Goal: Task Accomplishment & Management: Complete application form

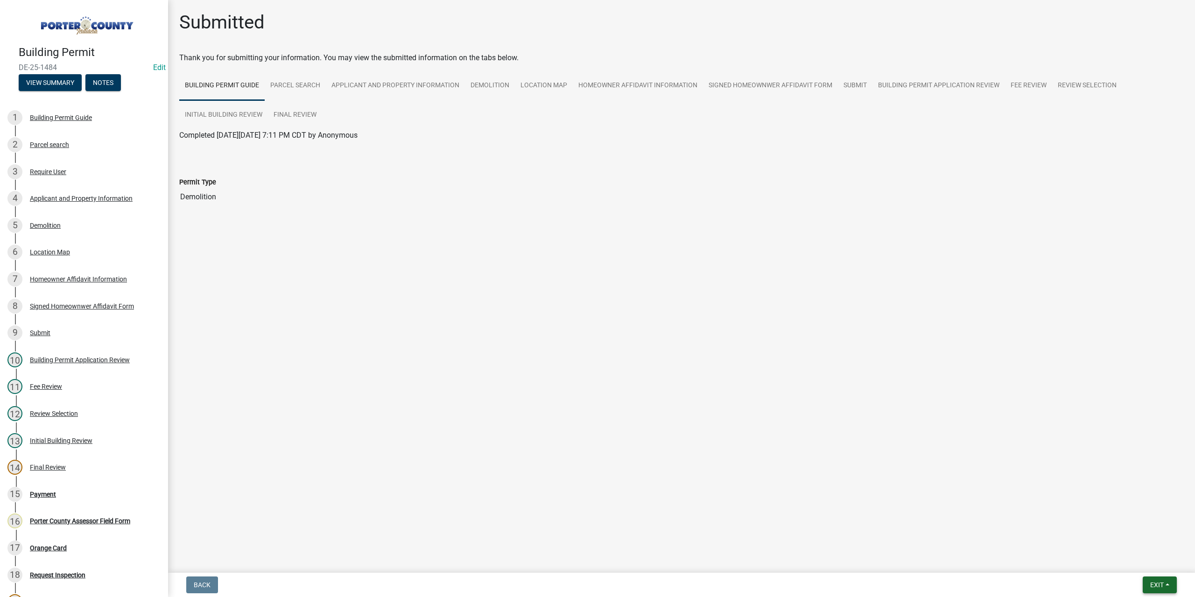
drag, startPoint x: 1154, startPoint y: 587, endPoint x: 1144, endPoint y: 576, distance: 14.9
click at [1154, 587] on span "Exit" at bounding box center [1157, 584] width 14 height 7
click at [1141, 567] on button "Save & Exit" at bounding box center [1139, 560] width 75 height 22
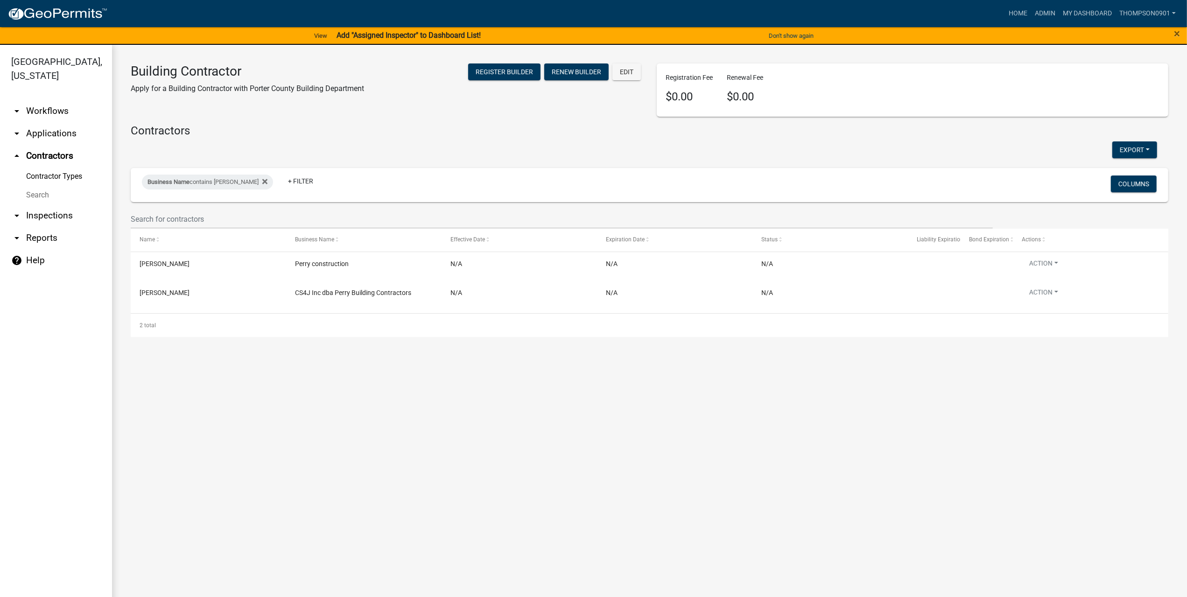
click at [64, 122] on link "arrow_drop_down Applications" at bounding box center [56, 133] width 112 height 22
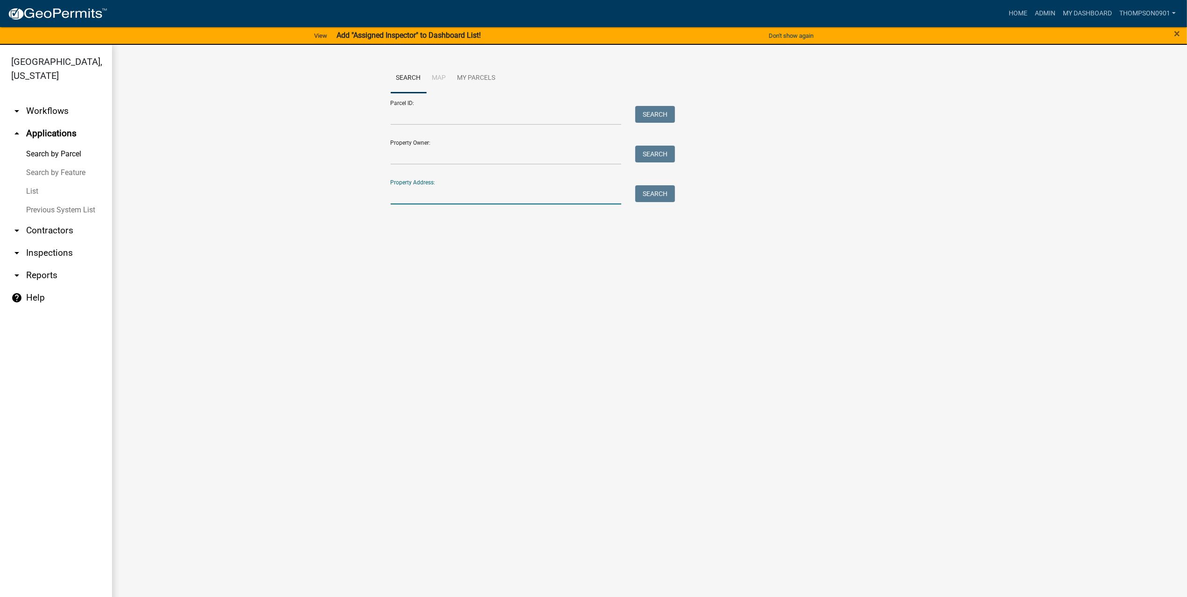
click at [410, 195] on input "Property Address:" at bounding box center [506, 194] width 231 height 19
type input "1109 n 250 e"
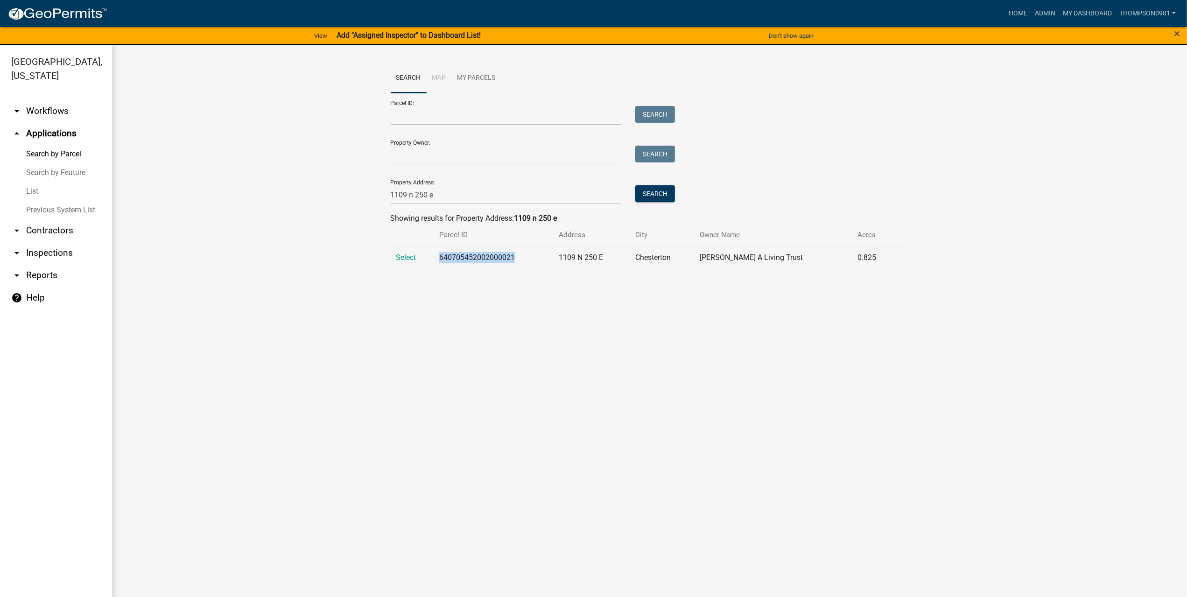
drag, startPoint x: 524, startPoint y: 258, endPoint x: 427, endPoint y: 254, distance: 96.7
click at [427, 254] on tr "Select 640705452002000021 1109 N 250 E Chesterton Mauke Marshall A Living Trust…" at bounding box center [650, 257] width 518 height 23
copy tr "640705452002000021"
click at [406, 257] on span "Select" at bounding box center [406, 257] width 20 height 9
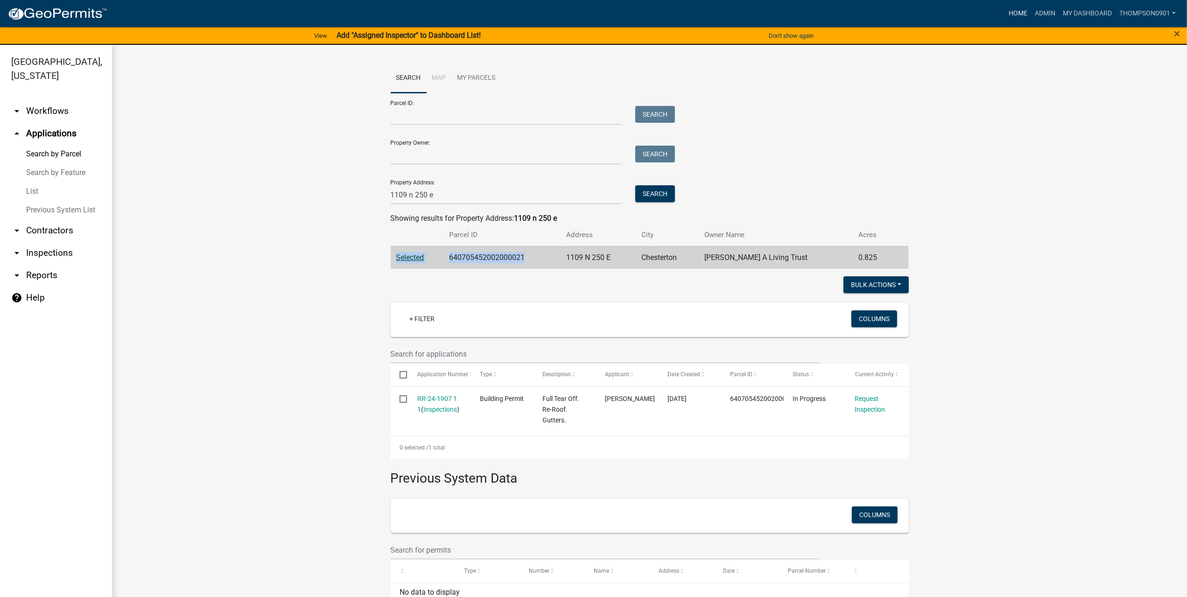
click at [1016, 14] on link "Home" at bounding box center [1018, 14] width 26 height 18
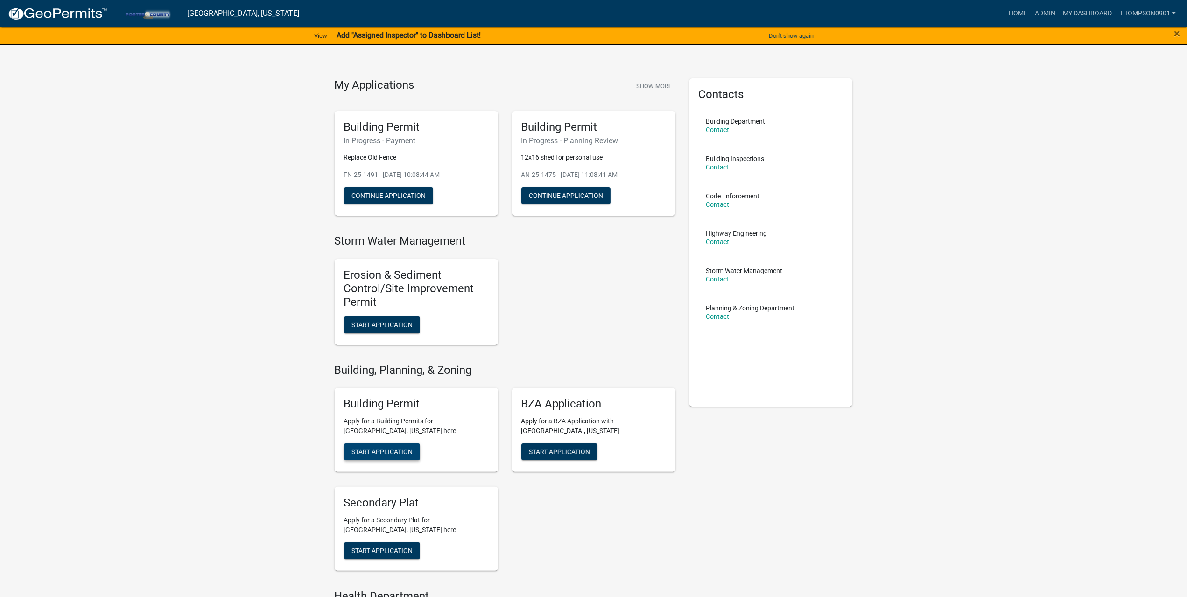
drag, startPoint x: 373, startPoint y: 453, endPoint x: 380, endPoint y: 440, distance: 14.8
click at [373, 453] on span "Start Application" at bounding box center [381, 451] width 61 height 7
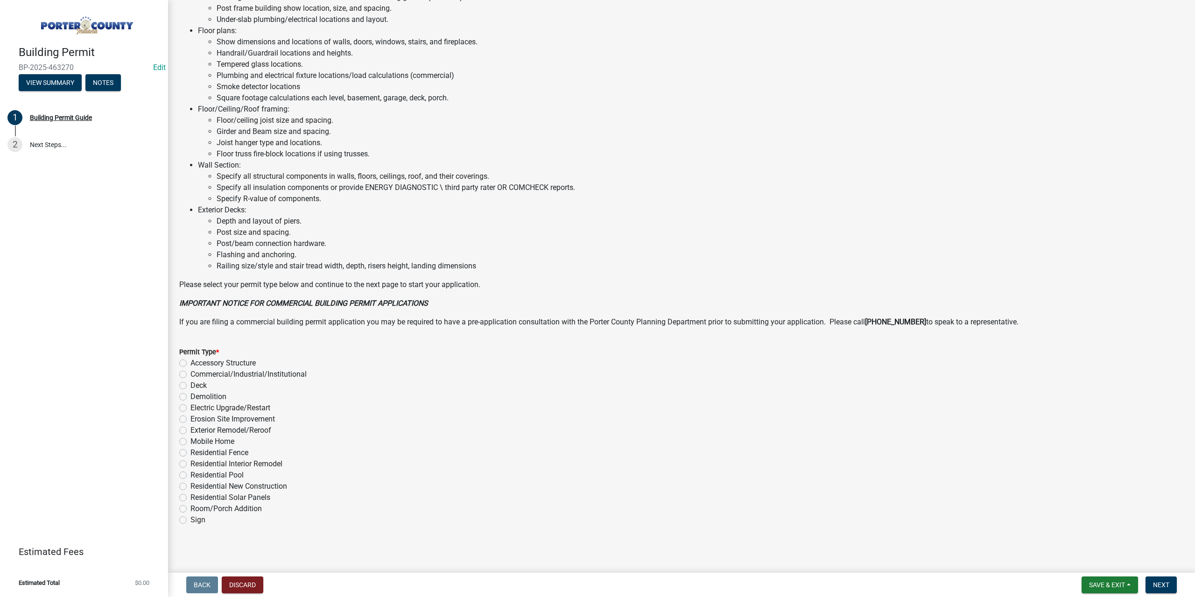
scroll to position [436, 0]
drag, startPoint x: 182, startPoint y: 449, endPoint x: 249, endPoint y: 514, distance: 93.1
click at [190, 449] on label "Residential Fence" at bounding box center [219, 451] width 58 height 11
click at [190, 449] on input "Residential Fence" at bounding box center [193, 449] width 6 height 6
radio input "true"
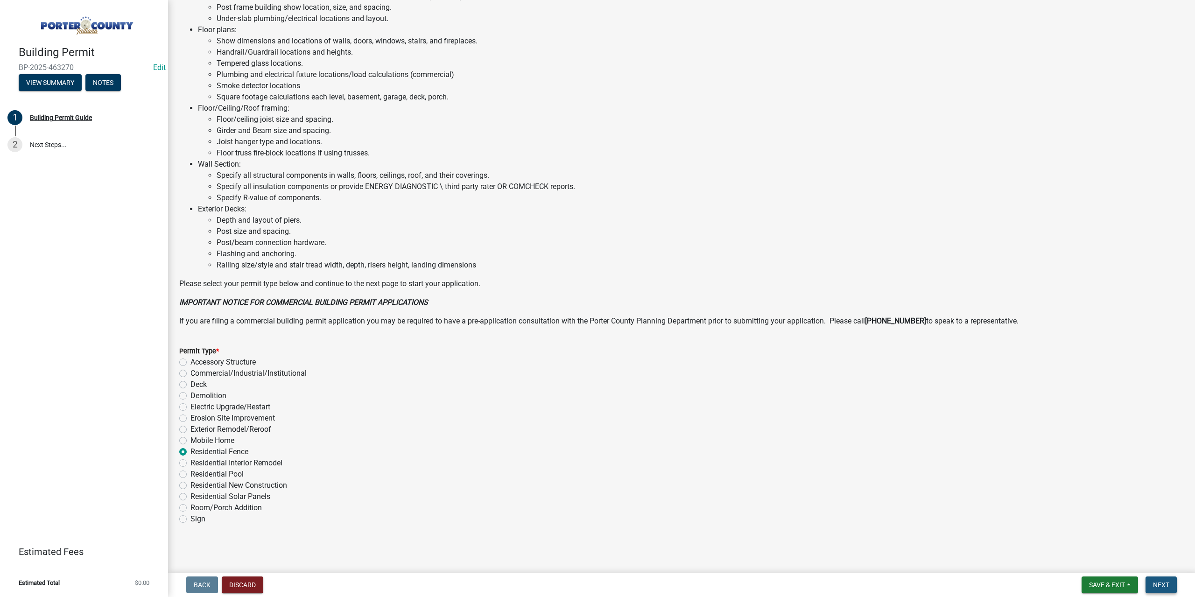
click at [1159, 589] on button "Next" at bounding box center [1160, 584] width 31 height 17
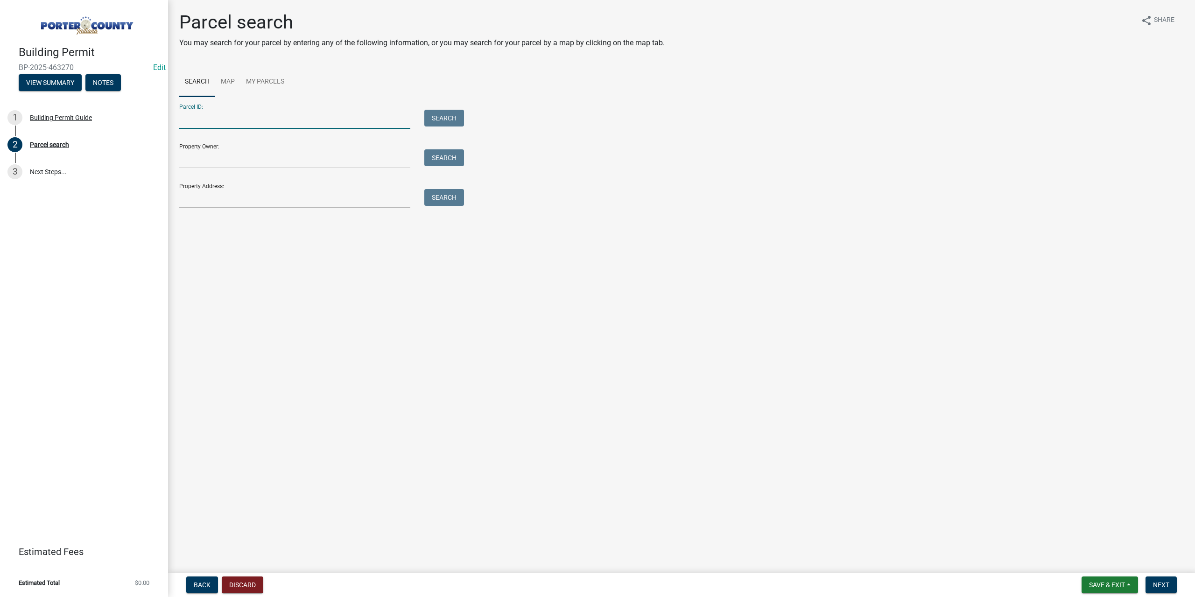
click at [282, 118] on input "Parcel ID:" at bounding box center [294, 119] width 231 height 19
paste input "640705452002000021"
click at [441, 118] on button "Search" at bounding box center [444, 118] width 40 height 17
click at [190, 117] on input "640705452002000021" at bounding box center [294, 119] width 231 height 19
type input "640705452002000021"
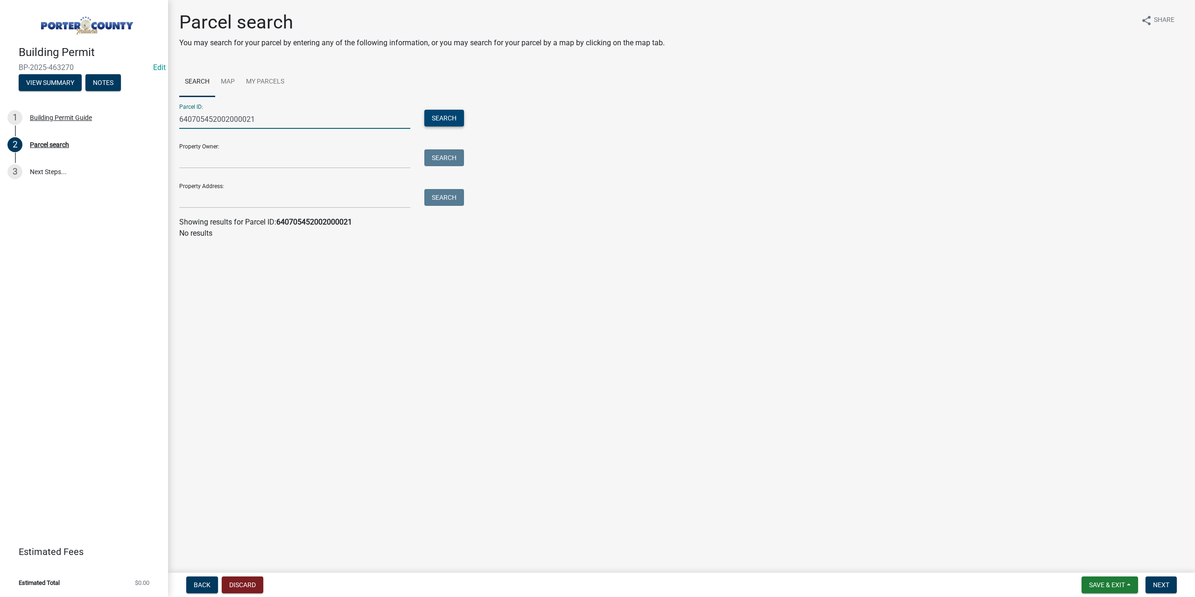
drag, startPoint x: 440, startPoint y: 118, endPoint x: 441, endPoint y: 123, distance: 4.9
click at [440, 118] on button "Search" at bounding box center [444, 118] width 40 height 17
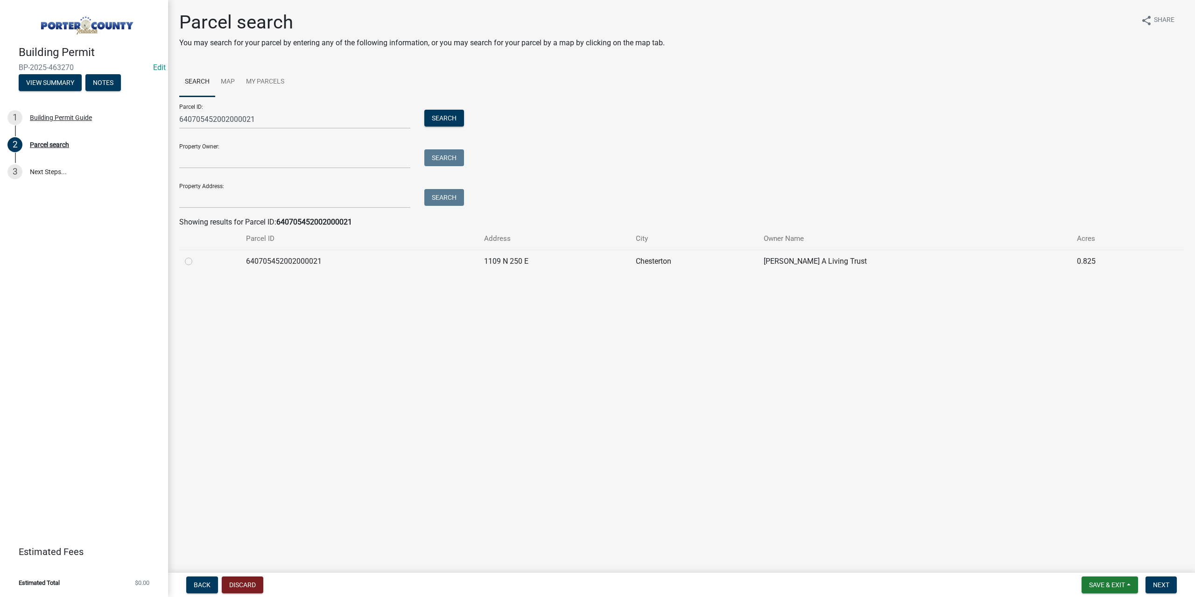
click at [196, 256] on label at bounding box center [196, 256] width 0 height 0
click at [196, 261] on input "radio" at bounding box center [199, 259] width 6 height 6
radio input "true"
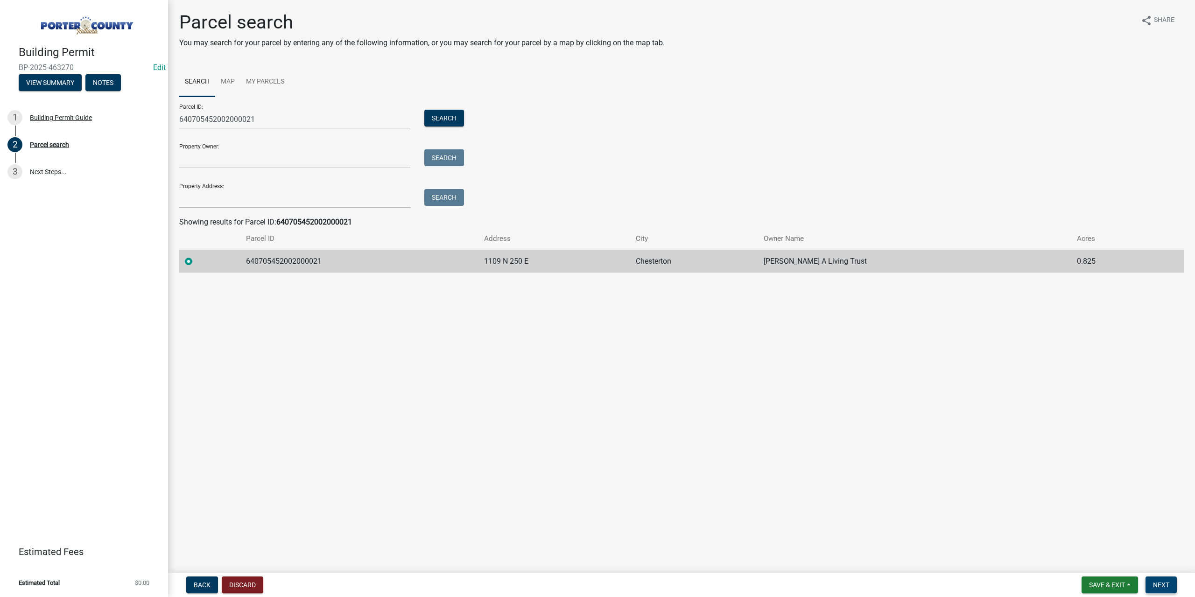
click at [1164, 581] on span "Next" at bounding box center [1161, 584] width 16 height 7
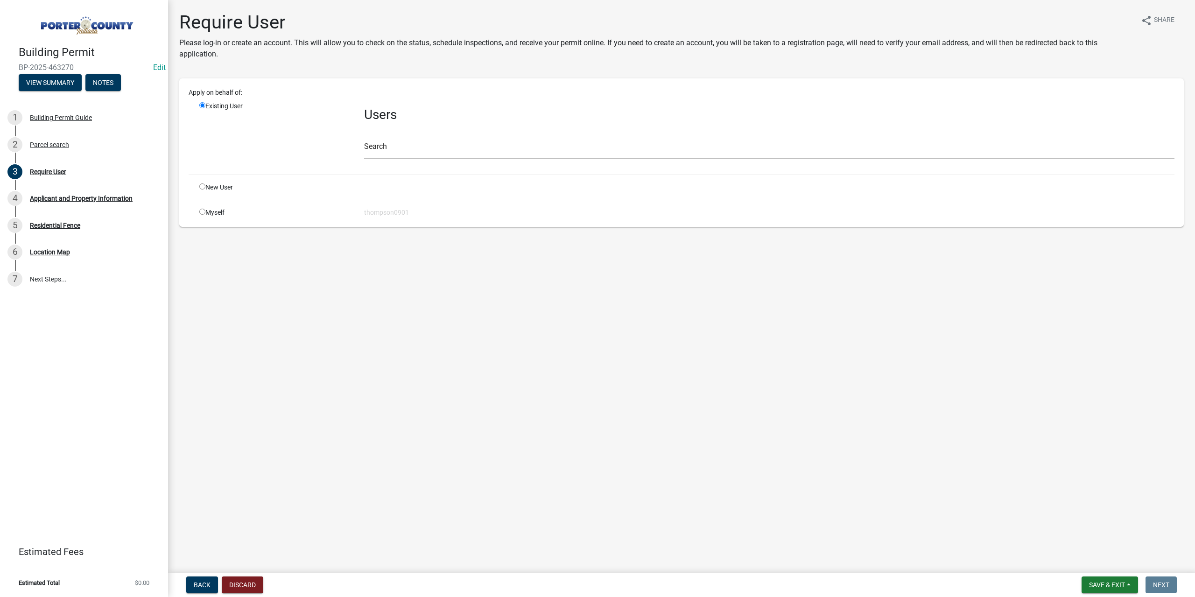
click at [202, 211] on input "radio" at bounding box center [202, 212] width 6 height 6
radio input "true"
radio input "false"
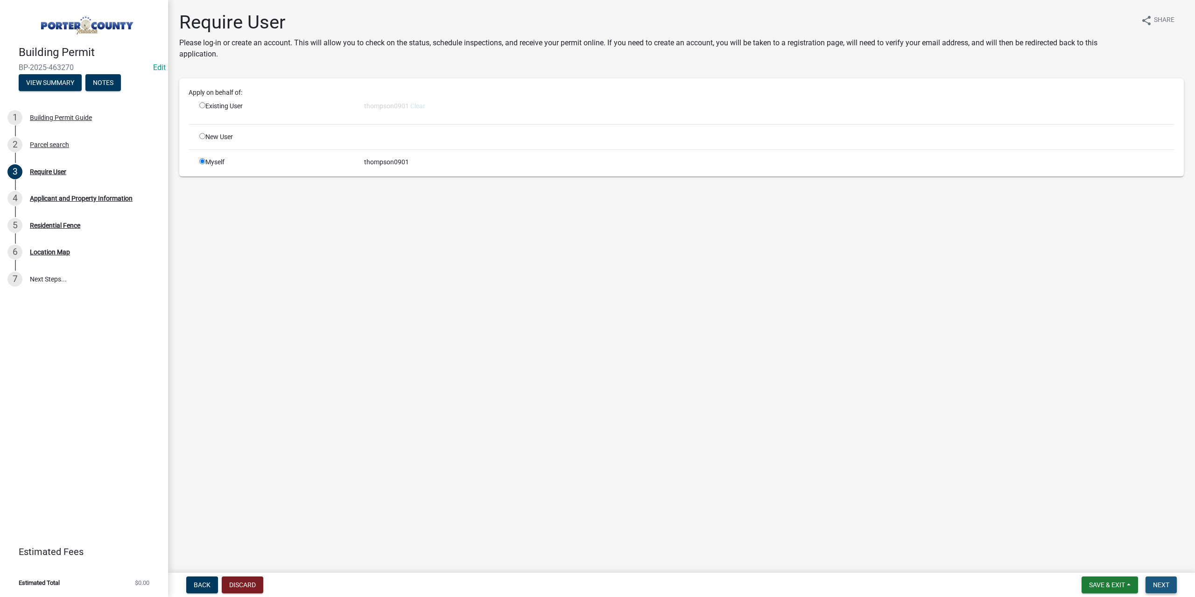
click at [1175, 590] on button "Next" at bounding box center [1160, 584] width 31 height 17
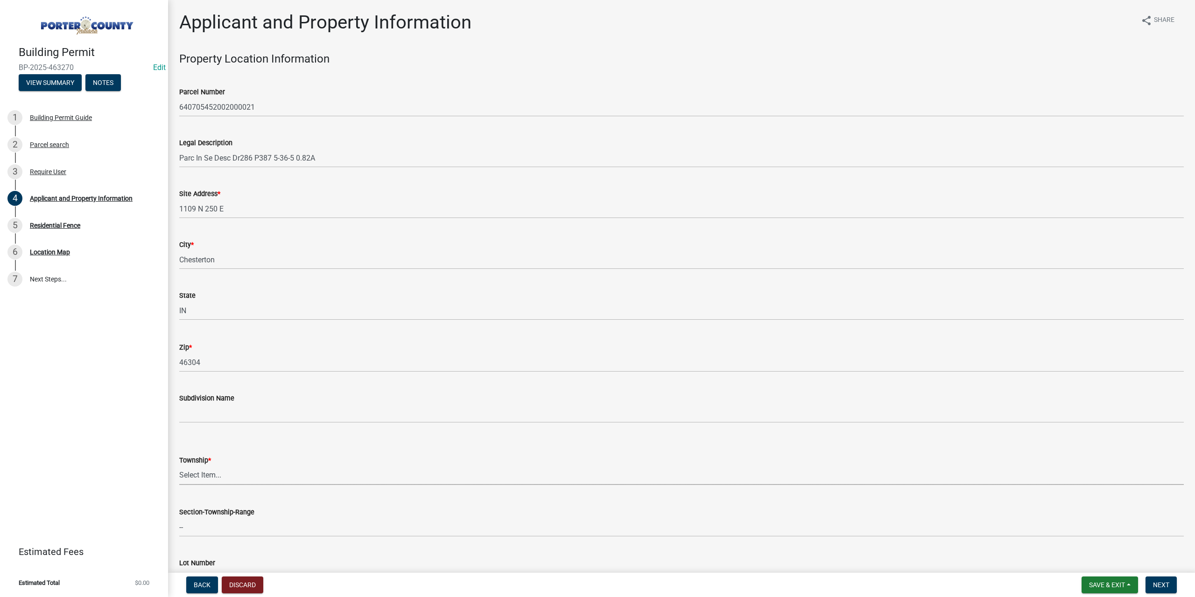
click at [241, 473] on select "Select Item... Boone Center Jackson Liberty Morgan Pine Pleasant Portage Porter…" at bounding box center [681, 475] width 1004 height 19
click at [179, 466] on select "Select Item... Boone Center Jackson Liberty Morgan Pine Pleasant Portage Porter…" at bounding box center [681, 475] width 1004 height 19
select select "eebc071e-620a-4db8-83e9-cb6b194c67e9"
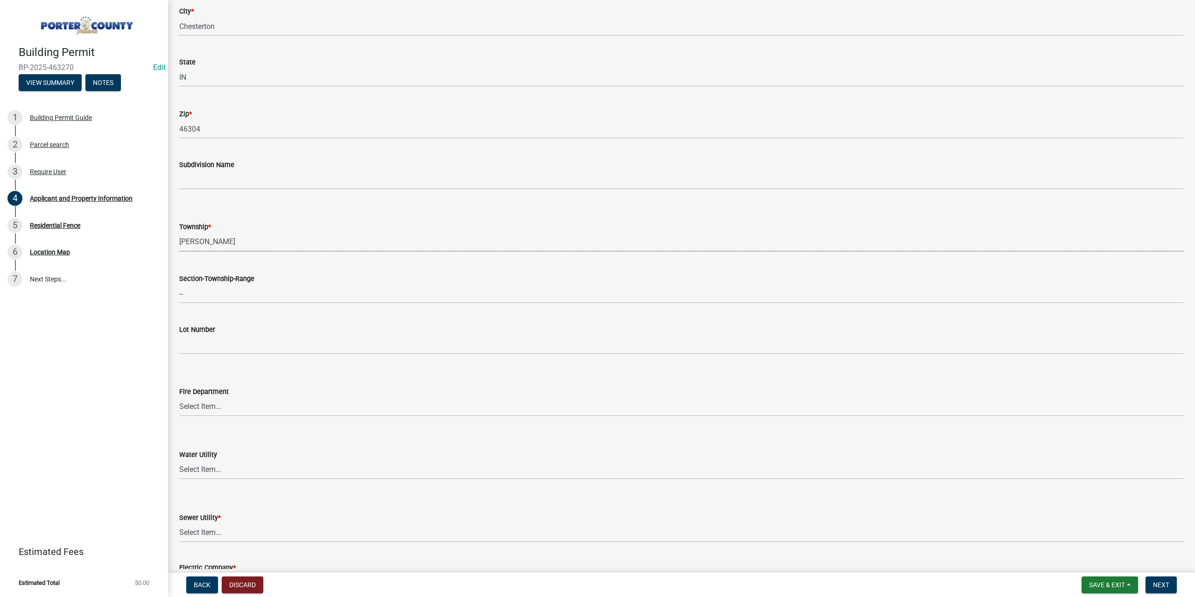
scroll to position [280, 0]
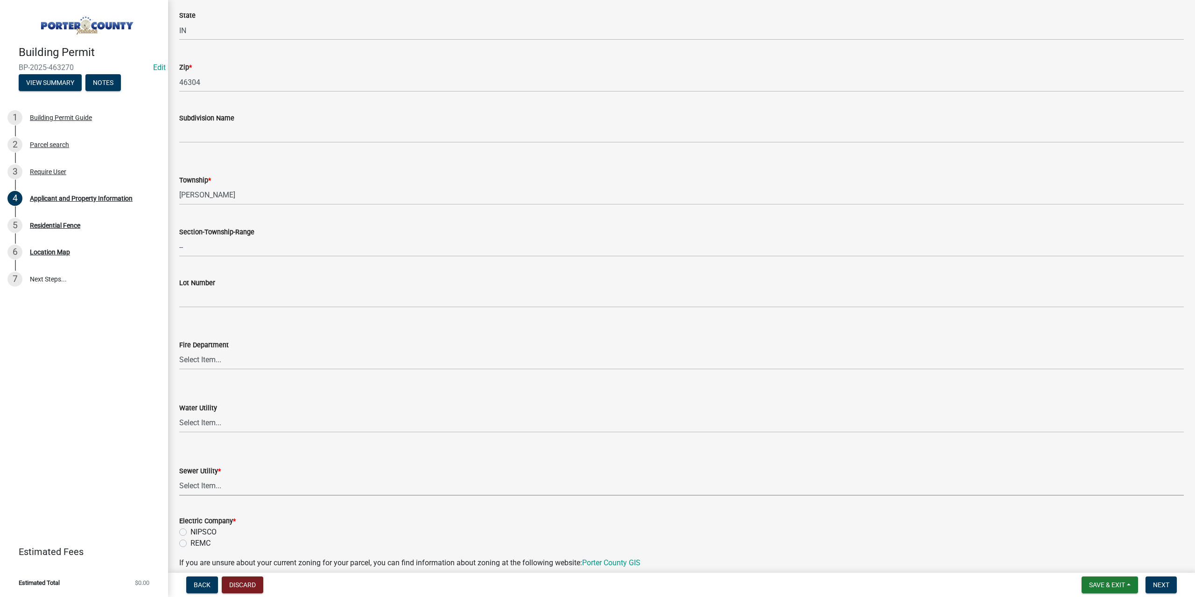
click at [203, 486] on select "Select Item... Aqua Indiana Inc Damon Run Falling Waters Lake Eliza - LEACD Nat…" at bounding box center [681, 485] width 1004 height 19
click at [179, 476] on select "Select Item... Aqua Indiana Inc Damon Run Falling Waters Lake Eliza - LEACD Nat…" at bounding box center [681, 485] width 1004 height 19
select select "ea6751d4-6bf7-4a16-89ee-f7801ab82aa1"
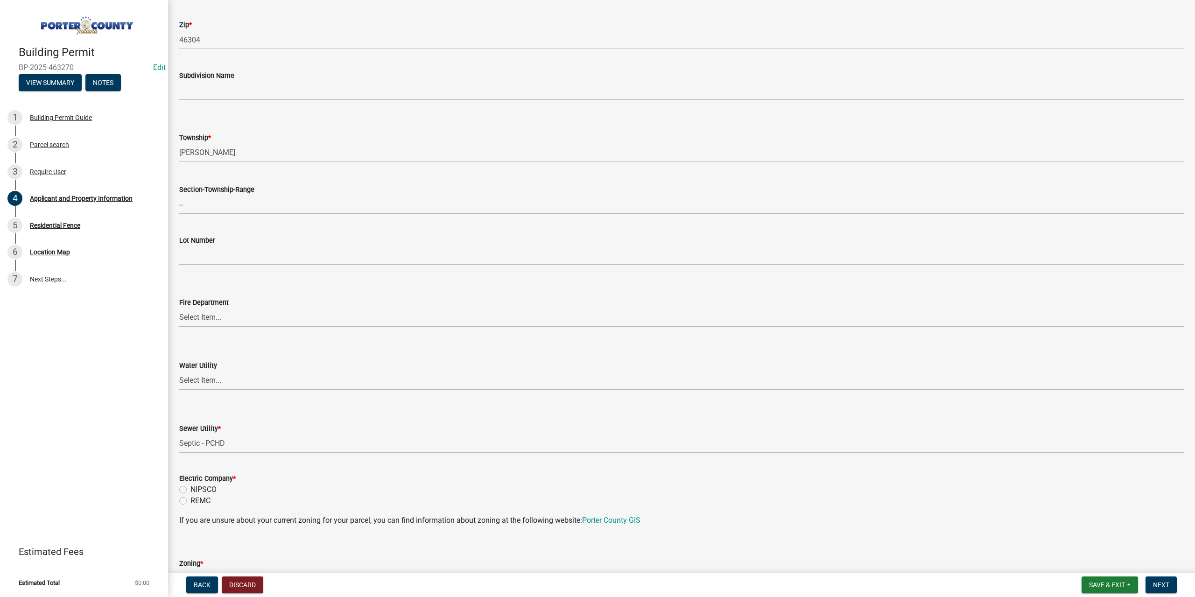
scroll to position [373, 0]
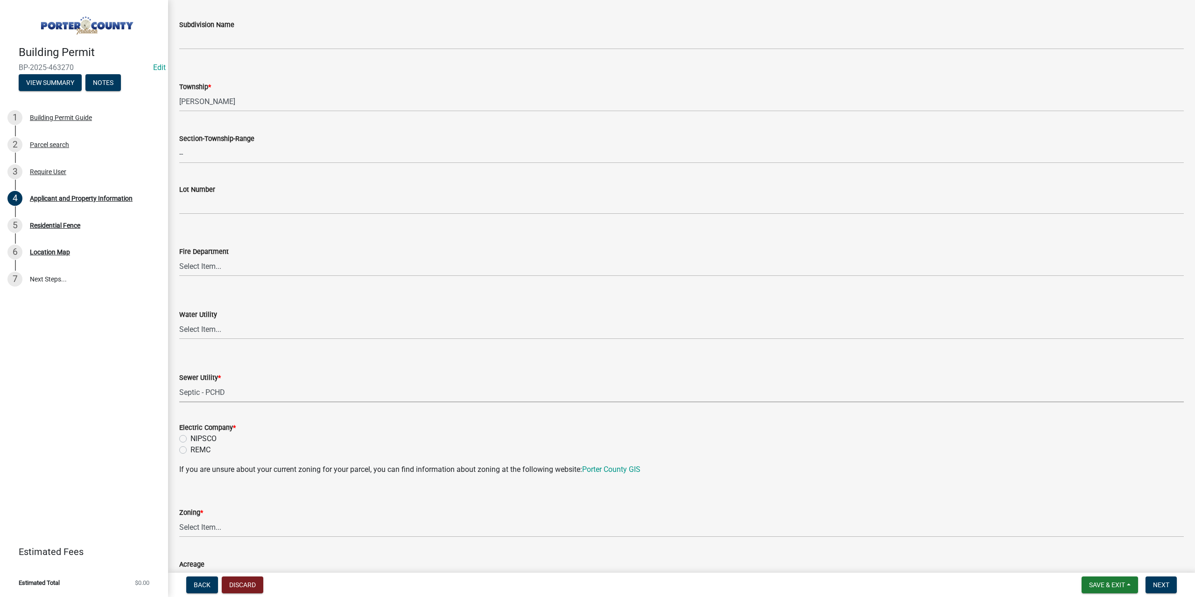
click at [190, 437] on label "NIPSCO" at bounding box center [203, 438] width 26 height 11
click at [190, 437] on input "NIPSCO" at bounding box center [193, 436] width 6 height 6
radio input "true"
click at [197, 530] on select "Select Item... A1 A2 CH CM CN I1 I2 I3 IN MP OT P1 P2 PUD R1 R2 R3 R4 RL RR" at bounding box center [681, 527] width 1004 height 19
click at [179, 518] on select "Select Item... A1 A2 CH CM CN I1 I2 I3 IN MP OT P1 P2 PUD R1 R2 R3 R4 RL RR" at bounding box center [681, 527] width 1004 height 19
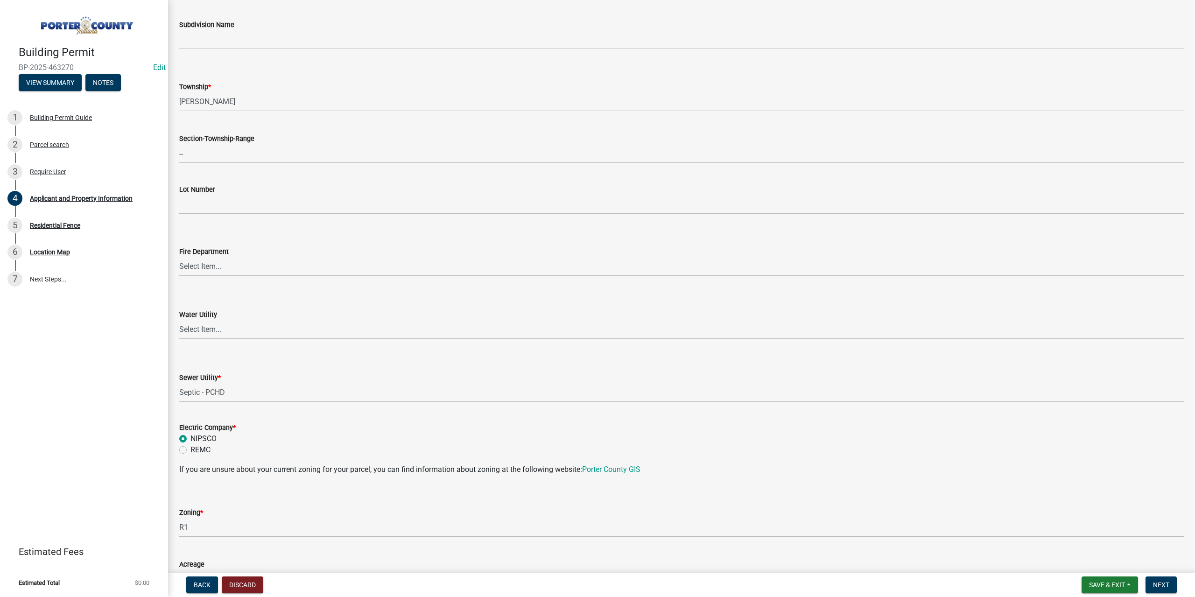
select select "e2d1b1d7-ccc9-456b-9e96-e16306515997"
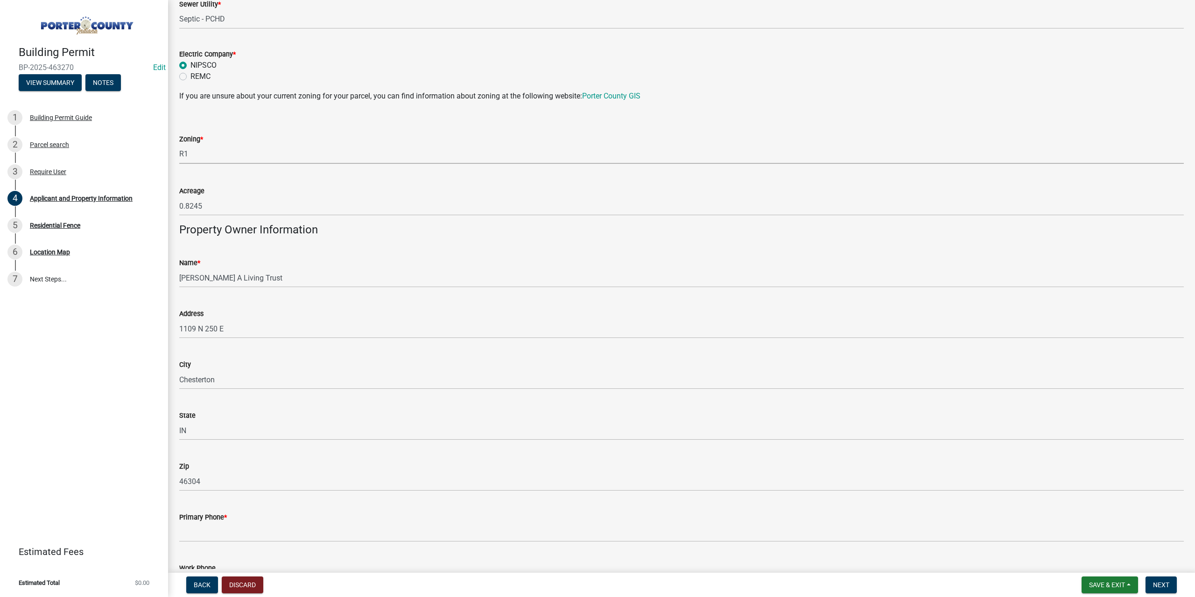
scroll to position [933, 0]
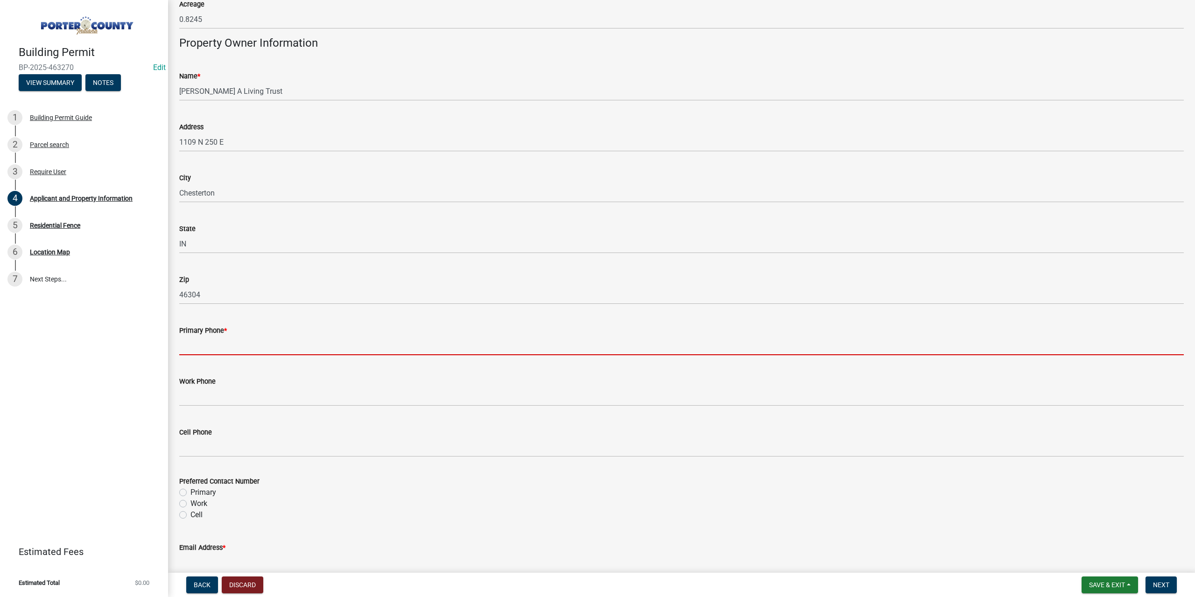
click at [207, 342] on input "Primary Phone *" at bounding box center [681, 345] width 1004 height 19
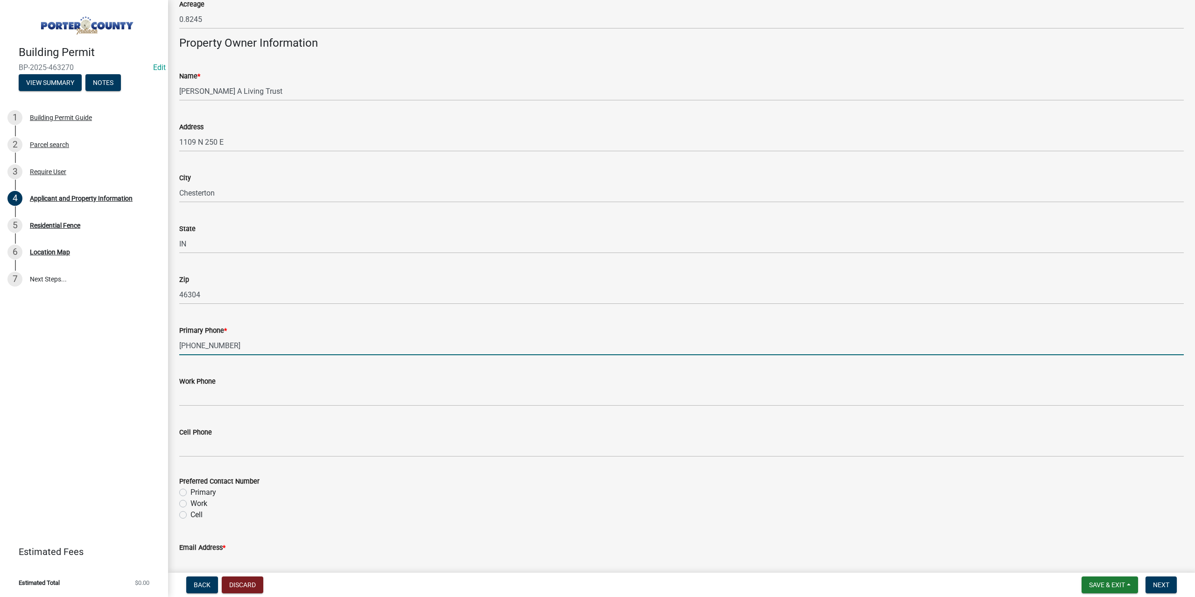
type input "219-929-5316"
click at [190, 493] on label "Primary" at bounding box center [203, 492] width 26 height 11
click at [190, 493] on input "Primary" at bounding box center [193, 490] width 6 height 6
radio input "true"
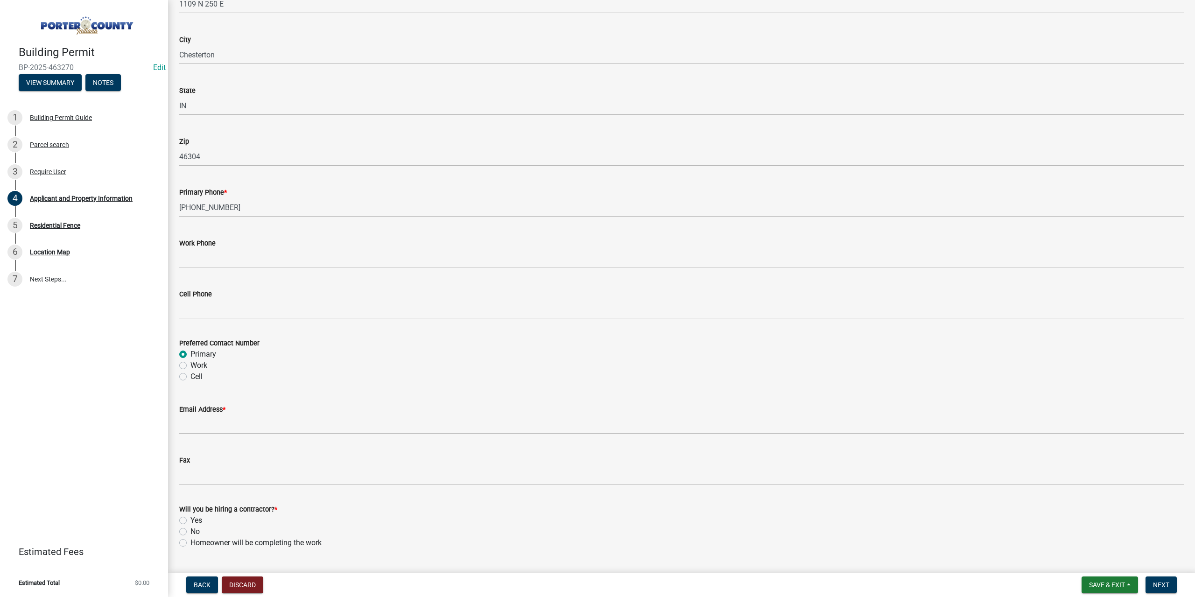
scroll to position [1073, 0]
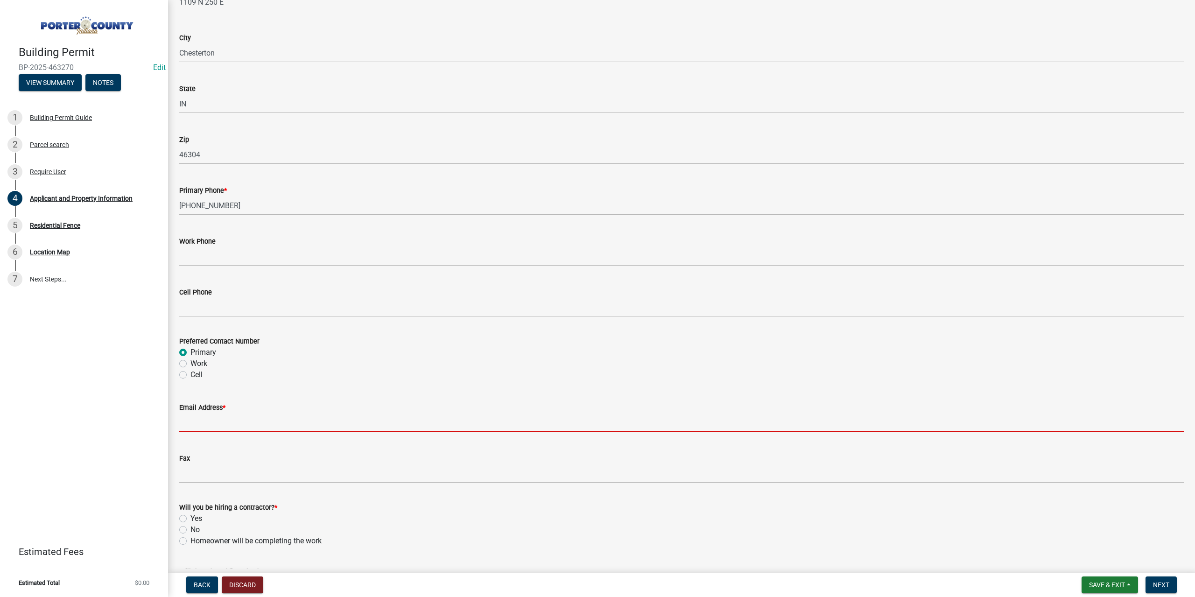
click at [193, 420] on input "Email Address *" at bounding box center [681, 422] width 1004 height 19
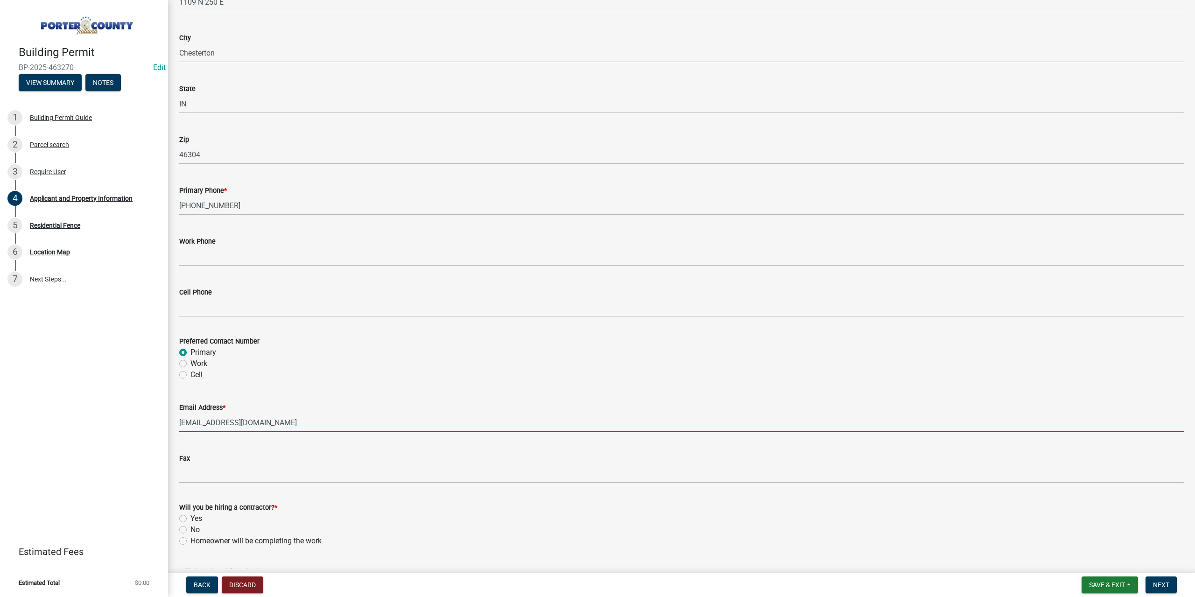
type input "mathmauke@yahoo.com"
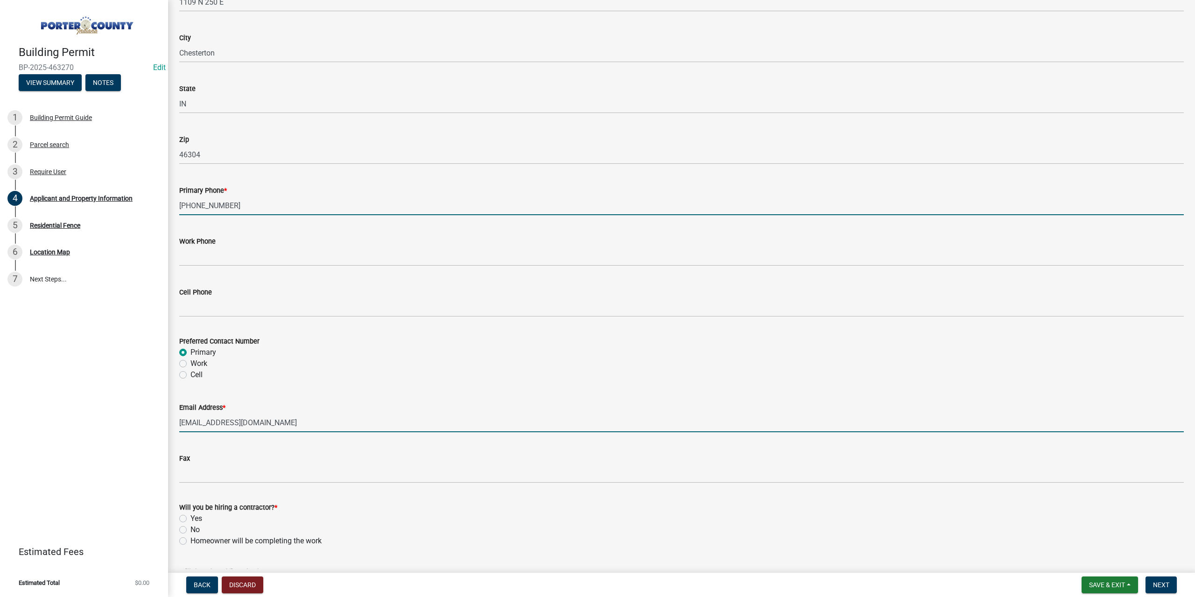
click at [225, 208] on input "219-929-5316" at bounding box center [681, 205] width 1004 height 19
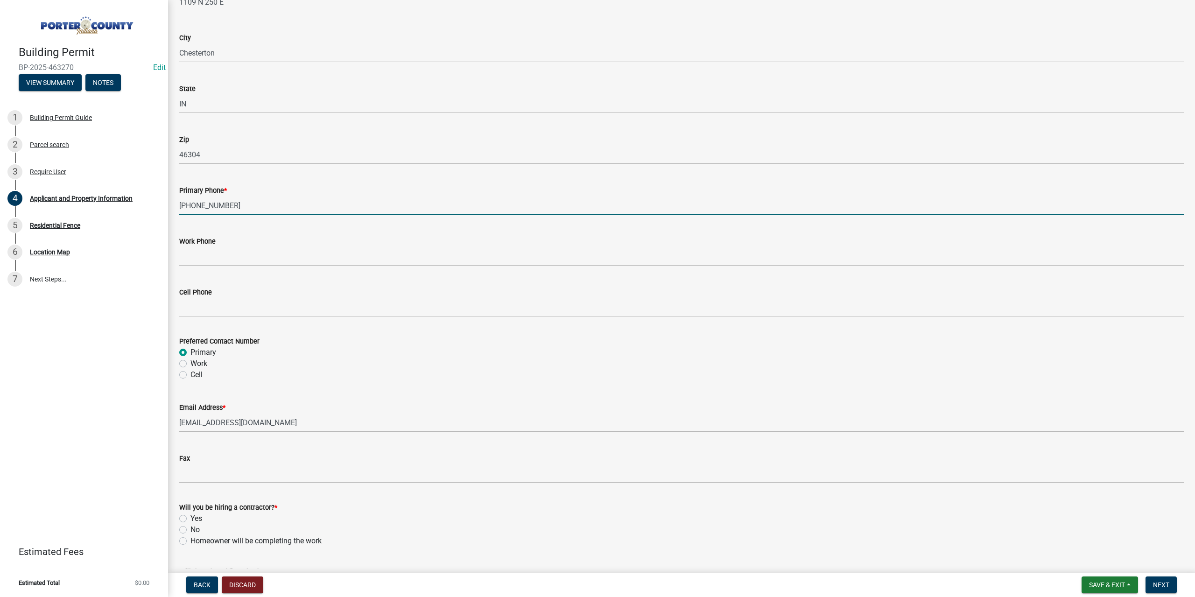
scroll to position [1148, 0]
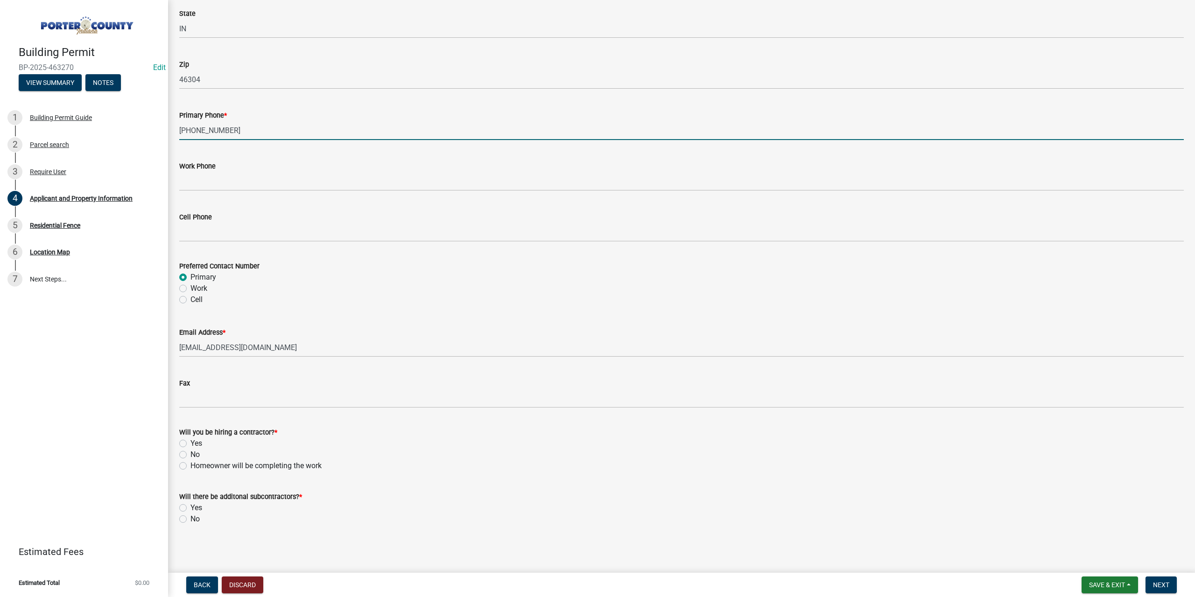
type input "219-929-5310"
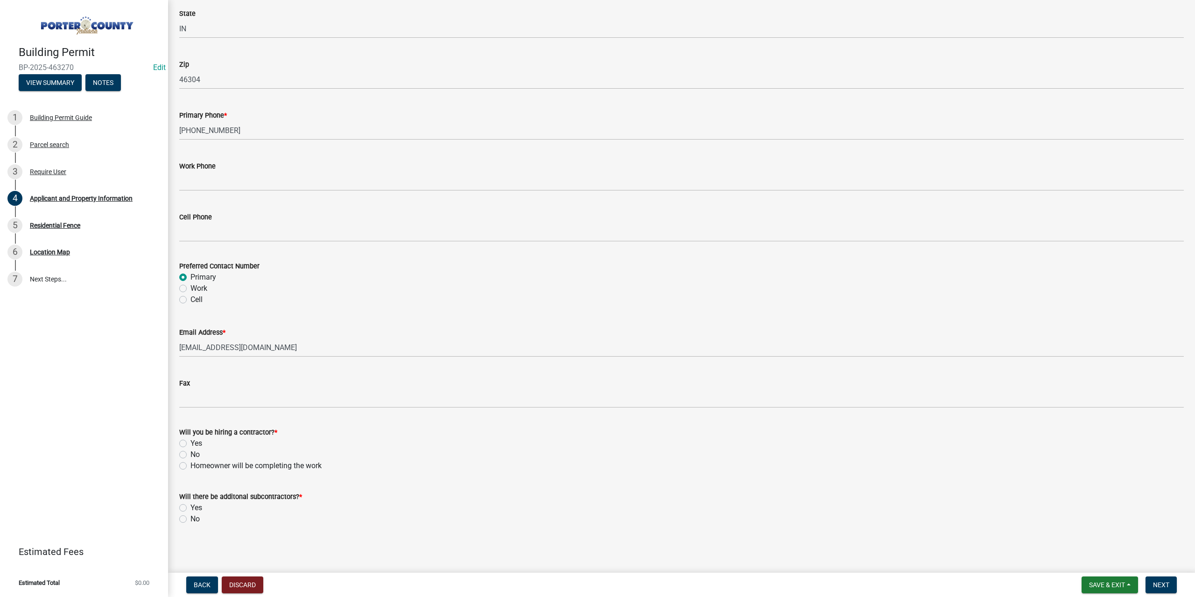
click at [190, 445] on label "Yes" at bounding box center [196, 443] width 12 height 11
click at [190, 444] on input "Yes" at bounding box center [193, 441] width 6 height 6
radio input "true"
click at [190, 517] on label "No" at bounding box center [194, 518] width 9 height 11
click at [190, 517] on input "No" at bounding box center [193, 516] width 6 height 6
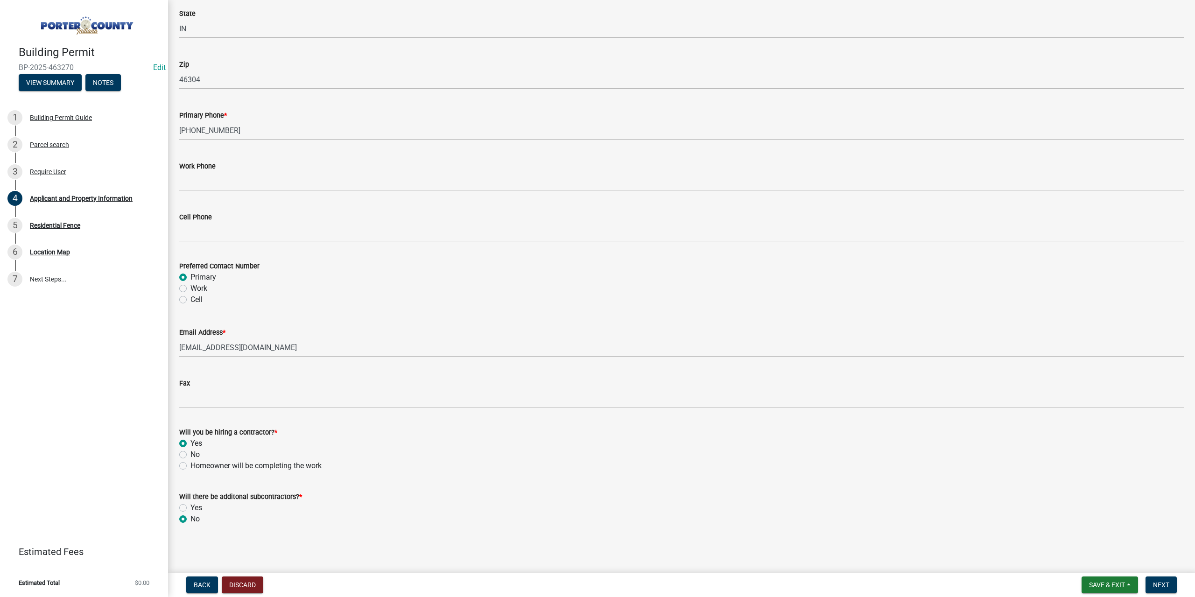
radio input "true"
click at [1161, 586] on span "Next" at bounding box center [1161, 584] width 16 height 7
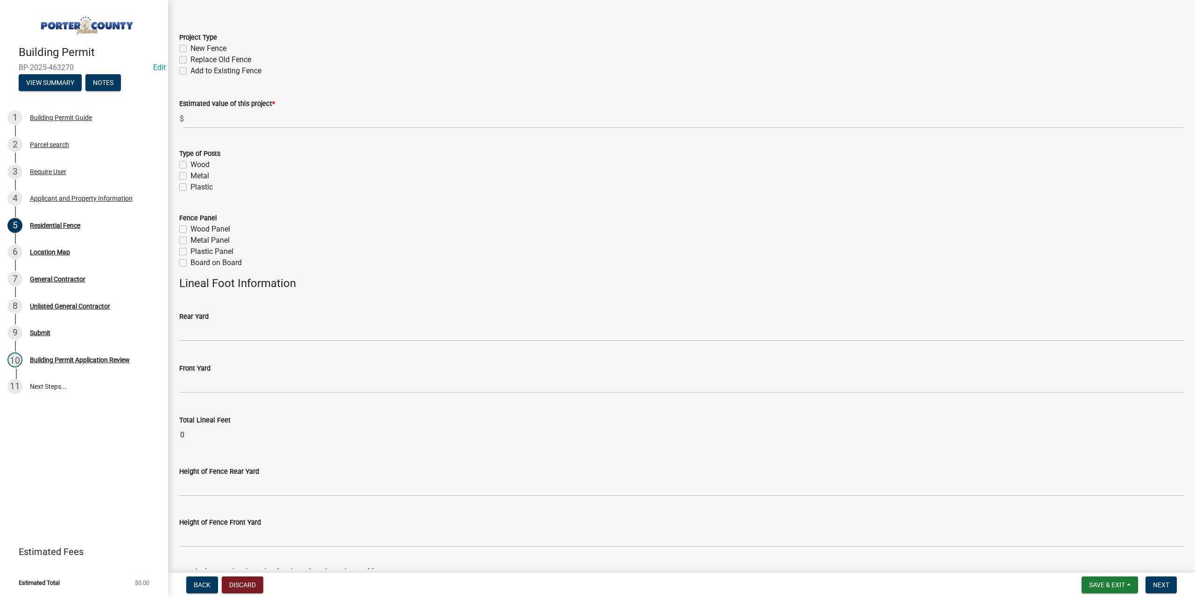
scroll to position [47, 0]
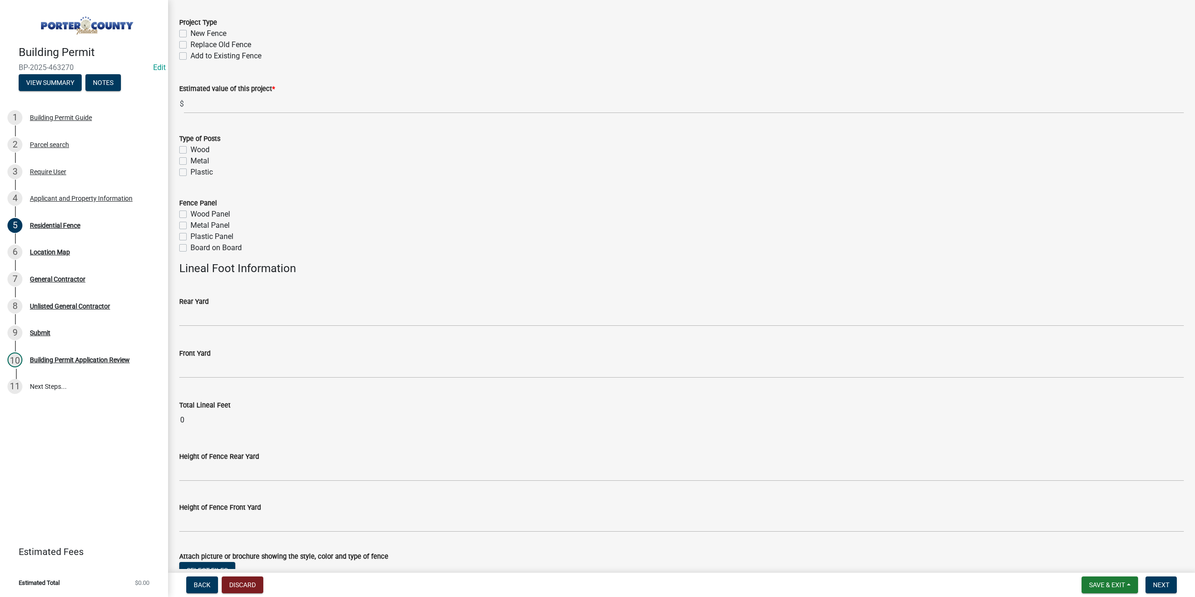
click at [190, 33] on label "New Fence" at bounding box center [208, 33] width 36 height 11
click at [190, 33] on input "New Fence" at bounding box center [193, 31] width 6 height 6
checkbox input "true"
checkbox input "false"
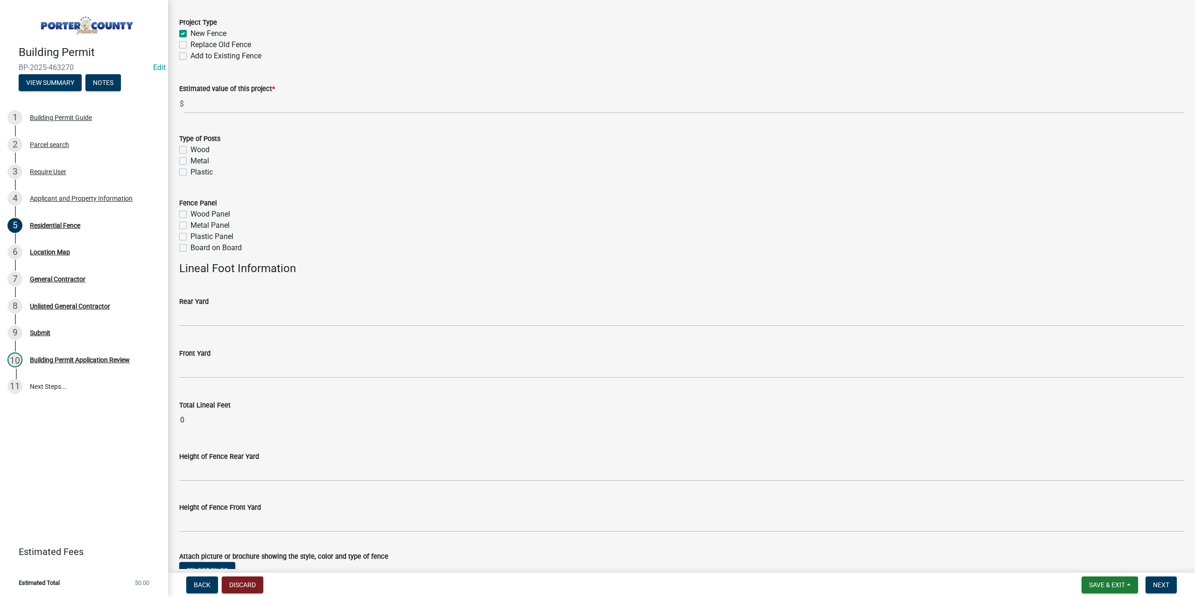
click at [190, 159] on label "Metal" at bounding box center [199, 160] width 19 height 11
click at [190, 159] on input "Metal" at bounding box center [193, 158] width 6 height 6
checkbox input "true"
checkbox input "false"
checkbox input "true"
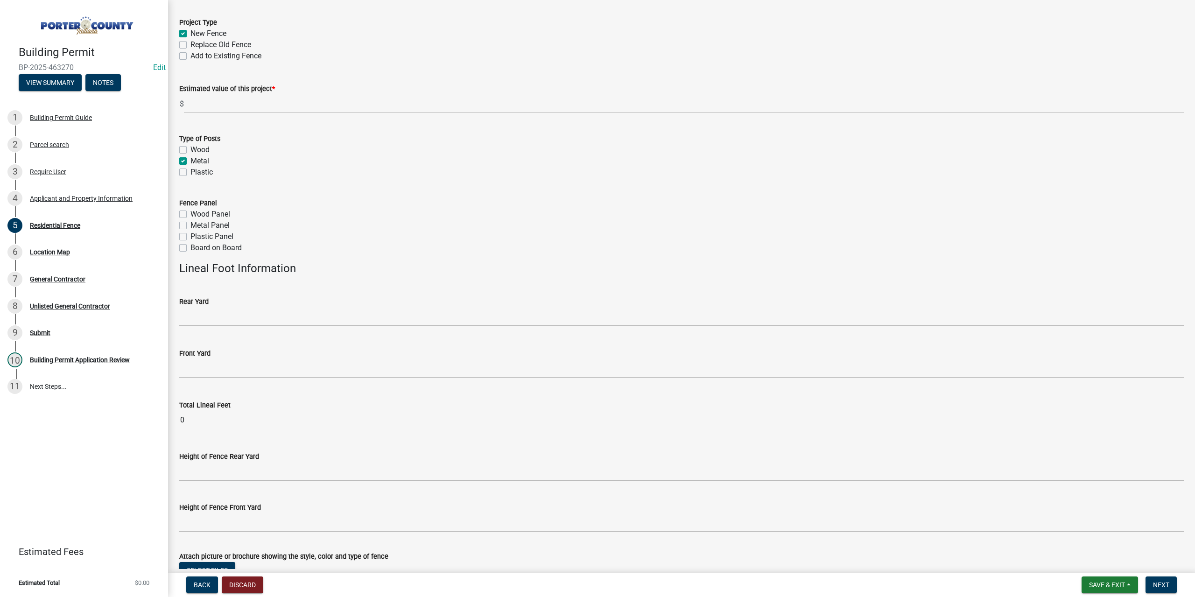
checkbox input "false"
click at [190, 226] on label "Metal Panel" at bounding box center [209, 225] width 39 height 11
click at [190, 226] on input "Metal Panel" at bounding box center [193, 223] width 6 height 6
checkbox input "true"
checkbox input "false"
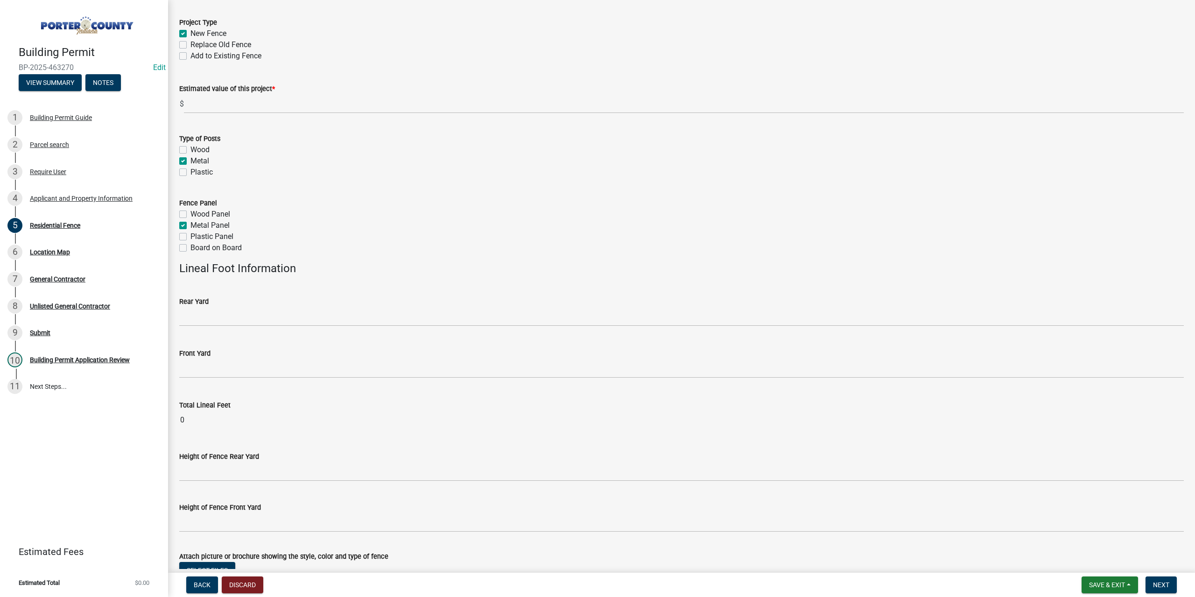
checkbox input "true"
checkbox input "false"
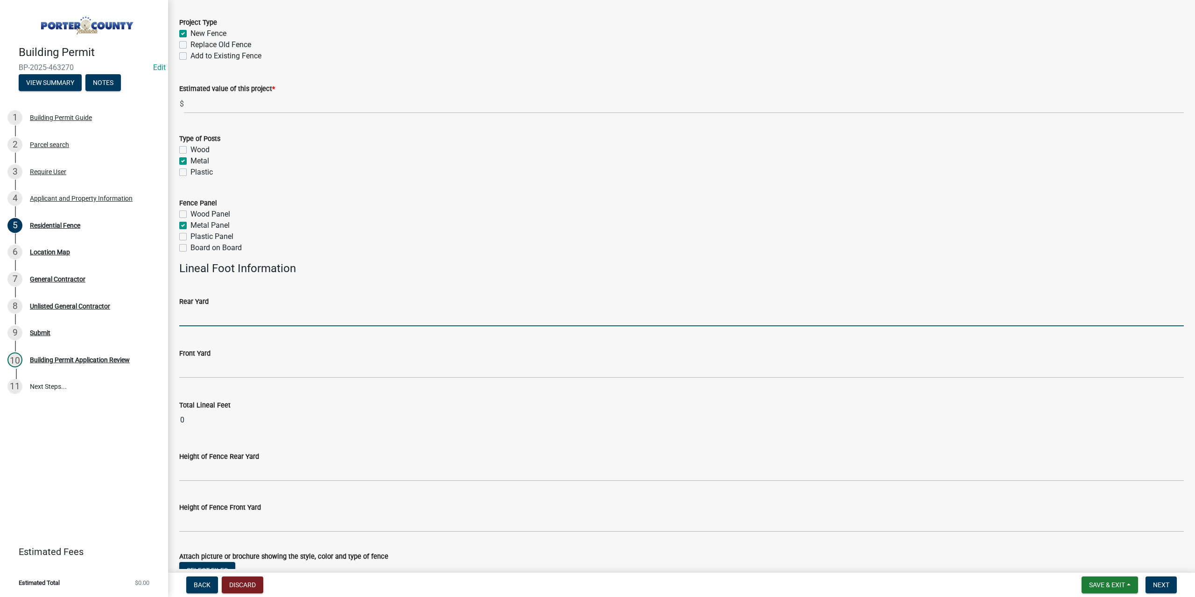
click at [274, 317] on input "text" at bounding box center [681, 316] width 1004 height 19
type input "293"
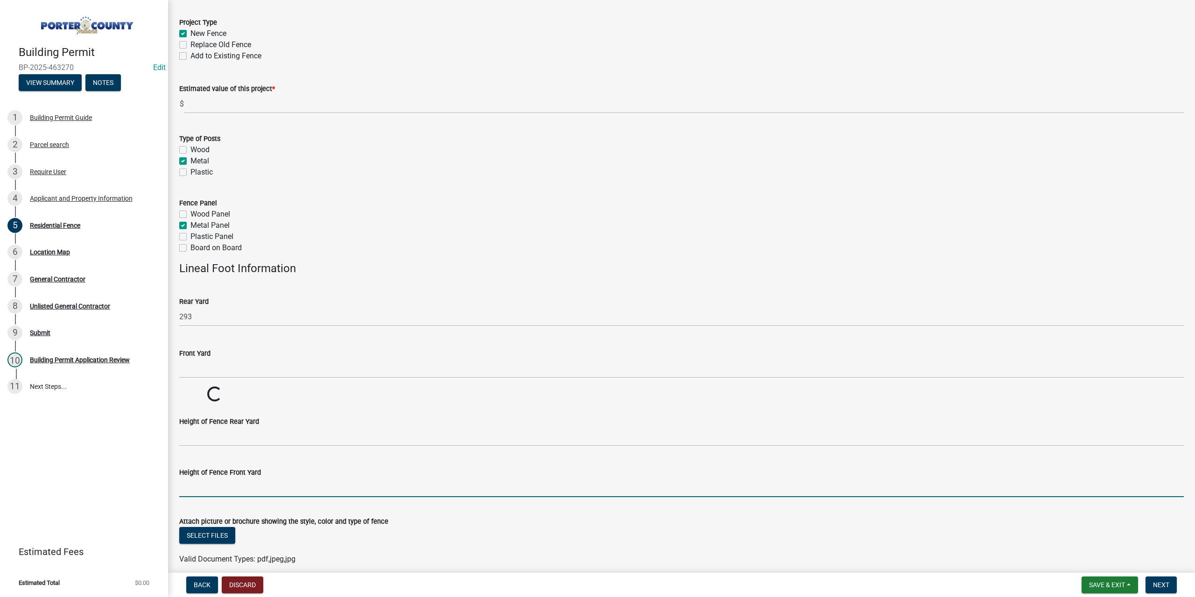
click at [229, 517] on wm-data-entity-input-list "Project Type New Fence Replace Old Fence Add to Existing Fence Estimated value …" at bounding box center [681, 289] width 1004 height 567
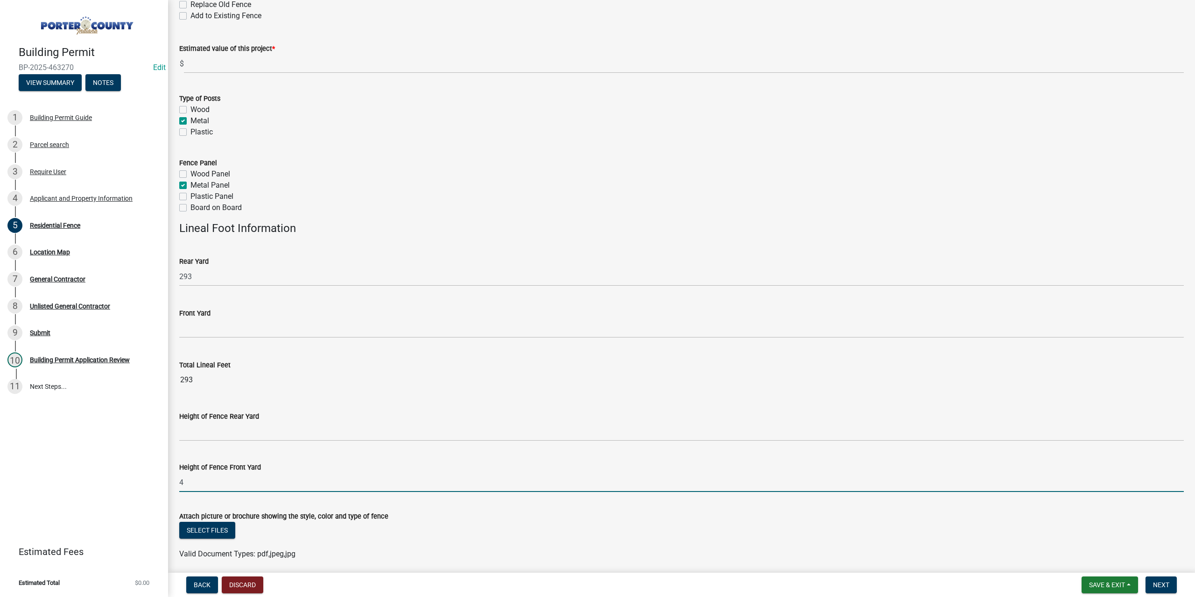
scroll to position [121, 0]
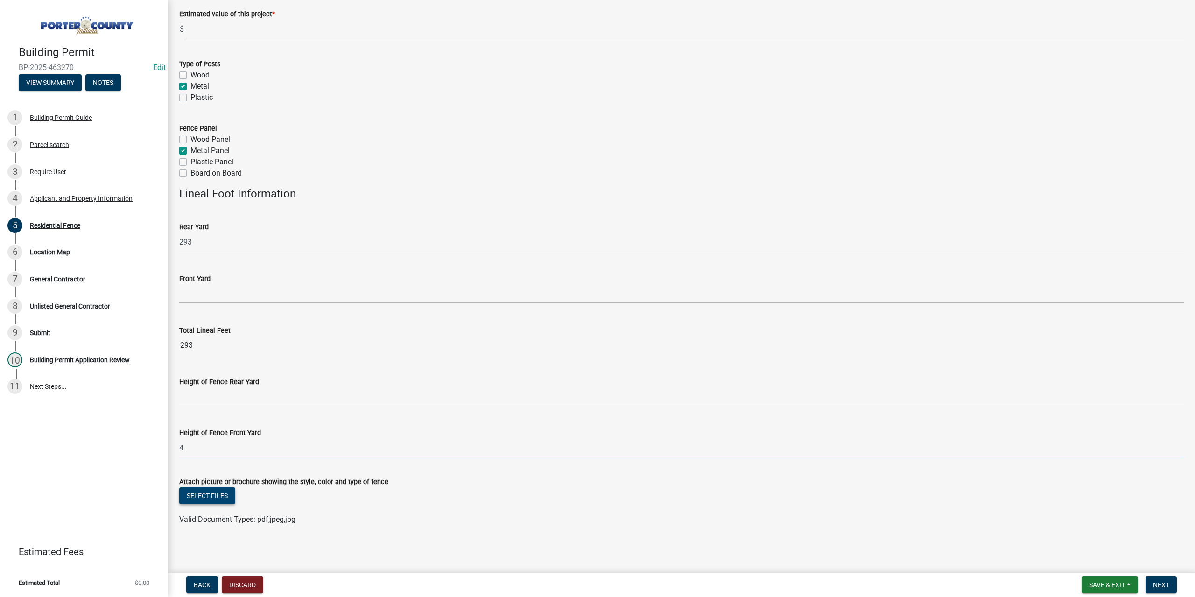
type input "4"
click at [197, 492] on button "Select files" at bounding box center [207, 495] width 56 height 17
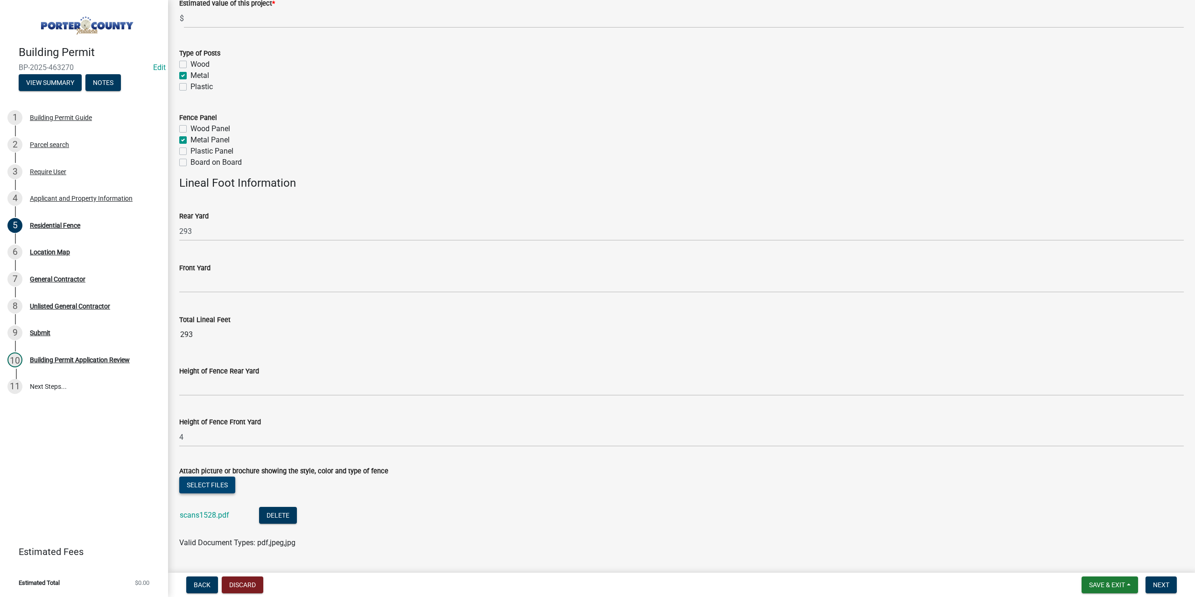
scroll to position [156, 0]
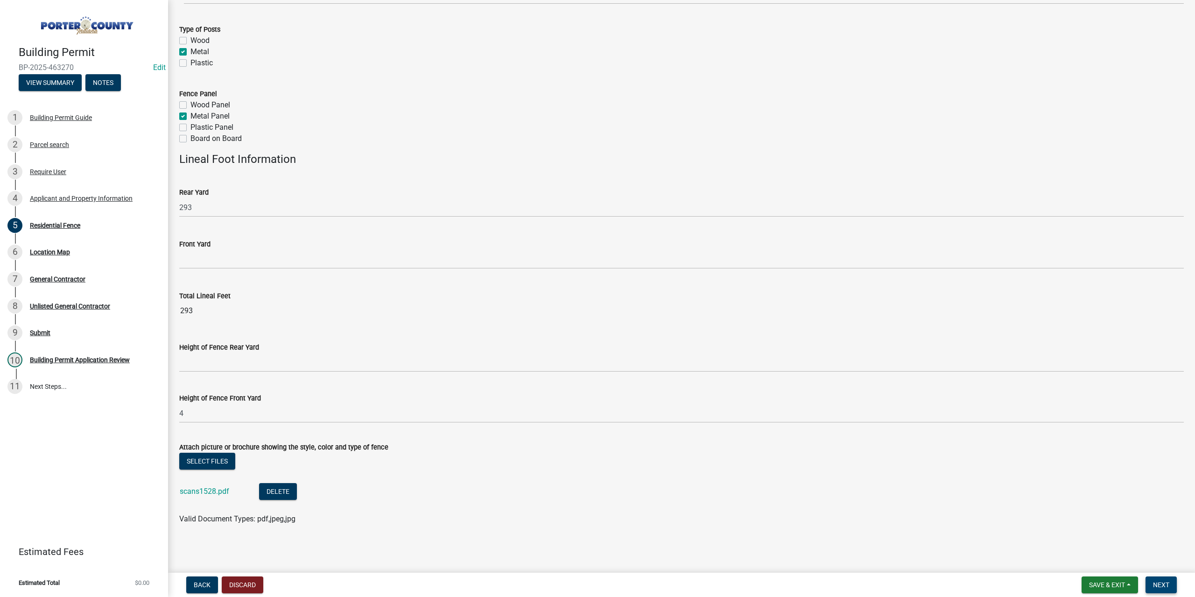
click at [1171, 583] on button "Next" at bounding box center [1160, 584] width 31 height 17
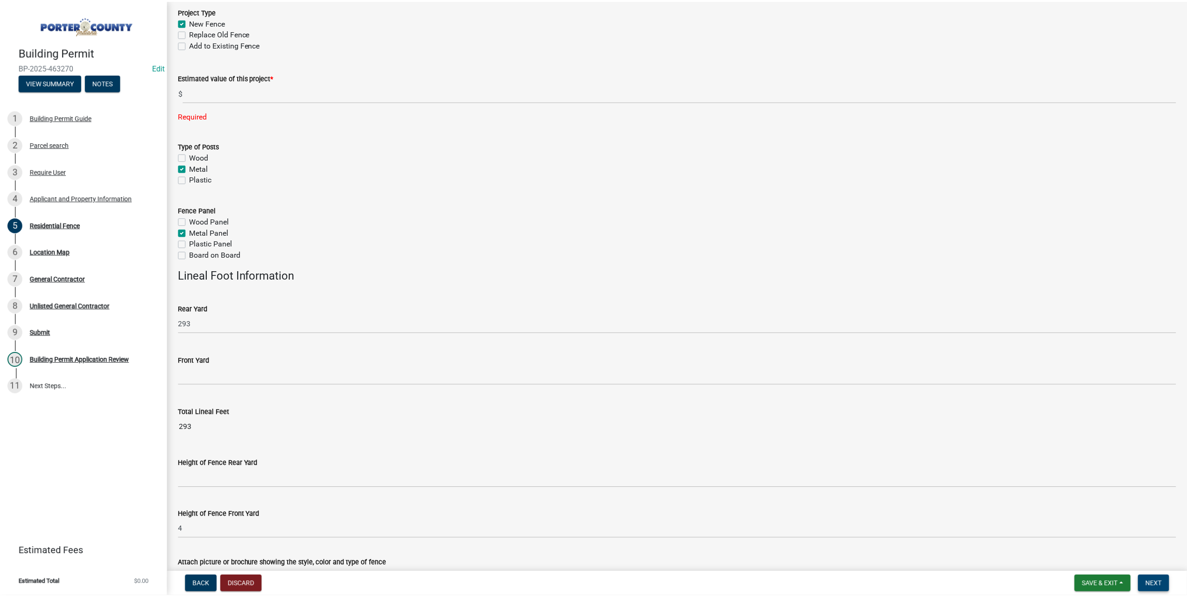
scroll to position [0, 0]
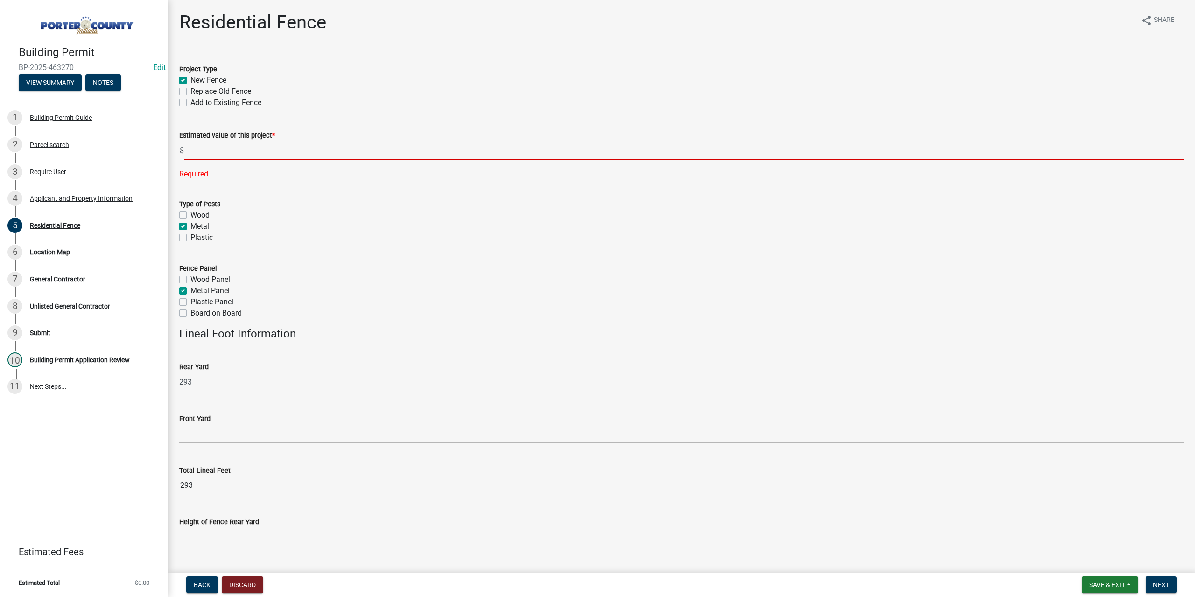
click at [211, 149] on input "text" at bounding box center [683, 150] width 999 height 19
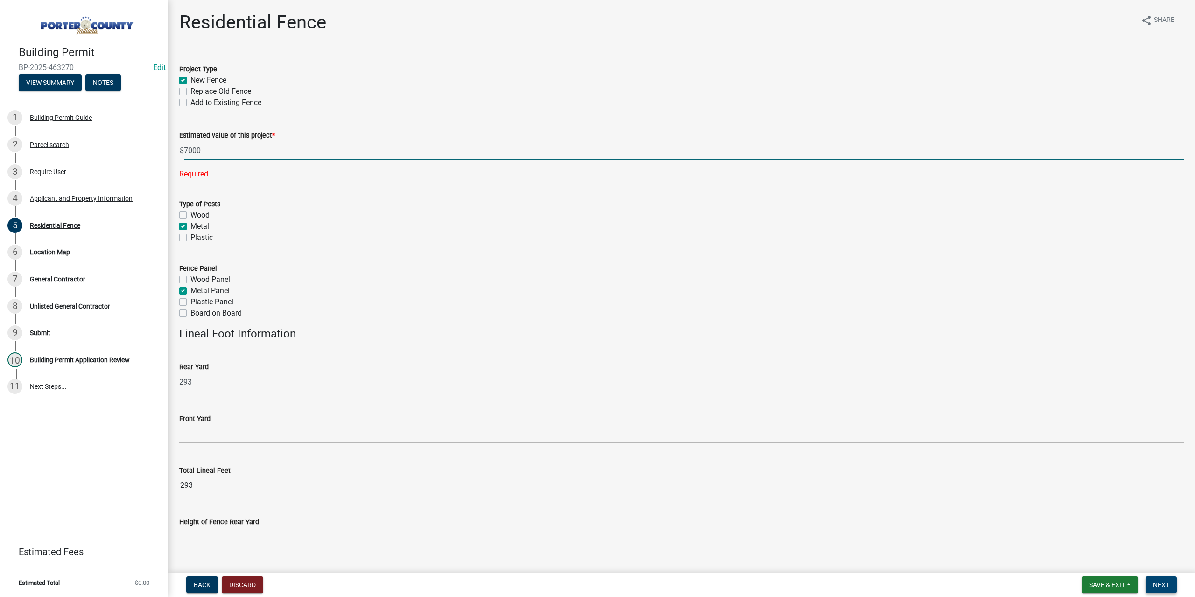
type input "7000"
click at [1165, 587] on span "Next" at bounding box center [1161, 584] width 16 height 7
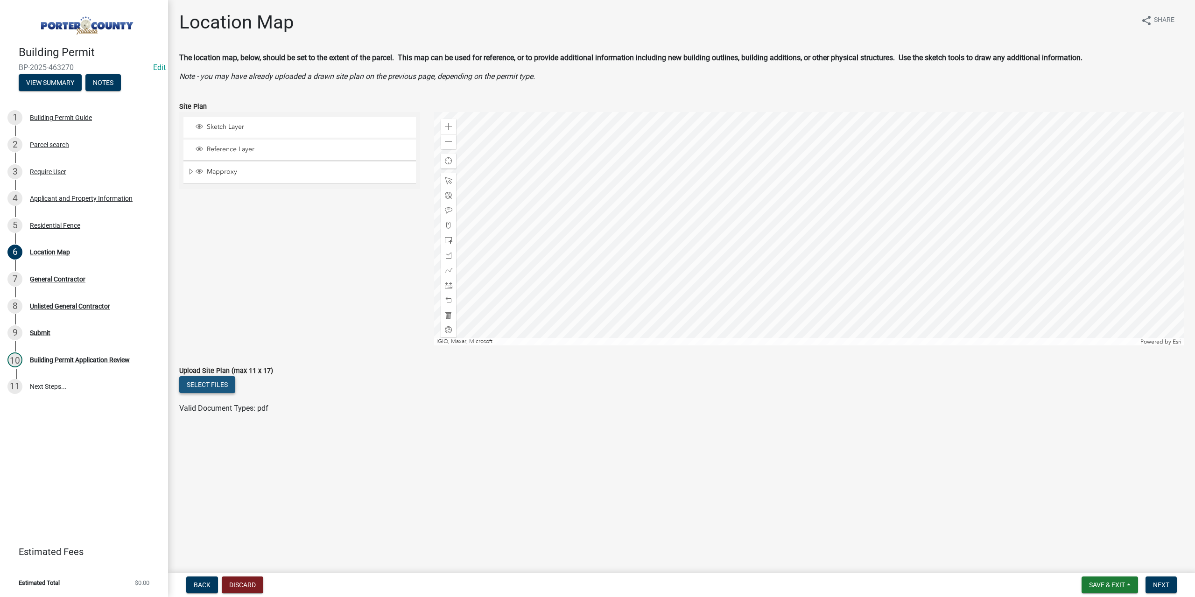
click at [203, 388] on button "Select files" at bounding box center [207, 384] width 56 height 17
click at [1162, 584] on span "Next" at bounding box center [1161, 584] width 16 height 7
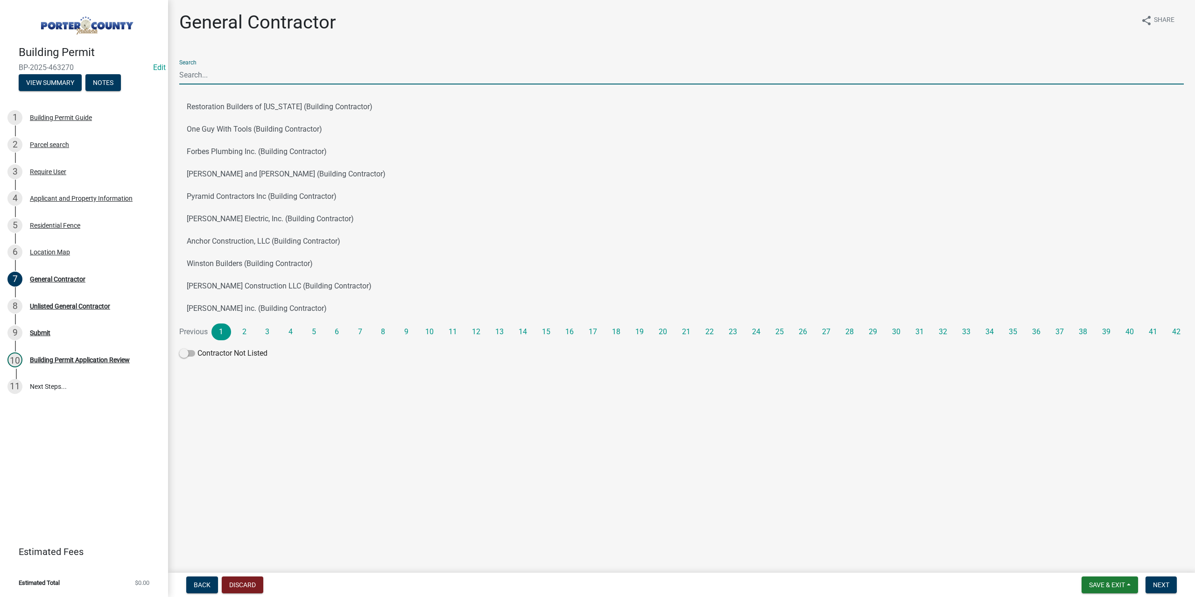
click at [200, 73] on input "Search" at bounding box center [681, 74] width 1004 height 19
type input "north"
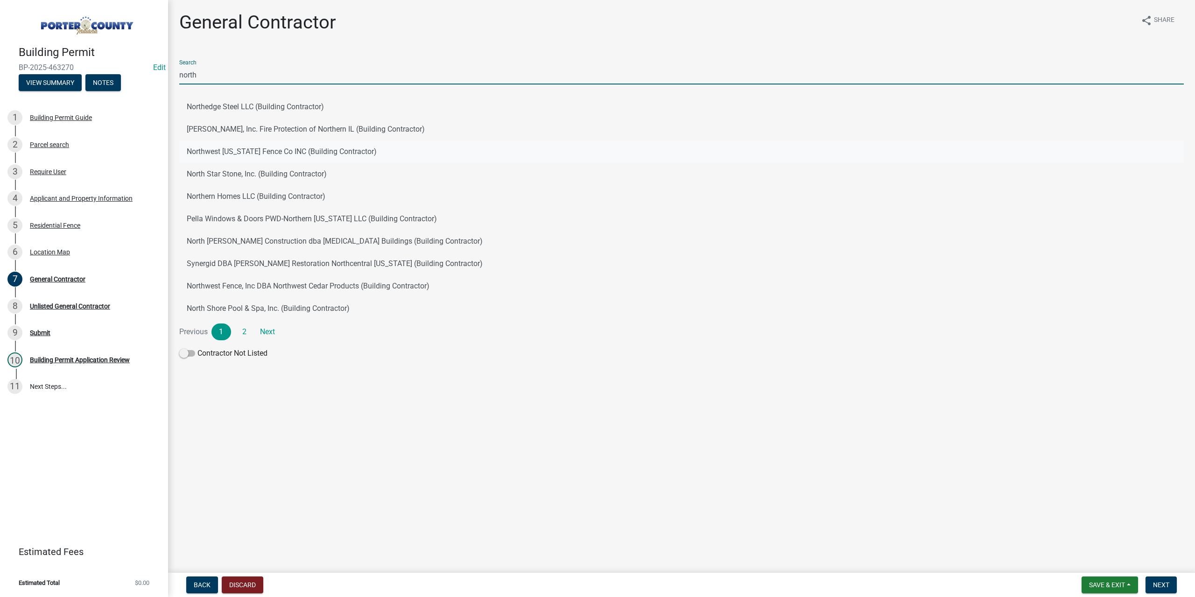
click at [190, 153] on button "Northwest Indiana Fence Co INC (Building Contractor)" at bounding box center [681, 151] width 1004 height 22
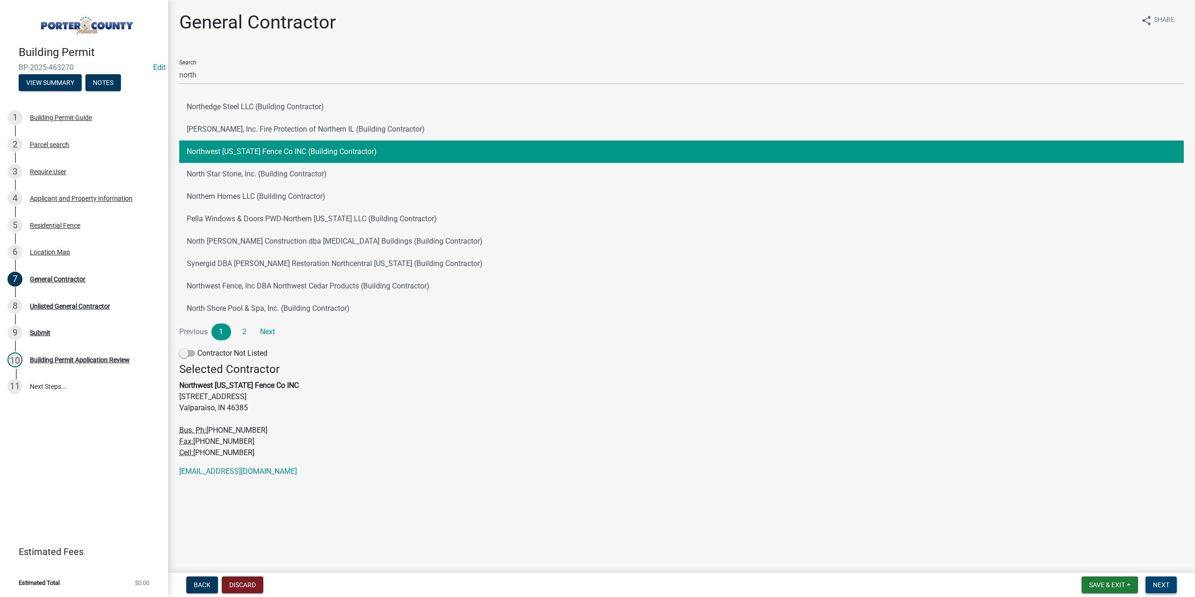
click at [1157, 587] on span "Next" at bounding box center [1161, 584] width 16 height 7
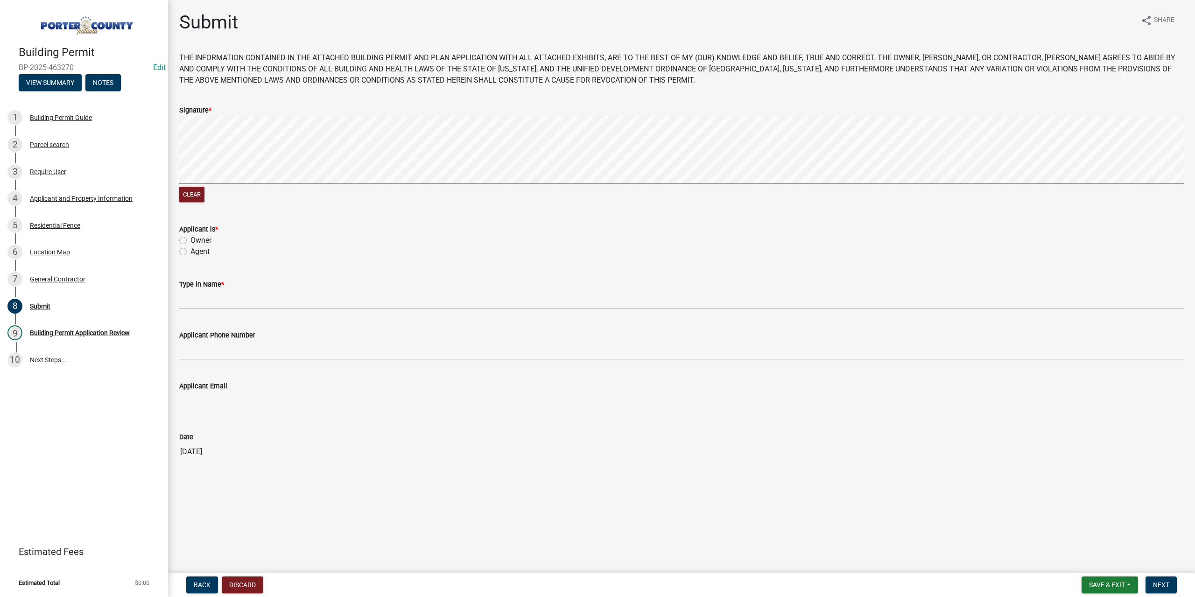
click at [190, 242] on label "Owner" at bounding box center [200, 240] width 21 height 11
click at [190, 241] on input "Owner" at bounding box center [193, 238] width 6 height 6
radio input "true"
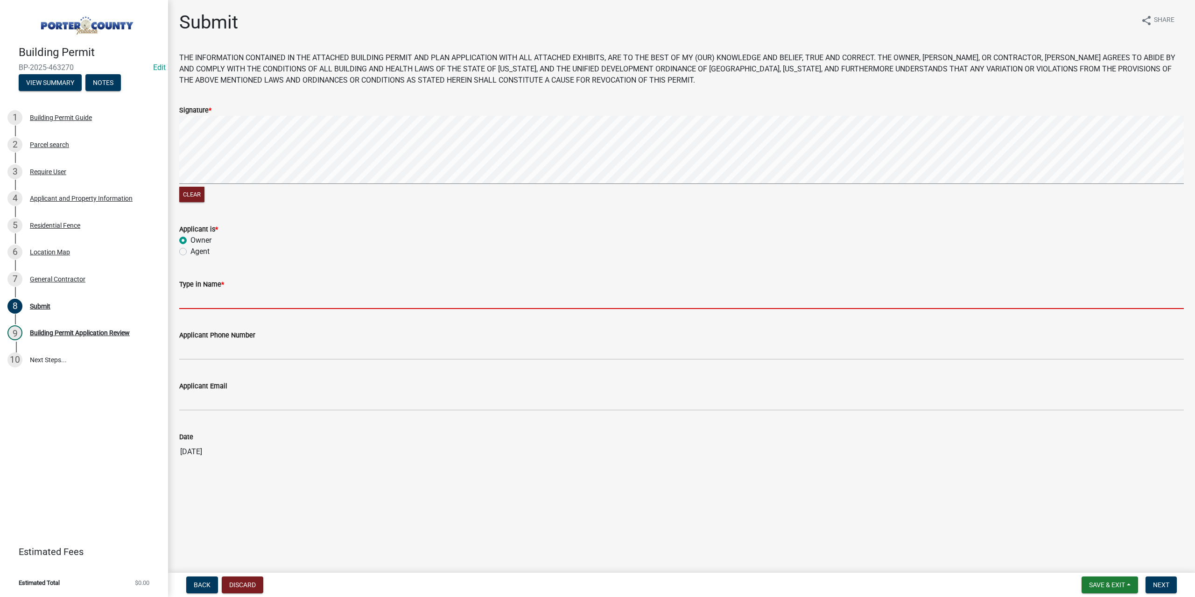
click at [220, 303] on input "Type in Name *" at bounding box center [681, 299] width 1004 height 19
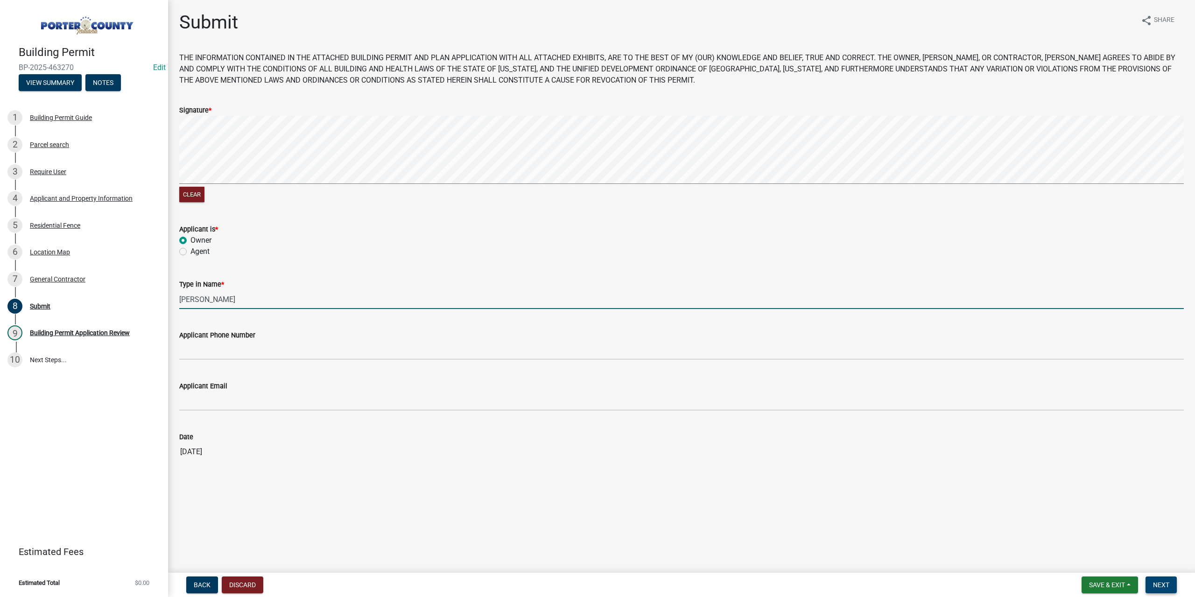
type input "Marshall Mauke"
click at [1157, 585] on span "Next" at bounding box center [1161, 584] width 16 height 7
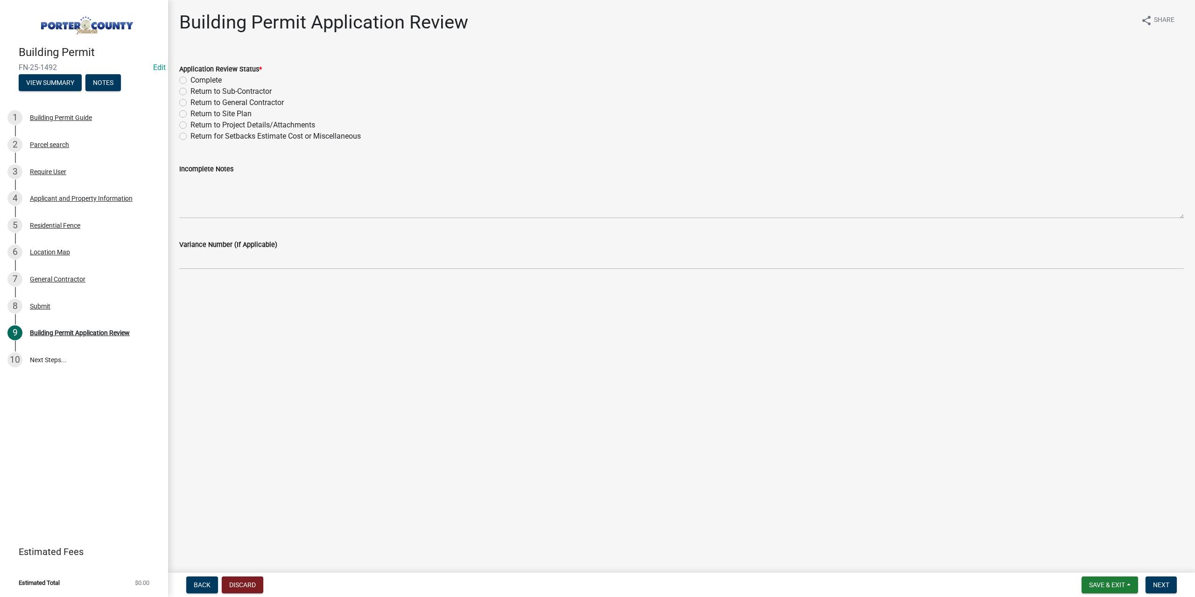
click at [190, 77] on label "Complete" at bounding box center [205, 80] width 31 height 11
click at [190, 77] on input "Complete" at bounding box center [193, 78] width 6 height 6
radio input "true"
click at [1165, 582] on span "Next" at bounding box center [1161, 584] width 16 height 7
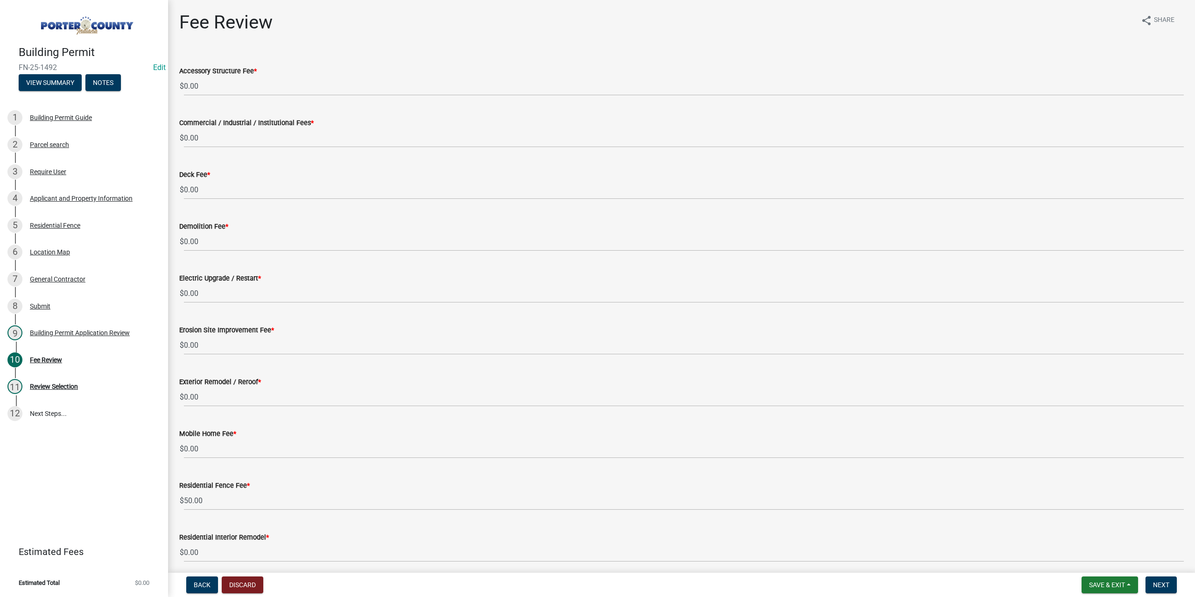
click at [1142, 583] on form "Save & Exit Save Save & Exit Next" at bounding box center [1128, 584] width 103 height 17
click at [1155, 582] on span "Next" at bounding box center [1161, 584] width 16 height 7
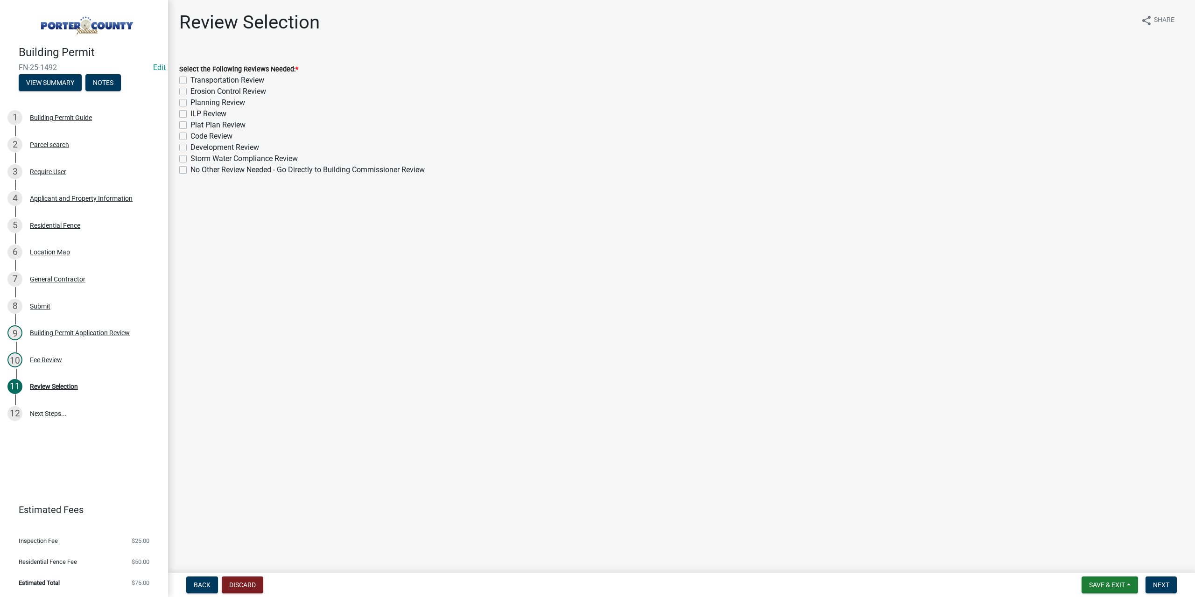
click at [187, 171] on div "No Other Review Needed - Go Directly to Building Commissioner Review" at bounding box center [681, 169] width 1004 height 11
click at [190, 168] on label "No Other Review Needed - Go Directly to Building Commissioner Review" at bounding box center [307, 169] width 234 height 11
click at [190, 168] on input "No Other Review Needed - Go Directly to Building Commissioner Review" at bounding box center [193, 167] width 6 height 6
checkbox input "true"
checkbox input "false"
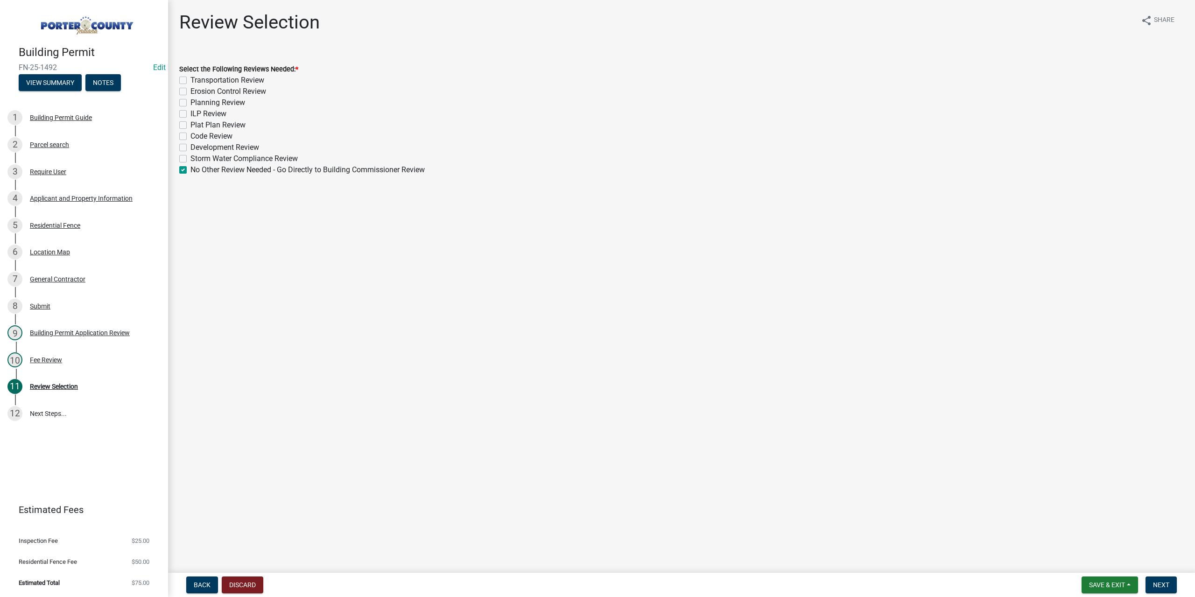
checkbox input "false"
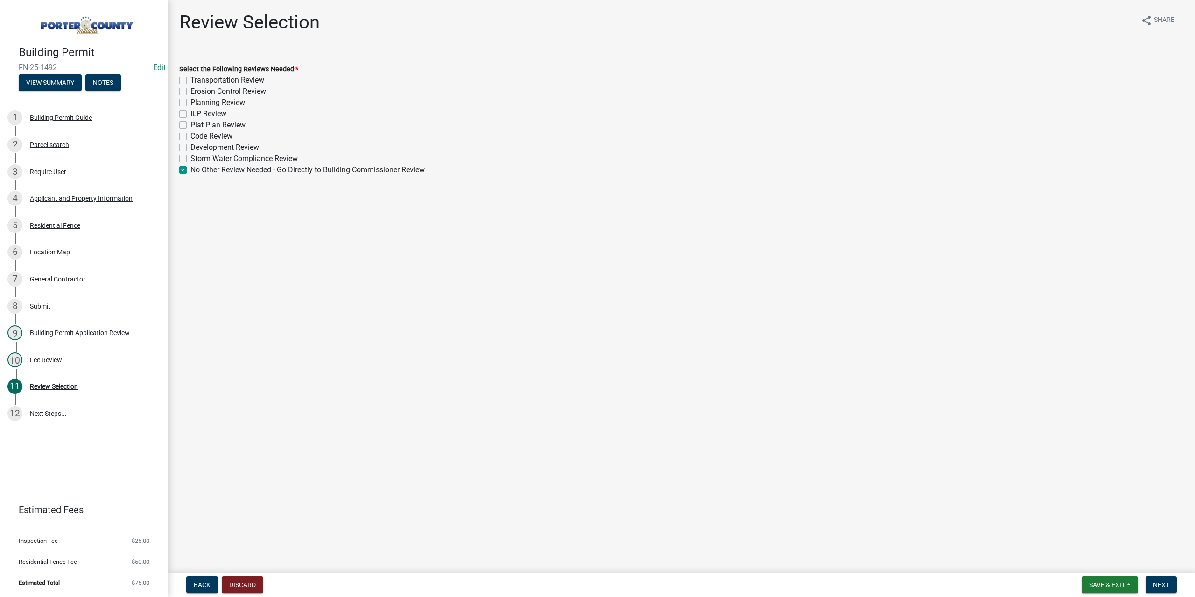
checkbox input "false"
checkbox input "true"
click at [1158, 582] on span "Next" at bounding box center [1161, 584] width 16 height 7
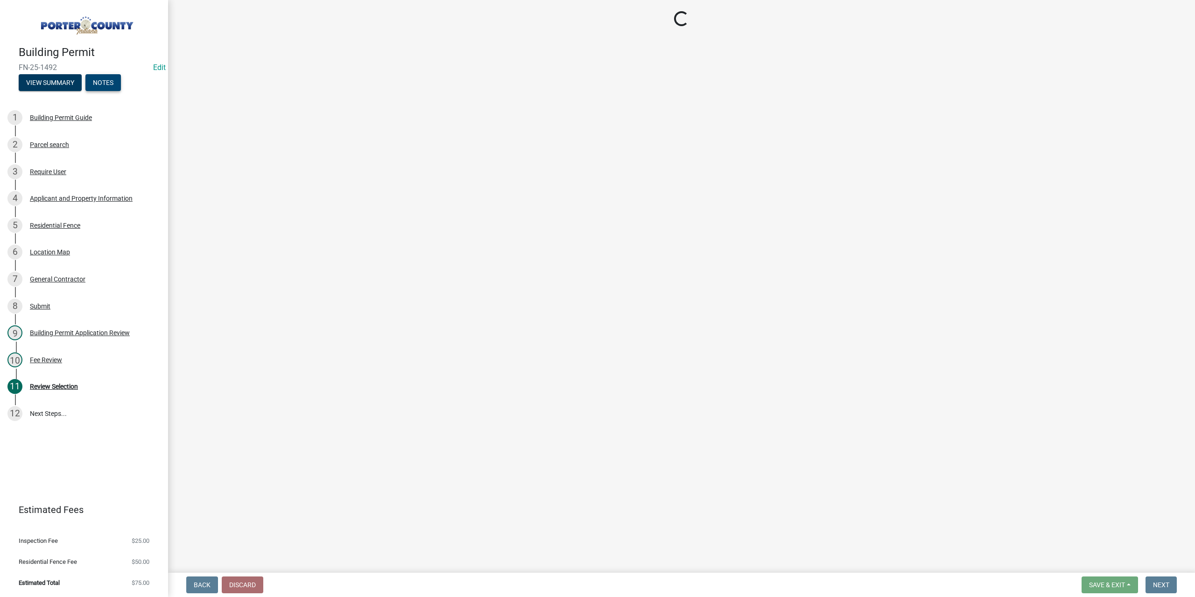
click at [111, 78] on button "Notes" at bounding box center [102, 82] width 35 height 17
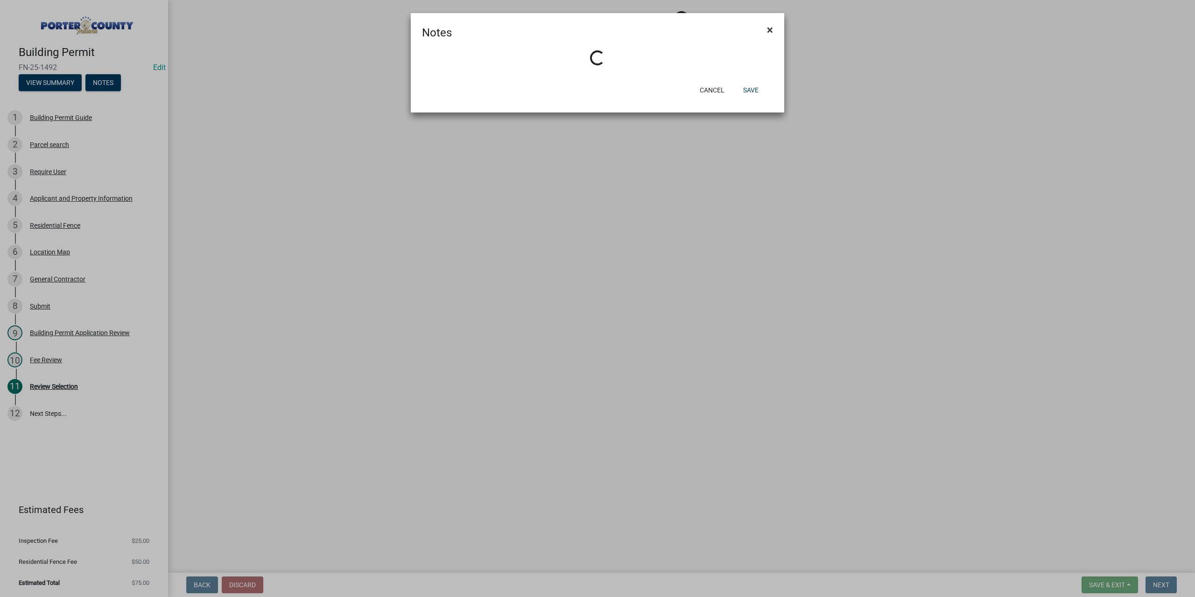
click at [770, 29] on span "×" at bounding box center [770, 29] width 6 height 13
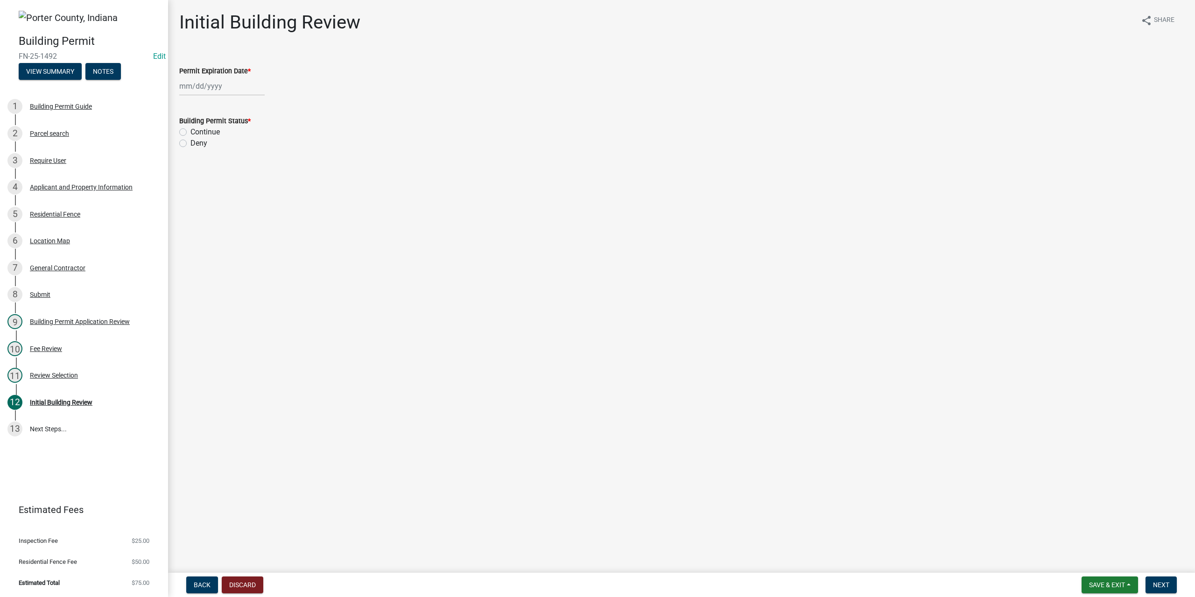
click at [230, 85] on div at bounding box center [221, 86] width 85 height 19
select select "8"
drag, startPoint x: 246, startPoint y: 107, endPoint x: 252, endPoint y: 112, distance: 7.3
click at [246, 107] on select "1525 1526 1527 1528 1529 1530 1531 1532 1533 1534 1535 1536 1537 1538 1539 1540…" at bounding box center [253, 106] width 34 height 14
select select "2026"
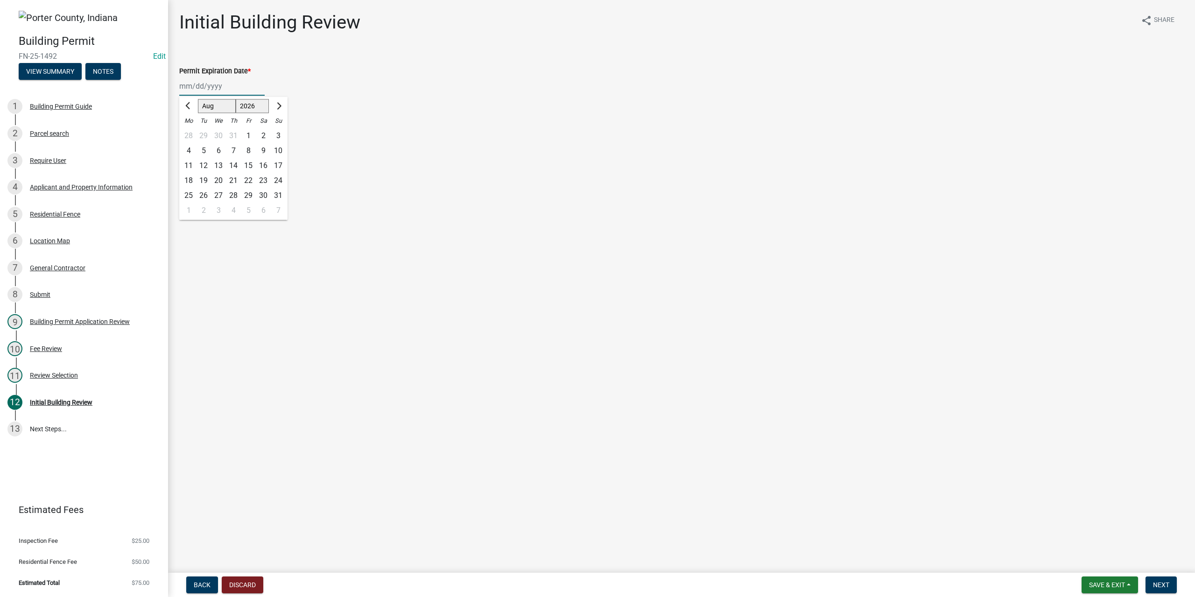
click at [236, 99] on select "1525 1526 1527 1528 1529 1530 1531 1532 1533 1534 1535 1536 1537 1538 1539 1540…" at bounding box center [253, 106] width 34 height 14
click at [238, 168] on div "13" at bounding box center [233, 165] width 15 height 15
type input "[DATE]"
click at [190, 134] on label "Continue" at bounding box center [204, 131] width 29 height 11
click at [190, 133] on input "Continue" at bounding box center [193, 129] width 6 height 6
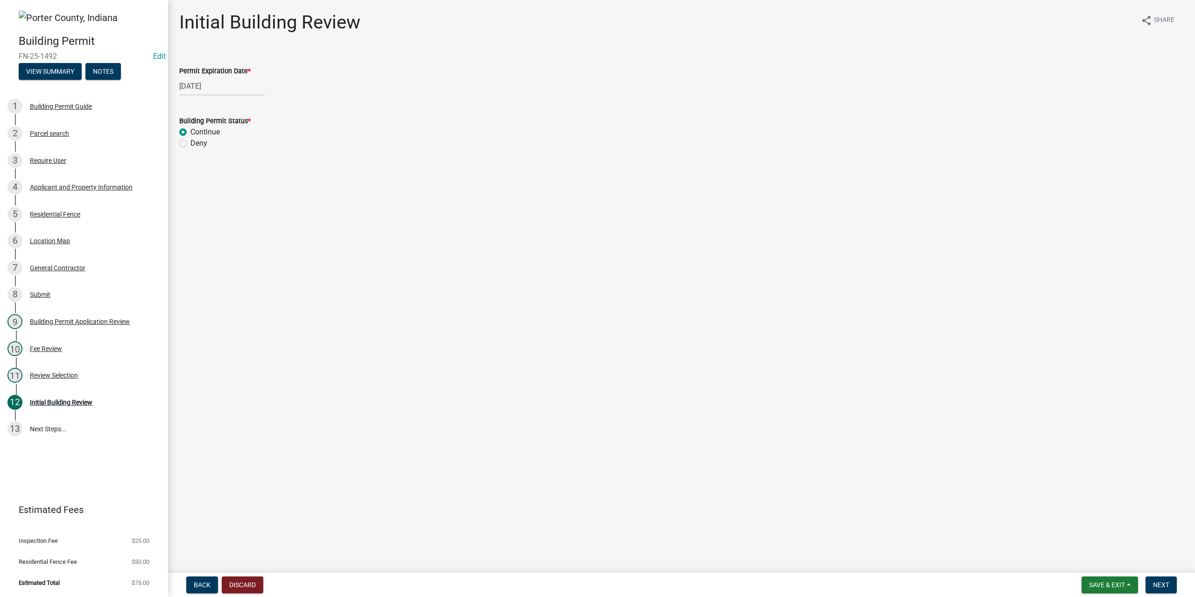
radio input "true"
click at [1160, 581] on span "Next" at bounding box center [1161, 584] width 16 height 7
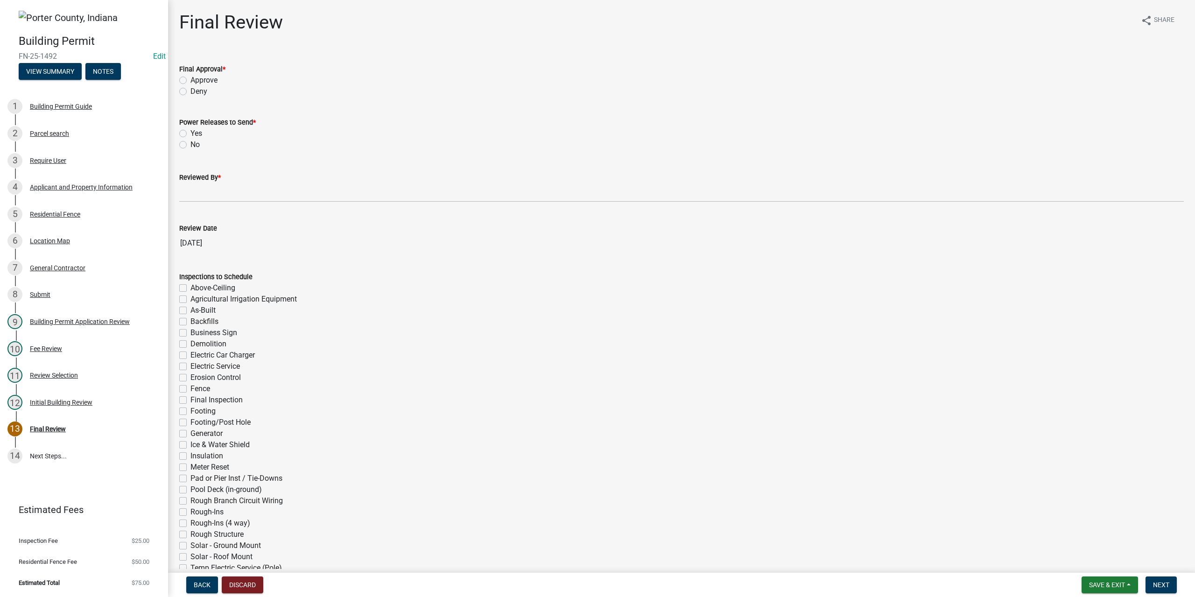
click at [190, 80] on label "Approve" at bounding box center [203, 80] width 27 height 11
click at [190, 80] on input "Approve" at bounding box center [193, 78] width 6 height 6
radio input "true"
click at [190, 142] on label "No" at bounding box center [194, 144] width 9 height 11
click at [190, 142] on input "No" at bounding box center [193, 142] width 6 height 6
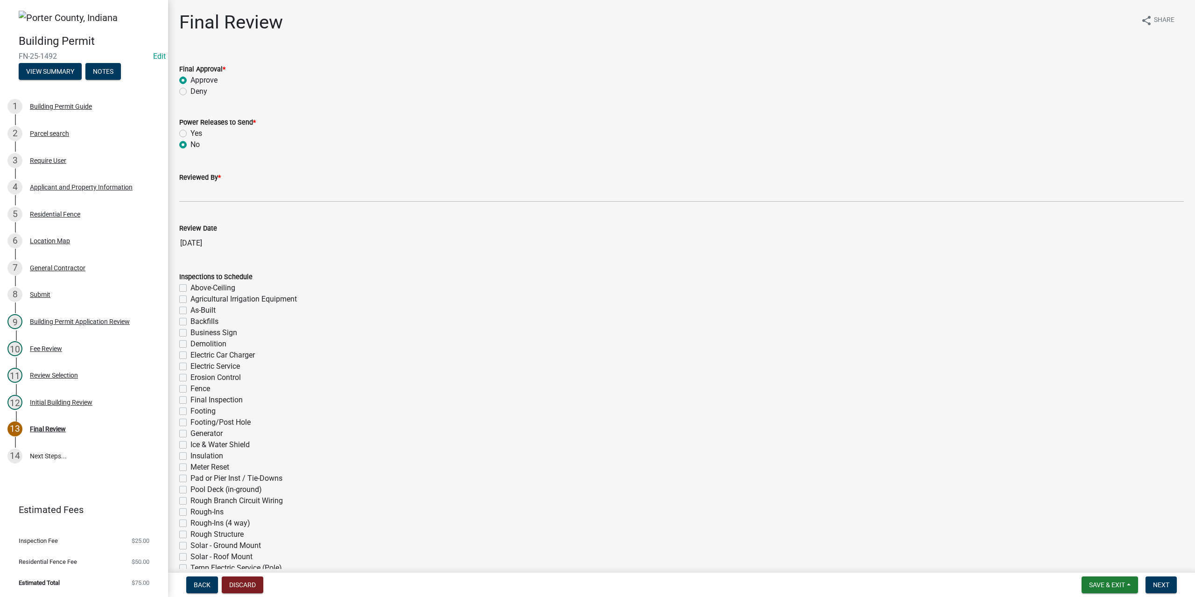
radio input "true"
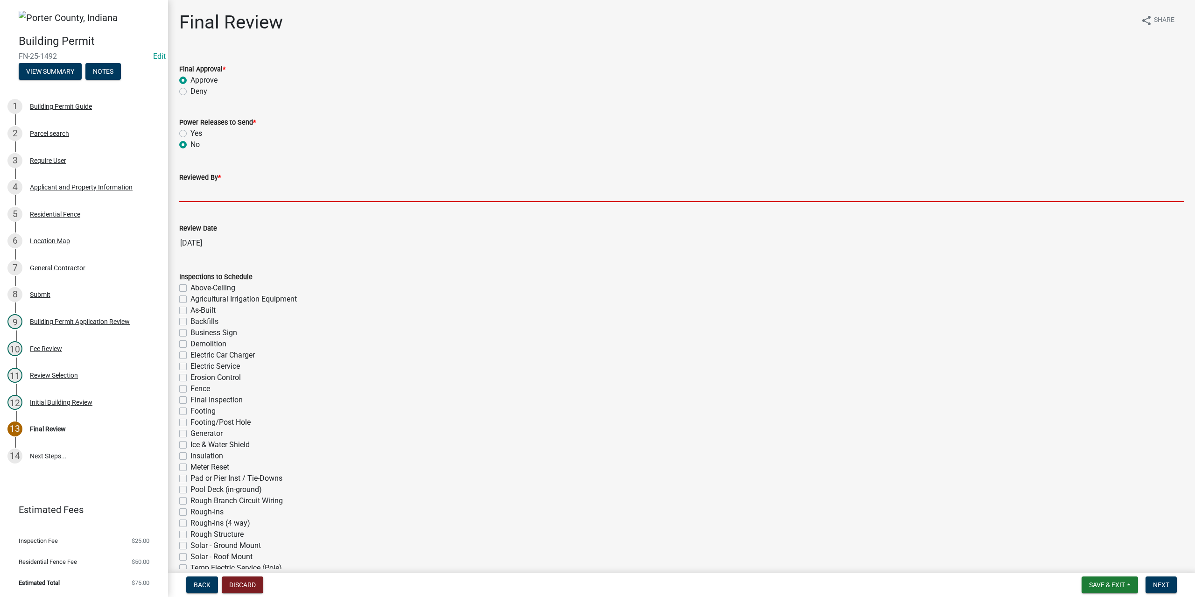
drag, startPoint x: 211, startPoint y: 193, endPoint x: 220, endPoint y: 201, distance: 12.6
click at [211, 193] on input "Reviewed By *" at bounding box center [681, 192] width 1004 height 19
type input "TT"
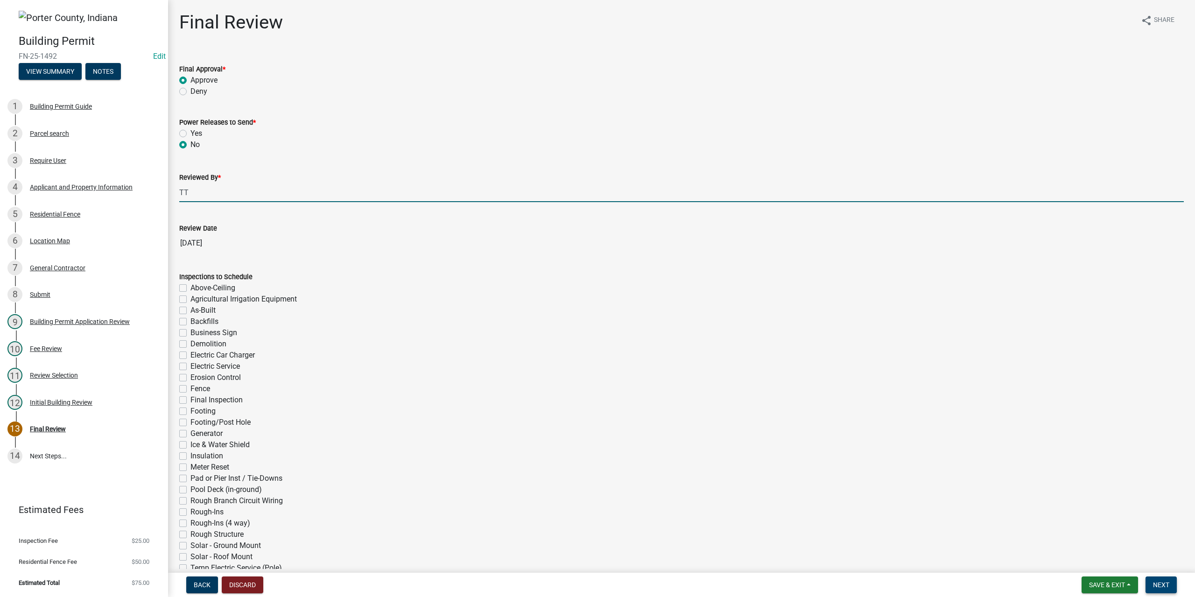
click at [1165, 584] on span "Next" at bounding box center [1161, 584] width 16 height 7
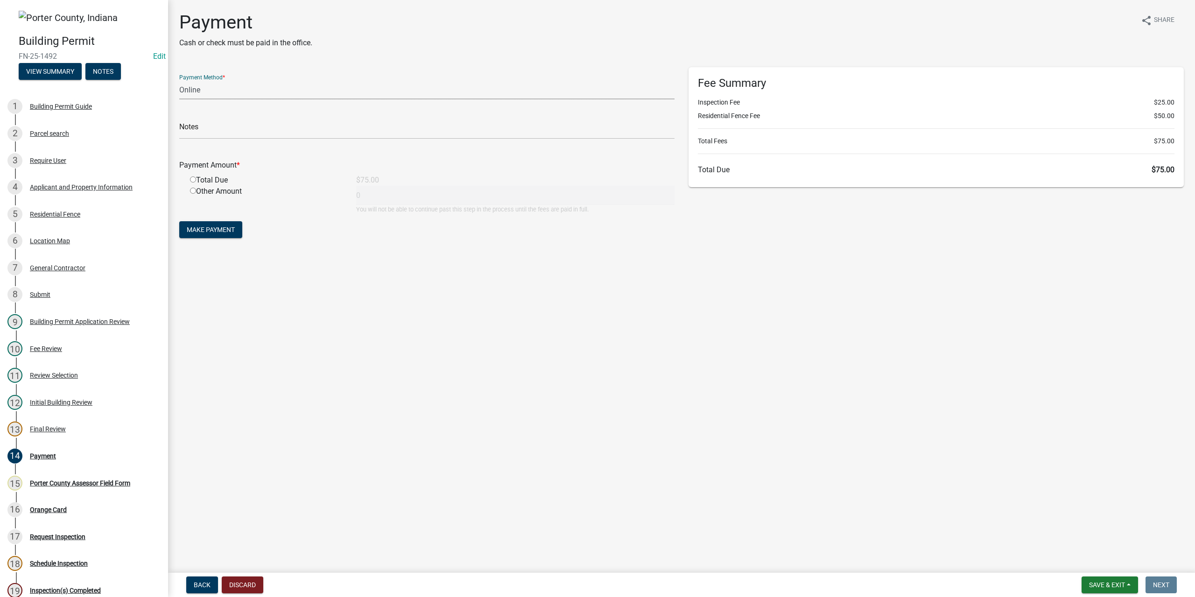
click at [199, 92] on select "Credit Card POS Check Cash Online" at bounding box center [426, 89] width 495 height 19
select select "1: 0"
click at [179, 80] on select "Credit Card POS Check Cash Online" at bounding box center [426, 89] width 495 height 19
click at [206, 132] on input "text" at bounding box center [426, 129] width 495 height 19
type input "#4285 Marshall Mauke"
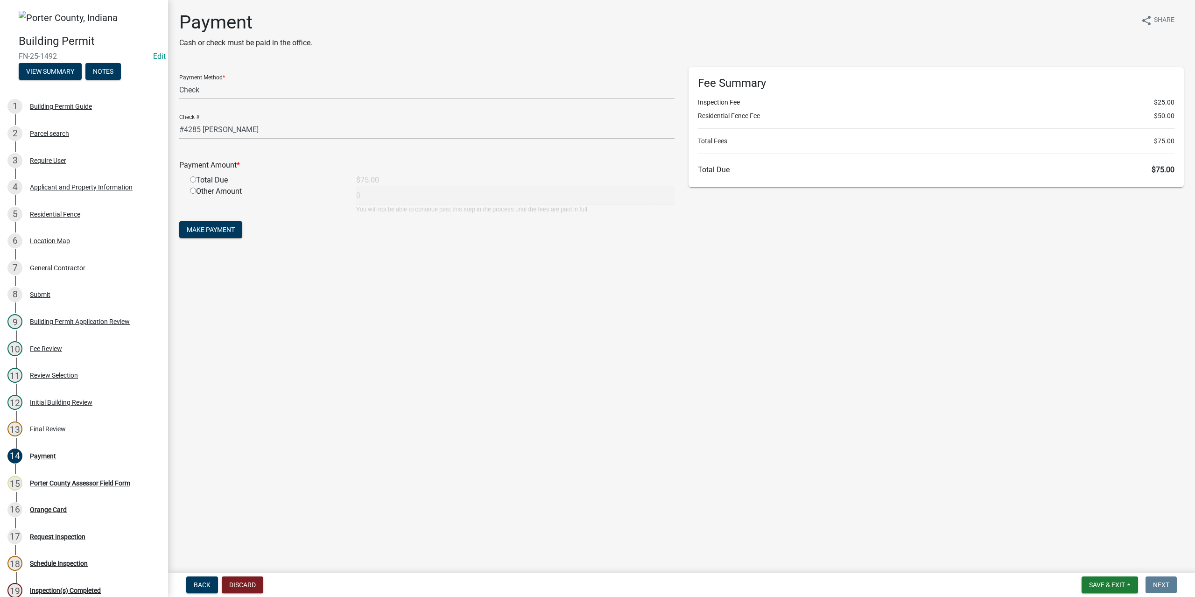
drag, startPoint x: 190, startPoint y: 179, endPoint x: 209, endPoint y: 213, distance: 38.4
click at [190, 180] on input "radio" at bounding box center [193, 179] width 6 height 6
radio input "true"
type input "75"
click at [218, 230] on span "Make Payment" at bounding box center [211, 229] width 48 height 7
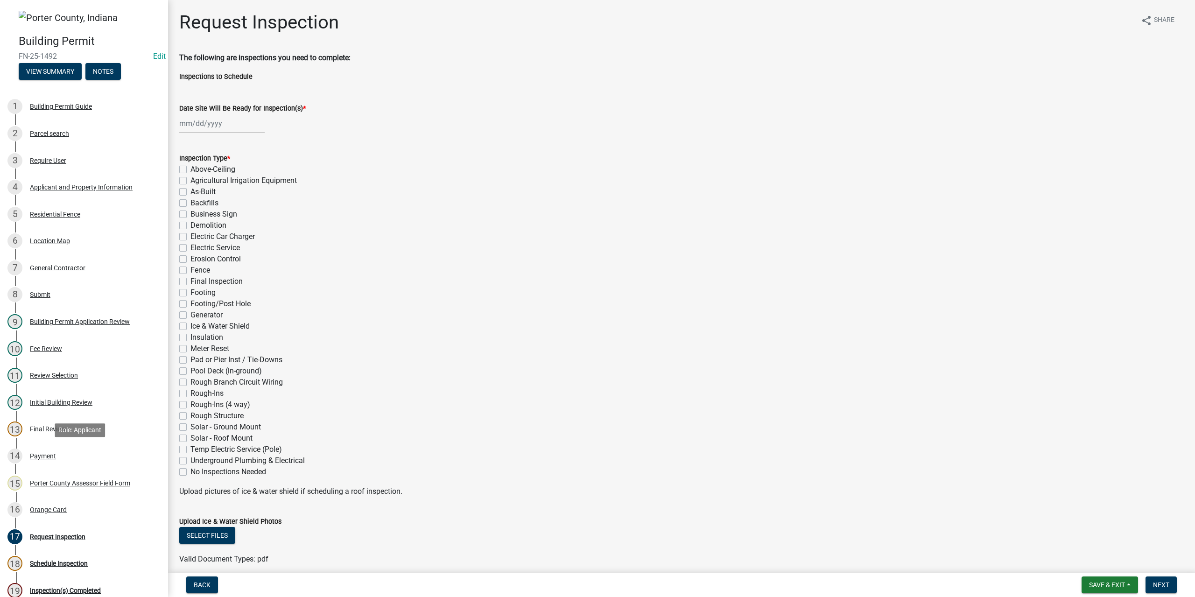
click at [47, 459] on div "Payment" at bounding box center [43, 456] width 26 height 7
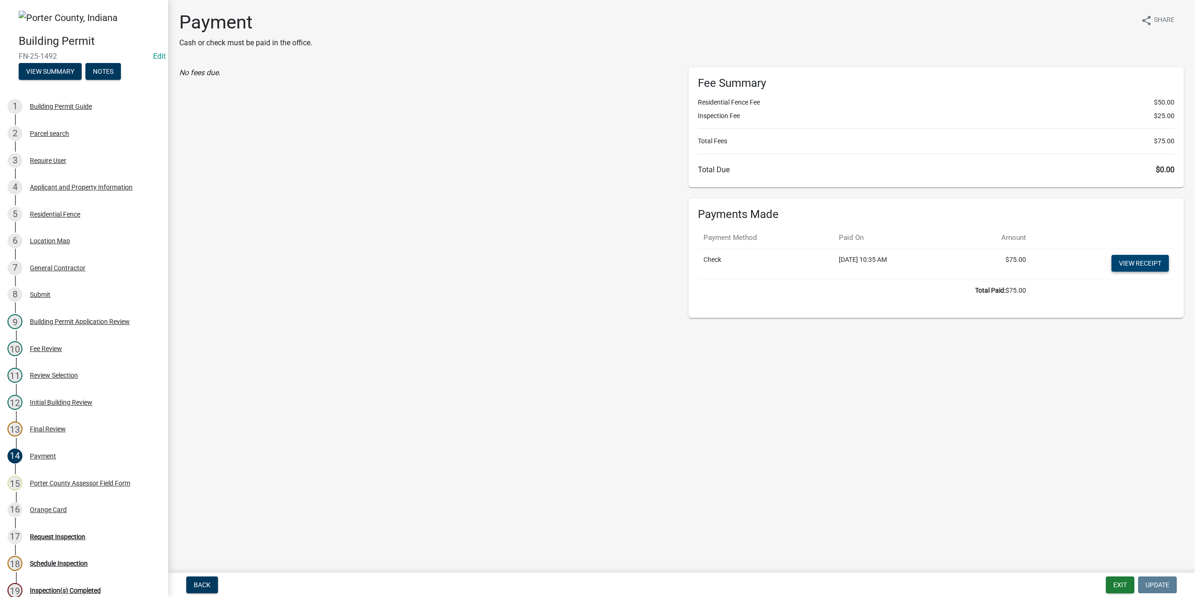
click at [1147, 260] on link "View receipt" at bounding box center [1139, 263] width 57 height 17
click at [63, 511] on div "Orange Card" at bounding box center [48, 509] width 37 height 7
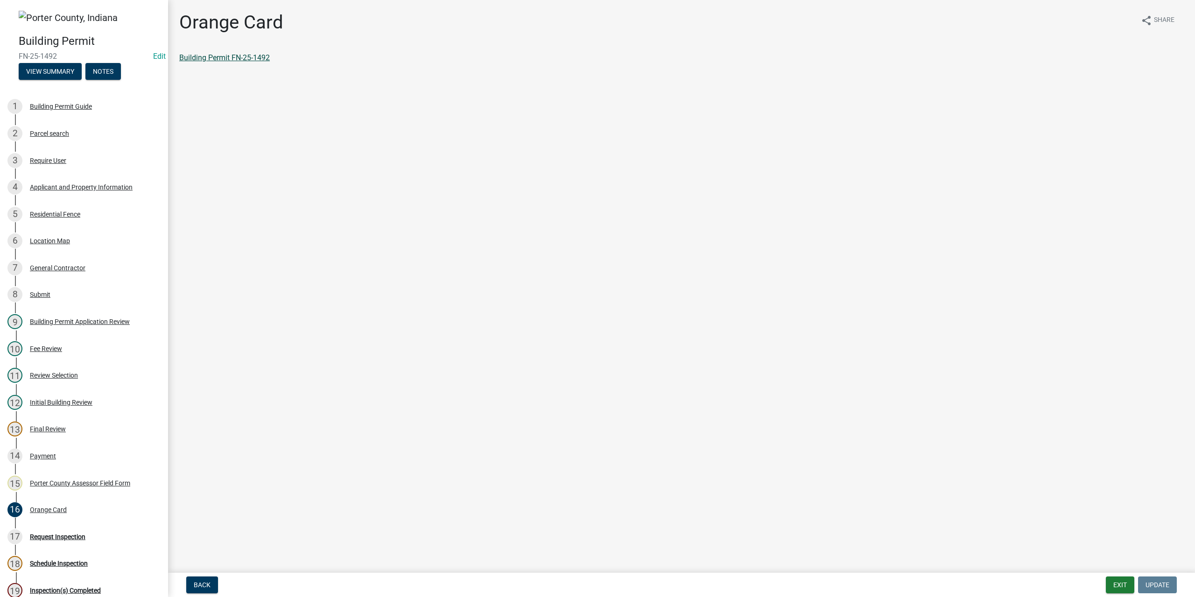
click at [238, 55] on link "Building Permit FN-25-1492" at bounding box center [224, 57] width 91 height 9
click at [112, 63] on button "Notes" at bounding box center [102, 71] width 35 height 17
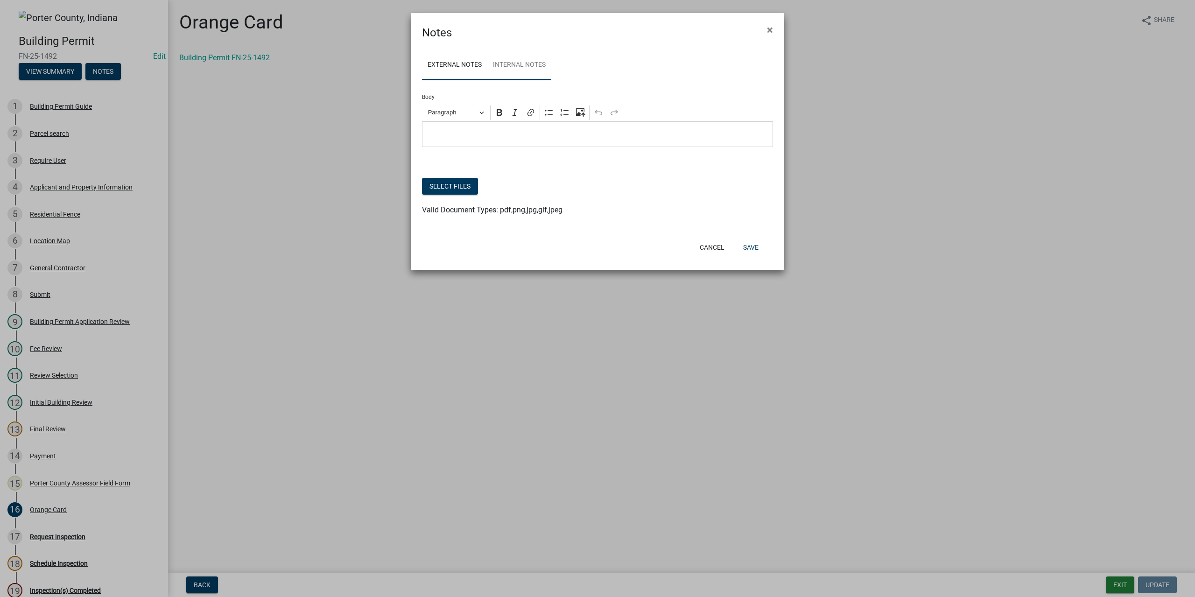
click at [532, 63] on link "Internal Notes" at bounding box center [519, 65] width 64 height 30
click at [466, 191] on button "Select files" at bounding box center [450, 186] width 56 height 17
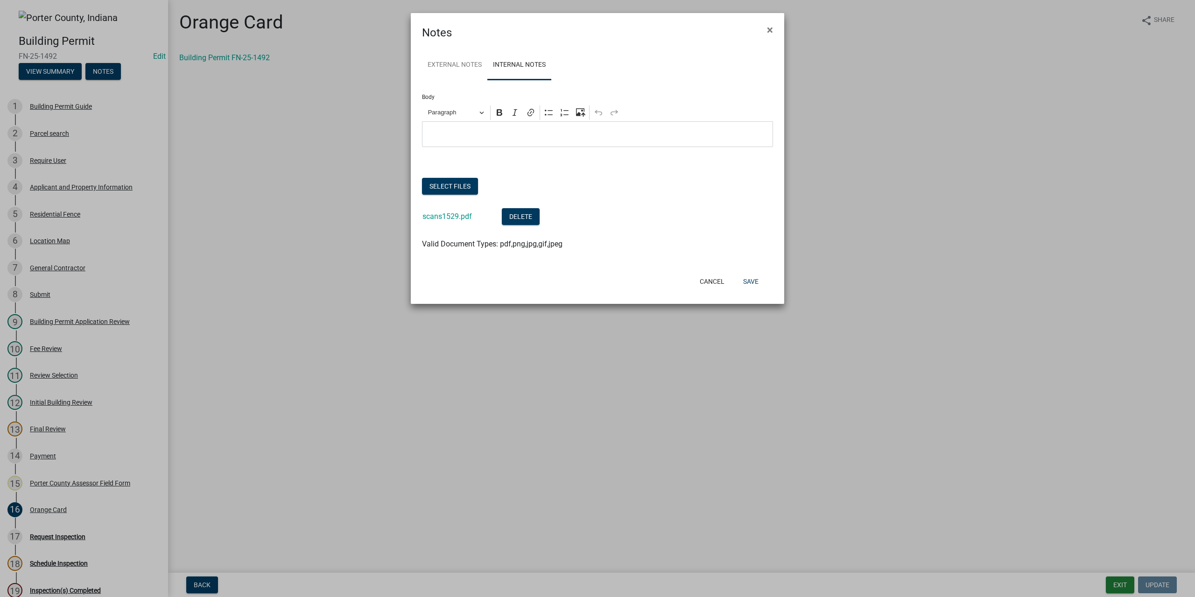
click at [750, 266] on div "External Notes Internal Notes Body Rich Text Editor Paragraph Bold Italic Link …" at bounding box center [597, 155] width 373 height 228
click at [754, 280] on button "Save" at bounding box center [750, 281] width 30 height 17
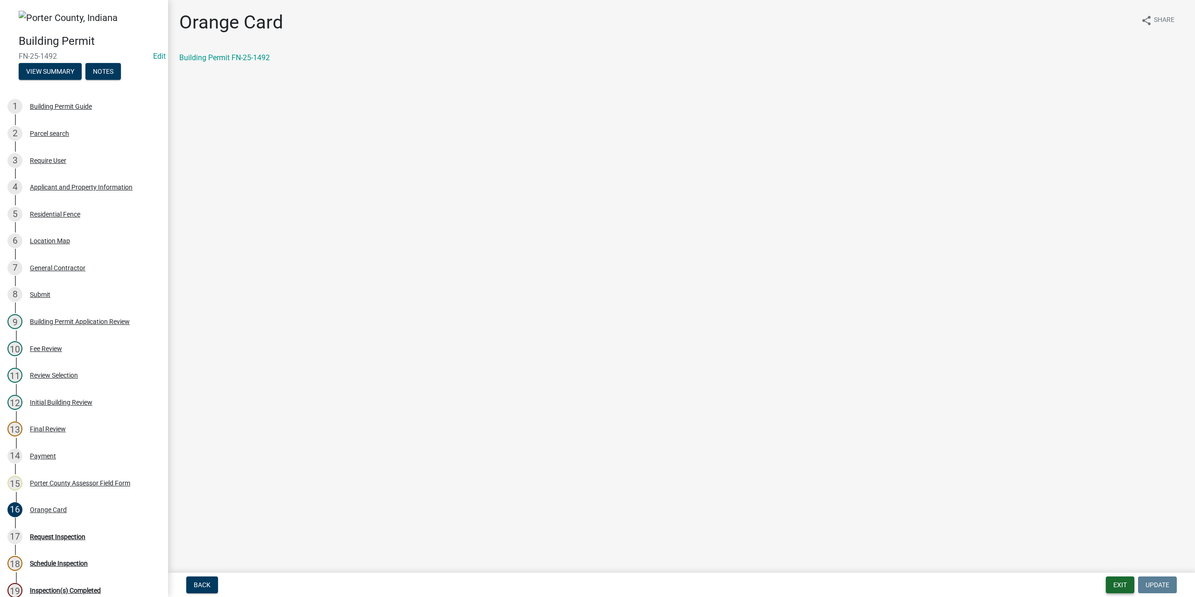
click at [1120, 590] on button "Exit" at bounding box center [1119, 584] width 28 height 17
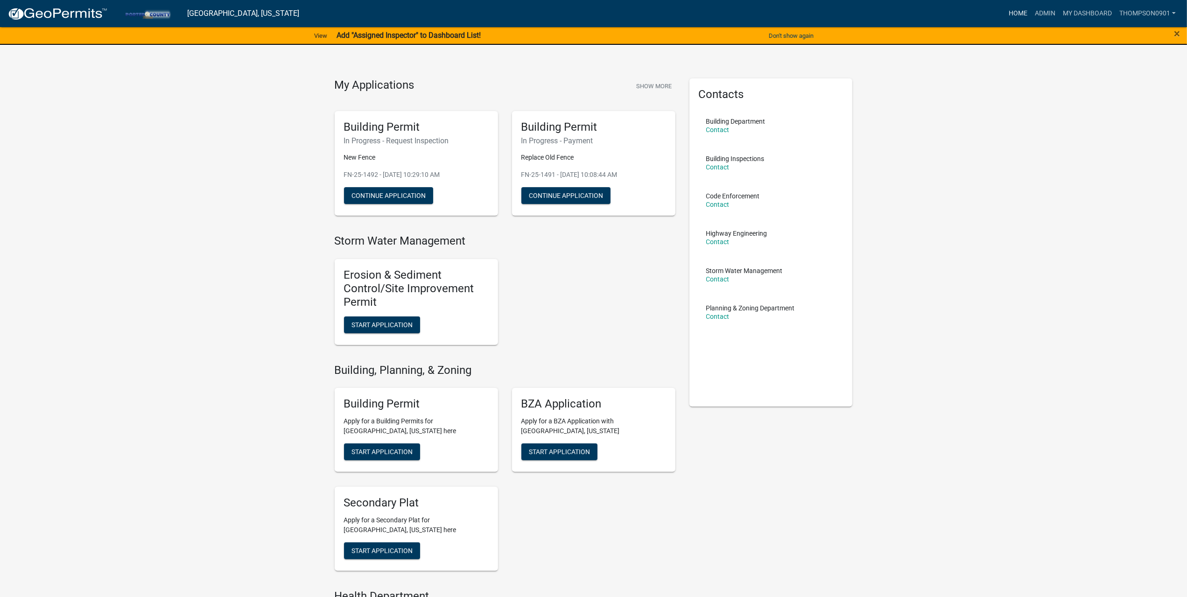
click at [1017, 16] on link "Home" at bounding box center [1018, 14] width 26 height 18
click at [1035, 8] on link "Admin" at bounding box center [1045, 14] width 28 height 18
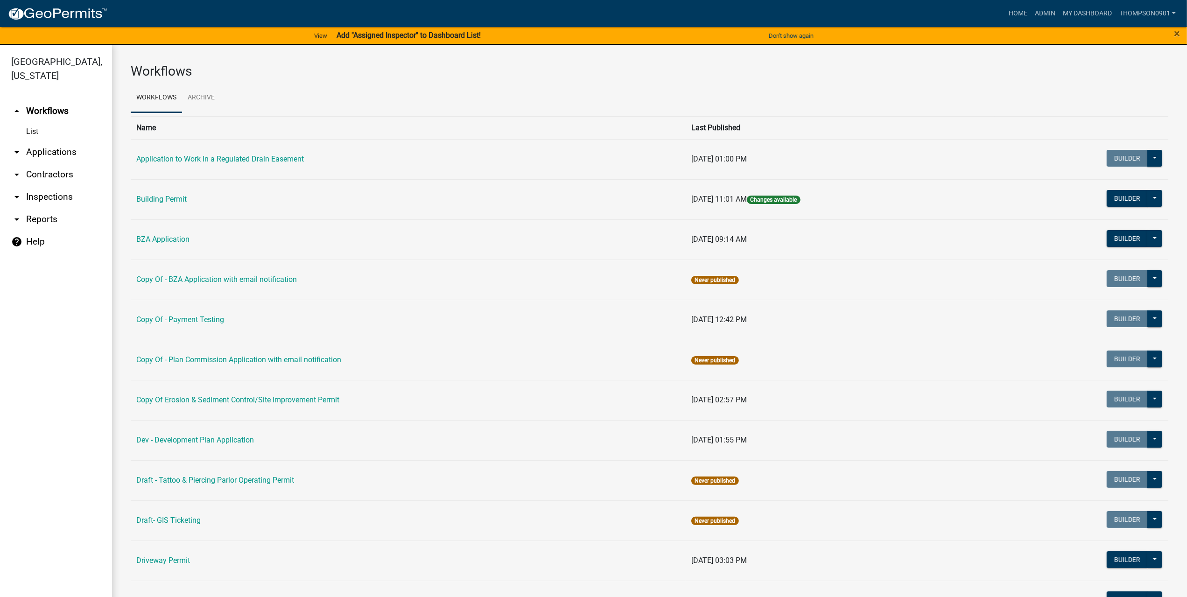
click at [71, 141] on link "arrow_drop_down Applications" at bounding box center [56, 152] width 112 height 22
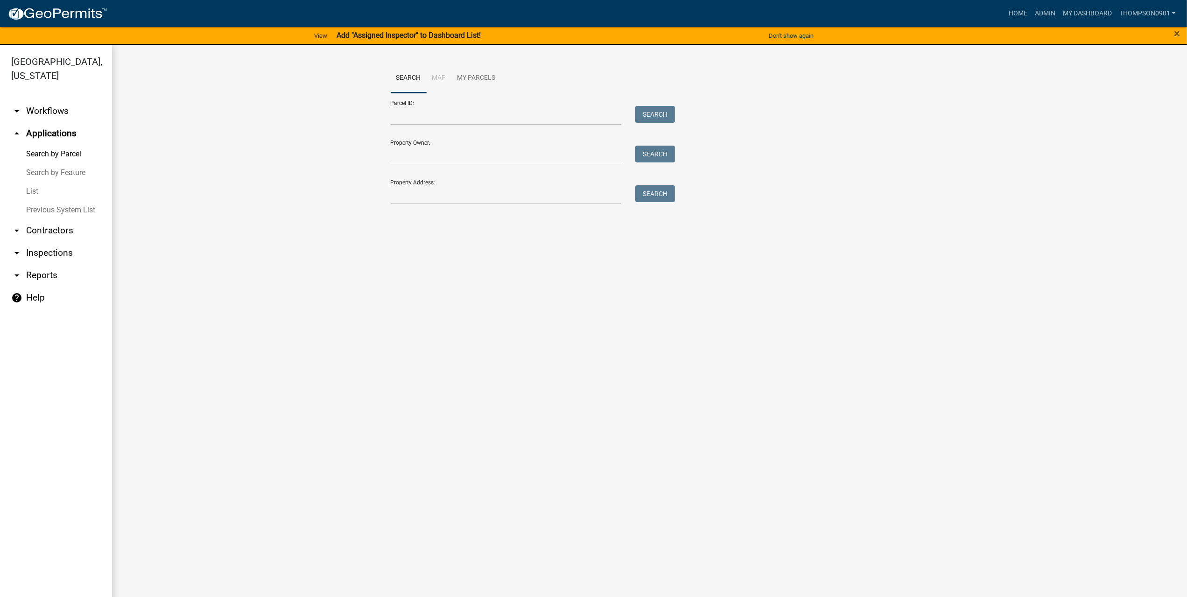
click at [49, 223] on link "arrow_drop_down Contractors" at bounding box center [56, 230] width 112 height 22
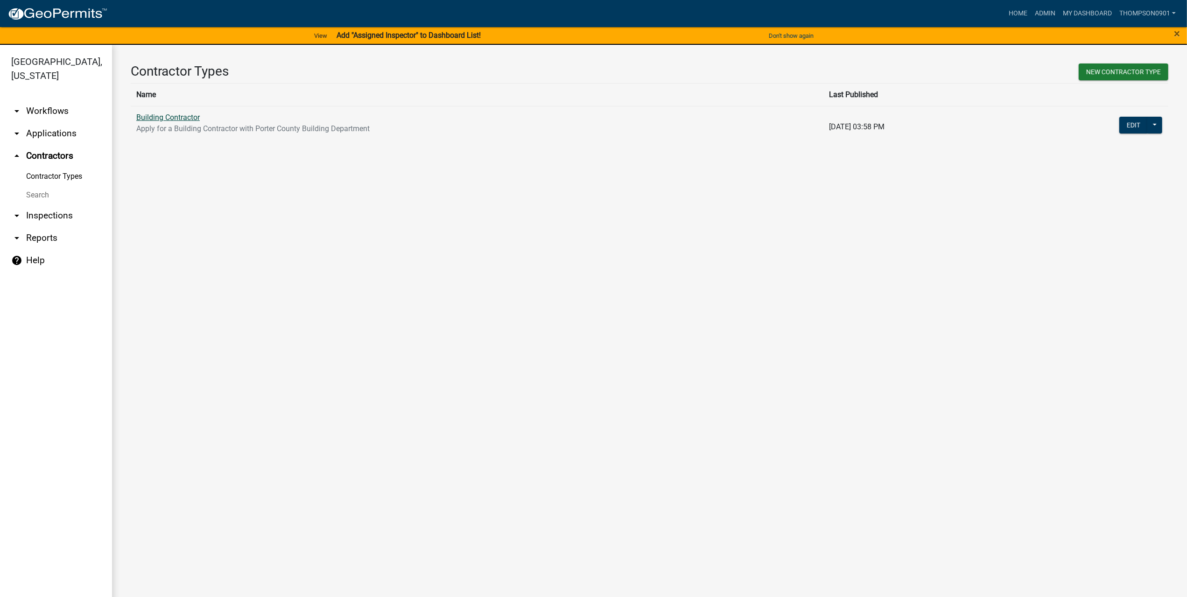
click at [174, 113] on link "Building Contractor" at bounding box center [167, 117] width 63 height 9
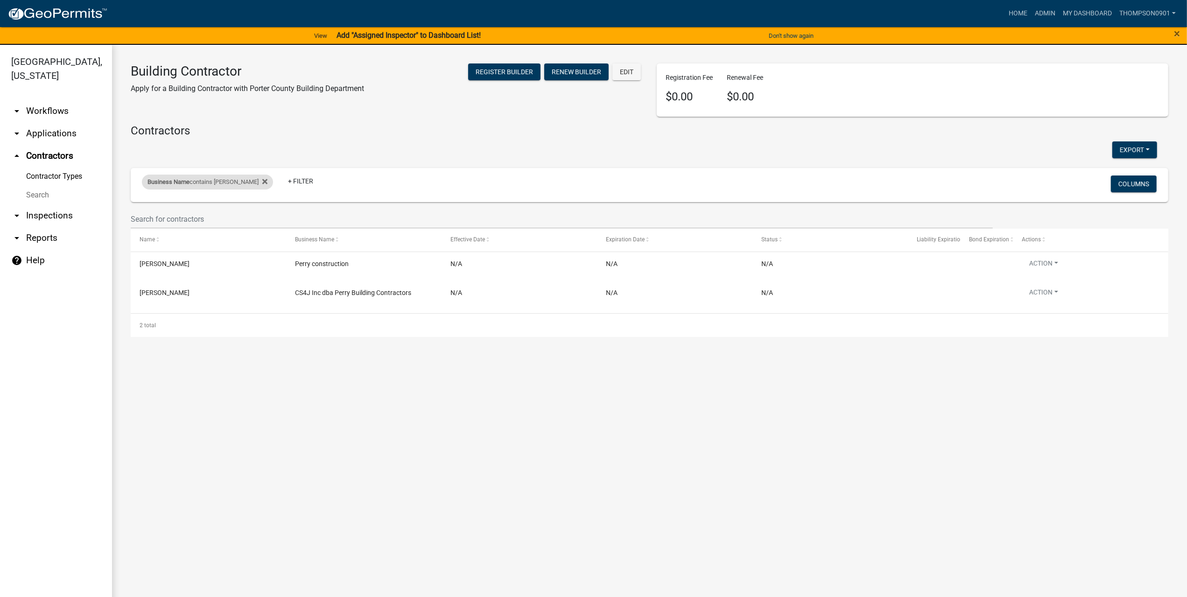
click at [184, 185] on span "Business Name" at bounding box center [168, 181] width 42 height 7
drag, startPoint x: 183, startPoint y: 217, endPoint x: 1, endPoint y: 224, distance: 182.6
click at [0, 224] on body "Internet Explorer does NOT work with GeoPermits. Get a new browser for more sec…" at bounding box center [593, 298] width 1187 height 597
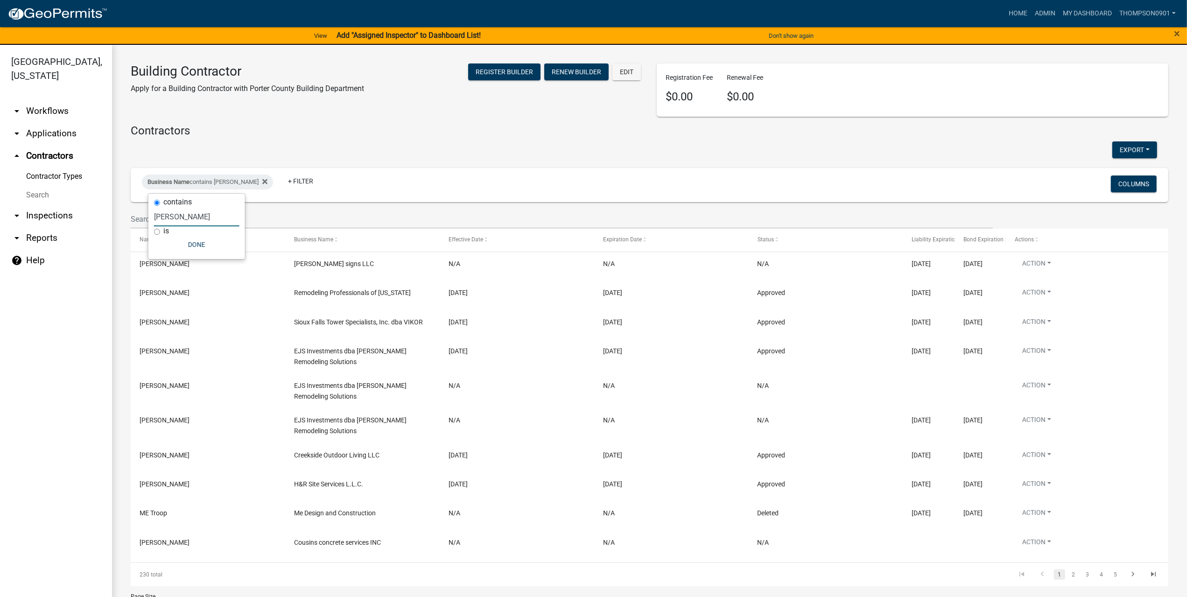
type input "simko"
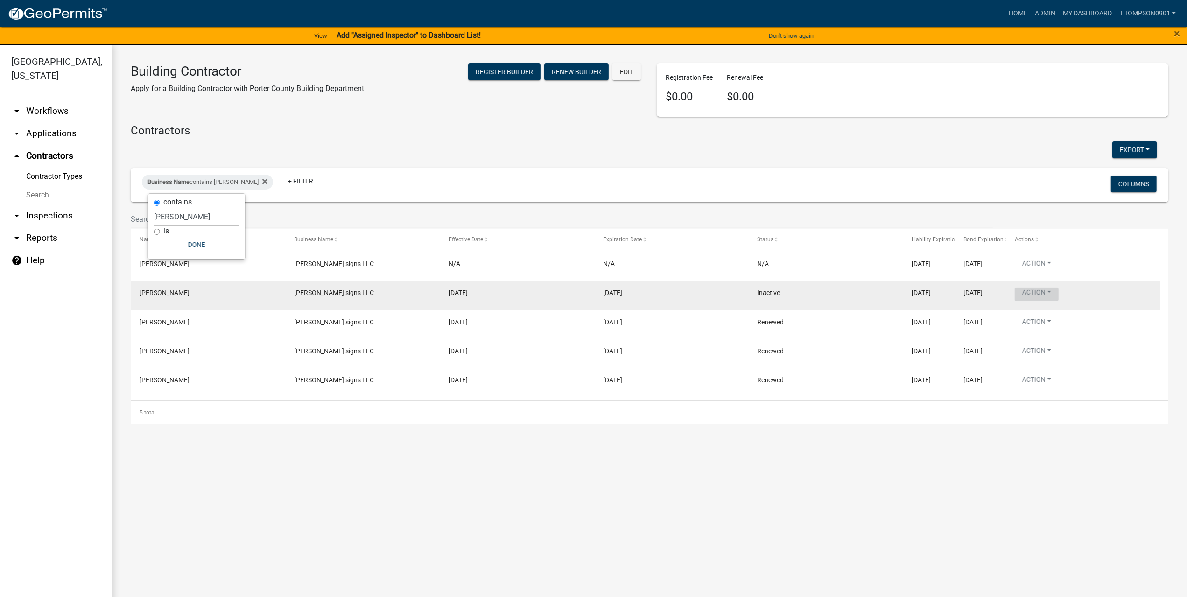
click at [1053, 293] on button "Action" at bounding box center [1036, 294] width 44 height 14
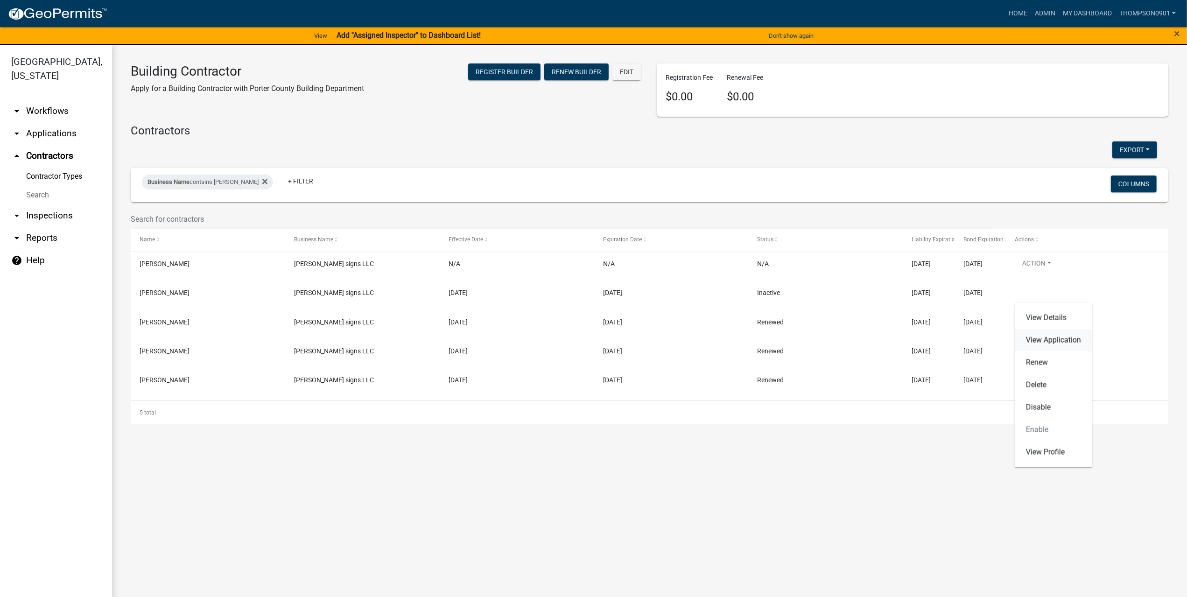
click at [1050, 342] on link "View Application" at bounding box center [1052, 340] width 77 height 22
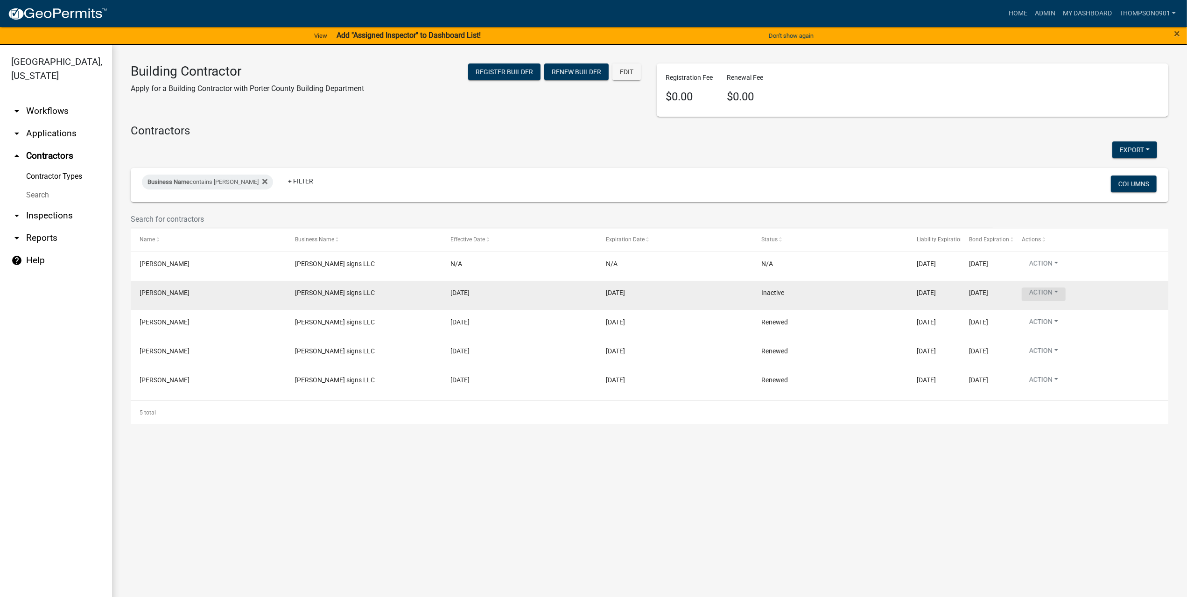
click at [1055, 291] on button "Action" at bounding box center [1043, 294] width 44 height 14
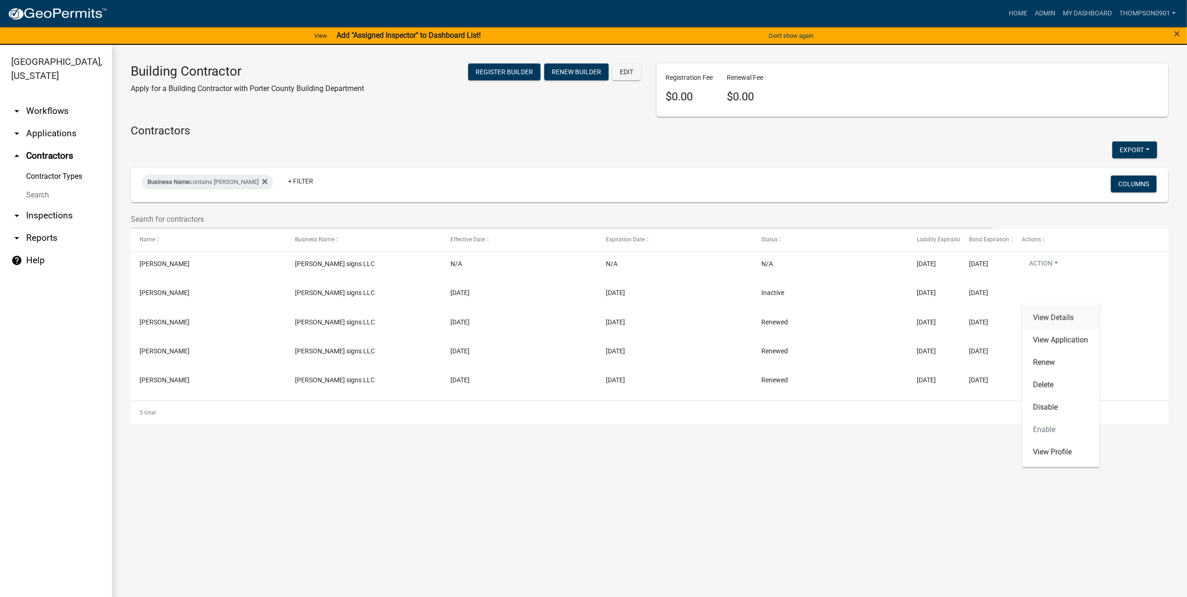
click at [1053, 312] on link "View Details" at bounding box center [1059, 318] width 77 height 22
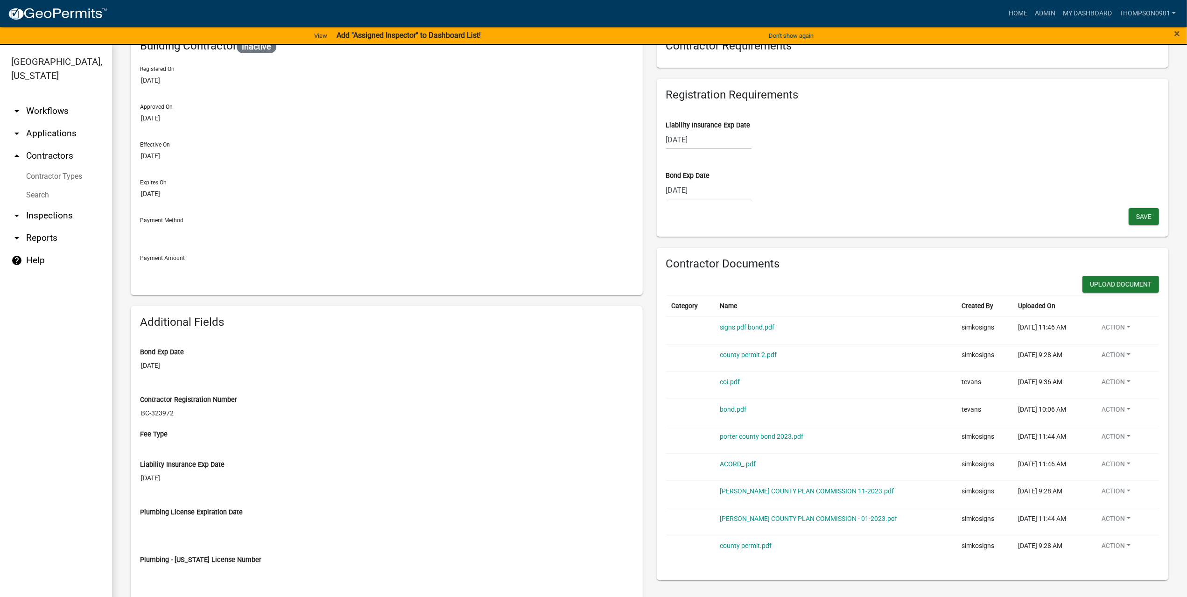
scroll to position [140, 0]
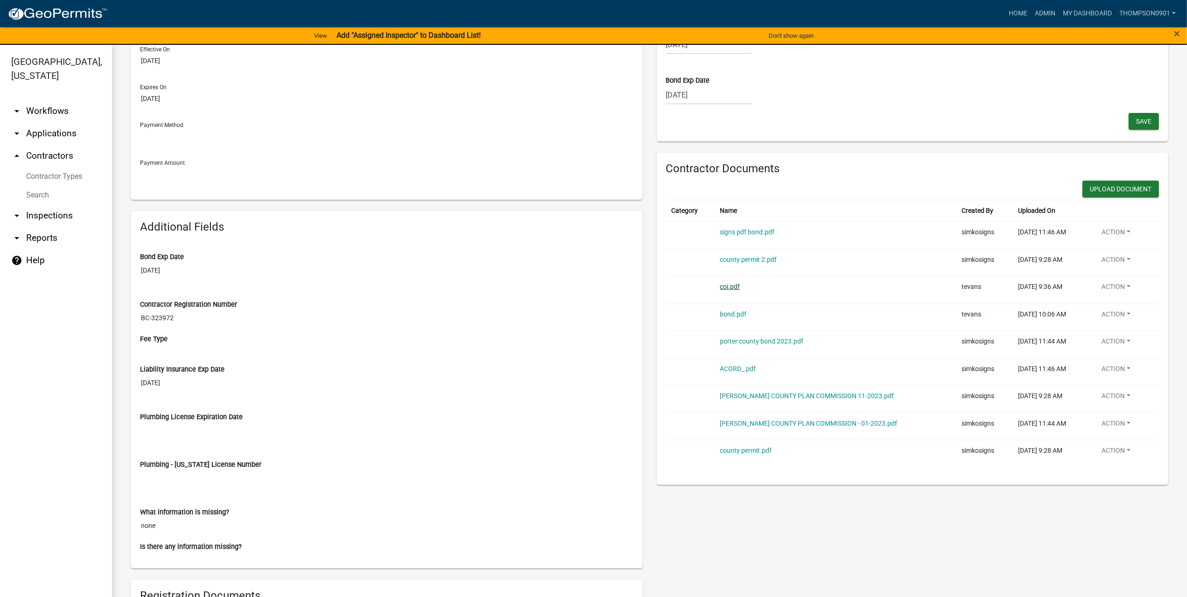
click at [728, 288] on link "coi.pdf" at bounding box center [730, 286] width 20 height 7
click at [720, 311] on link "bond.pdf" at bounding box center [733, 313] width 27 height 7
click at [728, 286] on link "coi.pdf" at bounding box center [730, 286] width 20 height 7
click at [720, 288] on link "coi.pdf" at bounding box center [730, 286] width 20 height 7
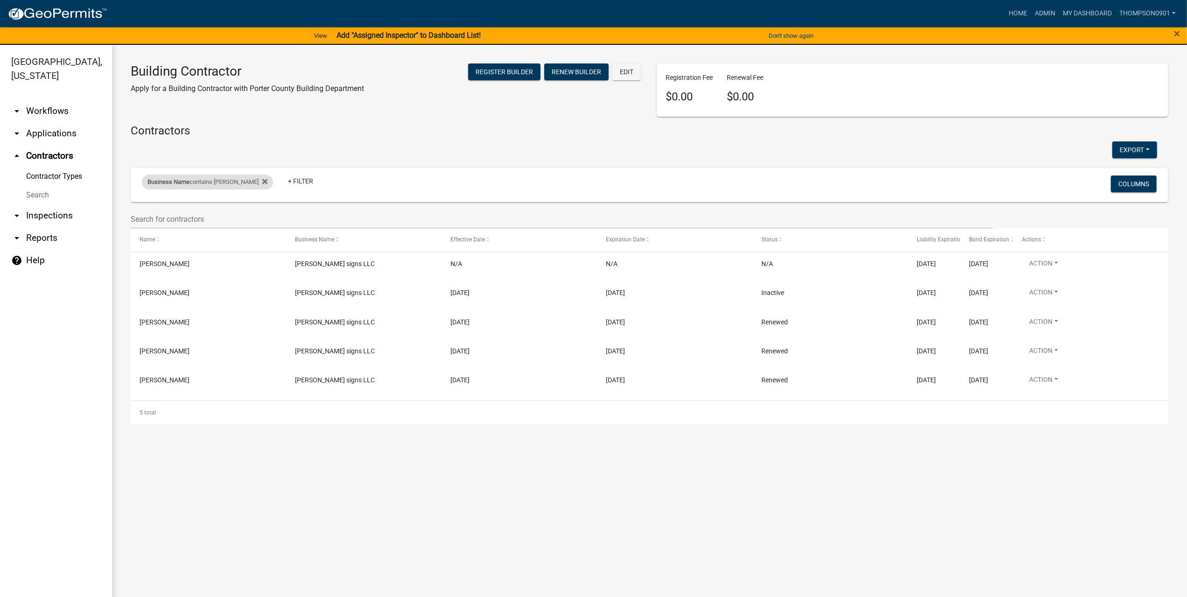
click at [201, 184] on div "Business Name contains simko" at bounding box center [207, 182] width 131 height 15
drag, startPoint x: 189, startPoint y: 218, endPoint x: 0, endPoint y: 187, distance: 191.1
click at [0, 187] on body "Internet Explorer does NOT work with GeoPermits. Get a new browser for more sec…" at bounding box center [593, 298] width 1187 height 597
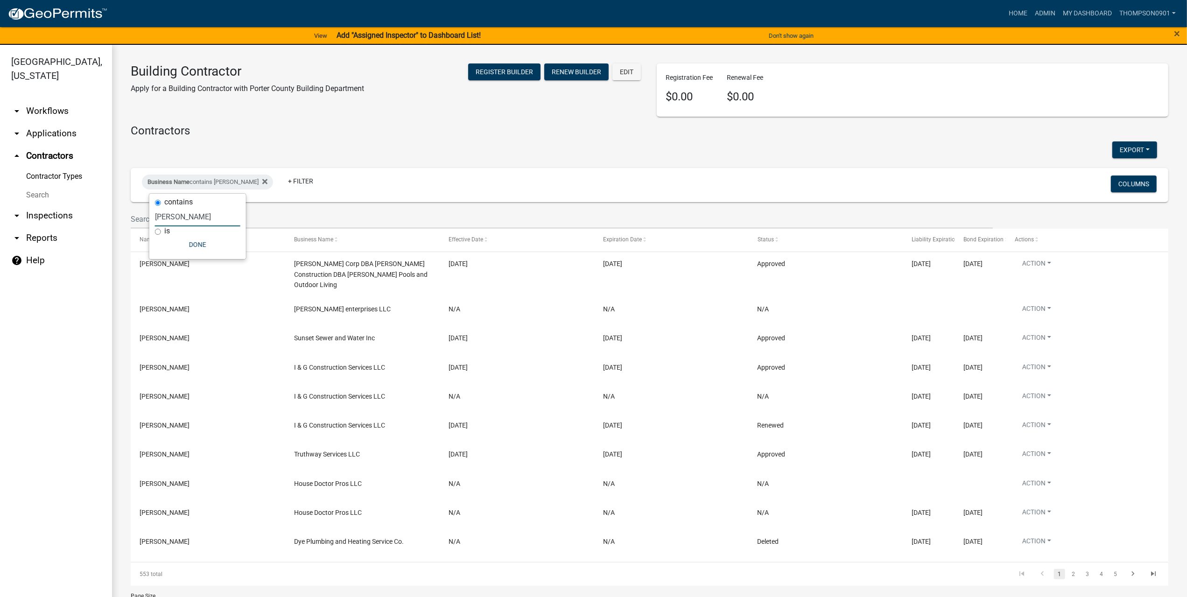
type input "semko"
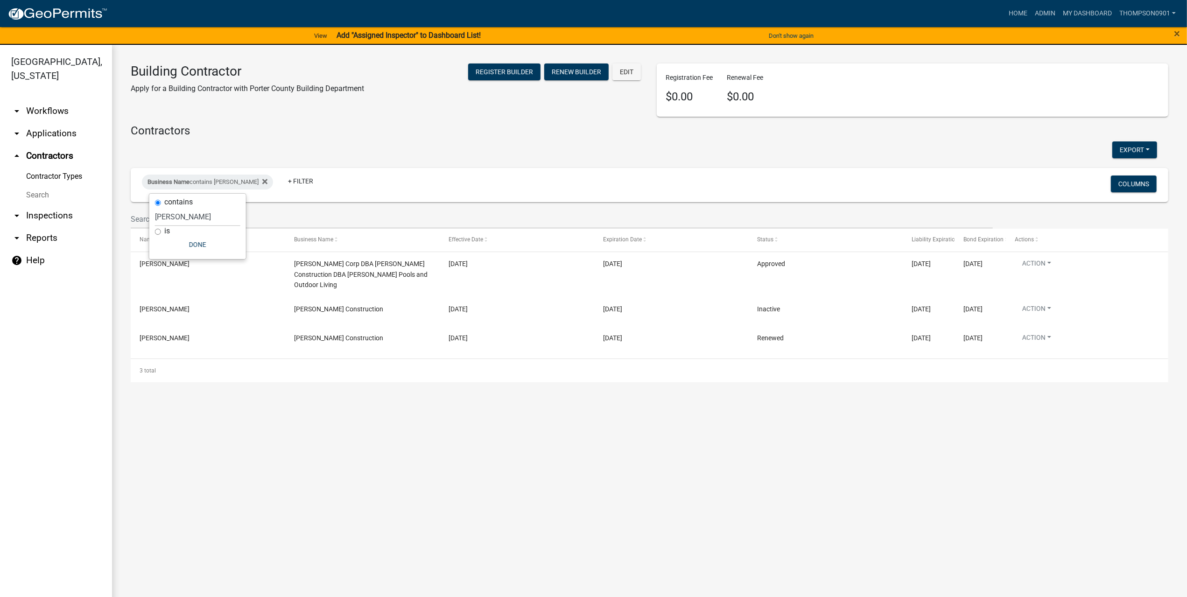
click at [35, 122] on link "arrow_drop_down Applications" at bounding box center [56, 133] width 112 height 22
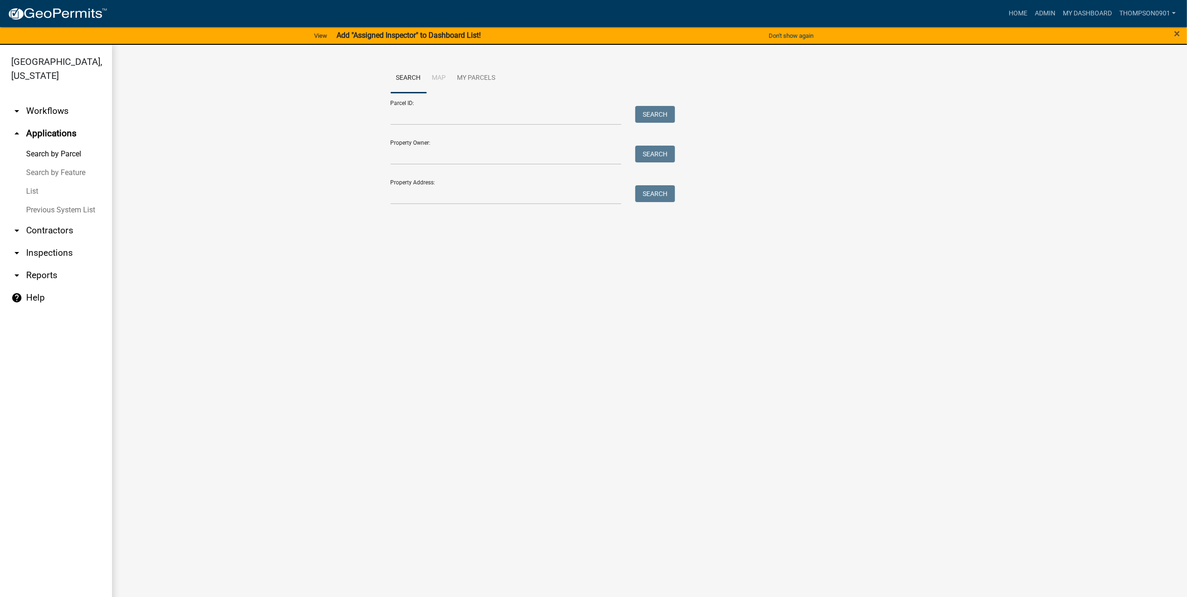
click at [34, 182] on link "List" at bounding box center [56, 191] width 112 height 19
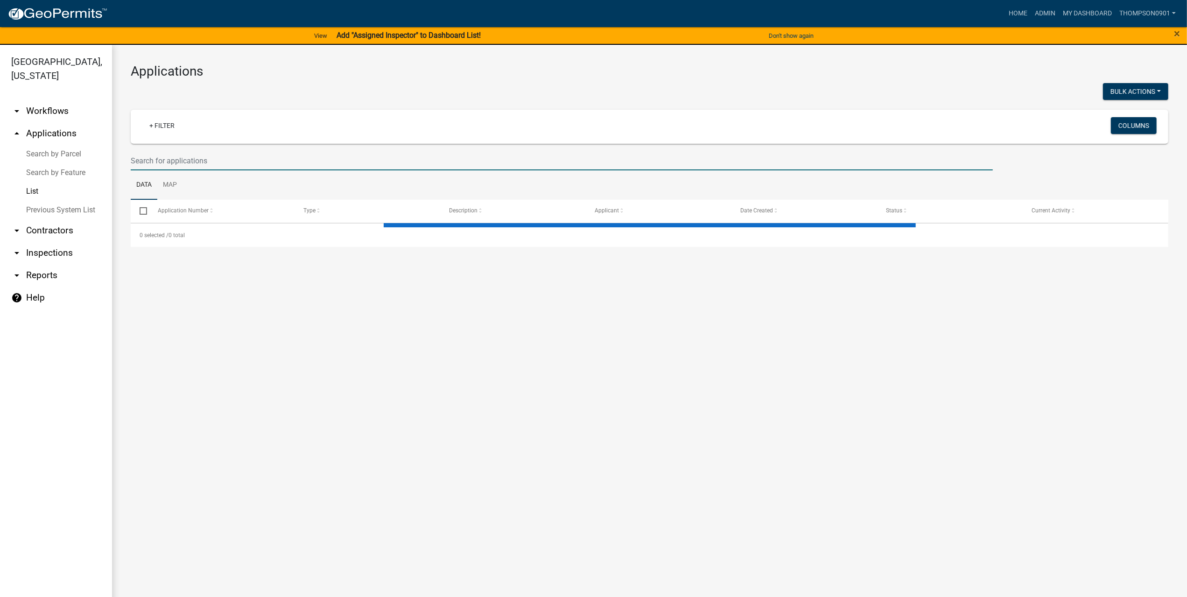
click at [177, 160] on input "text" at bounding box center [562, 160] width 862 height 19
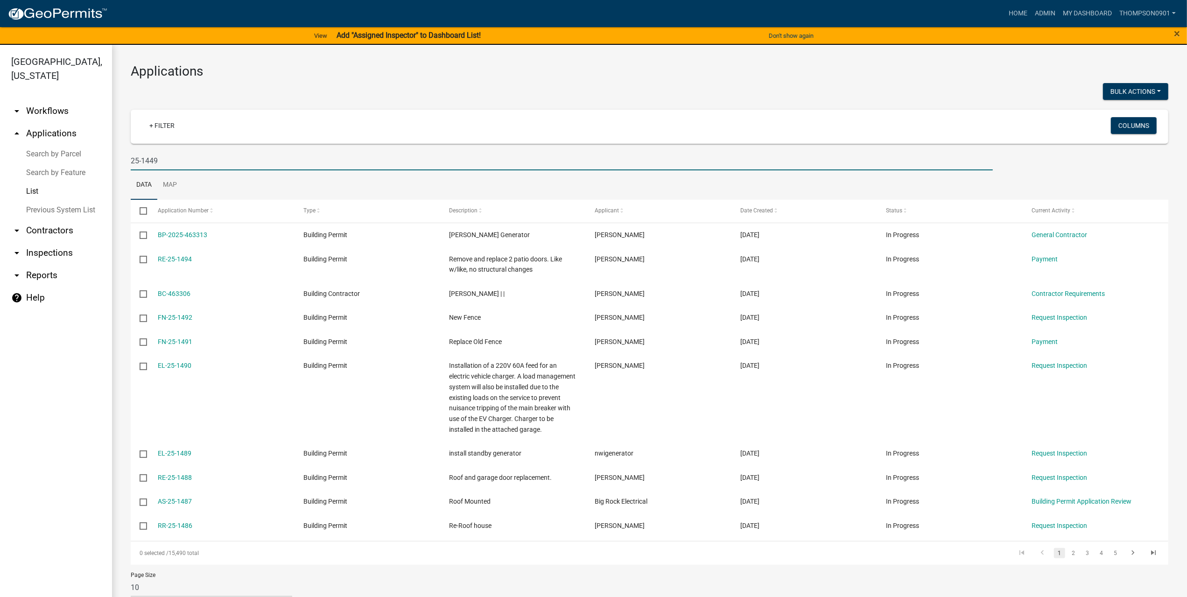
type input "25-1449"
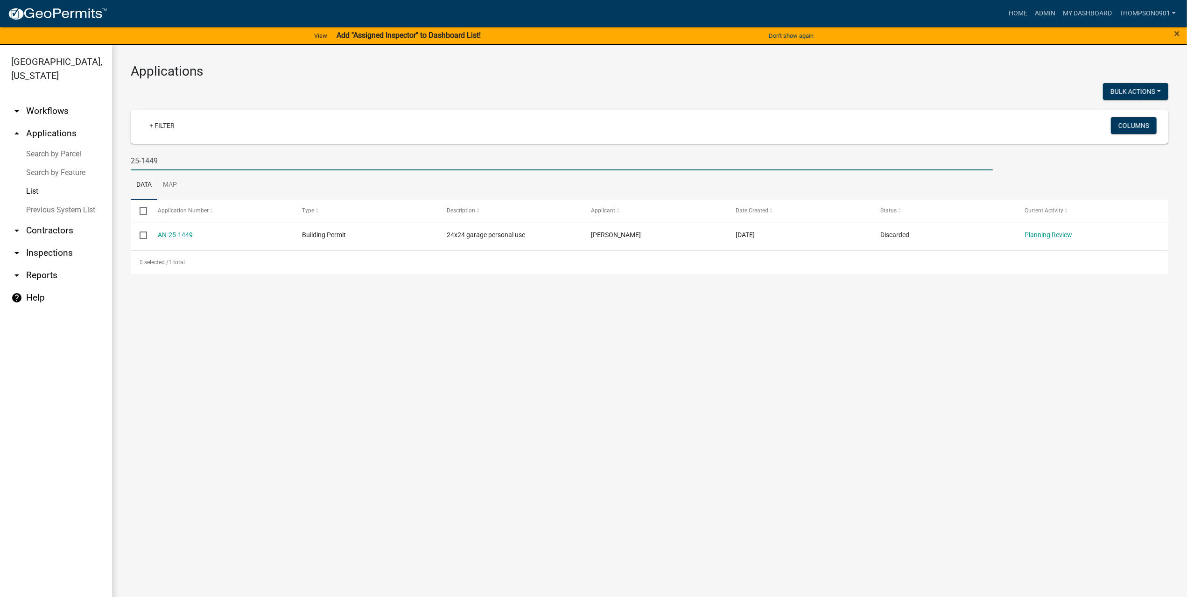
click at [65, 145] on link "Search by Parcel" at bounding box center [56, 154] width 112 height 19
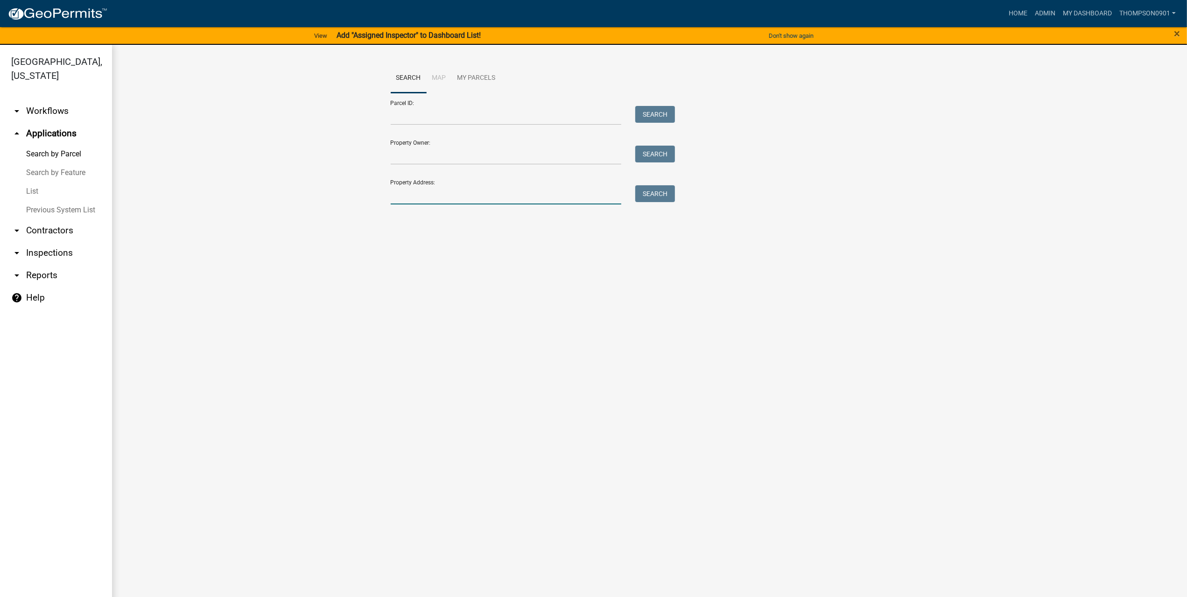
drag, startPoint x: 432, startPoint y: 195, endPoint x: 435, endPoint y: 202, distance: 8.0
click at [433, 199] on input "Property Address:" at bounding box center [506, 194] width 231 height 19
type input "7 he"
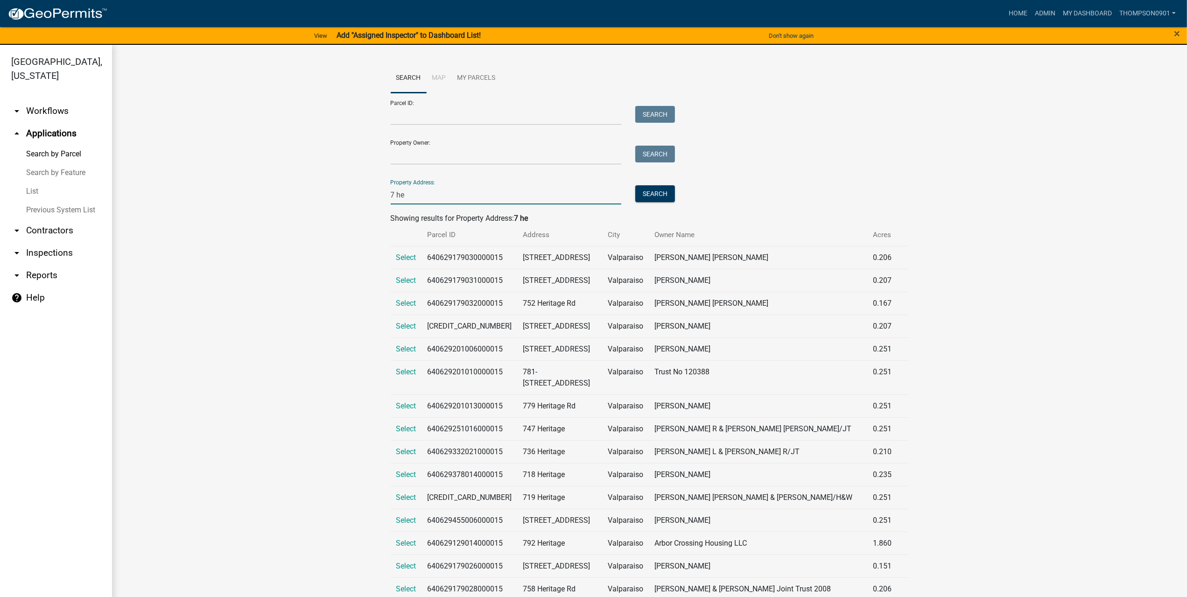
drag, startPoint x: 440, startPoint y: 195, endPoint x: 0, endPoint y: 208, distance: 440.2
click at [0, 227] on div "Porter County, Indiana arrow_drop_down Workflows List arrow_drop_up Application…" at bounding box center [593, 326] width 1187 height 563
click at [403, 195] on input "hebburn" at bounding box center [506, 194] width 231 height 19
type input "heburn"
click at [643, 194] on button "Search" at bounding box center [655, 193] width 40 height 17
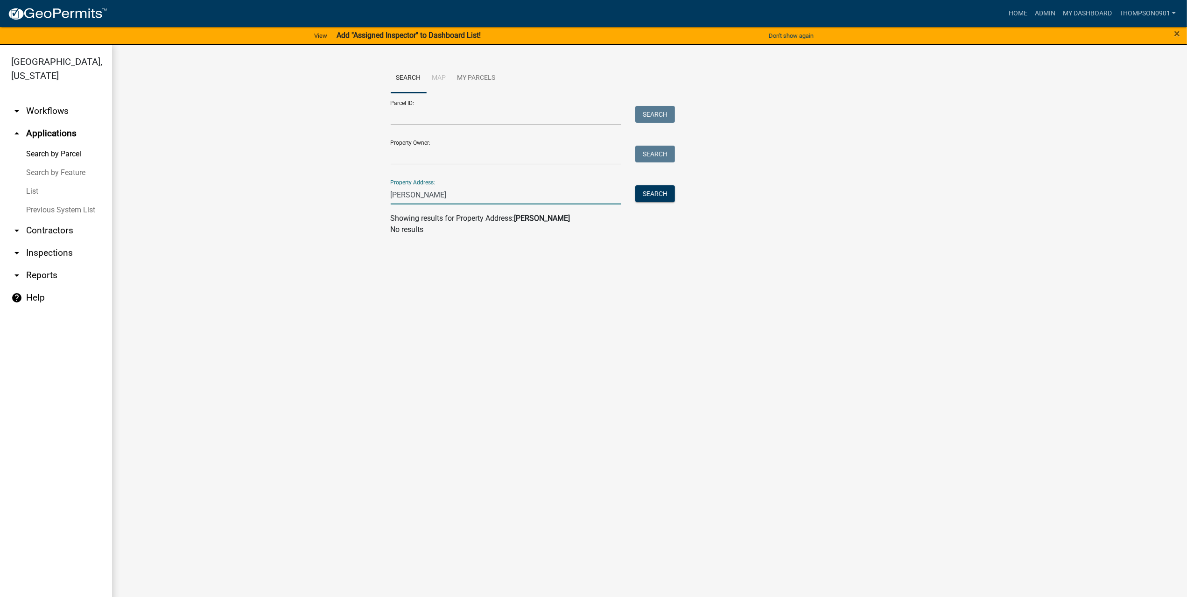
drag, startPoint x: 437, startPoint y: 194, endPoint x: 183, endPoint y: 188, distance: 253.4
click at [187, 187] on wm-workflow-application-search-view "Search Map My Parcels Parcel ID: Search Property Owner: Search Property Address…" at bounding box center [649, 152] width 1037 height 179
type input "87 hep"
click at [404, 259] on span "Select" at bounding box center [406, 257] width 20 height 9
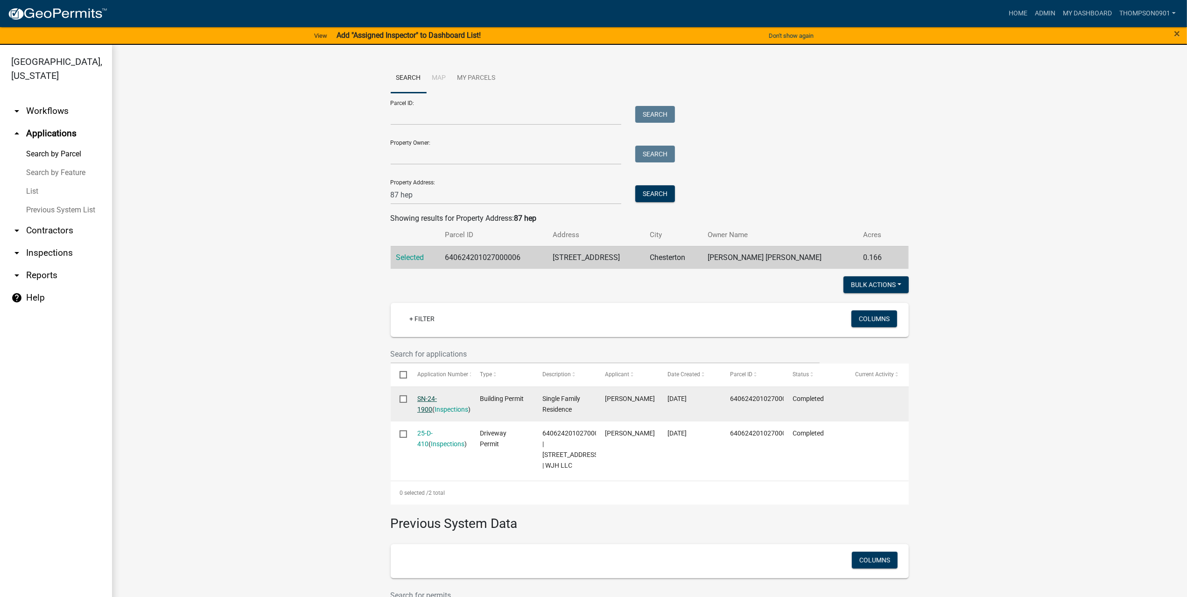
click at [436, 399] on link "SN-24-1900" at bounding box center [427, 404] width 20 height 18
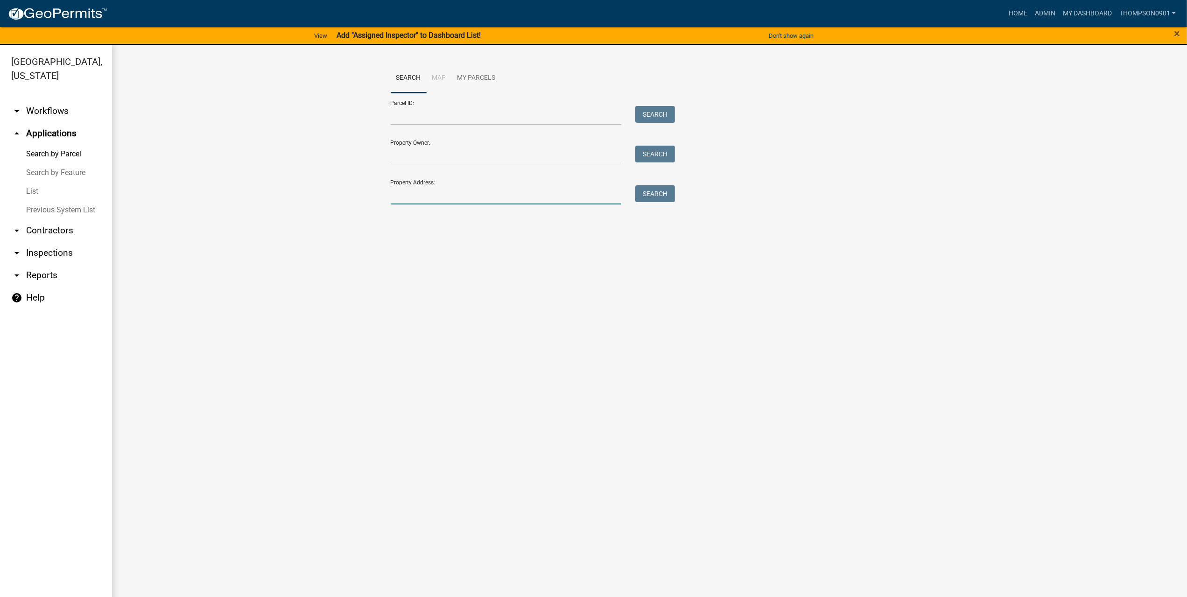
click at [456, 201] on input "Property Address:" at bounding box center [506, 194] width 231 height 19
type input "87 hepburn"
click at [405, 256] on span "Select" at bounding box center [406, 257] width 20 height 9
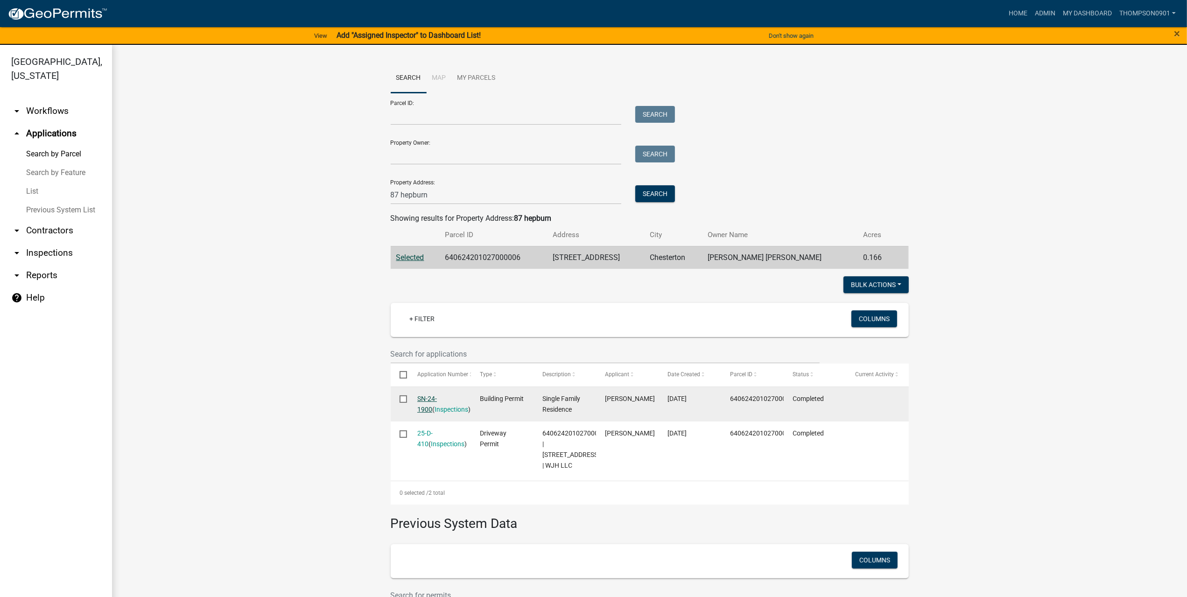
click at [430, 402] on link "SN-24-1900" at bounding box center [427, 404] width 20 height 18
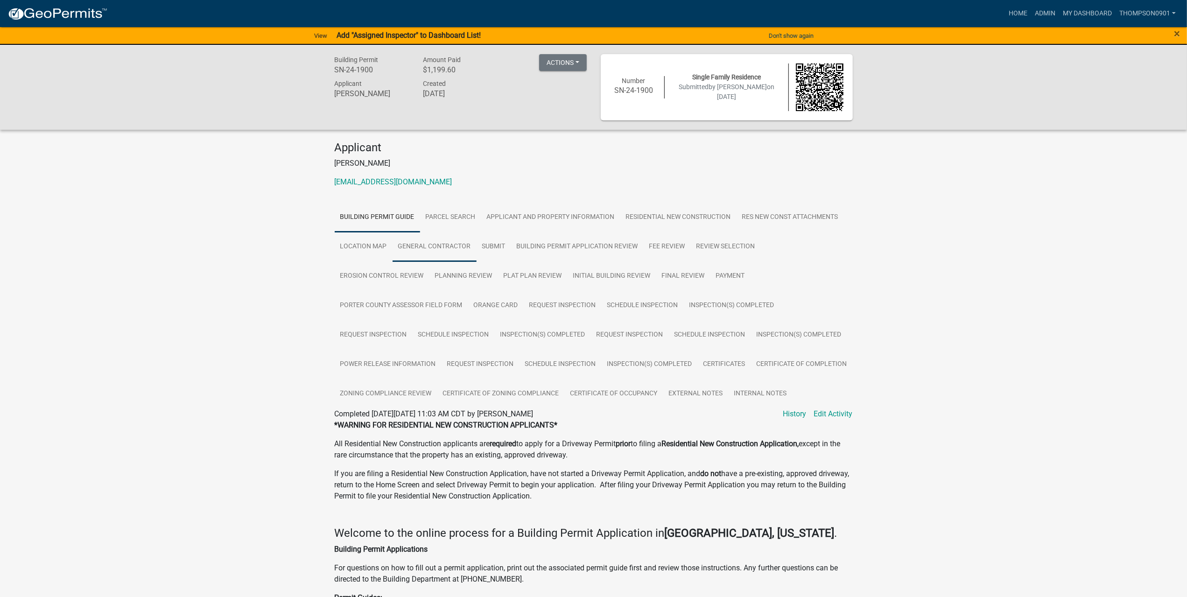
click at [457, 240] on link "General Contractor" at bounding box center [434, 247] width 84 height 30
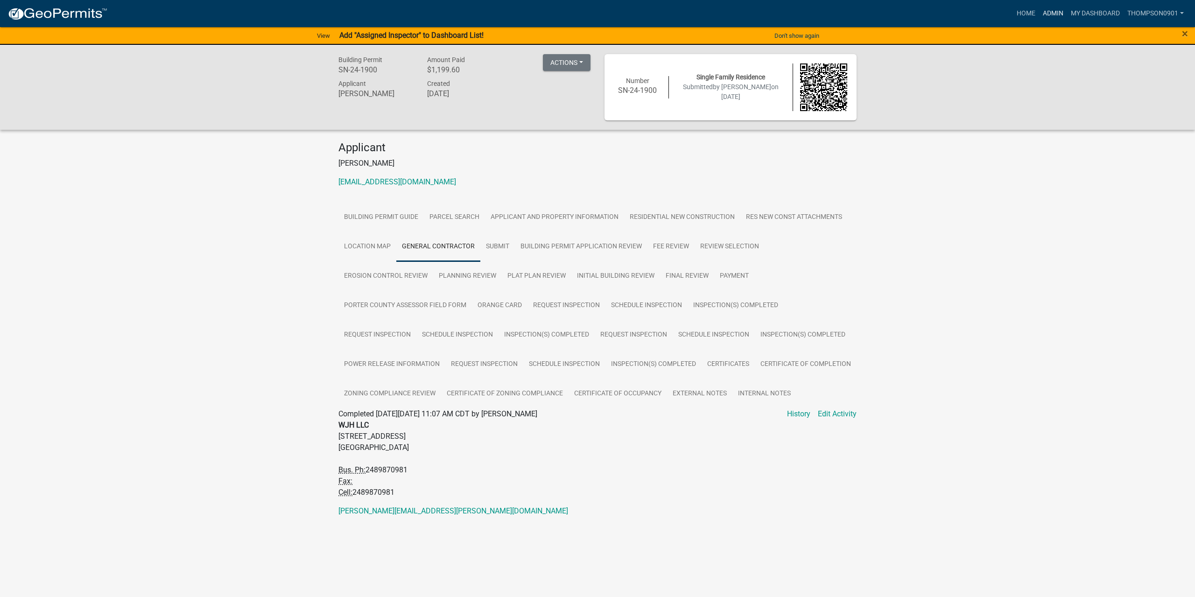
click at [1054, 13] on link "Admin" at bounding box center [1053, 14] width 28 height 18
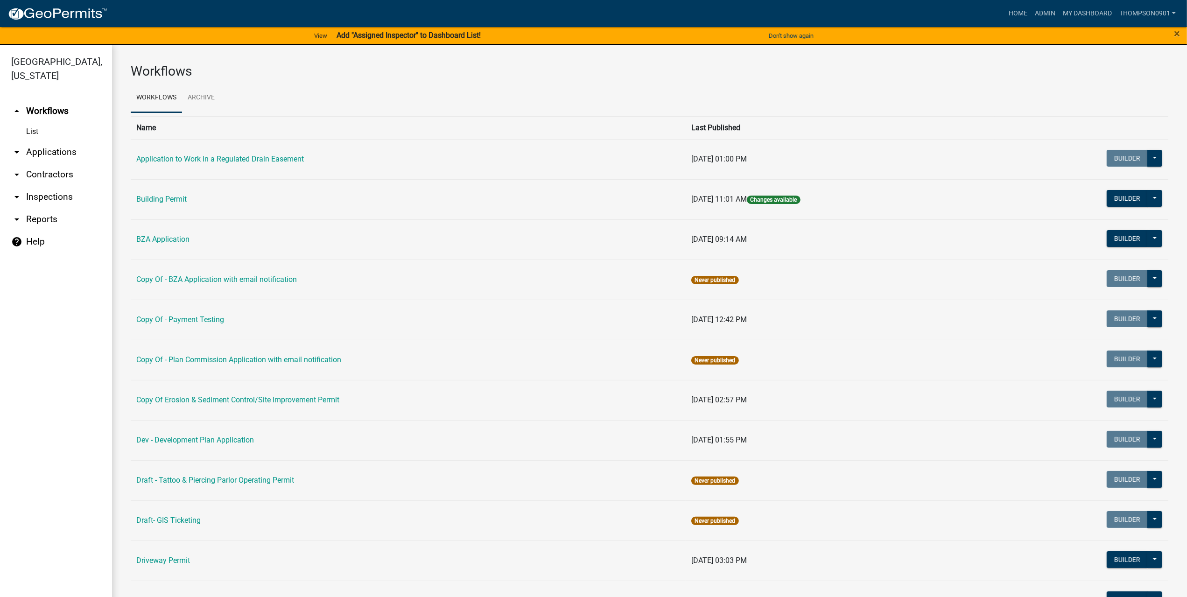
click at [55, 141] on link "arrow_drop_down Applications" at bounding box center [56, 152] width 112 height 22
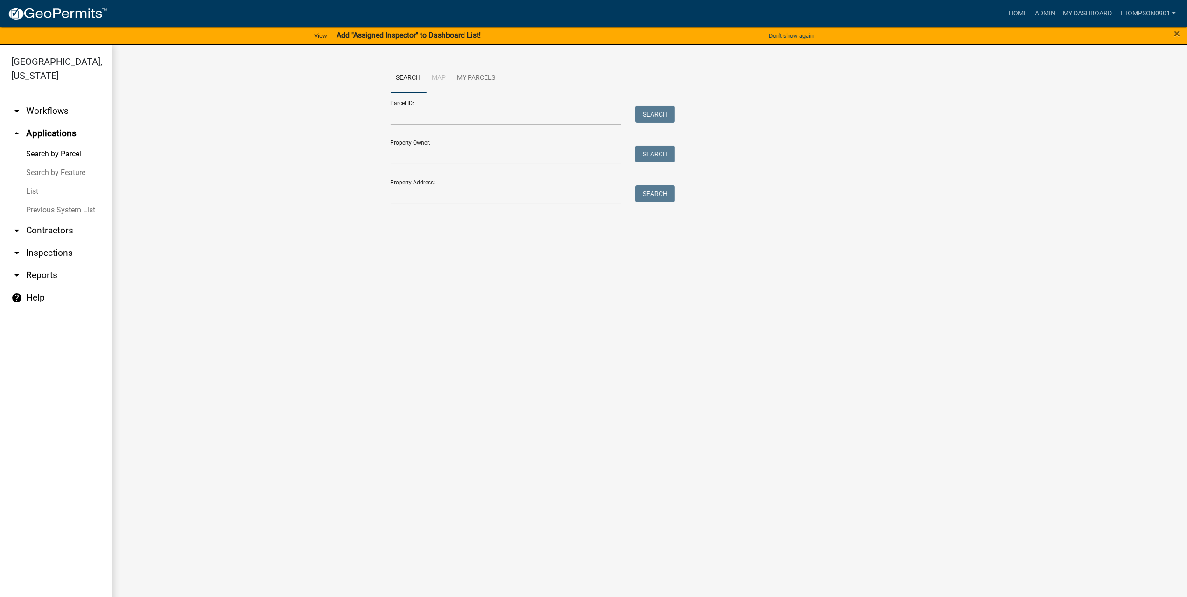
click at [35, 182] on link "List" at bounding box center [56, 191] width 112 height 19
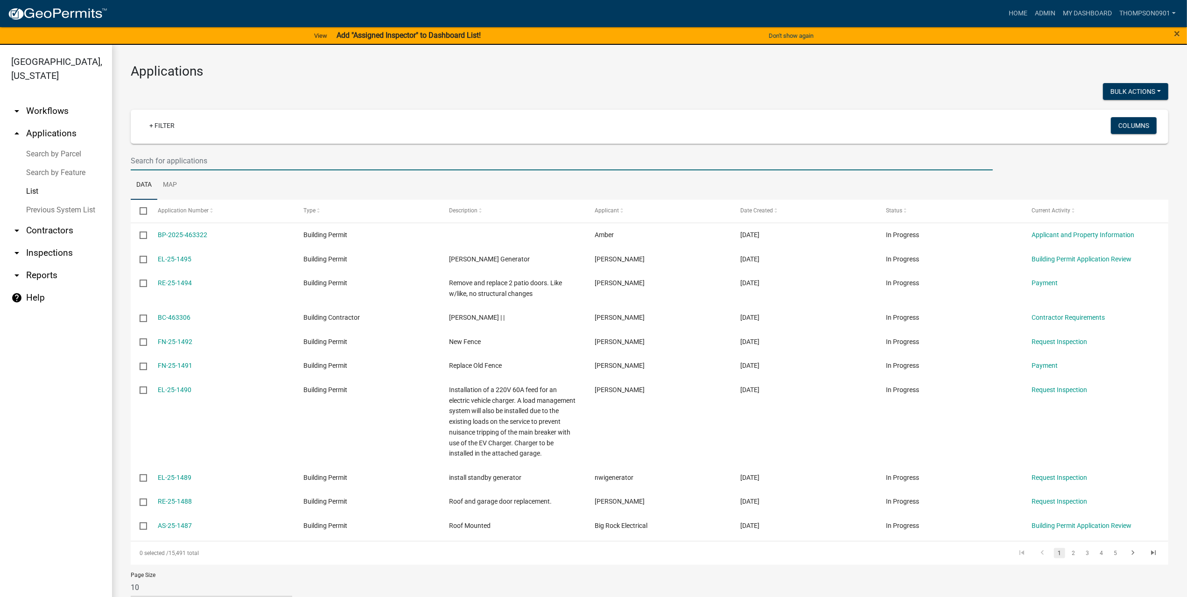
click at [177, 161] on input "text" at bounding box center [562, 160] width 862 height 19
type input "1460"
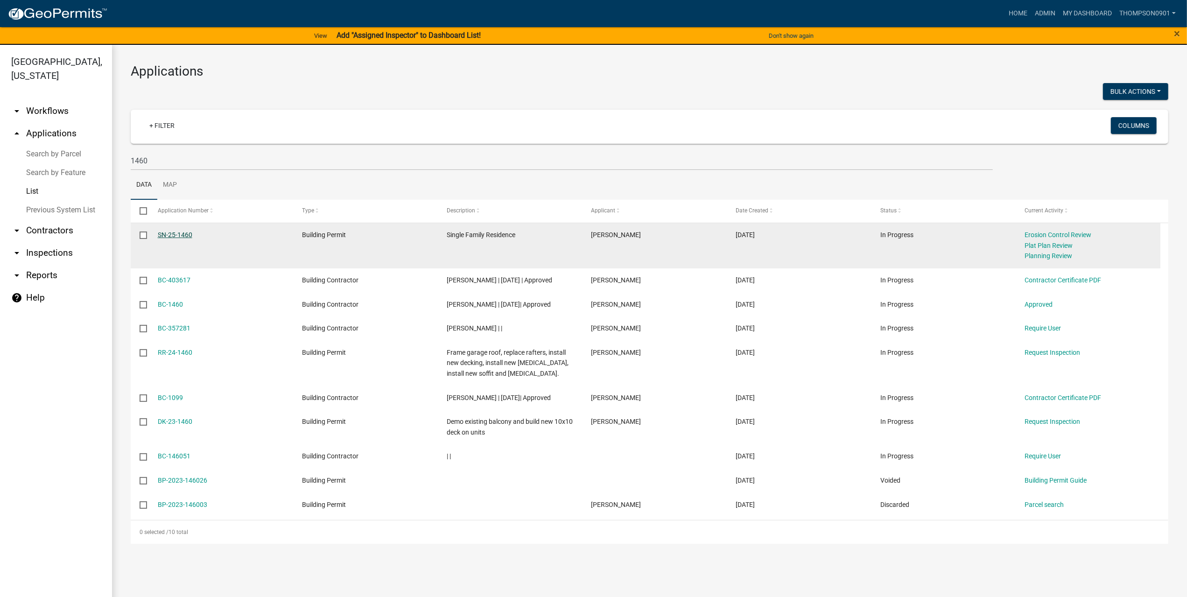
click at [168, 235] on link "SN-25-1460" at bounding box center [175, 234] width 35 height 7
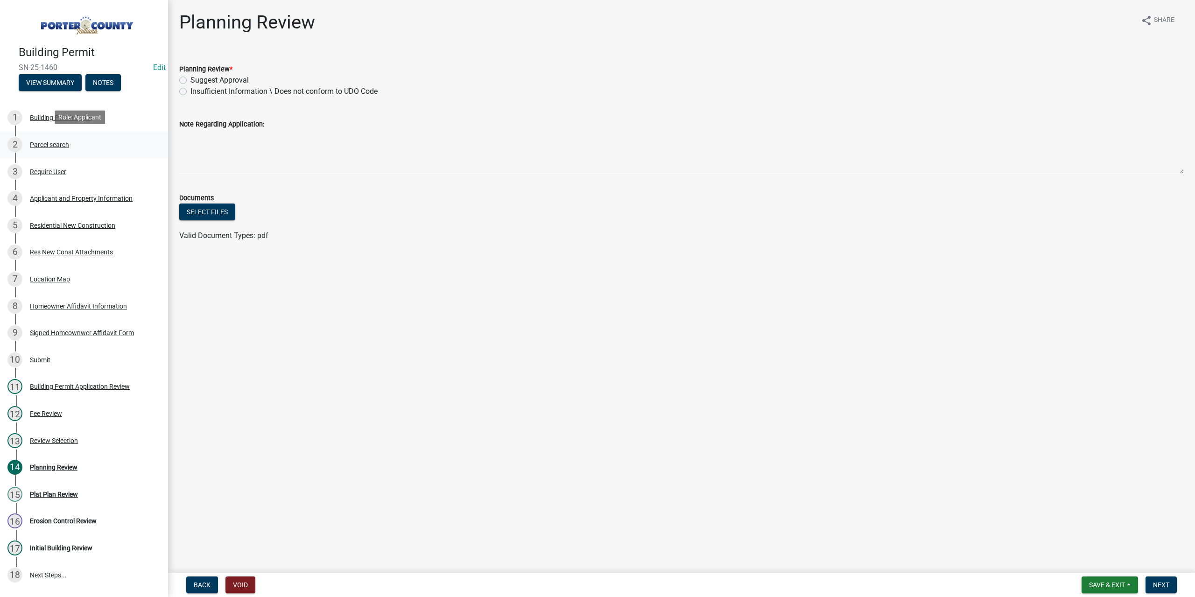
click at [66, 141] on div "Parcel search" at bounding box center [49, 144] width 39 height 7
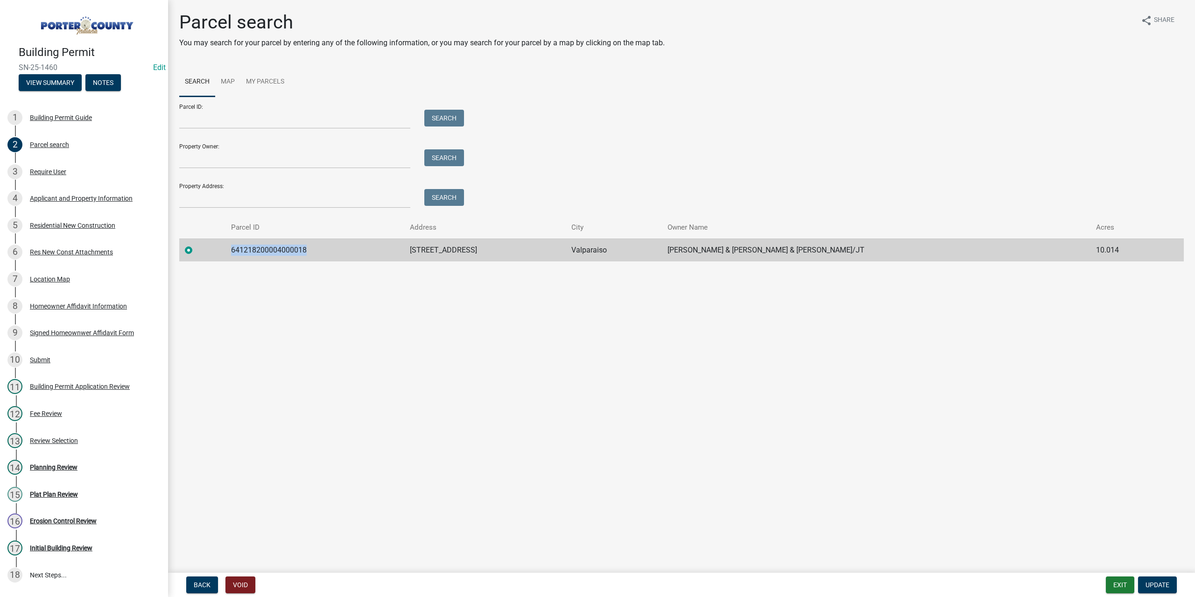
drag, startPoint x: 316, startPoint y: 244, endPoint x: 225, endPoint y: 249, distance: 91.6
click at [225, 249] on tr "641218200004000018 213 S St Rd 2 Valparaiso Martin Henry & Martin Rochelle & Ma…" at bounding box center [681, 249] width 1004 height 23
copy td "641218200004000018"
click at [1112, 584] on button "Exit" at bounding box center [1119, 584] width 28 height 17
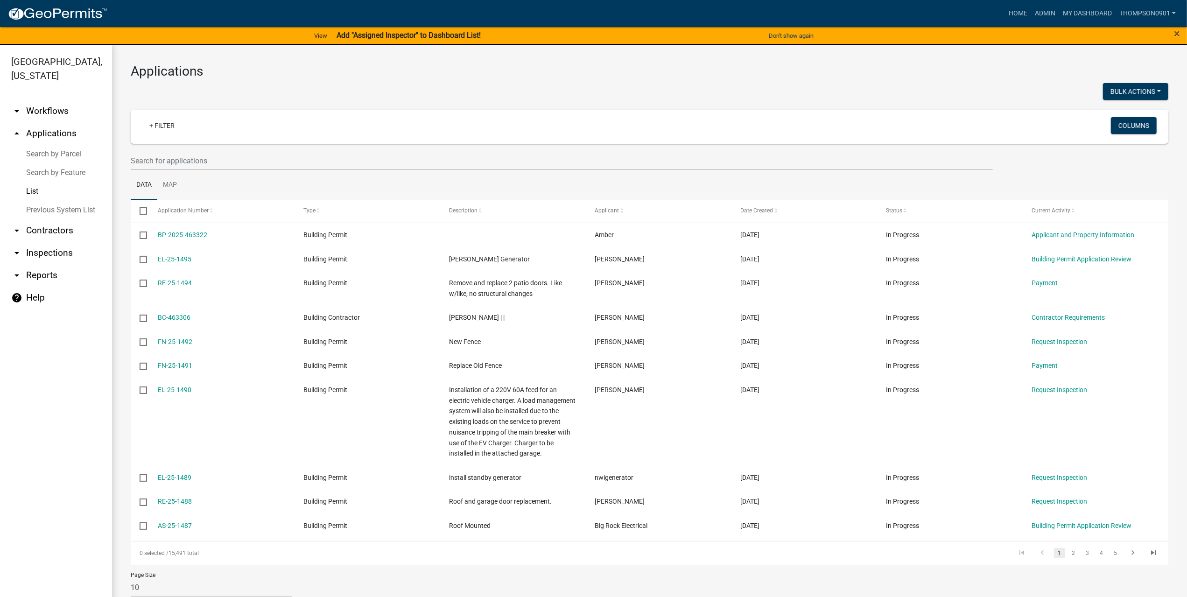
click at [62, 145] on link "Search by Parcel" at bounding box center [56, 154] width 112 height 19
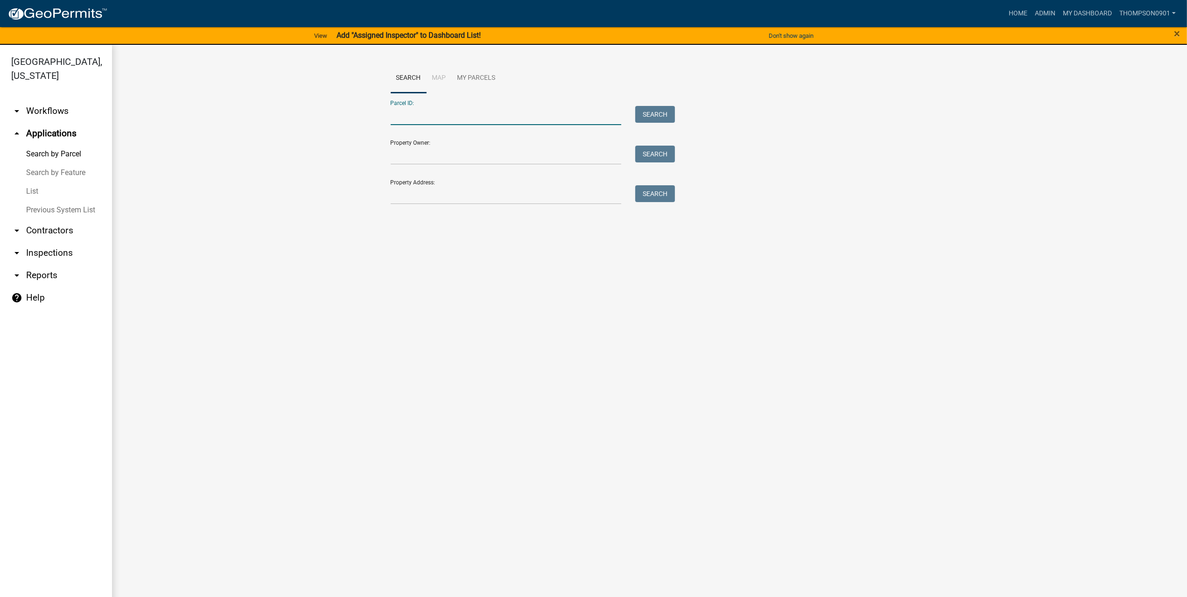
click at [454, 116] on input "Parcel ID:" at bounding box center [506, 115] width 231 height 19
paste input "641218200004000018"
type input "641218200004000018"
click at [648, 115] on button "Search" at bounding box center [655, 114] width 40 height 17
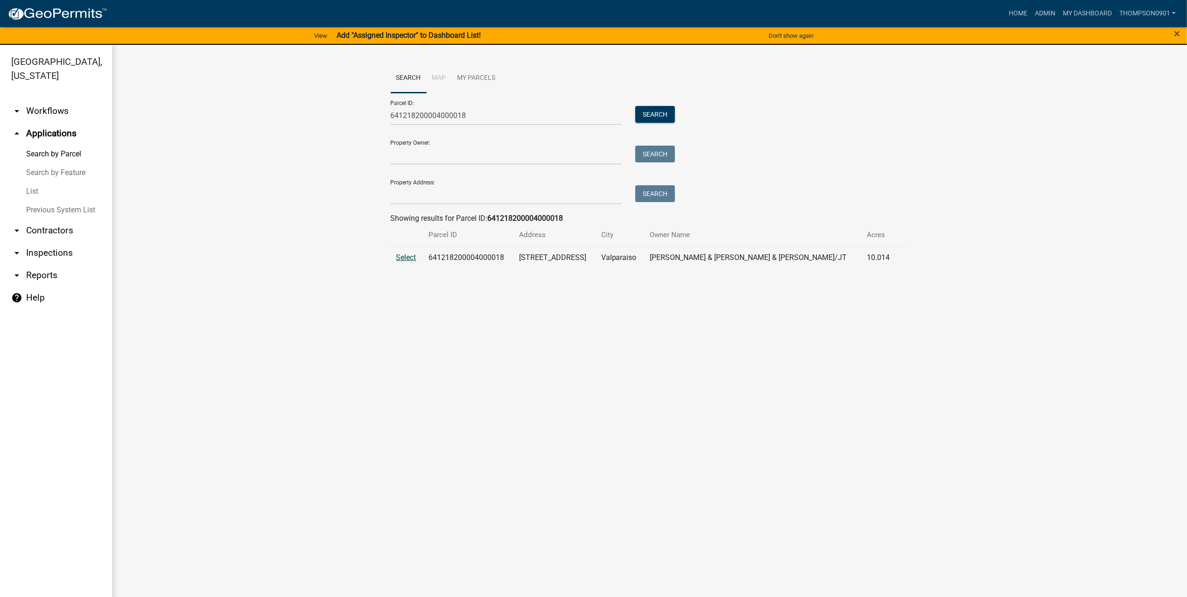
click at [401, 259] on span "Select" at bounding box center [406, 257] width 20 height 9
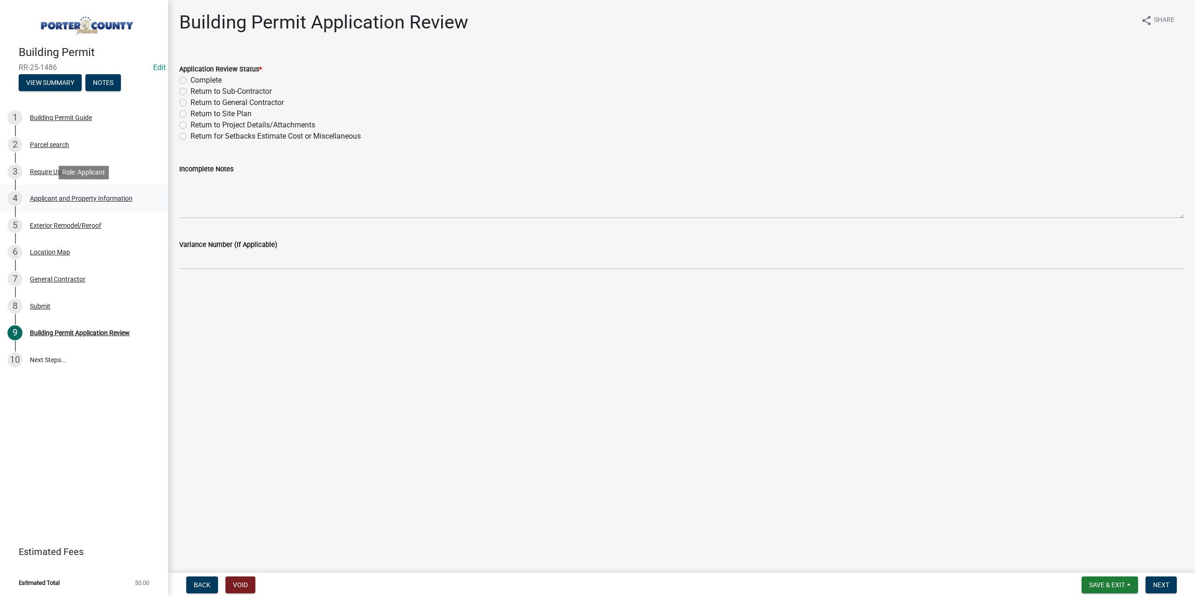
click at [76, 191] on div "4 Applicant and Property Information" at bounding box center [80, 198] width 146 height 15
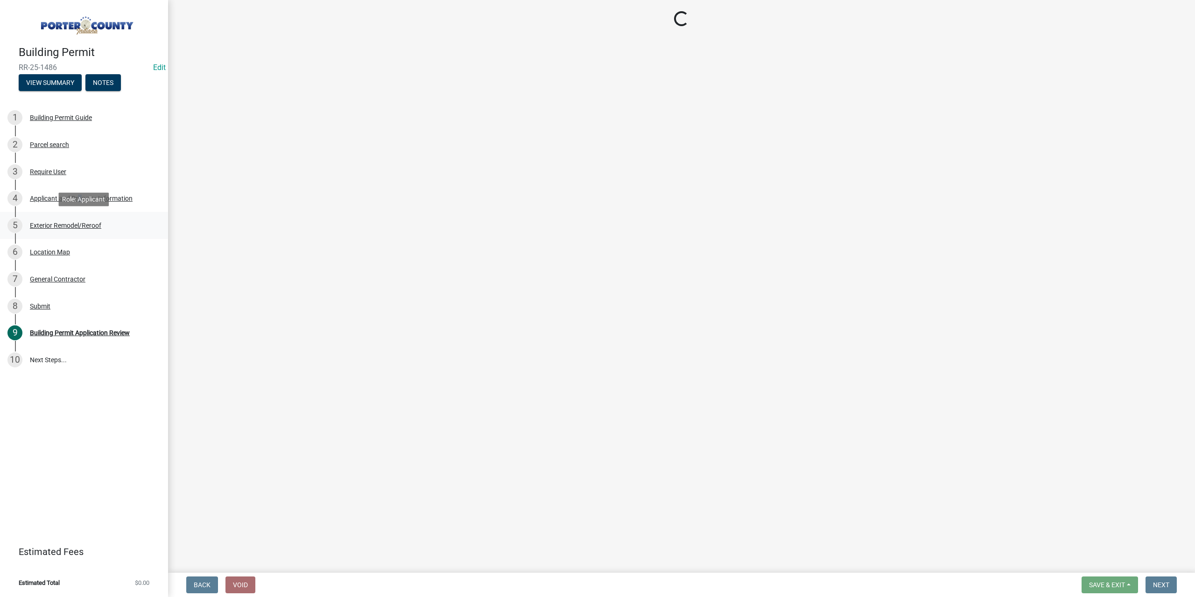
select select "3ef279d8-364d-4472-9edf-8c32643de6c0"
select select "ea6751d4-6bf7-4a16-89ee-f7801ab82aa1"
select select "349f168d-d974-4bf4-9d87-84a8db4888cd"
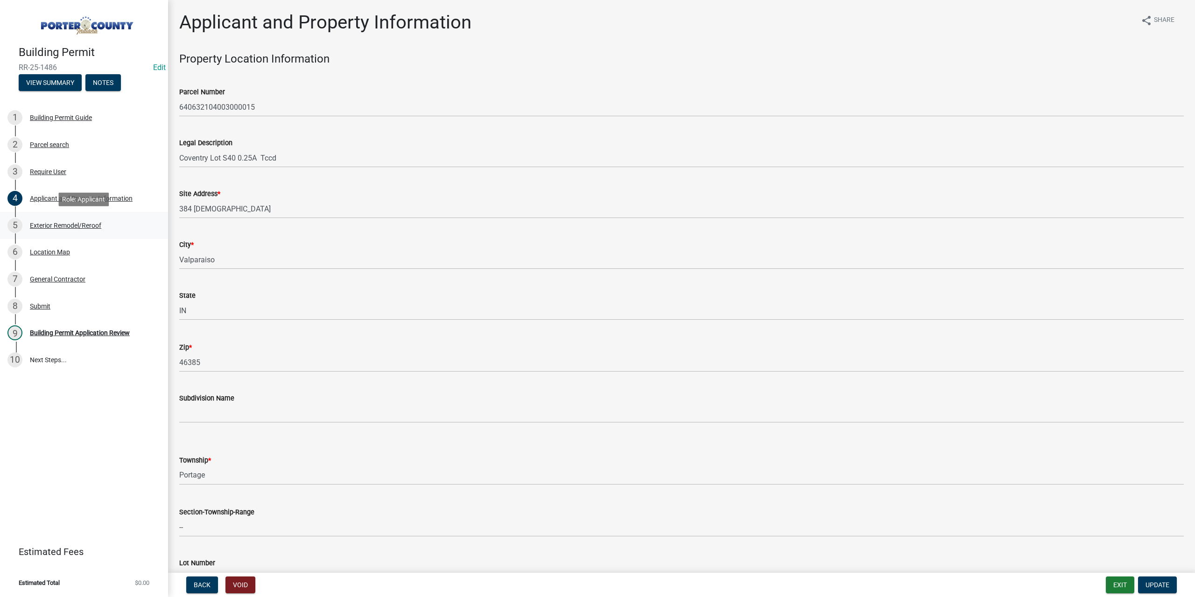
click at [87, 228] on div "Exterior Remodel/Reroof" at bounding box center [65, 225] width 71 height 7
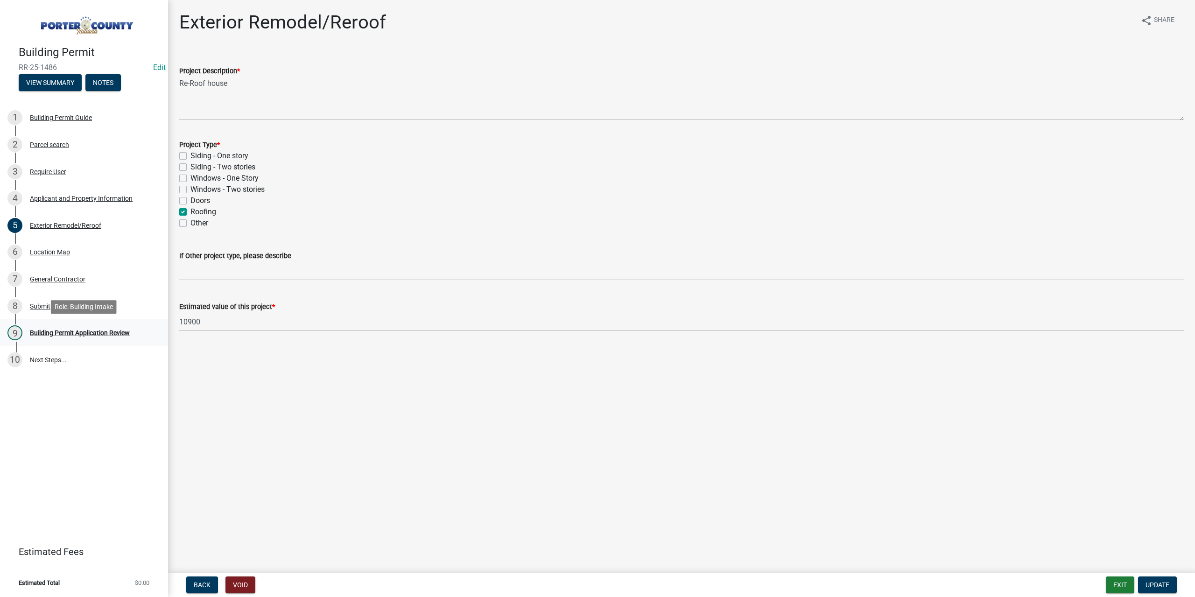
click at [124, 331] on div "Building Permit Application Review" at bounding box center [80, 332] width 100 height 7
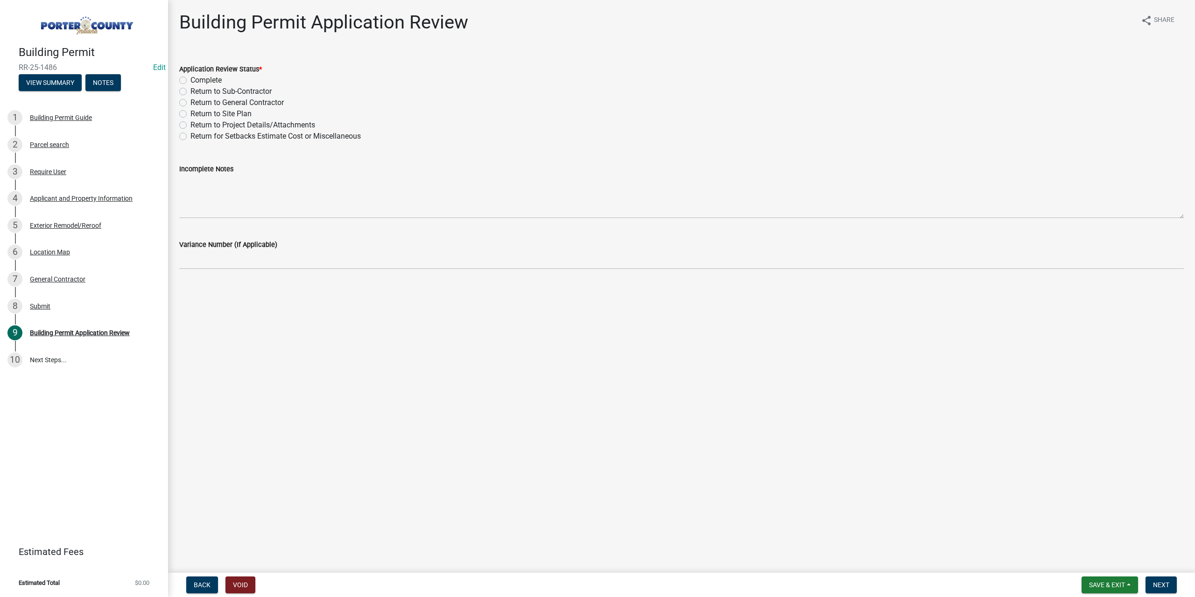
click at [190, 80] on label "Complete" at bounding box center [205, 80] width 31 height 11
click at [190, 80] on input "Complete" at bounding box center [193, 78] width 6 height 6
radio input "true"
click at [1162, 581] on span "Next" at bounding box center [1161, 584] width 16 height 7
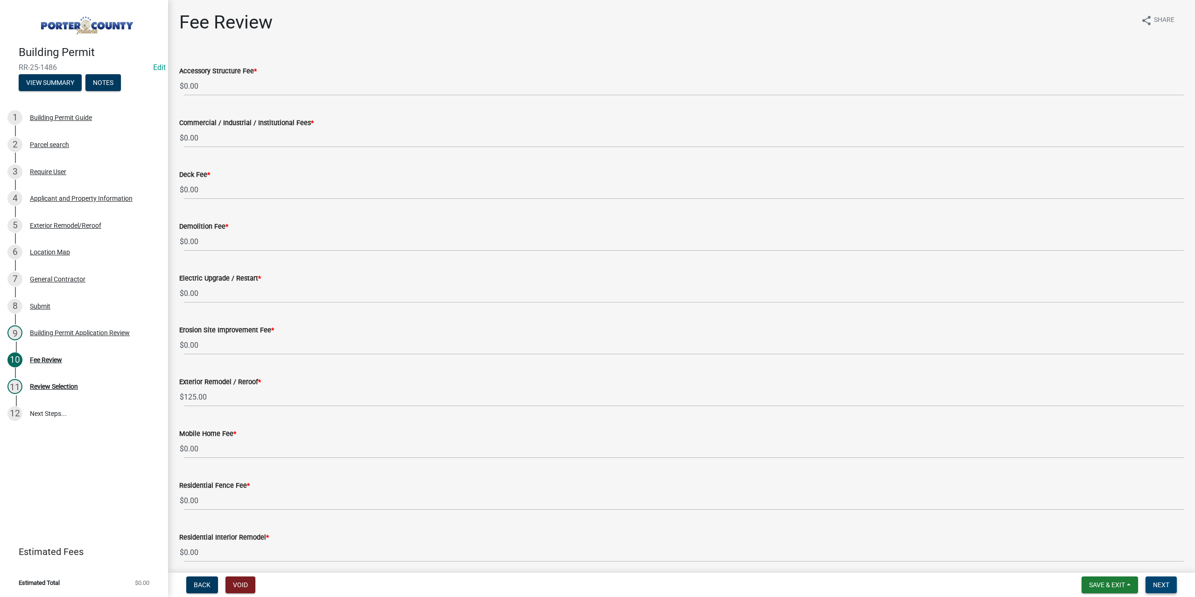
click at [1163, 589] on button "Next" at bounding box center [1160, 584] width 31 height 17
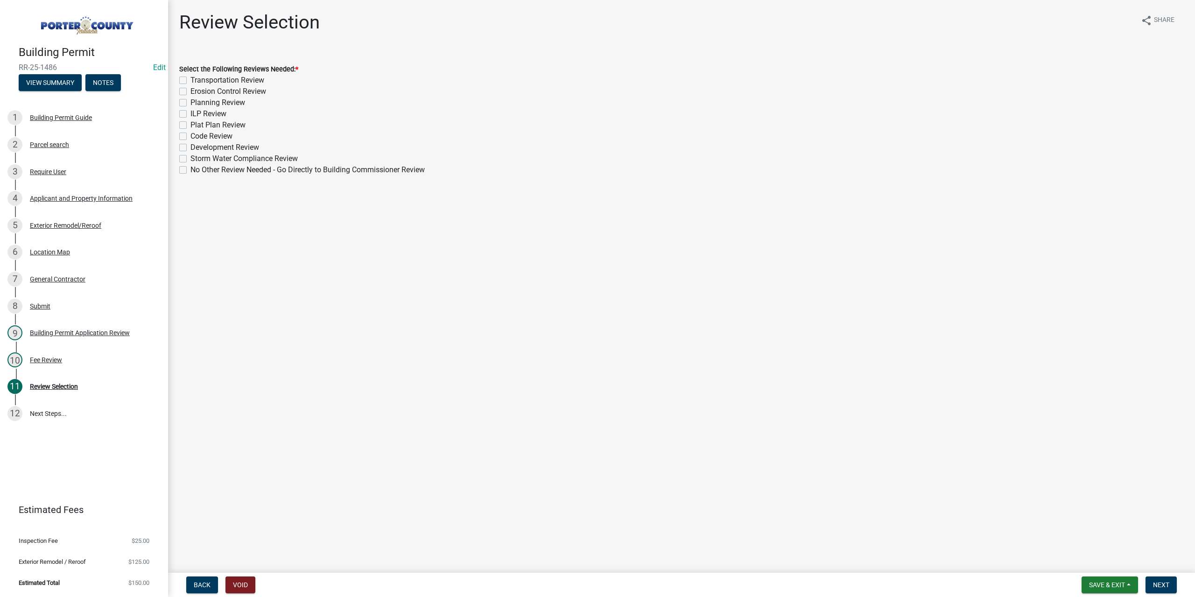
click at [190, 168] on label "No Other Review Needed - Go Directly to Building Commissioner Review" at bounding box center [307, 169] width 234 height 11
click at [190, 168] on input "No Other Review Needed - Go Directly to Building Commissioner Review" at bounding box center [193, 167] width 6 height 6
checkbox input "true"
checkbox input "false"
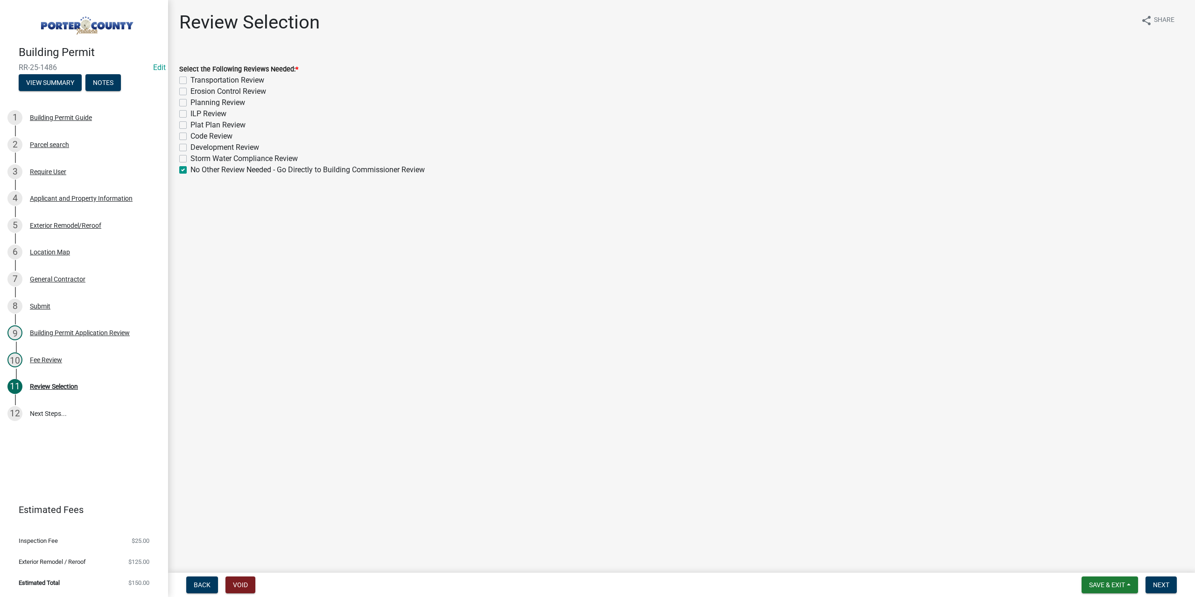
checkbox input "false"
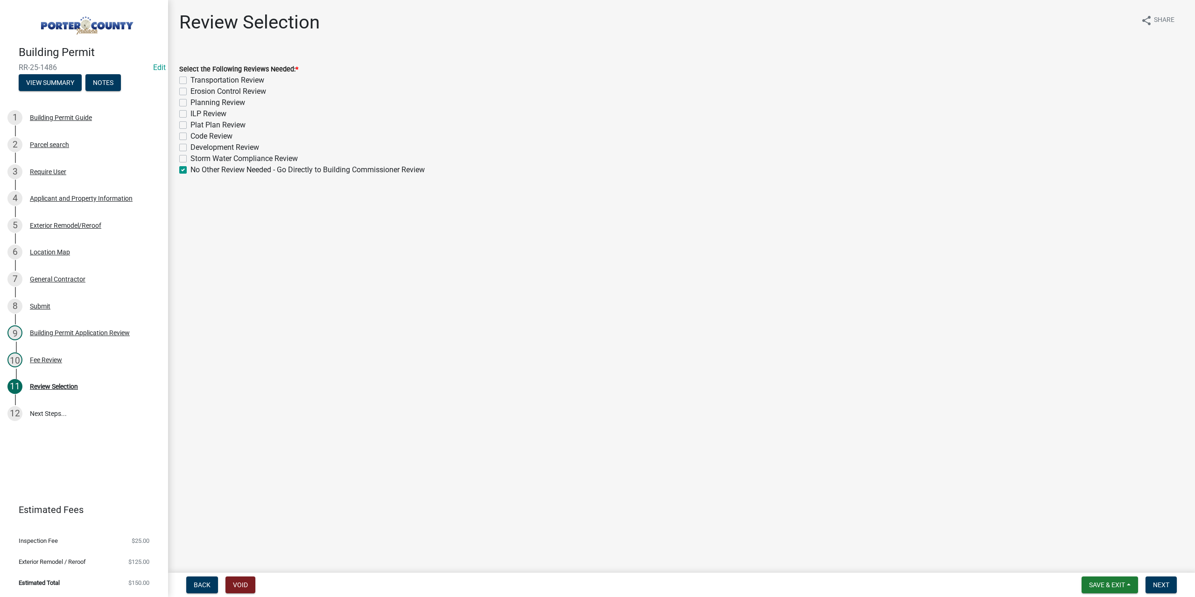
checkbox input "false"
checkbox input "true"
click at [1153, 583] on span "Next" at bounding box center [1161, 584] width 16 height 7
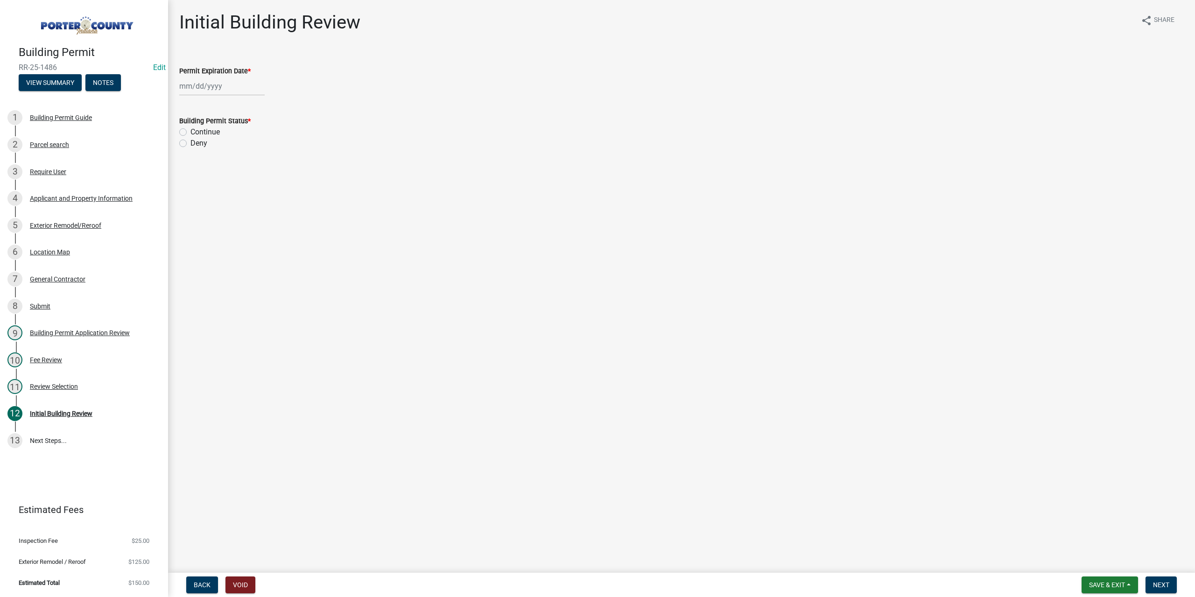
click at [217, 88] on div at bounding box center [221, 86] width 85 height 19
select select "8"
click at [252, 113] on div "Fr" at bounding box center [248, 120] width 15 height 15
click at [252, 106] on select "1525 1526 1527 1528 1529 1530 1531 1532 1533 1534 1535 1536 1537 1538 1539 1540…" at bounding box center [253, 106] width 34 height 14
select select "2026"
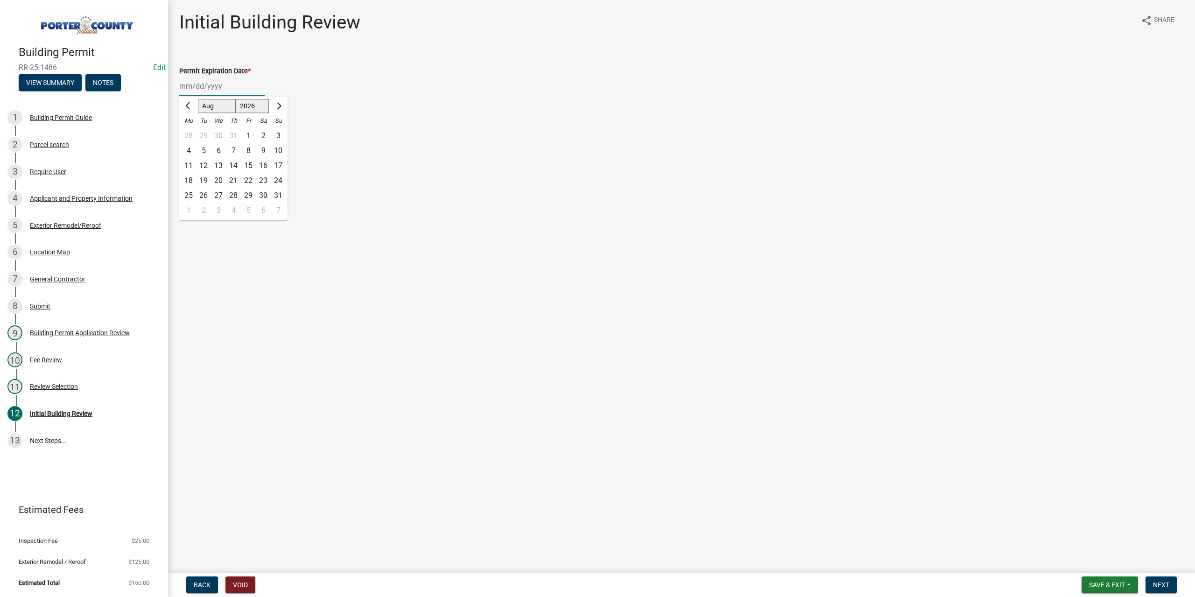
click at [236, 99] on select "1525 1526 1527 1528 1529 1530 1531 1532 1533 1534 1535 1536 1537 1538 1539 1540…" at bounding box center [253, 106] width 34 height 14
click at [233, 165] on div "13" at bounding box center [233, 165] width 15 height 15
type input "[DATE]"
click at [190, 134] on label "Continue" at bounding box center [204, 131] width 29 height 11
click at [190, 133] on input "Continue" at bounding box center [193, 129] width 6 height 6
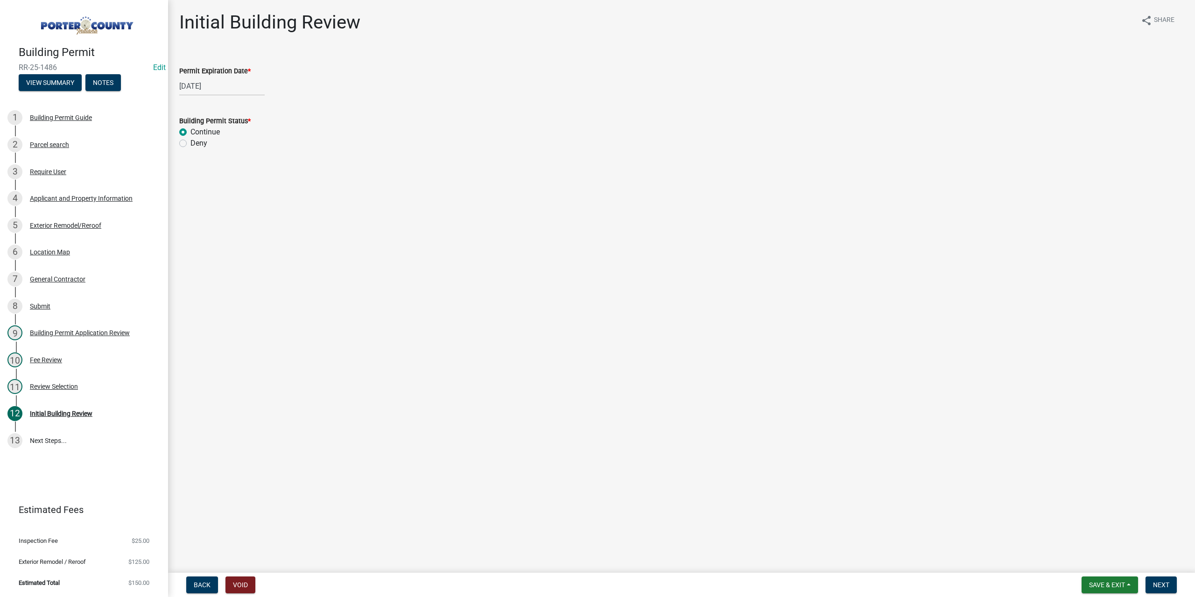
radio input "true"
click at [1164, 583] on span "Next" at bounding box center [1161, 584] width 16 height 7
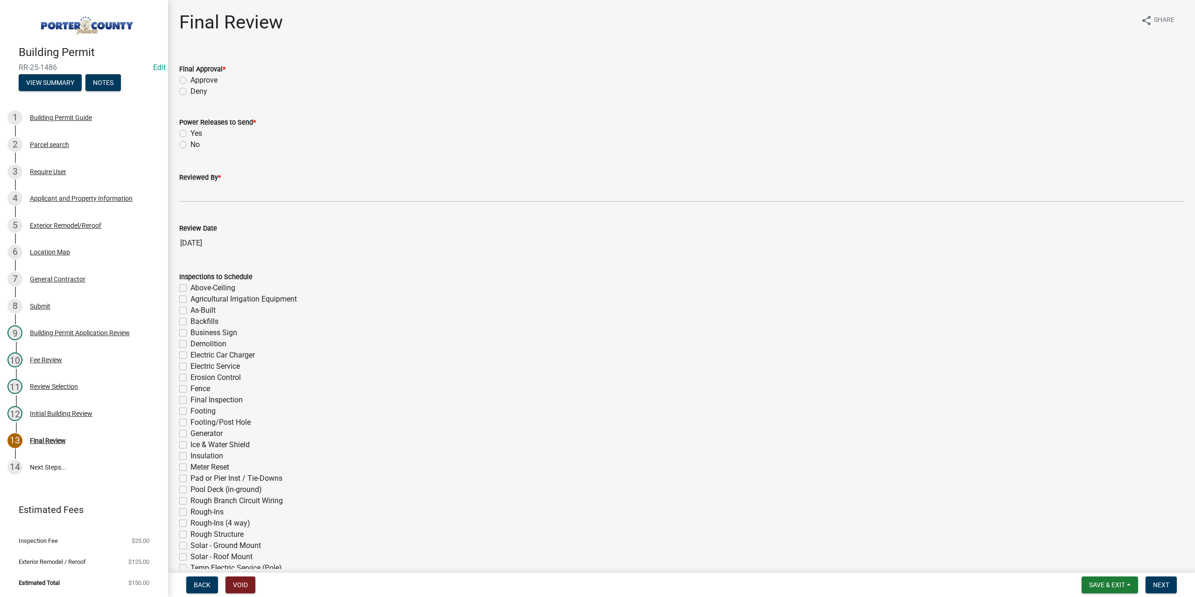
click at [190, 80] on label "Approve" at bounding box center [203, 80] width 27 height 11
click at [190, 80] on input "Approve" at bounding box center [193, 78] width 6 height 6
radio input "true"
click at [190, 144] on label "No" at bounding box center [194, 144] width 9 height 11
click at [190, 144] on input "No" at bounding box center [193, 142] width 6 height 6
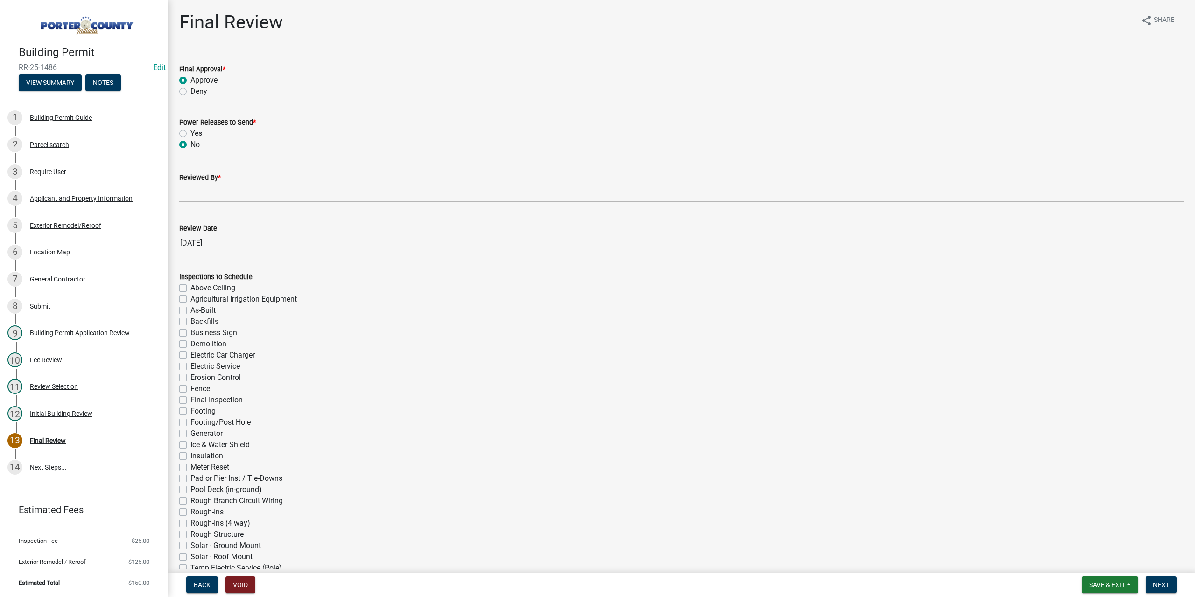
radio input "true"
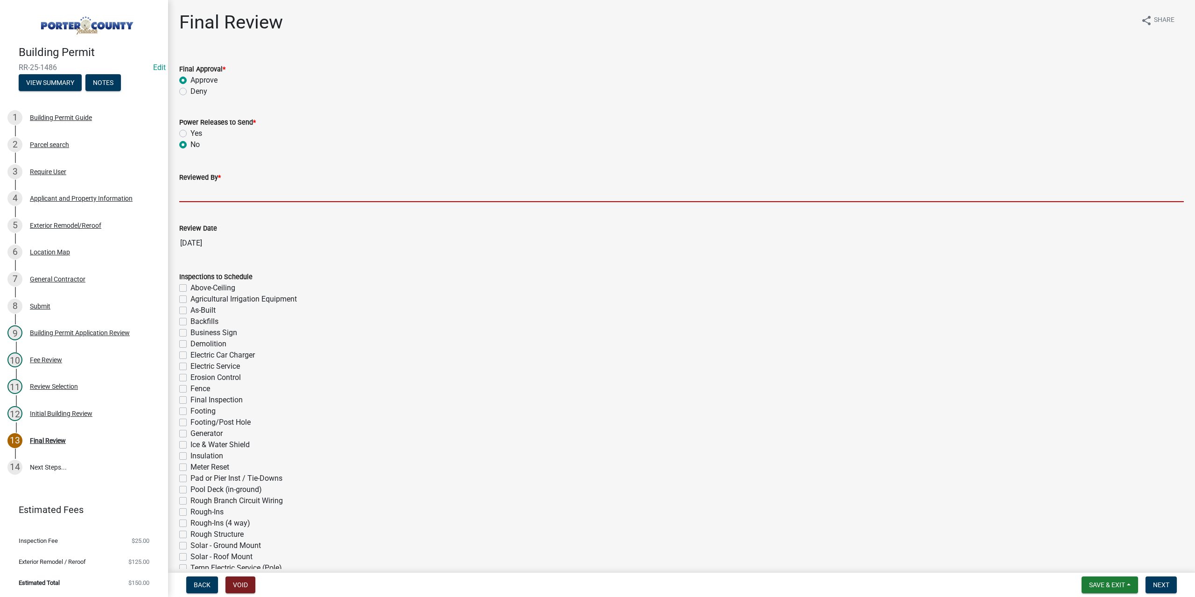
click at [210, 195] on input "Reviewed By *" at bounding box center [681, 192] width 1004 height 19
type input "TT"
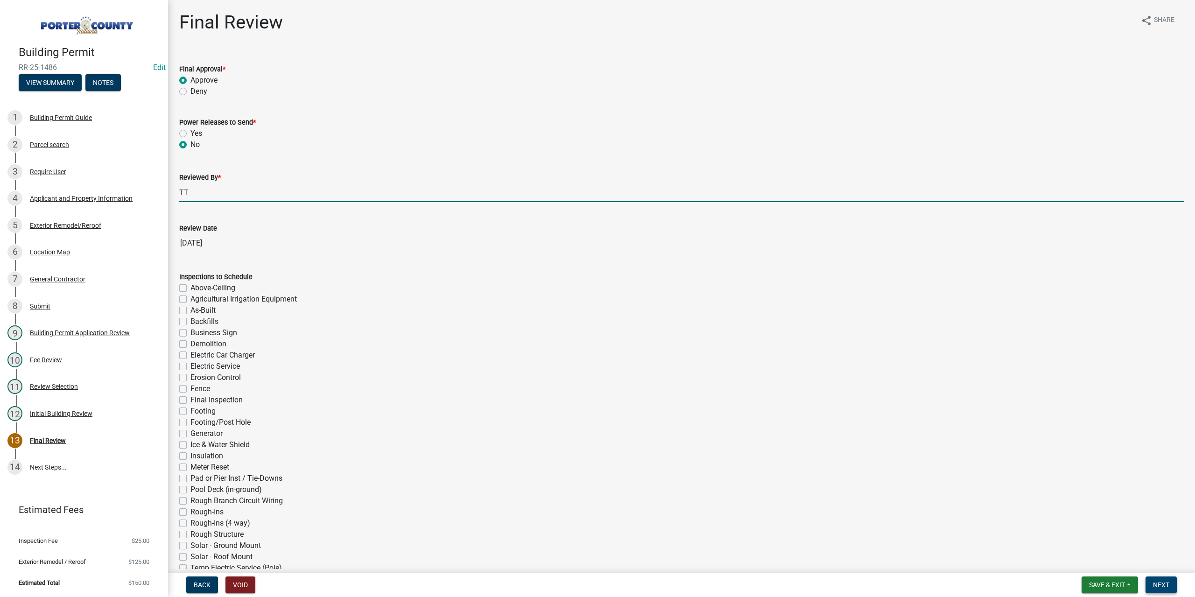
click at [1167, 587] on span "Next" at bounding box center [1161, 584] width 16 height 7
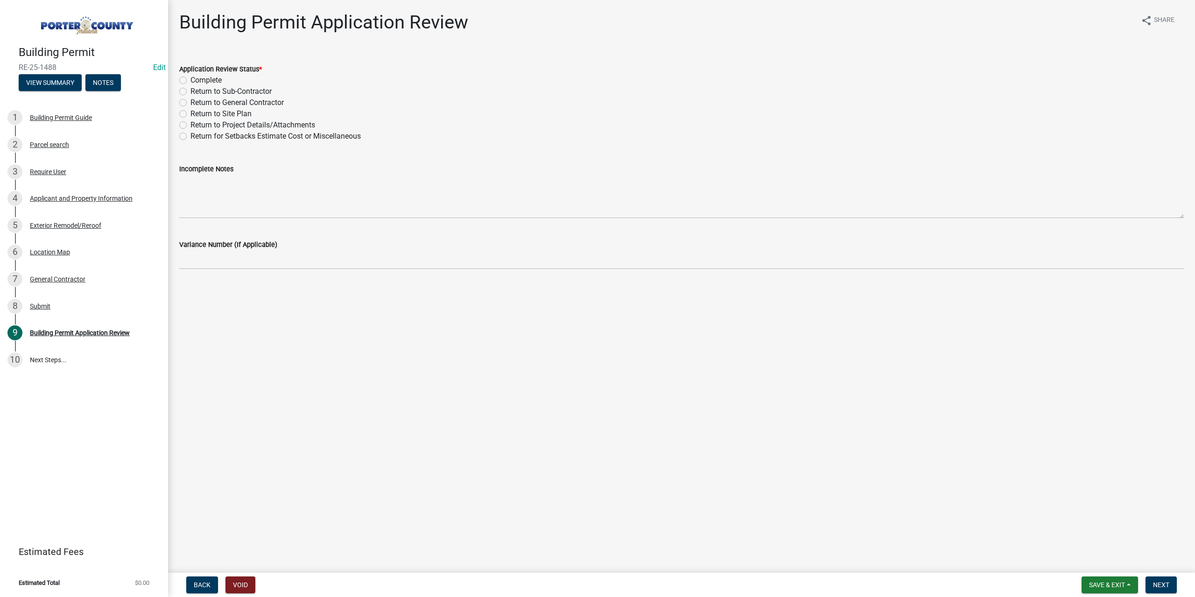
click at [190, 82] on label "Complete" at bounding box center [205, 80] width 31 height 11
click at [190, 81] on input "Complete" at bounding box center [193, 78] width 6 height 6
radio input "true"
click at [85, 224] on div "Exterior Remodel/Reroof" at bounding box center [65, 225] width 71 height 7
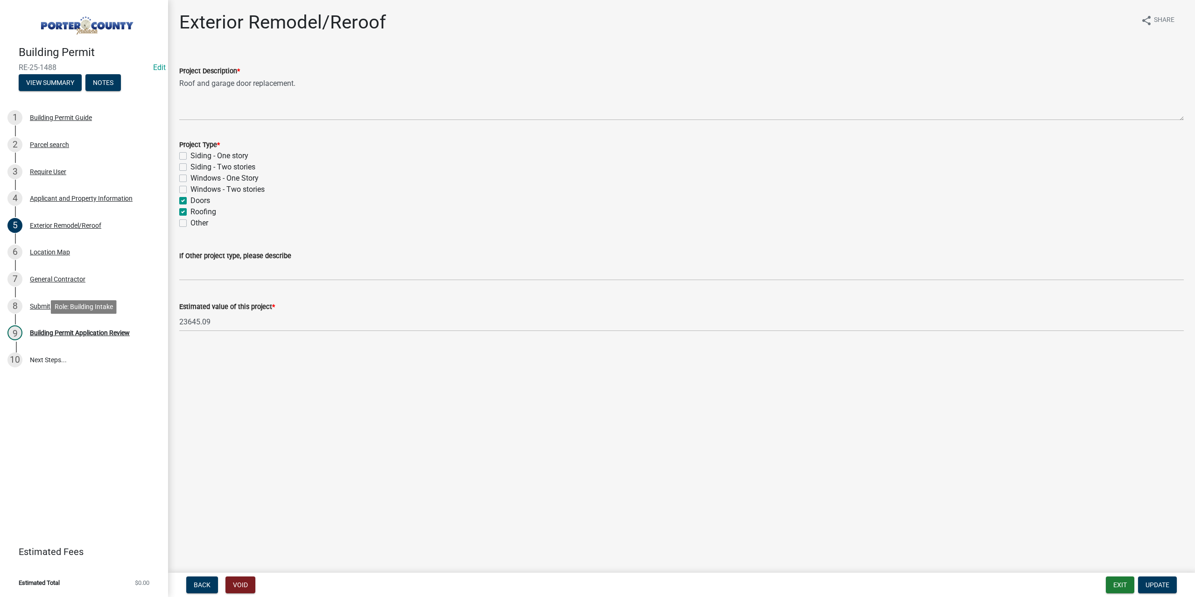
drag, startPoint x: 116, startPoint y: 329, endPoint x: 174, endPoint y: 245, distance: 102.3
click at [116, 327] on div "9 Building Permit Application Review" at bounding box center [80, 332] width 146 height 15
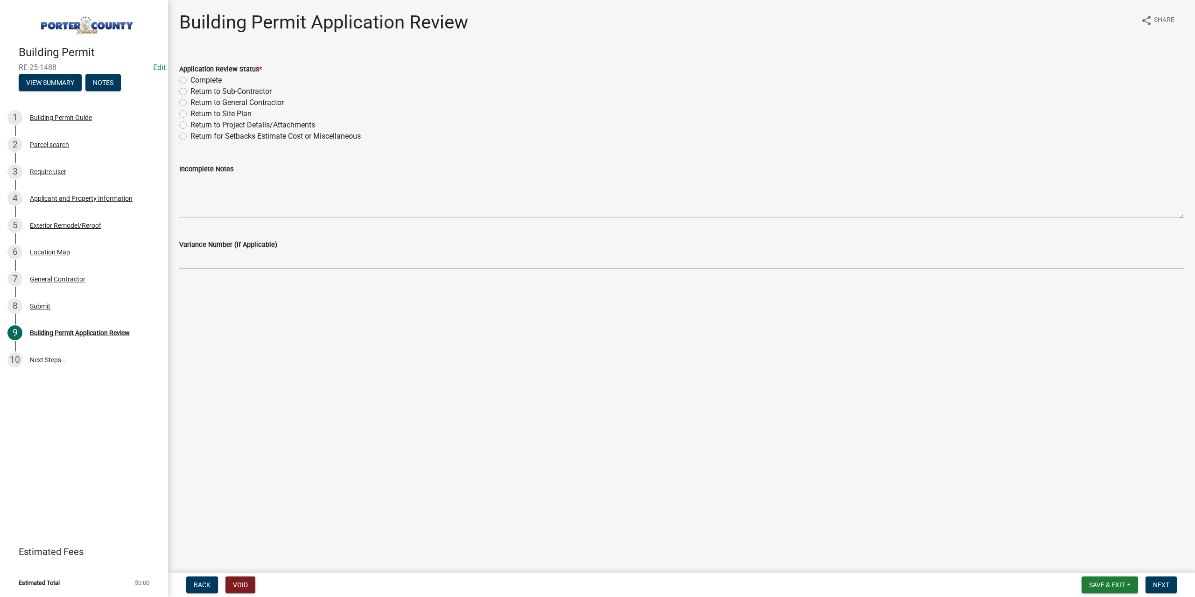
click at [190, 79] on label "Complete" at bounding box center [205, 80] width 31 height 11
click at [190, 79] on input "Complete" at bounding box center [193, 78] width 6 height 6
radio input "true"
click at [1159, 587] on span "Next" at bounding box center [1161, 584] width 16 height 7
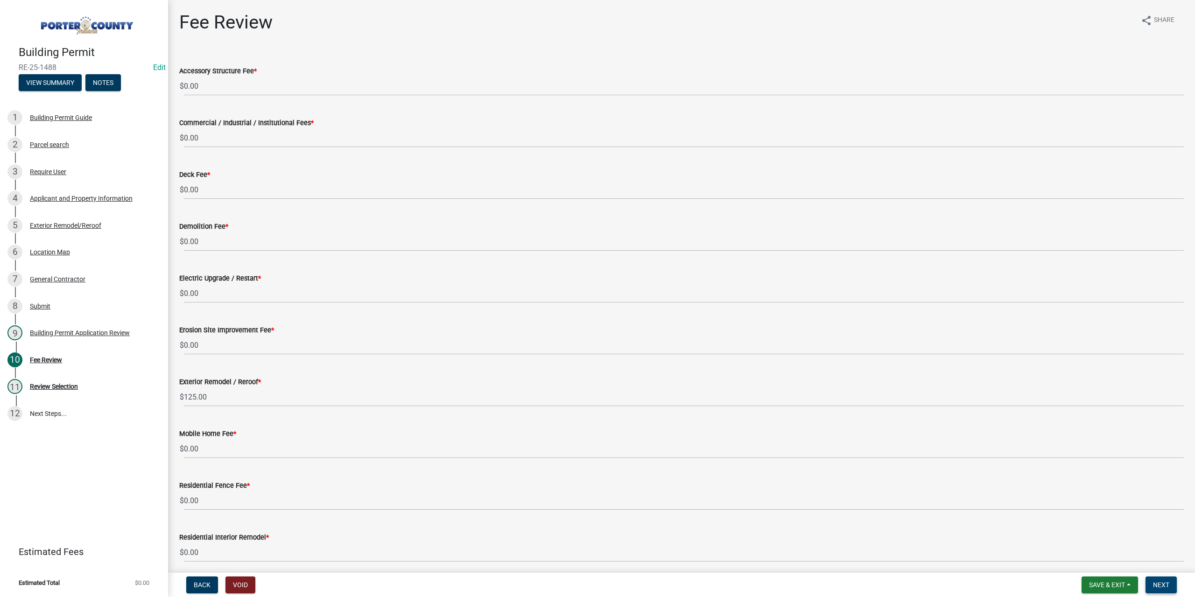
click at [1161, 585] on span "Next" at bounding box center [1161, 584] width 16 height 7
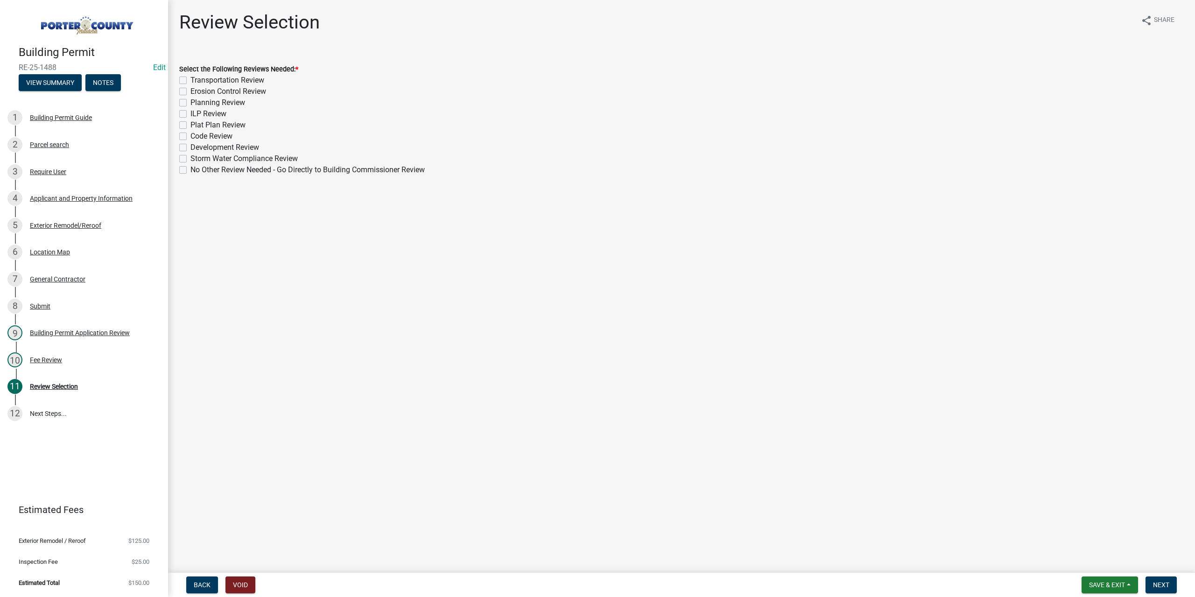
click at [190, 168] on label "No Other Review Needed - Go Directly to Building Commissioner Review" at bounding box center [307, 169] width 234 height 11
click at [190, 168] on input "No Other Review Needed - Go Directly to Building Commissioner Review" at bounding box center [193, 167] width 6 height 6
checkbox input "true"
checkbox input "false"
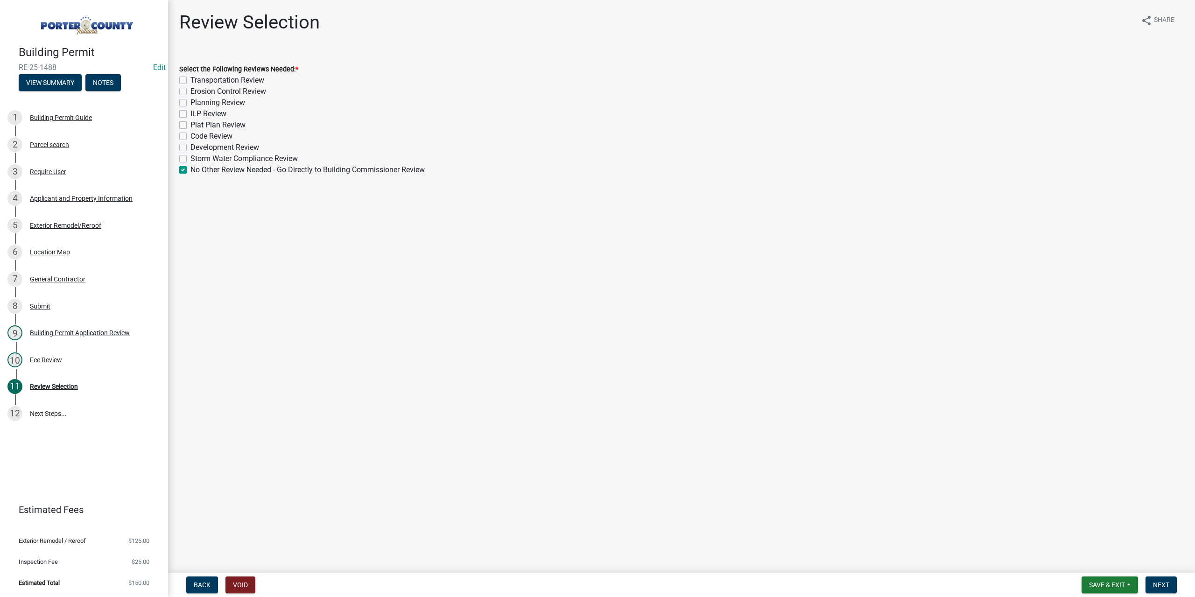
checkbox input "false"
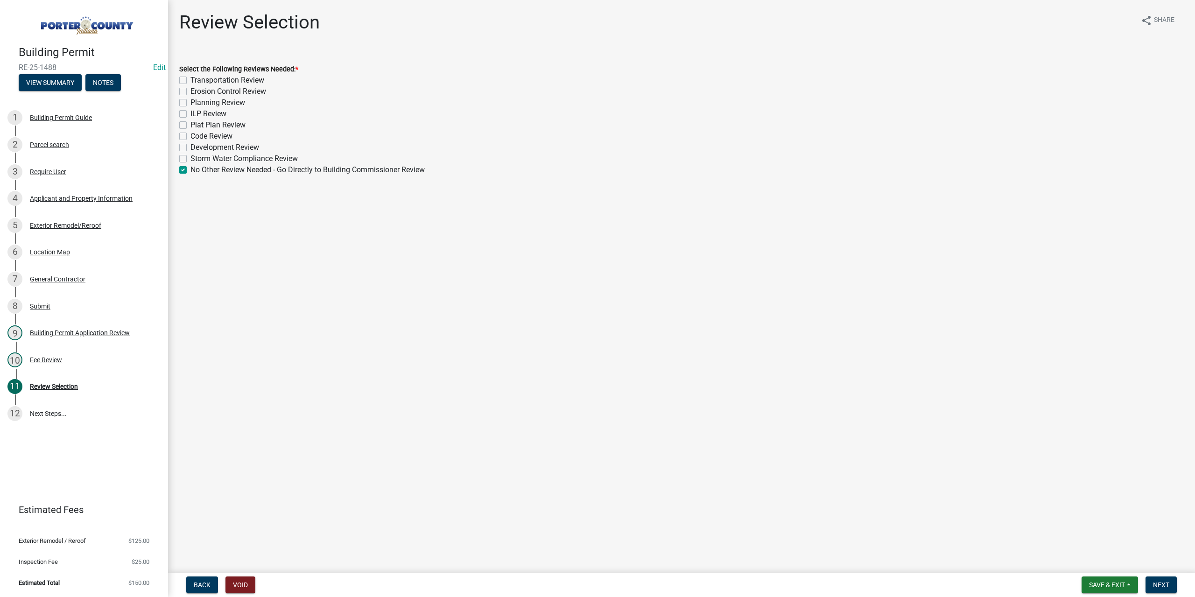
checkbox input "false"
checkbox input "true"
click at [1162, 584] on span "Next" at bounding box center [1161, 584] width 16 height 7
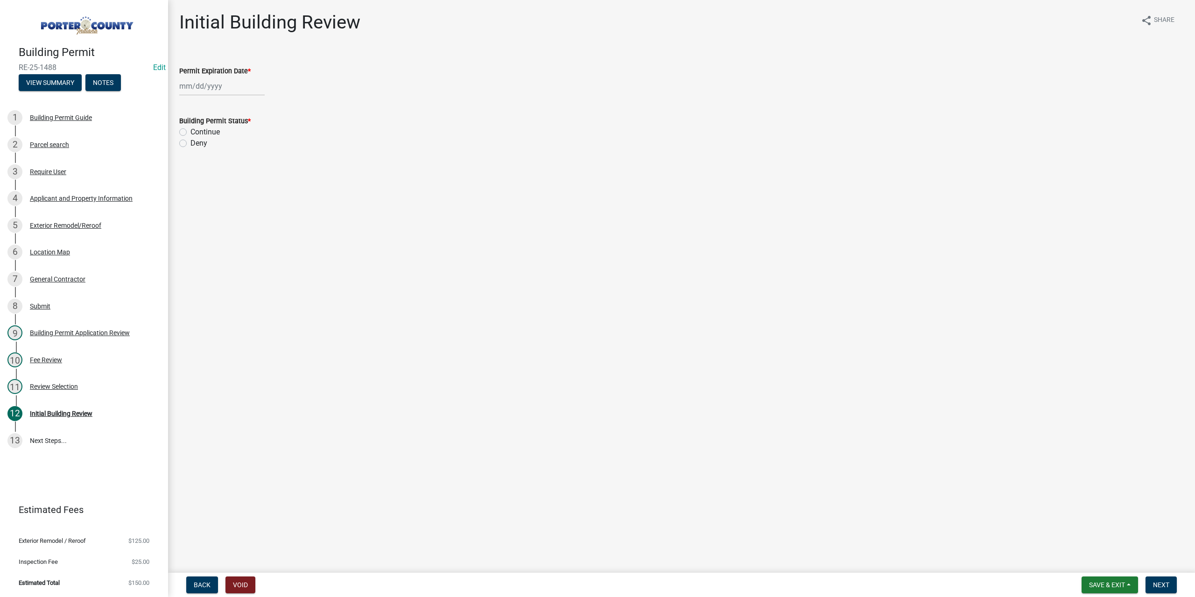
click at [204, 80] on div at bounding box center [221, 86] width 85 height 19
select select "8"
click at [244, 102] on select "1525 1526 1527 1528 1529 1530 1531 1532 1533 1534 1535 1536 1537 1538 1539 1540…" at bounding box center [253, 106] width 34 height 14
select select "2026"
click at [236, 99] on select "1525 1526 1527 1528 1529 1530 1531 1532 1533 1534 1535 1536 1537 1538 1539 1540…" at bounding box center [253, 106] width 34 height 14
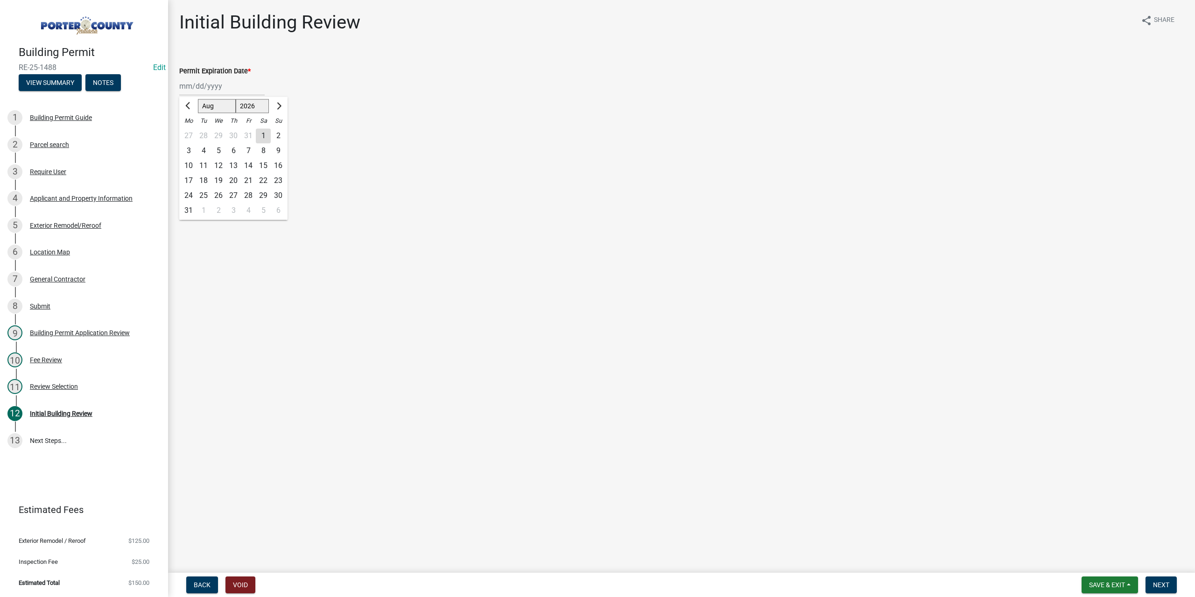
click at [233, 162] on div "13" at bounding box center [233, 165] width 15 height 15
type input "[DATE]"
click at [190, 132] on label "Continue" at bounding box center [204, 131] width 29 height 11
click at [190, 132] on input "Continue" at bounding box center [193, 129] width 6 height 6
radio input "true"
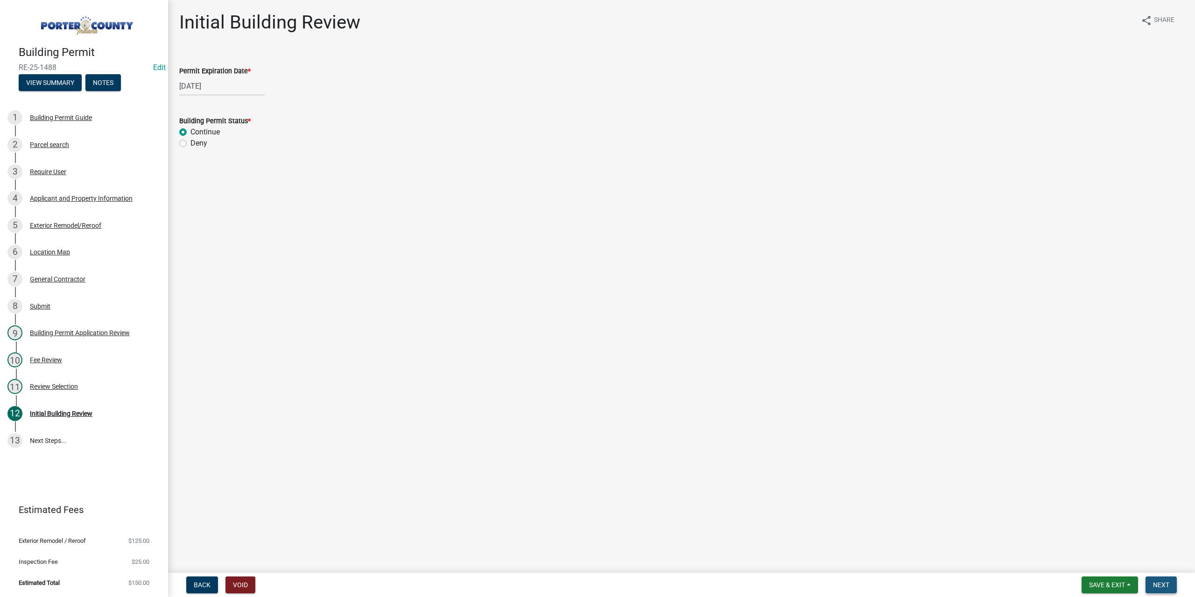
click at [1162, 580] on button "Next" at bounding box center [1160, 584] width 31 height 17
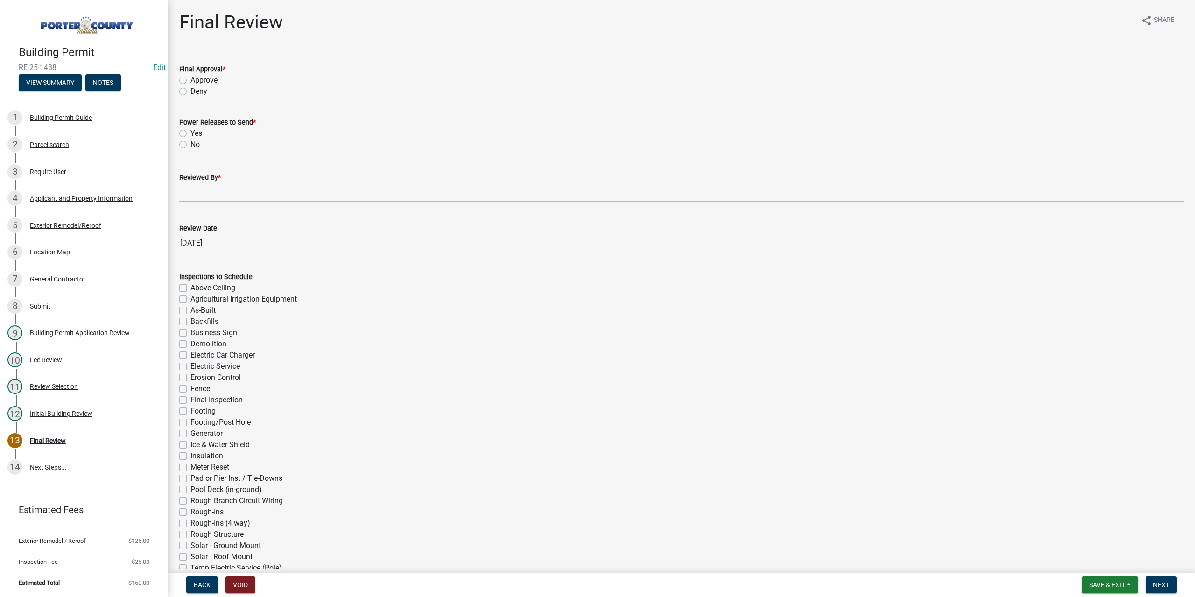
click at [190, 81] on label "Approve" at bounding box center [203, 80] width 27 height 11
click at [190, 81] on input "Approve" at bounding box center [193, 78] width 6 height 6
radio input "true"
click at [190, 147] on label "No" at bounding box center [194, 144] width 9 height 11
click at [190, 145] on input "No" at bounding box center [193, 142] width 6 height 6
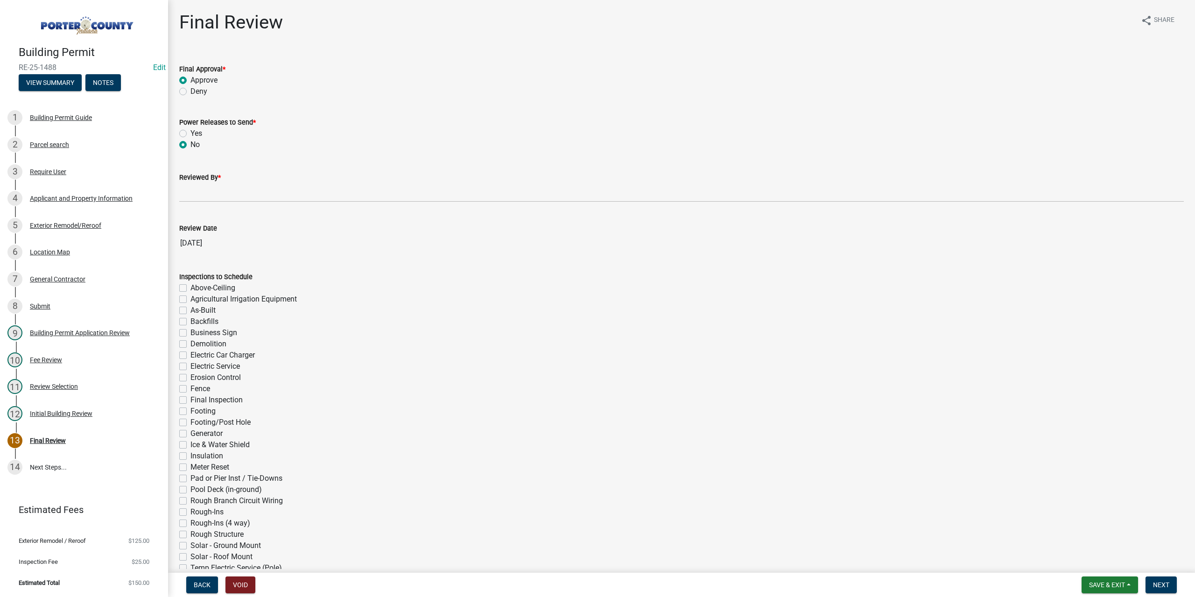
radio input "true"
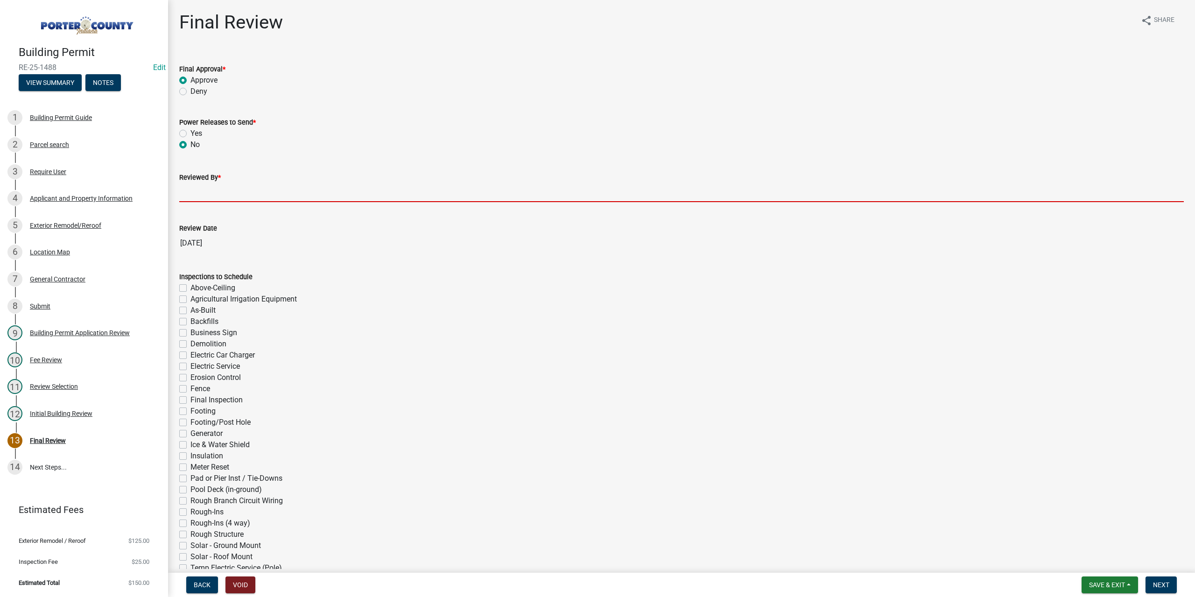
click at [201, 196] on input "Reviewed By *" at bounding box center [681, 192] width 1004 height 19
type input "TT"
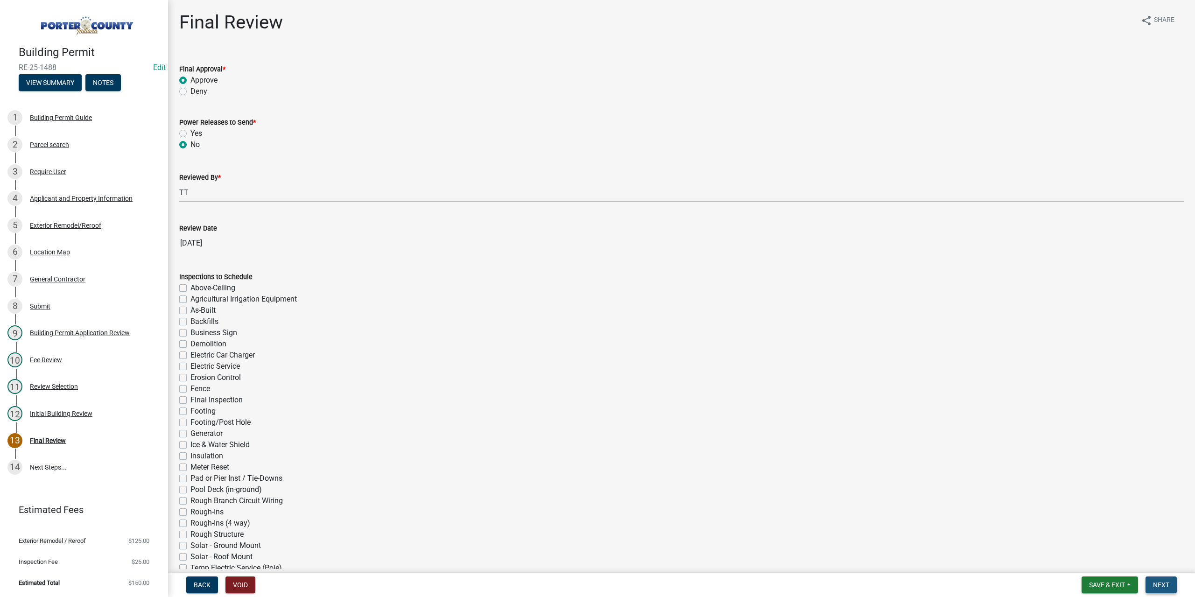
click at [1169, 588] on button "Next" at bounding box center [1160, 584] width 31 height 17
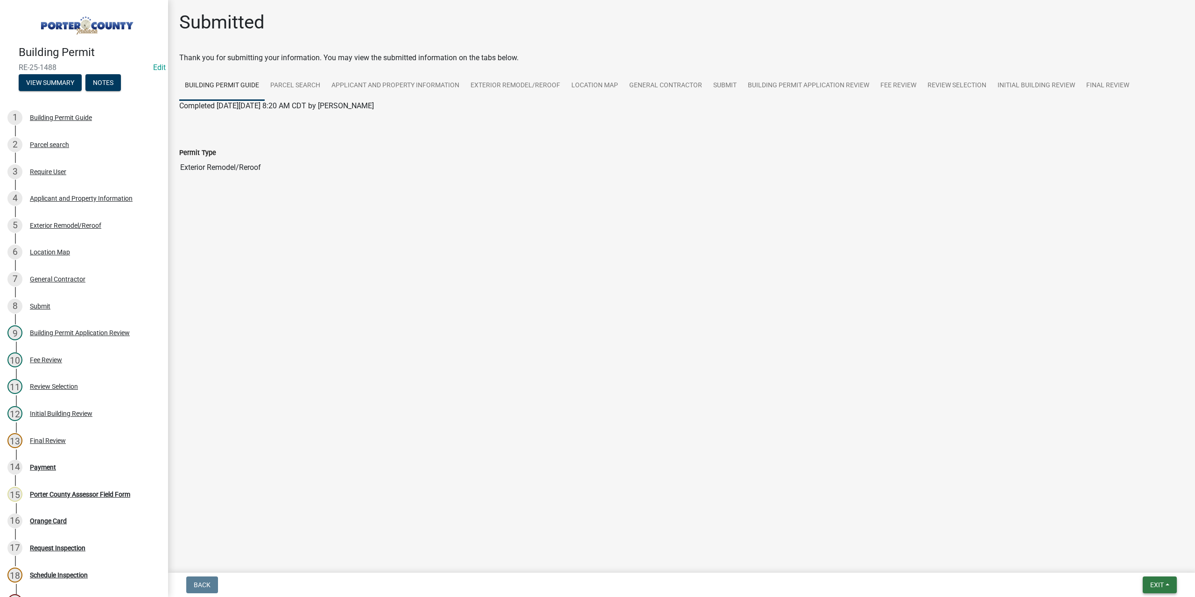
click at [1158, 593] on button "Exit" at bounding box center [1159, 584] width 34 height 17
click at [1158, 568] on button "Save & Exit" at bounding box center [1139, 560] width 75 height 22
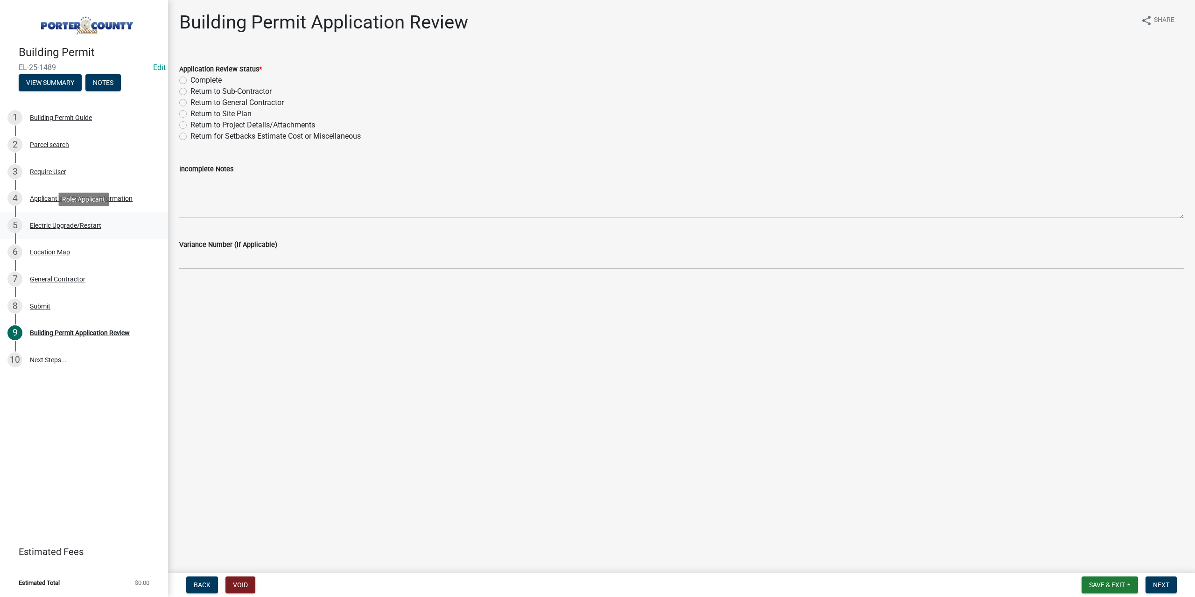
click at [64, 223] on div "Electric Upgrade/Restart" at bounding box center [65, 225] width 71 height 7
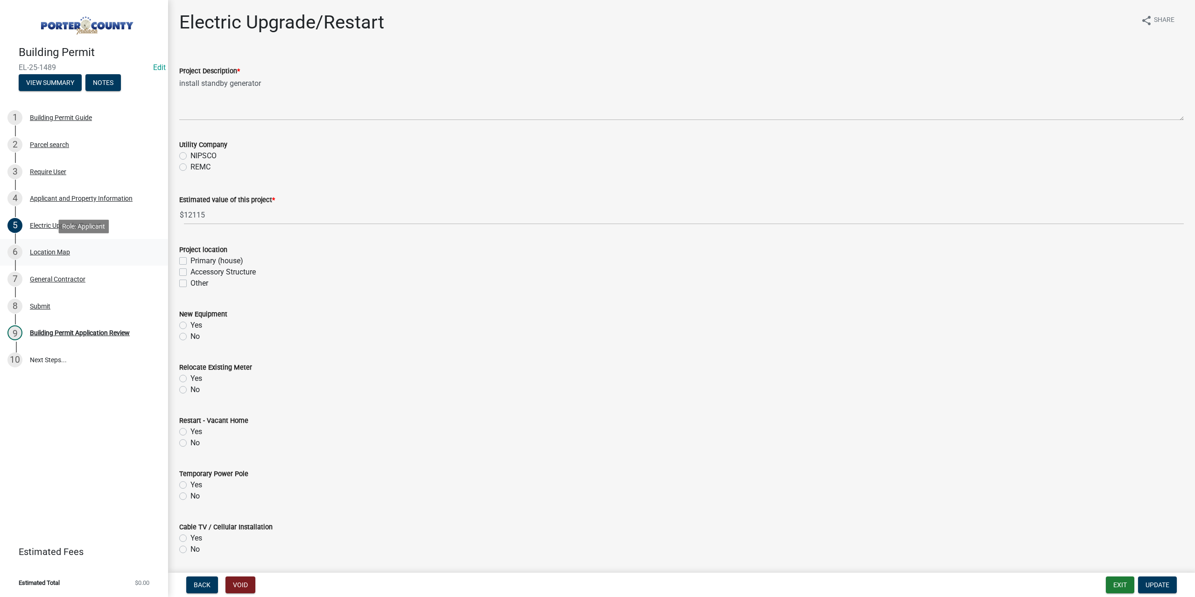
click at [51, 251] on div "Location Map" at bounding box center [50, 252] width 40 height 7
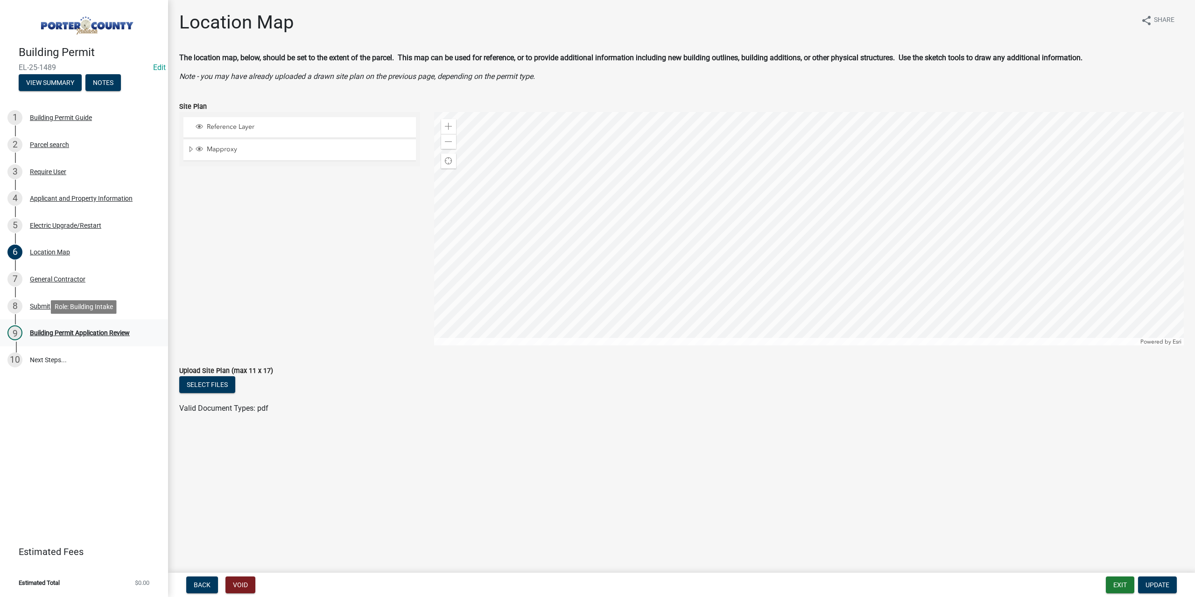
click at [66, 330] on div "Building Permit Application Review" at bounding box center [80, 332] width 100 height 7
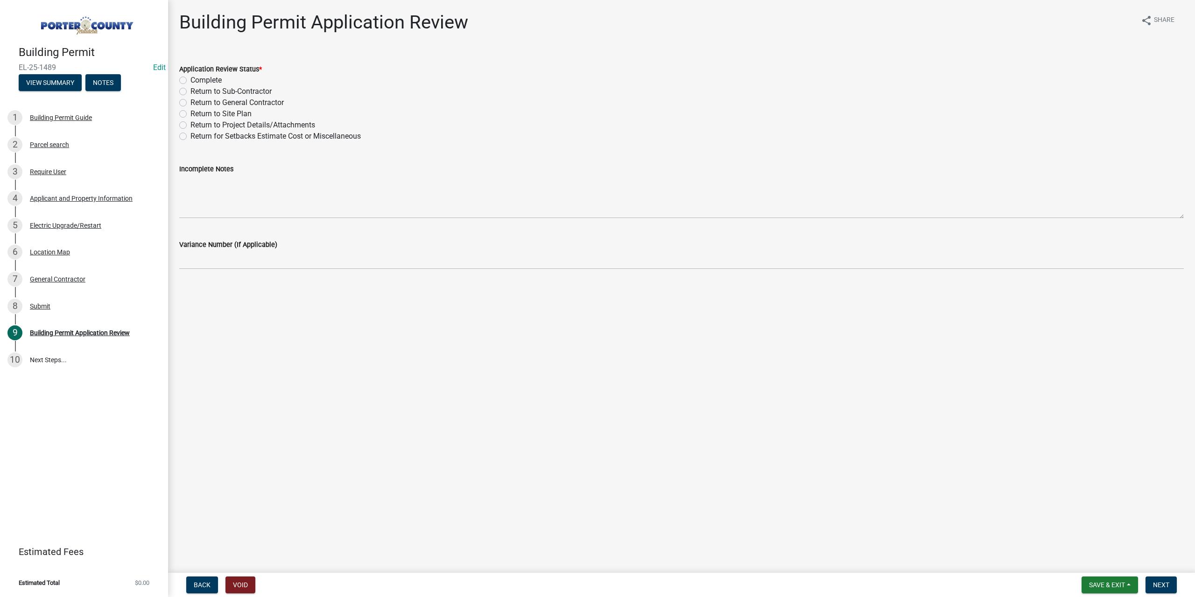
click at [190, 80] on label "Complete" at bounding box center [205, 80] width 31 height 11
click at [190, 80] on input "Complete" at bounding box center [193, 78] width 6 height 6
radio input "true"
click at [1156, 585] on span "Next" at bounding box center [1161, 584] width 16 height 7
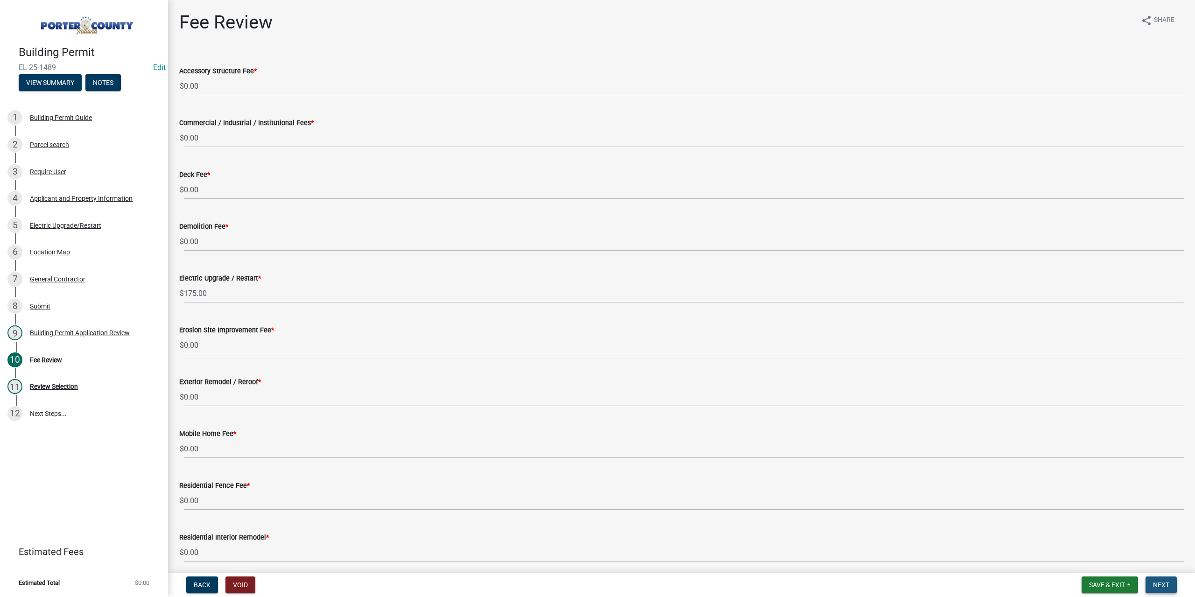
click at [1159, 583] on span "Next" at bounding box center [1161, 584] width 16 height 7
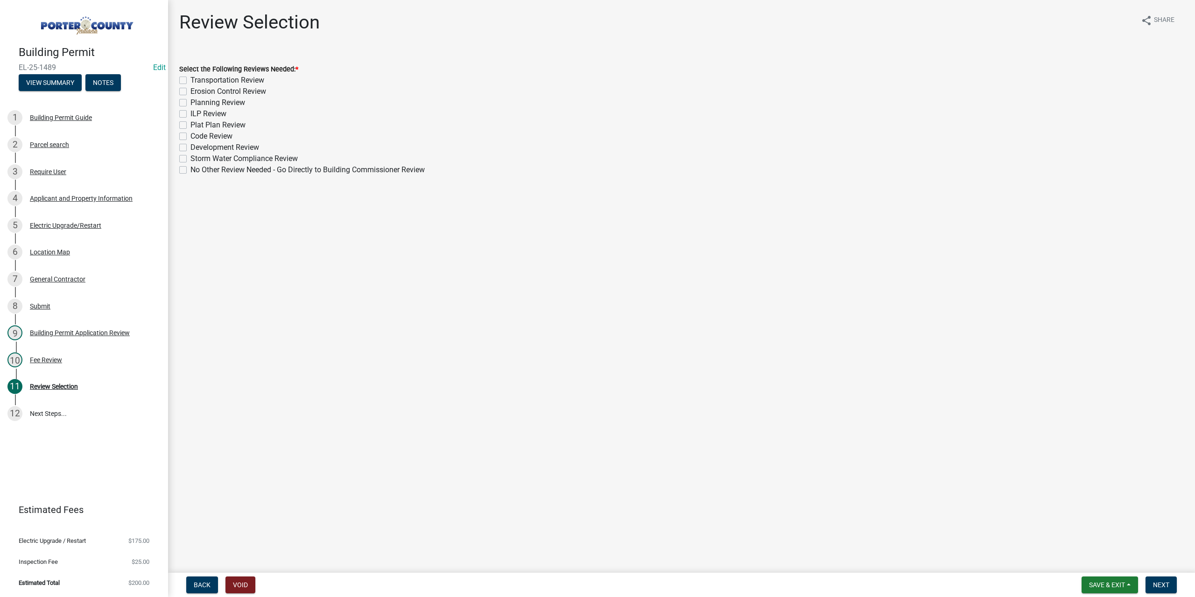
click at [190, 169] on label "No Other Review Needed - Go Directly to Building Commissioner Review" at bounding box center [307, 169] width 234 height 11
click at [190, 169] on input "No Other Review Needed - Go Directly to Building Commissioner Review" at bounding box center [193, 167] width 6 height 6
checkbox input "true"
checkbox input "false"
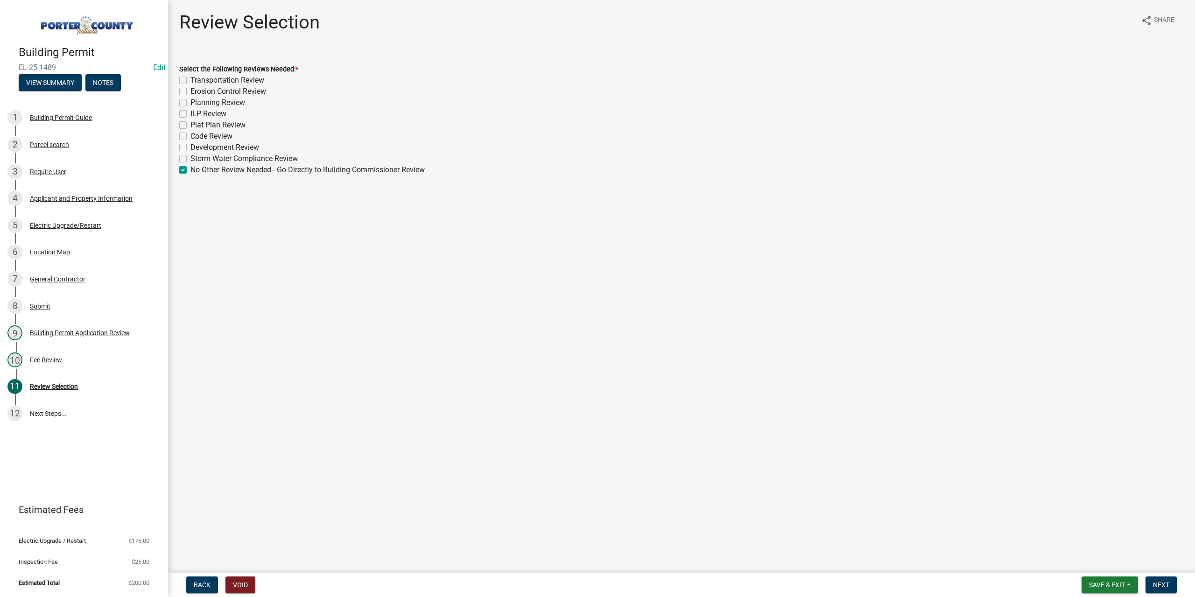
checkbox input "false"
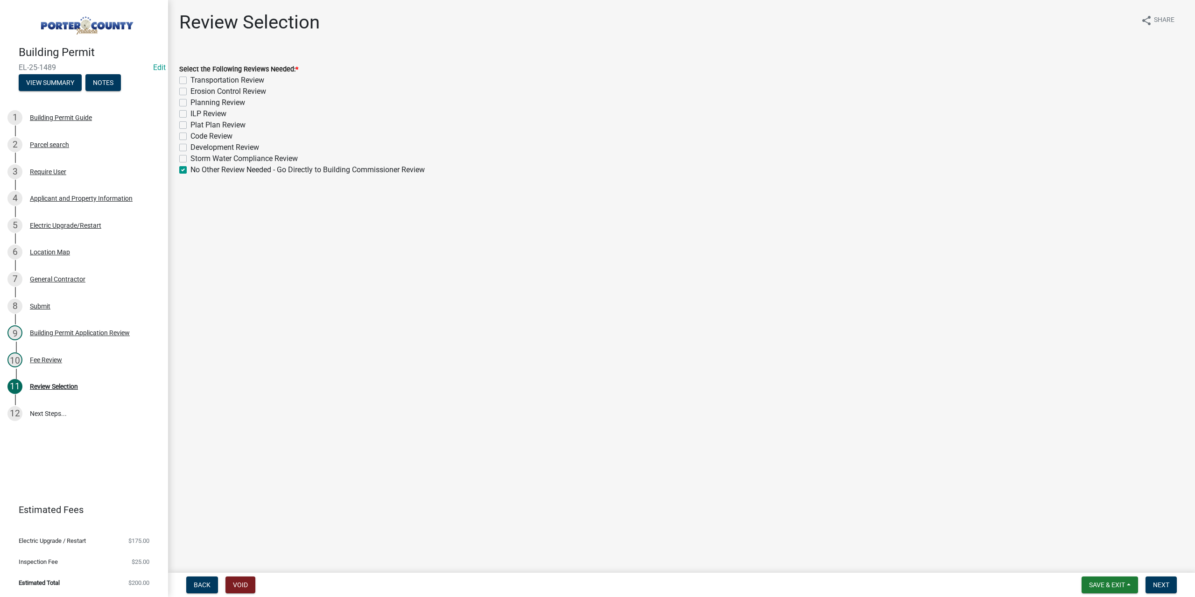
checkbox input "false"
checkbox input "true"
click at [1152, 580] on button "Next" at bounding box center [1160, 584] width 31 height 17
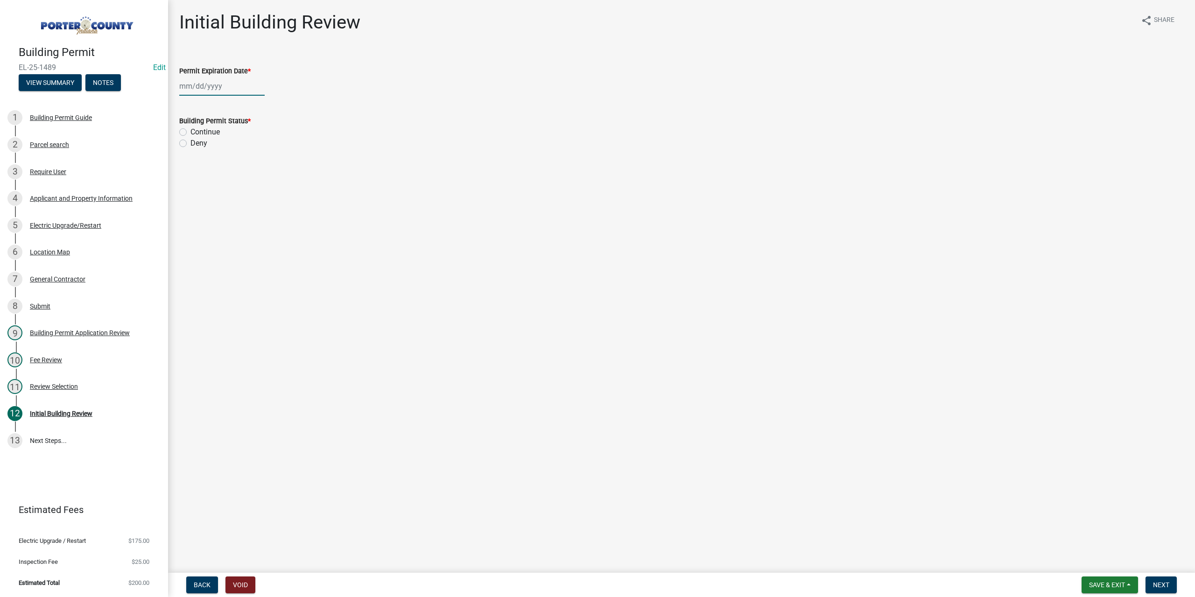
select select "8"
click at [218, 87] on div "Jan Feb Mar Apr May Jun Jul Aug Sep Oct Nov Dec 1525 1526 1527 1528 1529 1530 1…" at bounding box center [221, 86] width 85 height 19
click at [243, 107] on select "1525 1526 1527 1528 1529 1530 1531 1532 1533 1534 1535 1536 1537 1538 1539 1540…" at bounding box center [253, 106] width 34 height 14
select select "2026"
click at [236, 99] on select "1525 1526 1527 1528 1529 1530 1531 1532 1533 1534 1535 1536 1537 1538 1539 1540…" at bounding box center [253, 106] width 34 height 14
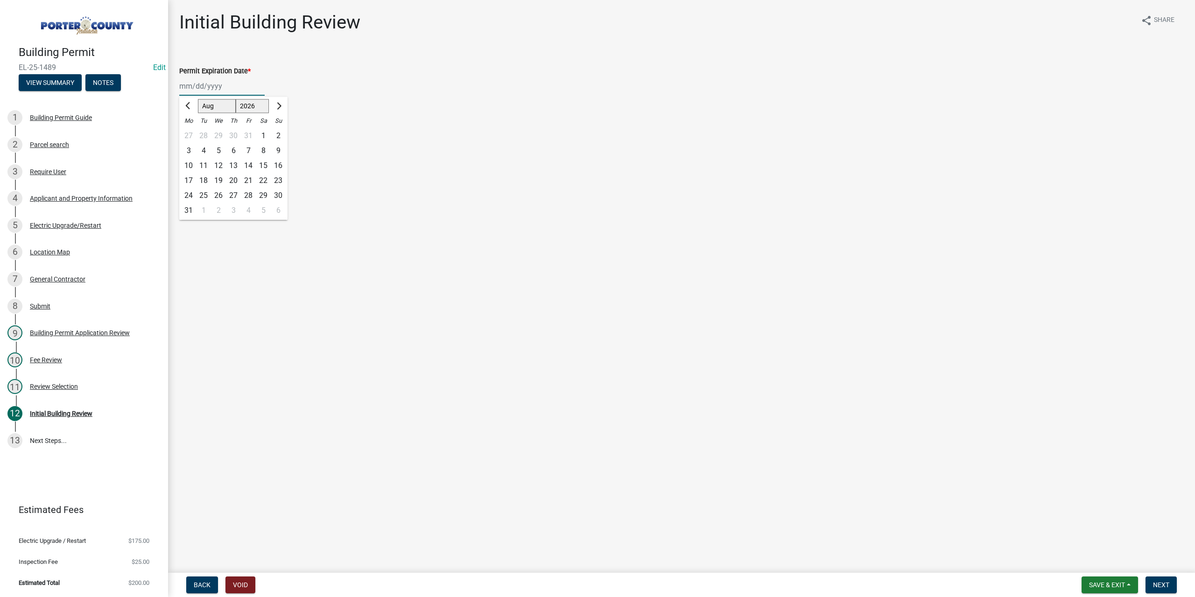
click at [237, 167] on div "13" at bounding box center [233, 165] width 15 height 15
type input "08/13/2026"
click at [190, 131] on label "Continue" at bounding box center [204, 131] width 29 height 11
click at [190, 131] on input "Continue" at bounding box center [193, 129] width 6 height 6
radio input "true"
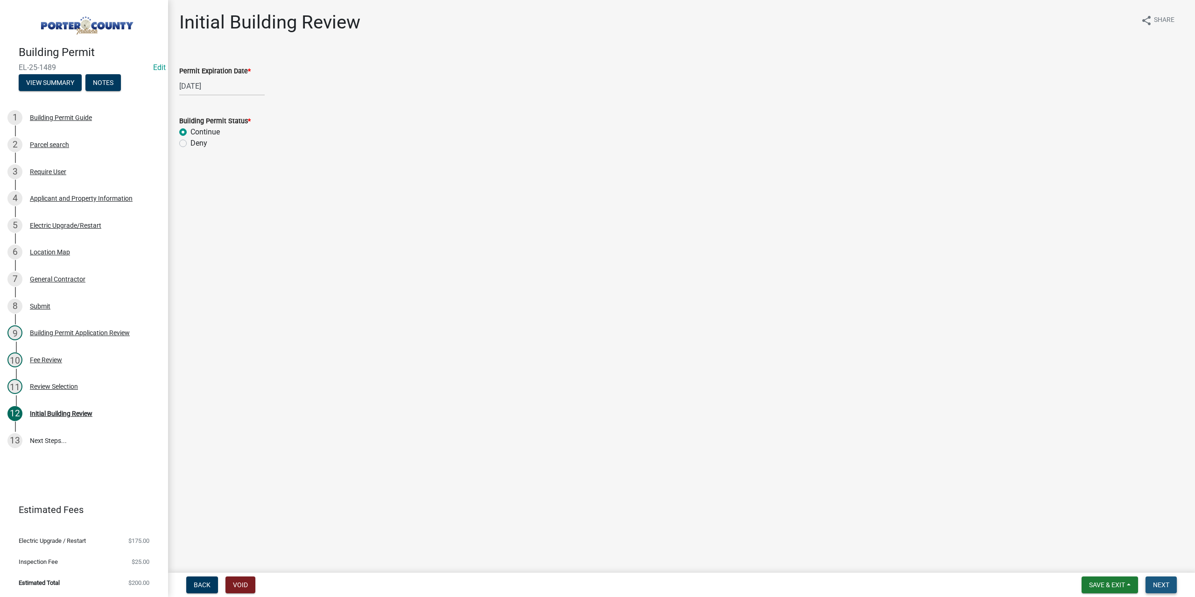
click at [1162, 584] on span "Next" at bounding box center [1161, 584] width 16 height 7
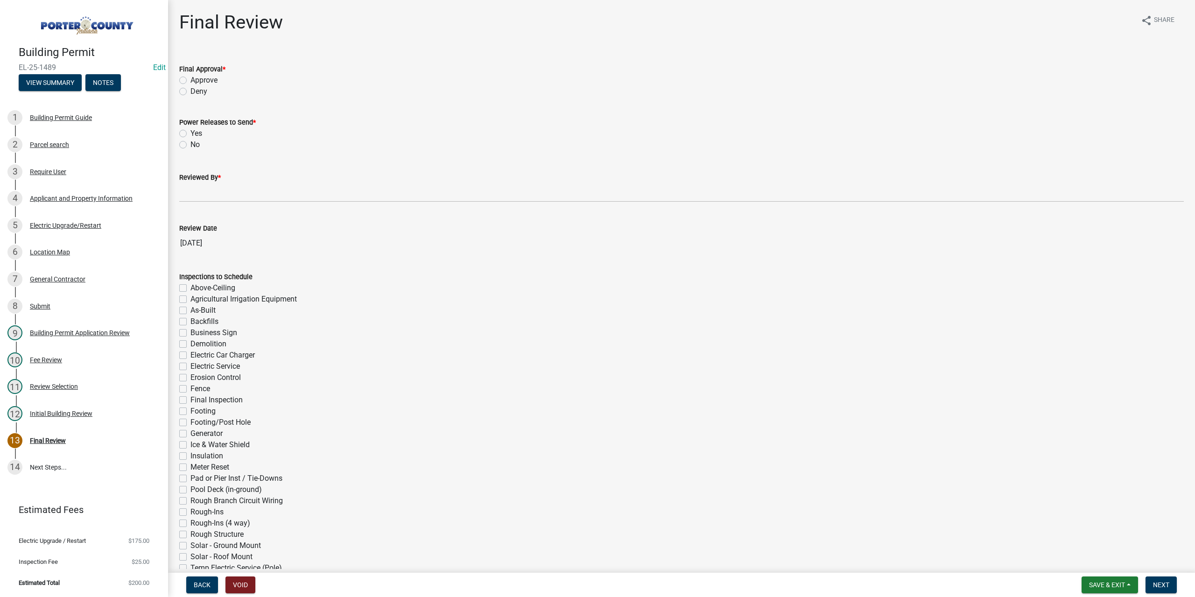
drag, startPoint x: 532, startPoint y: 432, endPoint x: 182, endPoint y: 78, distance: 497.6
click at [190, 78] on label "Approve" at bounding box center [203, 80] width 27 height 11
click at [190, 78] on input "Approve" at bounding box center [193, 78] width 6 height 6
radio input "true"
click at [190, 145] on label "No" at bounding box center [194, 144] width 9 height 11
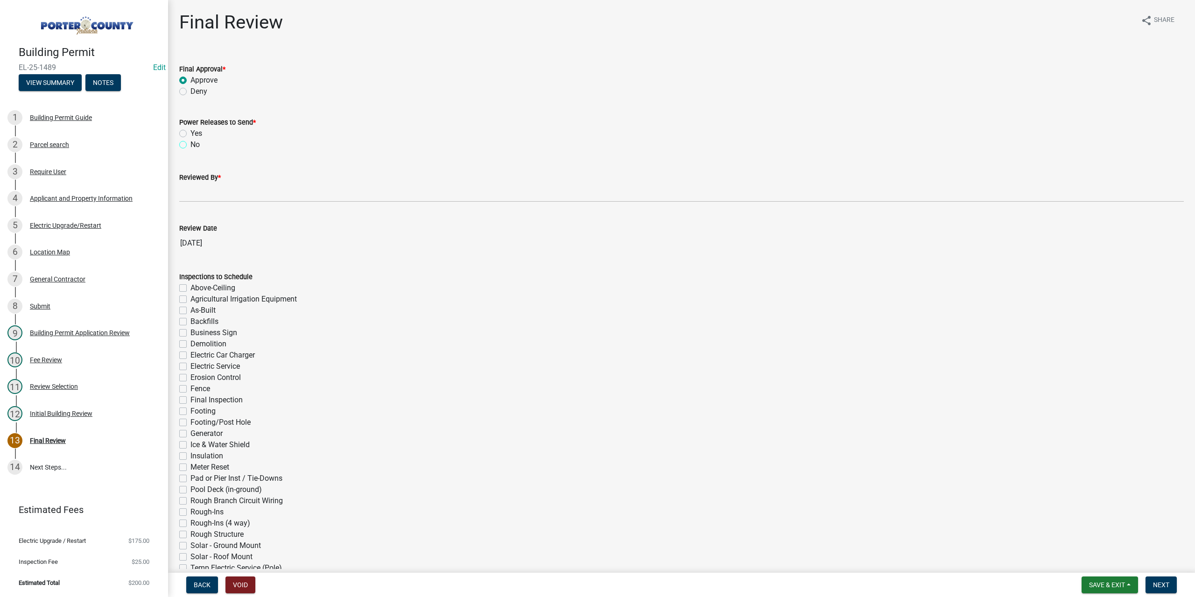
click at [190, 145] on input "No" at bounding box center [193, 142] width 6 height 6
radio input "true"
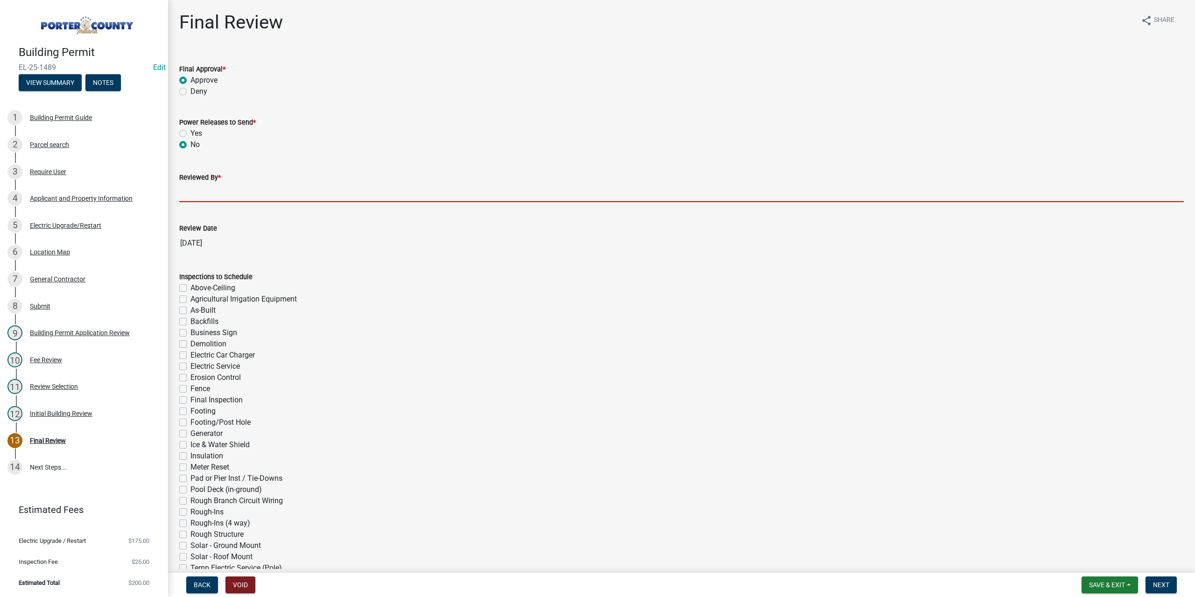
click at [201, 194] on input "Reviewed By *" at bounding box center [681, 192] width 1004 height 19
type input "TT"
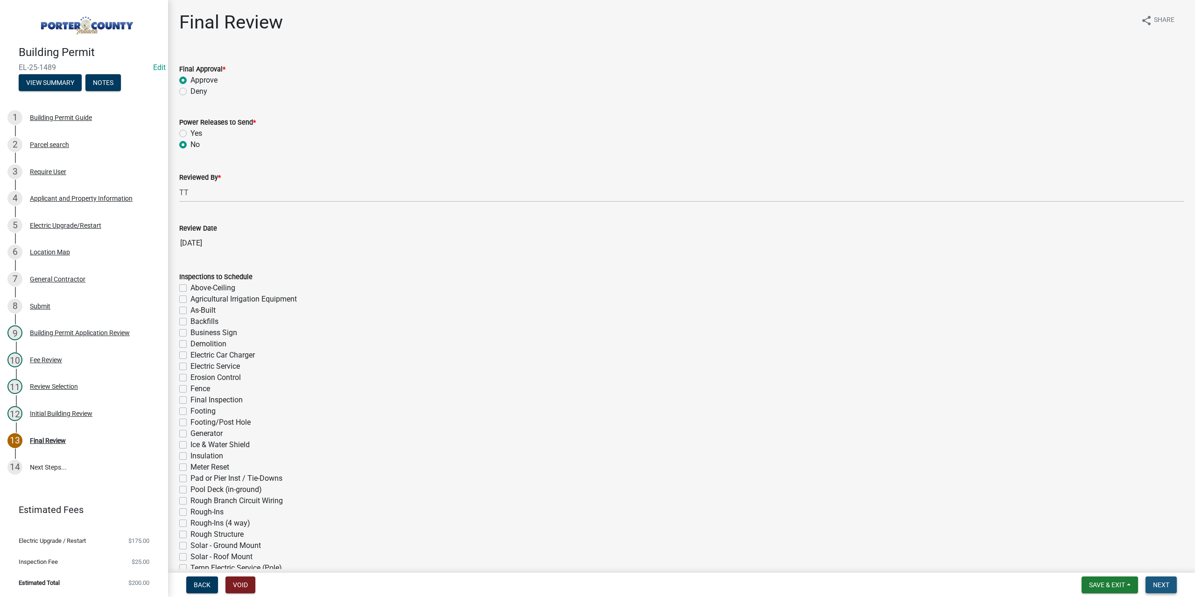
click at [1163, 589] on button "Next" at bounding box center [1160, 584] width 31 height 17
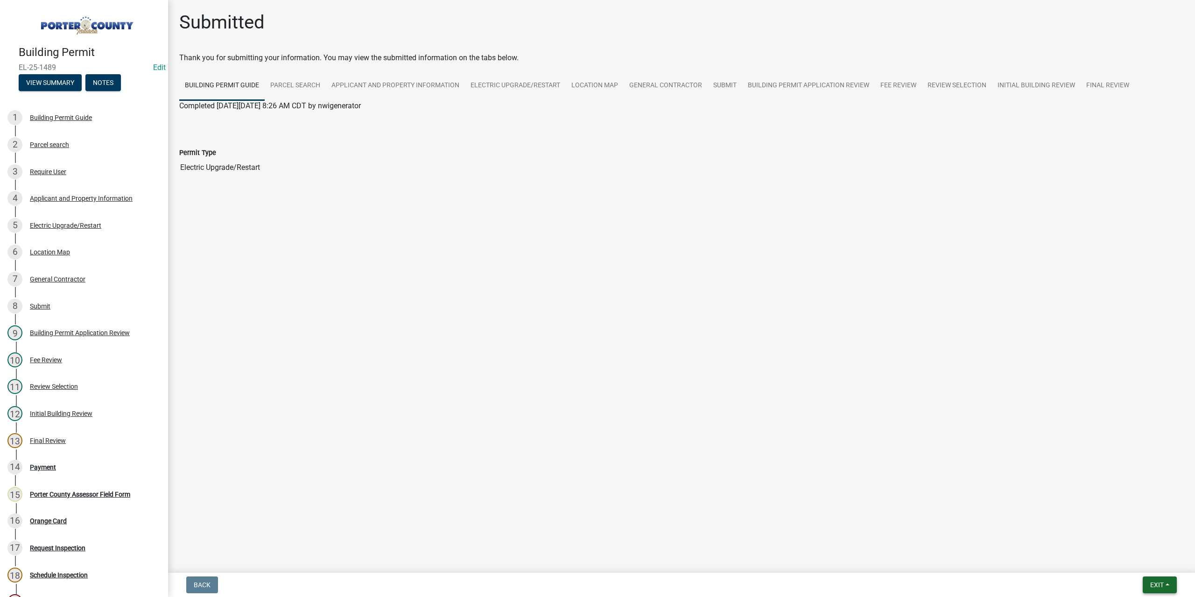
click at [1147, 586] on button "Exit" at bounding box center [1159, 584] width 34 height 17
click at [1147, 554] on button "Save & Exit" at bounding box center [1139, 560] width 75 height 22
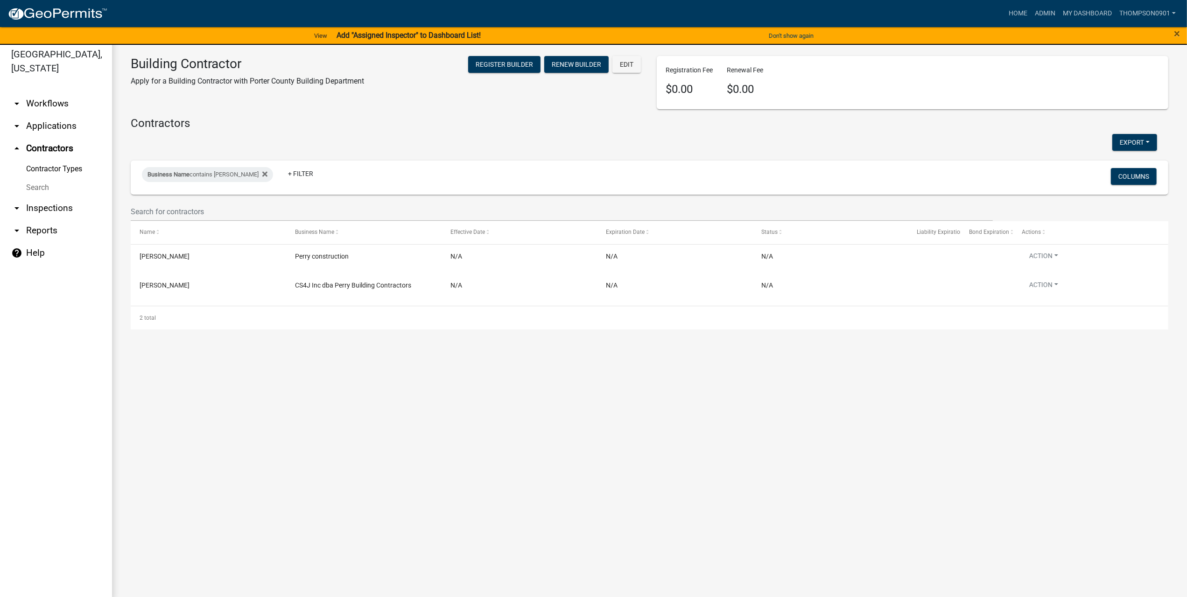
scroll to position [11, 0]
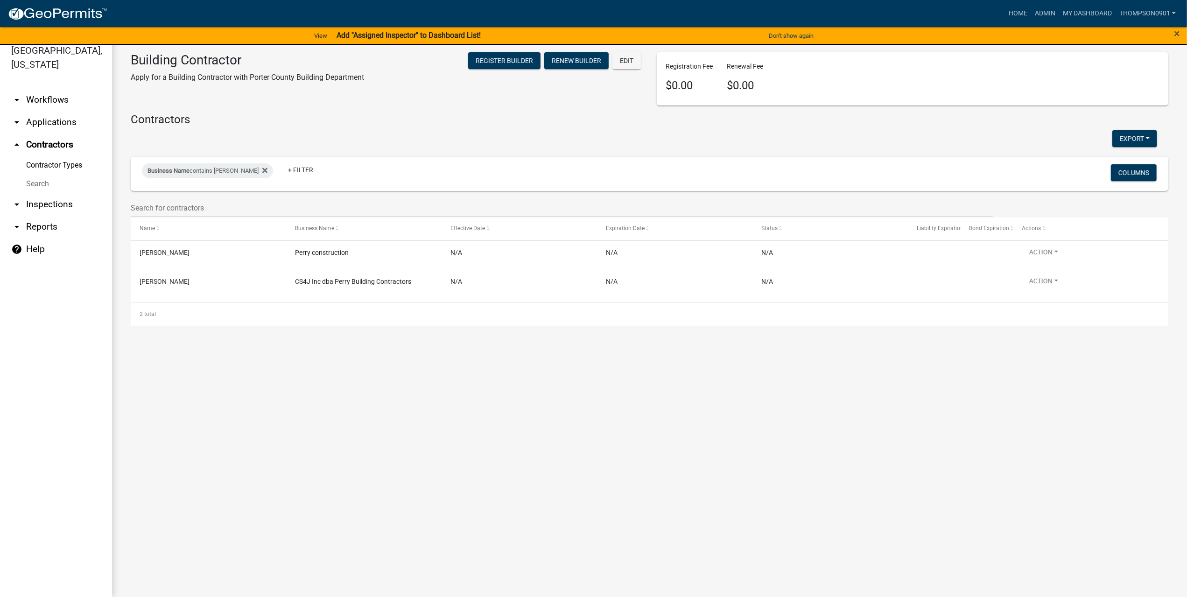
drag, startPoint x: 58, startPoint y: 106, endPoint x: 126, endPoint y: 88, distance: 69.9
click at [58, 111] on link "arrow_drop_down Applications" at bounding box center [56, 122] width 112 height 22
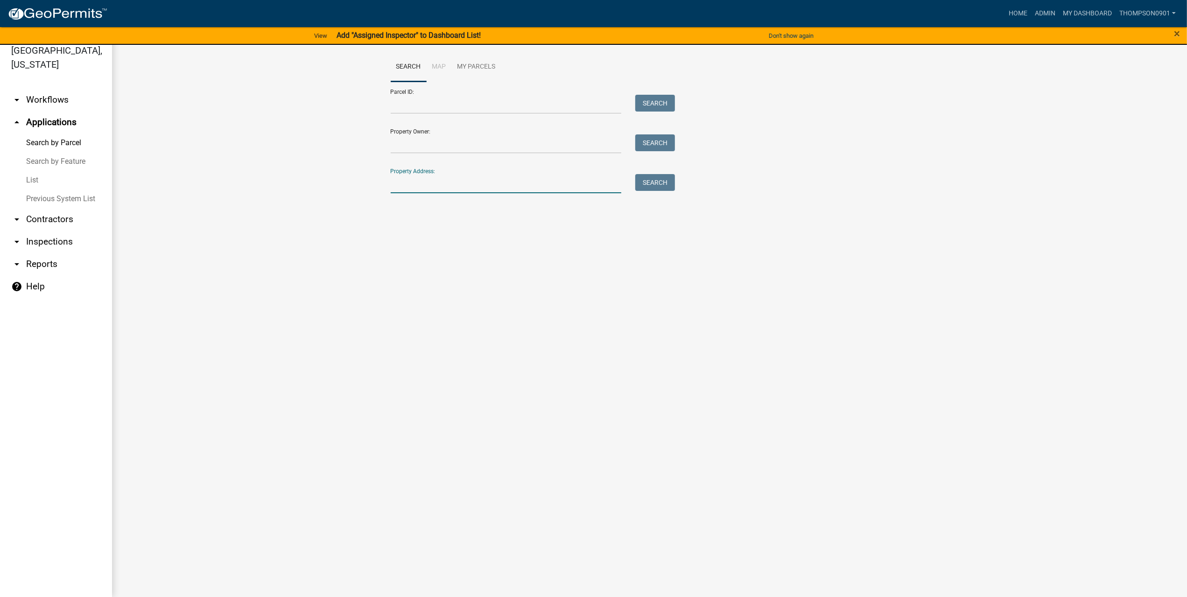
click at [431, 186] on input "Property Address:" at bounding box center [506, 183] width 231 height 19
type input "1109"
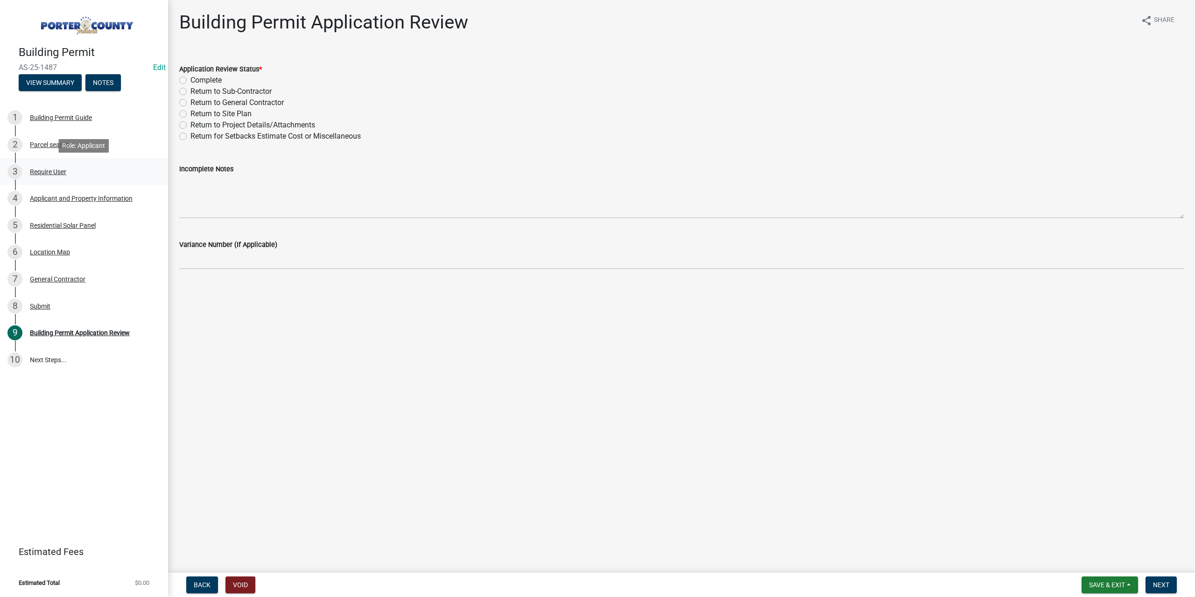
click at [49, 169] on div "Require User" at bounding box center [48, 171] width 36 height 7
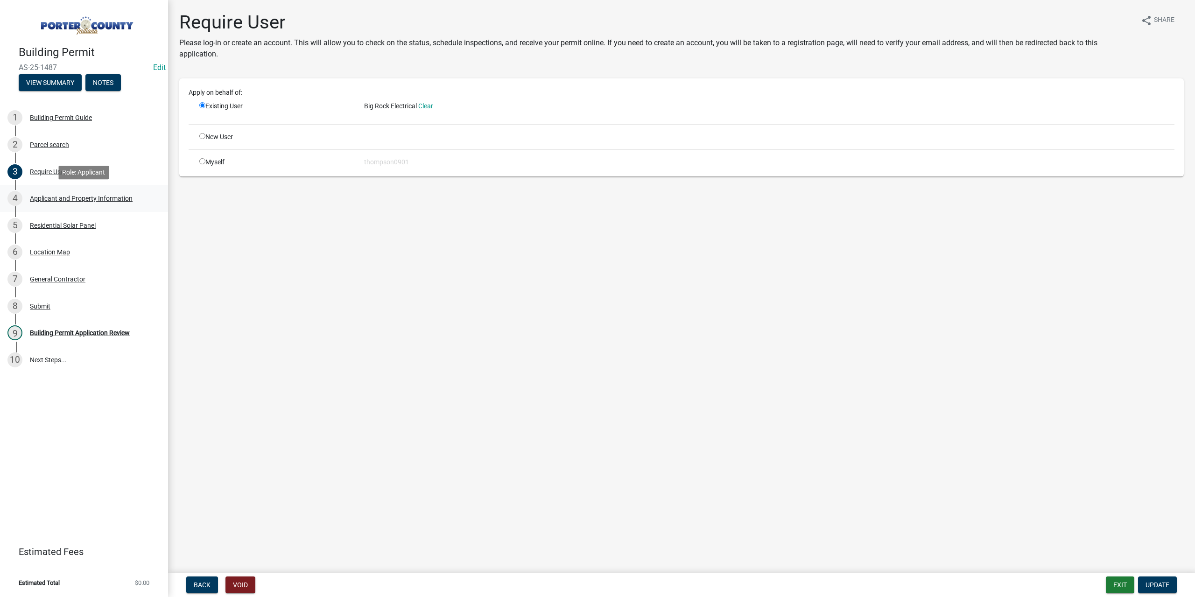
click at [61, 197] on div "Applicant and Property Information" at bounding box center [81, 198] width 103 height 7
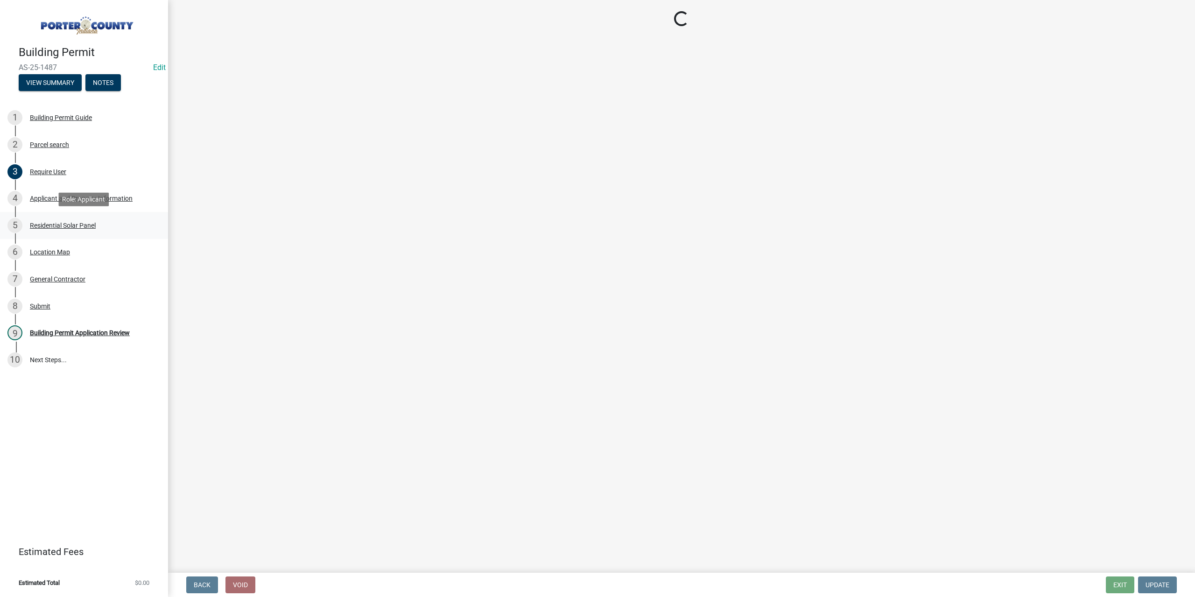
select select "6f5aa9ae-62ac-41bd-979a-9c71eae504cc"
select select "ad46db9b-b68a-4590-8d08-f4fb10f3ead6"
select select "0d764019-f1ff-4f3b-9299-33f0d080acc7"
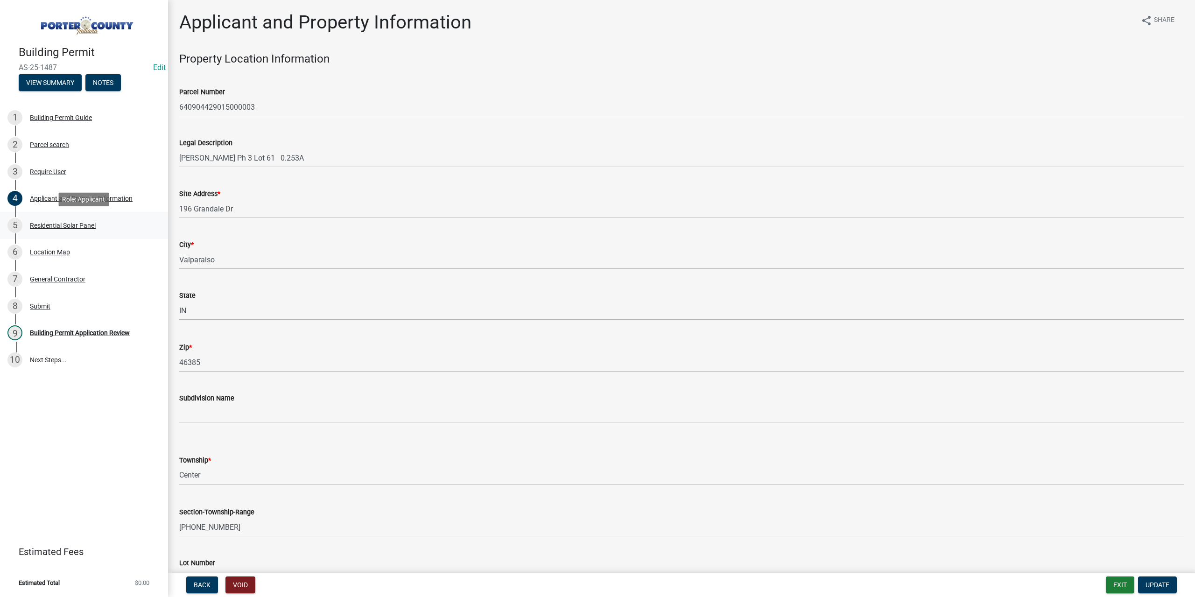
click at [65, 221] on div "5 Residential Solar Panel" at bounding box center [80, 225] width 146 height 15
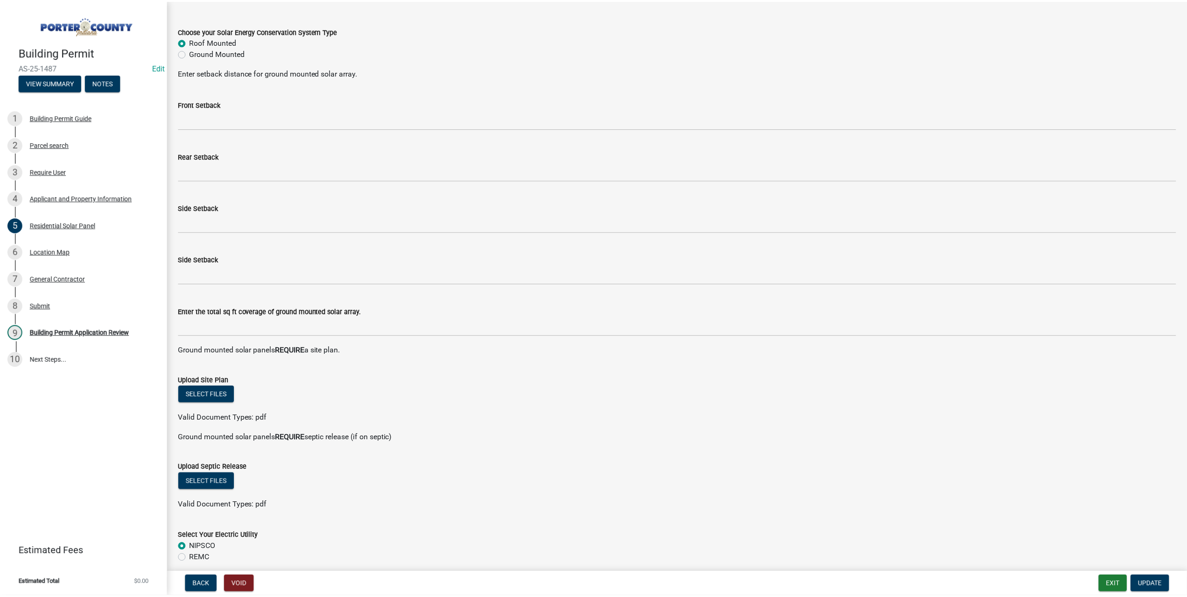
scroll to position [37, 0]
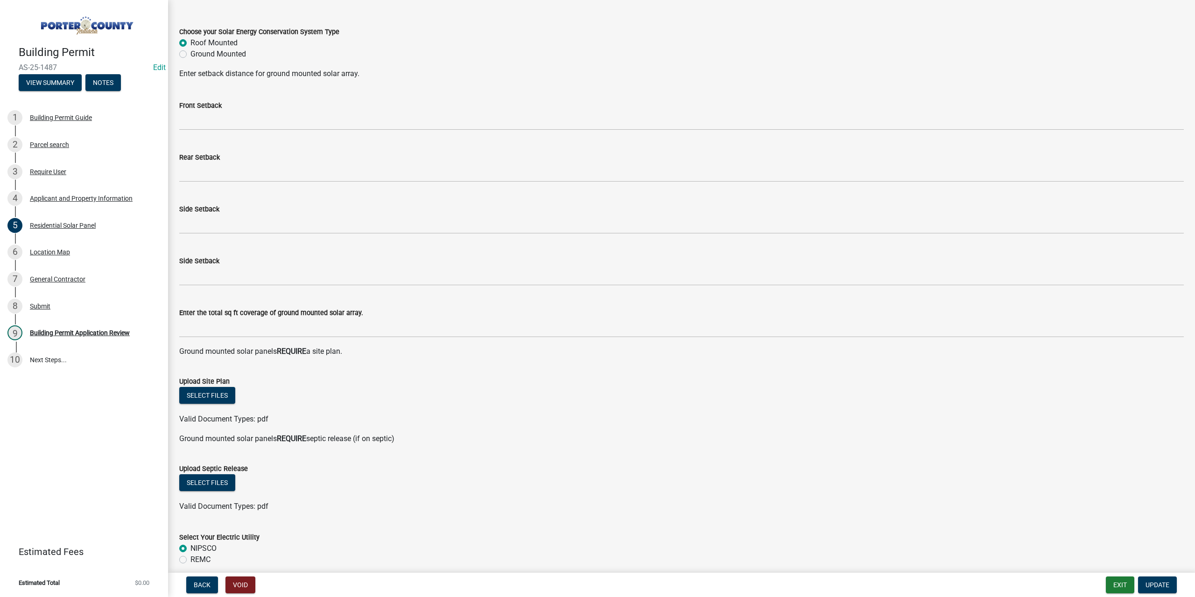
drag, startPoint x: 64, startPoint y: 68, endPoint x: 20, endPoint y: 68, distance: 44.3
click at [20, 68] on span "AS-25-1487" at bounding box center [84, 67] width 131 height 9
copy span "AS-25-1487"
click at [1114, 587] on button "Exit" at bounding box center [1119, 584] width 28 height 17
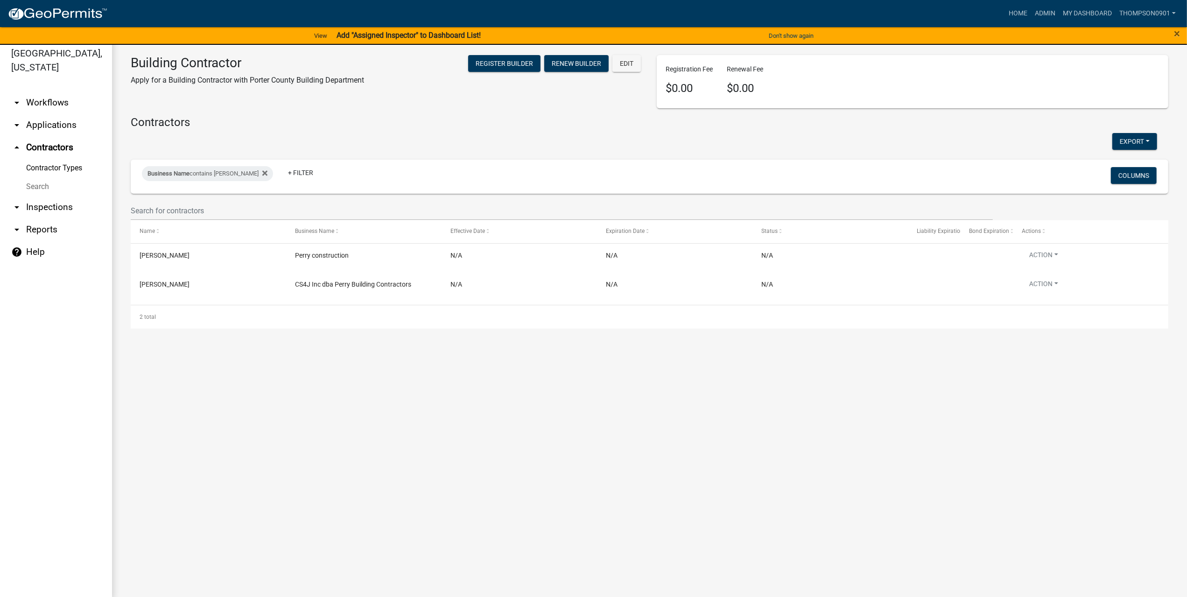
scroll to position [11, 0]
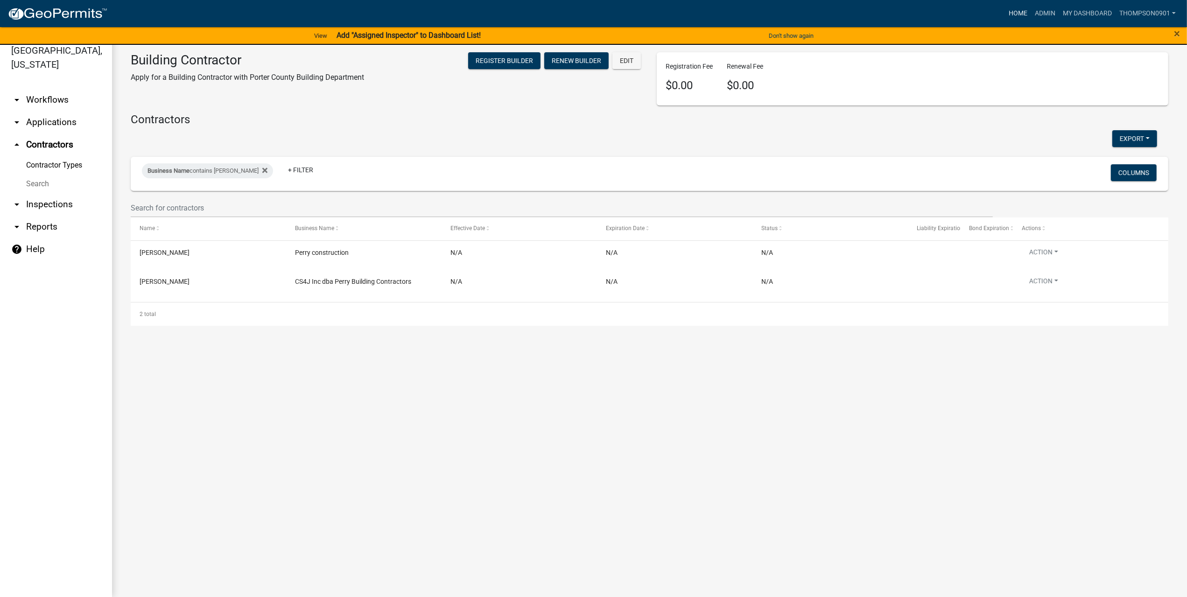
click at [1016, 14] on link "Home" at bounding box center [1018, 14] width 26 height 18
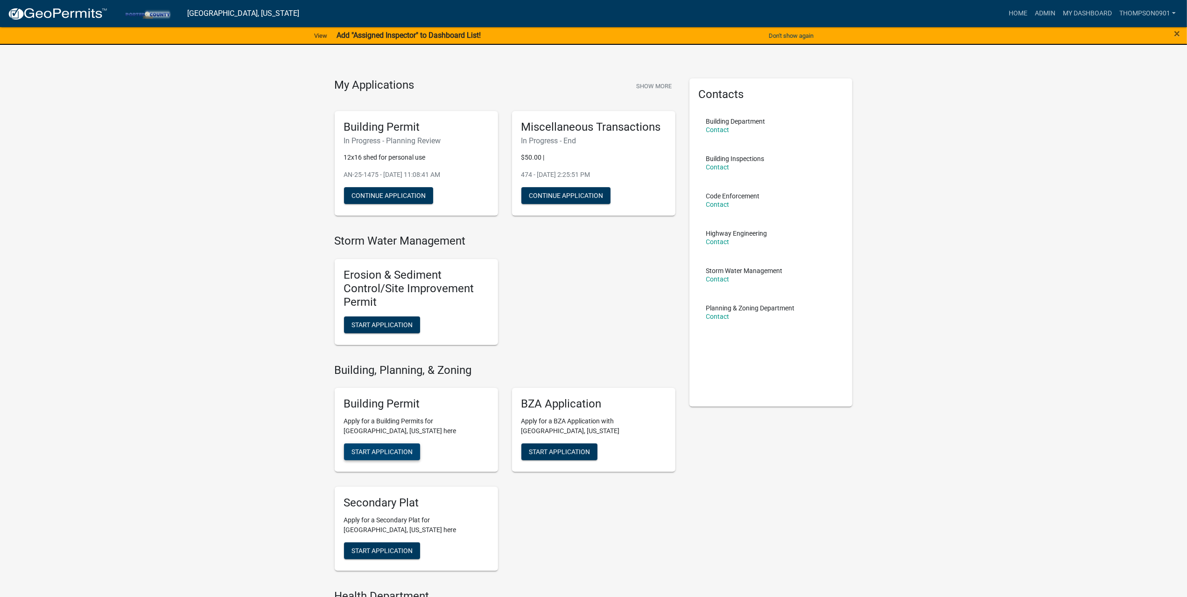
click at [400, 456] on button "Start Application" at bounding box center [382, 451] width 76 height 17
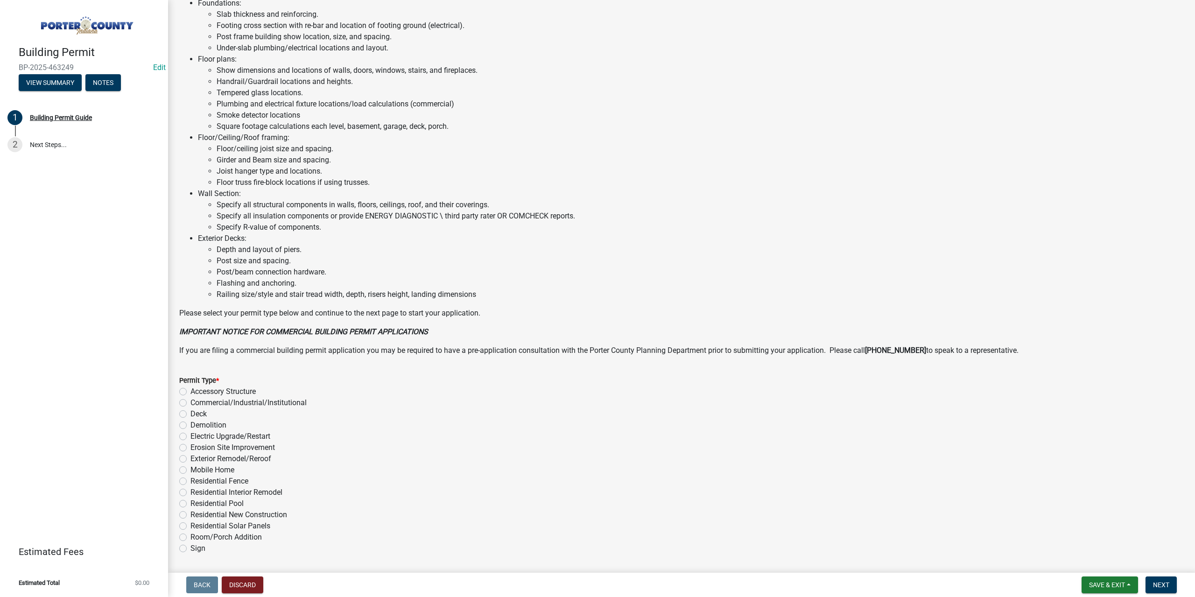
scroll to position [436, 0]
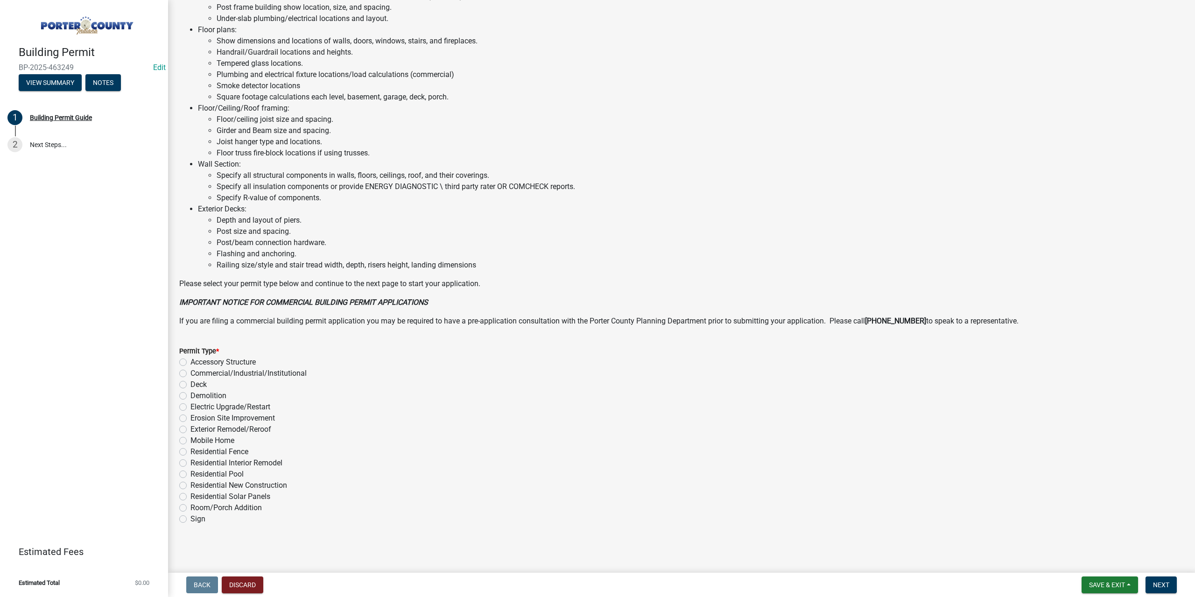
click at [190, 449] on label "Residential Fence" at bounding box center [219, 451] width 58 height 11
click at [190, 449] on input "Residential Fence" at bounding box center [193, 449] width 6 height 6
radio input "true"
click at [1160, 582] on span "Next" at bounding box center [1161, 584] width 16 height 7
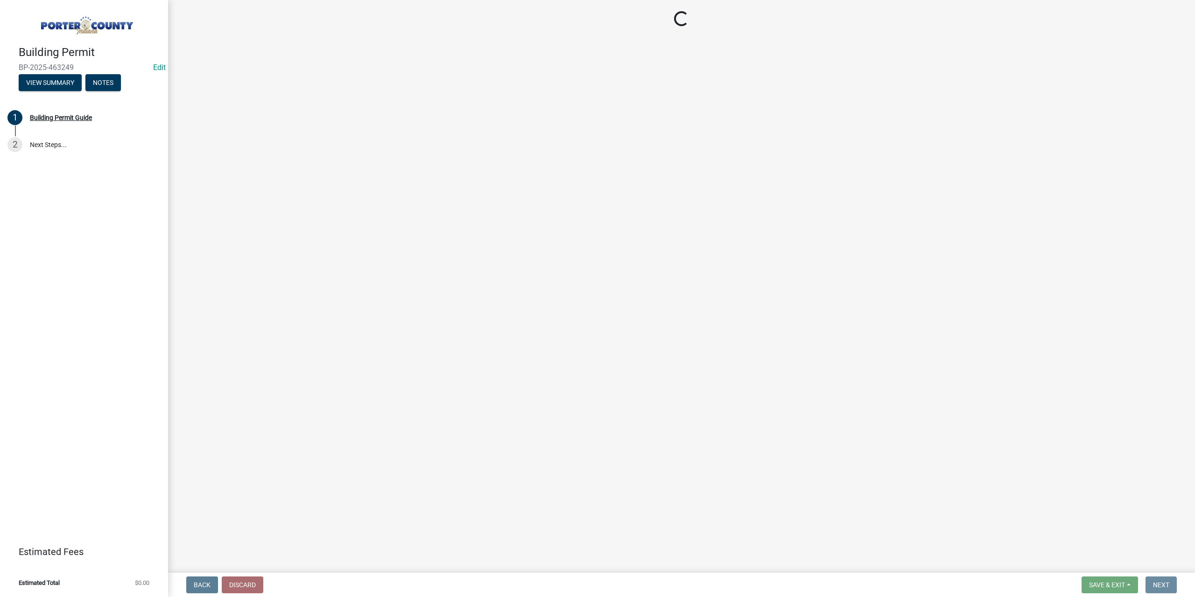
scroll to position [0, 0]
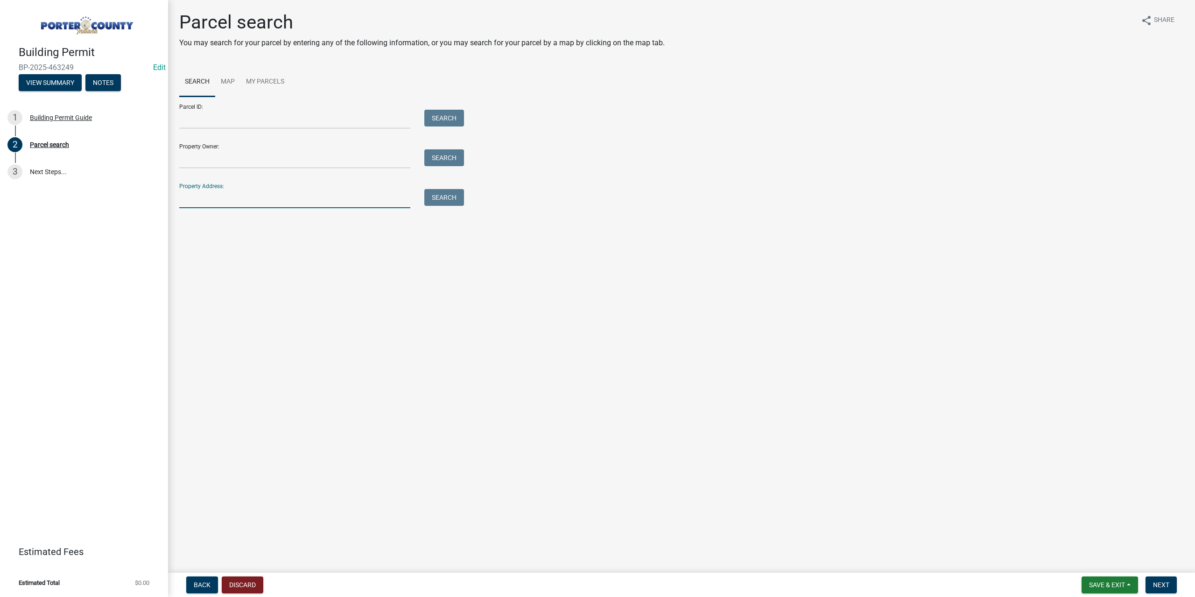
click at [304, 201] on input "Property Address:" at bounding box center [294, 198] width 231 height 19
click at [203, 206] on input "Property Address:" at bounding box center [294, 198] width 231 height 19
type input "61 w 900 n"
click at [435, 198] on button "Search" at bounding box center [444, 197] width 40 height 17
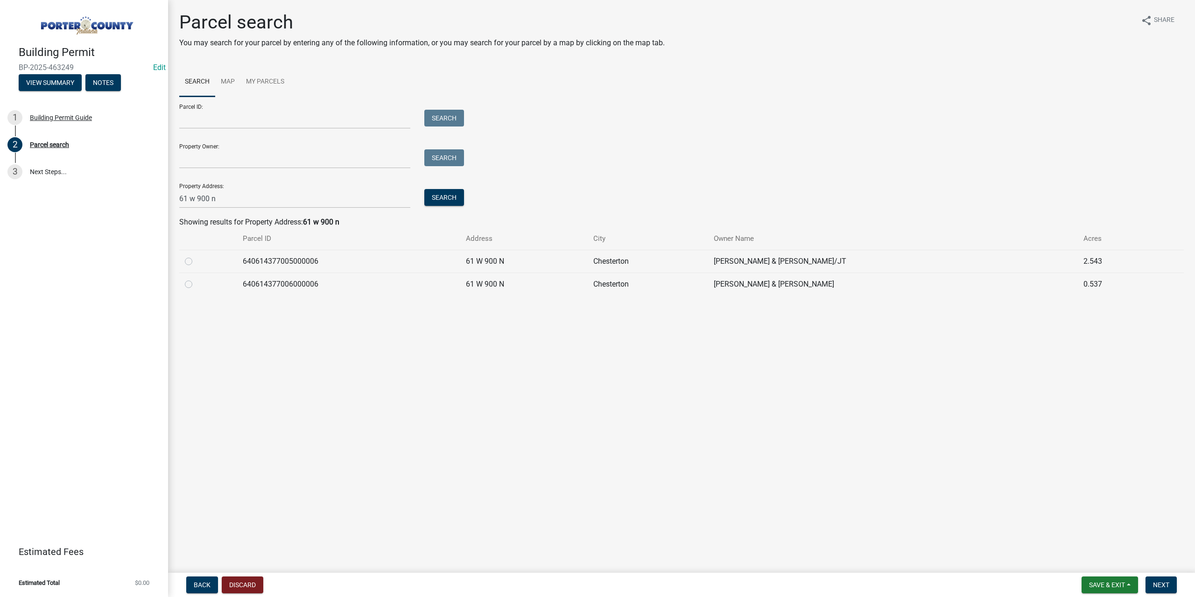
click at [196, 256] on label at bounding box center [196, 256] width 0 height 0
click at [196, 262] on input "radio" at bounding box center [199, 259] width 6 height 6
radio input "true"
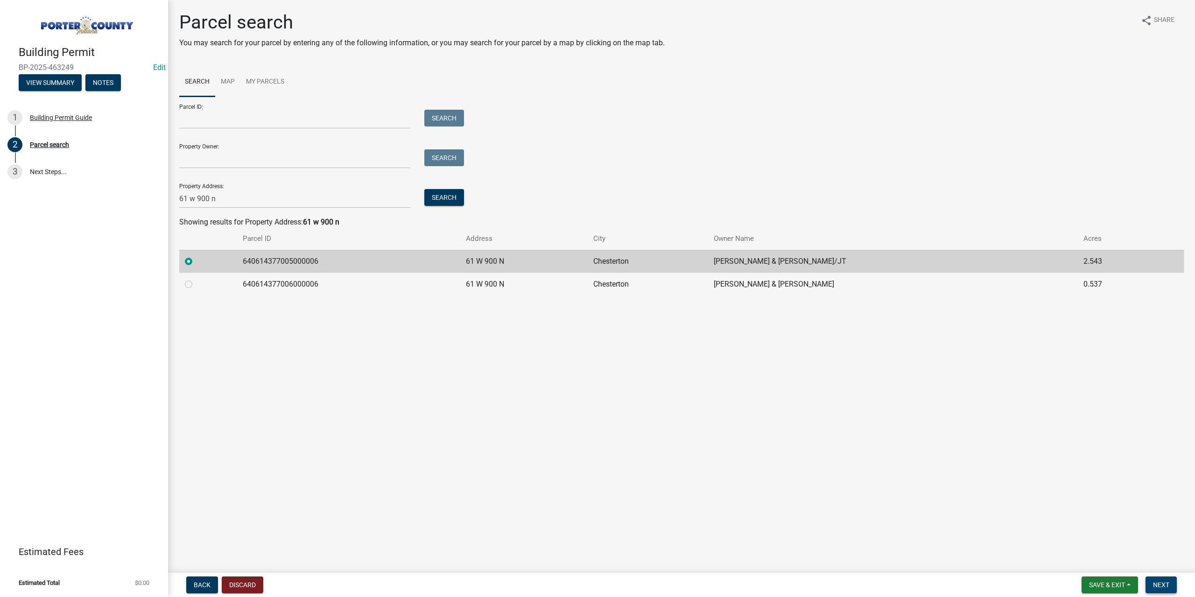
click at [1163, 584] on span "Next" at bounding box center [1161, 584] width 16 height 7
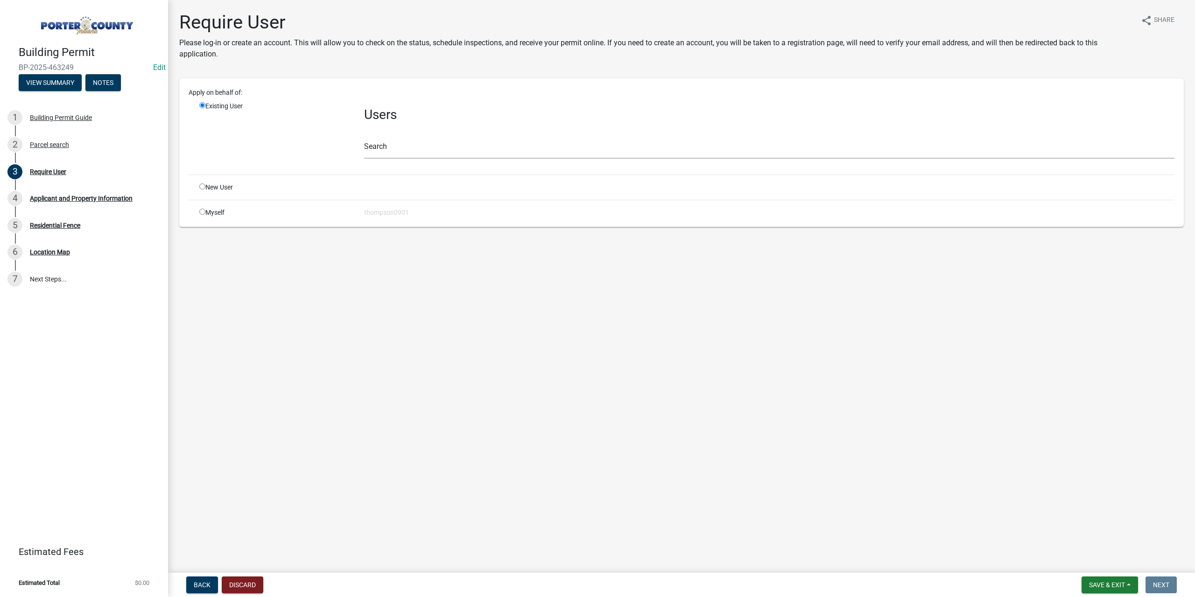
click at [202, 214] on input "radio" at bounding box center [202, 212] width 6 height 6
radio input "true"
radio input "false"
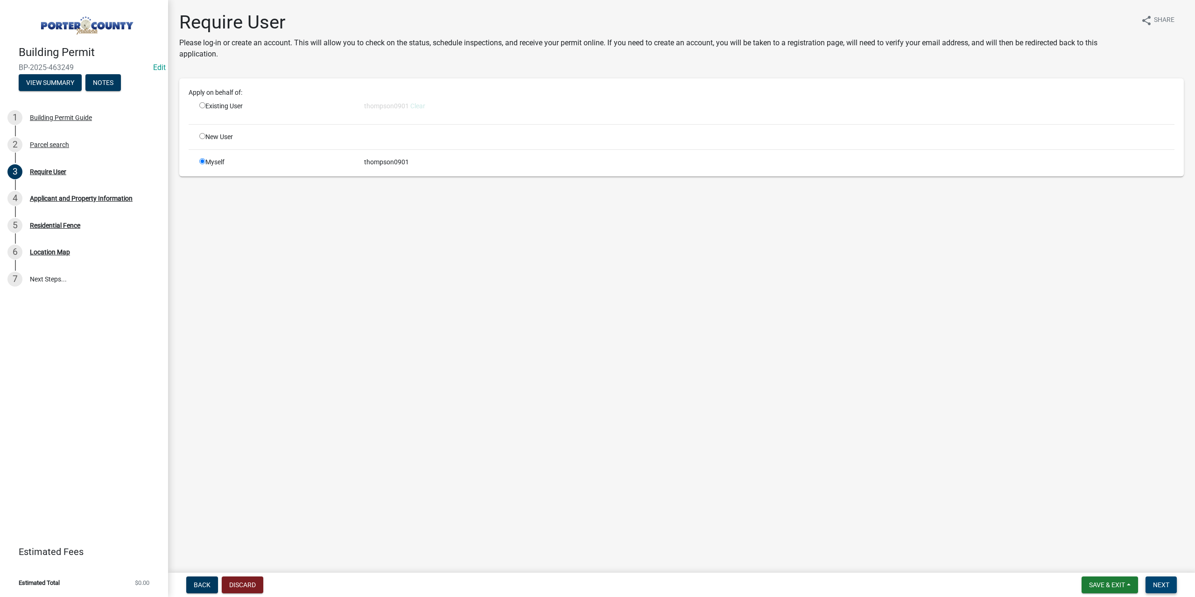
click at [1157, 587] on span "Next" at bounding box center [1161, 584] width 16 height 7
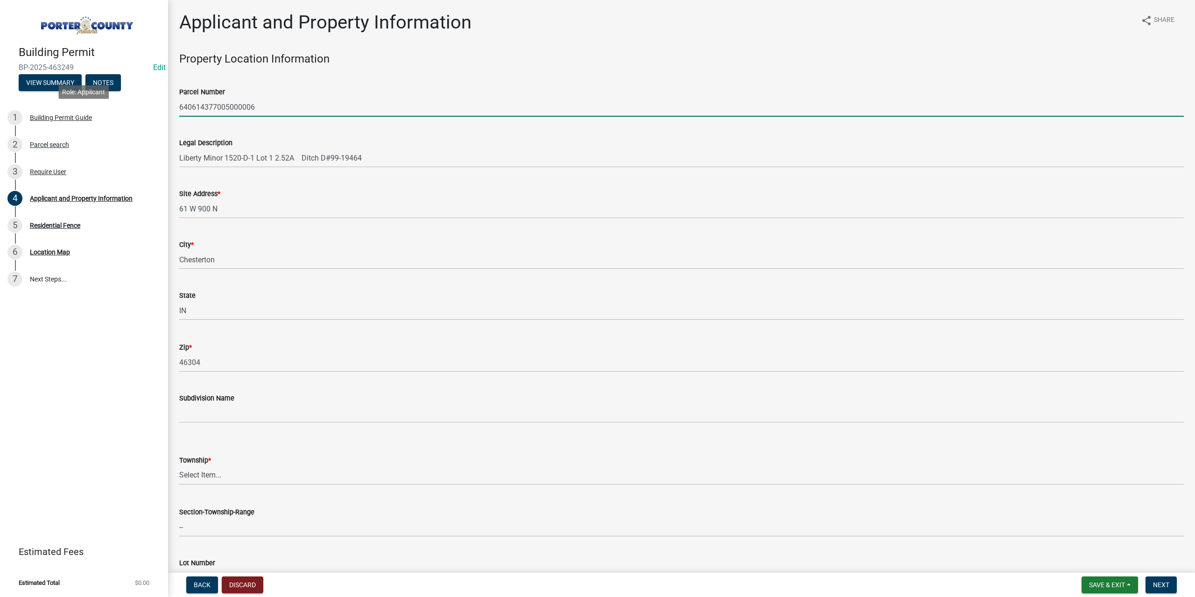
drag, startPoint x: 280, startPoint y: 108, endPoint x: 196, endPoint y: 99, distance: 84.4
click at [132, 107] on div "Building Permit BP-2025-463249 Edit View Summary Notes 1 Building Permit Guide …" at bounding box center [597, 298] width 1195 height 597
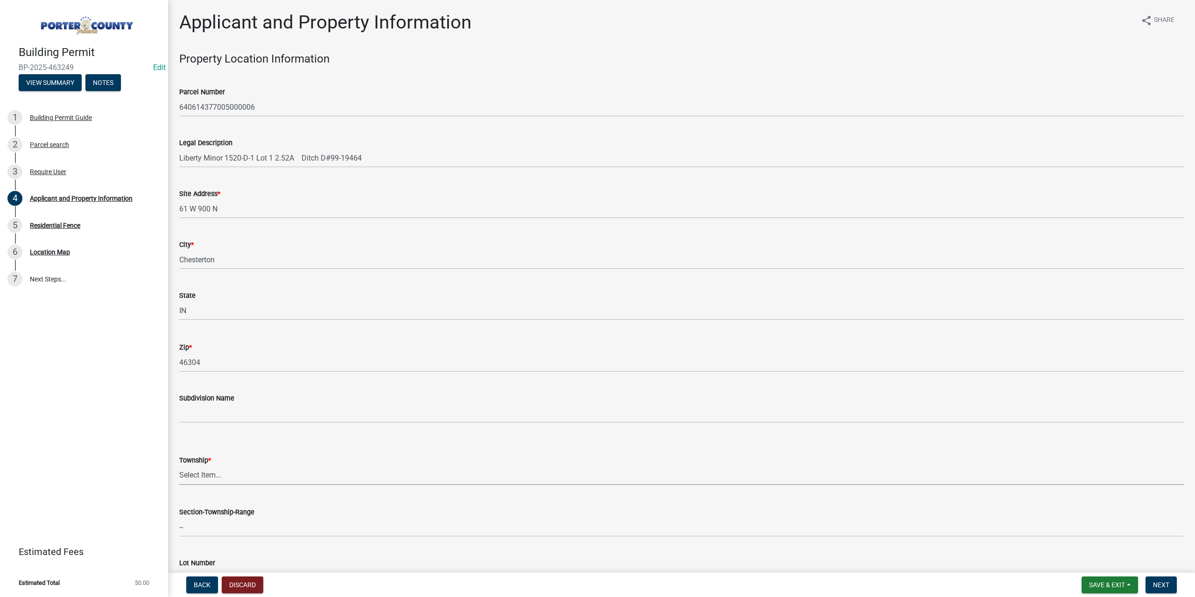
click at [211, 474] on select "Select Item... Boone Center Jackson Liberty Morgan Pine Pleasant Portage Porter…" at bounding box center [681, 475] width 1004 height 19
click at [179, 466] on select "Select Item... Boone Center Jackson Liberty Morgan Pine Pleasant Portage Porter…" at bounding box center [681, 475] width 1004 height 19
select select "403f4b3c-c23a-4b9f-b6b7-b4f73366513c"
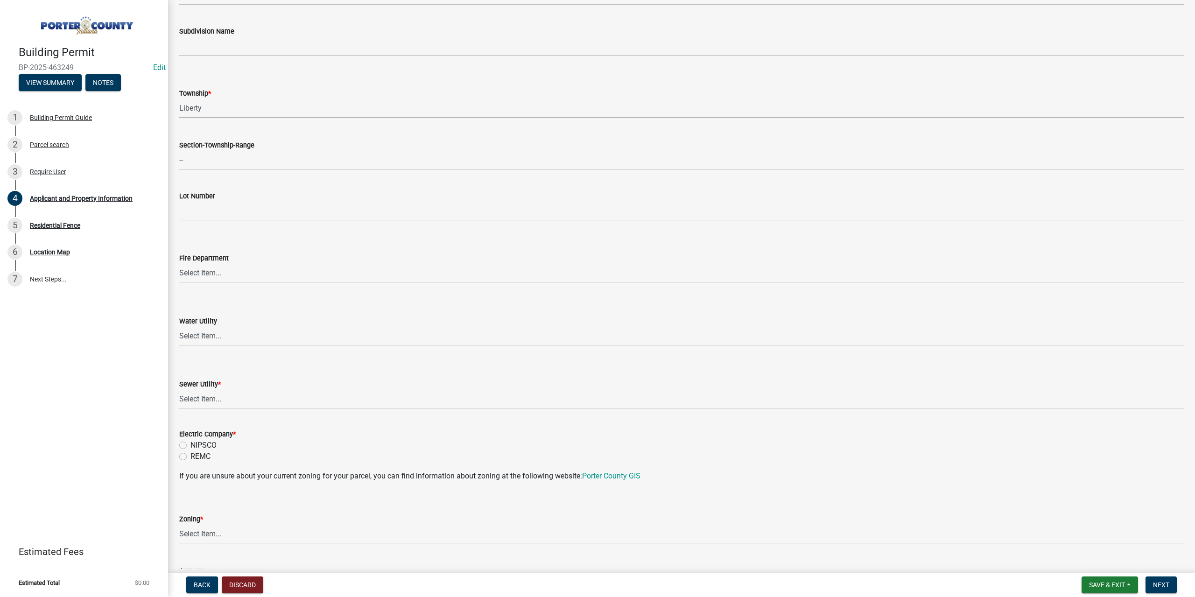
scroll to position [373, 0]
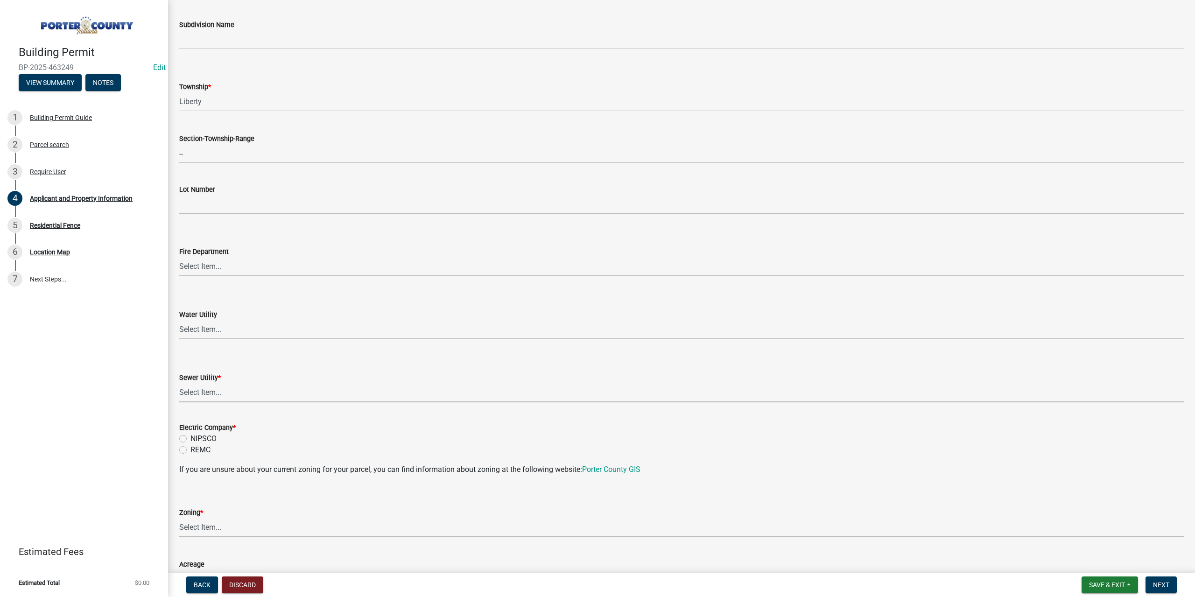
click at [226, 397] on select "Select Item... Aqua Indiana Inc Damon Run Falling Waters Lake Eliza - LEACD Nat…" at bounding box center [681, 392] width 1004 height 19
click at [179, 383] on select "Select Item... Aqua Indiana Inc Damon Run Falling Waters Lake Eliza - LEACD Nat…" at bounding box center [681, 392] width 1004 height 19
select select "ea6751d4-6bf7-4a16-89ee-f7801ab82aa1"
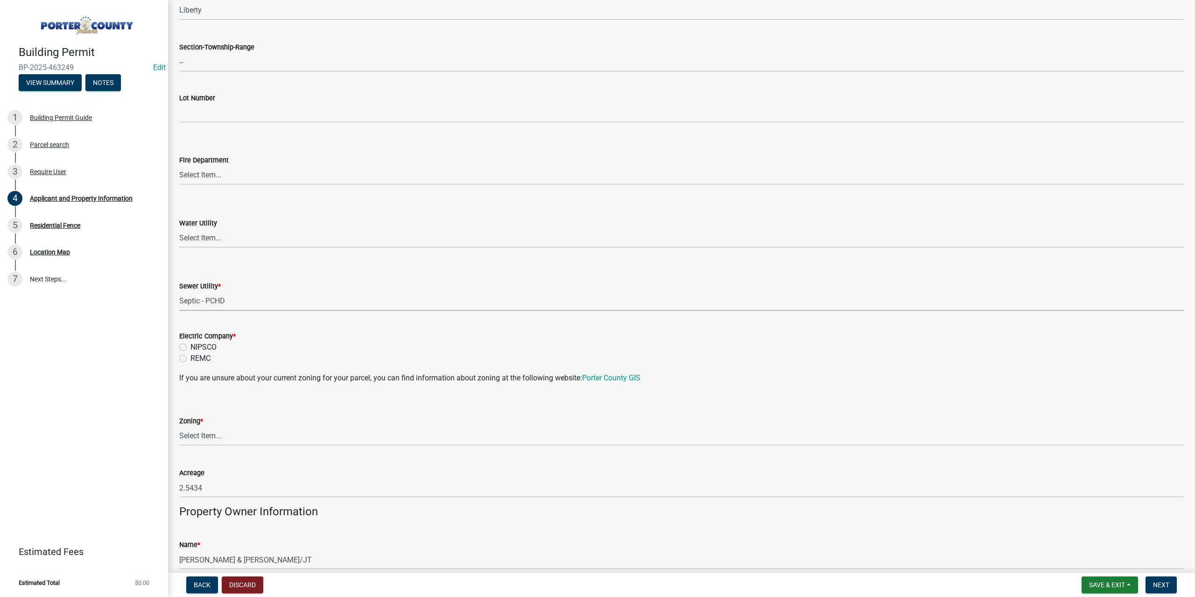
scroll to position [467, 0]
click at [190, 343] on label "NIPSCO" at bounding box center [203, 345] width 26 height 11
click at [190, 343] on input "NIPSCO" at bounding box center [193, 343] width 6 height 6
radio input "true"
click at [211, 434] on select "Select Item... A1 A2 CH CM CN I1 I2 I3 IN MP OT P1 P2 PUD R1 R2 R3 R4 RL RR" at bounding box center [681, 434] width 1004 height 19
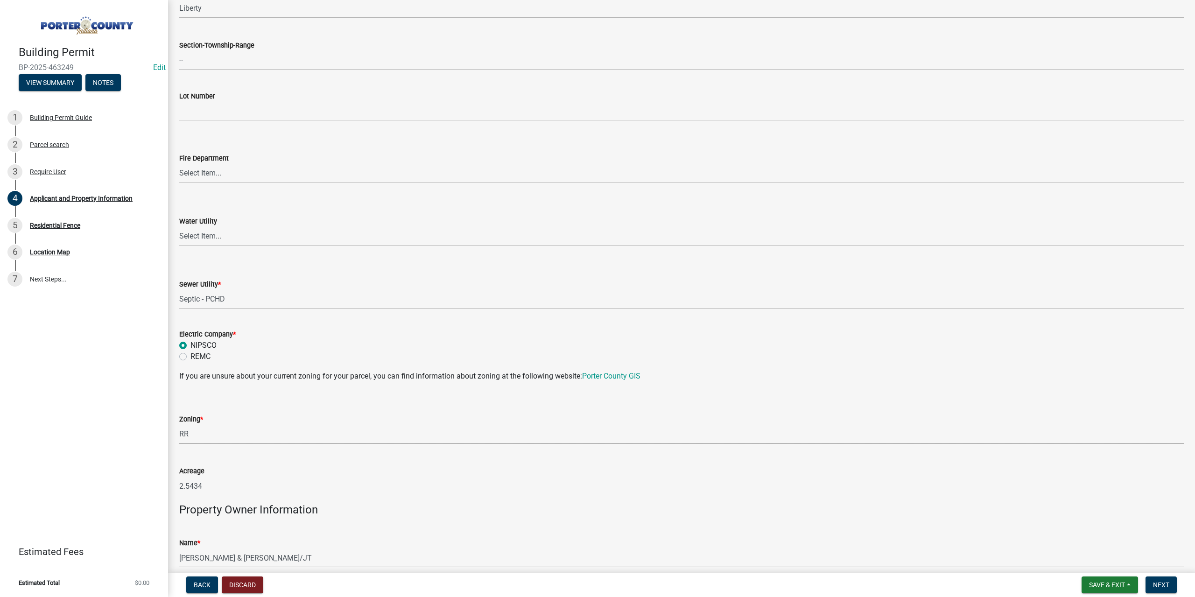
click at [179, 425] on select "Select Item... A1 A2 CH CM CN I1 I2 I3 IN MP OT P1 P2 PUD R1 R2 R3 R4 RL RR" at bounding box center [681, 434] width 1004 height 19
select select "92efe679-05f4-414a-9426-51627fba5de6"
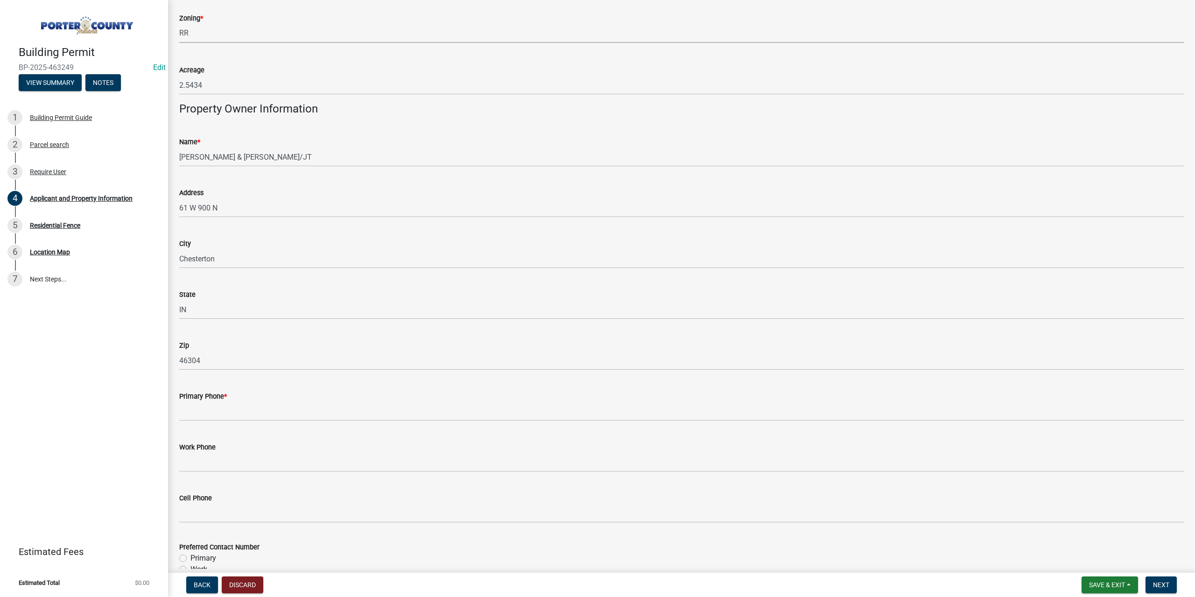
scroll to position [887, 0]
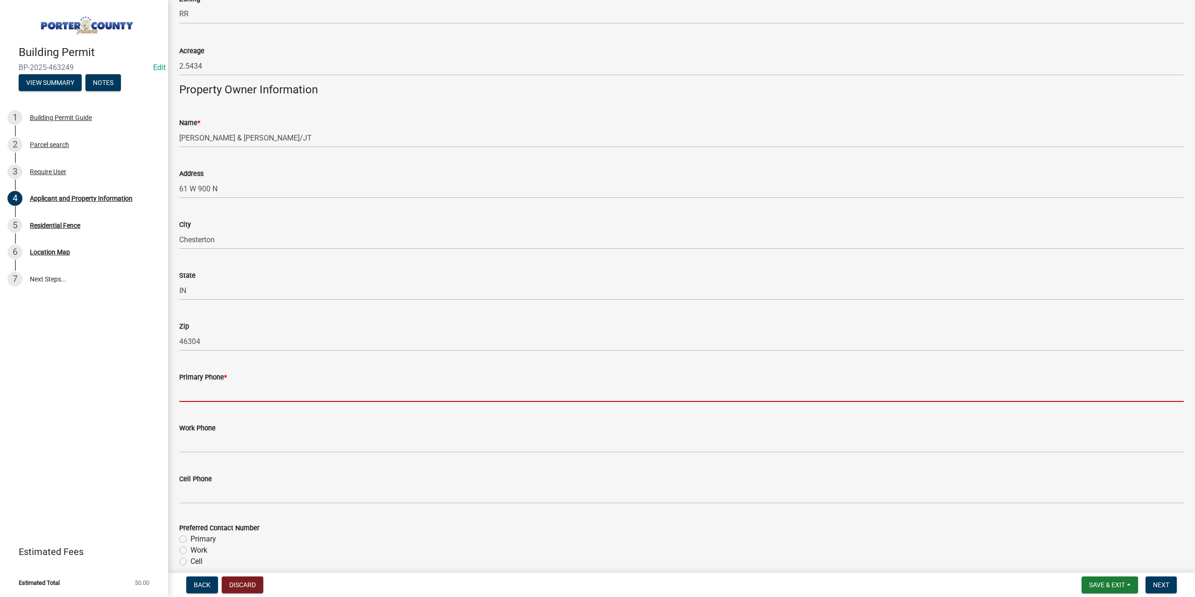
click at [209, 393] on input "Primary Phone *" at bounding box center [681, 392] width 1004 height 19
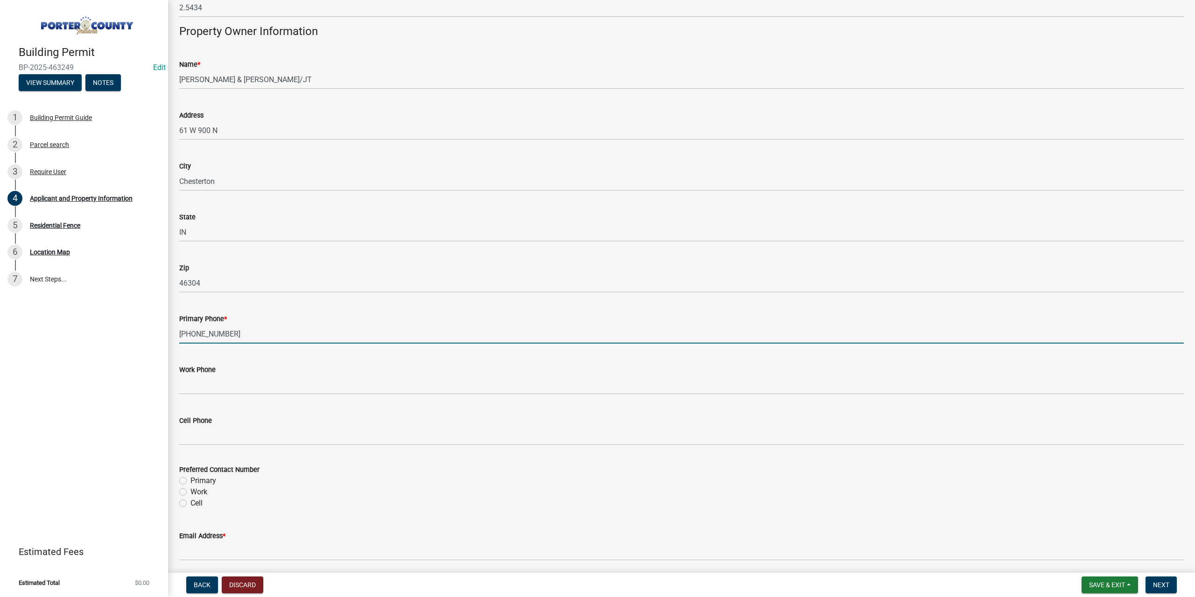
scroll to position [1027, 0]
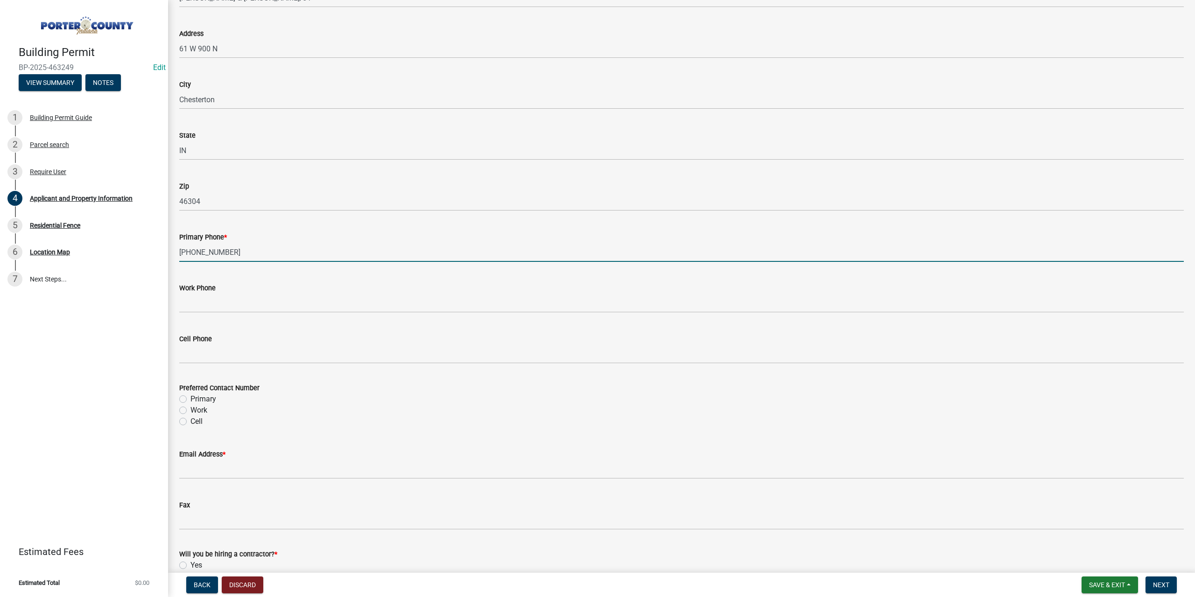
type input "219-644-5354"
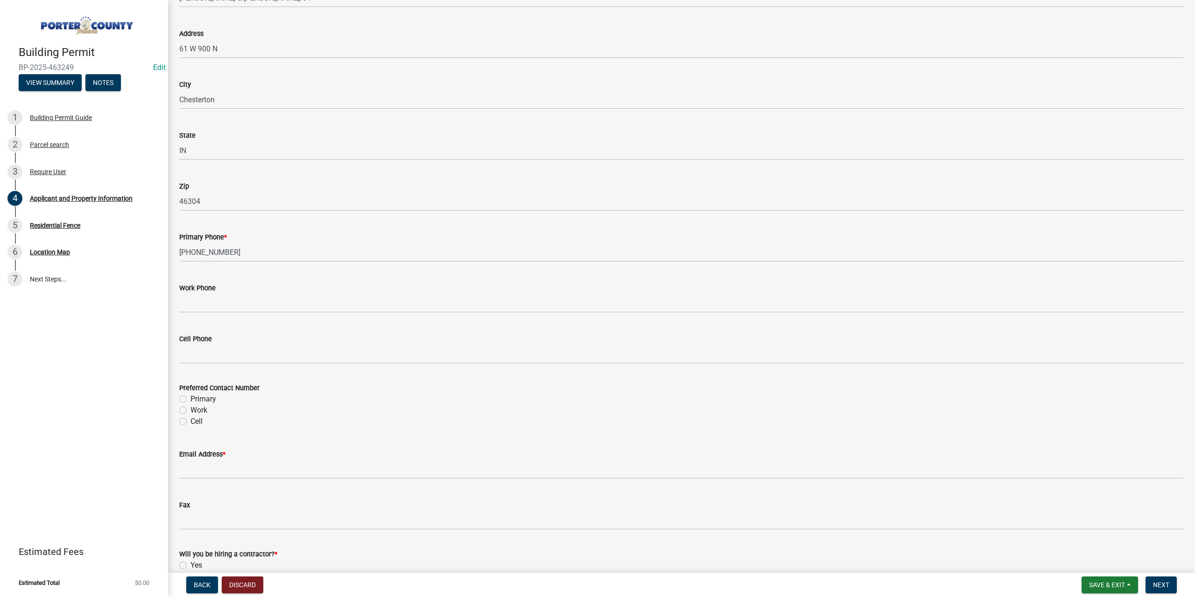
click at [190, 397] on label "Primary" at bounding box center [203, 398] width 26 height 11
click at [190, 397] on input "Primary" at bounding box center [193, 396] width 6 height 6
radio input "true"
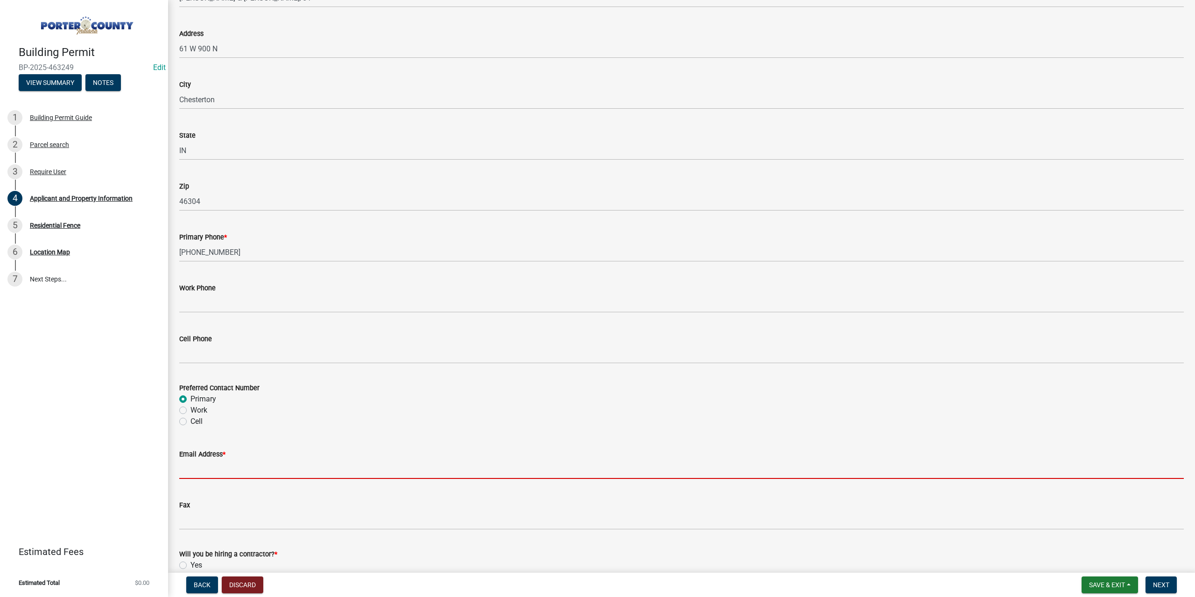
click at [202, 471] on input "Email Address *" at bounding box center [681, 469] width 1004 height 19
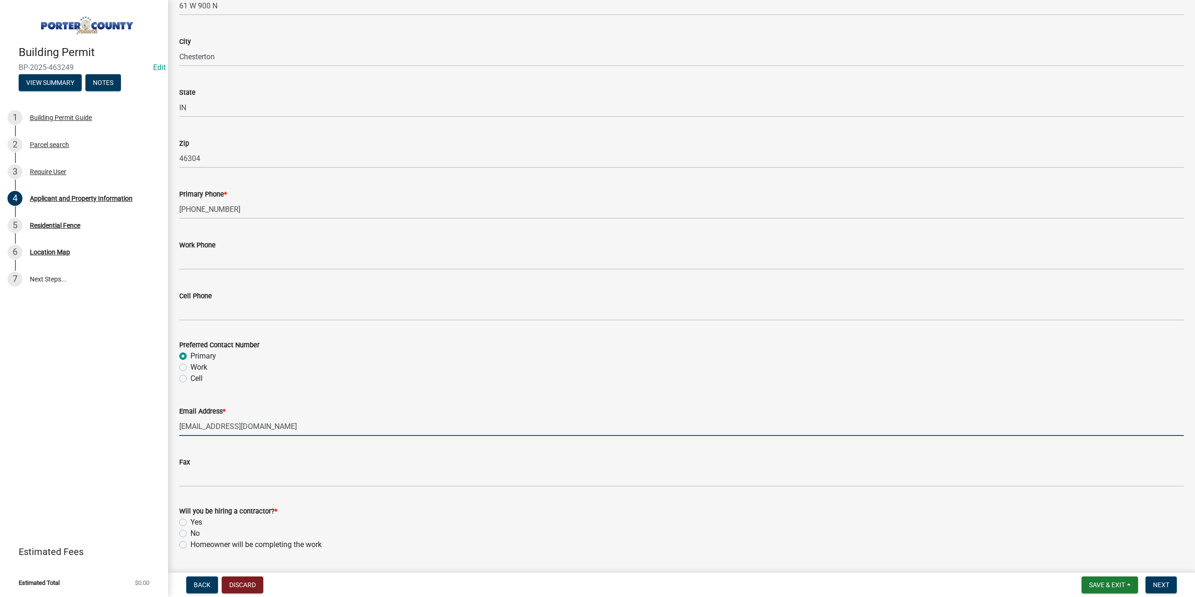
scroll to position [1148, 0]
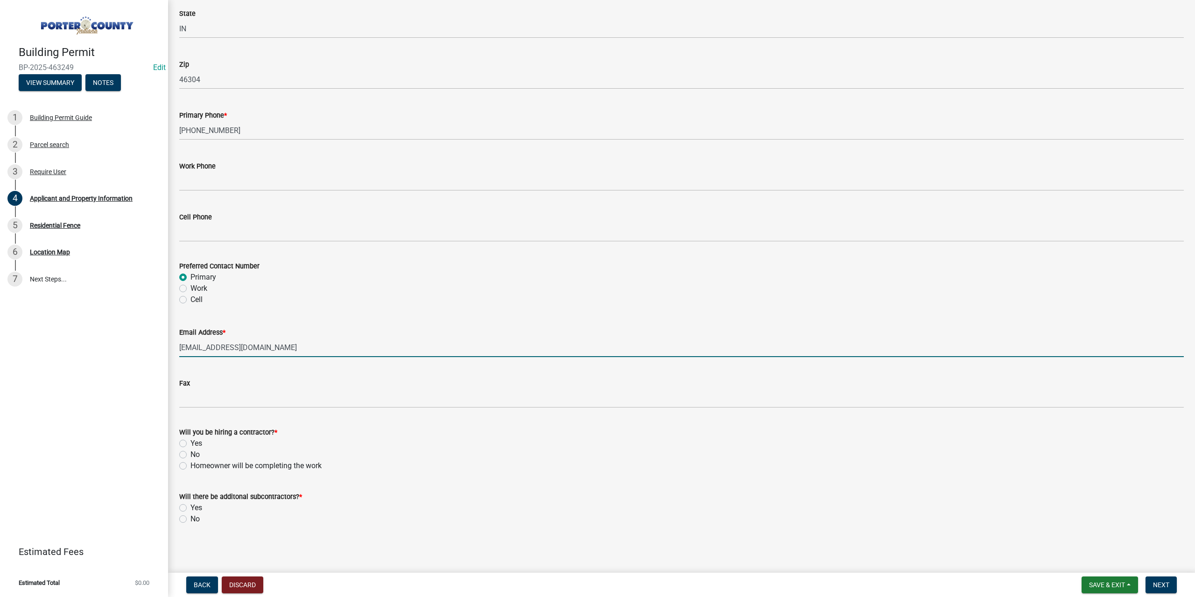
type input "rickeydr@comcast.net"
click at [190, 445] on label "Yes" at bounding box center [196, 443] width 12 height 11
click at [190, 444] on input "Yes" at bounding box center [193, 441] width 6 height 6
radio input "true"
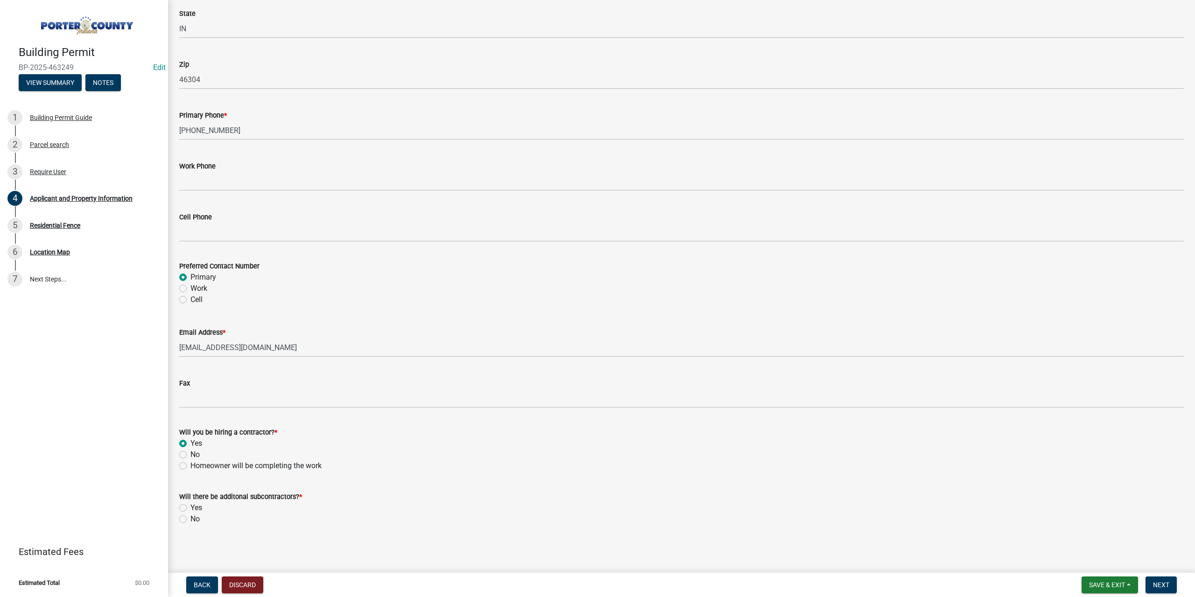
click at [190, 520] on label "No" at bounding box center [194, 518] width 9 height 11
click at [190, 519] on input "No" at bounding box center [193, 516] width 6 height 6
radio input "true"
click at [1171, 582] on button "Next" at bounding box center [1160, 584] width 31 height 17
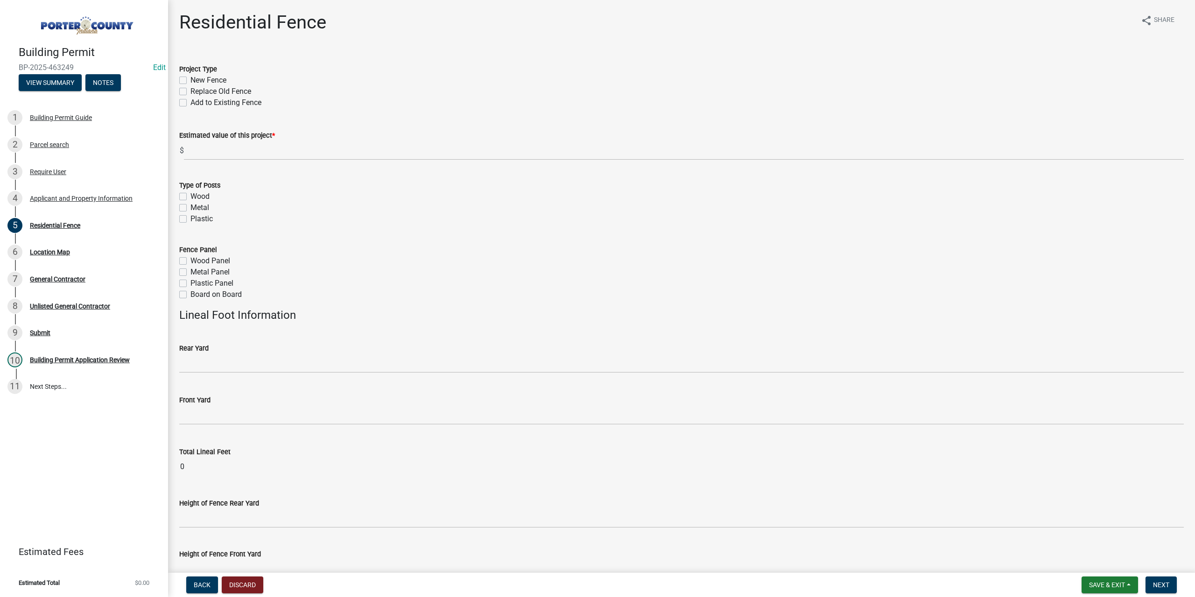
click at [190, 79] on label "New Fence" at bounding box center [208, 80] width 36 height 11
click at [190, 79] on input "New Fence" at bounding box center [193, 78] width 6 height 6
checkbox input "true"
checkbox input "false"
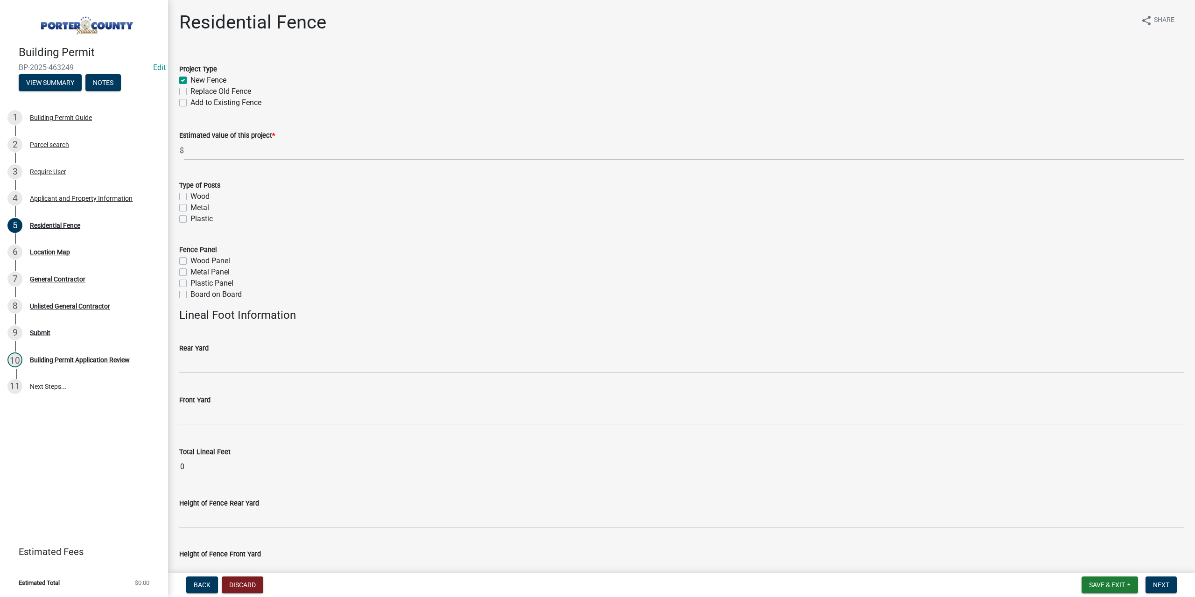
click at [190, 93] on label "Replace Old Fence" at bounding box center [220, 91] width 61 height 11
click at [190, 92] on input "Replace Old Fence" at bounding box center [193, 89] width 6 height 6
checkbox input "true"
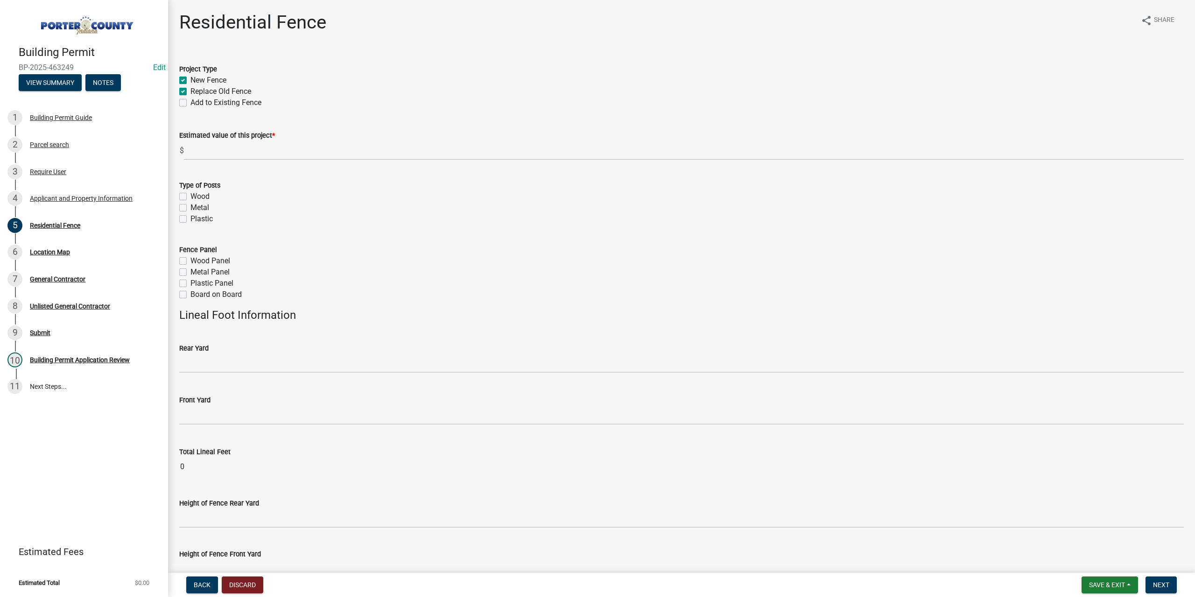
checkbox input "false"
click at [190, 79] on label "New Fence" at bounding box center [208, 80] width 36 height 11
click at [190, 79] on input "New Fence" at bounding box center [193, 78] width 6 height 6
checkbox input "false"
checkbox input "true"
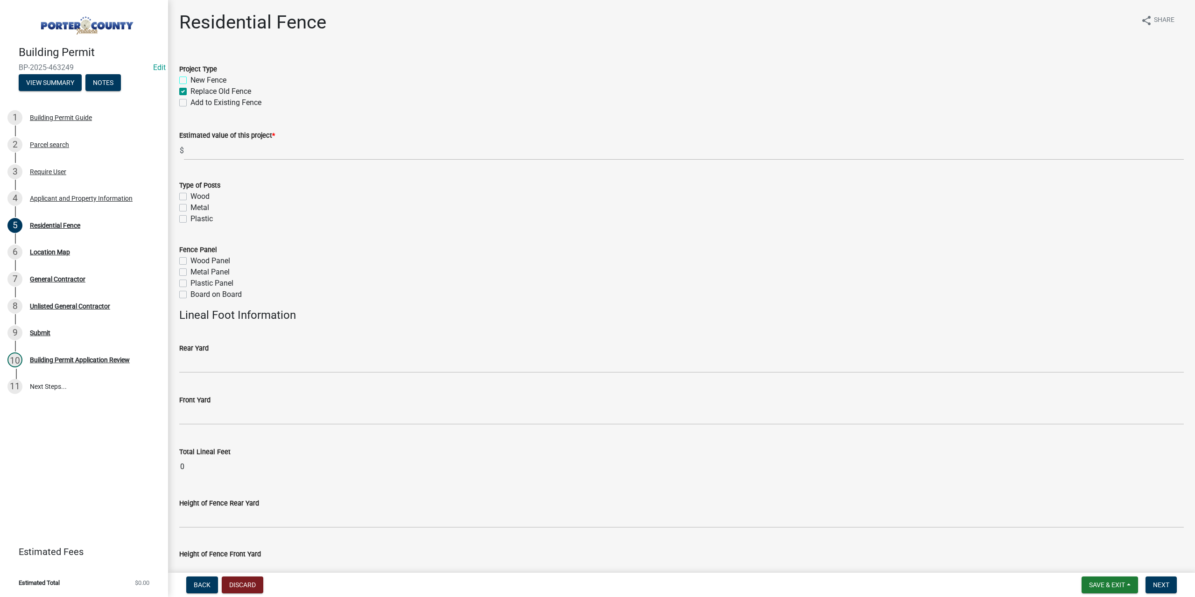
checkbox input "false"
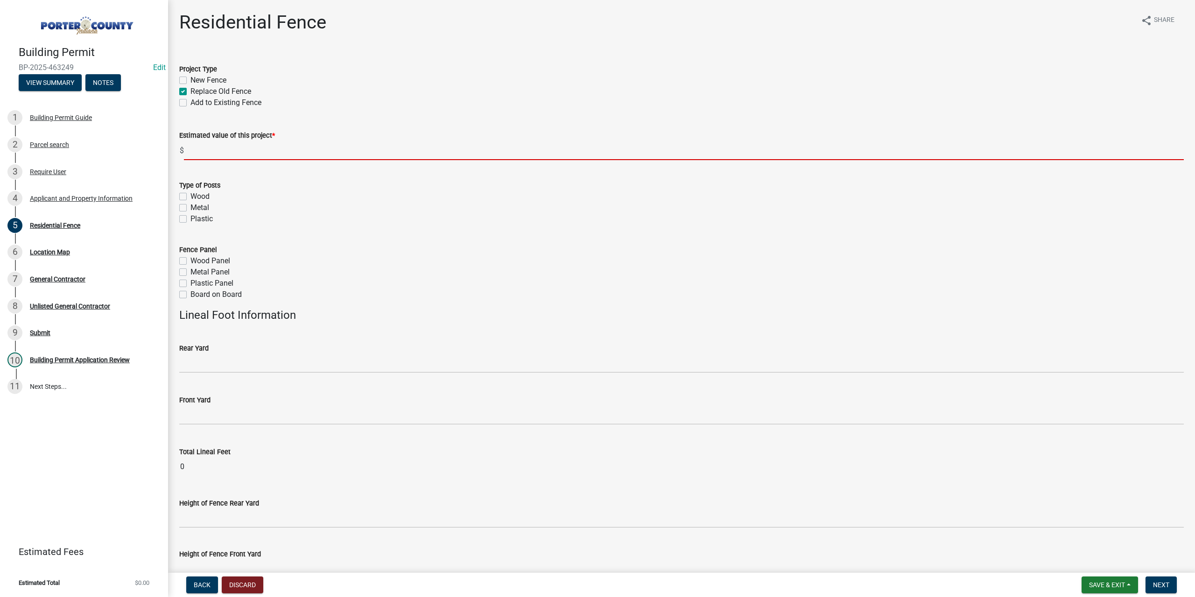
click at [217, 149] on input "text" at bounding box center [683, 150] width 999 height 19
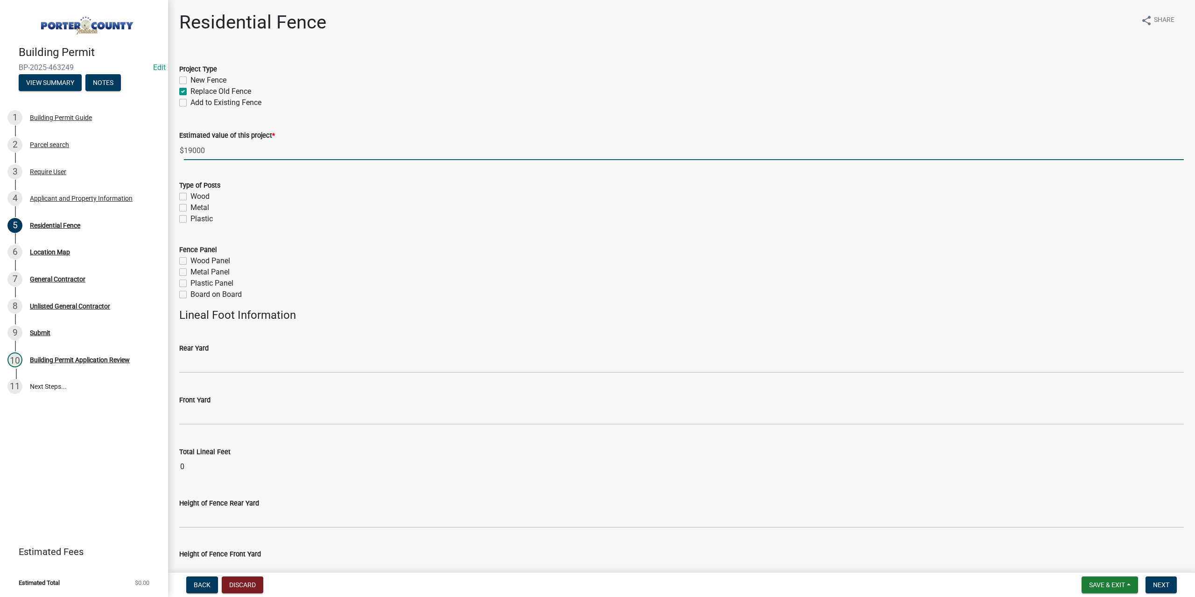
type input "19000"
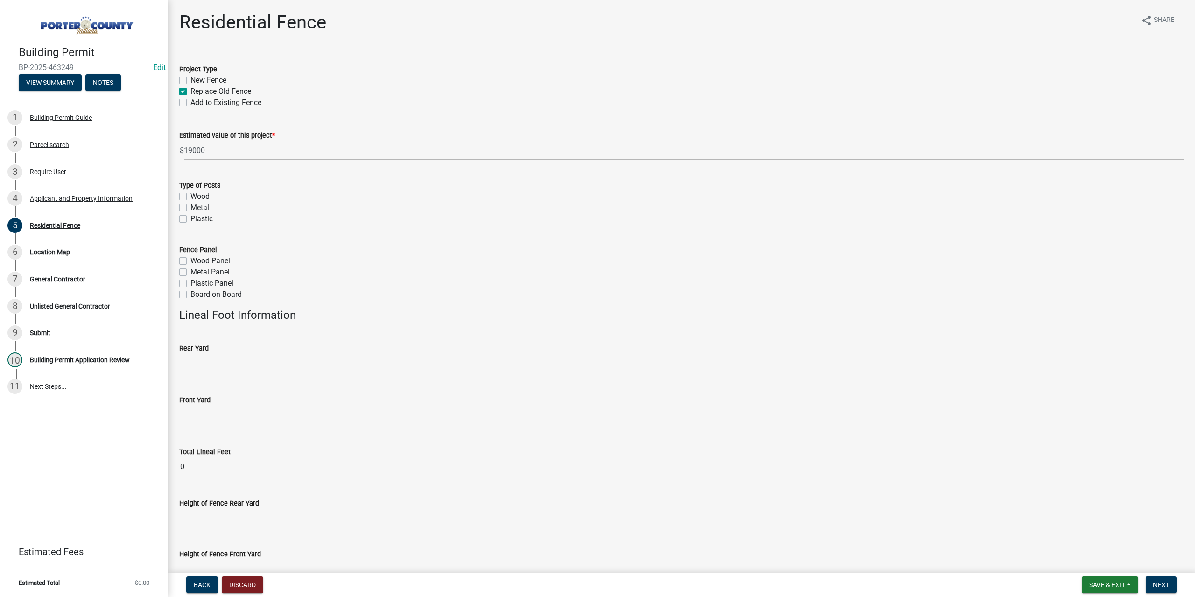
click at [190, 217] on label "Plastic" at bounding box center [201, 218] width 22 height 11
click at [190, 217] on input "Plastic" at bounding box center [193, 216] width 6 height 6
checkbox input "true"
checkbox input "false"
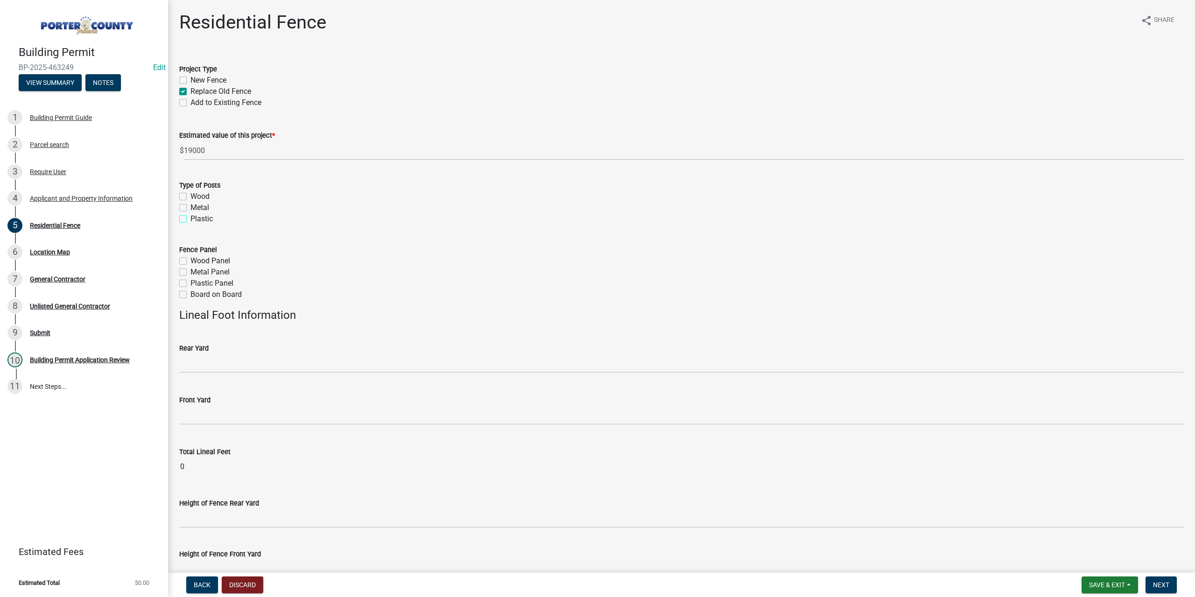
checkbox input "true"
click at [190, 284] on label "Plastic Panel" at bounding box center [211, 283] width 43 height 11
click at [190, 284] on input "Plastic Panel" at bounding box center [193, 281] width 6 height 6
checkbox input "true"
checkbox input "false"
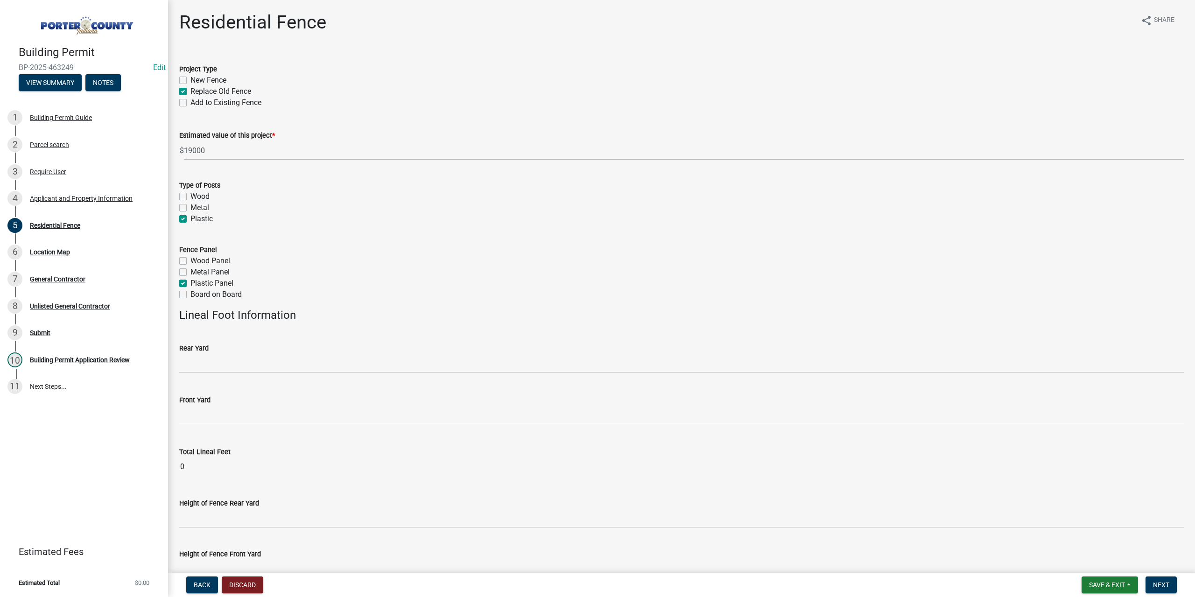
checkbox input "false"
checkbox input "true"
checkbox input "false"
click at [225, 358] on input "text" at bounding box center [681, 363] width 1004 height 19
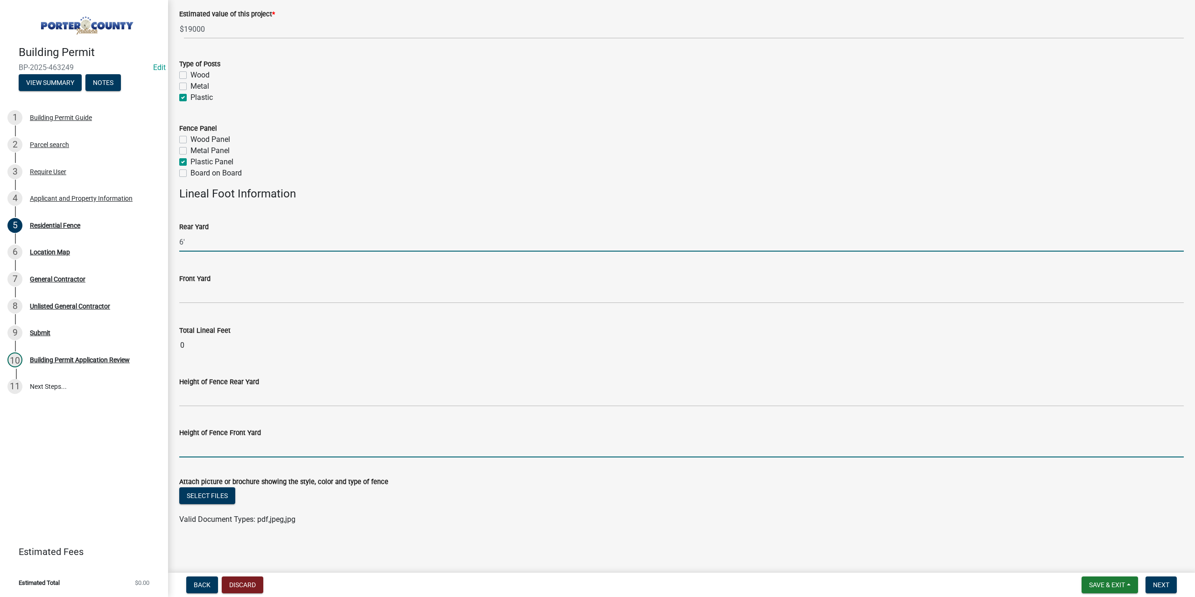
type input "6"
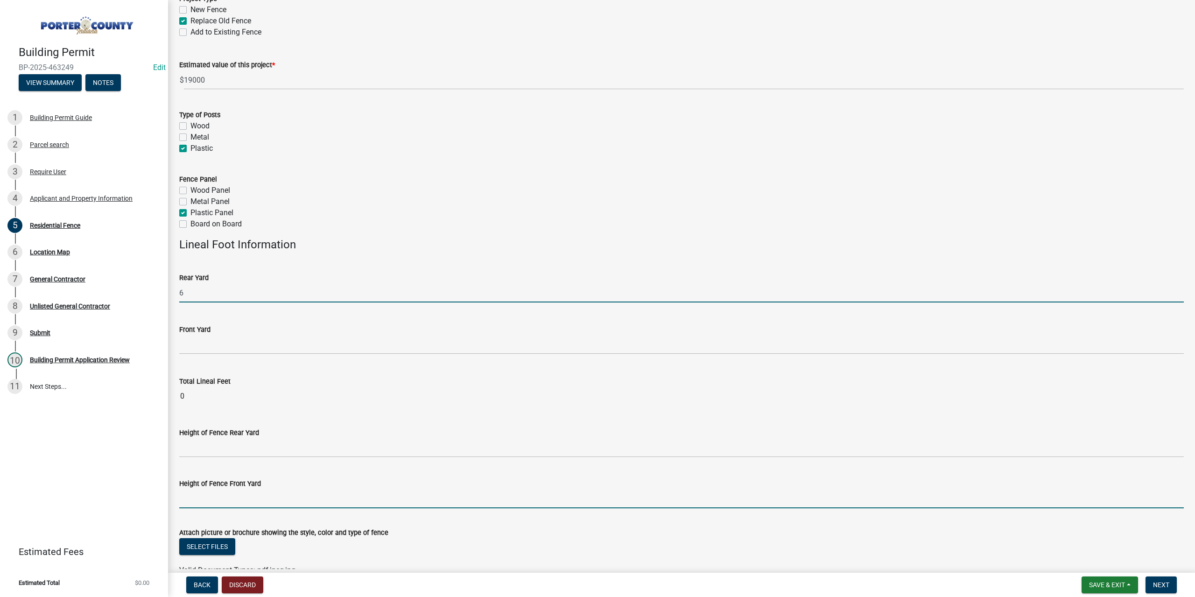
click at [232, 478] on form "Height of Fence Front Yard" at bounding box center [681, 493] width 1004 height 30
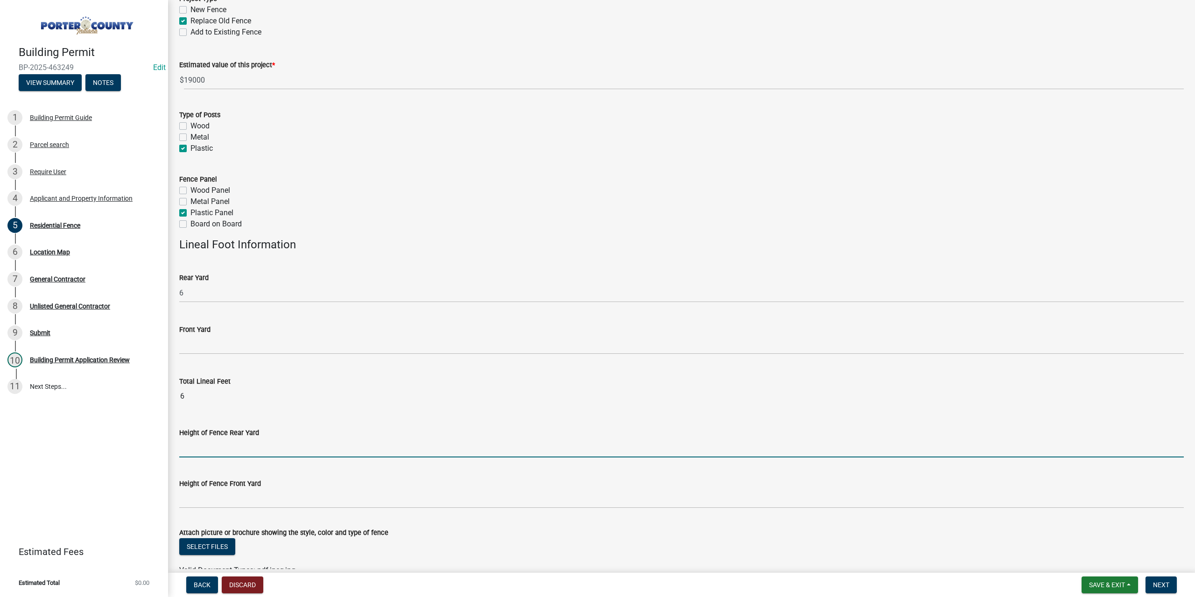
click at [233, 443] on input "Height of Fence Rear Yard" at bounding box center [681, 447] width 1004 height 19
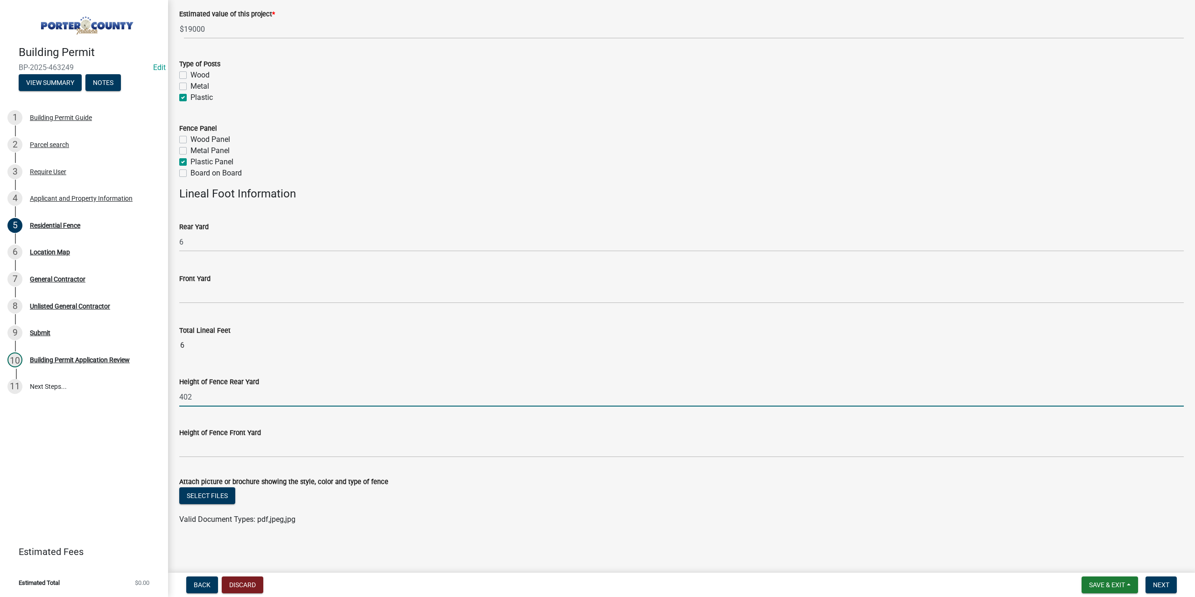
scroll to position [121, 0]
type input "402"
click at [221, 497] on button "Select files" at bounding box center [207, 495] width 56 height 17
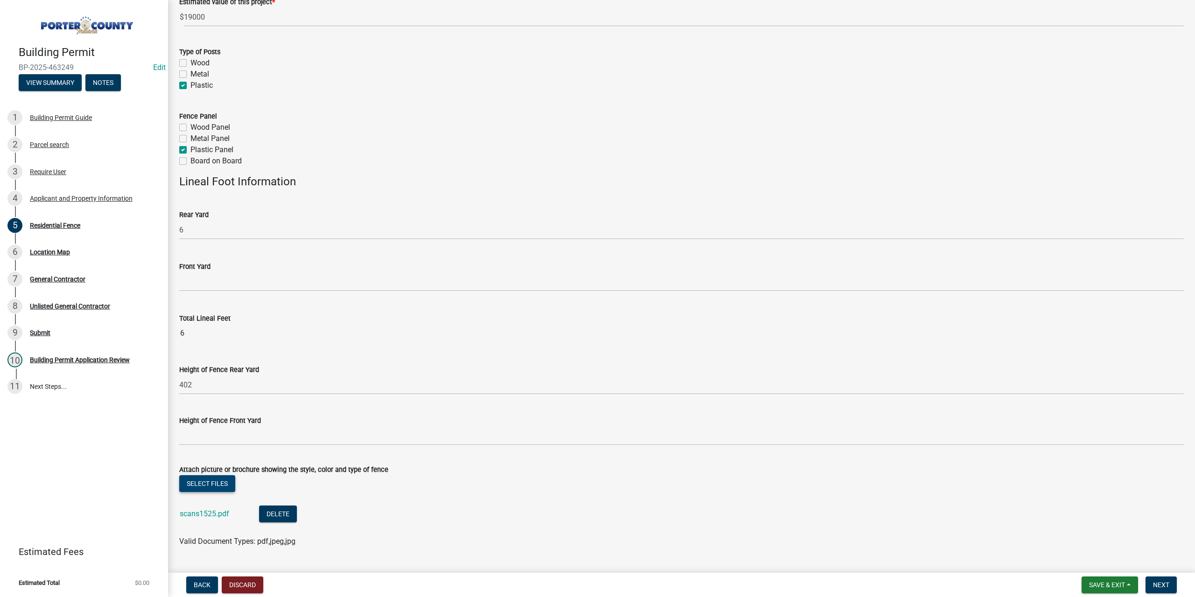
scroll to position [156, 0]
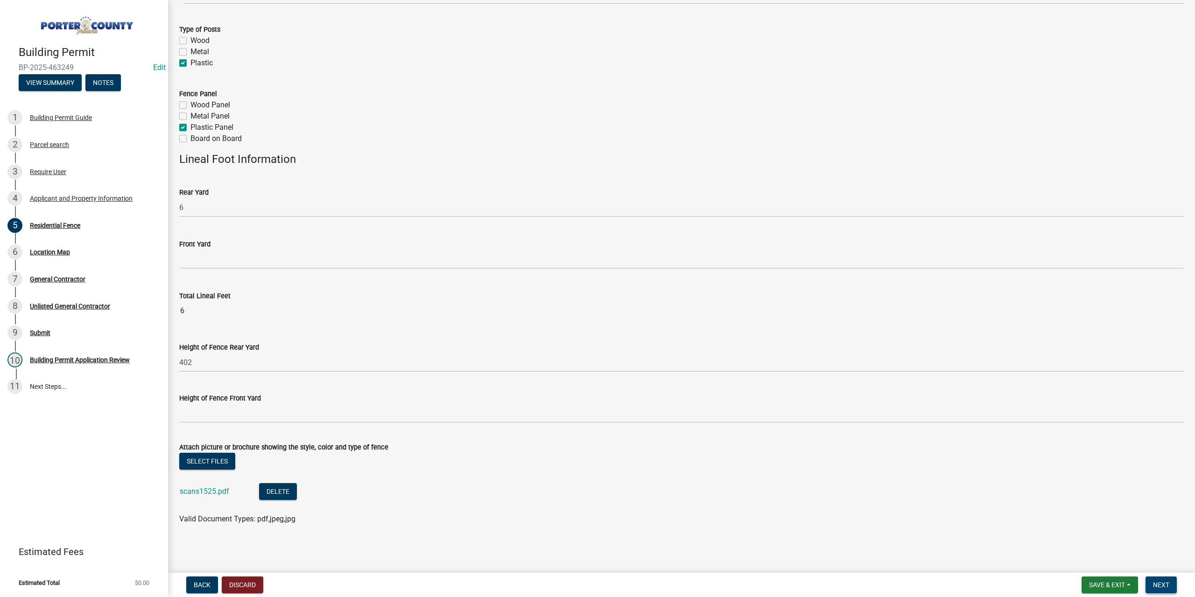
click at [1152, 584] on button "Next" at bounding box center [1160, 584] width 31 height 17
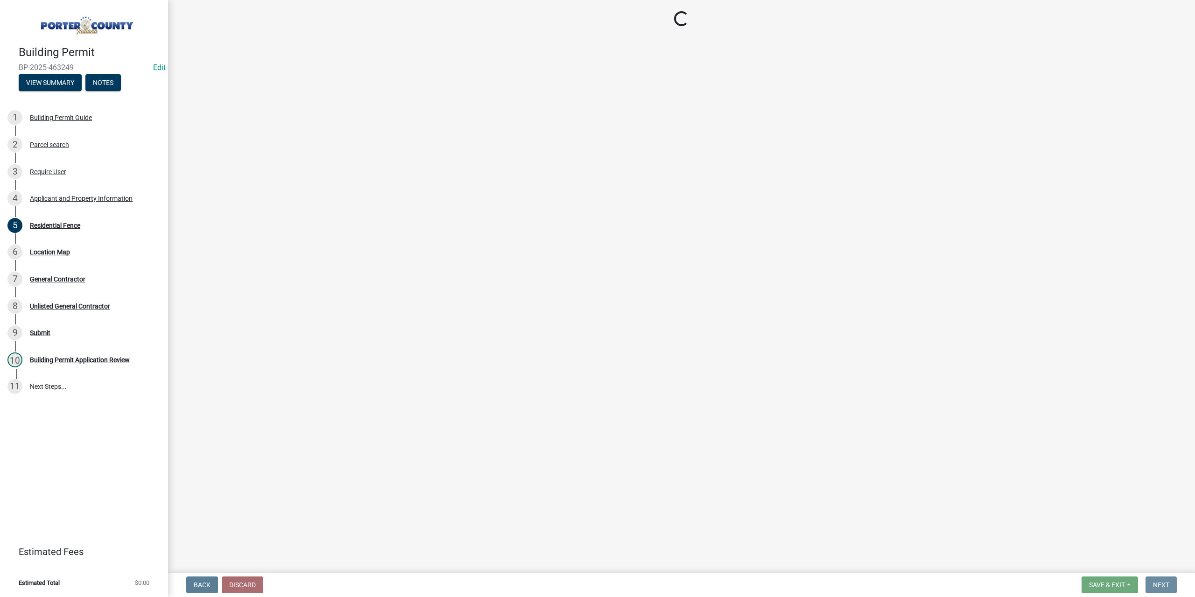
scroll to position [0, 0]
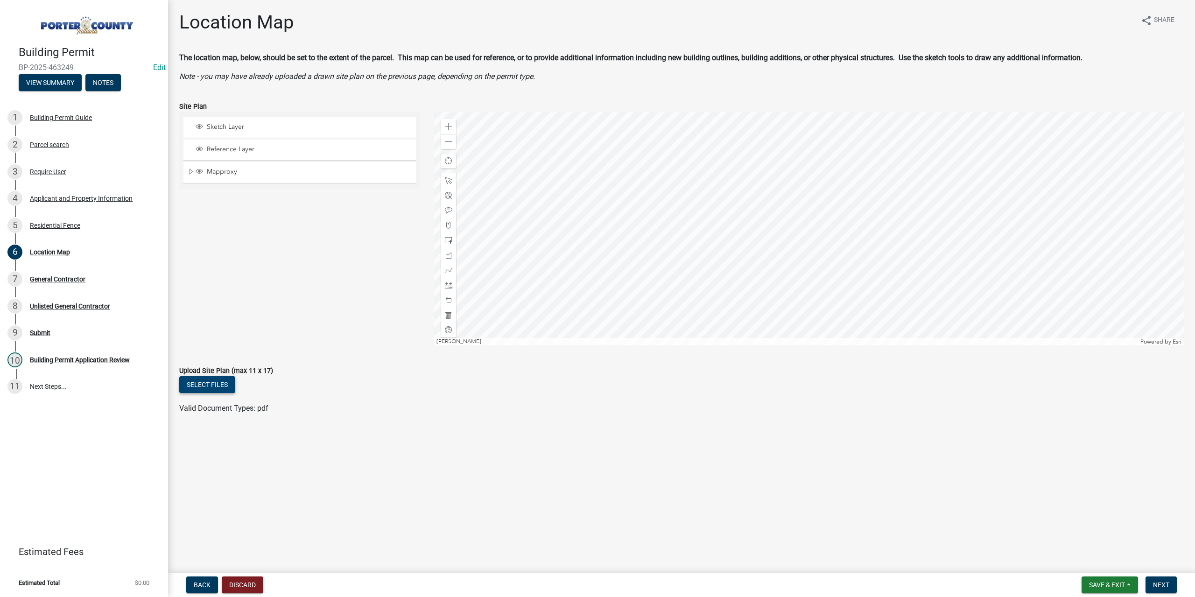
click at [217, 384] on button "Select files" at bounding box center [207, 384] width 56 height 17
click at [1167, 586] on span "Next" at bounding box center [1161, 584] width 16 height 7
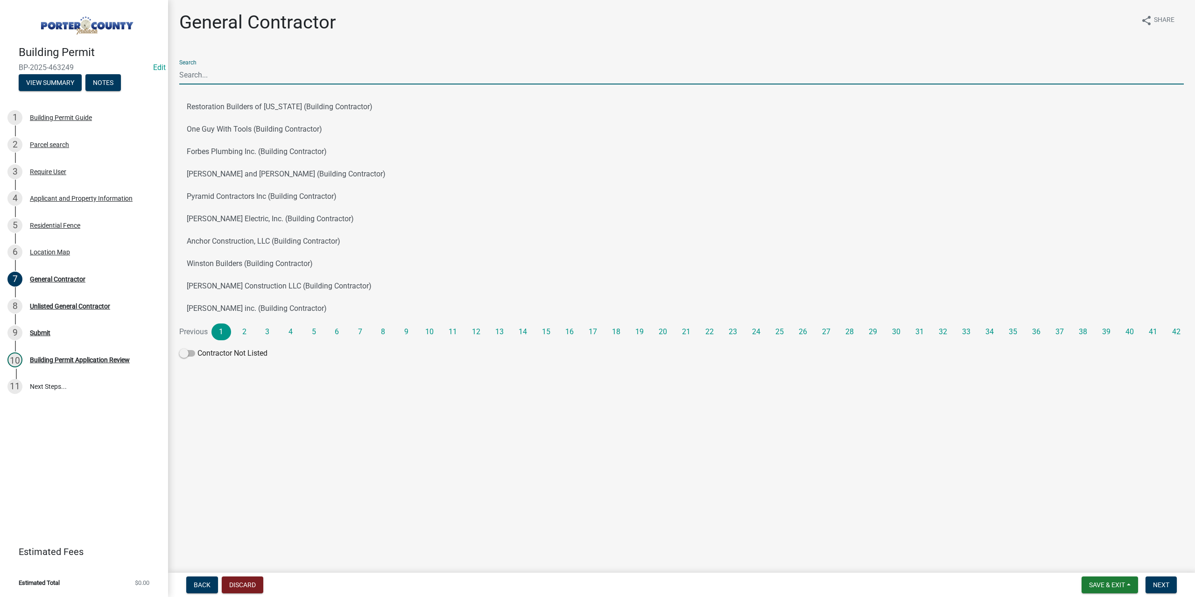
click at [222, 75] on input "Search" at bounding box center [681, 74] width 1004 height 19
type input "north"
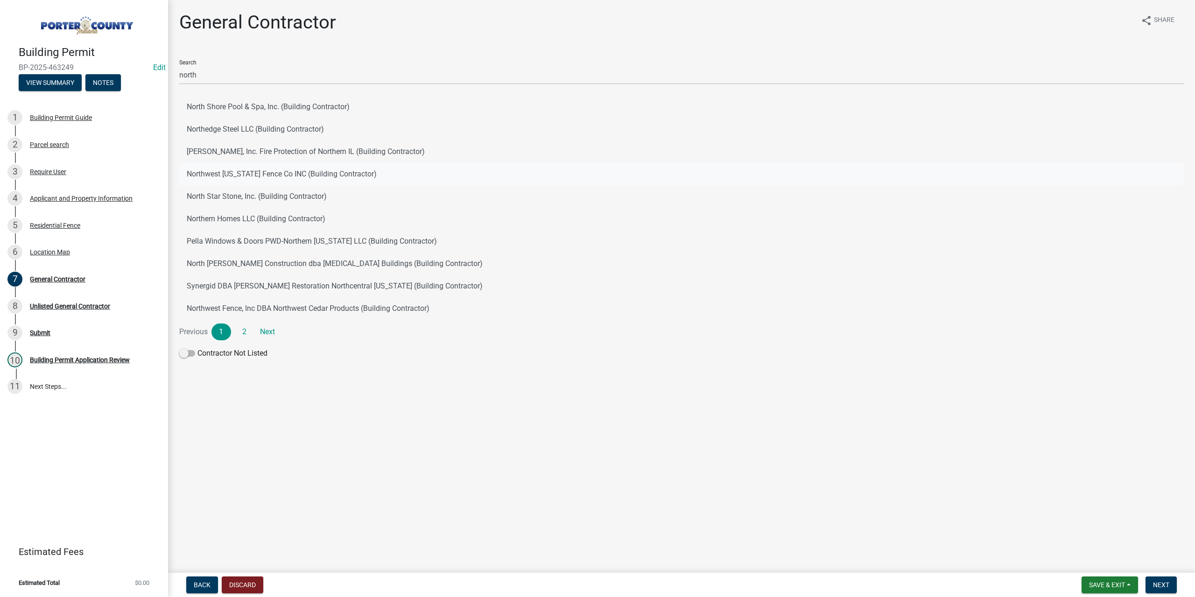
click at [287, 172] on button "Northwest Indiana Fence Co INC (Building Contractor)" at bounding box center [681, 174] width 1004 height 22
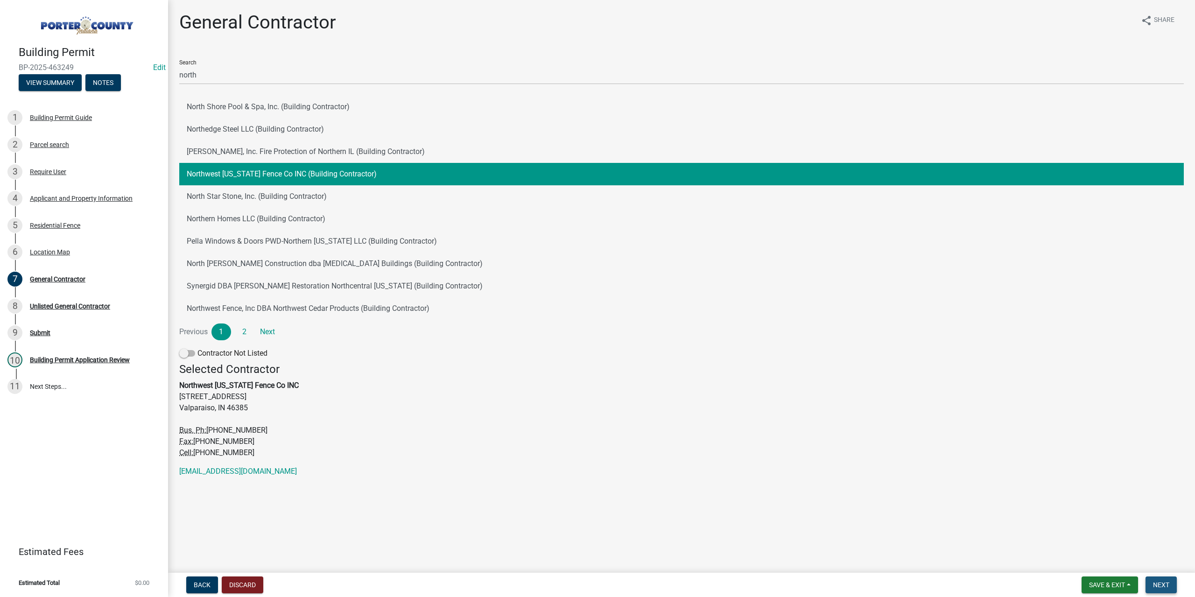
click at [1159, 586] on span "Next" at bounding box center [1161, 584] width 16 height 7
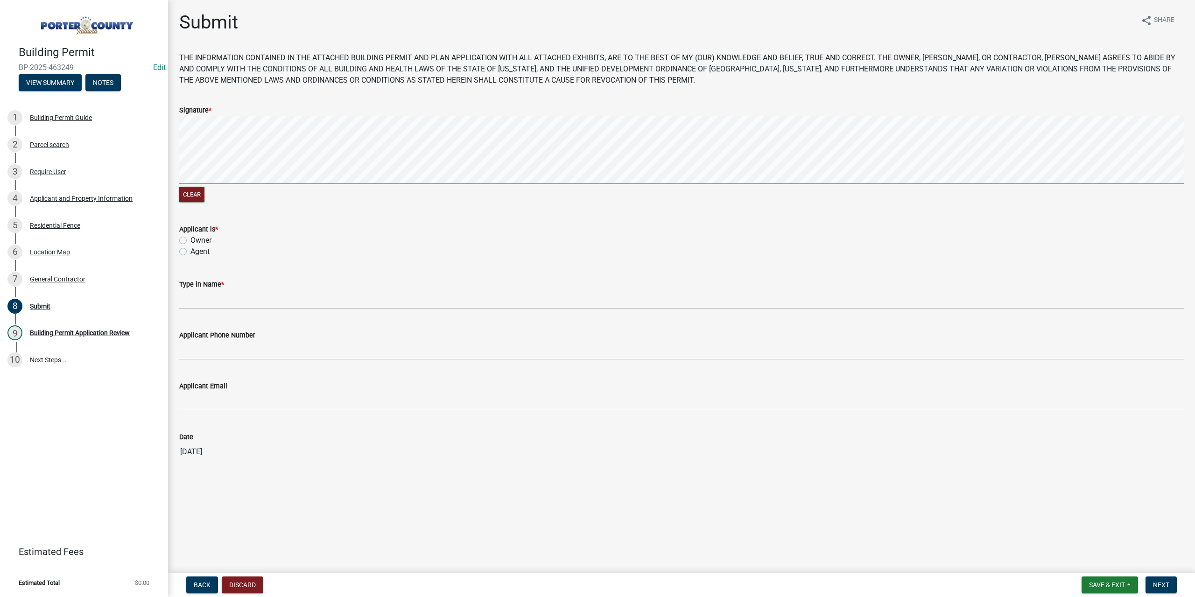
click at [186, 252] on div "Agent" at bounding box center [681, 251] width 1004 height 11
click at [190, 241] on label "Owner" at bounding box center [200, 240] width 21 height 11
click at [190, 241] on input "Owner" at bounding box center [193, 238] width 6 height 6
radio input "true"
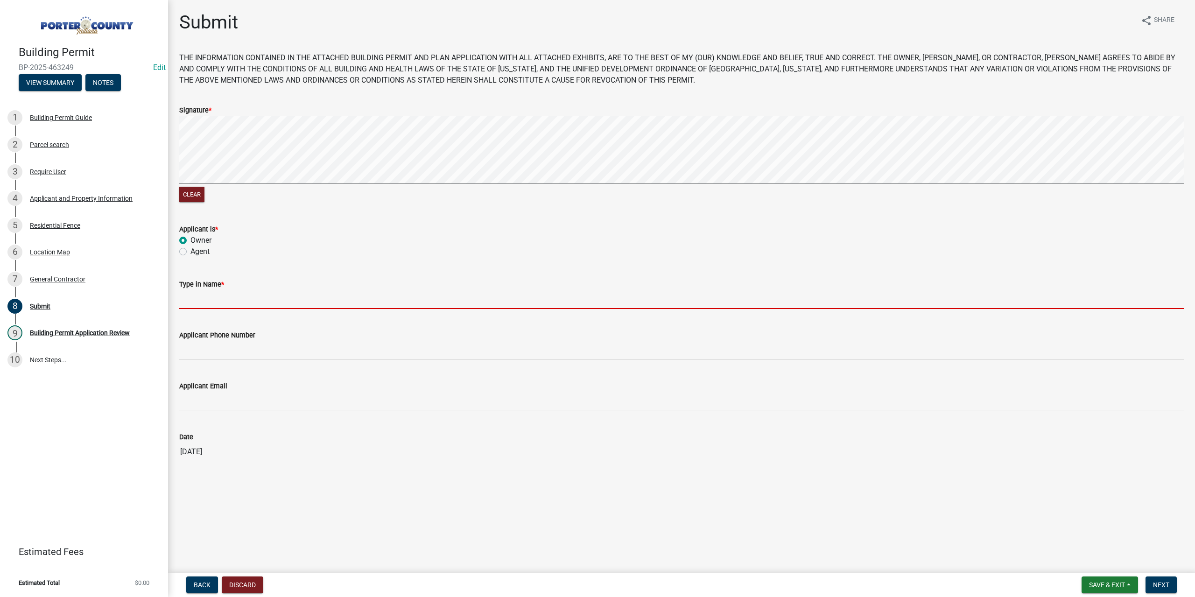
click at [209, 302] on input "Type in Name *" at bounding box center [681, 299] width 1004 height 19
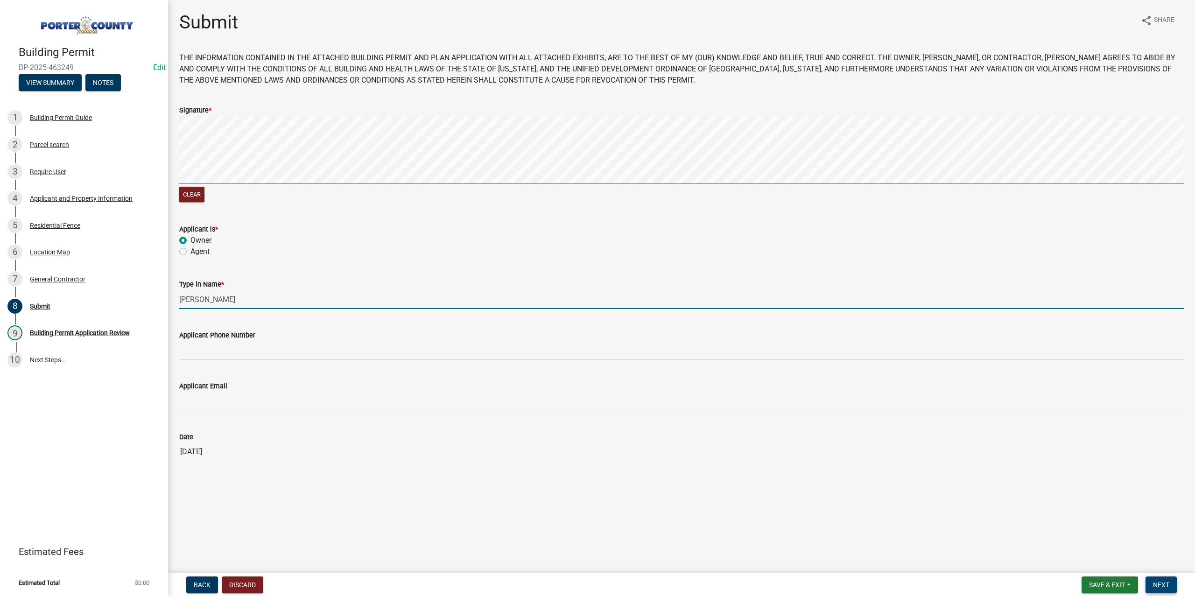
type input "Leigh Gibson"
click at [1155, 581] on span "Next" at bounding box center [1161, 584] width 16 height 7
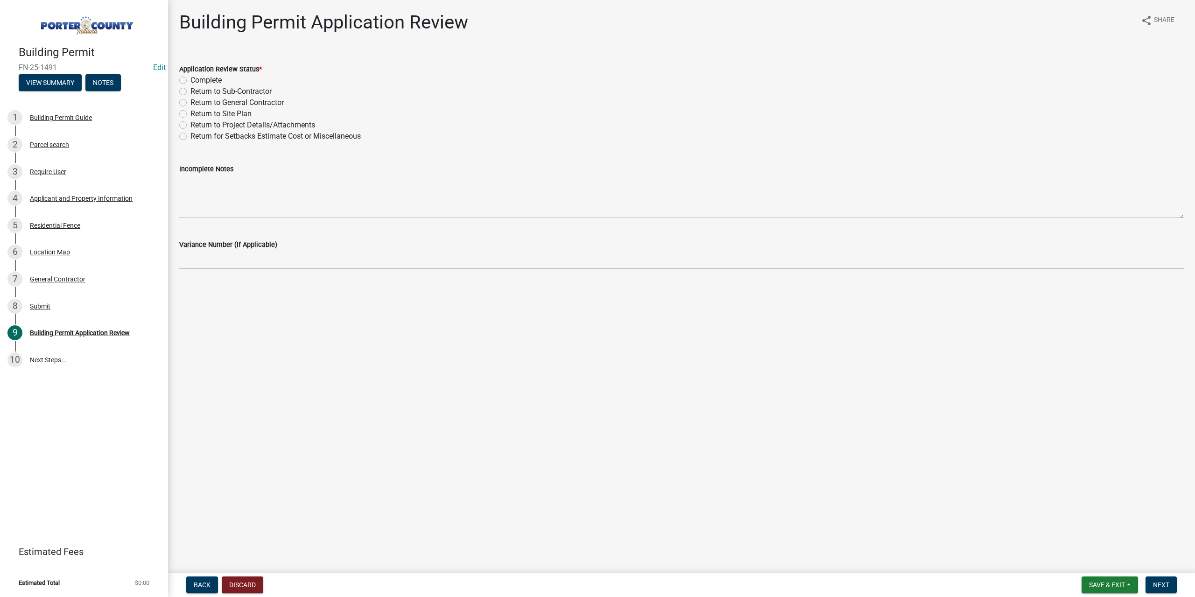
click at [190, 83] on label "Complete" at bounding box center [205, 80] width 31 height 11
click at [190, 81] on input "Complete" at bounding box center [193, 78] width 6 height 6
radio input "true"
click at [1166, 587] on span "Next" at bounding box center [1161, 584] width 16 height 7
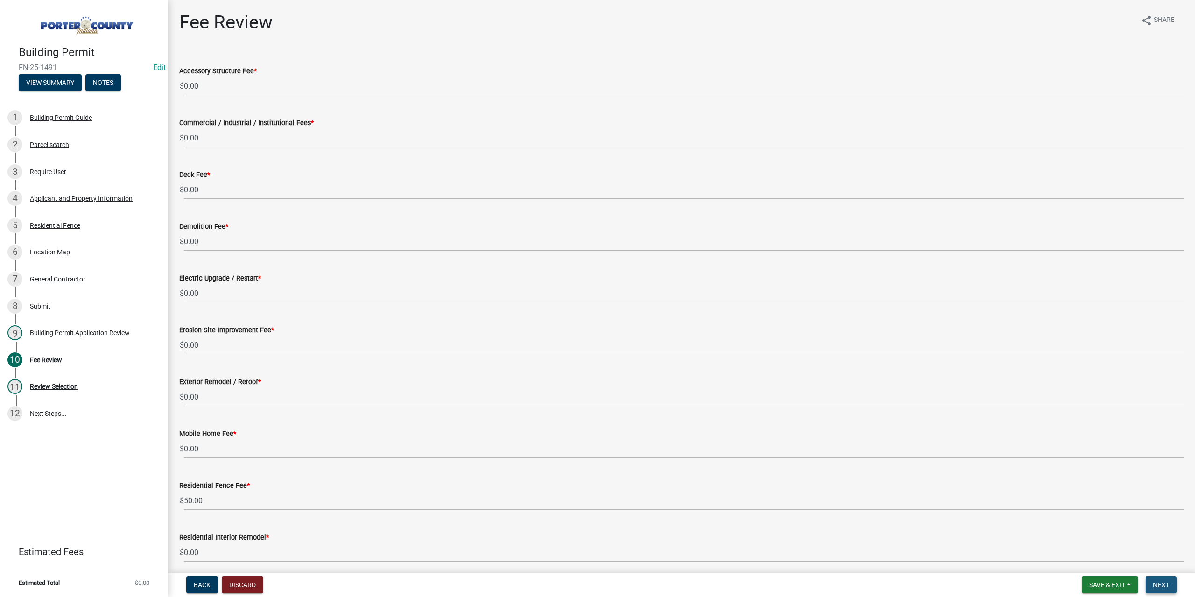
click at [1169, 589] on button "Next" at bounding box center [1160, 584] width 31 height 17
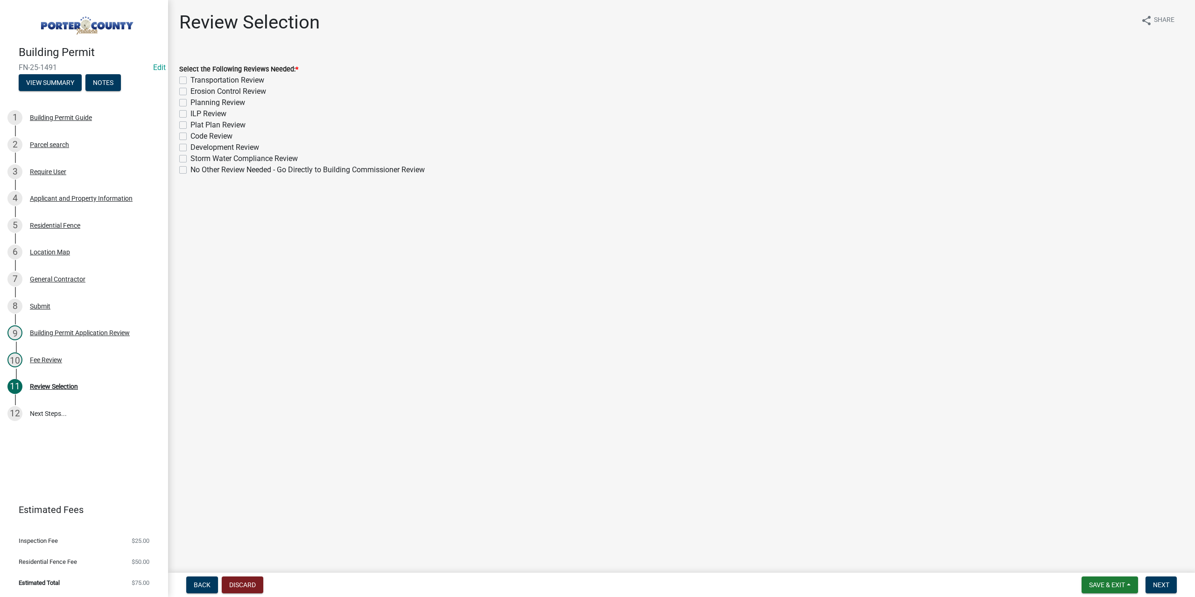
click at [190, 171] on label "No Other Review Needed - Go Directly to Building Commissioner Review" at bounding box center [307, 169] width 234 height 11
click at [190, 170] on input "No Other Review Needed - Go Directly to Building Commissioner Review" at bounding box center [193, 167] width 6 height 6
checkbox input "true"
checkbox input "false"
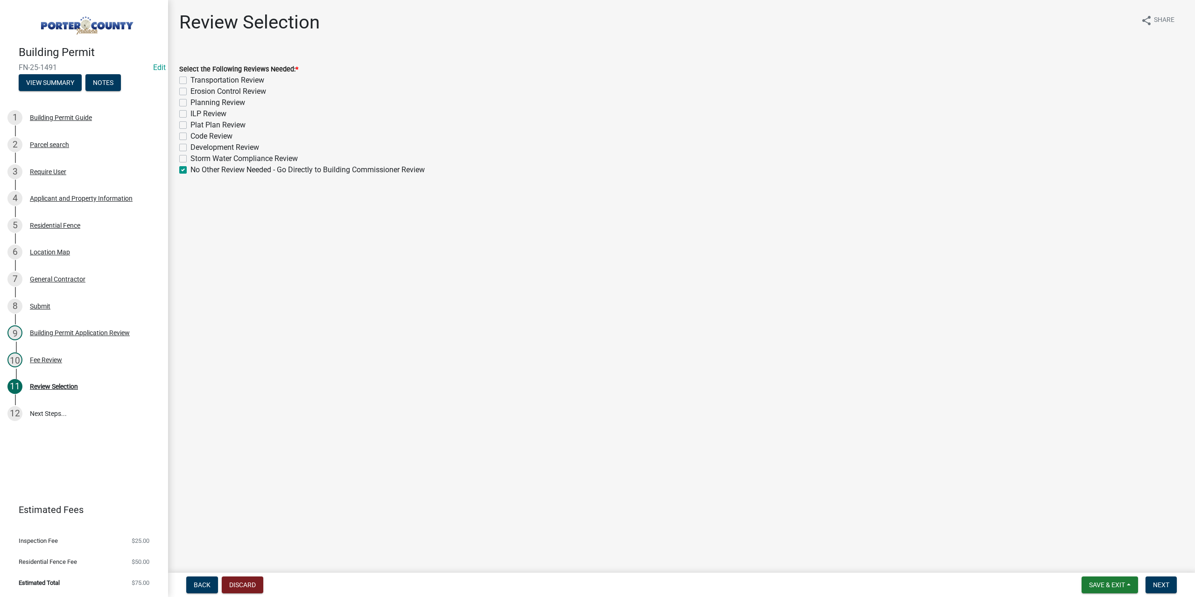
checkbox input "false"
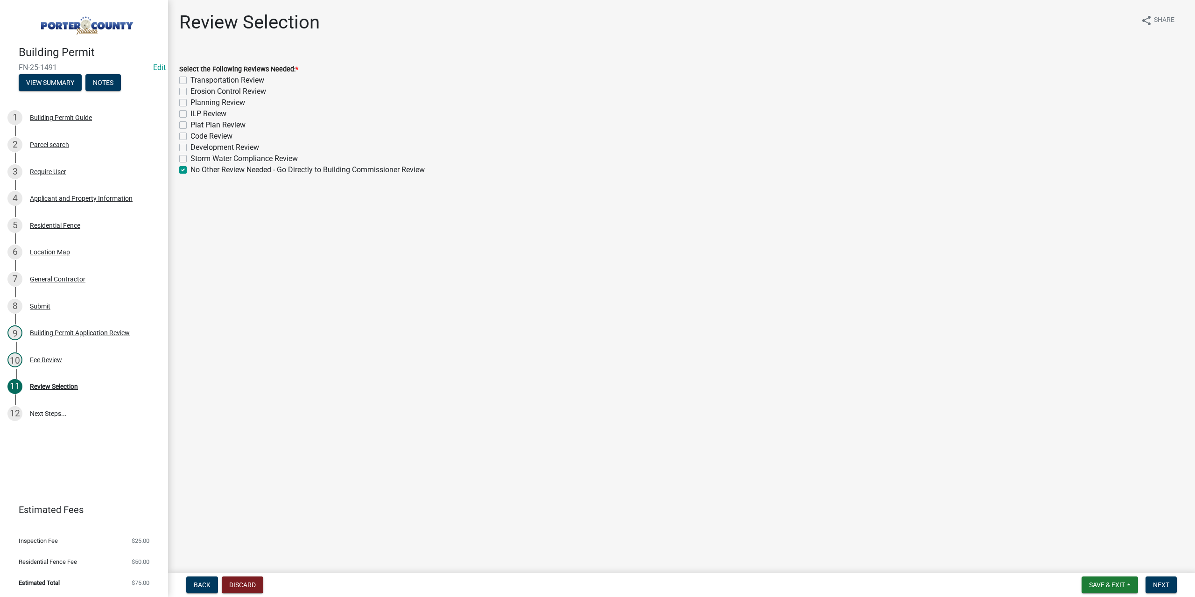
checkbox input "false"
checkbox input "true"
click at [1164, 581] on span "Next" at bounding box center [1161, 584] width 16 height 7
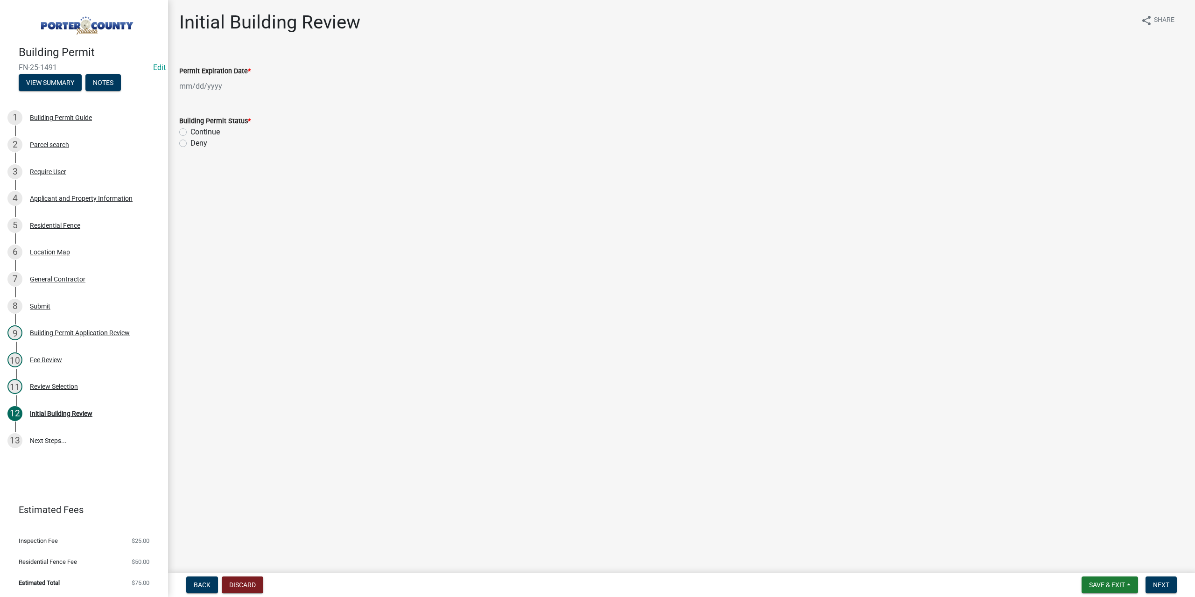
click at [207, 74] on label "Permit Expiration Date *" at bounding box center [214, 71] width 71 height 7
click at [207, 77] on input "Permit Expiration Date *" at bounding box center [221, 86] width 85 height 19
select select "8"
click at [241, 106] on select "1525 1526 1527 1528 1529 1530 1531 1532 1533 1534 1535 1536 1537 1538 1539 1540…" at bounding box center [253, 106] width 34 height 14
click at [246, 104] on select "1525 1526 1527 1528 1529 1530 1531 1532 1533 1534 1535 1536 1537 1538 1539 1540…" at bounding box center [253, 106] width 34 height 14
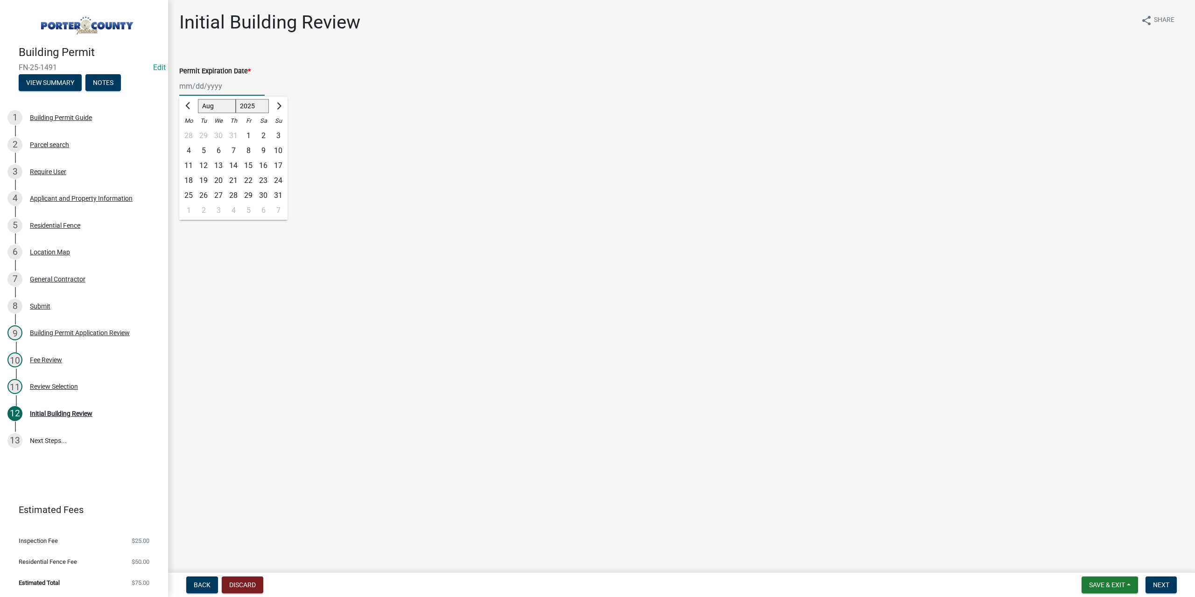
select select "2026"
click at [236, 99] on select "1525 1526 1527 1528 1529 1530 1531 1532 1533 1534 1535 1536 1537 1538 1539 1540…" at bounding box center [253, 106] width 34 height 14
click at [234, 165] on div "13" at bounding box center [233, 165] width 15 height 15
type input "08/13/2026"
drag, startPoint x: 182, startPoint y: 129, endPoint x: 262, endPoint y: 235, distance: 133.0
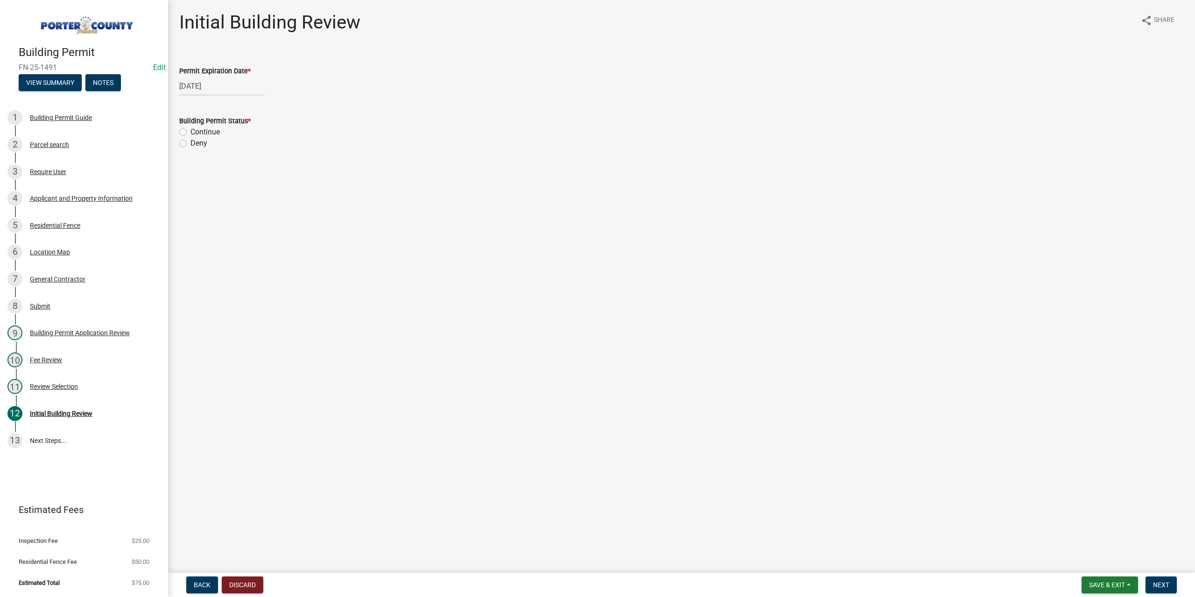
click at [190, 131] on label "Continue" at bounding box center [204, 131] width 29 height 11
click at [190, 131] on input "Continue" at bounding box center [193, 129] width 6 height 6
radio input "true"
click at [1157, 580] on button "Next" at bounding box center [1160, 584] width 31 height 17
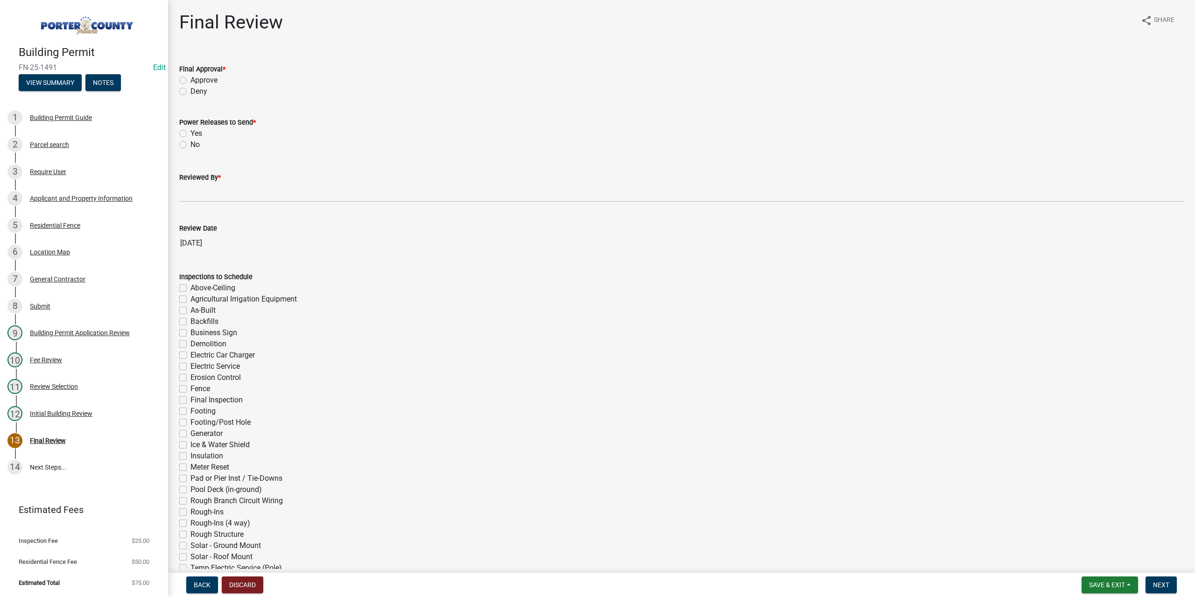
click at [190, 78] on label "Approve" at bounding box center [203, 80] width 27 height 11
click at [190, 78] on input "Approve" at bounding box center [193, 78] width 6 height 6
radio input "true"
click at [190, 146] on label "No" at bounding box center [194, 144] width 9 height 11
click at [190, 145] on input "No" at bounding box center [193, 142] width 6 height 6
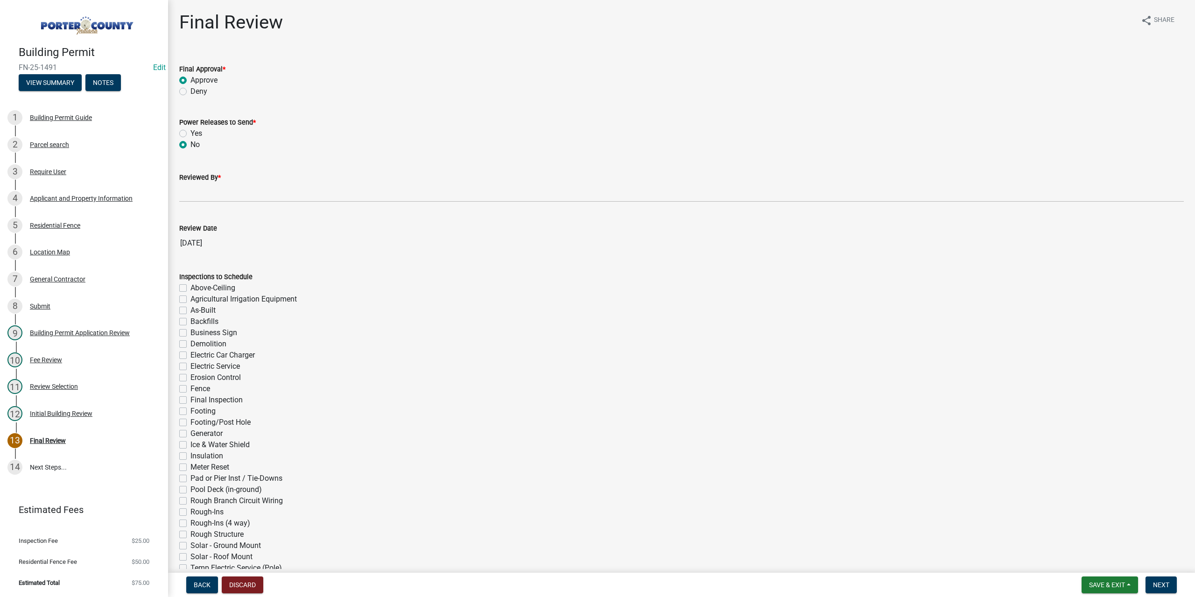
radio input "true"
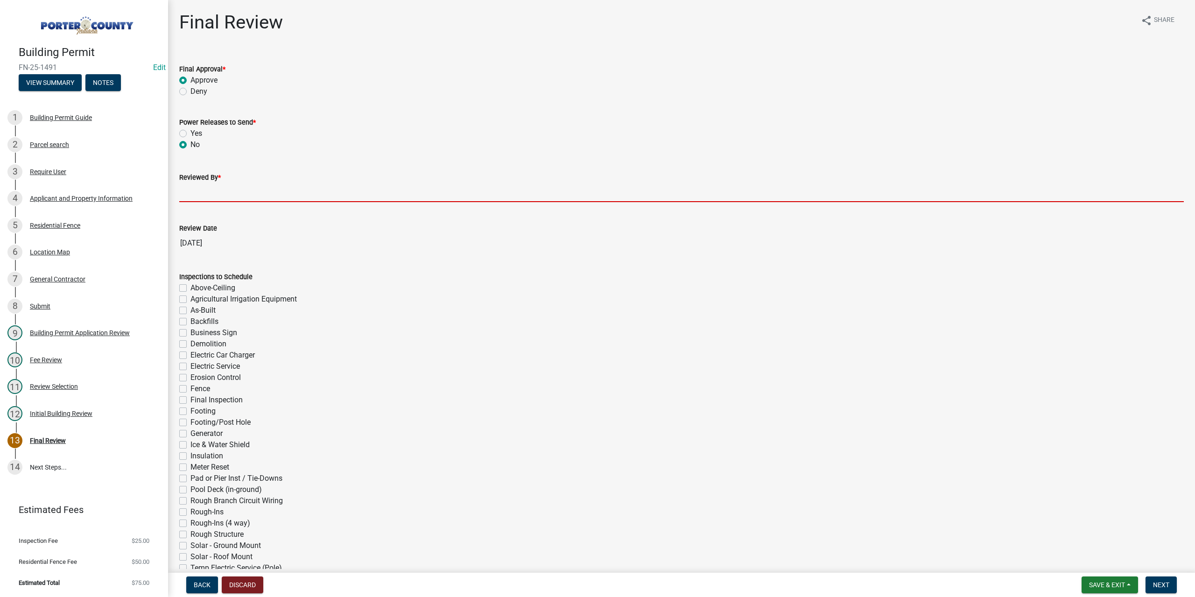
click at [205, 190] on input "Reviewed By *" at bounding box center [681, 192] width 1004 height 19
type input "TT"
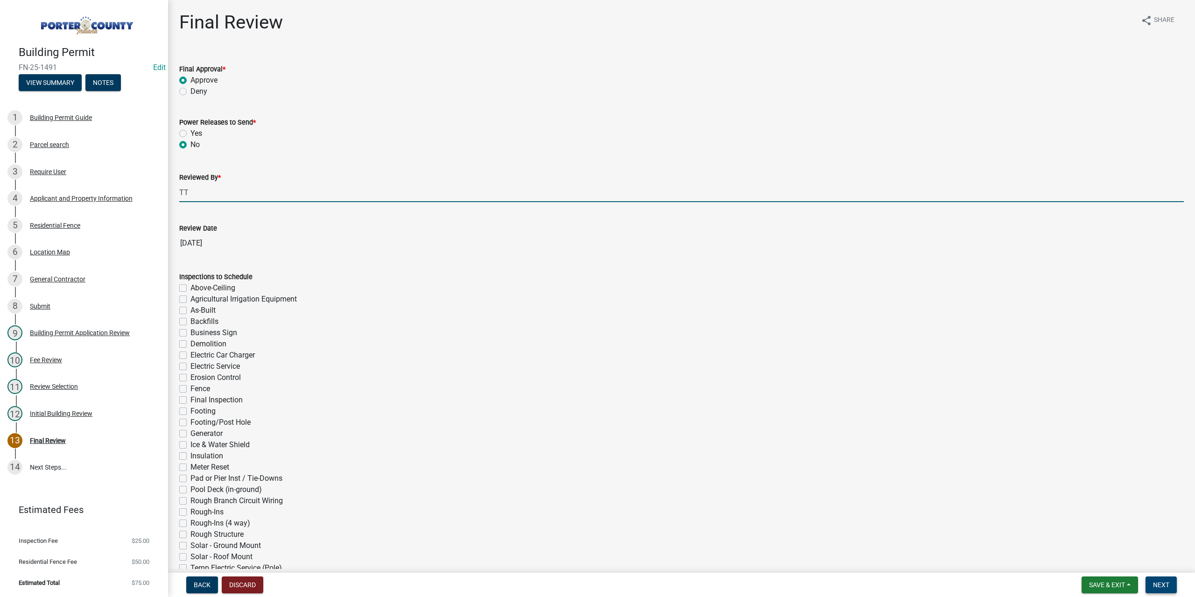
click at [1157, 585] on span "Next" at bounding box center [1161, 584] width 16 height 7
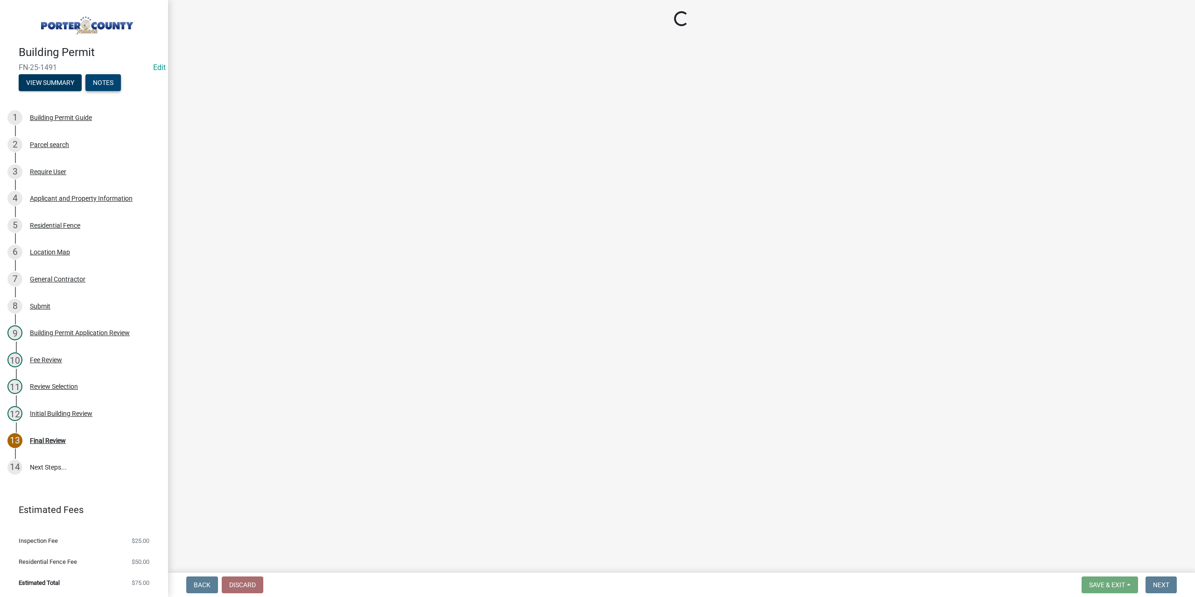
select select "3: 3"
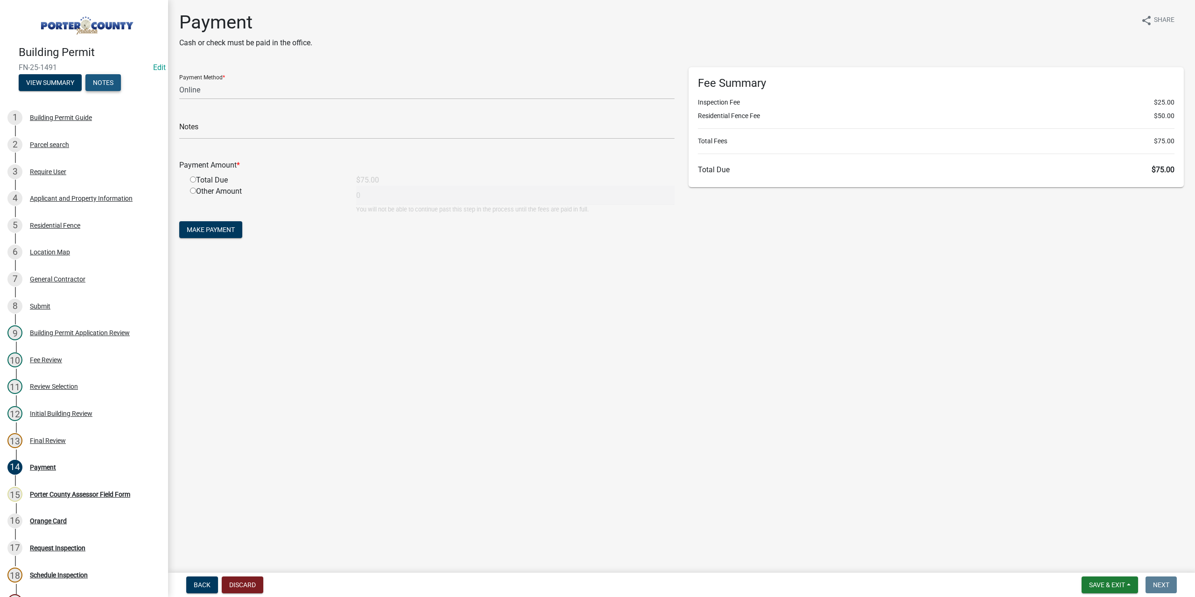
click at [95, 85] on button "Notes" at bounding box center [102, 82] width 35 height 17
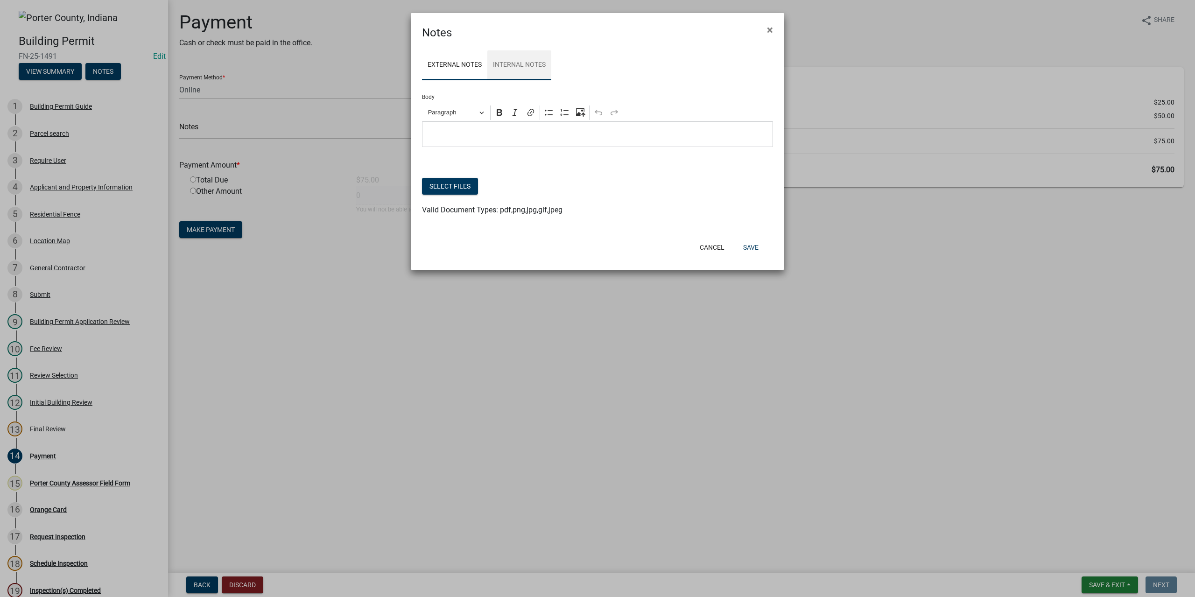
click at [519, 68] on link "Internal Notes" at bounding box center [519, 65] width 64 height 30
click at [451, 182] on button "Select files" at bounding box center [450, 186] width 56 height 17
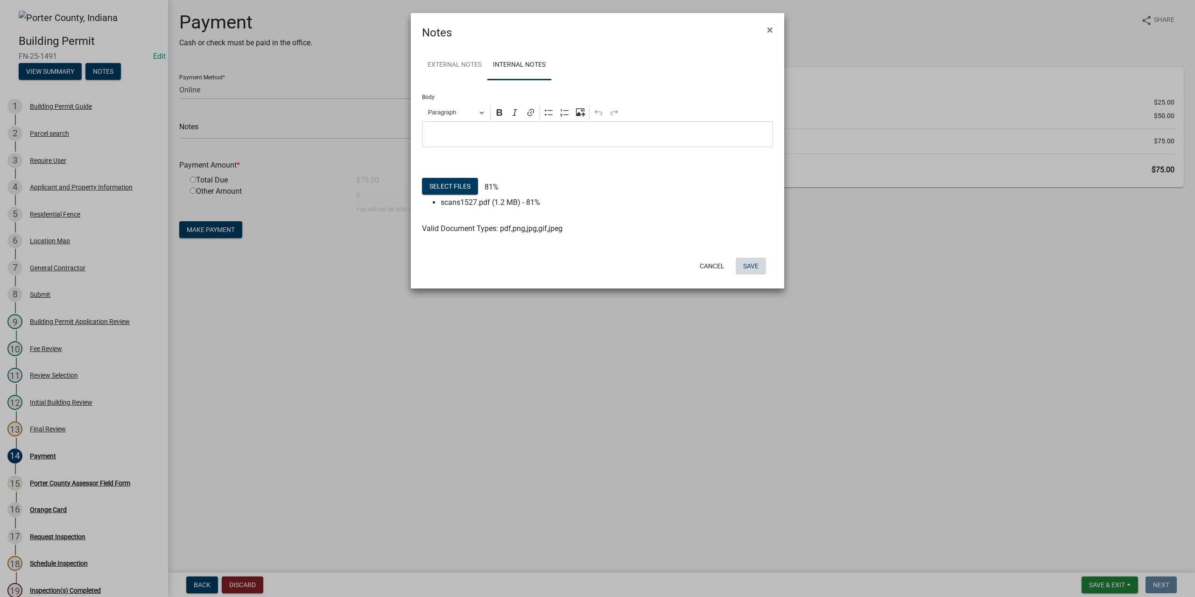
click at [755, 267] on button "Save" at bounding box center [750, 266] width 30 height 17
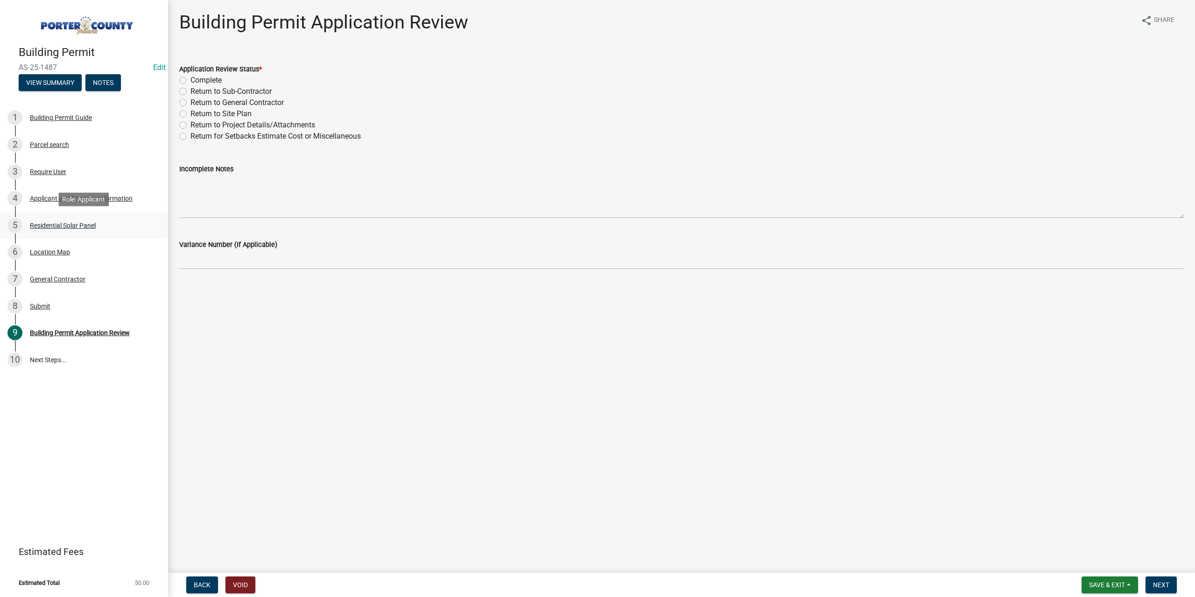
click at [71, 219] on div "5 Residential Solar Panel" at bounding box center [80, 225] width 146 height 15
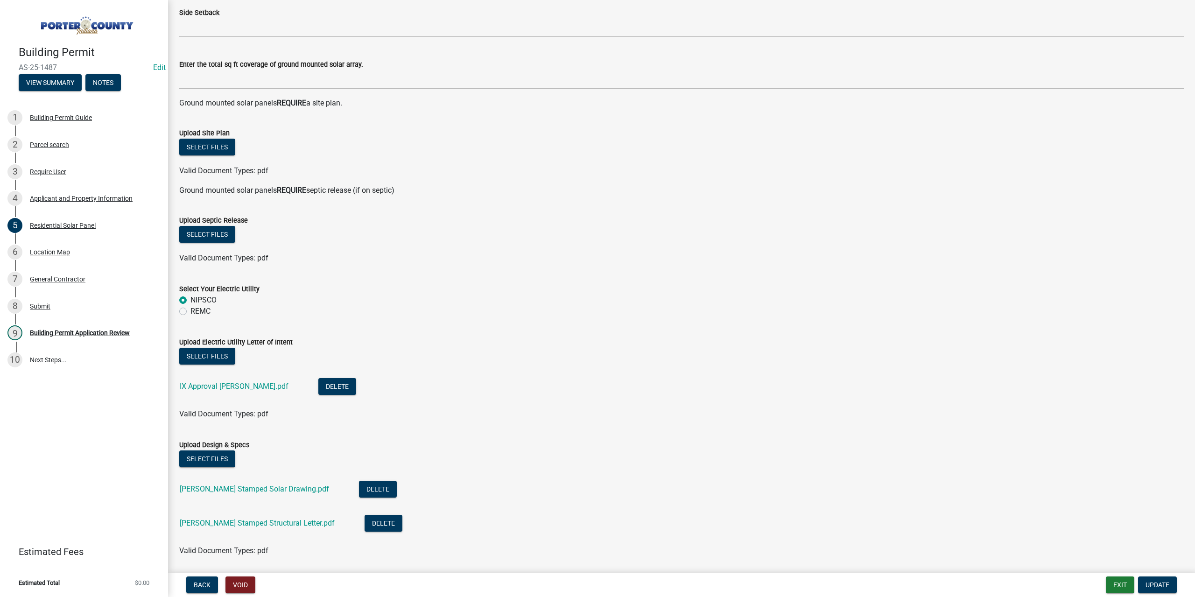
scroll to position [271, 0]
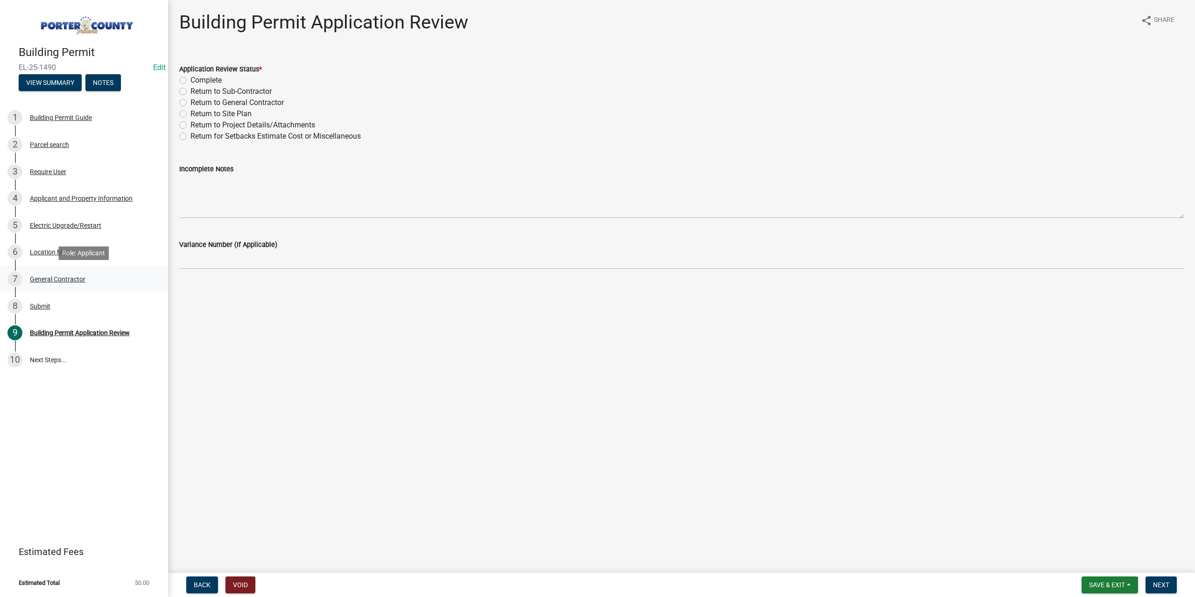
click at [71, 273] on div "7 General Contractor" at bounding box center [80, 279] width 146 height 15
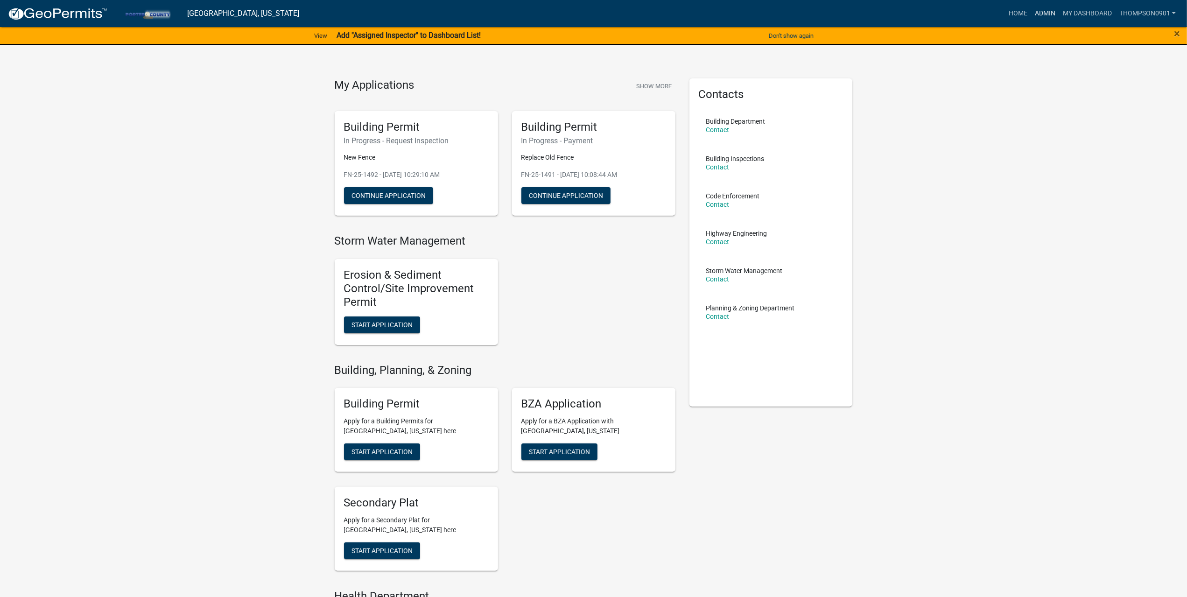
click at [1044, 14] on link "Admin" at bounding box center [1045, 14] width 28 height 18
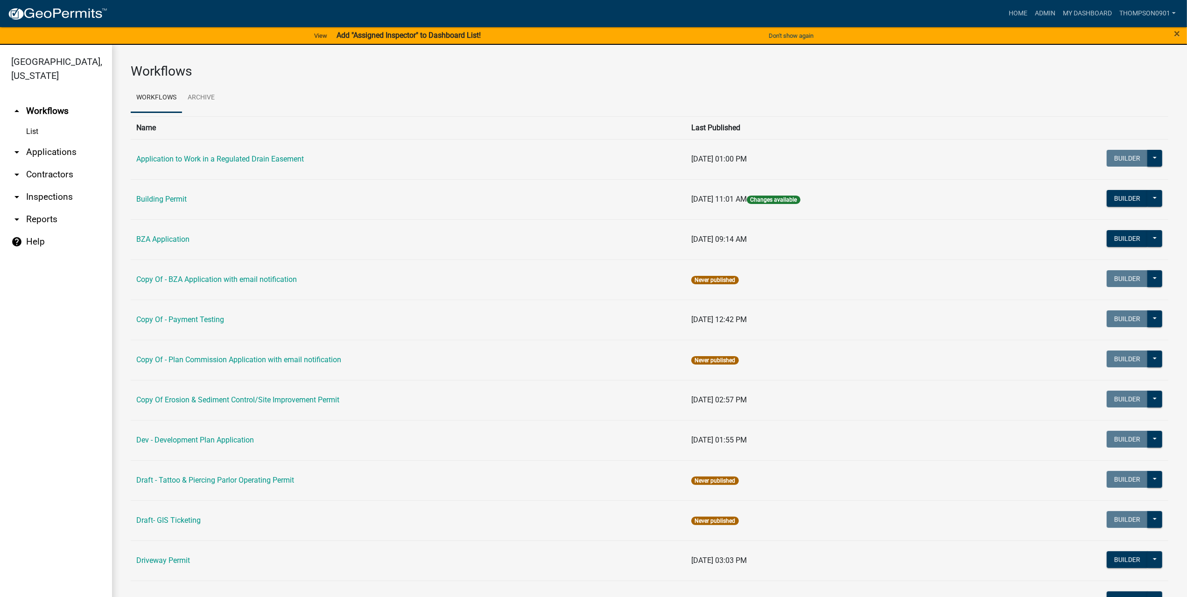
click at [61, 141] on link "arrow_drop_down Applications" at bounding box center [56, 152] width 112 height 22
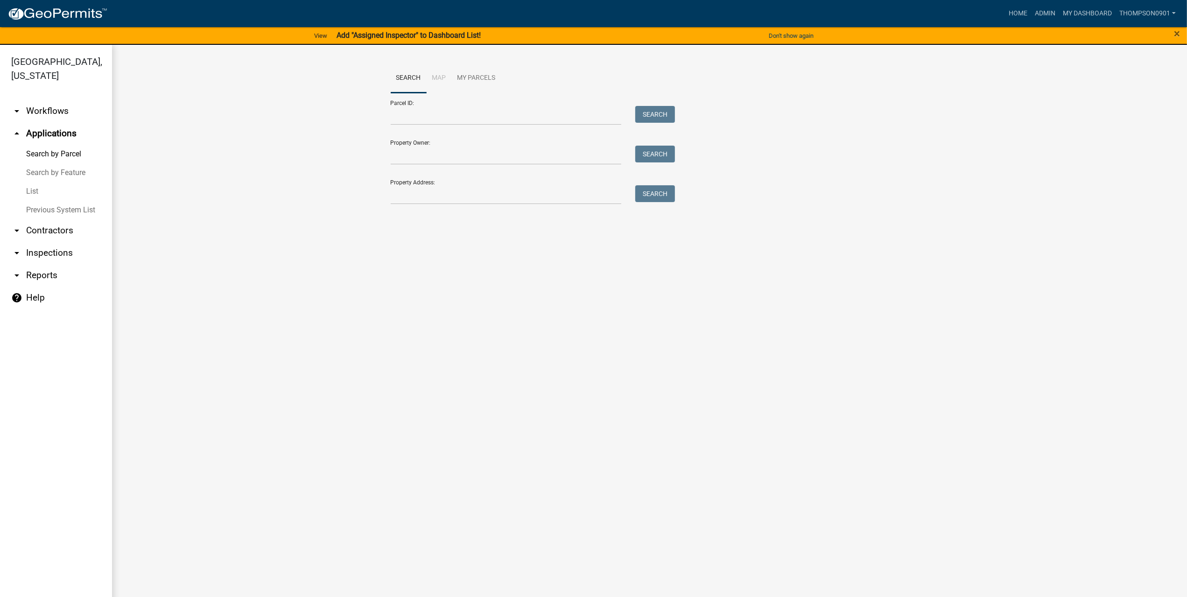
drag, startPoint x: 34, startPoint y: 174, endPoint x: 50, endPoint y: 169, distance: 17.0
click at [35, 182] on link "List" at bounding box center [56, 191] width 112 height 19
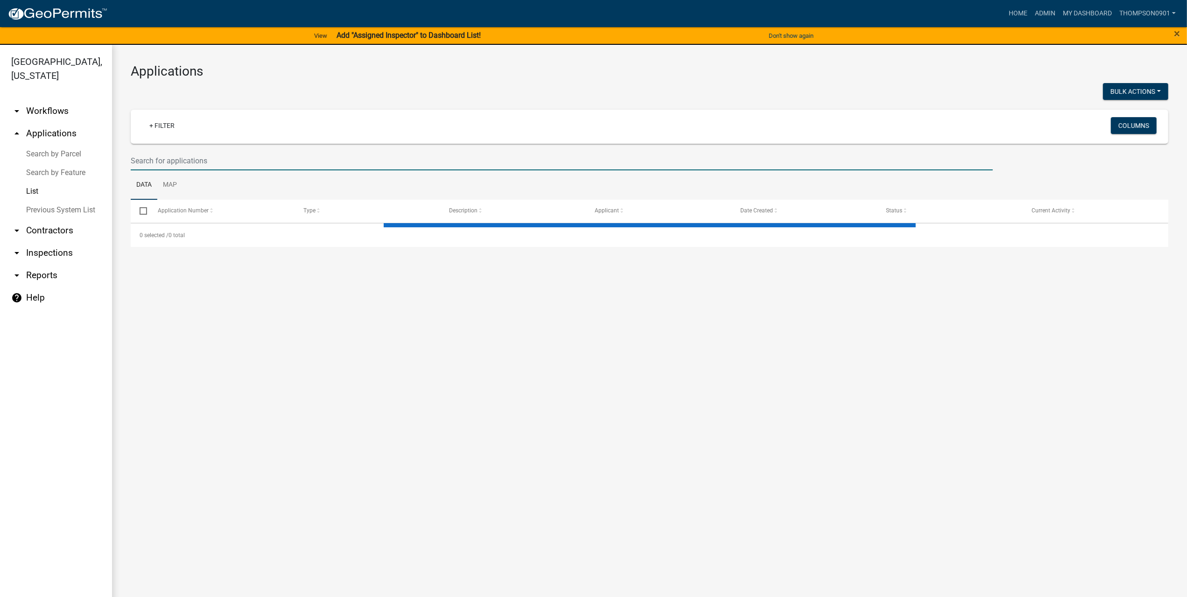
click at [156, 166] on input "text" at bounding box center [562, 160] width 862 height 19
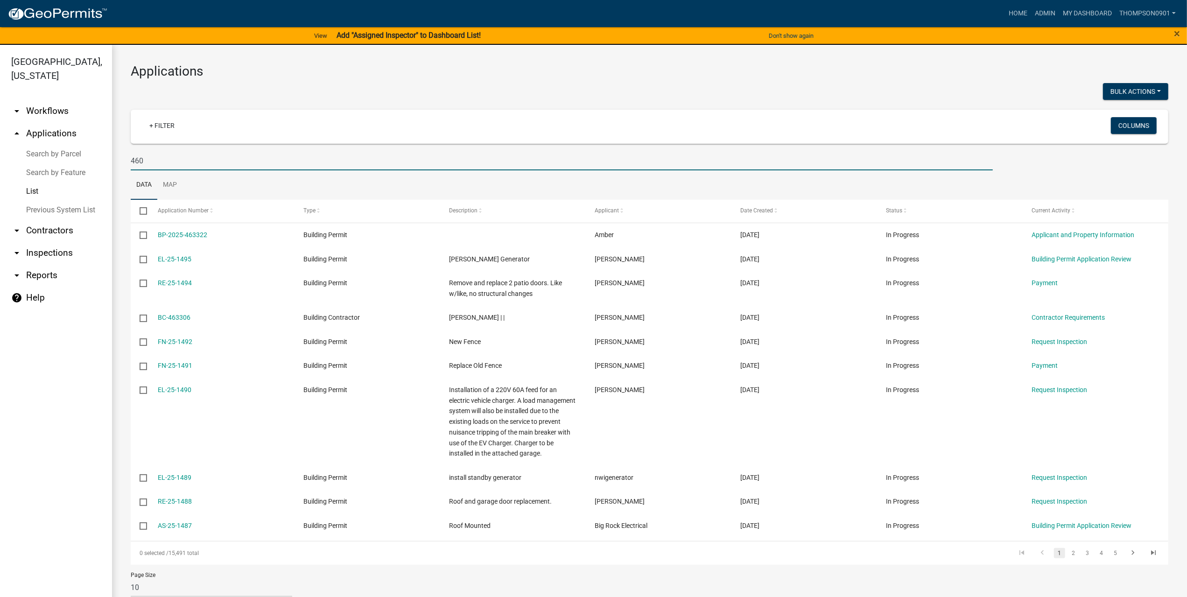
type input "460"
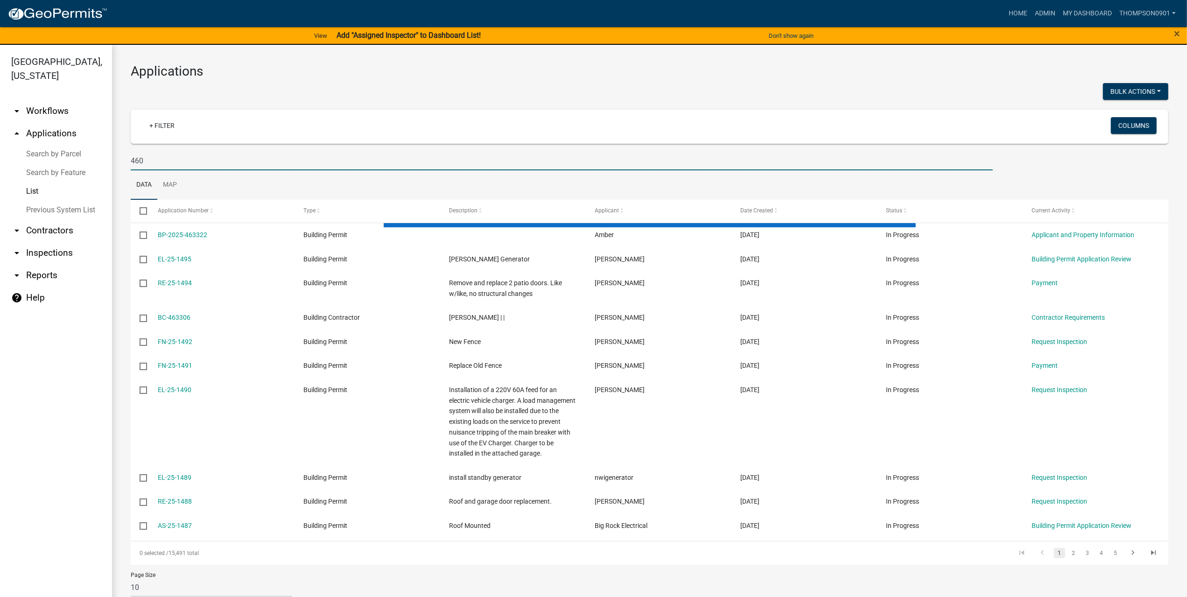
click at [129, 160] on div "460" at bounding box center [562, 160] width 876 height 19
click at [132, 161] on input "460" at bounding box center [562, 160] width 862 height 19
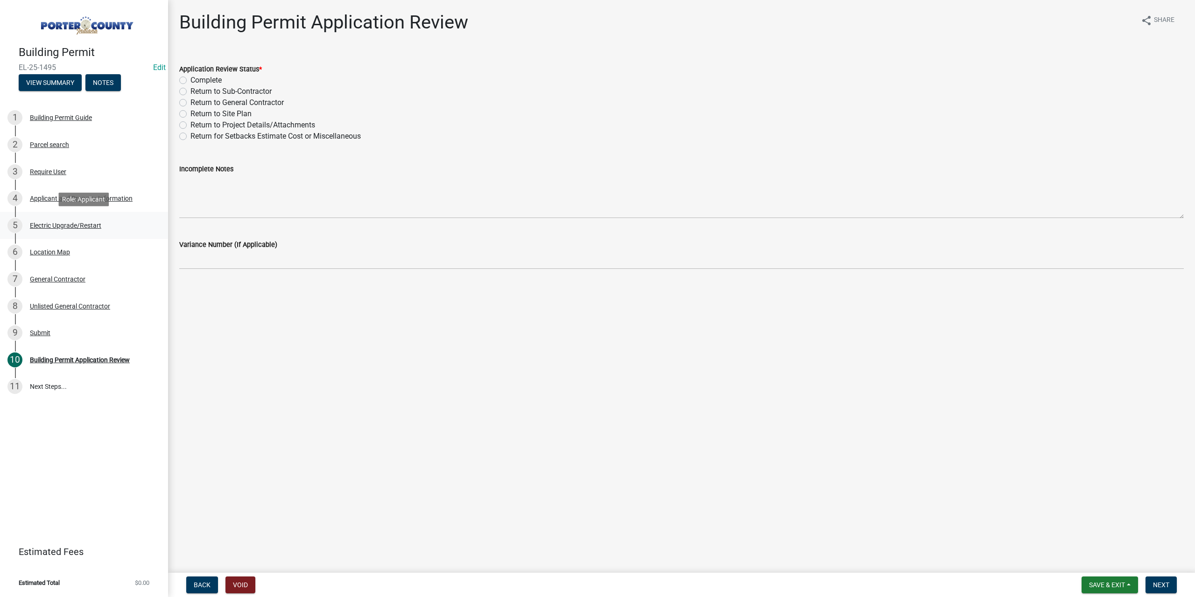
click at [51, 225] on div "Electric Upgrade/Restart" at bounding box center [65, 225] width 71 height 7
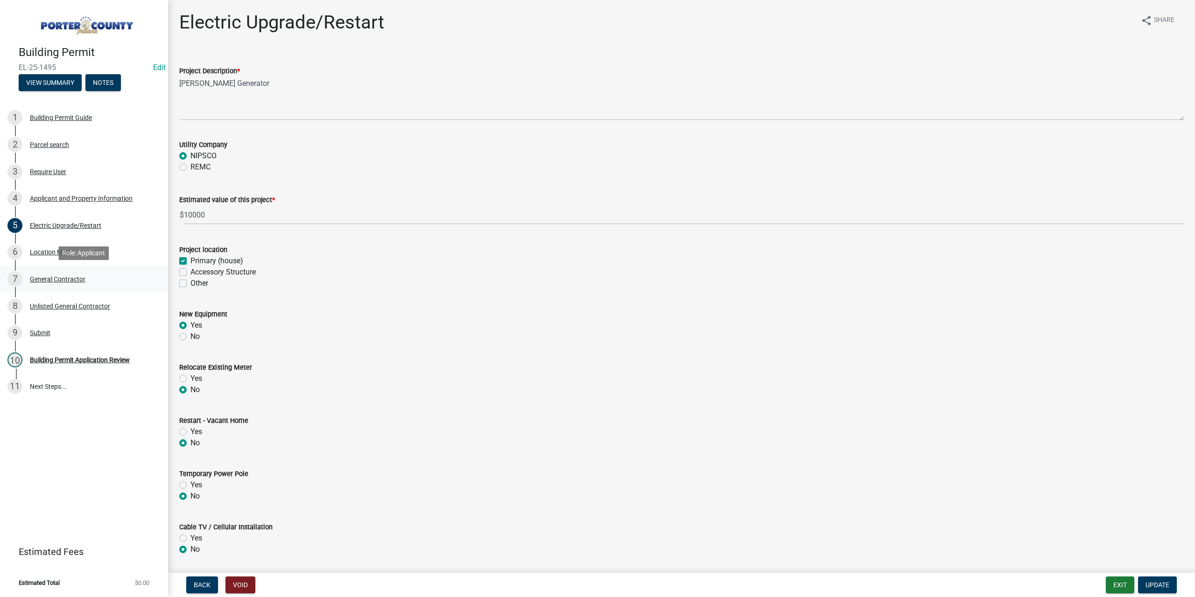
click at [51, 280] on div "General Contractor" at bounding box center [58, 279] width 56 height 7
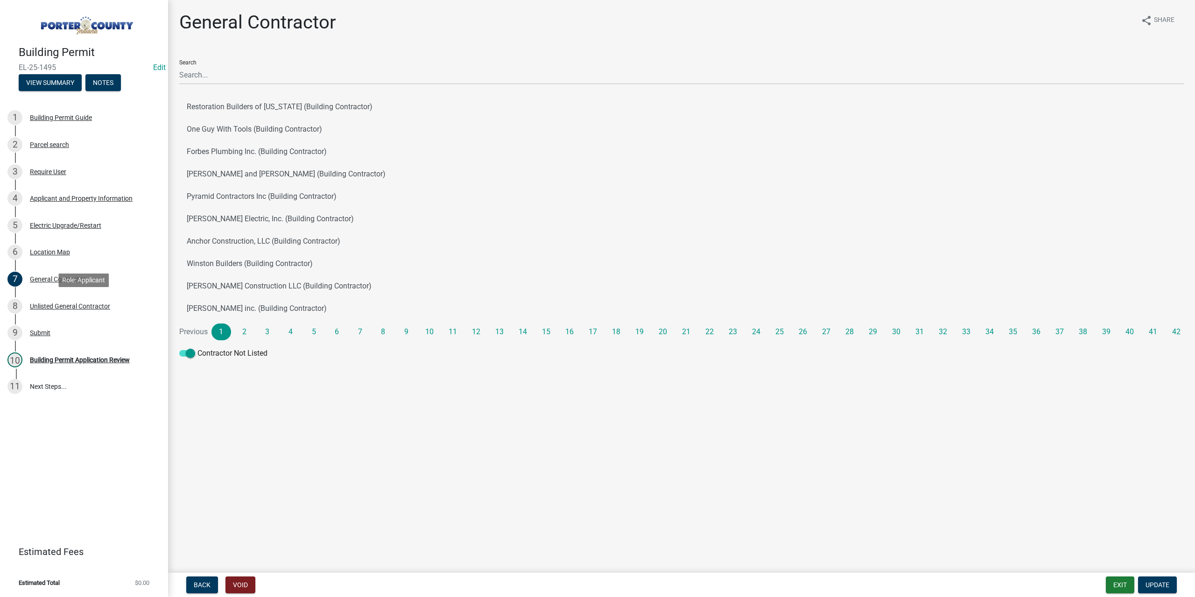
click at [86, 307] on div "Unlisted General Contractor" at bounding box center [70, 306] width 80 height 7
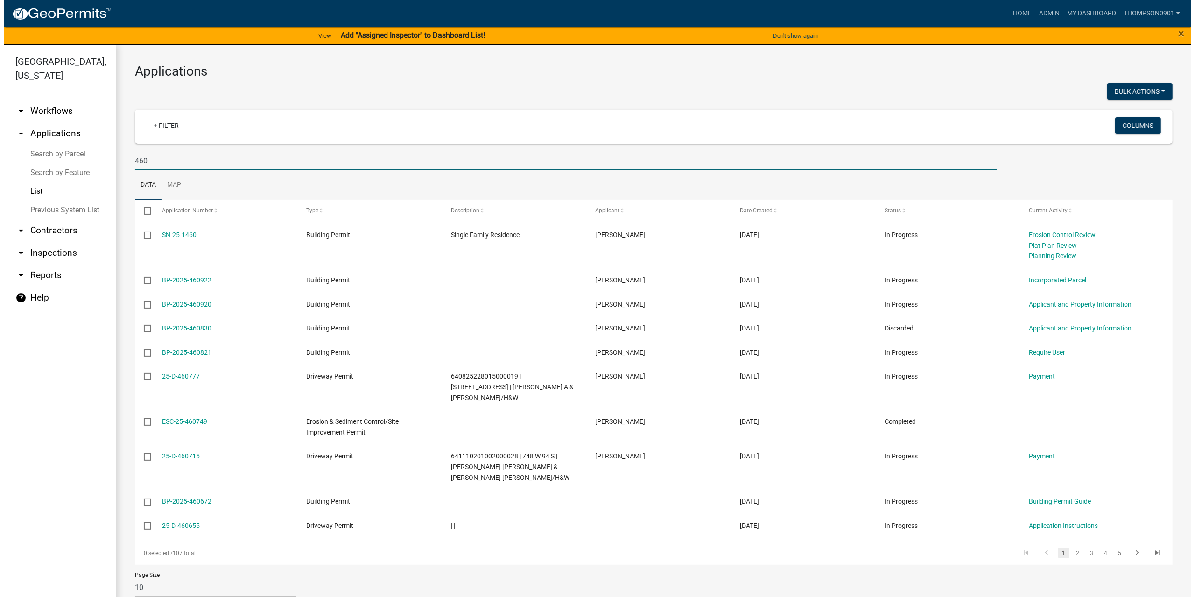
scroll to position [4, 0]
drag, startPoint x: 161, startPoint y: 161, endPoint x: 19, endPoint y: 158, distance: 142.4
click at [19, 158] on div "Porter County, Indiana arrow_drop_down Workflows List arrow_drop_up Application…" at bounding box center [593, 326] width 1187 height 563
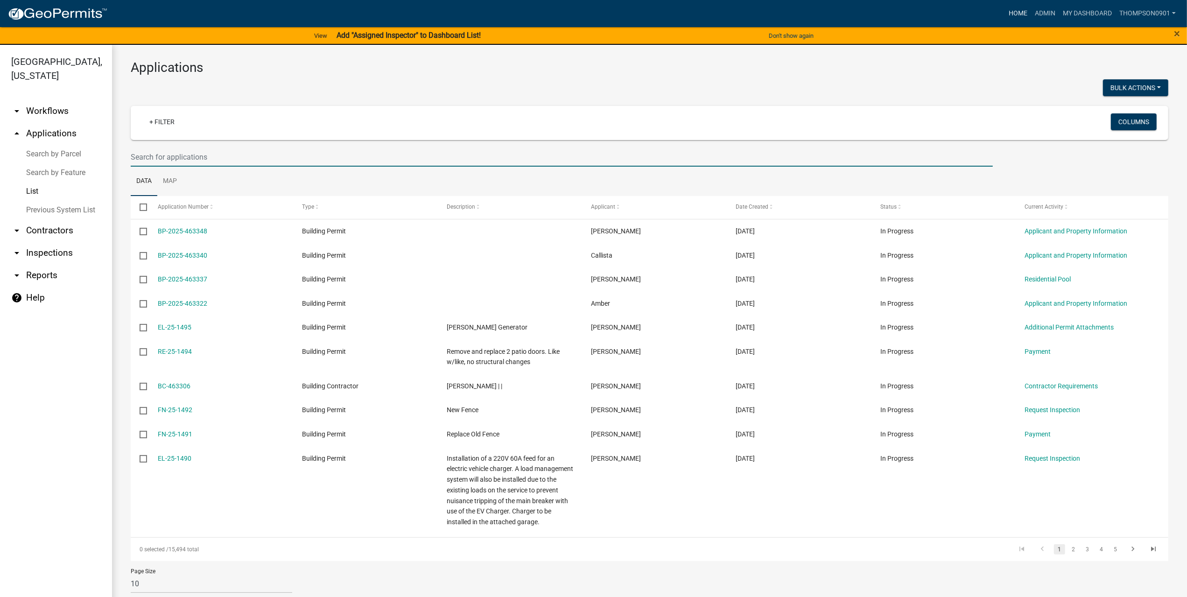
click at [1024, 11] on link "Home" at bounding box center [1018, 14] width 26 height 18
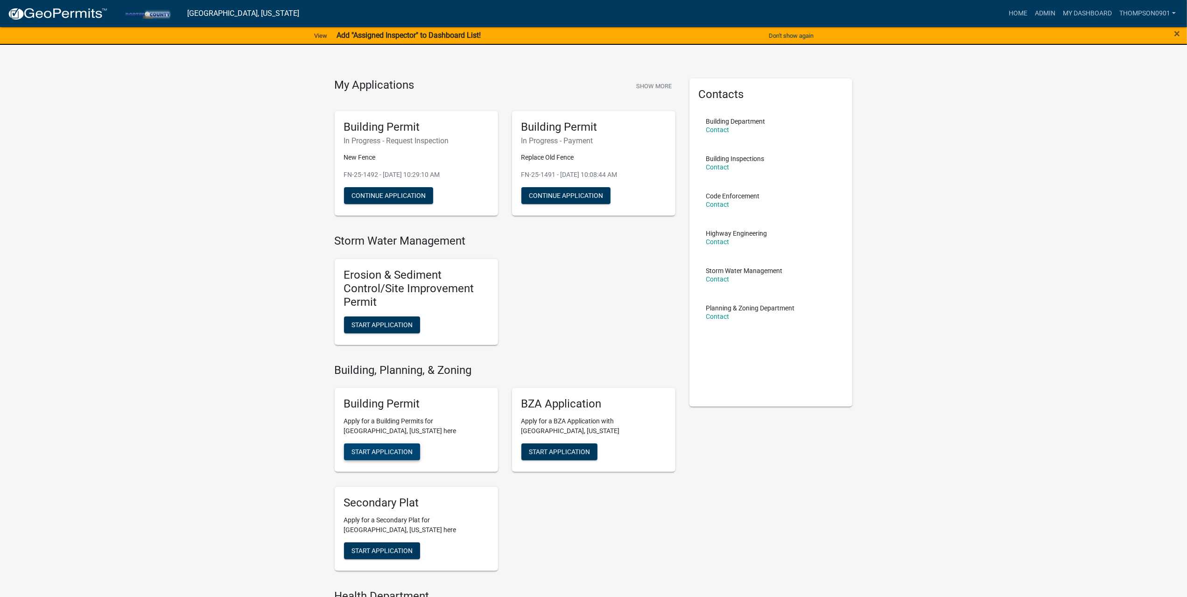
click at [375, 456] on button "Start Application" at bounding box center [382, 451] width 76 height 17
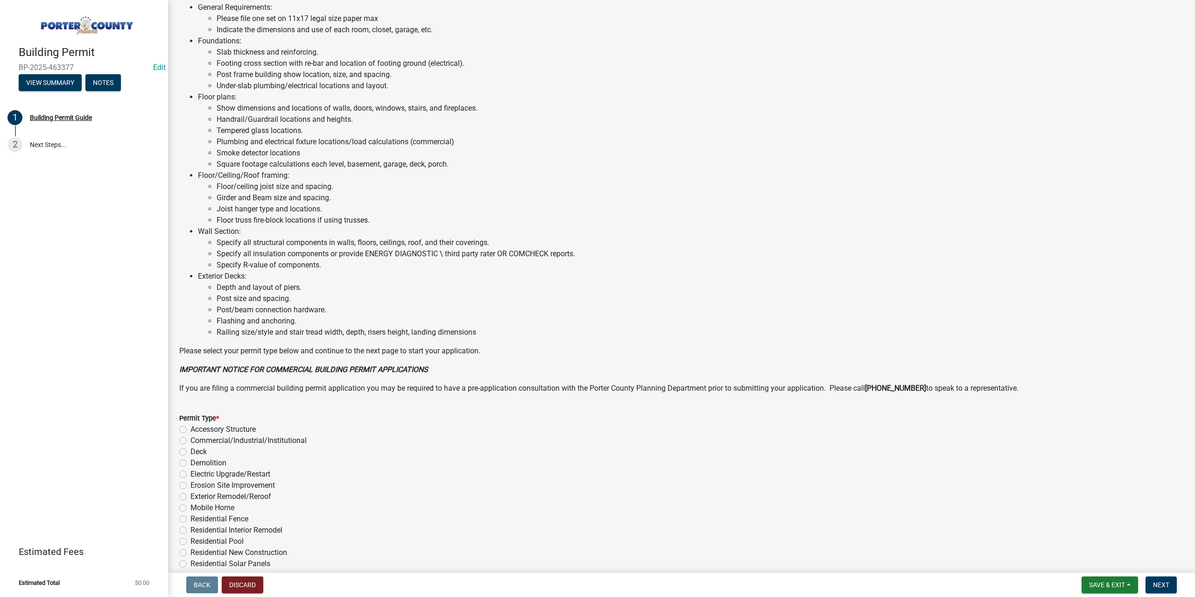
scroll to position [436, 0]
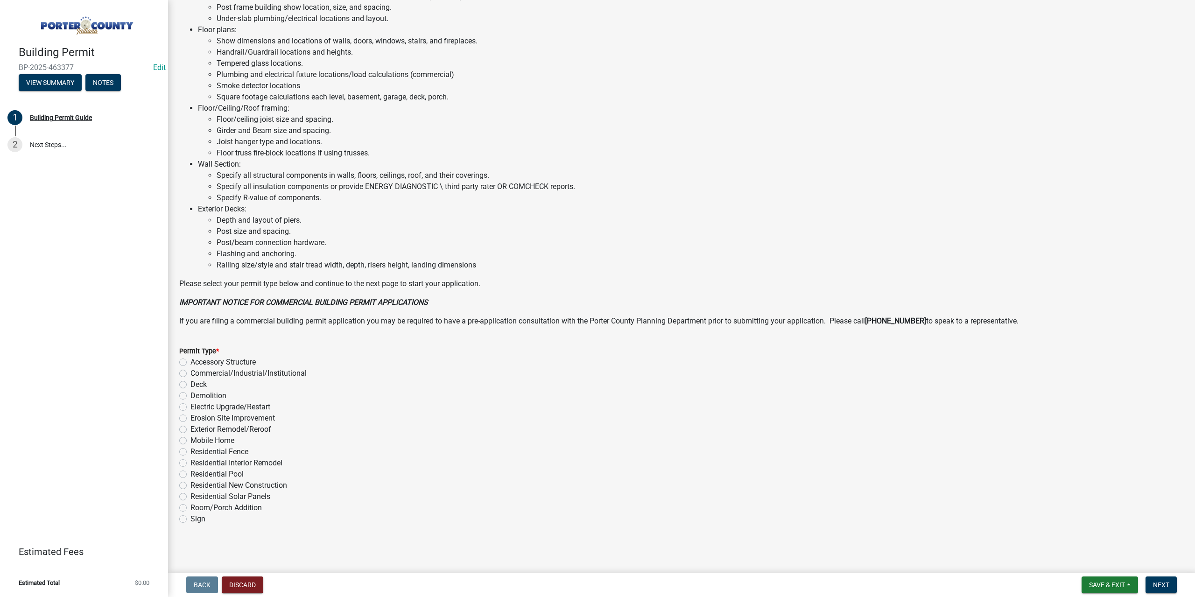
click at [190, 363] on label "Accessory Structure" at bounding box center [222, 361] width 65 height 11
click at [190, 363] on input "Accessory Structure" at bounding box center [193, 359] width 6 height 6
radio input "true"
click at [1168, 584] on span "Next" at bounding box center [1161, 584] width 16 height 7
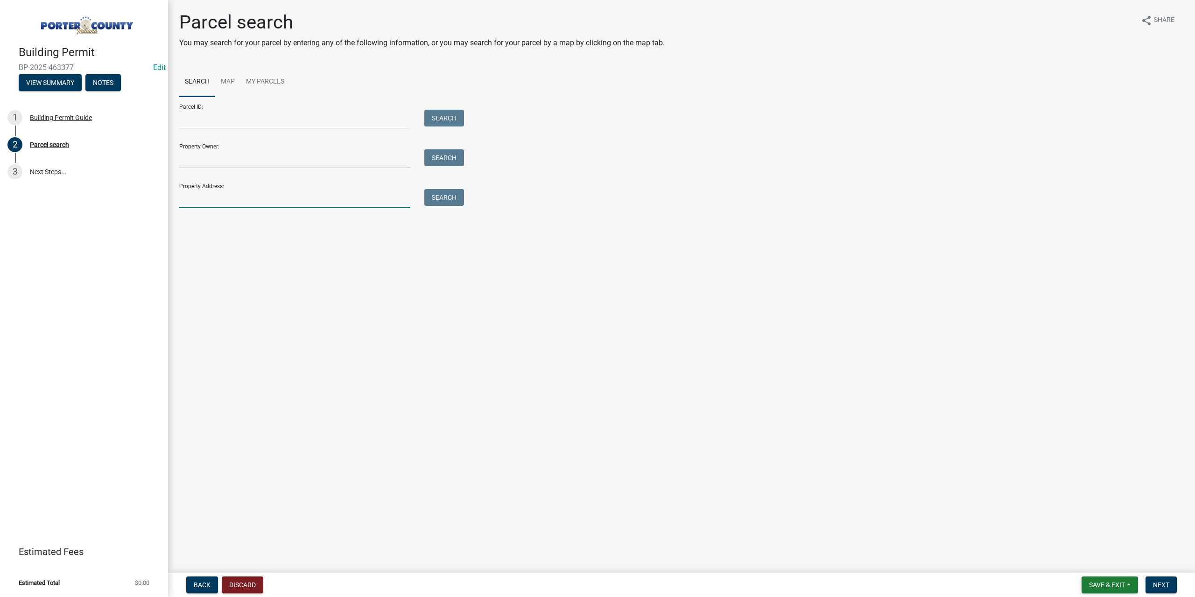
click at [202, 200] on input "Property Address:" at bounding box center [294, 198] width 231 height 19
click at [196, 199] on input "783 dvision" at bounding box center [294, 198] width 231 height 19
type input "783 division"
click at [454, 198] on button "Search" at bounding box center [444, 197] width 40 height 17
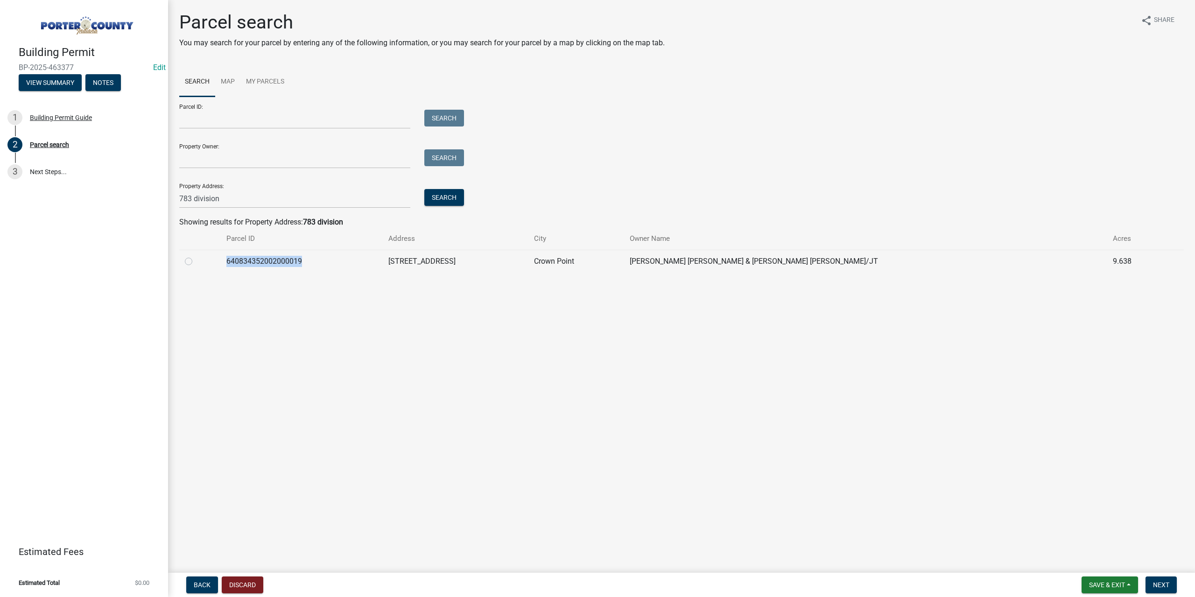
drag, startPoint x: 318, startPoint y: 261, endPoint x: 236, endPoint y: 259, distance: 82.2
click at [236, 259] on td "640834352002000019" at bounding box center [301, 261] width 161 height 23
copy td "640834352002000019"
click at [196, 256] on label at bounding box center [196, 256] width 0 height 0
click at [196, 260] on input "radio" at bounding box center [199, 259] width 6 height 6
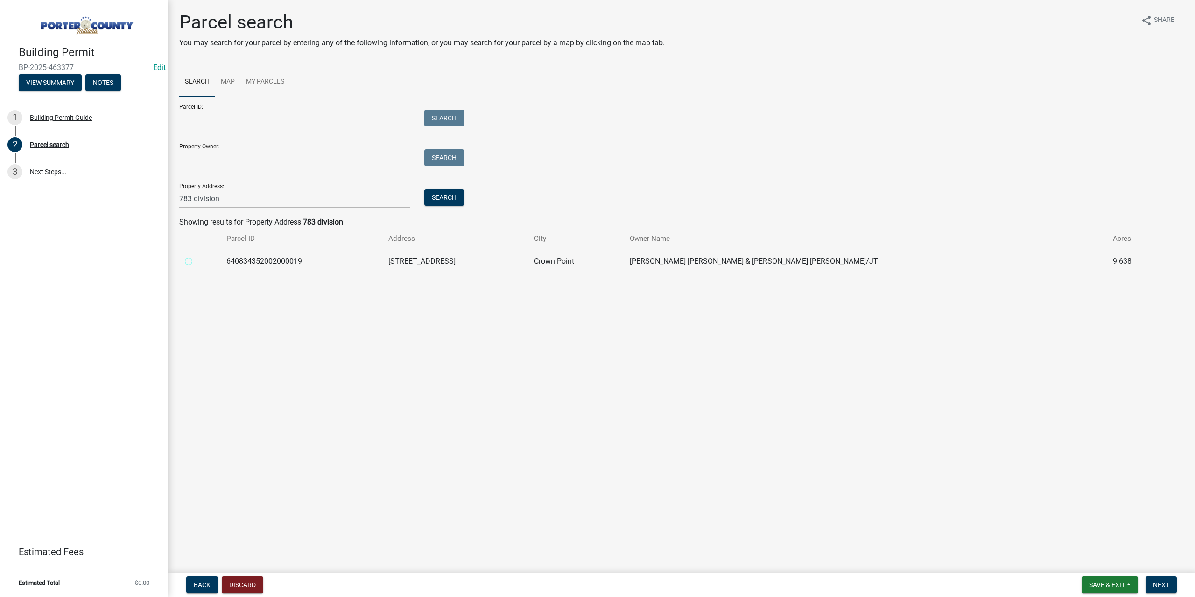
radio input "true"
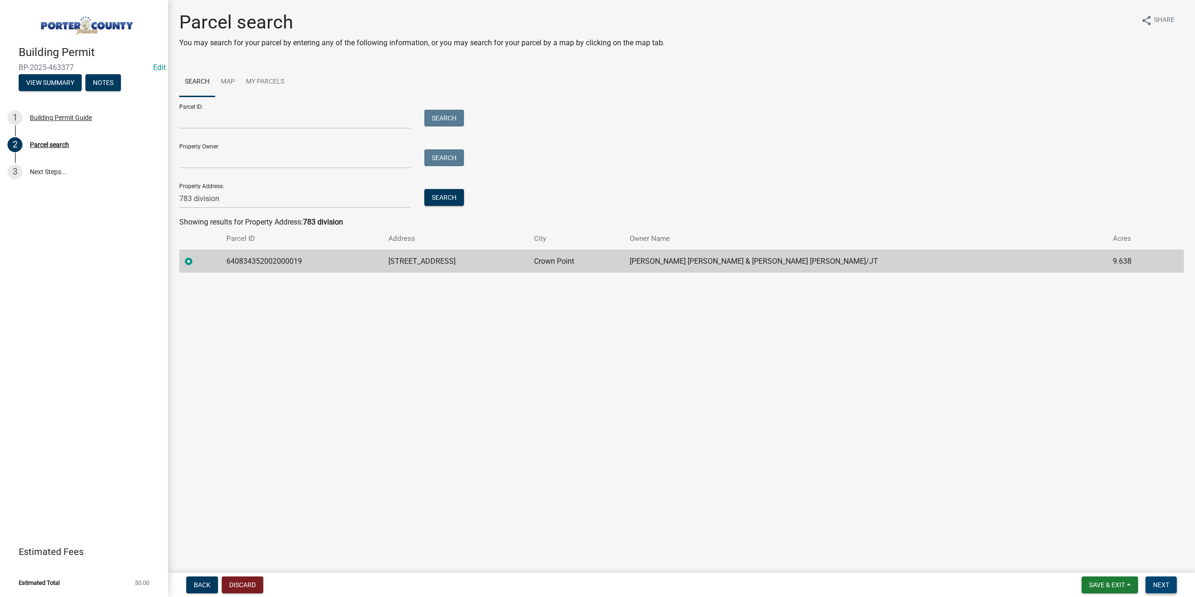
click at [1164, 587] on span "Next" at bounding box center [1161, 584] width 16 height 7
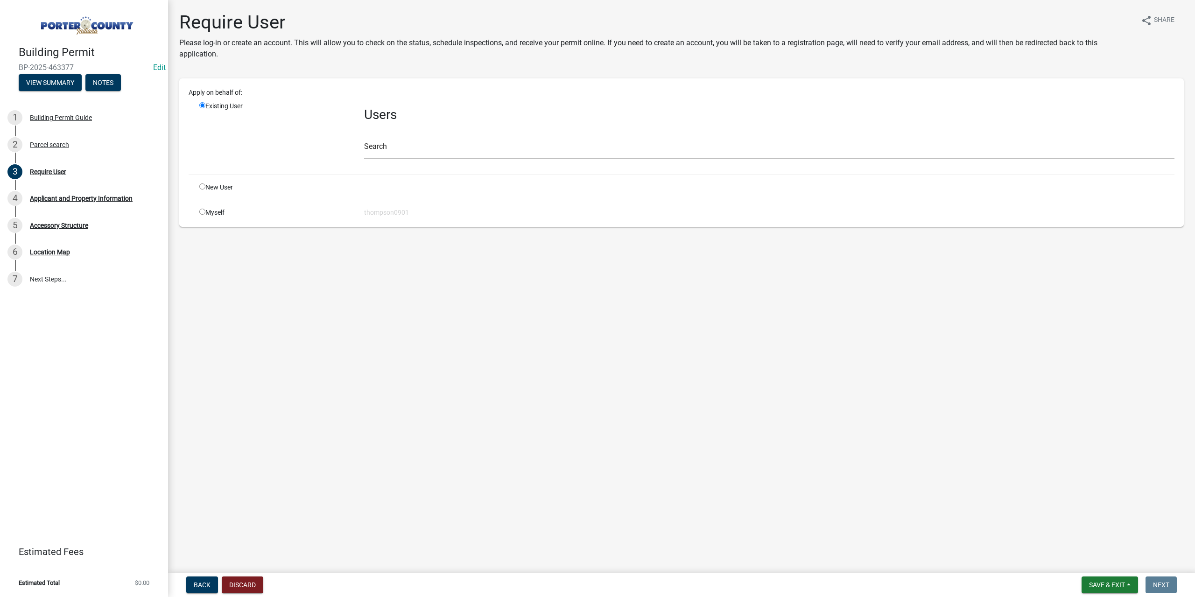
click at [201, 211] on input "radio" at bounding box center [202, 212] width 6 height 6
radio input "true"
radio input "false"
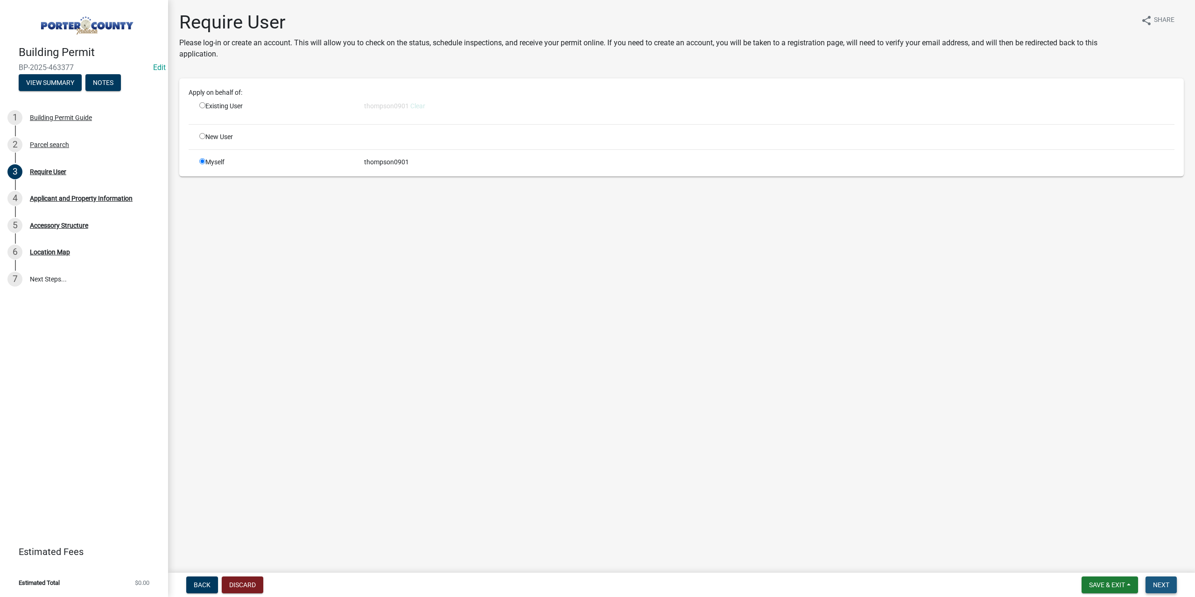
click at [1162, 583] on span "Next" at bounding box center [1161, 584] width 16 height 7
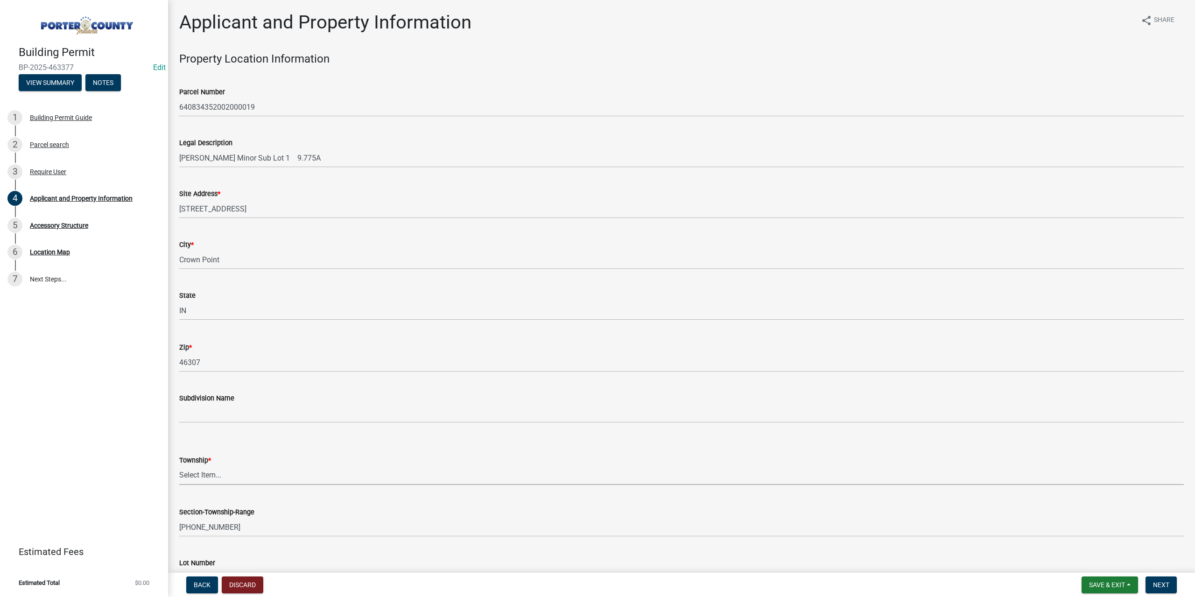
click at [210, 480] on select "Select Item... Boone Center Jackson Liberty Morgan Pine Pleasant Portage Porter…" at bounding box center [681, 475] width 1004 height 19
click at [179, 466] on select "Select Item... Boone Center Jackson Liberty Morgan Pine Pleasant Portage Porter…" at bounding box center [681, 475] width 1004 height 19
select select "4e6cbcac-7d48-4f78-b019-902ed53214cd"
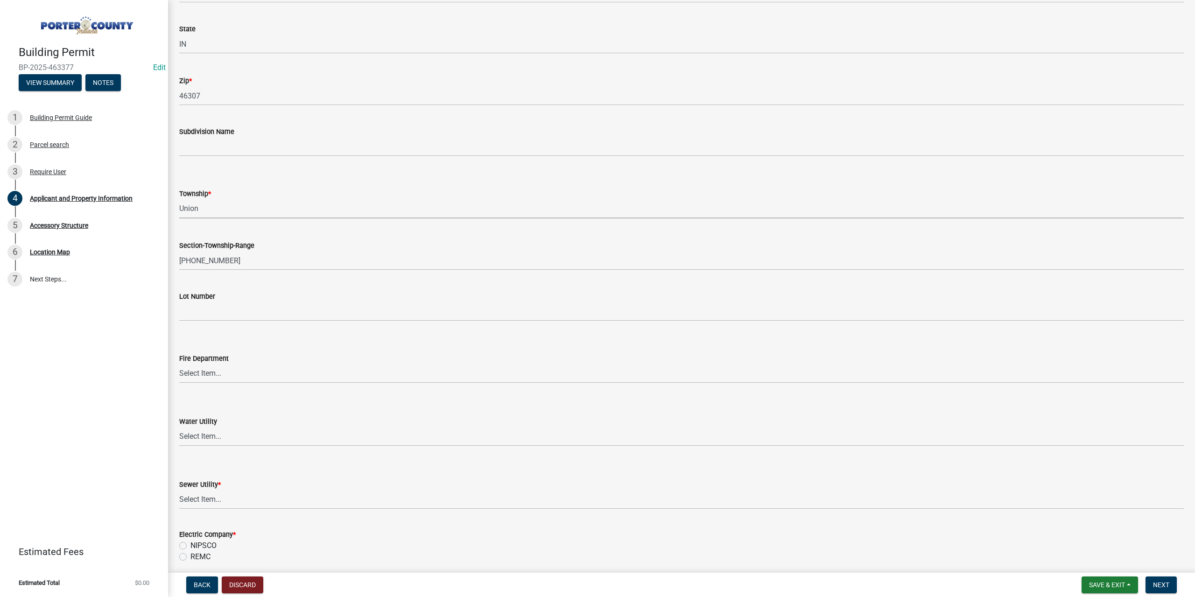
scroll to position [280, 0]
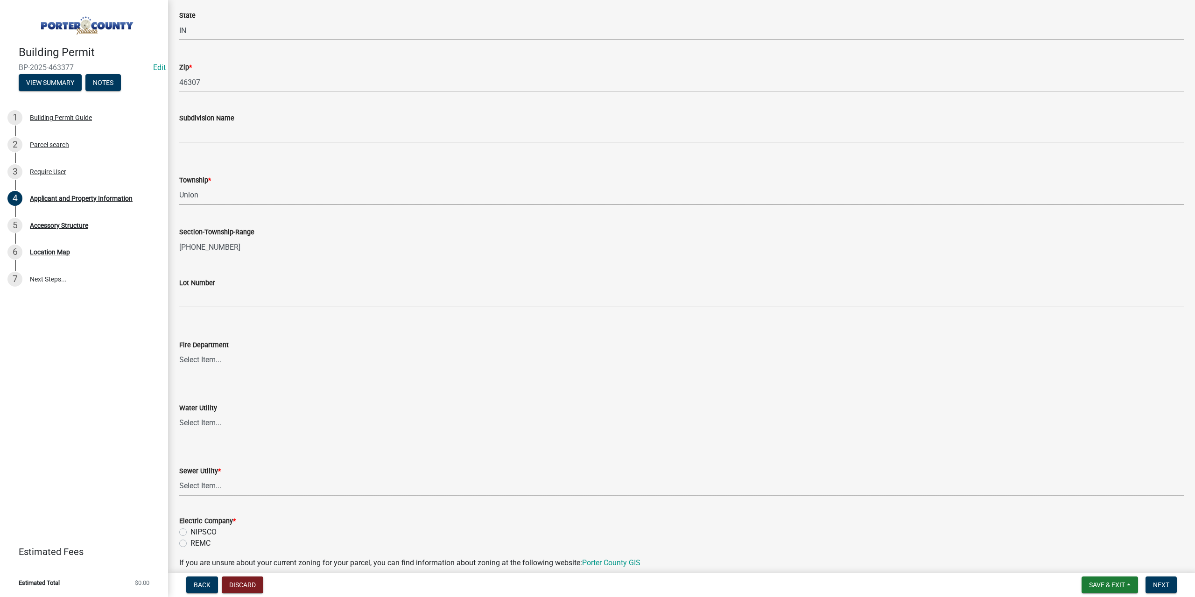
click at [210, 489] on select "Select Item... Aqua Indiana Inc Damon Run Falling Waters Lake Eliza - LEACD Nat…" at bounding box center [681, 485] width 1004 height 19
click at [179, 476] on select "Select Item... Aqua Indiana Inc Damon Run Falling Waters Lake Eliza - LEACD Nat…" at bounding box center [681, 485] width 1004 height 19
select select "ea6751d4-6bf7-4a16-89ee-f7801ab82aa1"
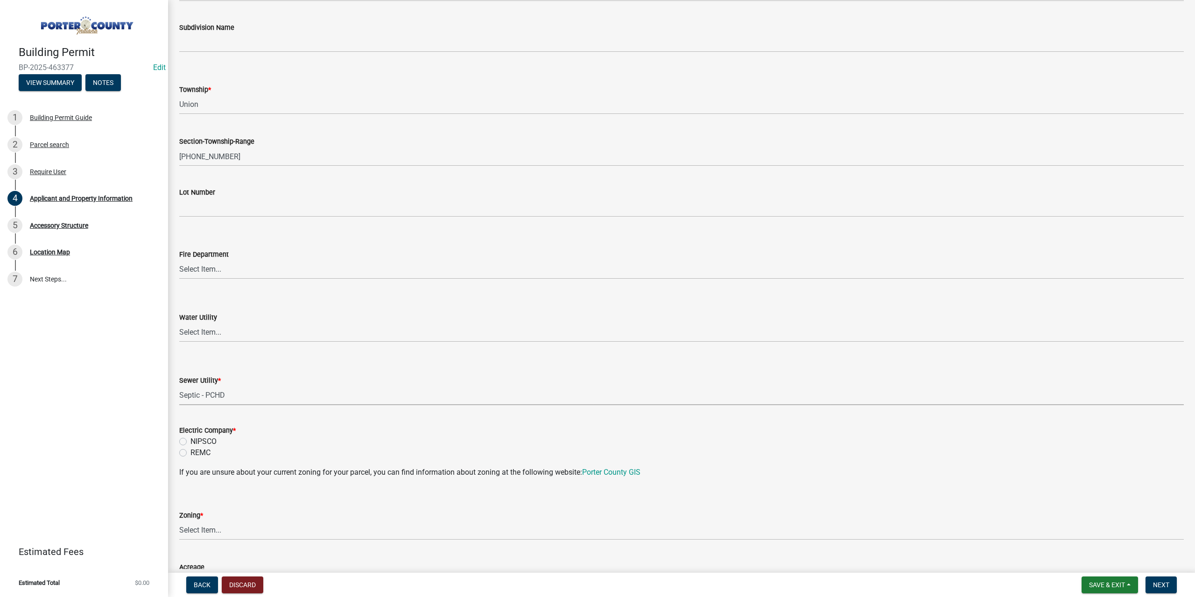
scroll to position [373, 0]
click at [190, 451] on label "REMC" at bounding box center [200, 449] width 20 height 11
click at [190, 450] on input "REMC" at bounding box center [193, 447] width 6 height 6
radio input "true"
click at [211, 530] on select "Select Item... A1 A2 CH CM CN I1 I2 I3 IN MP OT P1 P2 PUD R1 R2 R3 R4 RL RR" at bounding box center [681, 527] width 1004 height 19
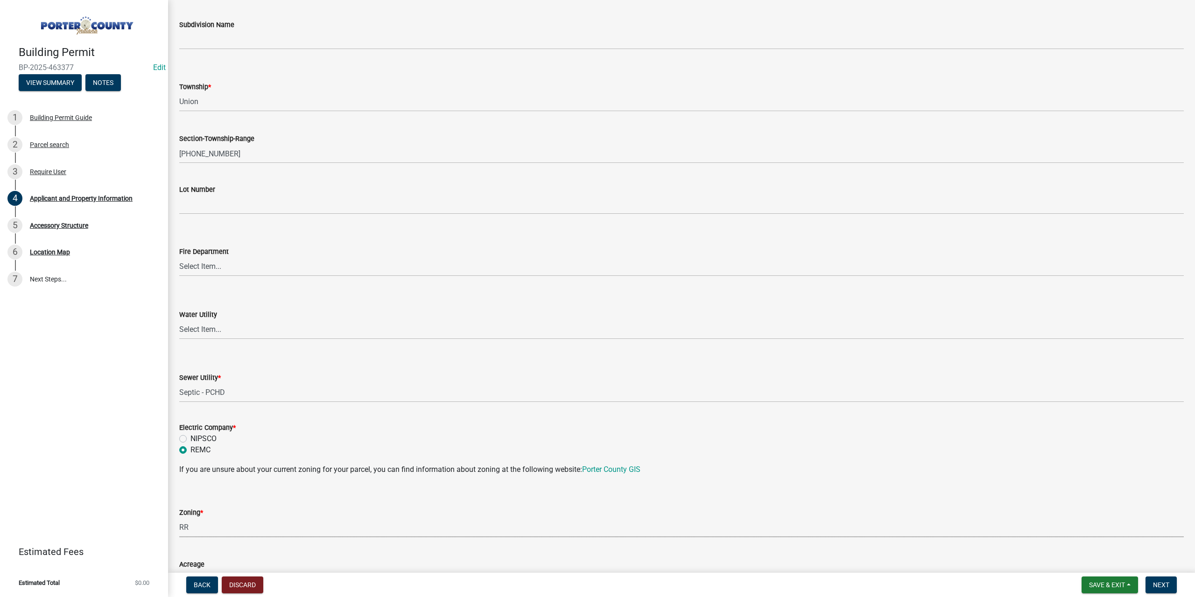
click at [179, 518] on select "Select Item... A1 A2 CH CM CN I1 I2 I3 IN MP OT P1 P2 PUD R1 R2 R3 R4 RL RR" at bounding box center [681, 527] width 1004 height 19
select select "92efe679-05f4-414a-9426-51627fba5de6"
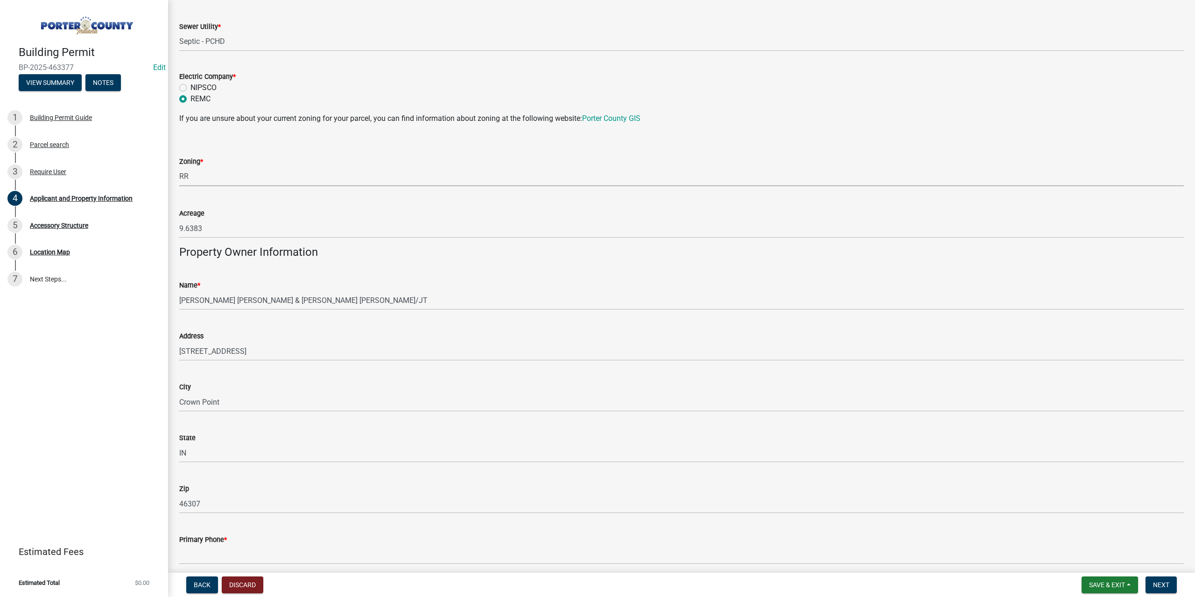
scroll to position [793, 0]
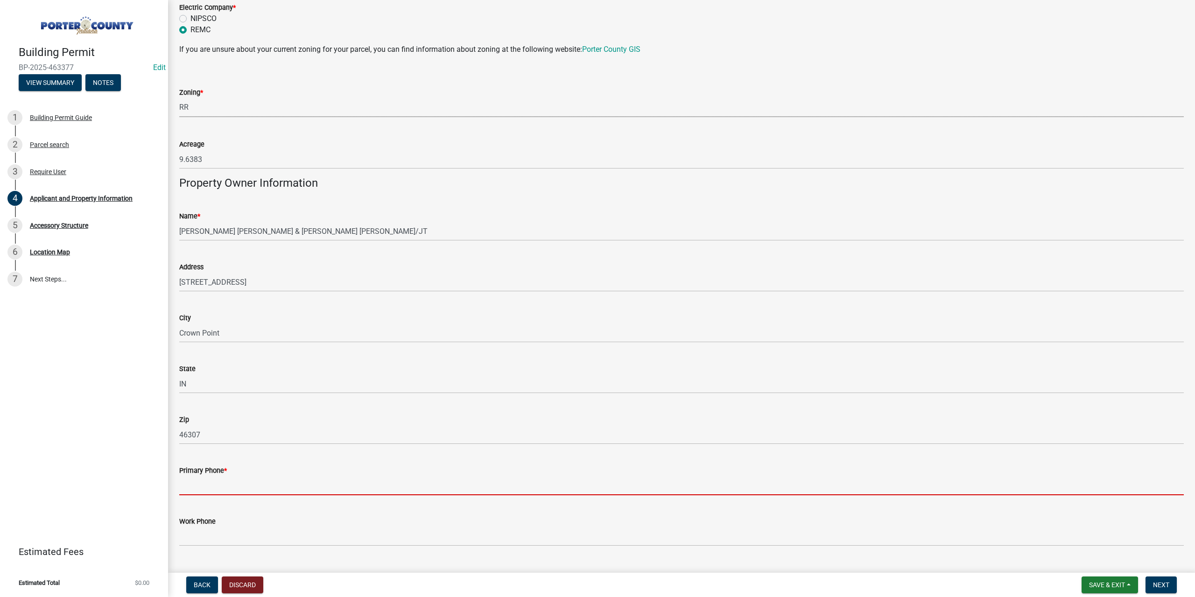
click at [217, 482] on input "Primary Phone *" at bounding box center [681, 485] width 1004 height 19
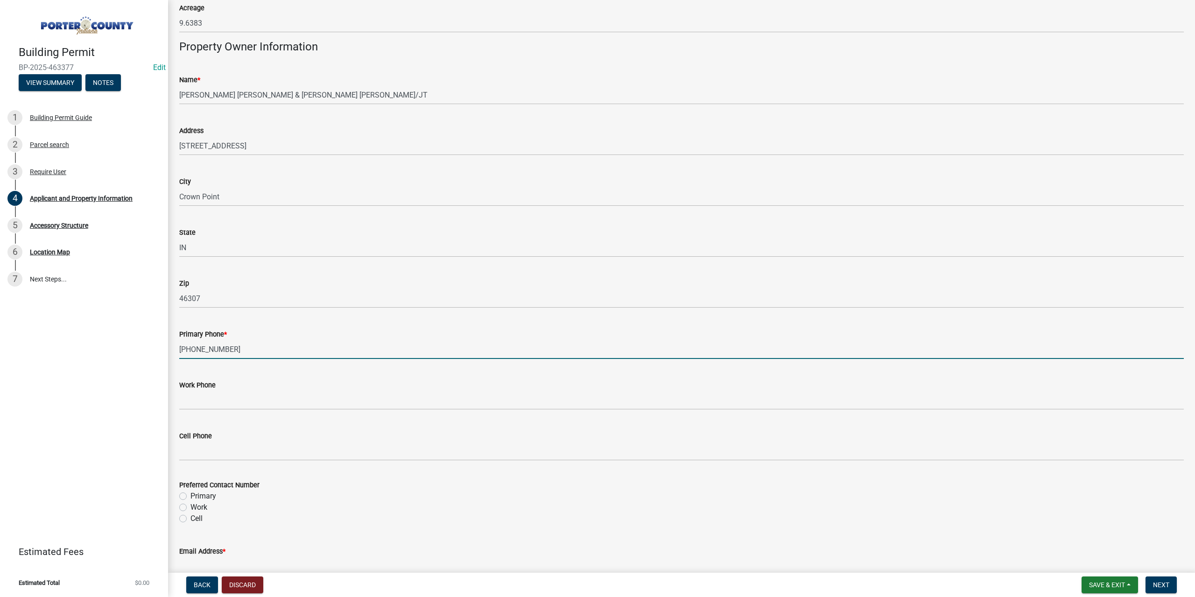
scroll to position [933, 0]
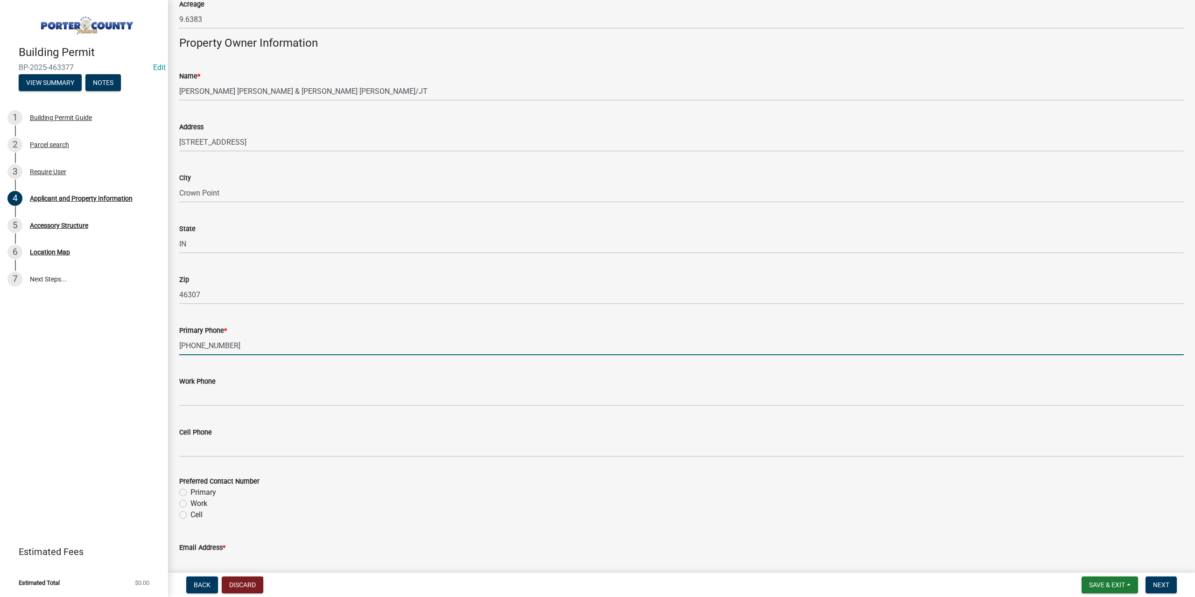
type input "708-466-2240"
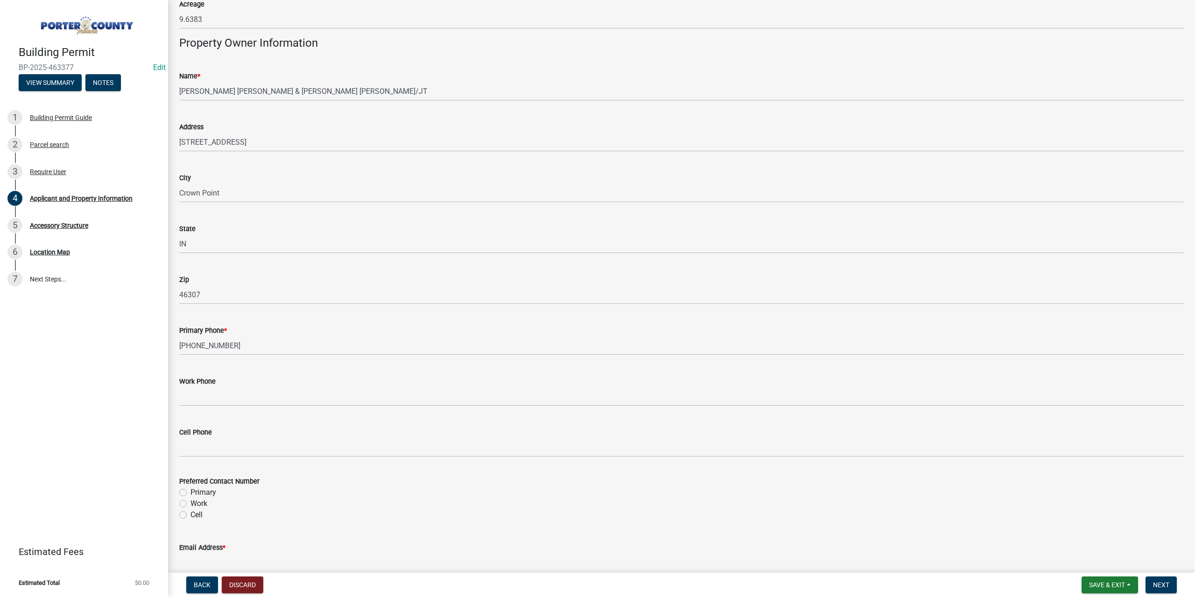
click at [190, 489] on label "Primary" at bounding box center [203, 492] width 26 height 11
click at [190, 489] on input "Primary" at bounding box center [193, 490] width 6 height 6
radio input "true"
click at [195, 559] on input "Email Address *" at bounding box center [681, 562] width 1004 height 19
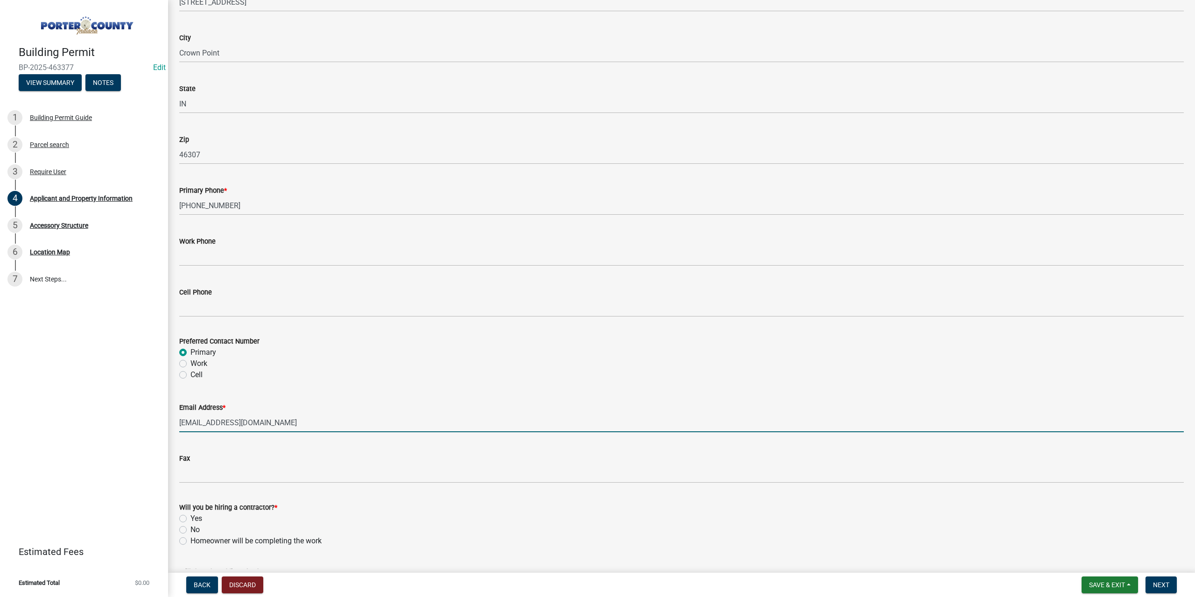
scroll to position [1148, 0]
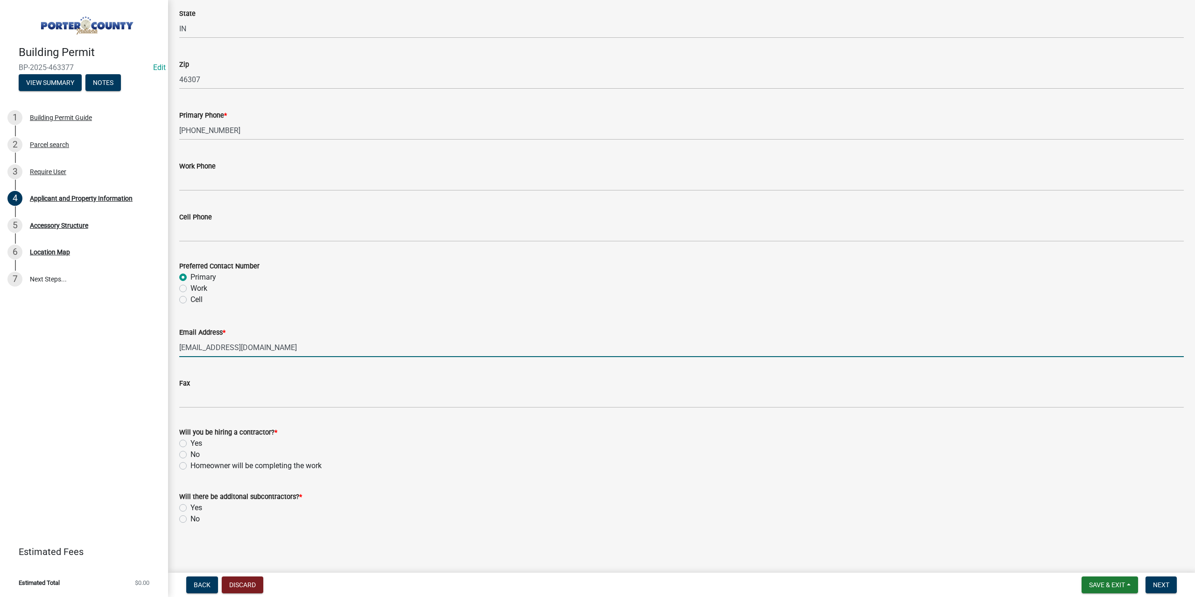
type input "brettmcarthur@gmail.com"
drag, startPoint x: 182, startPoint y: 452, endPoint x: 182, endPoint y: 460, distance: 7.5
click at [190, 453] on label "No" at bounding box center [194, 454] width 9 height 11
click at [190, 453] on input "No" at bounding box center [193, 452] width 6 height 6
radio input "true"
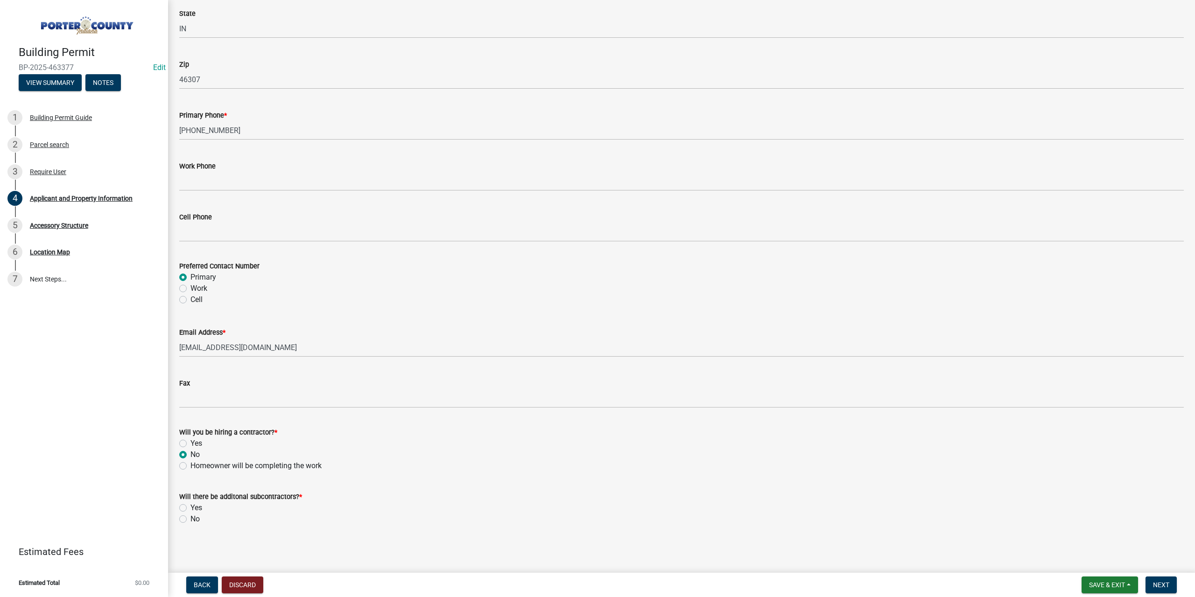
click at [190, 518] on label "No" at bounding box center [194, 518] width 9 height 11
click at [190, 518] on input "No" at bounding box center [193, 516] width 6 height 6
radio input "true"
drag, startPoint x: 1160, startPoint y: 579, endPoint x: 1152, endPoint y: 573, distance: 10.0
click at [1160, 578] on button "Next" at bounding box center [1160, 584] width 31 height 17
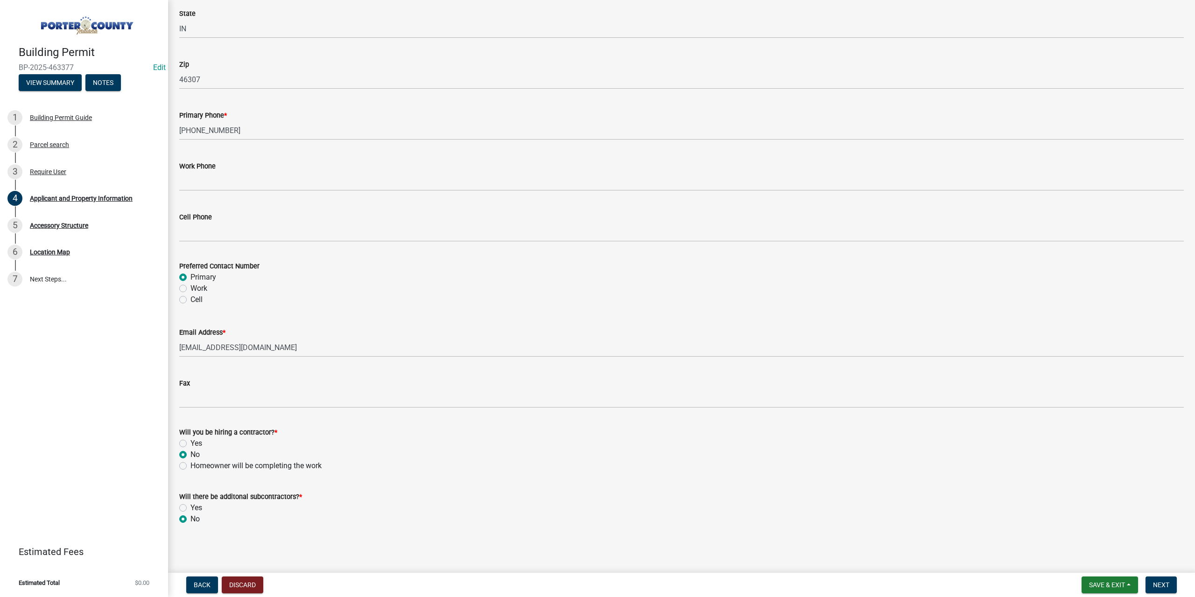
scroll to position [0, 0]
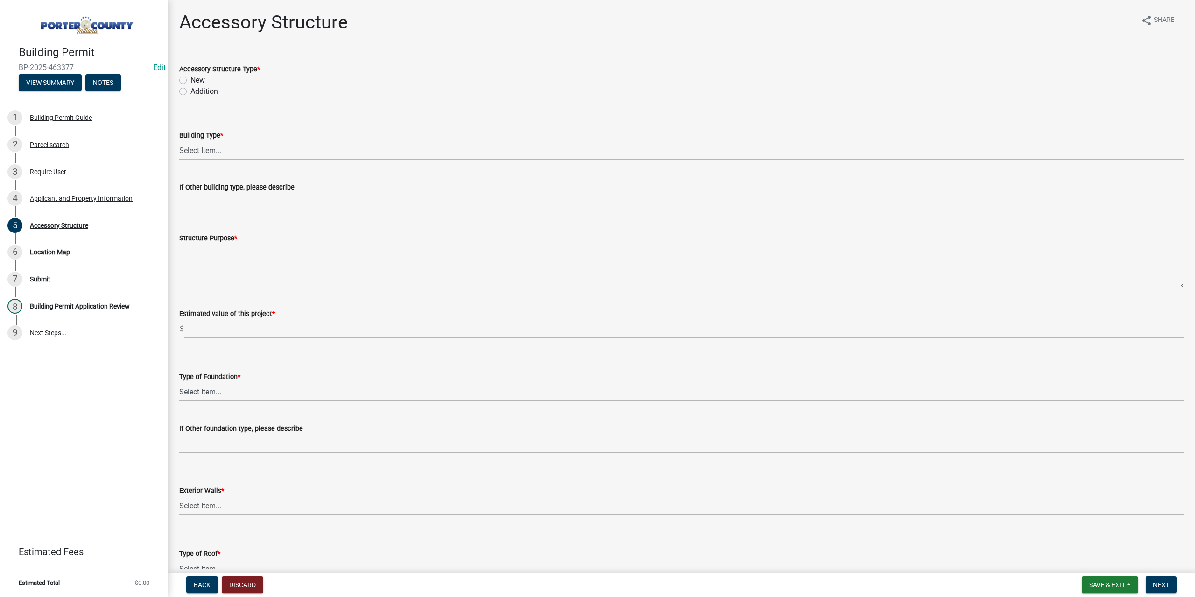
click at [190, 80] on label "New" at bounding box center [197, 80] width 14 height 11
click at [190, 80] on input "New" at bounding box center [193, 78] width 6 height 6
radio input "true"
click at [194, 151] on select "Select Item... Ag. Building Chicken Coop Detached Garage Exterior Remodel Gazeb…" at bounding box center [681, 150] width 1004 height 19
click at [179, 141] on select "Select Item... Ag. Building Chicken Coop Detached Garage Exterior Remodel Gazeb…" at bounding box center [681, 150] width 1004 height 19
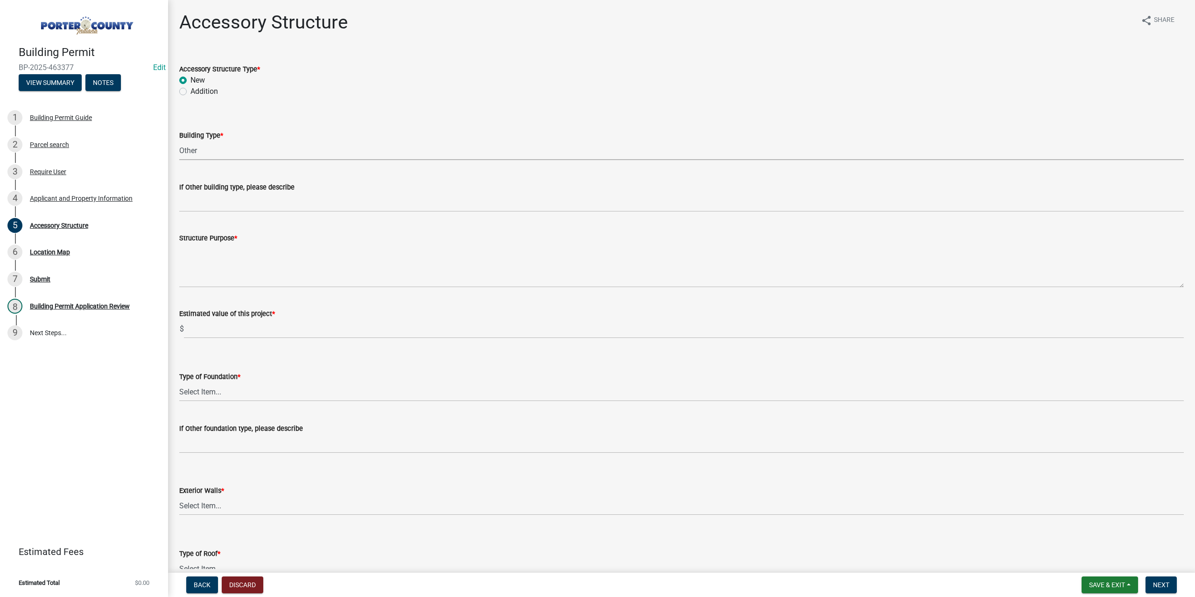
select select "eb23e218-7d4a-44a9-b83f-8c40f034bbaa"
click at [196, 147] on select "Select Item... Ag. Building Chicken Coop Detached Garage Exterior Remodel Gazeb…" at bounding box center [681, 150] width 1004 height 19
click at [179, 141] on select "Select Item... Ag. Building Chicken Coop Detached Garage Exterior Remodel Gazeb…" at bounding box center [681, 150] width 1004 height 19
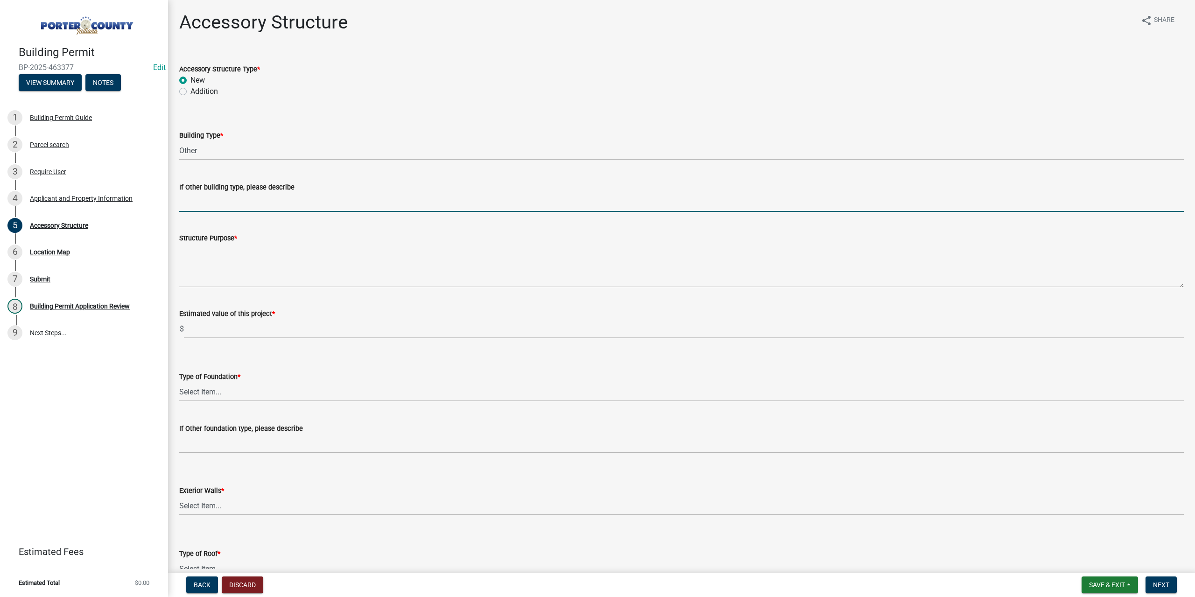
click at [202, 199] on input "If Other building type, please describe" at bounding box center [681, 202] width 1004 height 19
type input "car port"
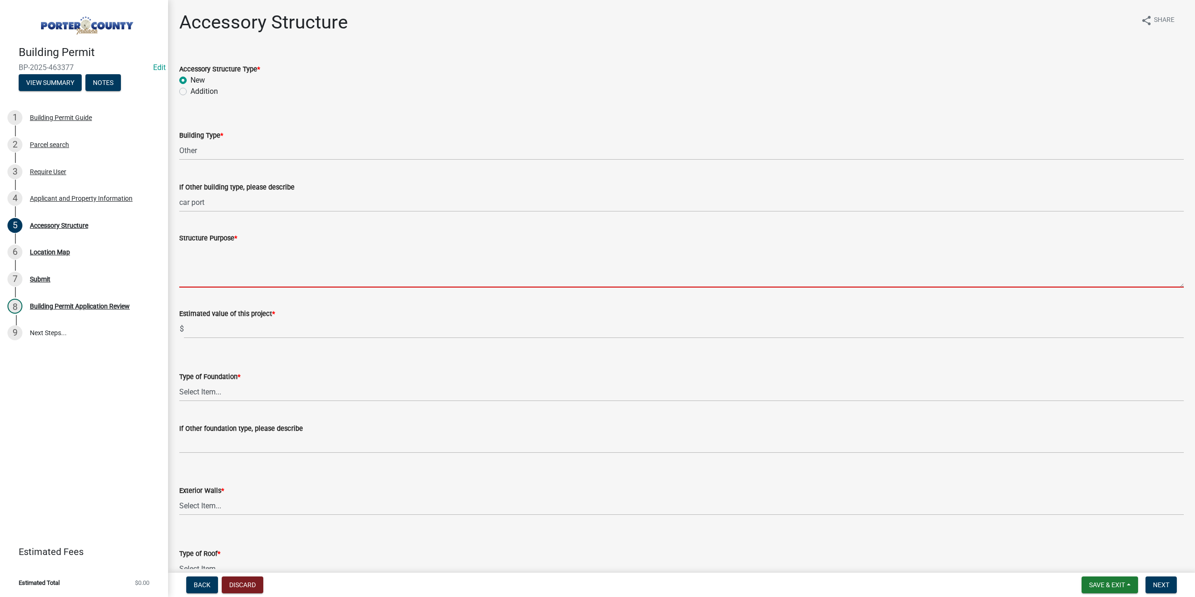
click at [230, 276] on textarea "Structure Purpose *" at bounding box center [681, 266] width 1004 height 44
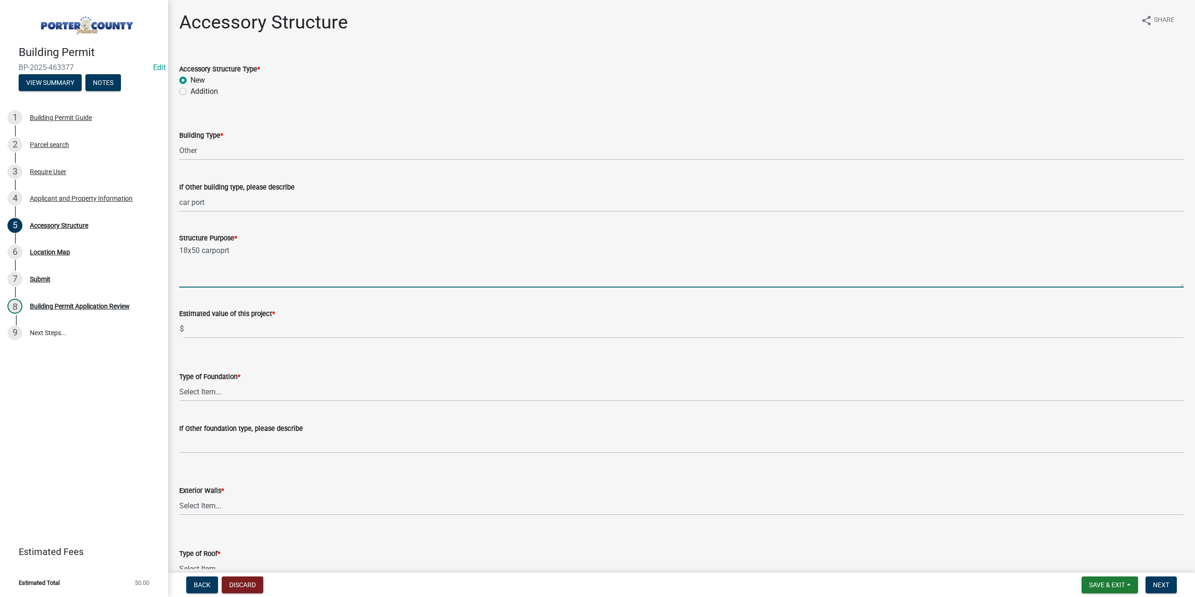
click at [223, 251] on textarea "18x50 carpoprt" at bounding box center [681, 266] width 1004 height 44
type textarea "18x50 carport"
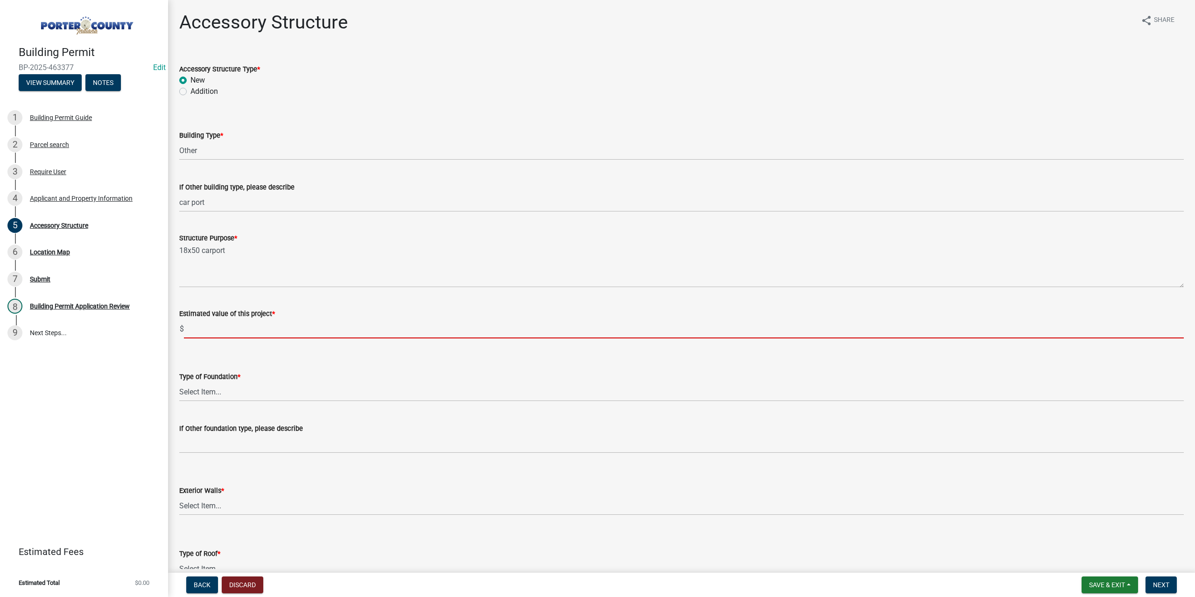
click at [225, 331] on input "text" at bounding box center [683, 328] width 999 height 19
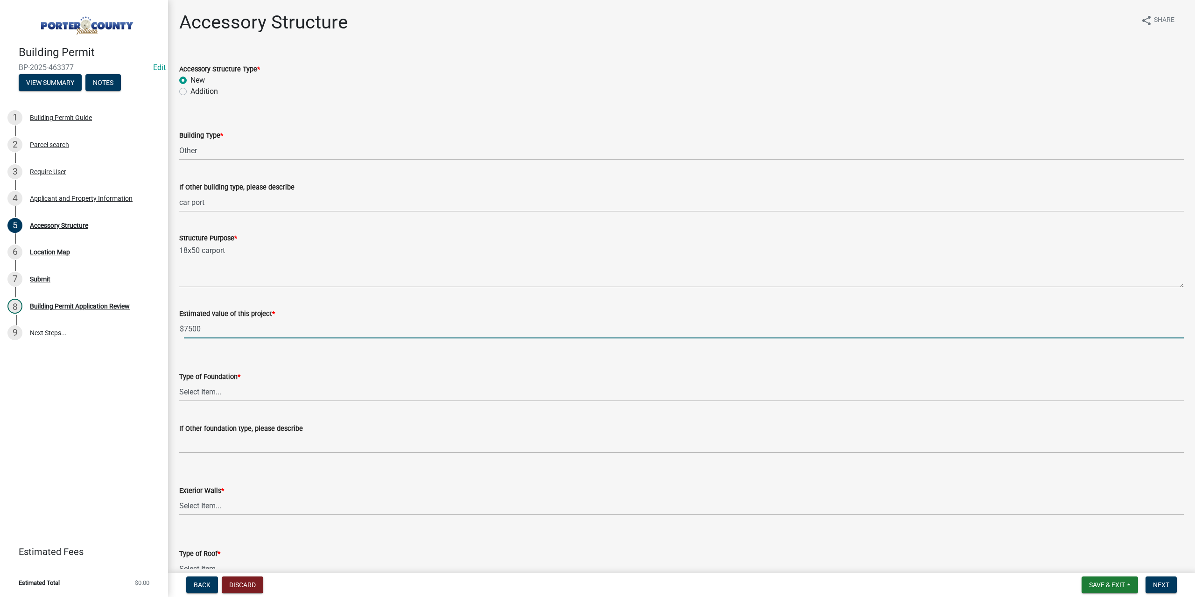
type input "7500"
click at [200, 398] on select "Select Item... Concrete Block Poured Concrete Post Frame Other" at bounding box center [681, 391] width 1004 height 19
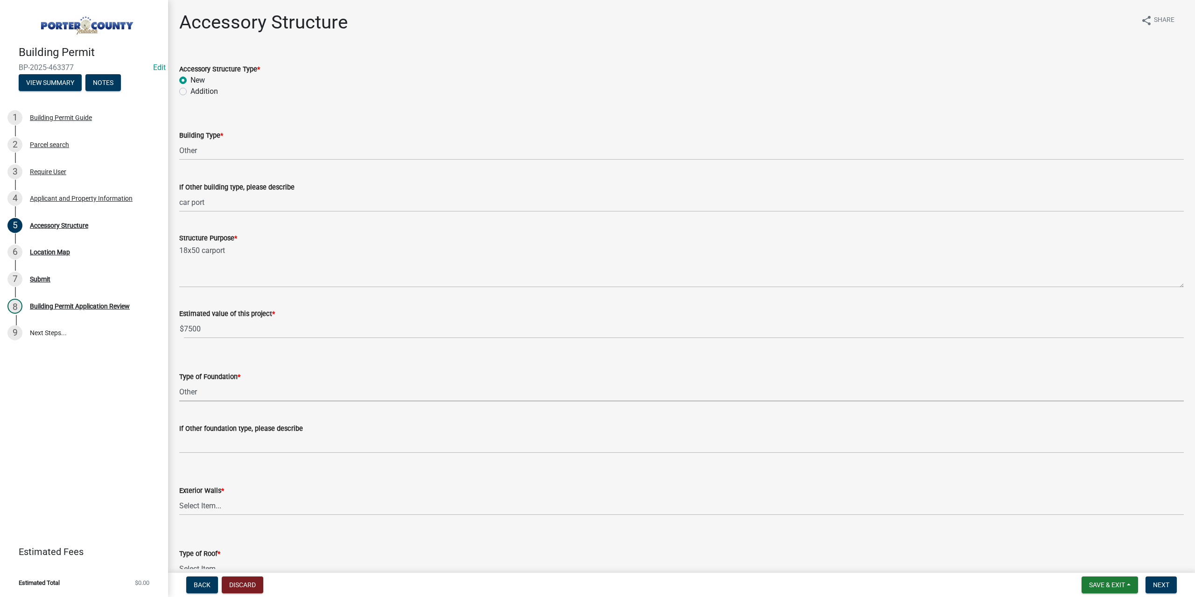
click at [179, 382] on select "Select Item... Concrete Block Poured Concrete Post Frame Other" at bounding box center [681, 391] width 1004 height 19
select select "c9e834ac-bebe-4d20-b79b-0346d2791f6f"
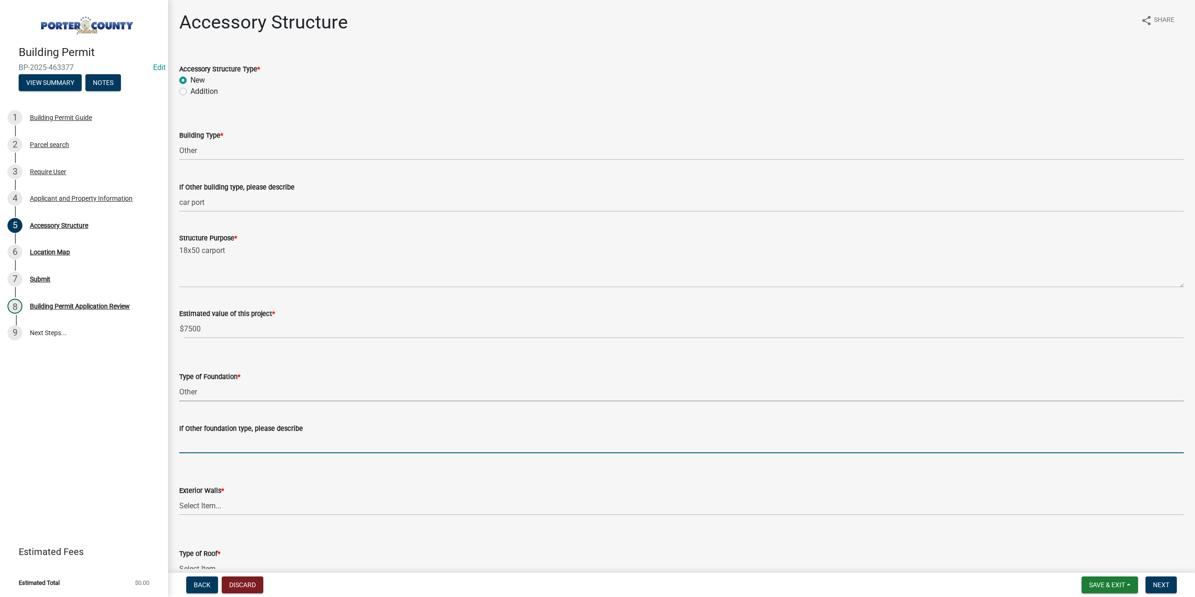
click at [197, 445] on input "If Other foundation type, please describe" at bounding box center [681, 443] width 1004 height 19
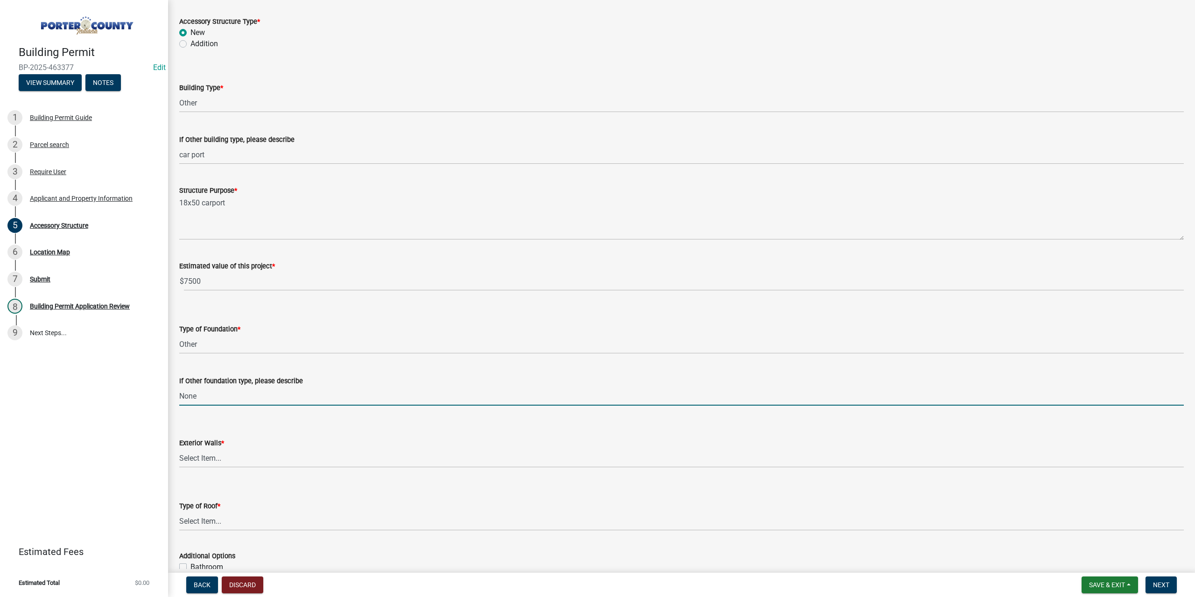
scroll to position [93, 0]
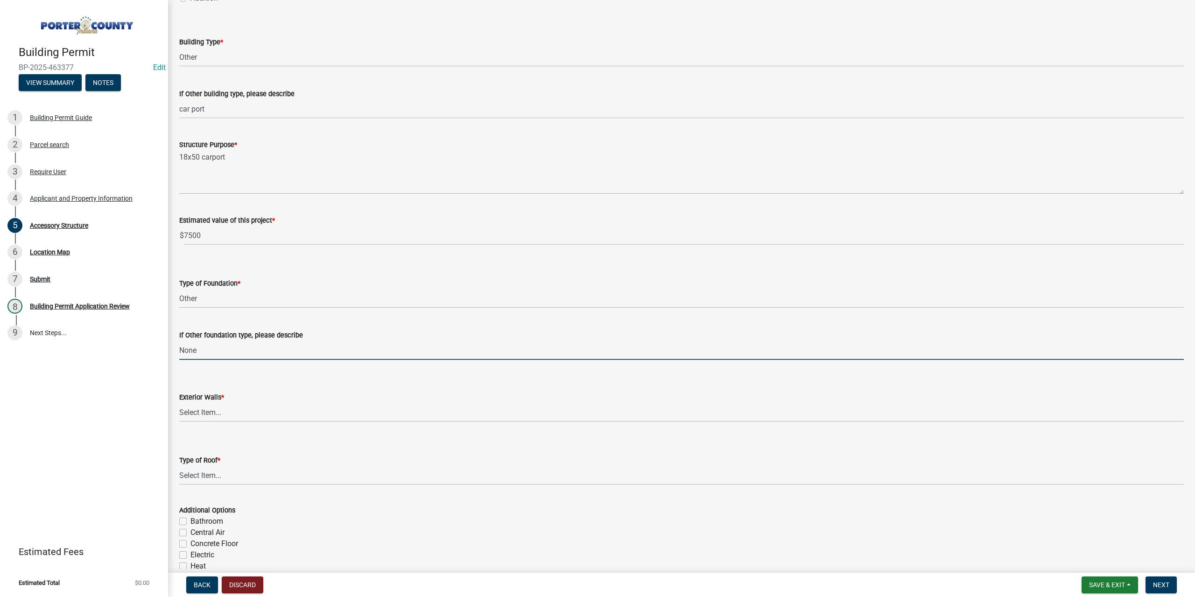
type input "None"
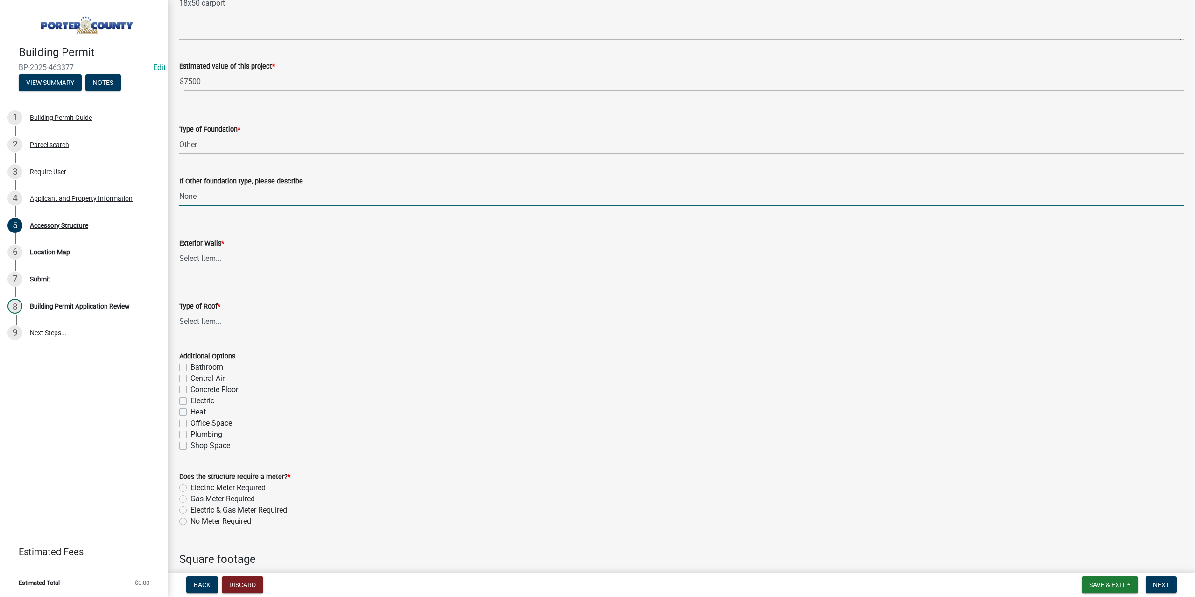
scroll to position [233, 0]
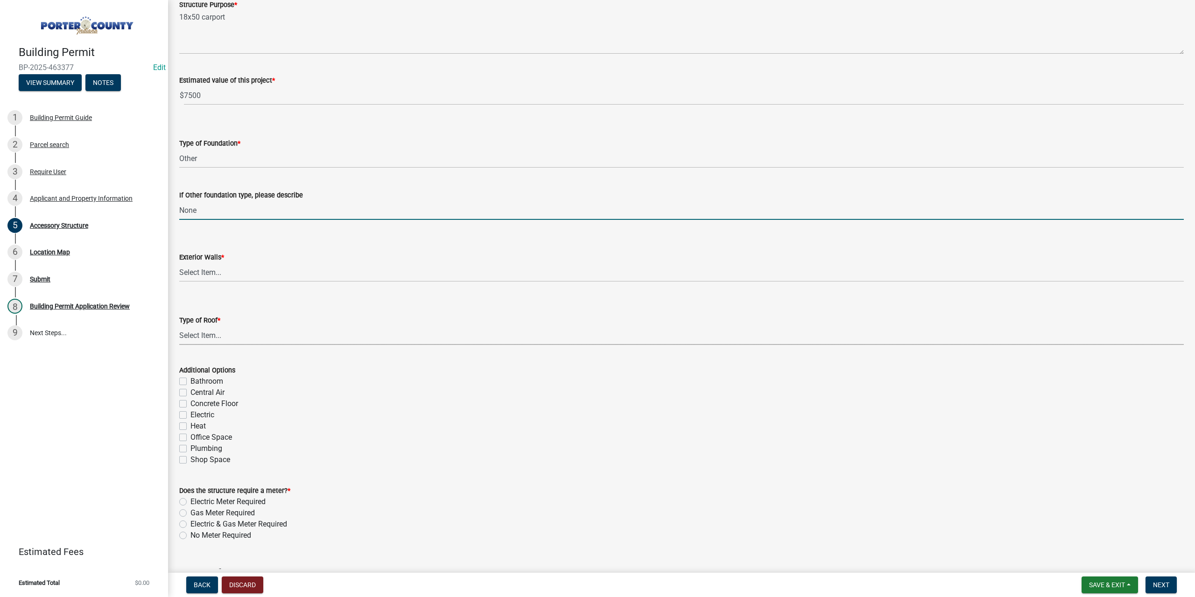
click at [226, 335] on select "Select Item... Shingles Steel" at bounding box center [681, 335] width 1004 height 19
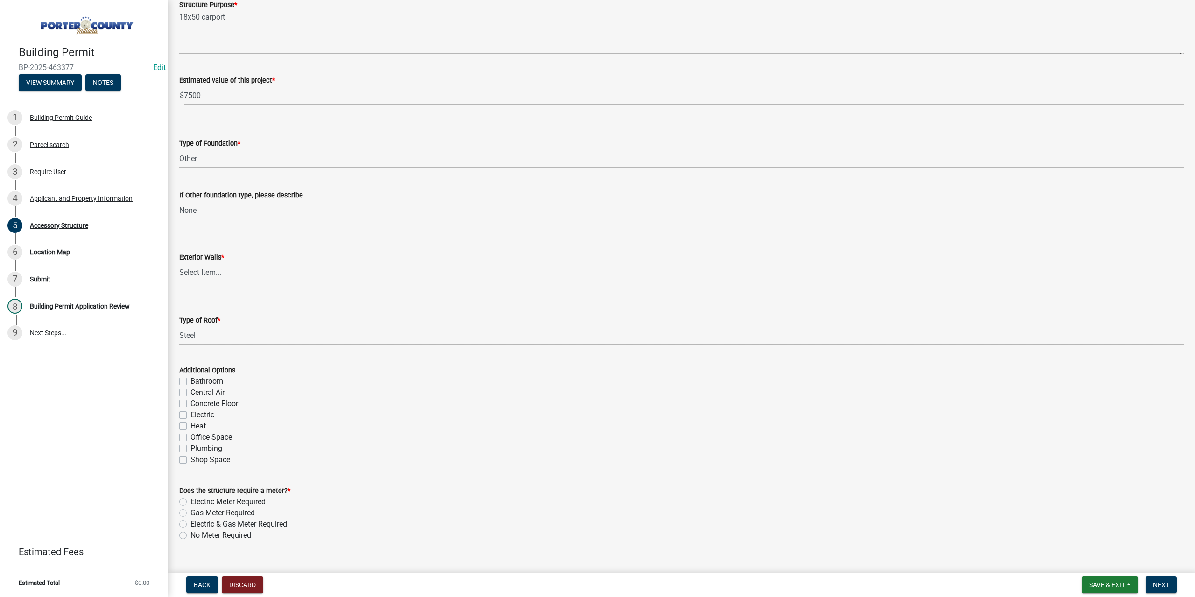
click at [179, 326] on select "Select Item... Shingles Steel" at bounding box center [681, 335] width 1004 height 19
select select "d63a0ebc-b44d-481d-ab70-ec75eba29316"
click at [237, 271] on select "Select Item... Masonry Wood Frame Post Frame Steel Frame" at bounding box center [681, 272] width 1004 height 19
click at [179, 263] on select "Select Item... Masonry Wood Frame Post Frame Steel Frame" at bounding box center [681, 272] width 1004 height 19
select select "f445a0ba-bd7f-4793-84a4-aa7237a6abf8"
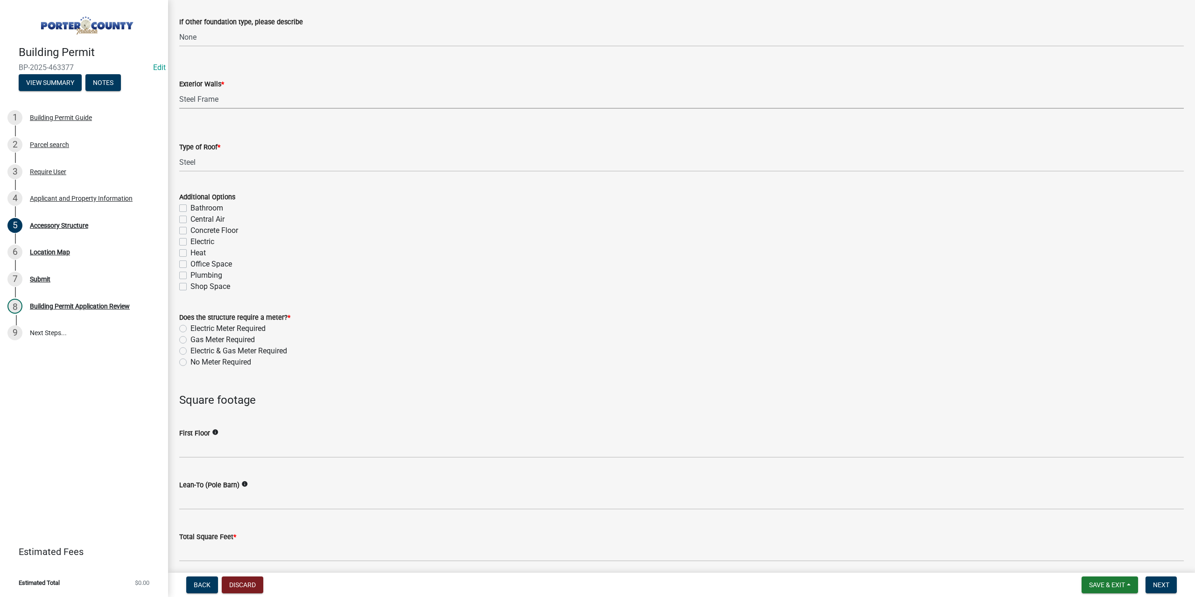
scroll to position [420, 0]
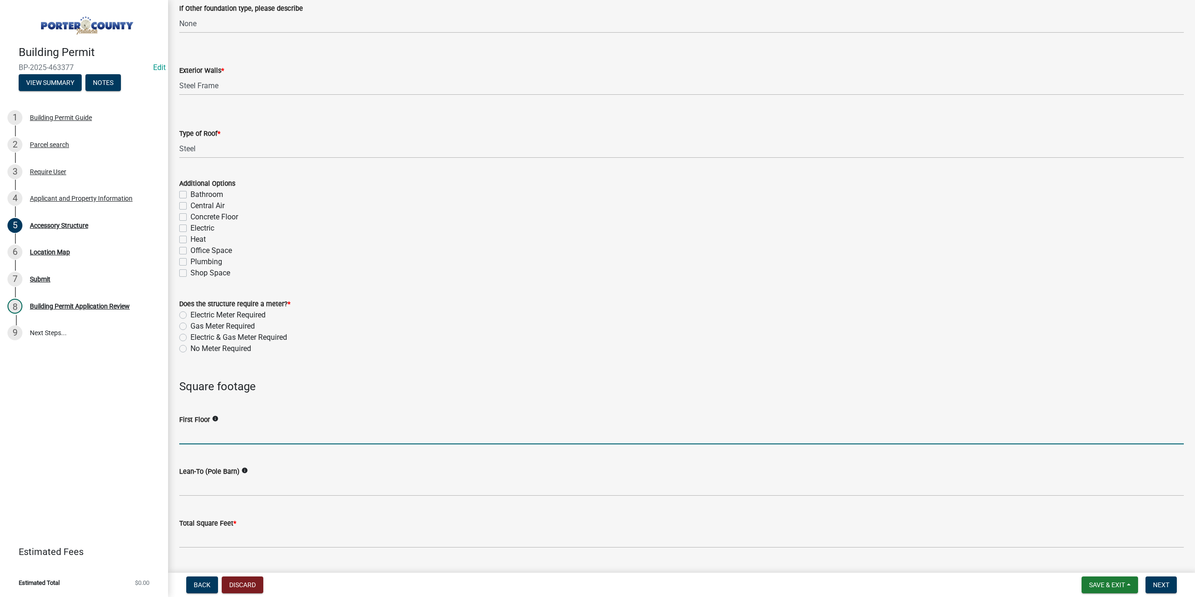
click at [215, 432] on input "text" at bounding box center [681, 434] width 1004 height 19
type input "900"
click at [190, 347] on label "No Meter Required" at bounding box center [220, 348] width 61 height 11
click at [190, 347] on input "No Meter Required" at bounding box center [193, 346] width 6 height 6
radio input "true"
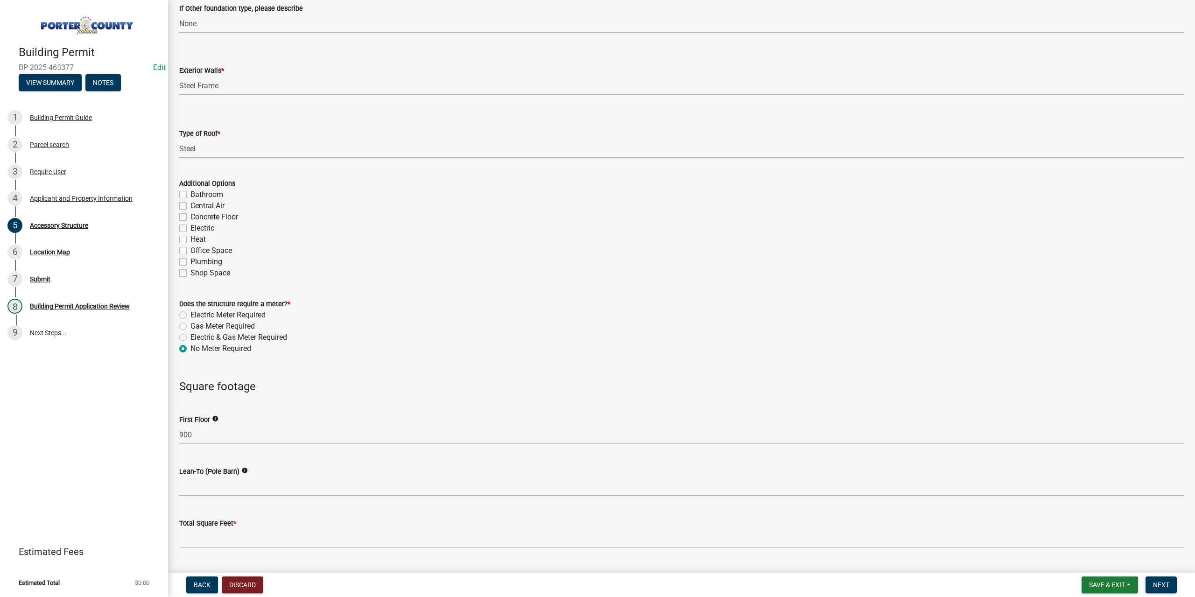
scroll to position [653, 0]
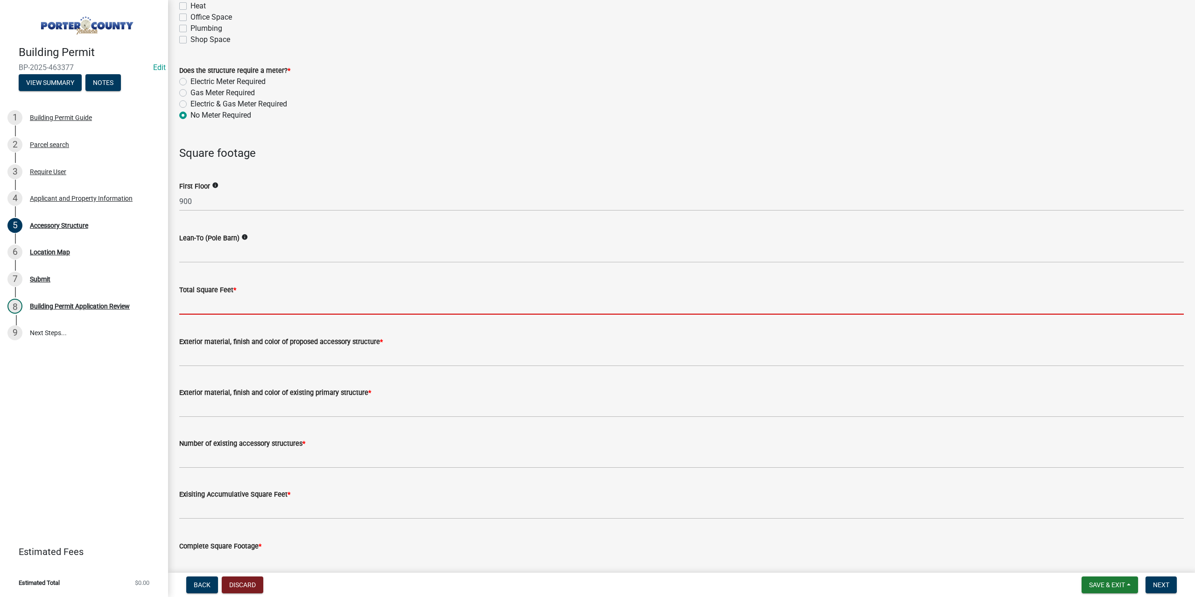
click at [220, 306] on input "text" at bounding box center [681, 304] width 1004 height 19
type input "3"
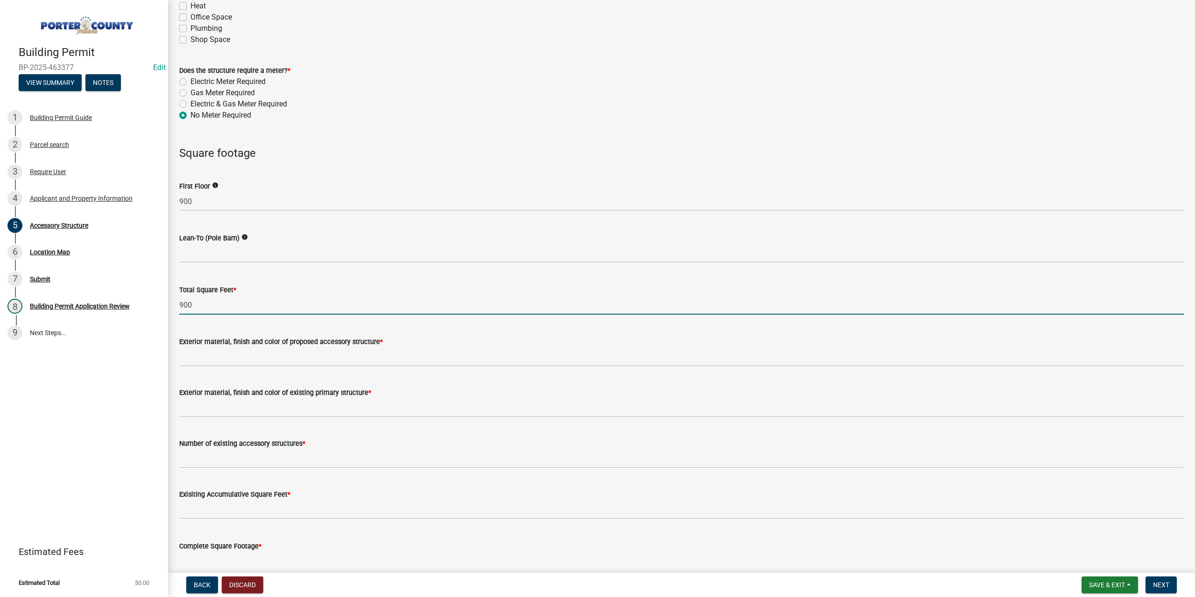
type input "900"
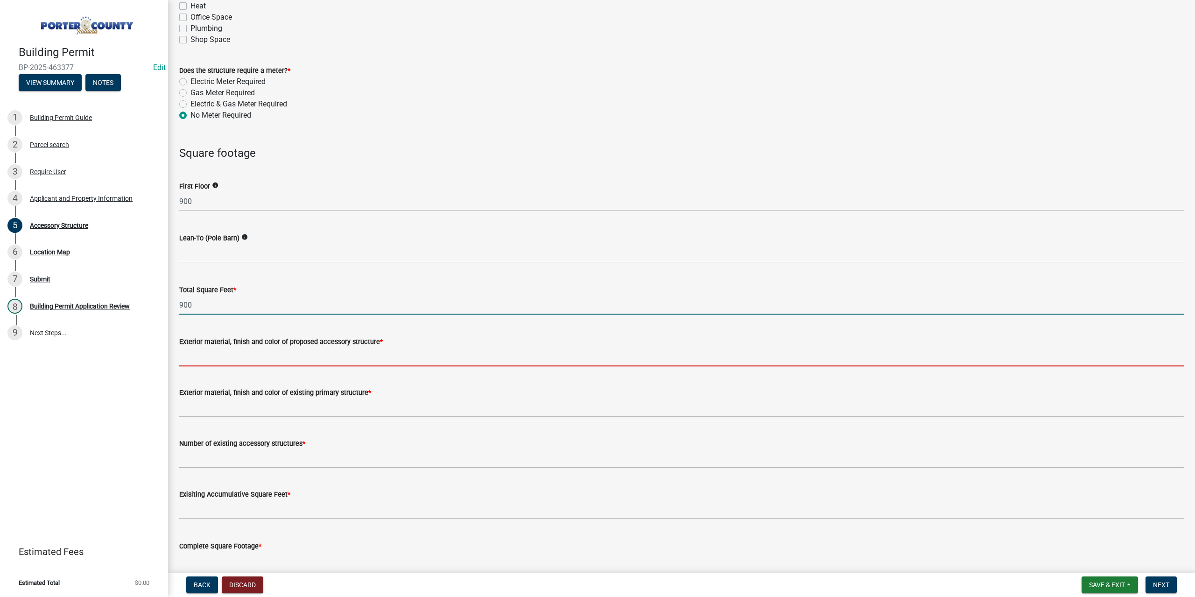
click at [259, 354] on input "Exterior material, finish and color of proposed accessory structure *" at bounding box center [681, 356] width 1004 height 19
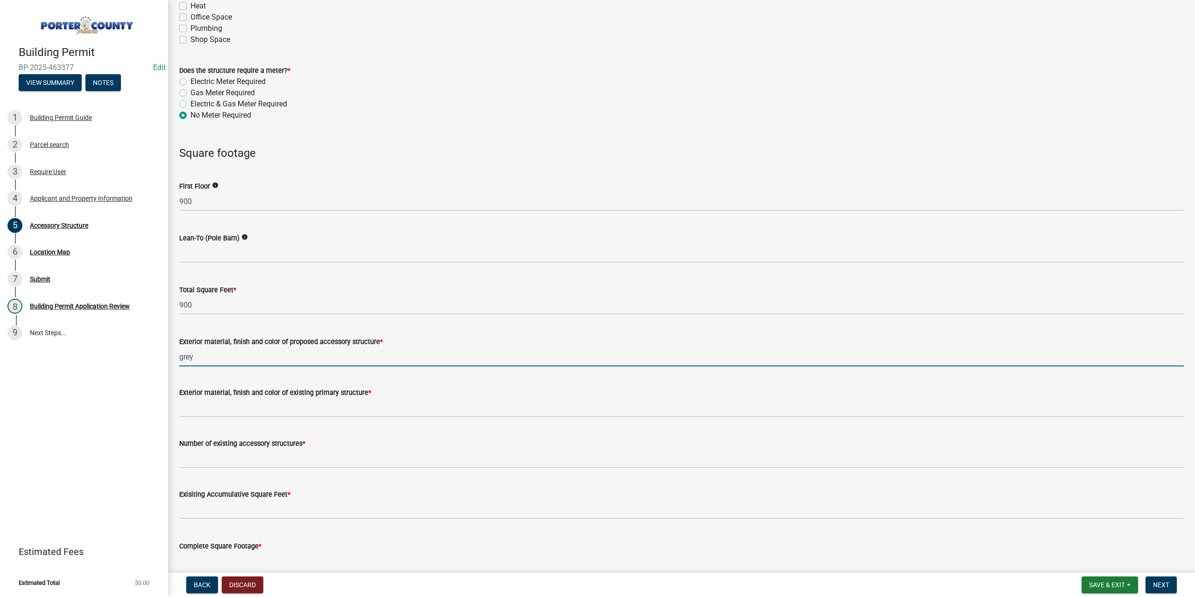
type input "grey"
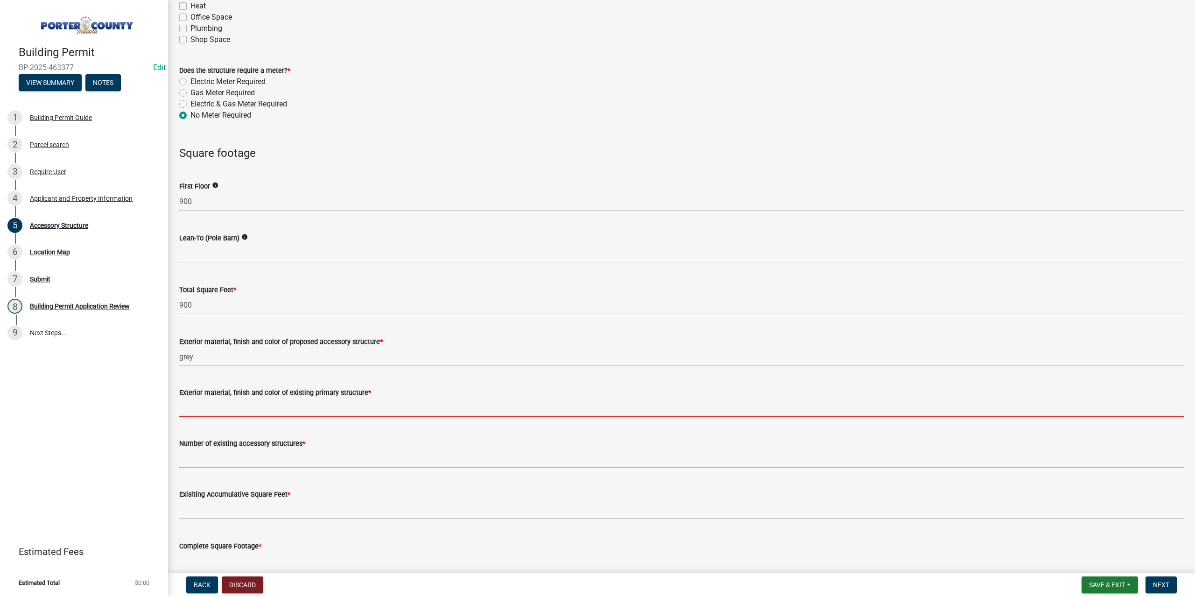
click at [235, 407] on input "Exterior material, finish and color of existing primary structure *" at bounding box center [681, 407] width 1004 height 19
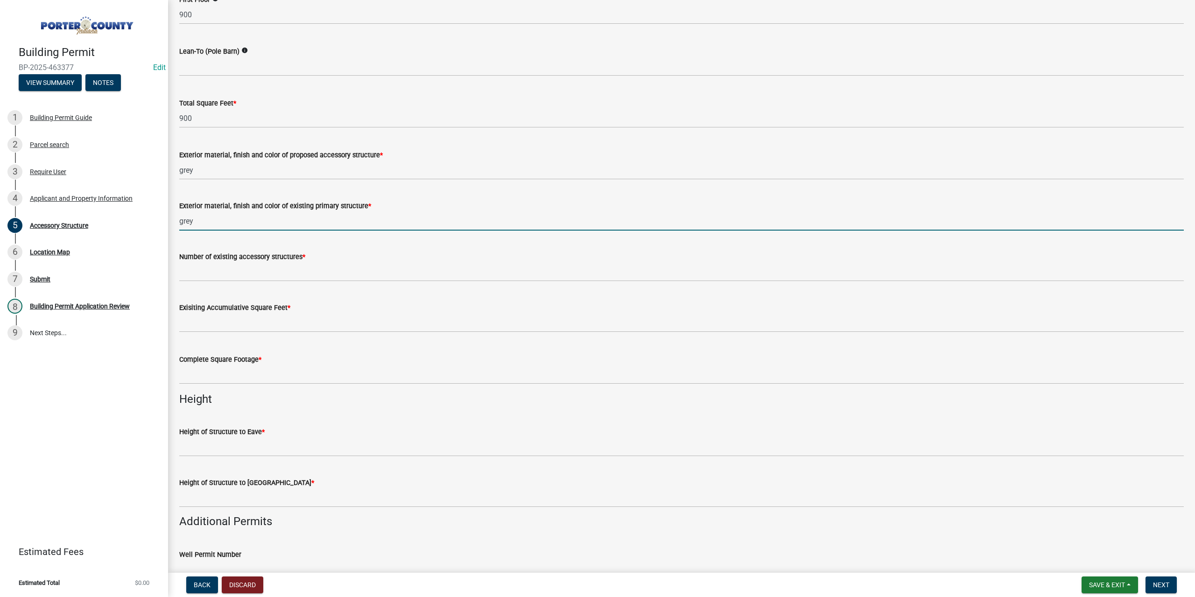
scroll to position [887, 0]
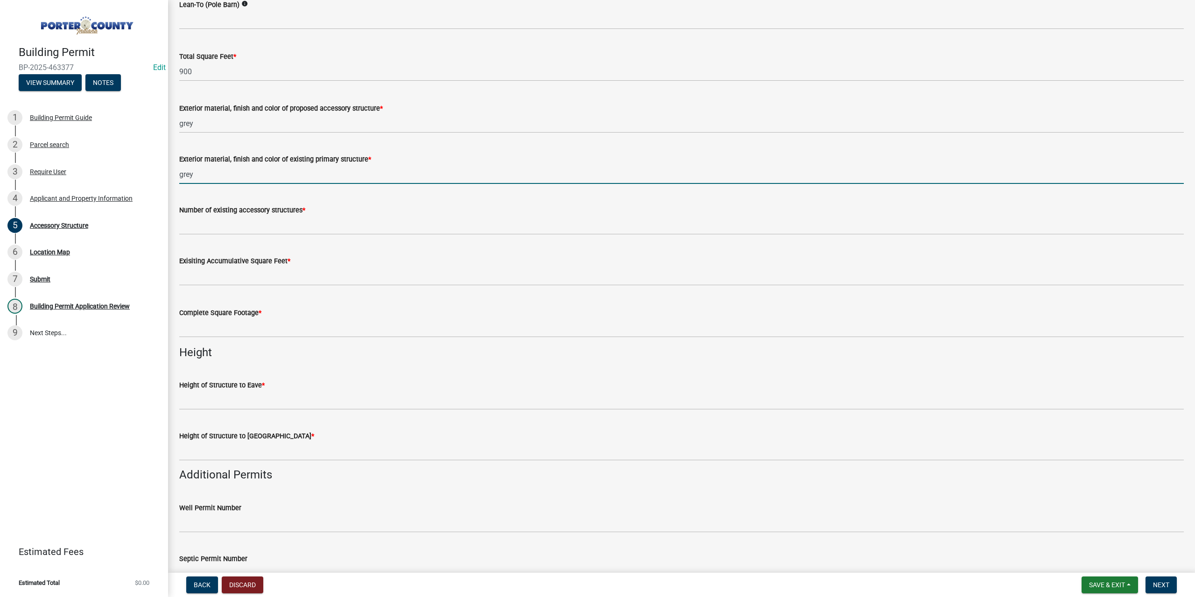
type input "grey"
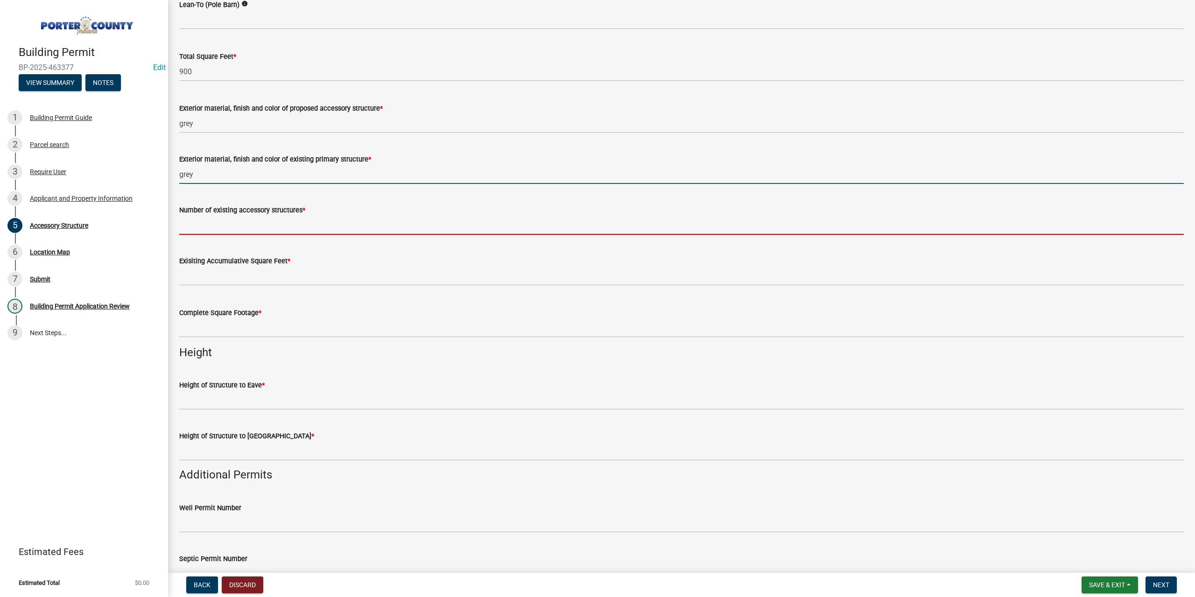
click at [277, 230] on input "Number of existing accessory structures *" at bounding box center [681, 225] width 1004 height 19
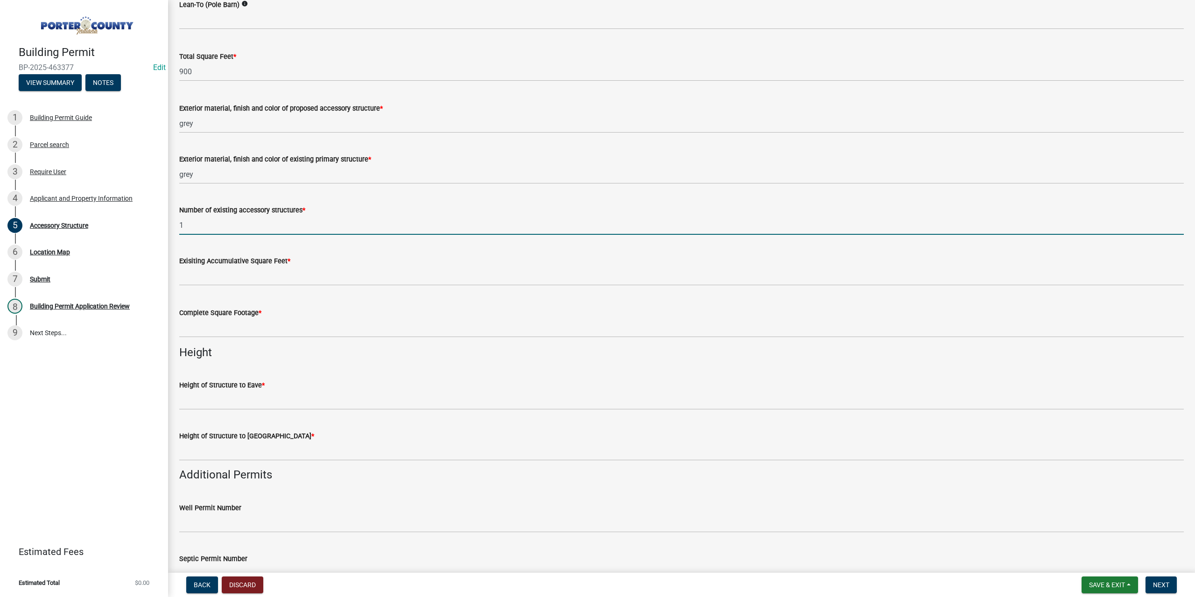
type input "1"
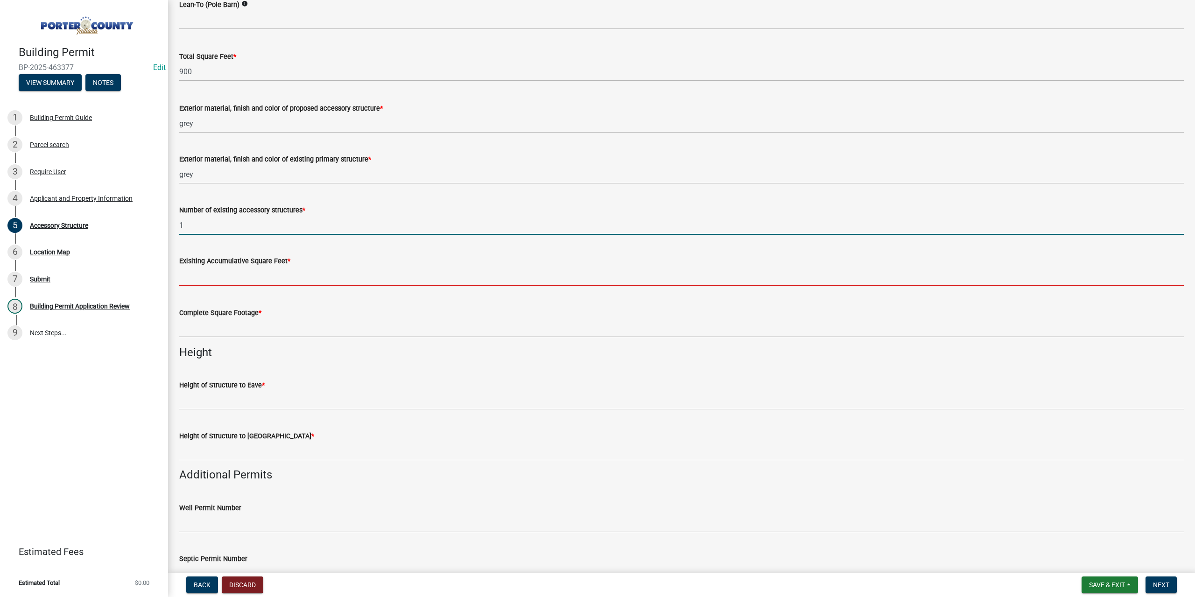
click at [206, 275] on input "text" at bounding box center [681, 275] width 1004 height 19
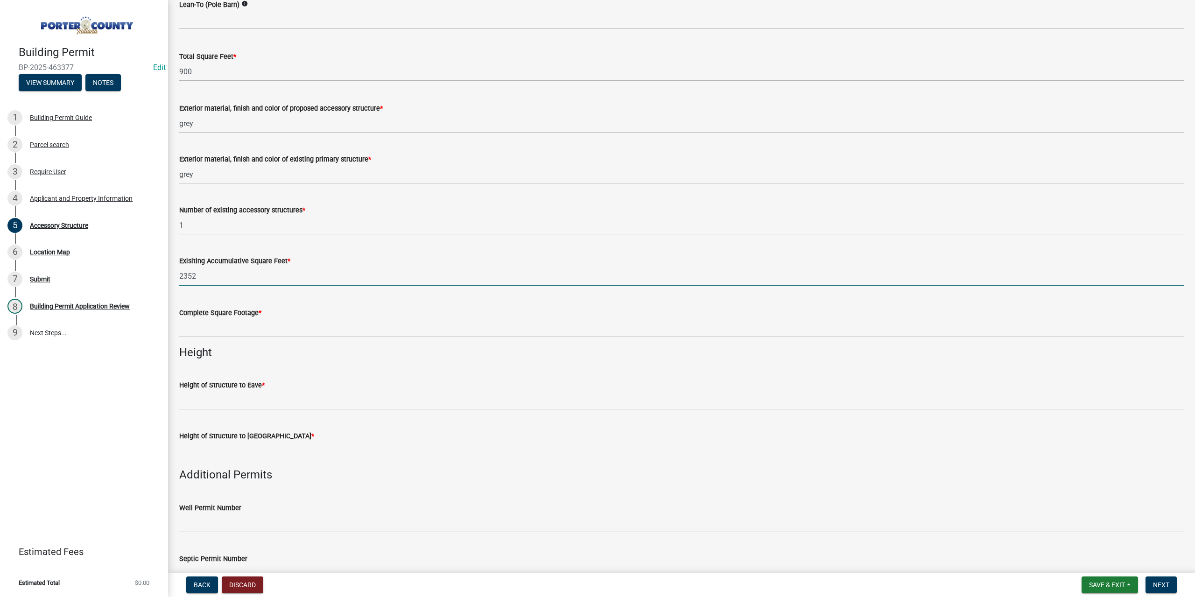
type input "2352"
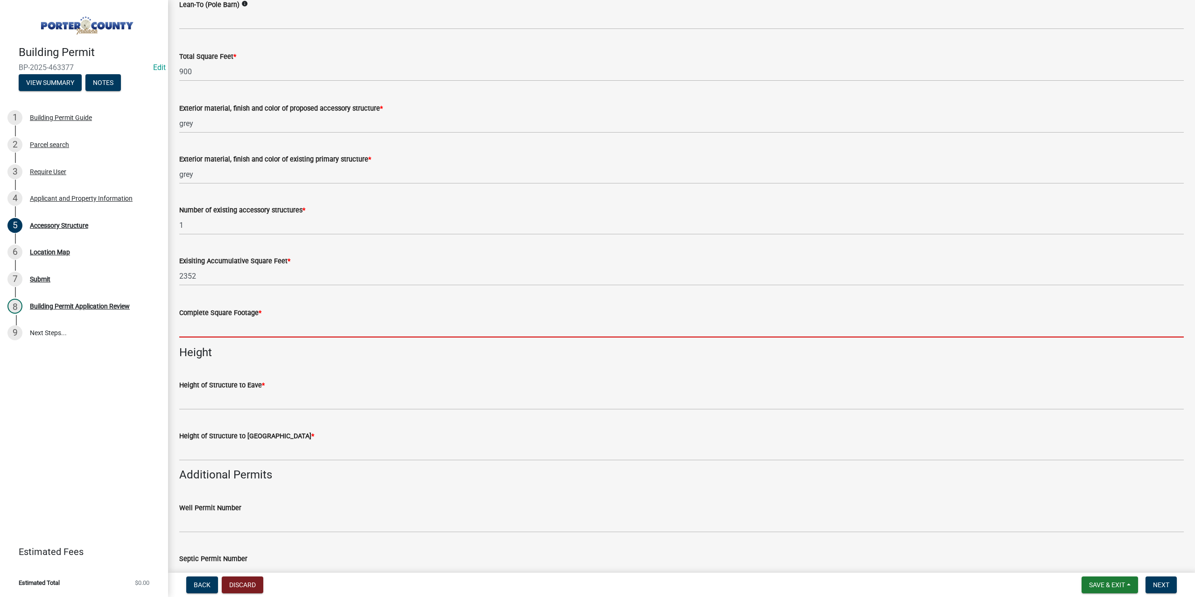
click at [254, 326] on input "text" at bounding box center [681, 327] width 1004 height 19
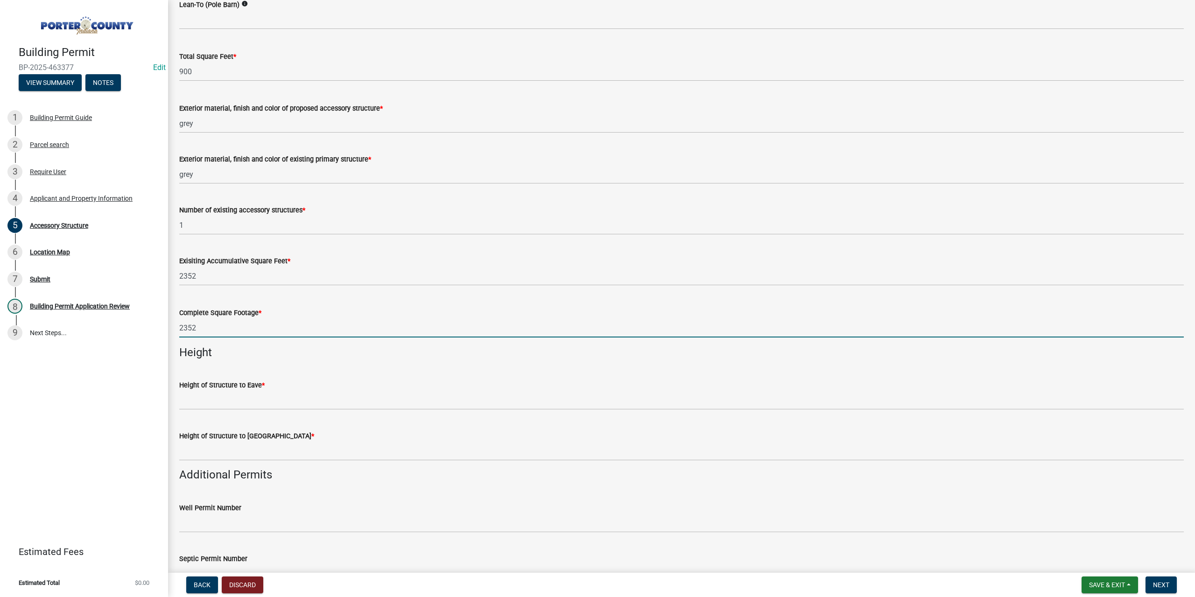
type input "2352"
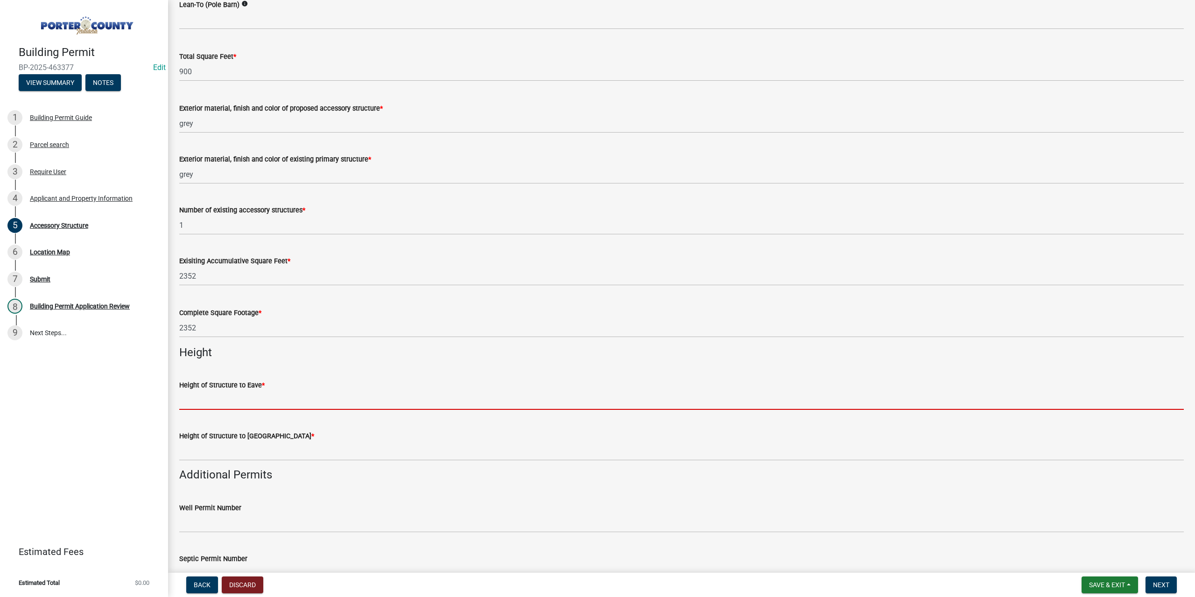
click at [236, 402] on input "Height of Structure to Eave *" at bounding box center [681, 400] width 1004 height 19
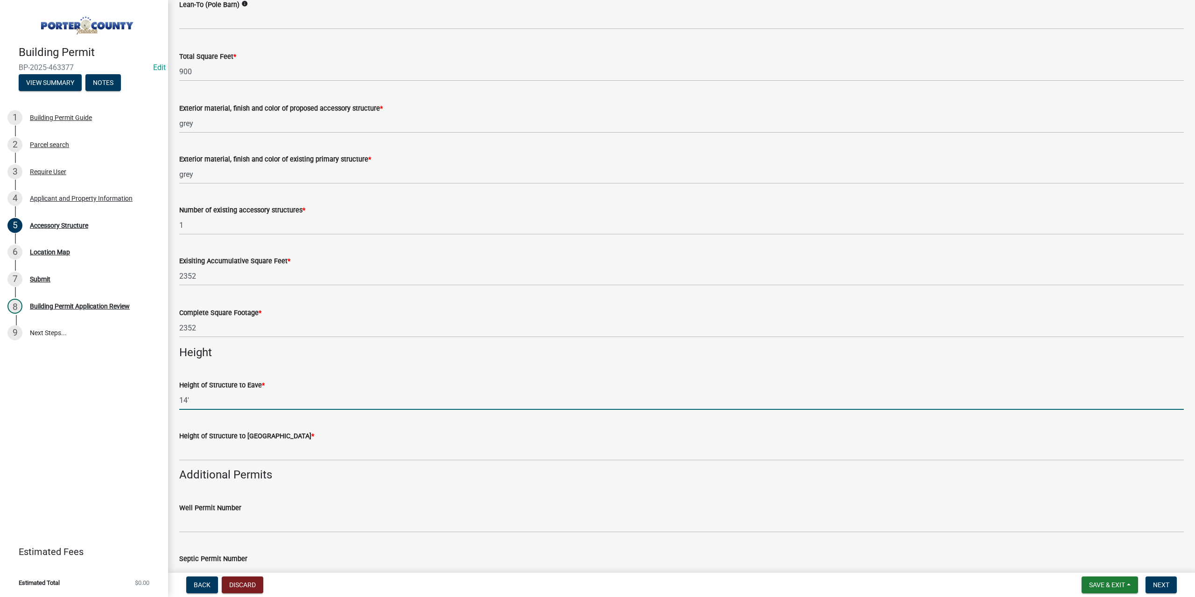
type input "14'"
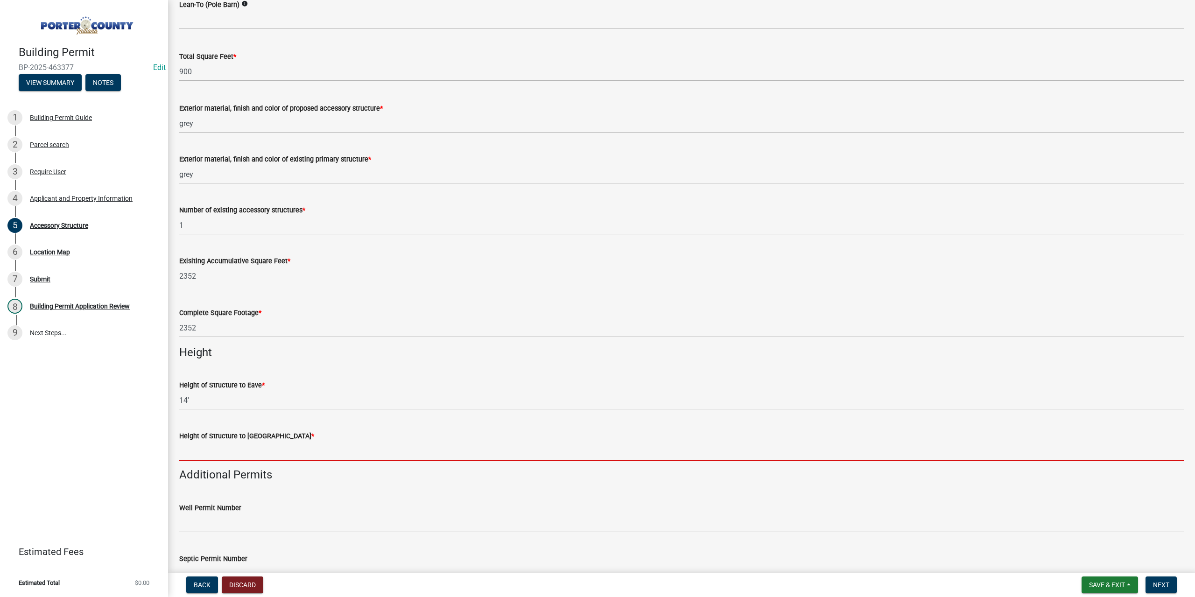
click at [189, 443] on input "Height of Structure to Roof Peak *" at bounding box center [681, 450] width 1004 height 19
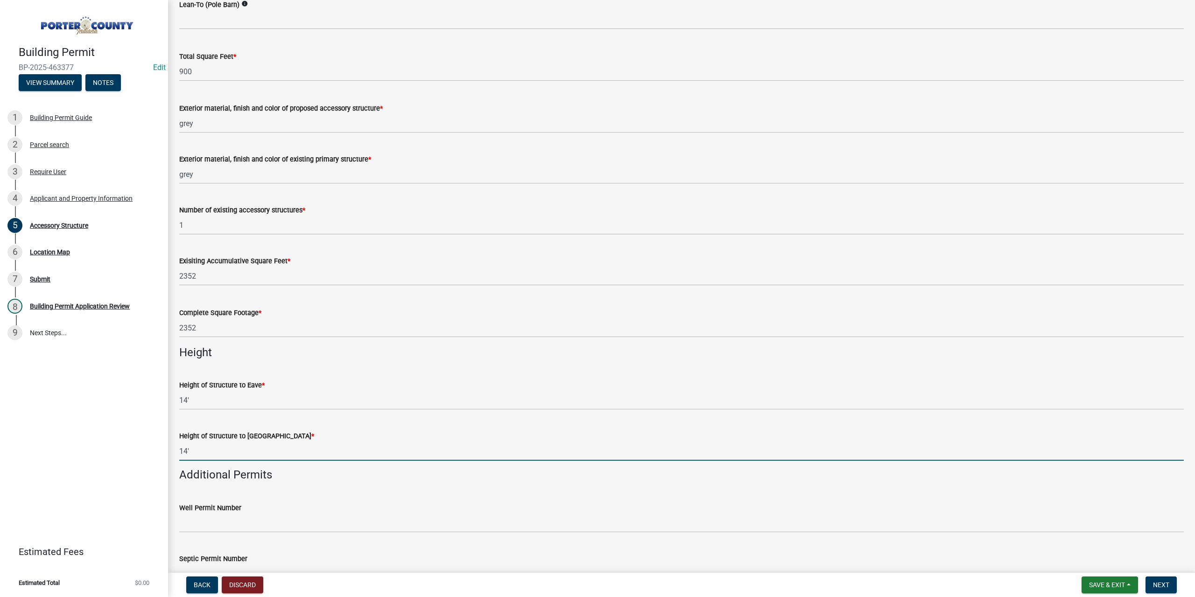
scroll to position [747, 0]
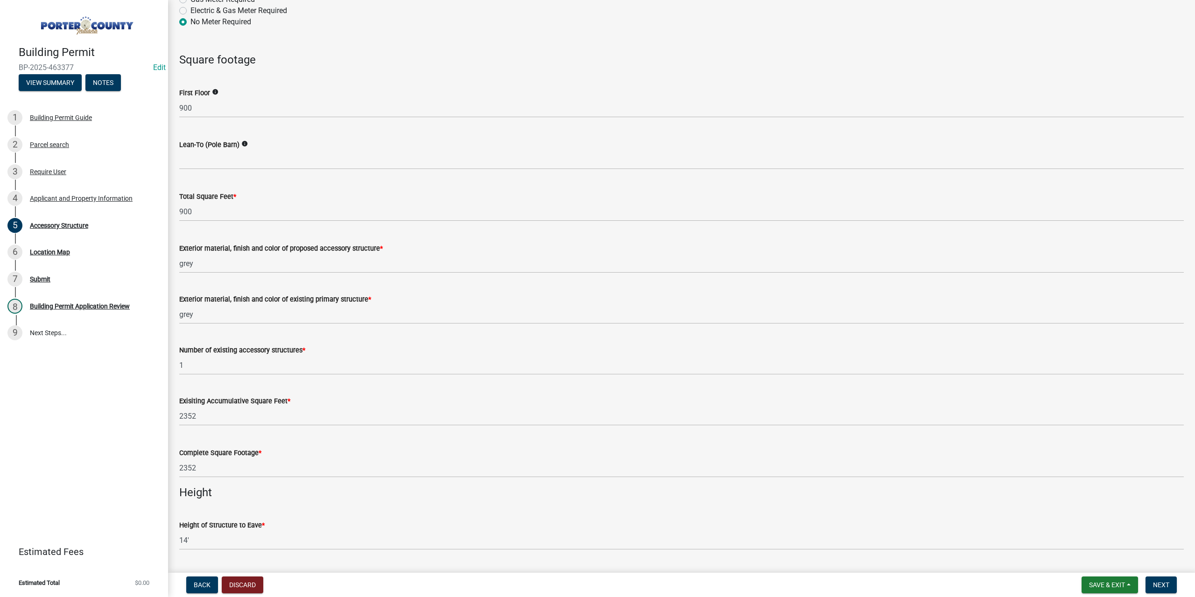
type input "14'"
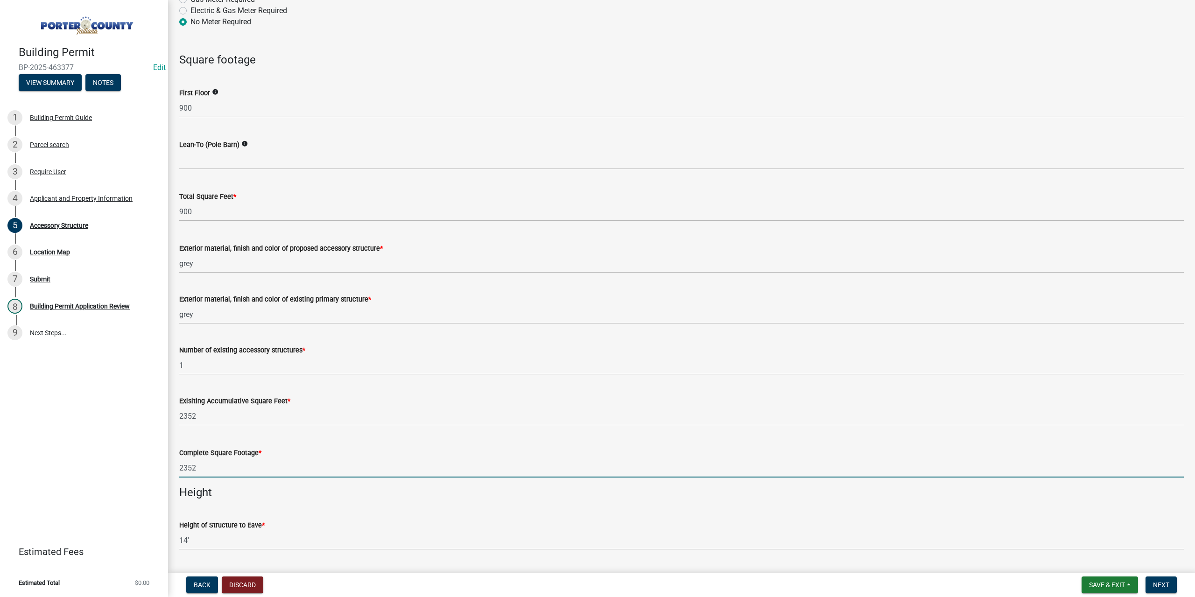
drag, startPoint x: 217, startPoint y: 469, endPoint x: 111, endPoint y: 471, distance: 105.9
click at [111, 471] on div "Building Permit BP-2025-463377 Edit View Summary Notes 1 Building Permit Guide …" at bounding box center [597, 298] width 1195 height 597
type input "3252"
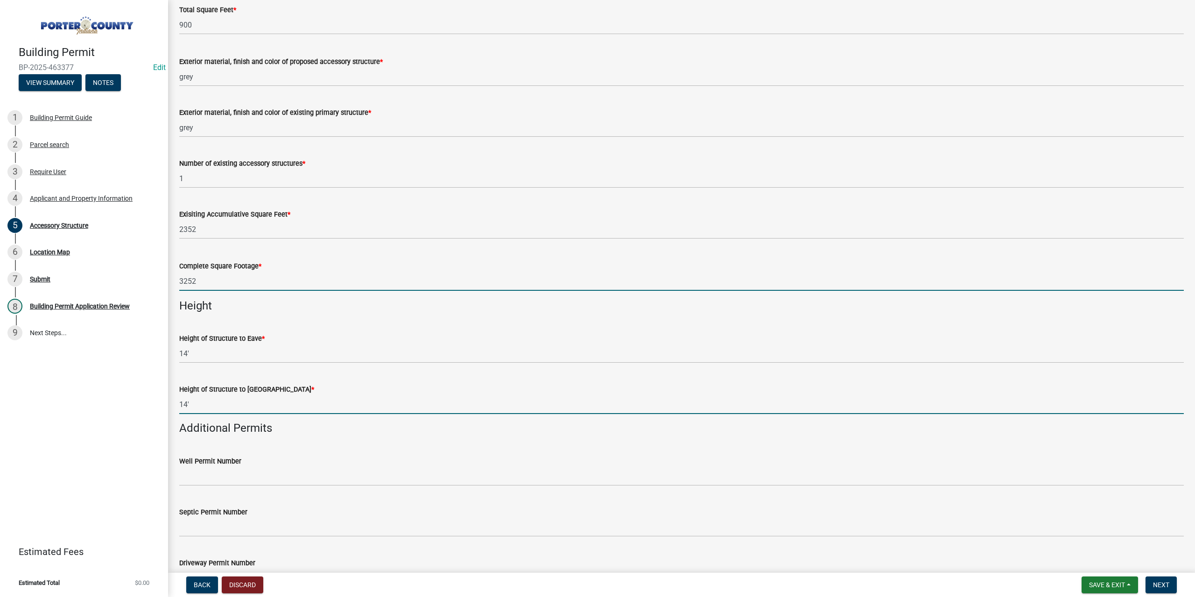
click at [201, 403] on input "14'" at bounding box center [681, 404] width 1004 height 19
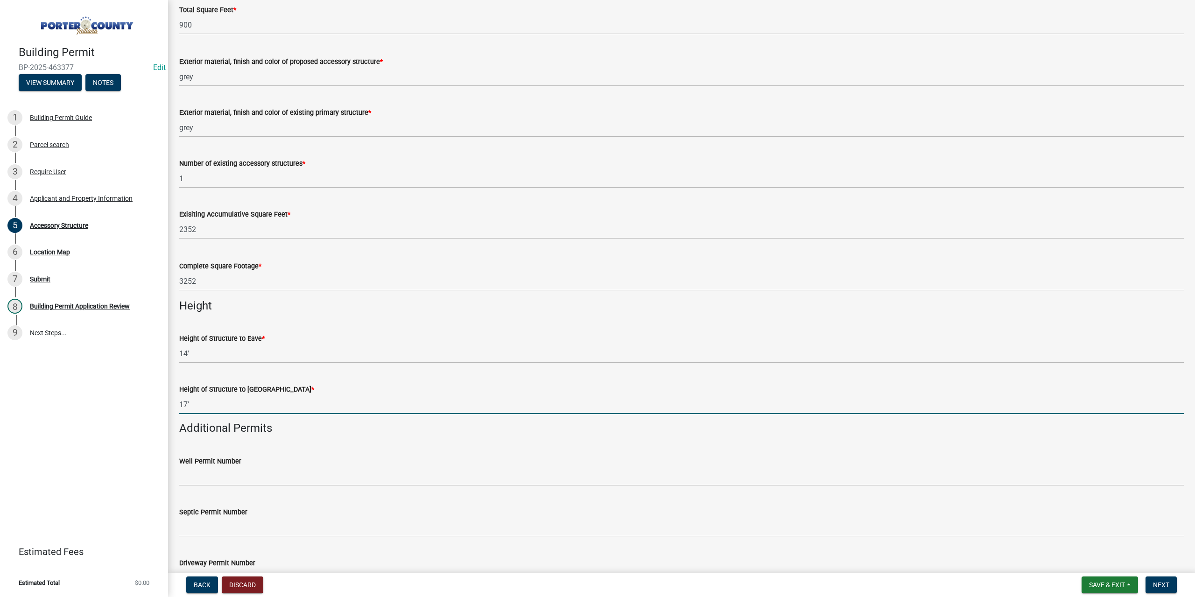
scroll to position [1027, 0]
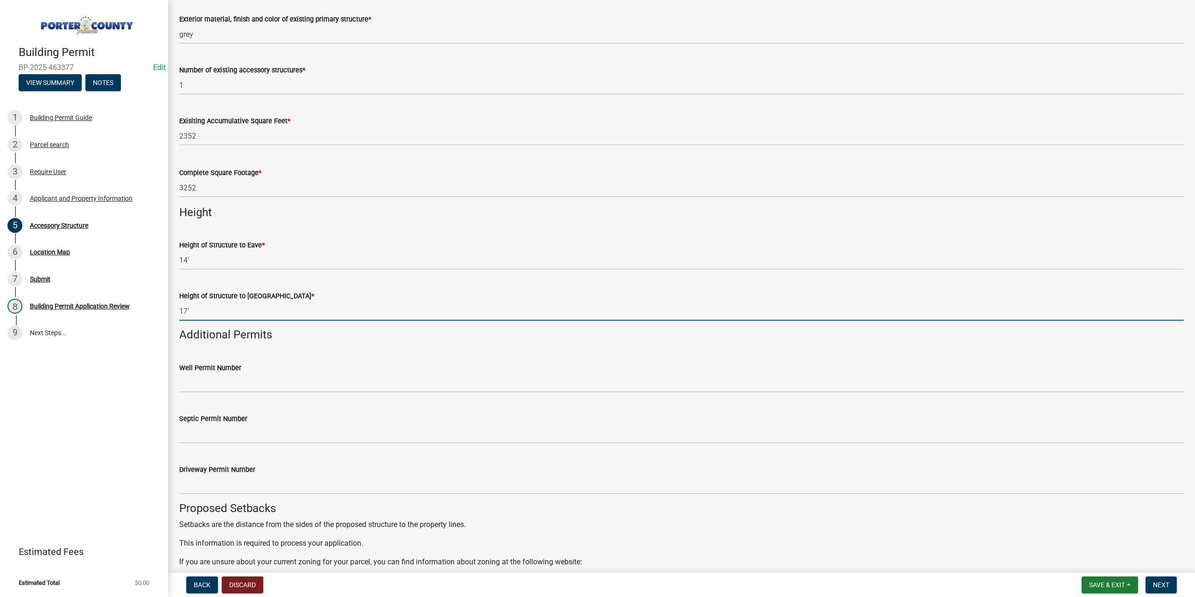
type input "17'"
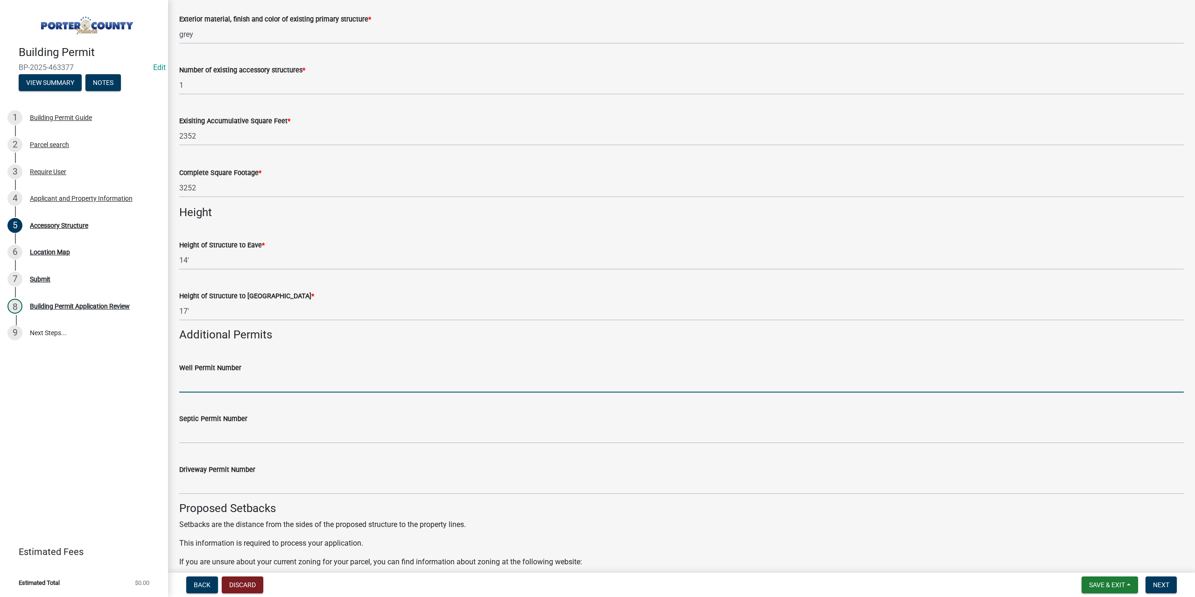
click at [212, 382] on input "Well Permit Number" at bounding box center [681, 382] width 1004 height 19
type input "SSOUTH"
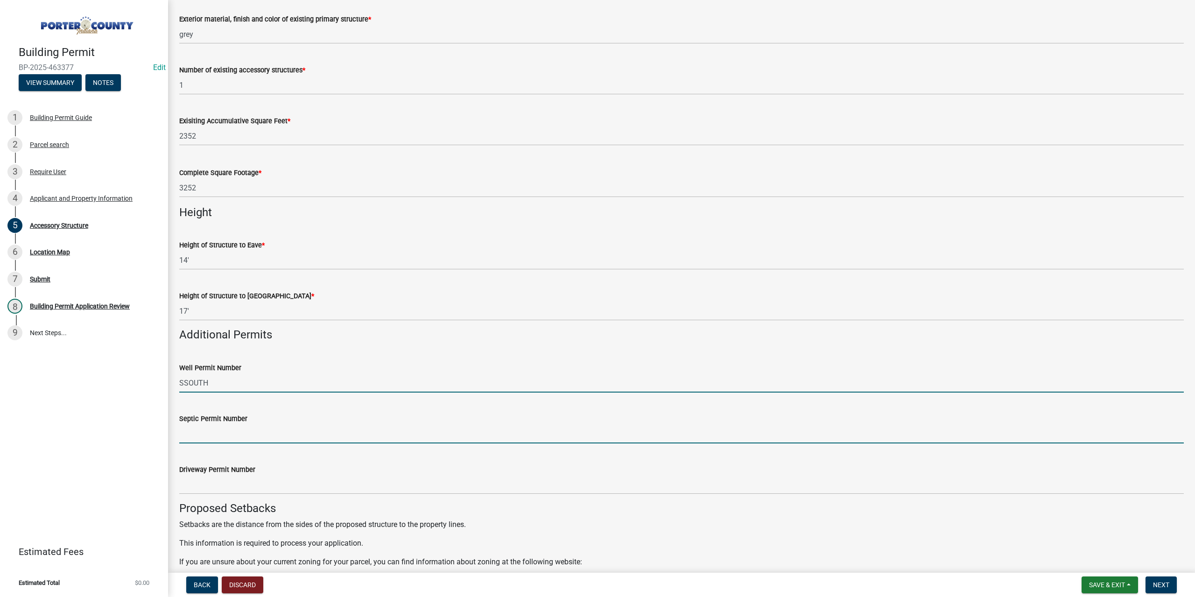
click at [193, 433] on input "Septic Permit Number" at bounding box center [681, 433] width 1004 height 19
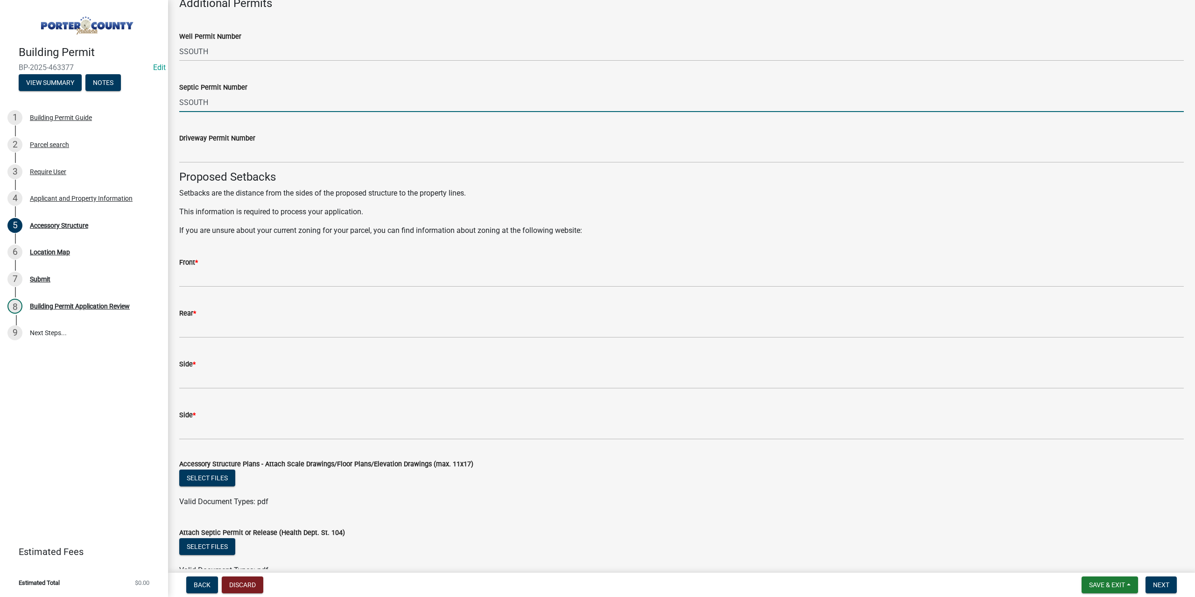
scroll to position [1409, 0]
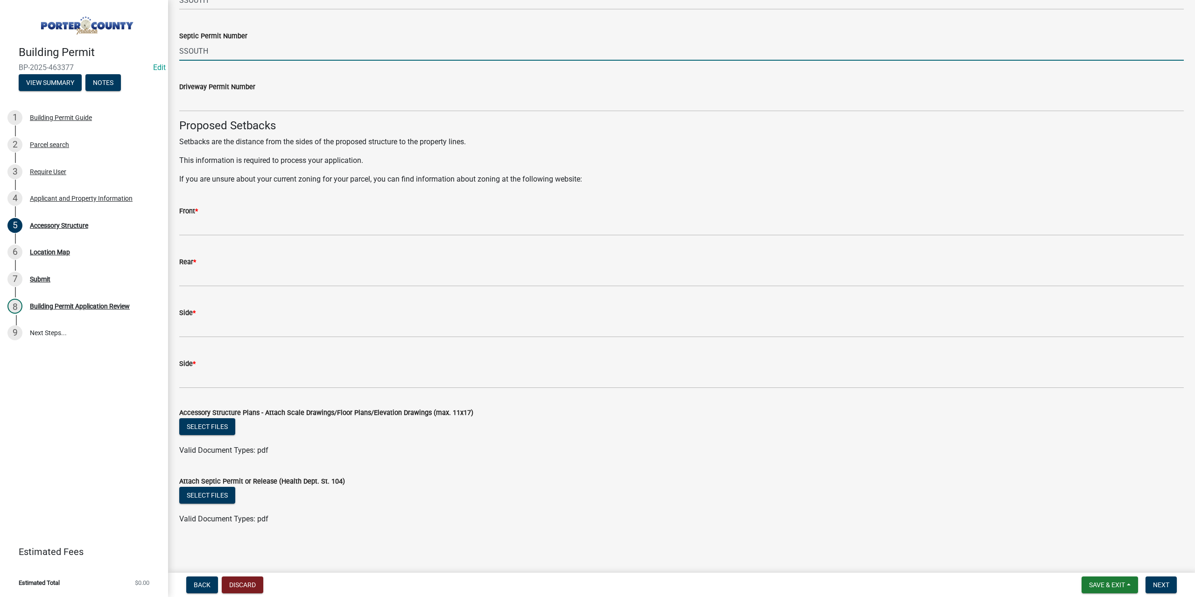
type input "SSOUTH"
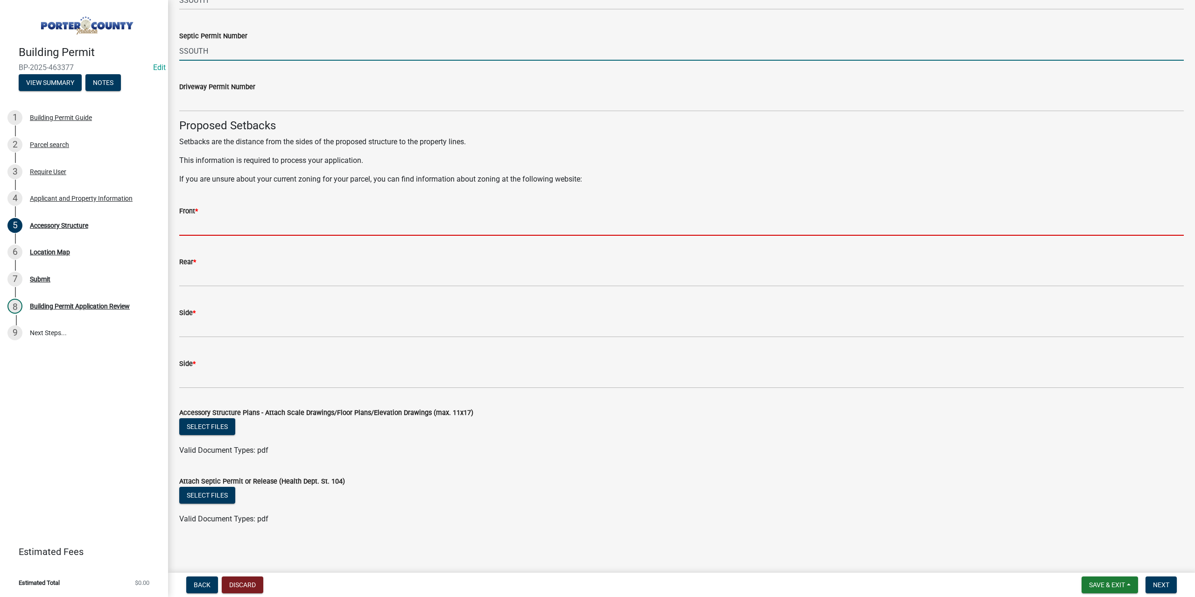
click at [210, 228] on input "Front *" at bounding box center [681, 226] width 1004 height 19
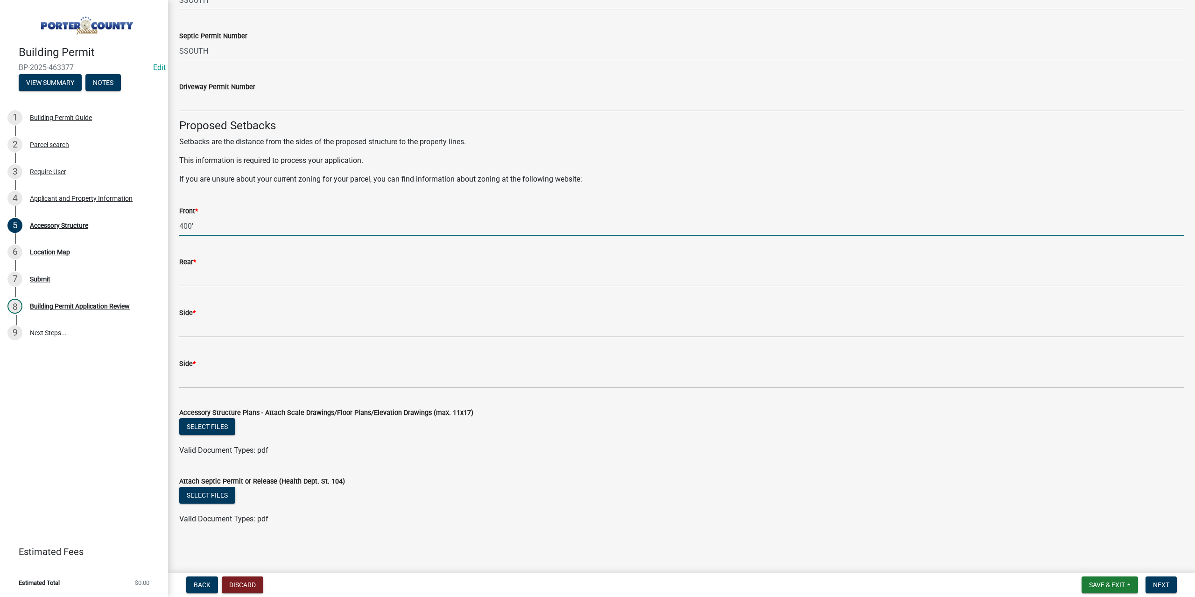
type input "400'"
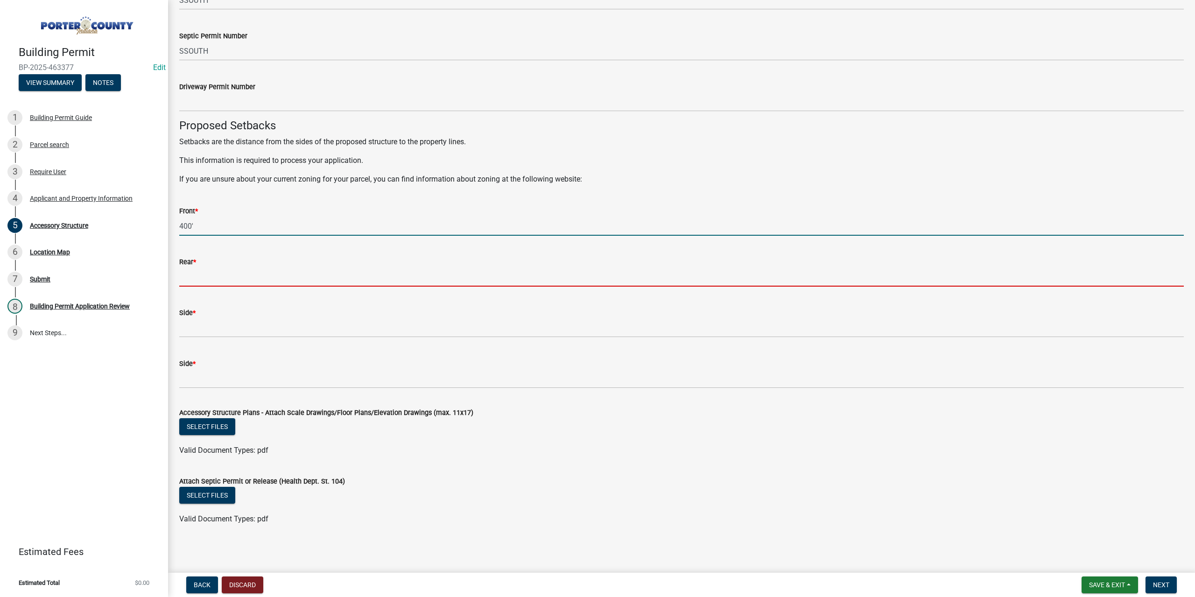
click at [240, 277] on input "Rear *" at bounding box center [681, 276] width 1004 height 19
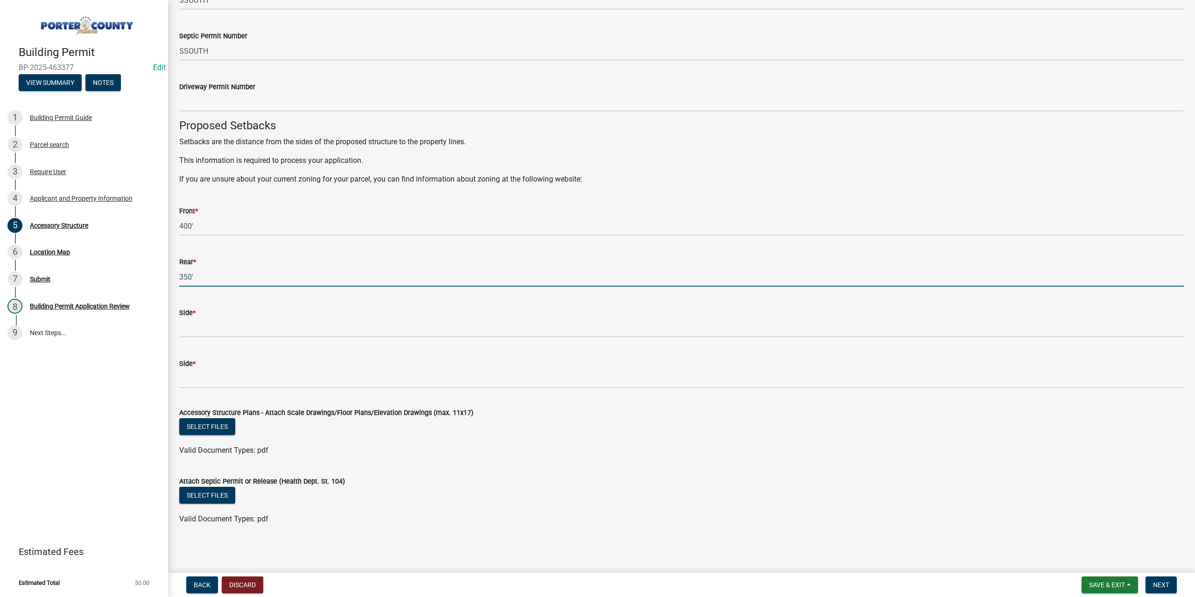
type input "350'"
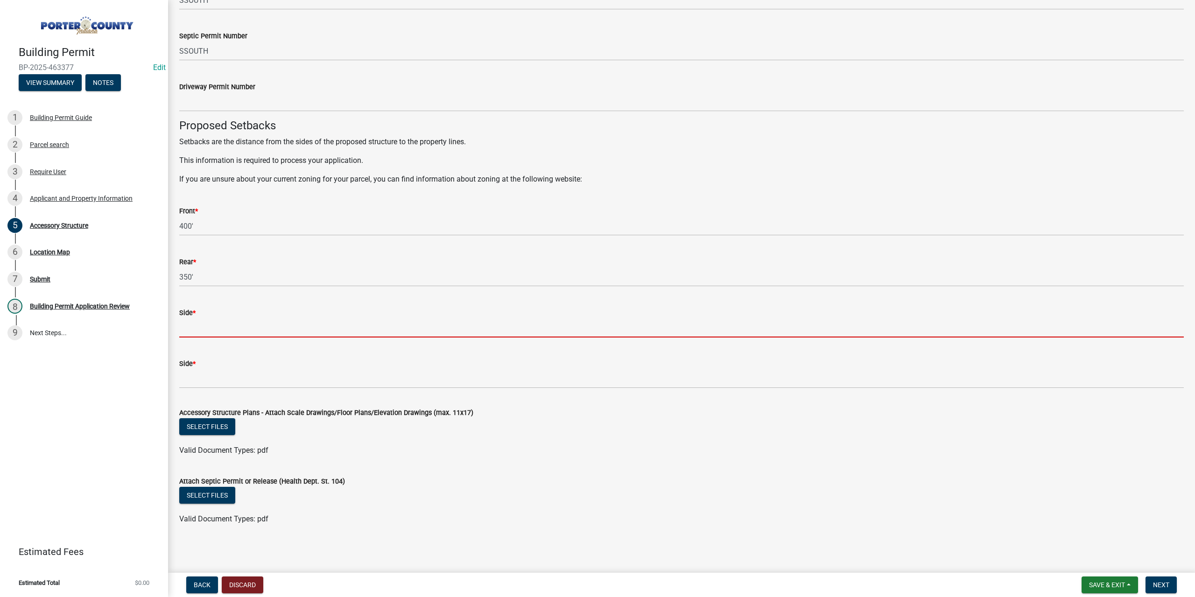
click at [234, 320] on input "Side *" at bounding box center [681, 327] width 1004 height 19
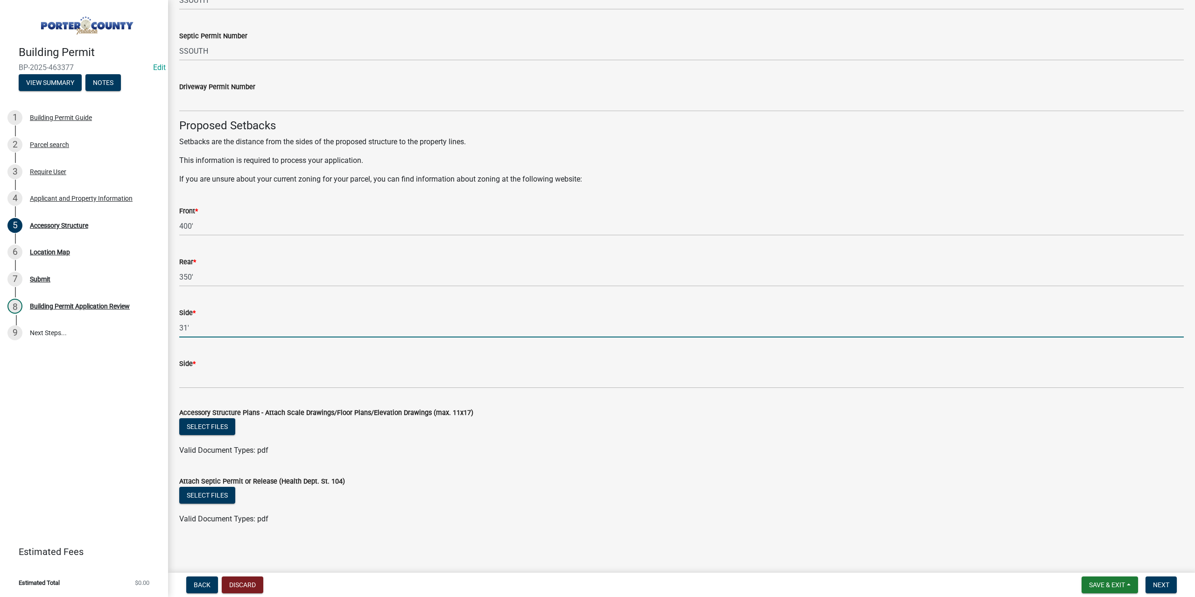
type input "31'"
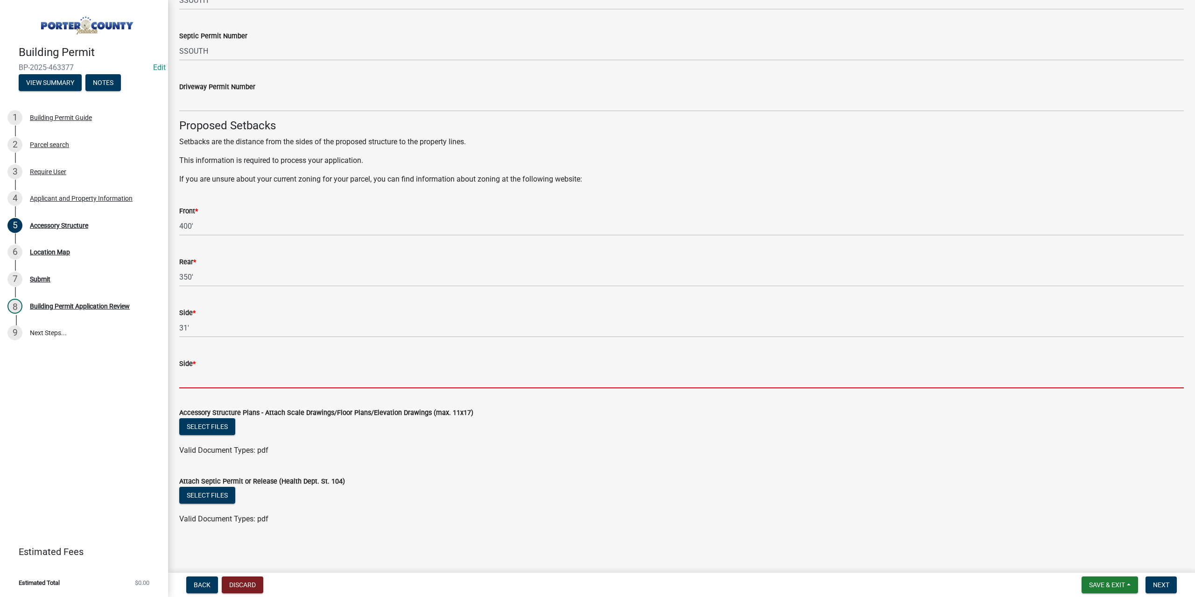
click at [224, 375] on input "Side *" at bounding box center [681, 378] width 1004 height 19
type input "380'"
click at [217, 421] on button "Select files" at bounding box center [207, 426] width 56 height 17
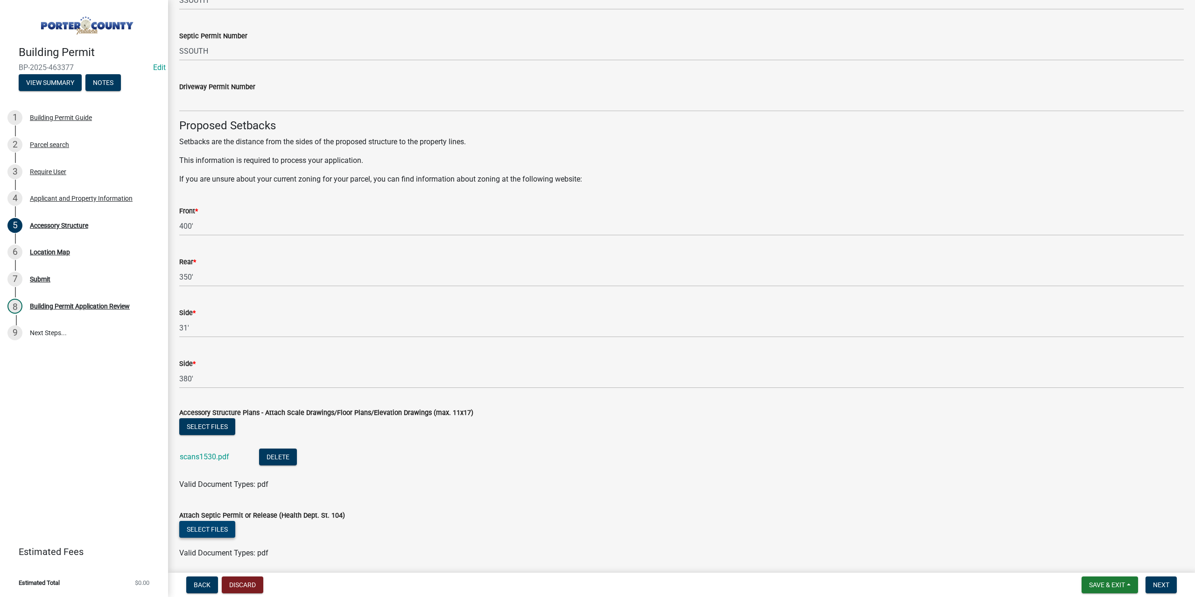
click at [211, 530] on button "Select files" at bounding box center [207, 529] width 56 height 17
click at [1164, 584] on span "Next" at bounding box center [1161, 584] width 16 height 7
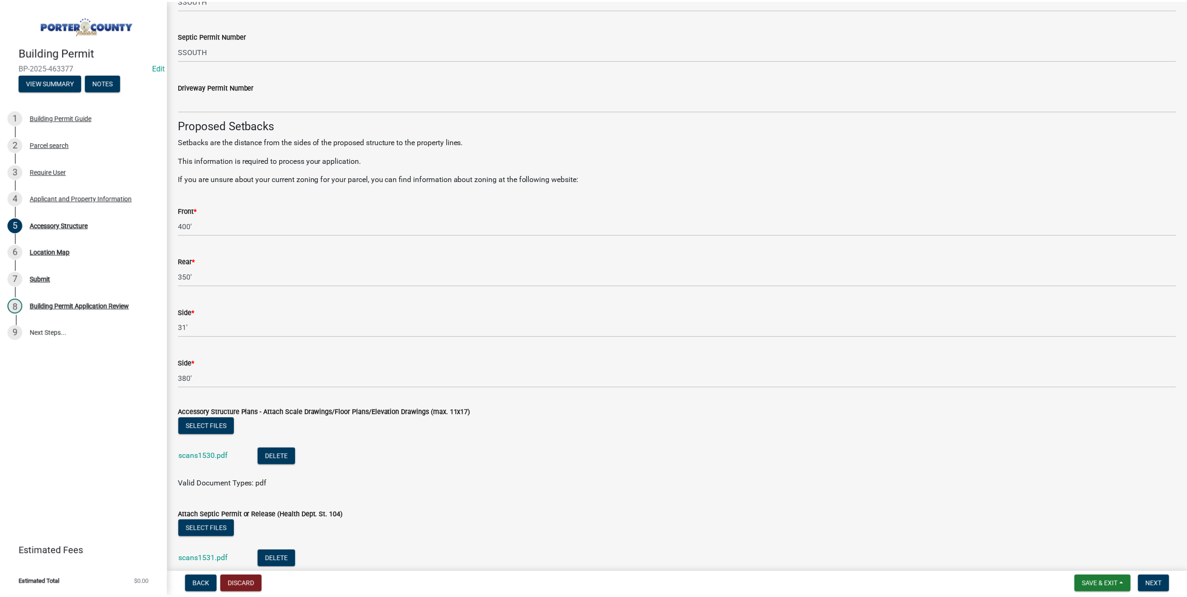
scroll to position [0, 0]
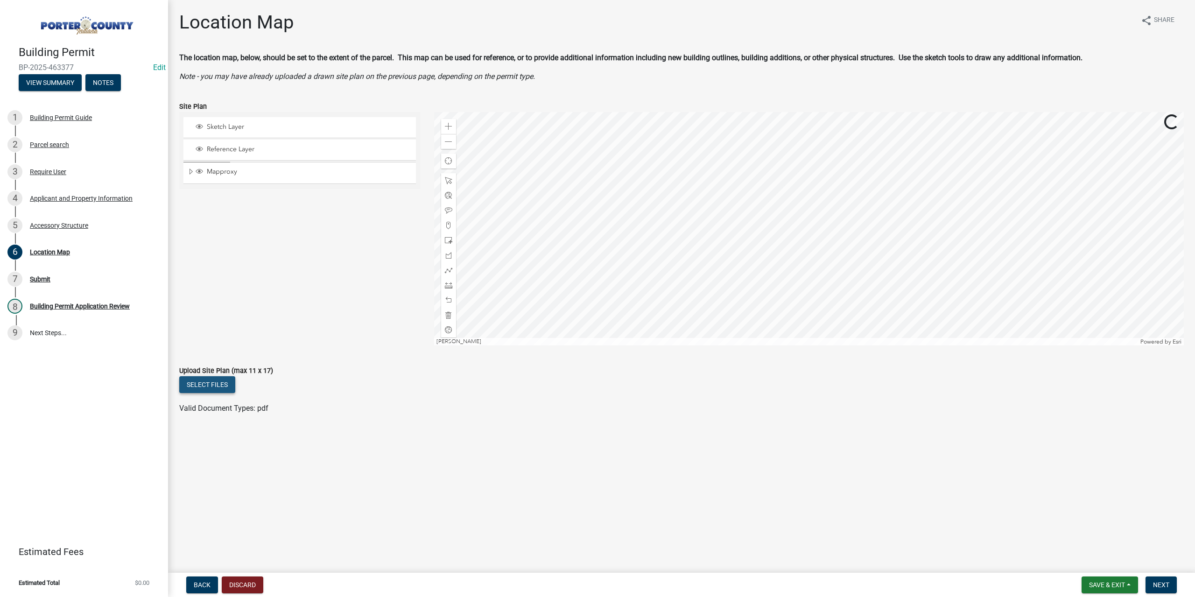
click at [213, 388] on button "Select files" at bounding box center [207, 384] width 56 height 17
click at [1155, 586] on span "Next" at bounding box center [1161, 584] width 16 height 7
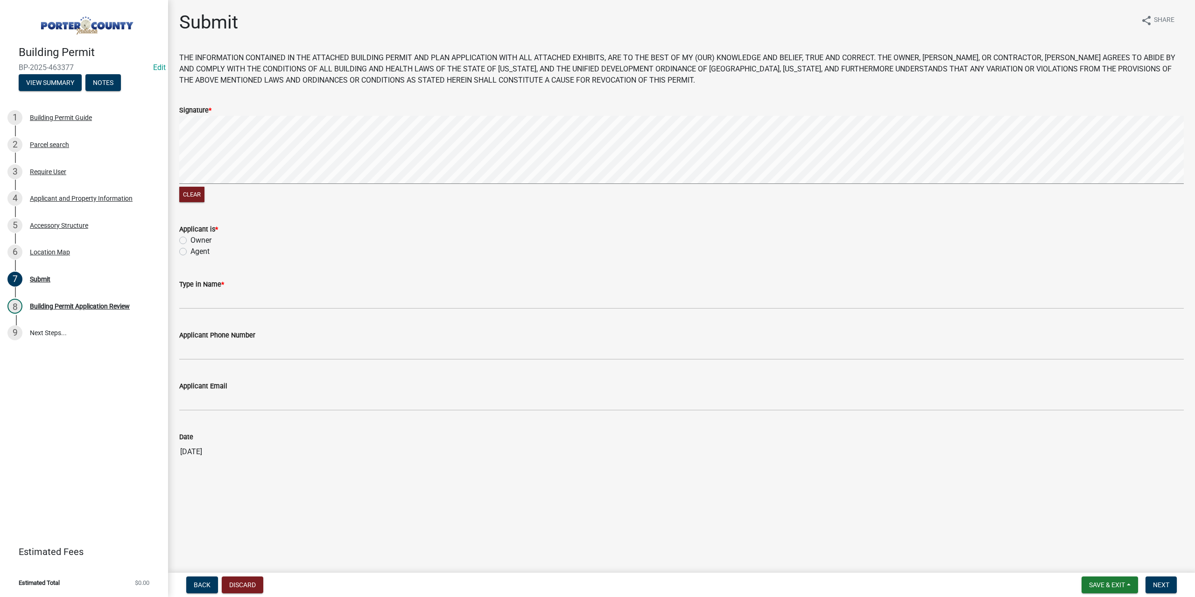
click at [190, 239] on label "Owner" at bounding box center [200, 240] width 21 height 11
click at [190, 239] on input "Owner" at bounding box center [193, 238] width 6 height 6
radio input "true"
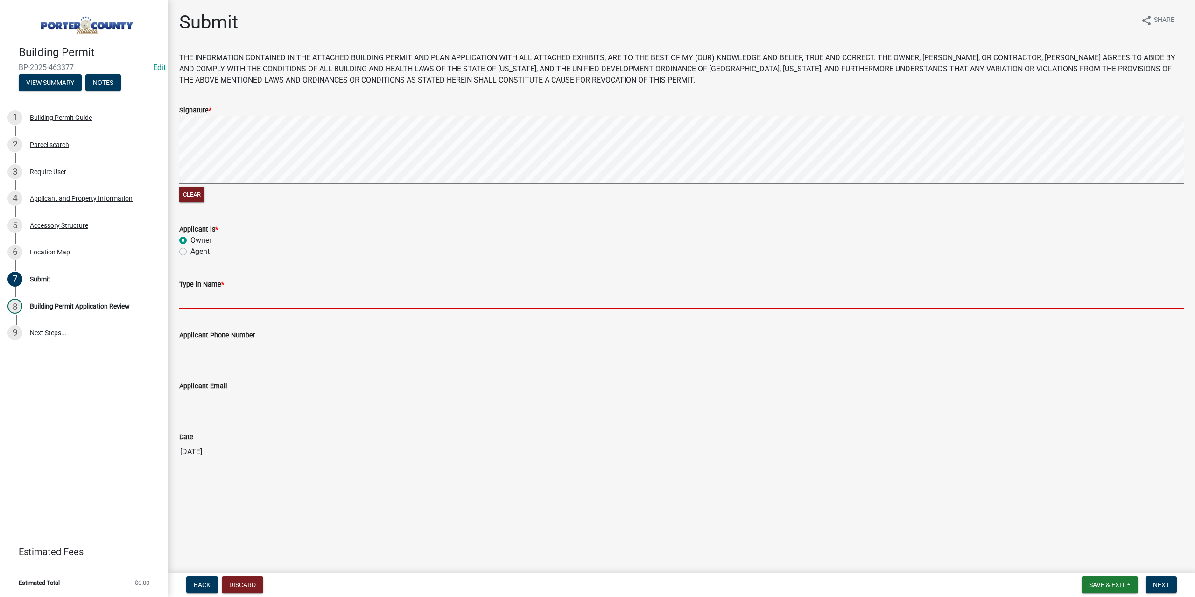
click at [204, 294] on input "Type in Name *" at bounding box center [681, 299] width 1004 height 19
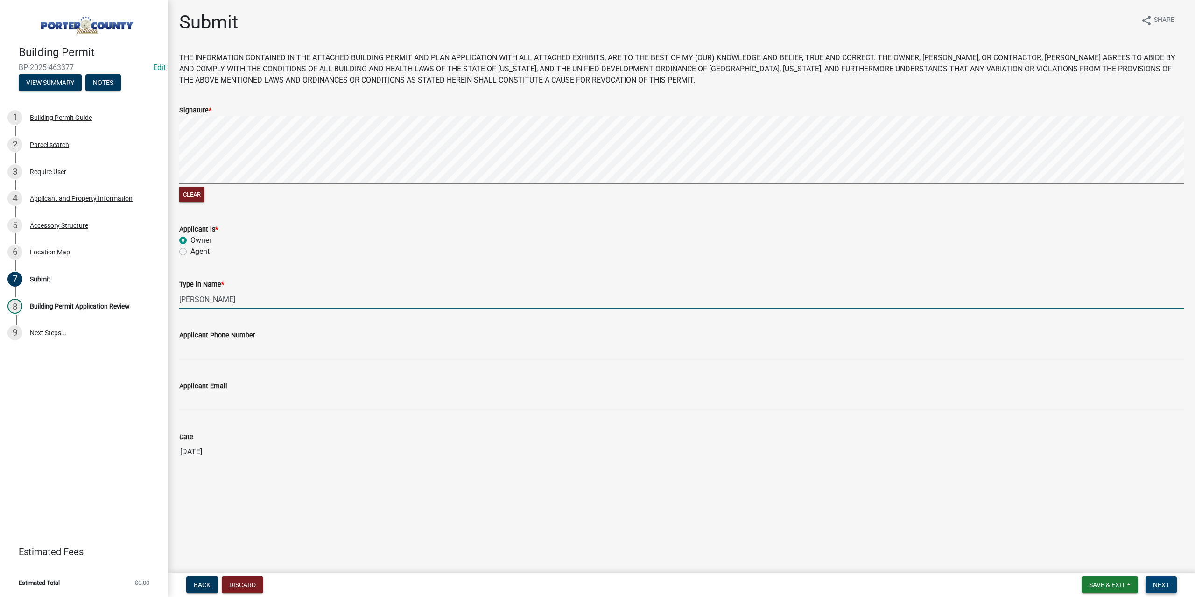
type input "Brett McArthur"
click at [1162, 583] on span "Next" at bounding box center [1161, 584] width 16 height 7
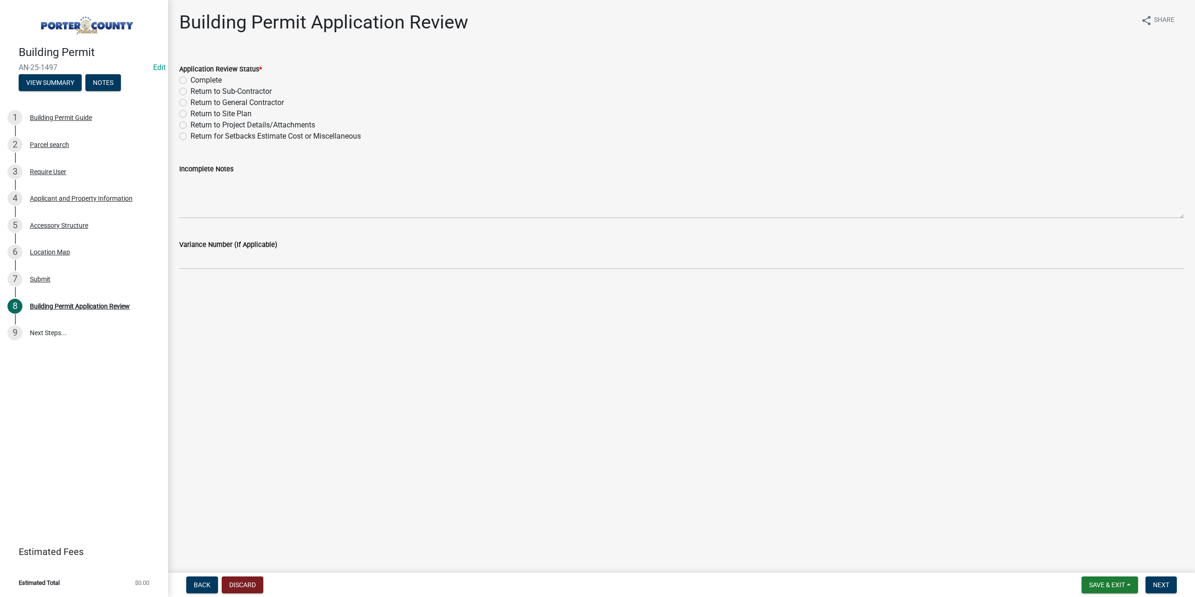
click at [190, 77] on label "Complete" at bounding box center [205, 80] width 31 height 11
click at [190, 77] on input "Complete" at bounding box center [193, 78] width 6 height 6
radio input "true"
click at [1163, 583] on span "Next" at bounding box center [1161, 584] width 16 height 7
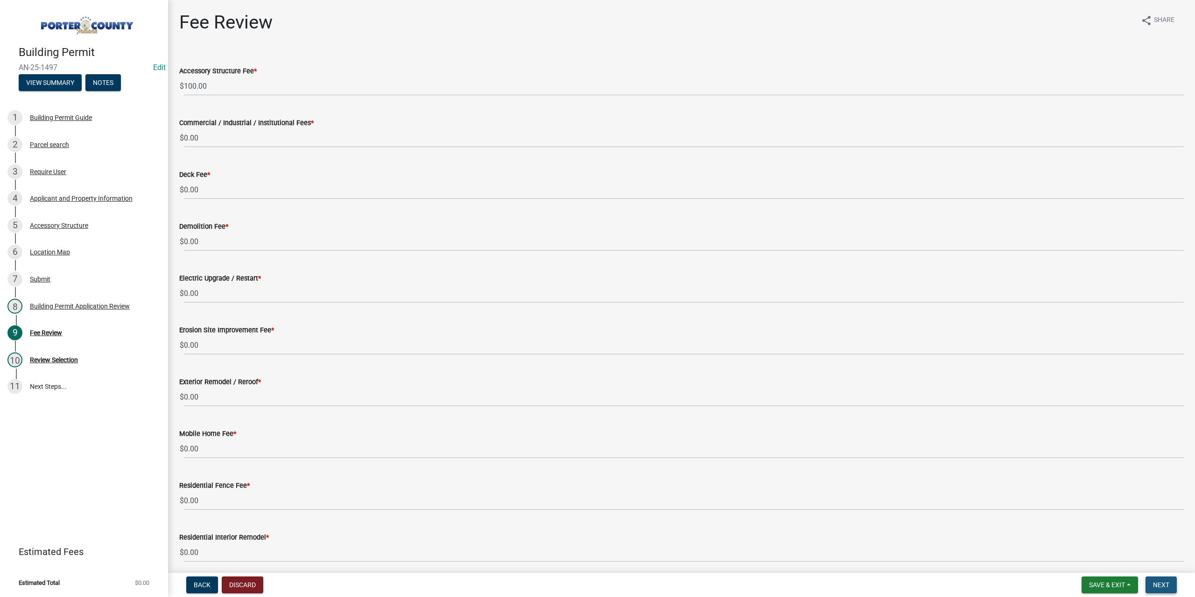
click at [1160, 583] on span "Next" at bounding box center [1161, 584] width 16 height 7
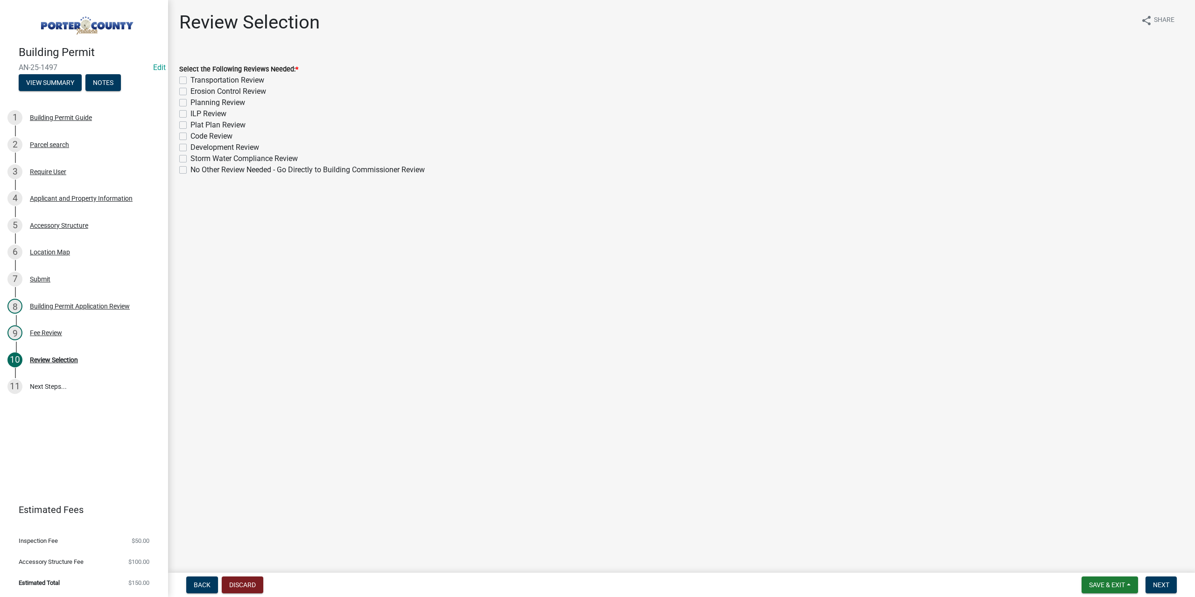
click at [190, 170] on label "No Other Review Needed - Go Directly to Building Commissioner Review" at bounding box center [307, 169] width 234 height 11
click at [190, 170] on input "No Other Review Needed - Go Directly to Building Commissioner Review" at bounding box center [193, 167] width 6 height 6
checkbox input "true"
checkbox input "false"
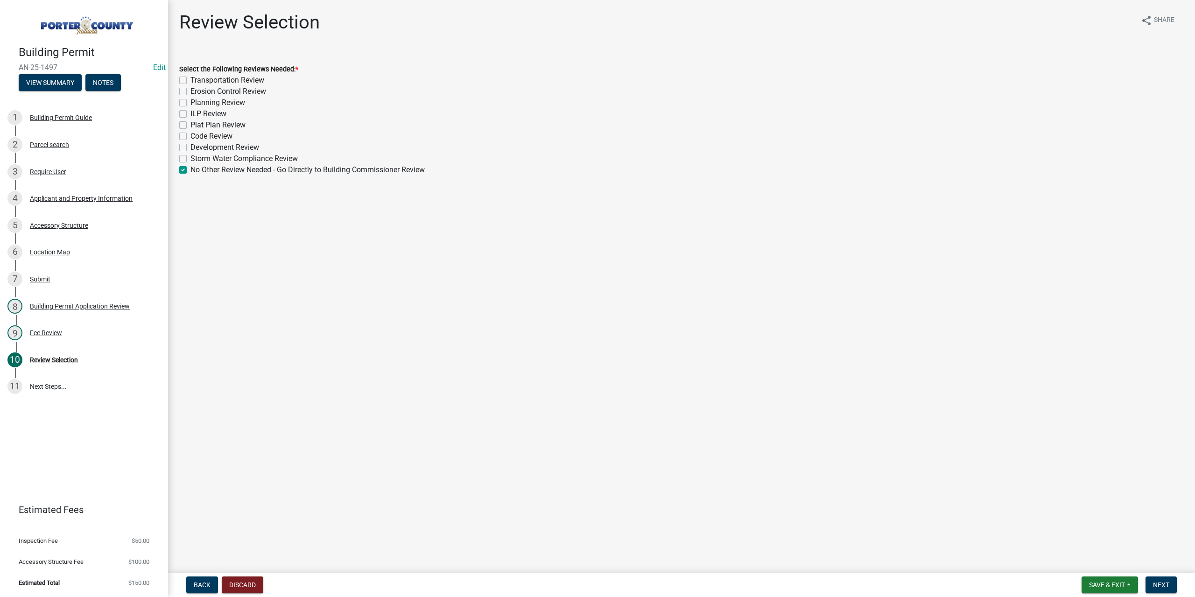
checkbox input "false"
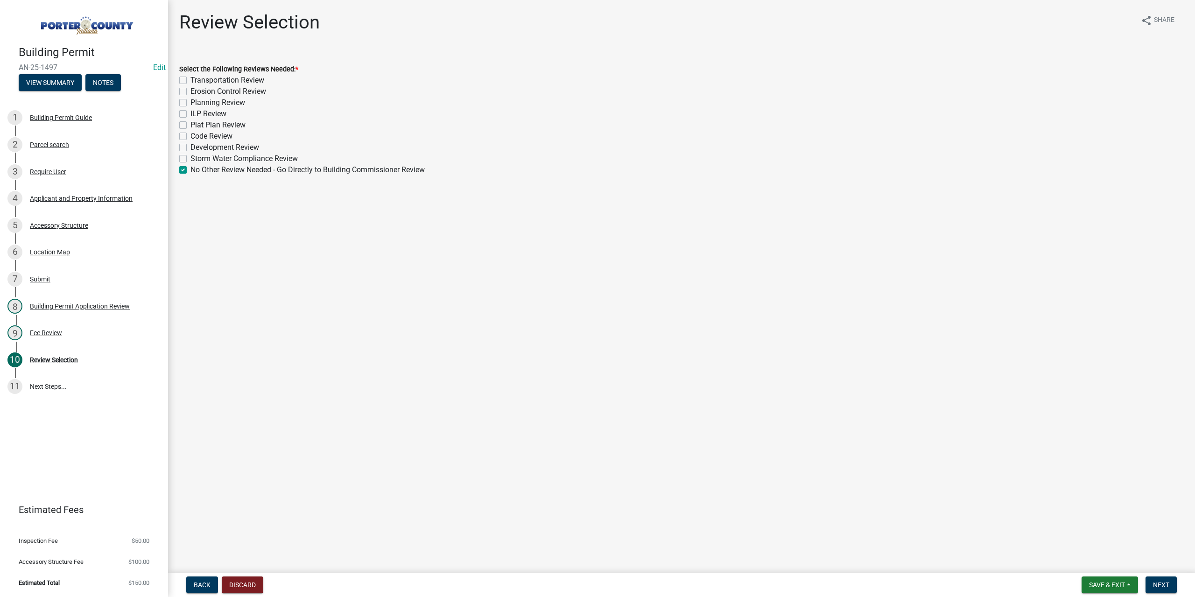
checkbox input "false"
checkbox input "true"
click at [1154, 577] on button "Next" at bounding box center [1160, 584] width 31 height 17
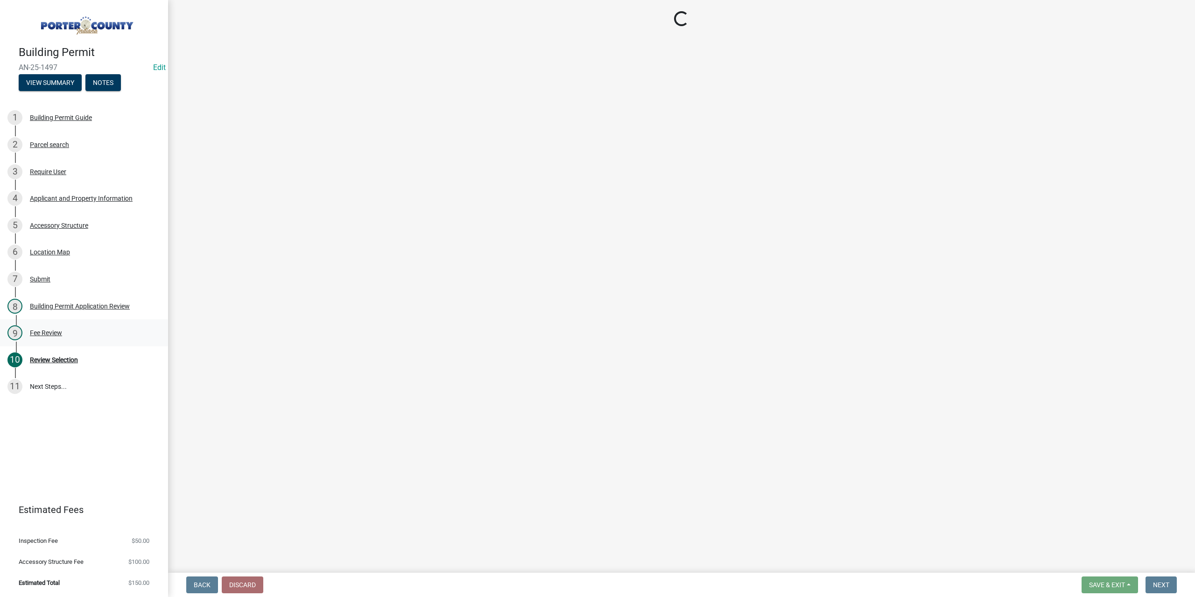
drag, startPoint x: 24, startPoint y: 343, endPoint x: 24, endPoint y: 338, distance: 5.1
click at [24, 343] on link "9 Fee Review" at bounding box center [84, 332] width 168 height 27
click at [48, 334] on div "Fee Review" at bounding box center [46, 332] width 32 height 7
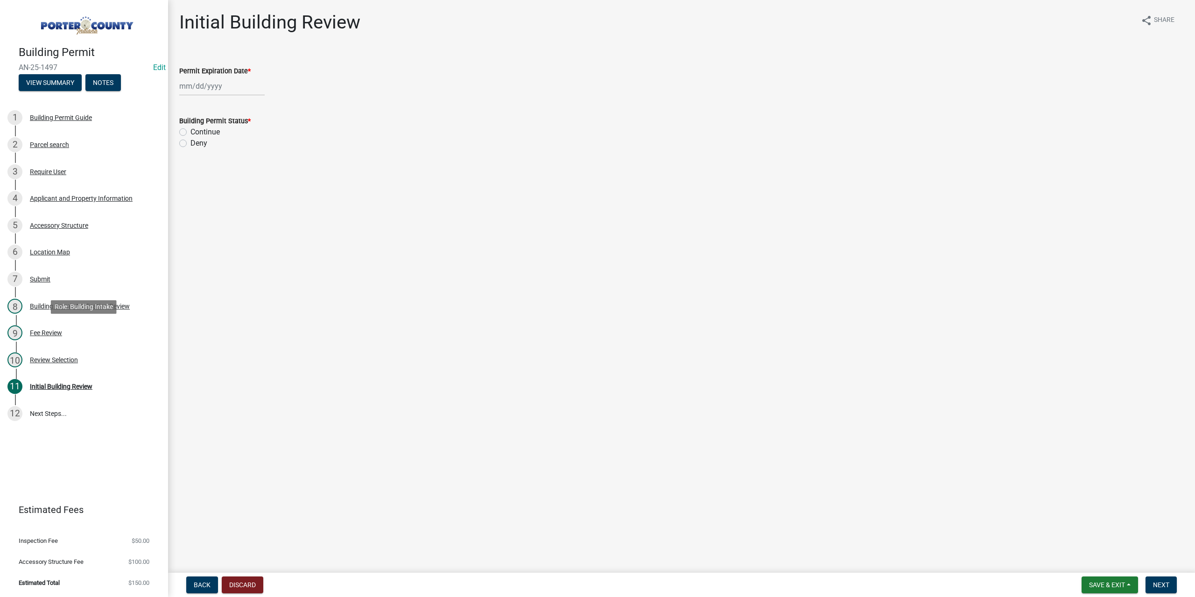
click at [46, 333] on div "Fee Review" at bounding box center [46, 332] width 32 height 7
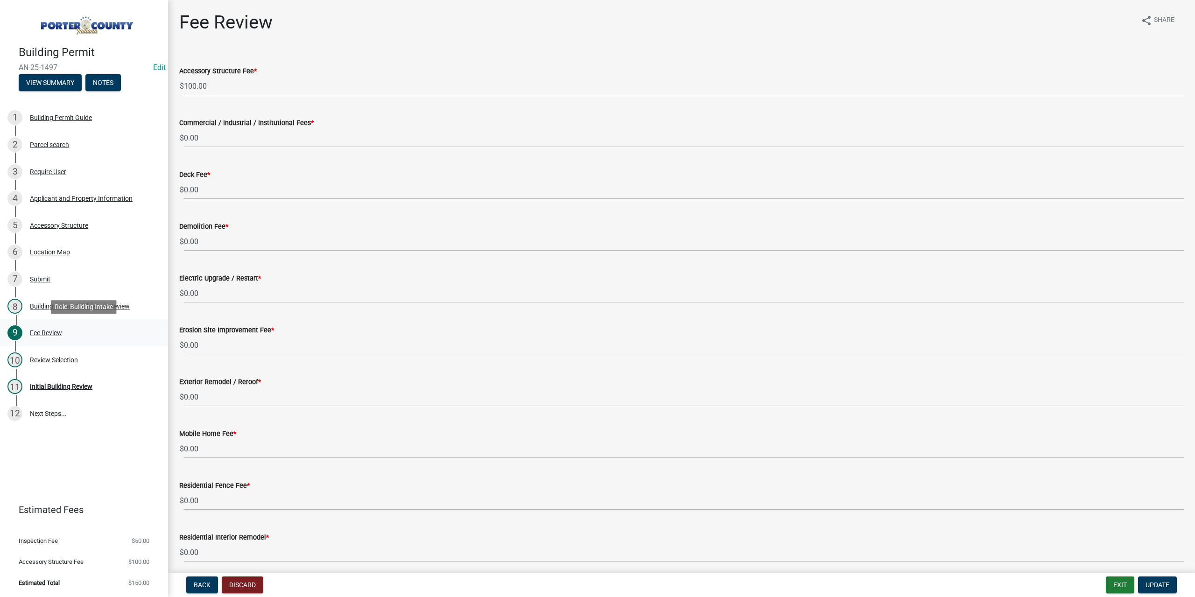
click at [48, 335] on div "Fee Review" at bounding box center [46, 332] width 32 height 7
click at [53, 363] on div "10 Review Selection" at bounding box center [80, 359] width 146 height 15
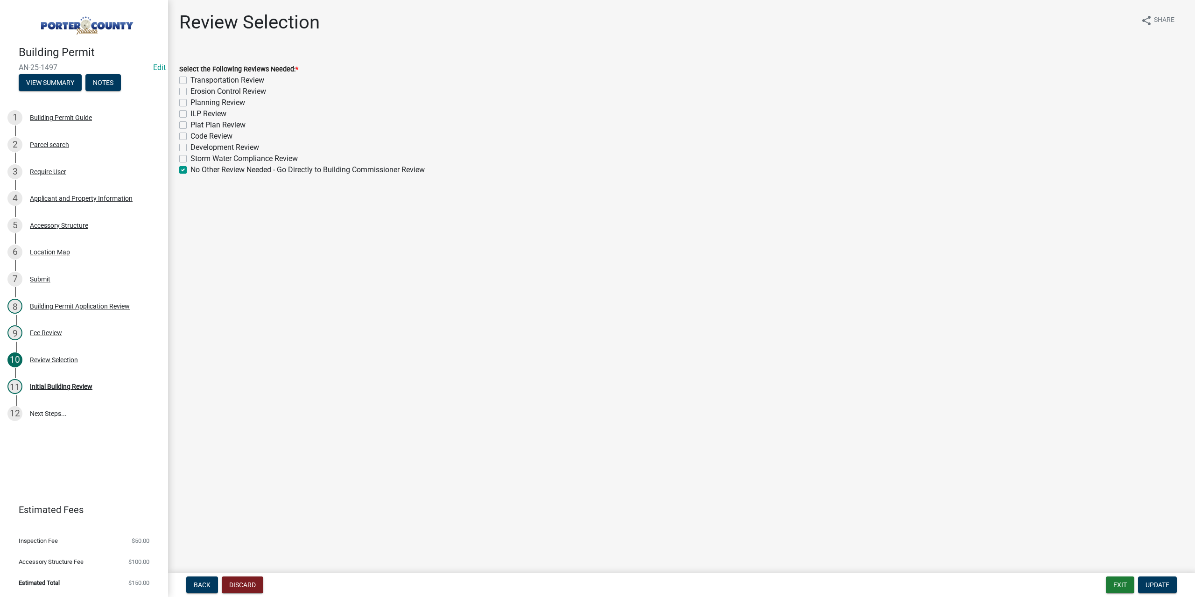
click at [190, 102] on label "Planning Review" at bounding box center [217, 102] width 55 height 11
click at [190, 102] on input "Planning Review" at bounding box center [193, 100] width 6 height 6
checkbox input "true"
checkbox input "false"
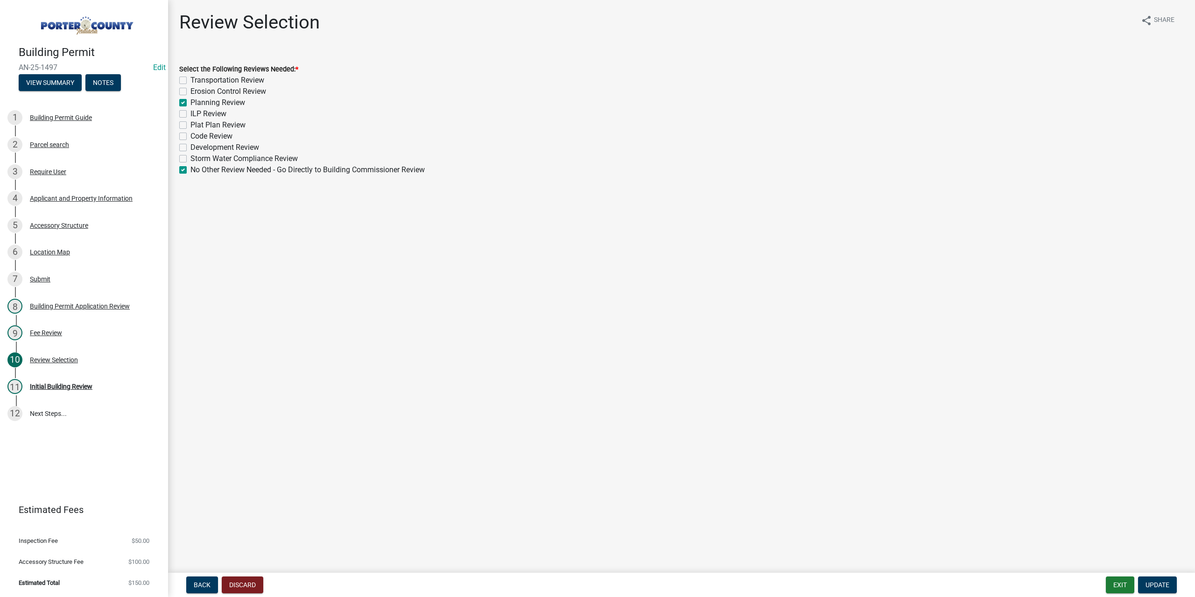
checkbox input "true"
checkbox input "false"
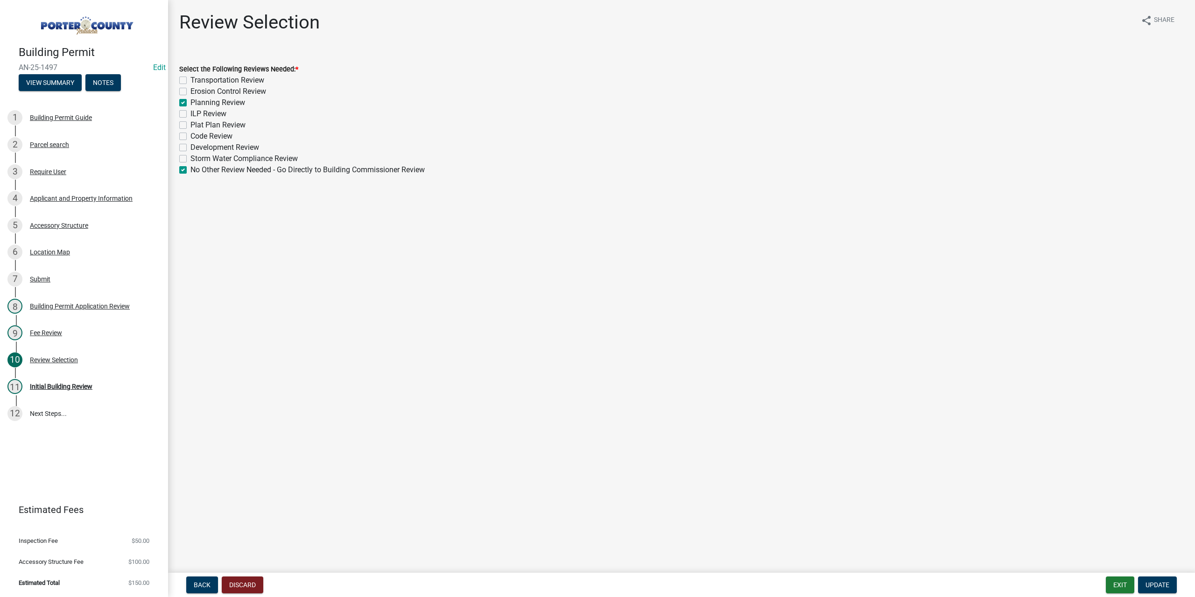
checkbox input "false"
click at [190, 171] on label "No Other Review Needed - Go Directly to Building Commissioner Review" at bounding box center [307, 169] width 234 height 11
click at [190, 170] on input "No Other Review Needed - Go Directly to Building Commissioner Review" at bounding box center [193, 167] width 6 height 6
checkbox input "false"
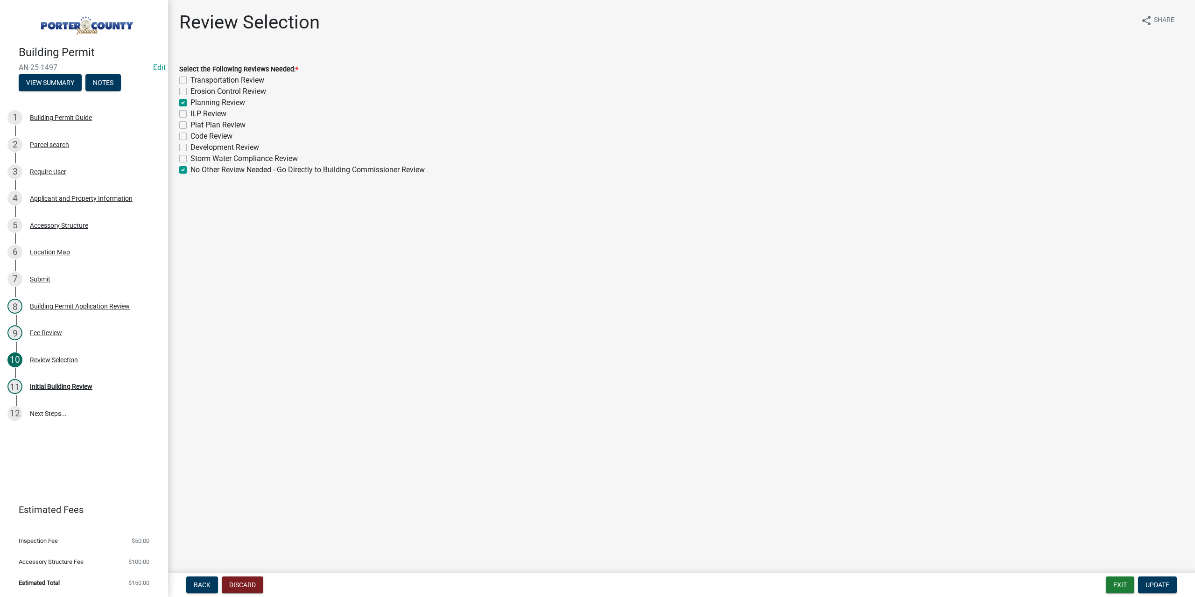
checkbox input "false"
checkbox input "true"
checkbox input "false"
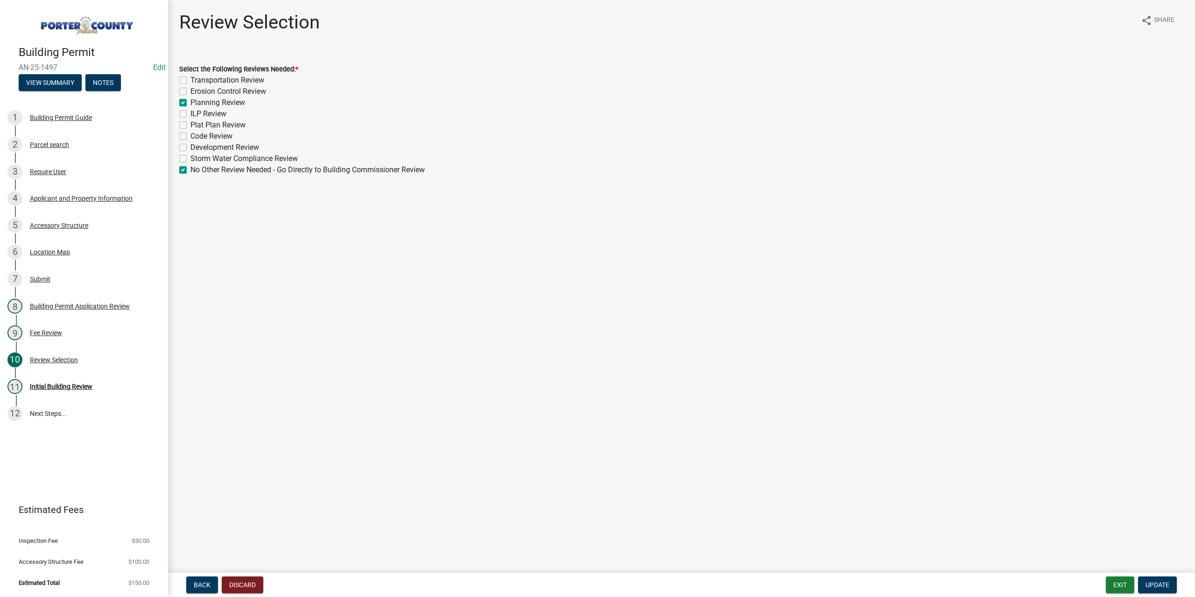
checkbox input "false"
click at [1159, 582] on span "Update" at bounding box center [1157, 584] width 24 height 7
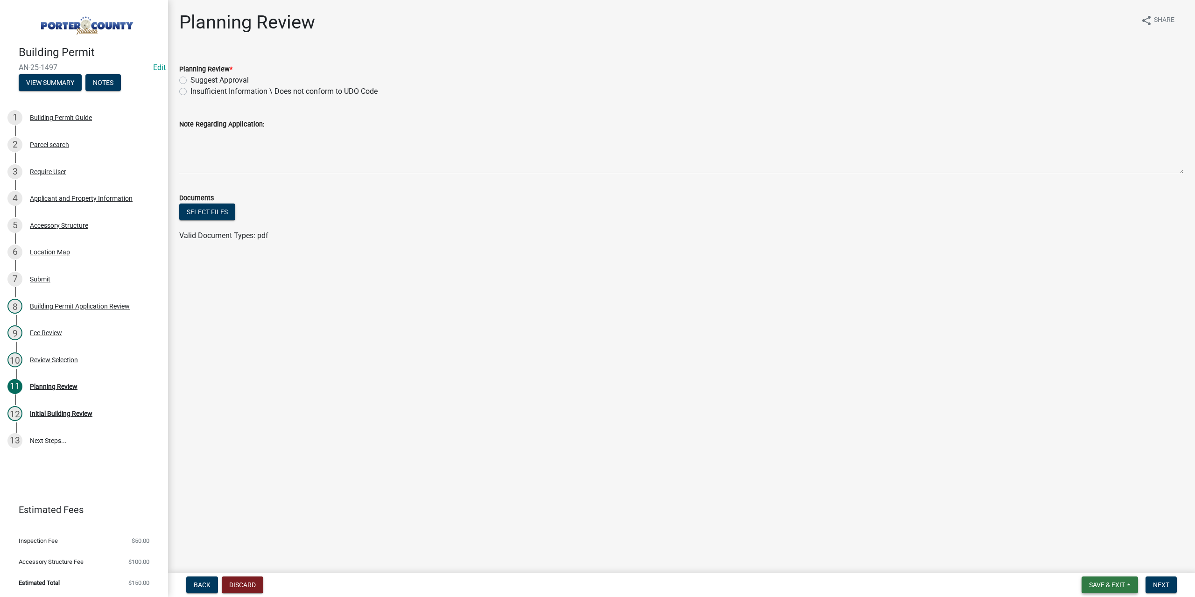
click at [1102, 584] on span "Save & Exit" at bounding box center [1107, 584] width 36 height 7
drag, startPoint x: 1096, startPoint y: 564, endPoint x: 1091, endPoint y: 561, distance: 5.4
click at [1096, 564] on button "Save & Exit" at bounding box center [1100, 560] width 75 height 22
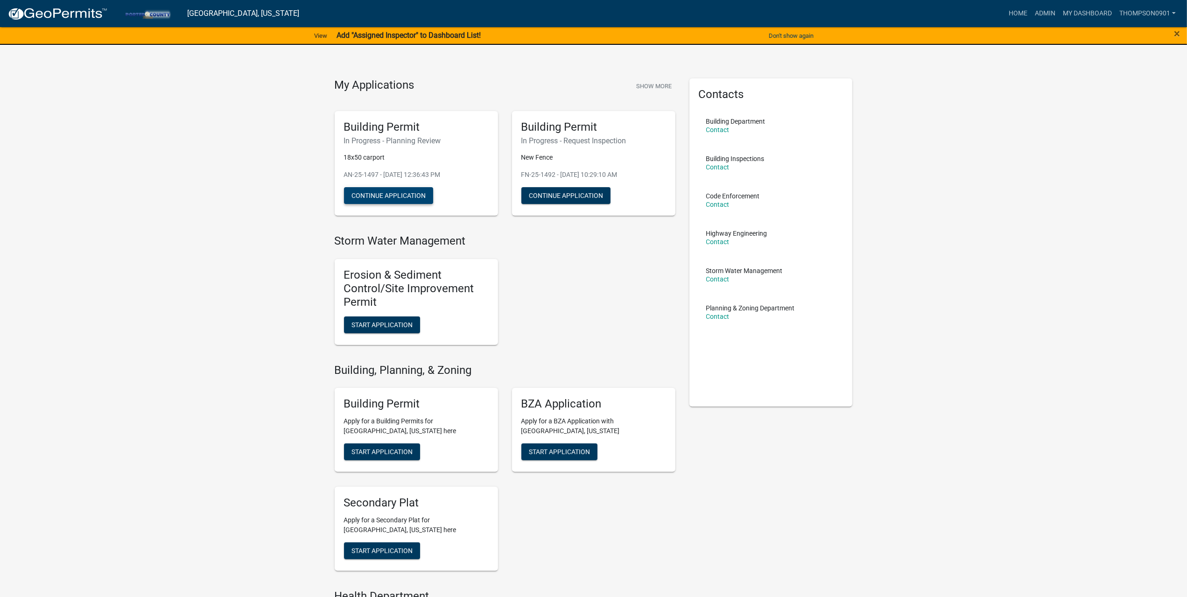
click at [393, 190] on button "Continue Application" at bounding box center [388, 195] width 89 height 17
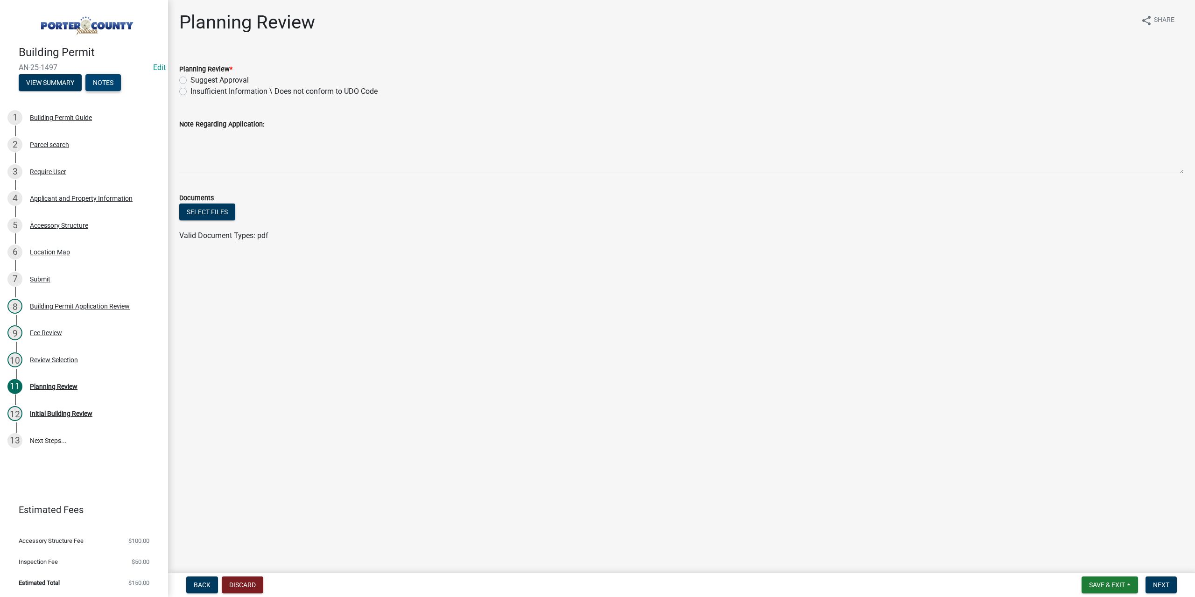
click at [115, 84] on button "Notes" at bounding box center [102, 82] width 35 height 17
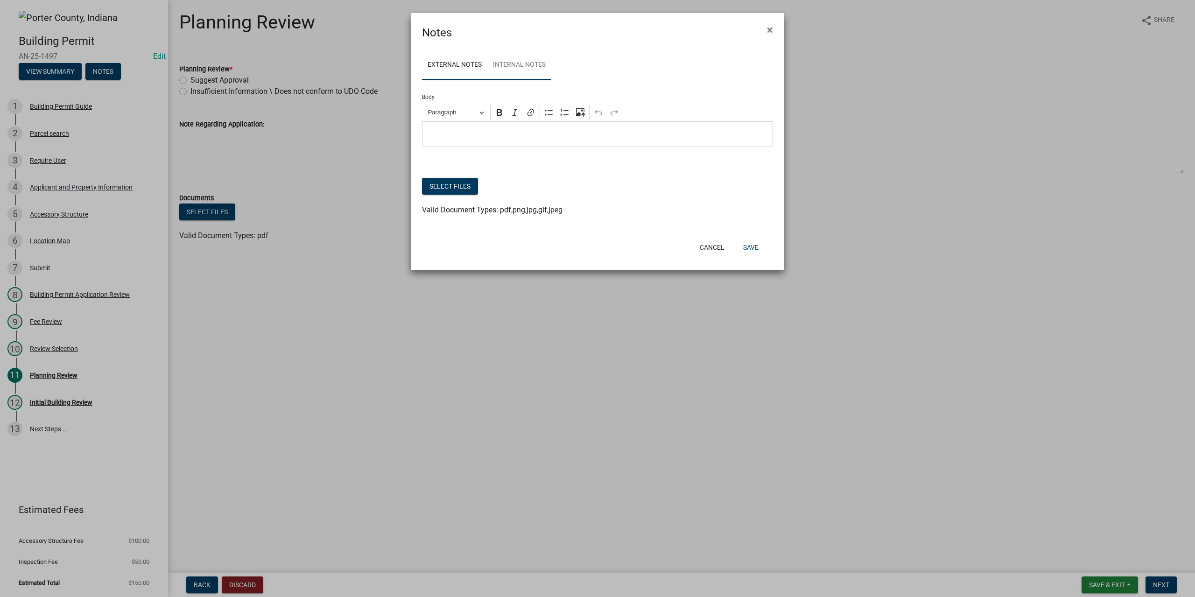
click at [525, 65] on link "Internal Notes" at bounding box center [519, 65] width 64 height 30
click at [442, 185] on button "Select files" at bounding box center [450, 186] width 56 height 17
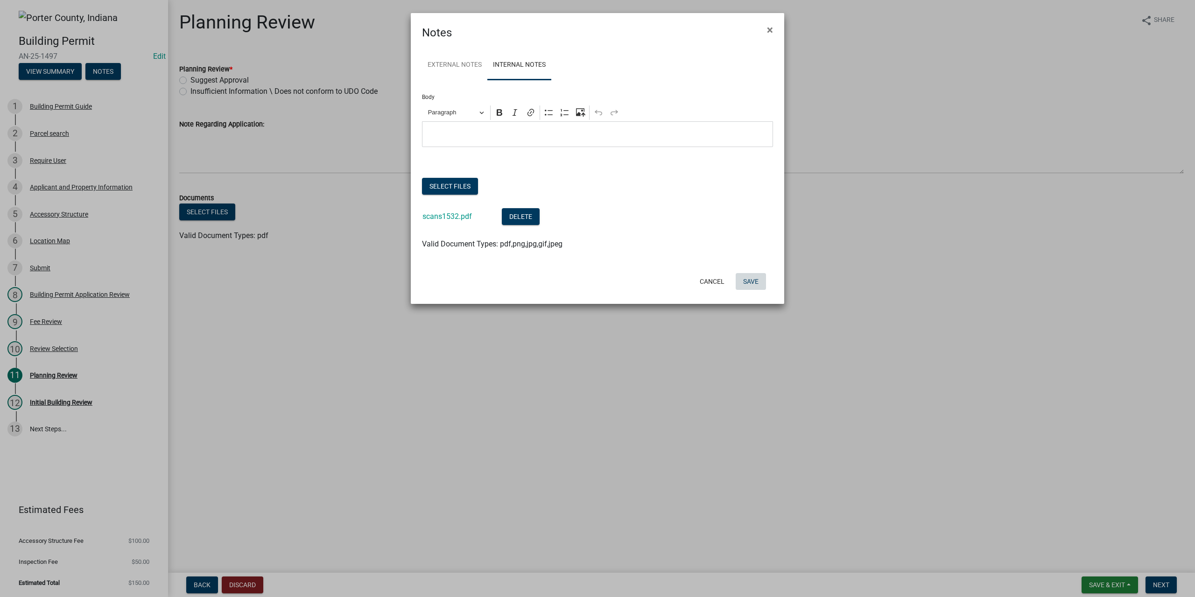
click at [755, 284] on button "Save" at bounding box center [750, 281] width 30 height 17
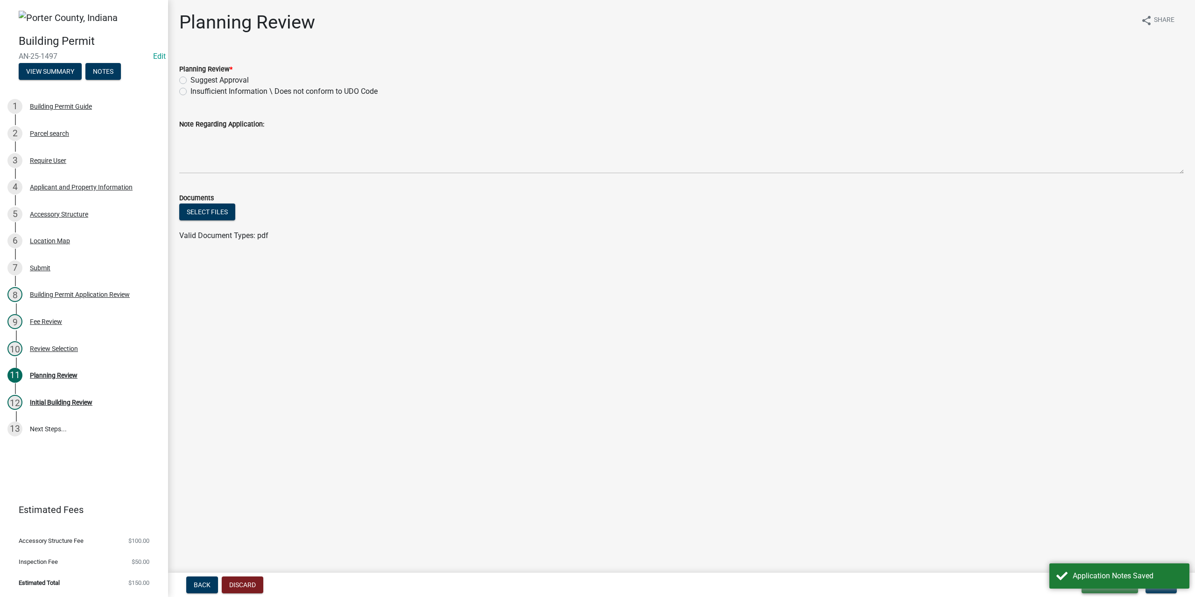
click at [1106, 592] on button "Save & Exit" at bounding box center [1109, 584] width 56 height 17
click at [1101, 557] on button "Save & Exit" at bounding box center [1100, 560] width 75 height 22
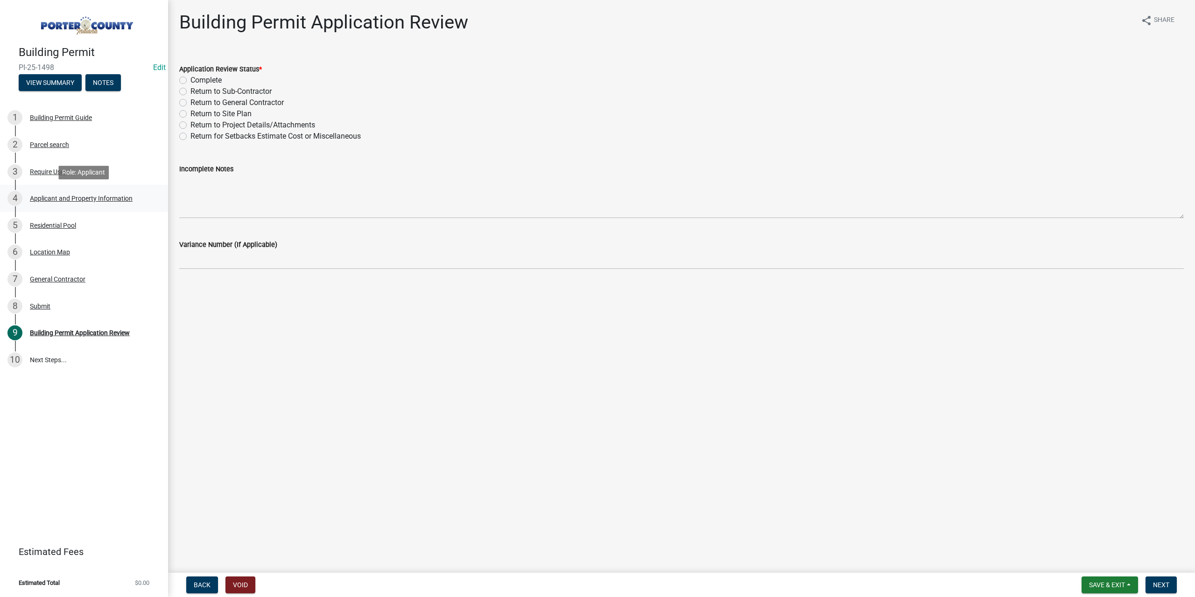
click at [104, 200] on div "Applicant and Property Information" at bounding box center [81, 198] width 103 height 7
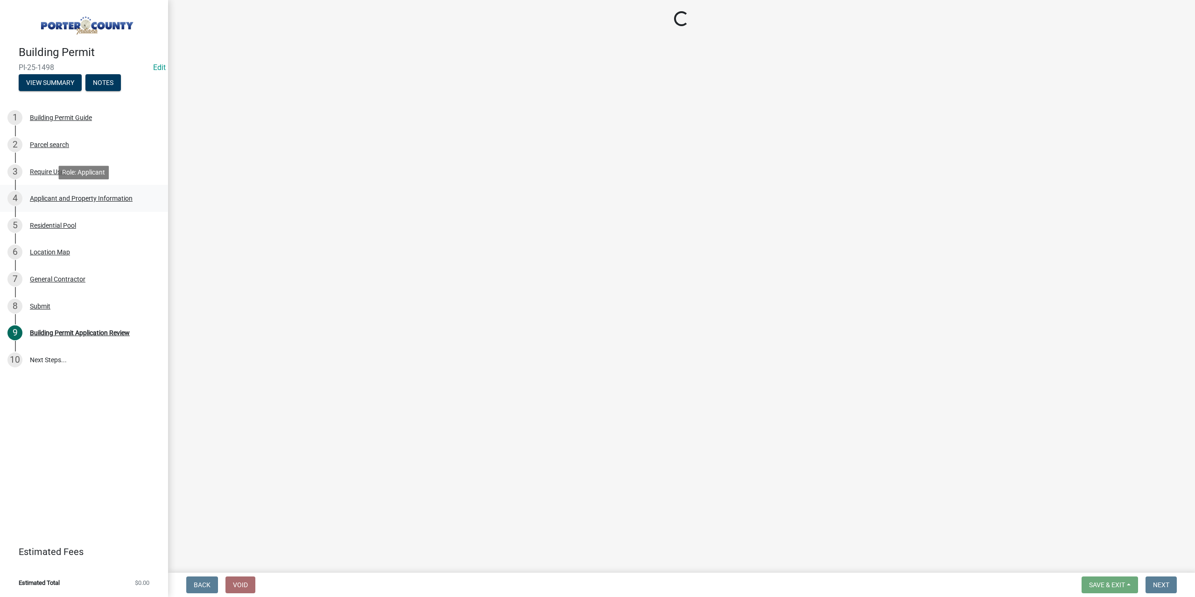
select select "4e6cbcac-7d48-4f78-b019-902ed53214cd"
select select "61d3a05a-0bd1-4f35-813c-11f7681b720b"
select select "eef3385c-360b-448e-91b8-df9bc56b1cce"
select select "c796f995-08fe-487b-a20e-70ab553361d3"
select select "349f168d-d974-4bf4-9d87-84a8db4888cd"
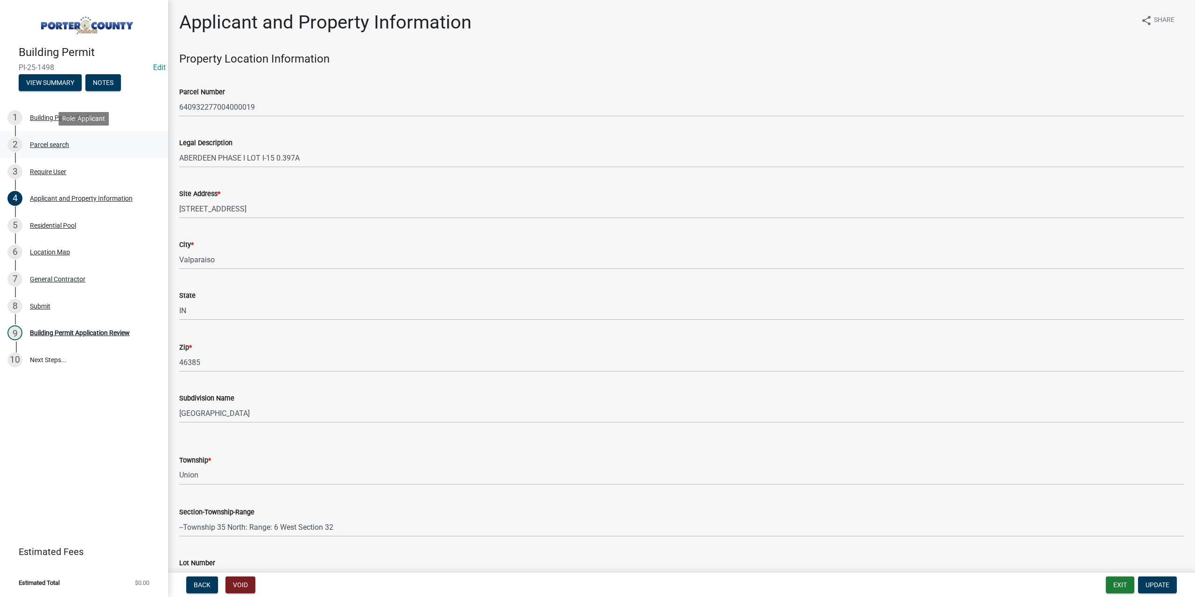
click at [41, 141] on div "Parcel search" at bounding box center [49, 144] width 39 height 7
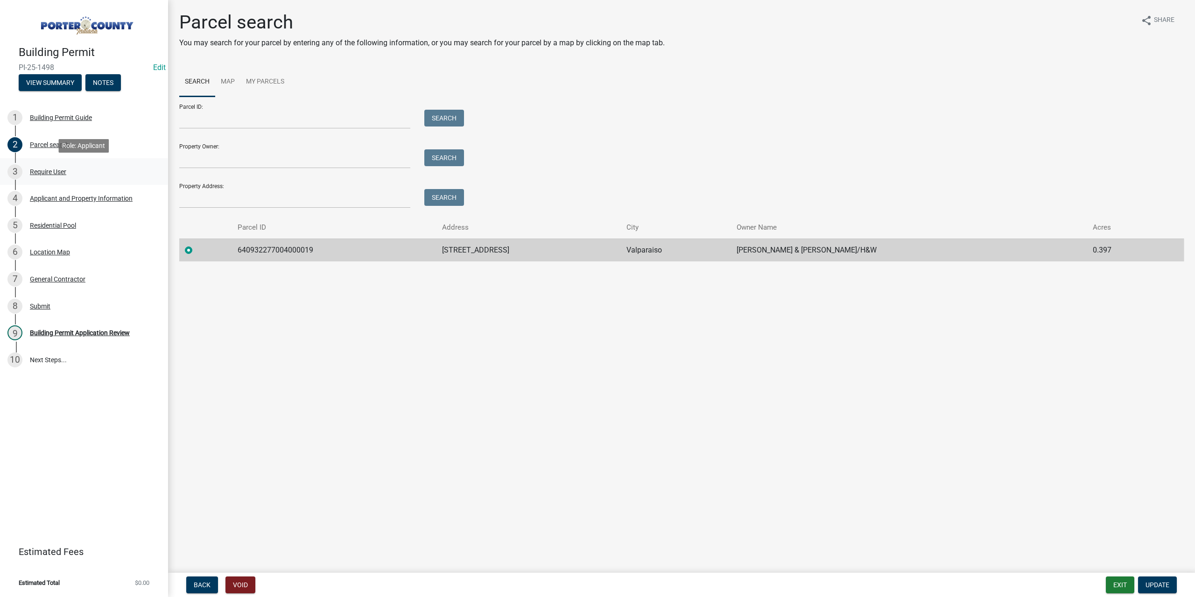
click at [49, 170] on div "Require User" at bounding box center [48, 171] width 36 height 7
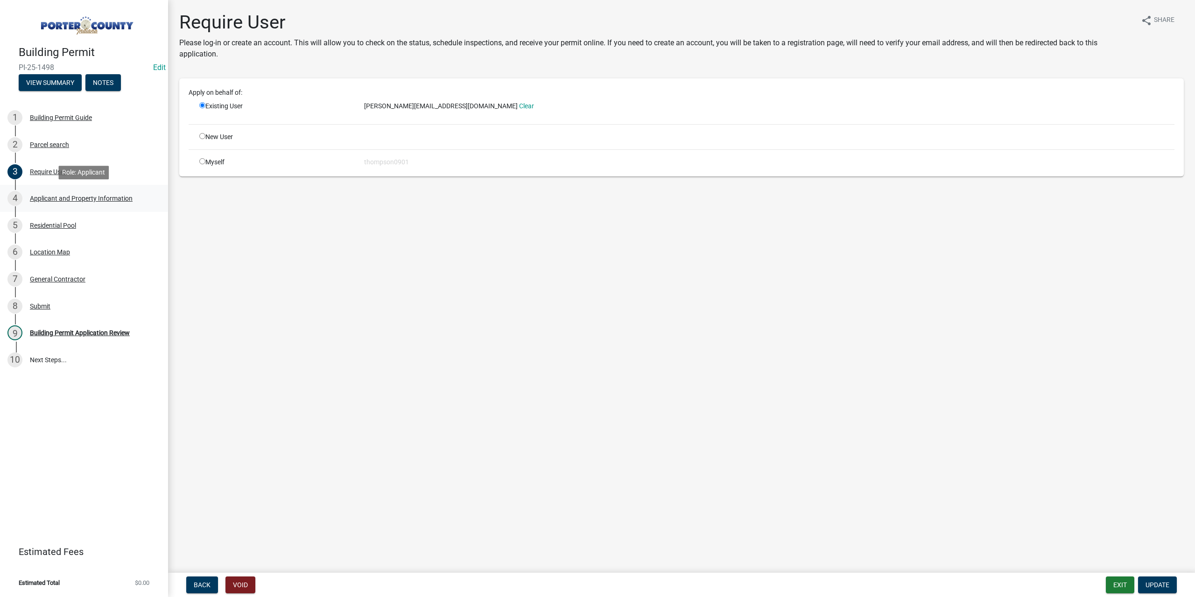
click at [98, 195] on div "Applicant and Property Information" at bounding box center [81, 198] width 103 height 7
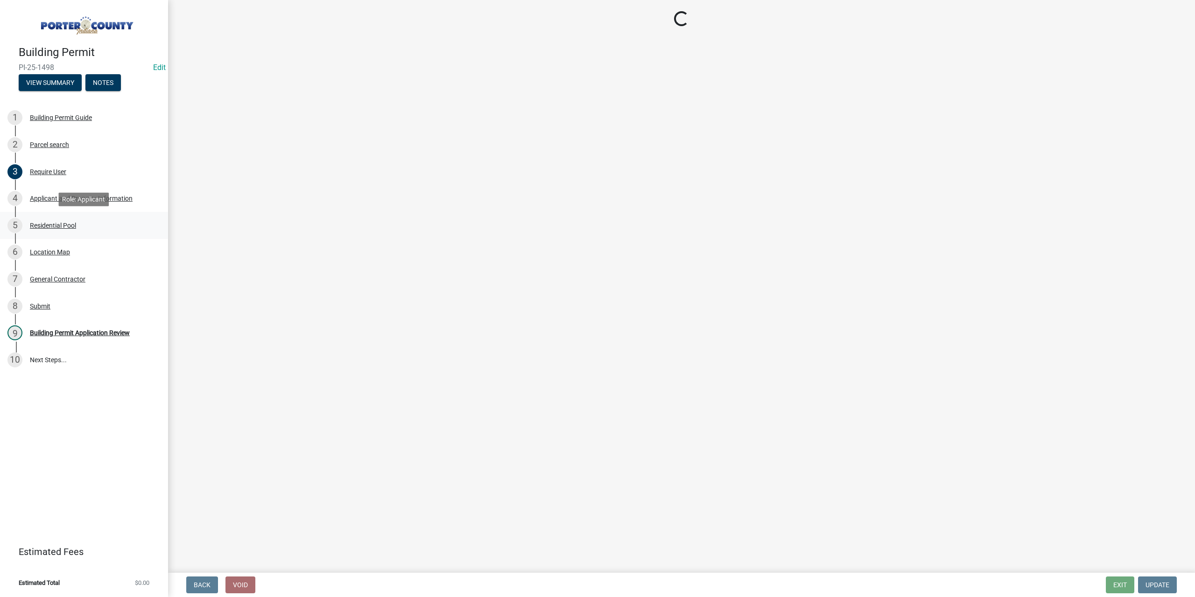
select select "4e6cbcac-7d48-4f78-b019-902ed53214cd"
select select "61d3a05a-0bd1-4f35-813c-11f7681b720b"
select select "eef3385c-360b-448e-91b8-df9bc56b1cce"
select select "c796f995-08fe-487b-a20e-70ab553361d3"
select select "349f168d-d974-4bf4-9d87-84a8db4888cd"
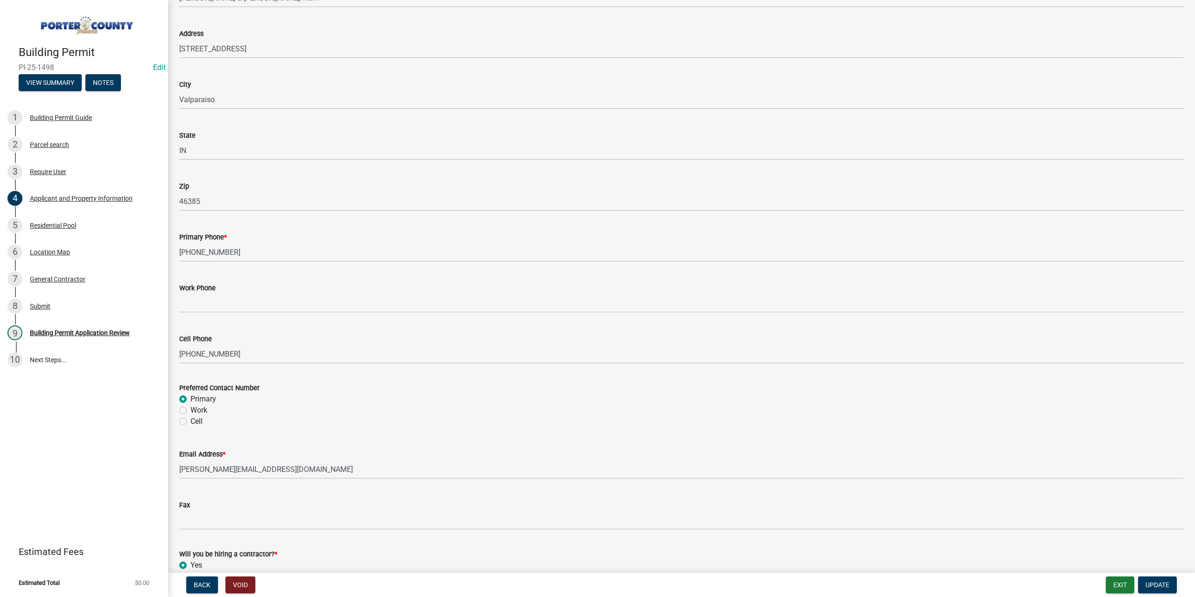
scroll to position [1148, 0]
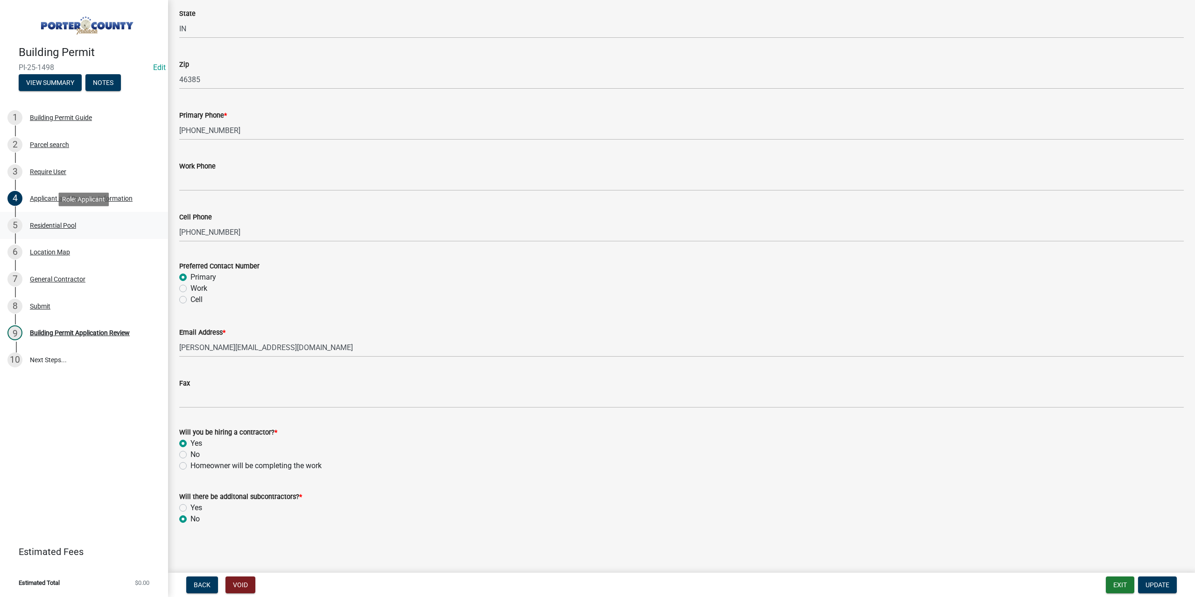
click at [55, 228] on div "Residential Pool" at bounding box center [53, 225] width 46 height 7
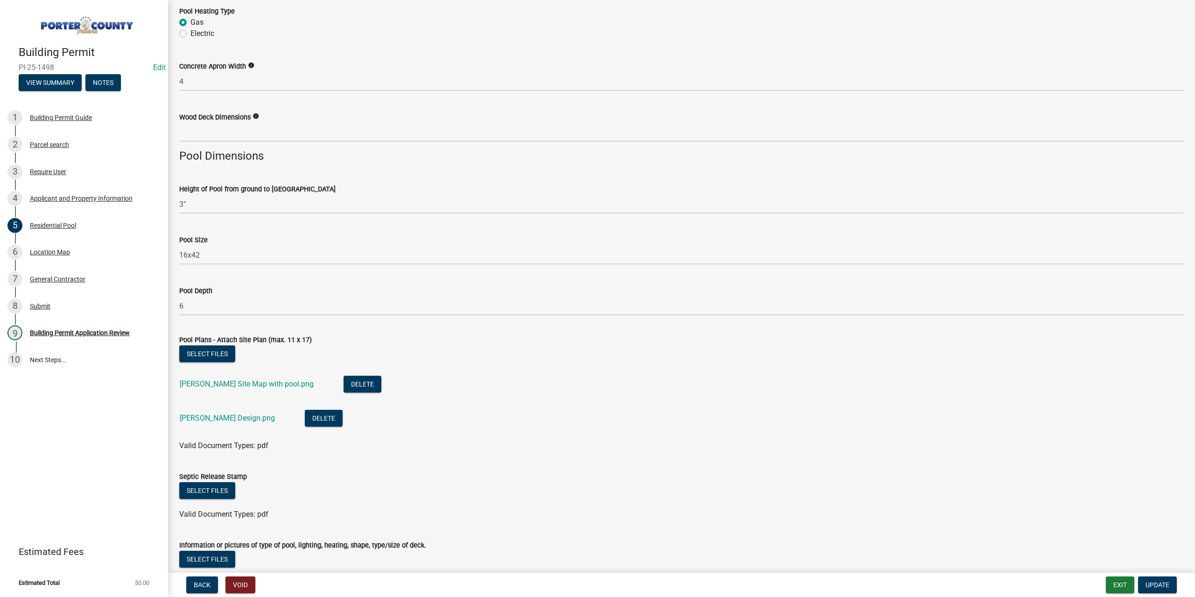
scroll to position [653, 0]
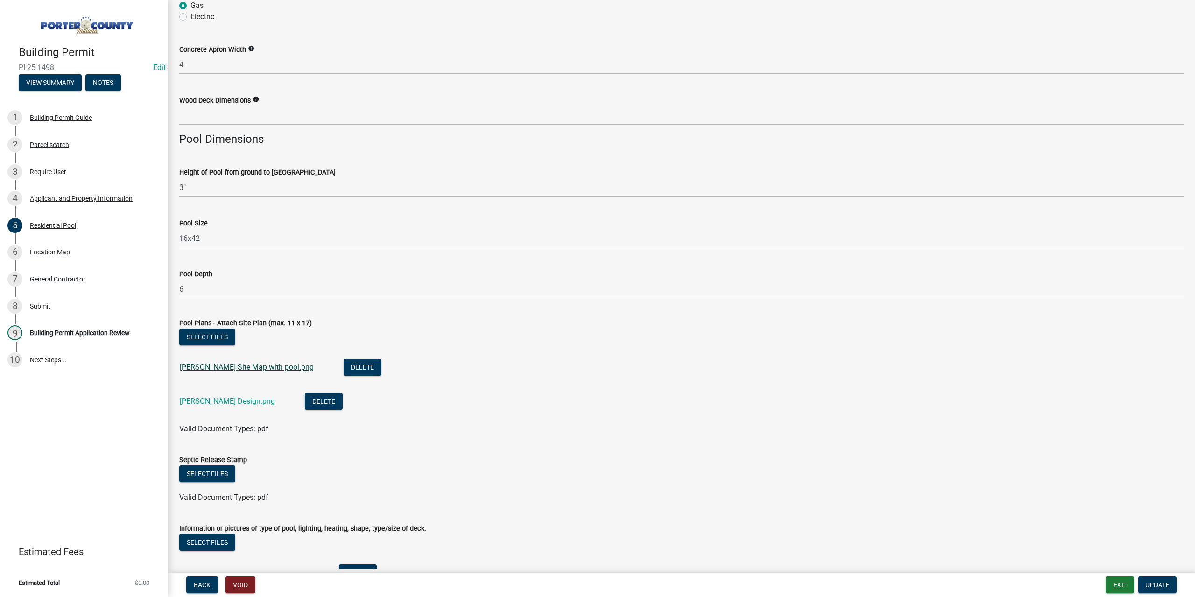
click at [250, 365] on link "[PERSON_NAME] Site Map with pool.png" at bounding box center [247, 367] width 134 height 9
click at [223, 398] on link "Gutwein Design.png" at bounding box center [227, 401] width 95 height 9
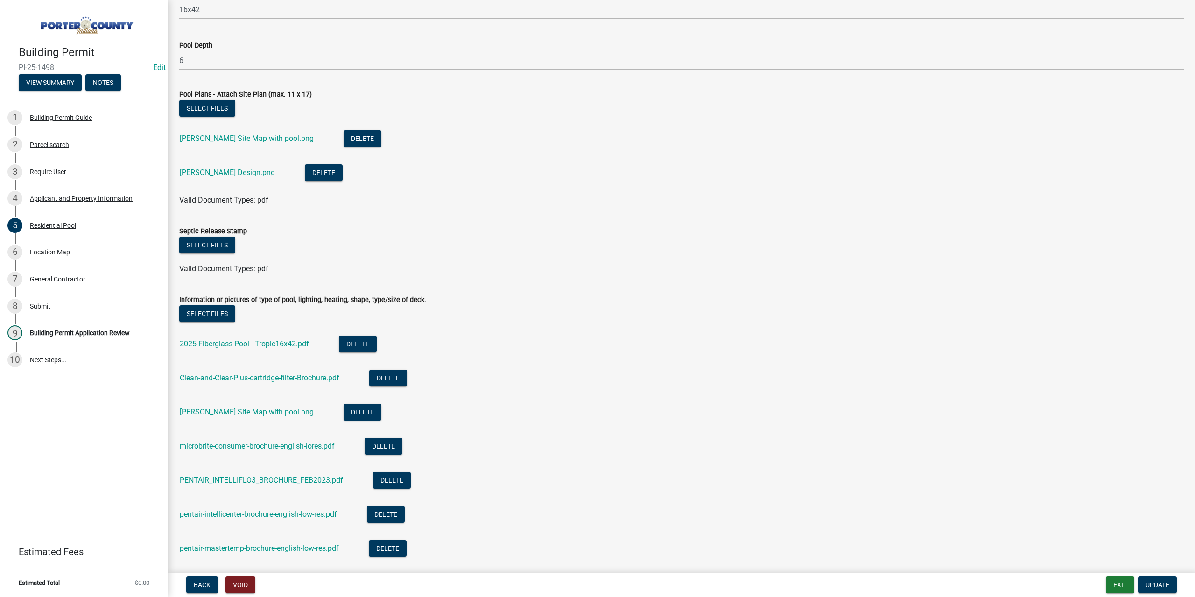
scroll to position [933, 0]
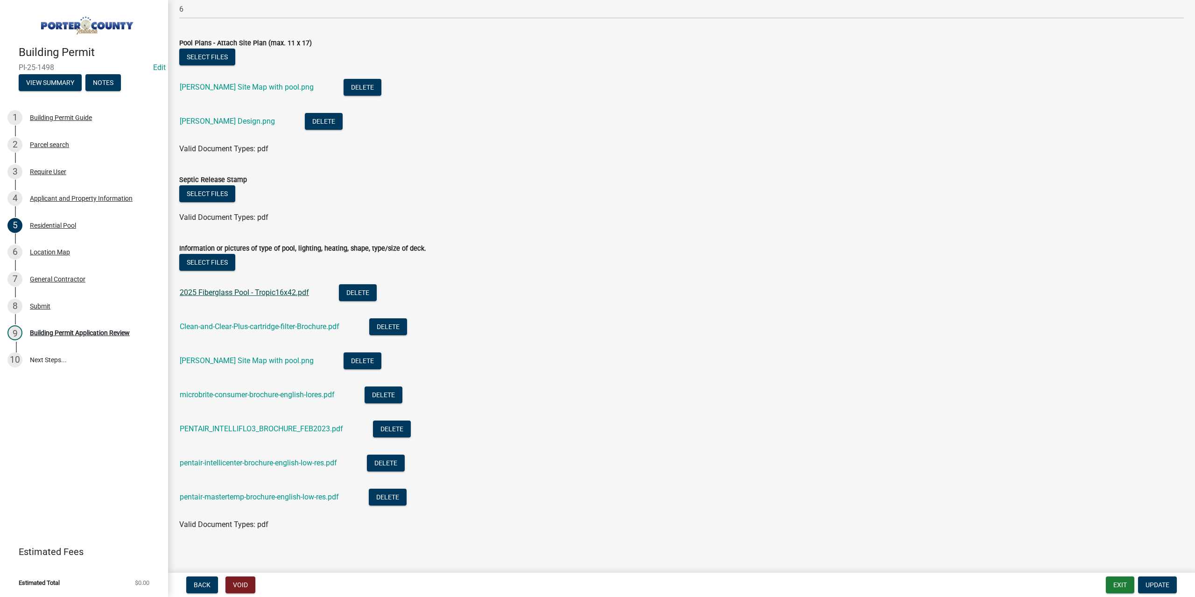
click at [243, 293] on link "2025 Fiberglass Pool - Tropic16x42.pdf" at bounding box center [244, 292] width 129 height 9
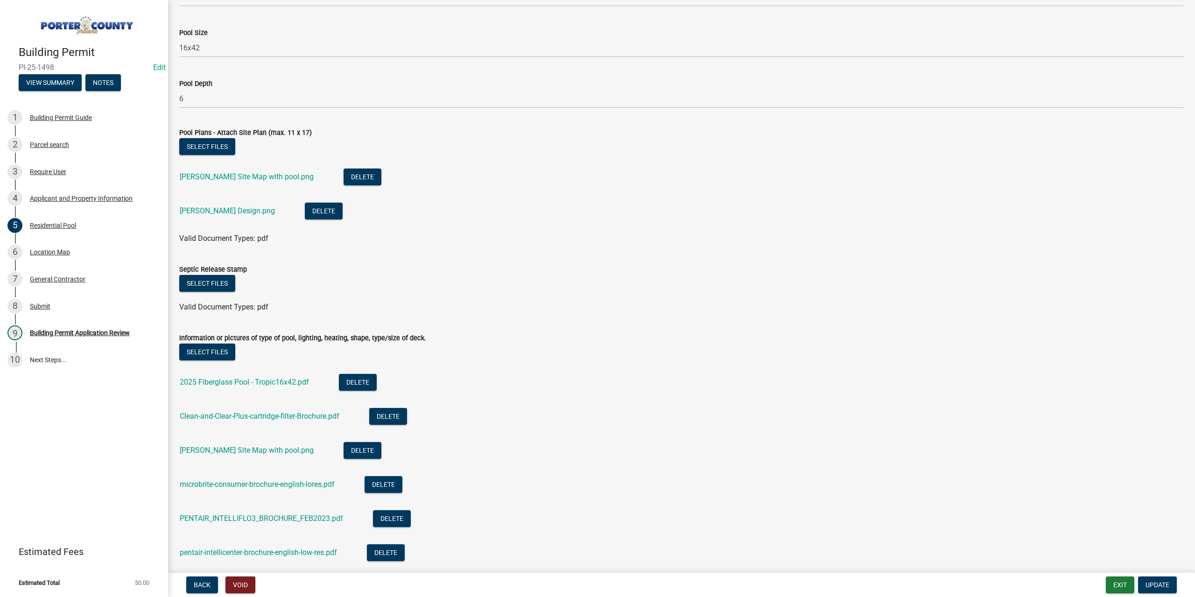
scroll to position [793, 0]
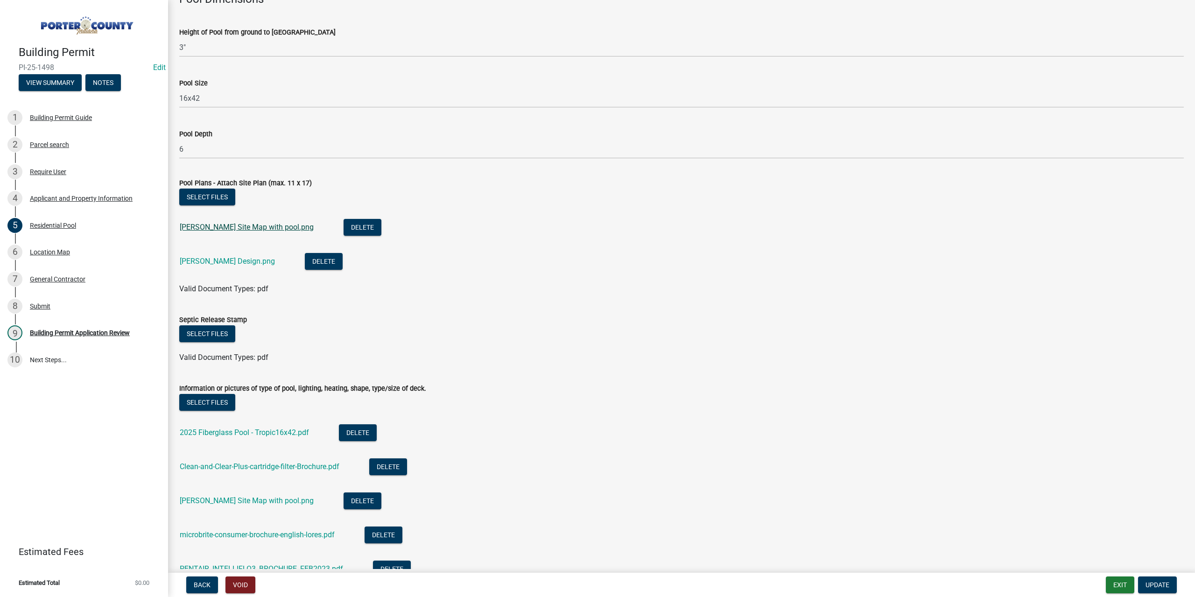
click at [254, 228] on link "Gutwein Site Map with pool.png" at bounding box center [247, 227] width 134 height 9
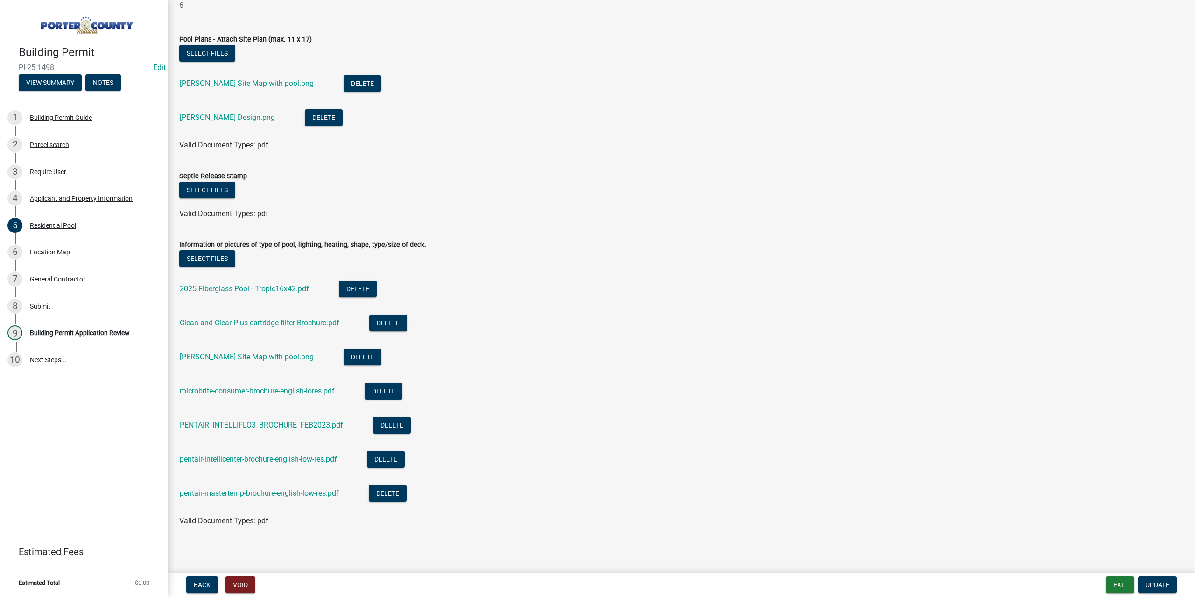
scroll to position [939, 0]
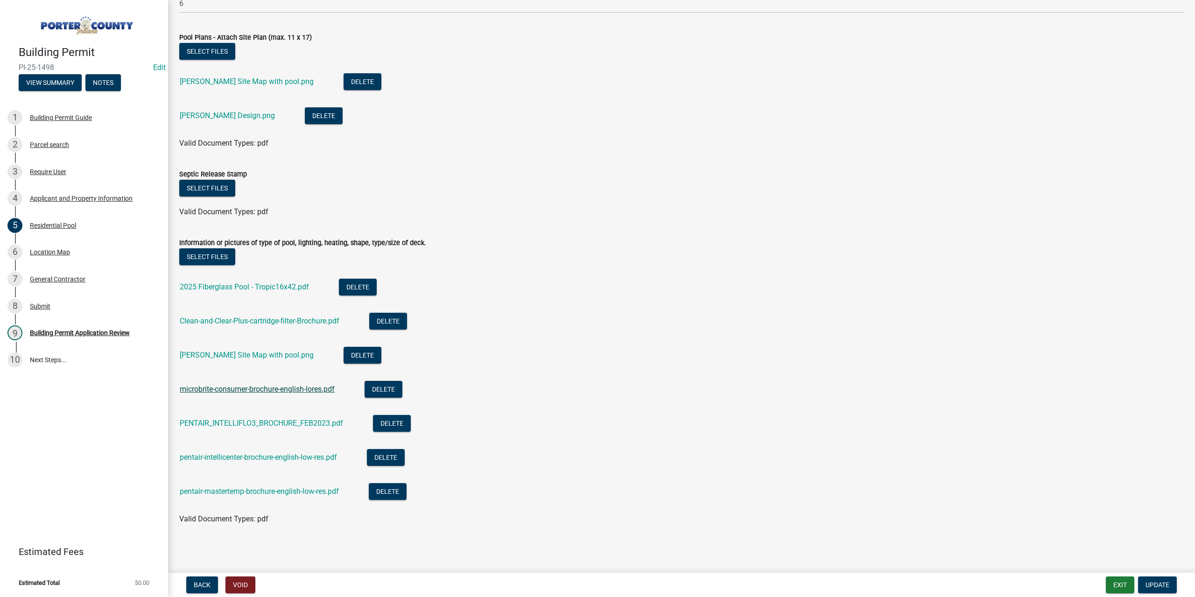
click at [304, 384] on link "microbrite-consumer-brochure-english-lores.pdf" at bounding box center [257, 388] width 155 height 9
click at [1116, 581] on button "Exit" at bounding box center [1119, 584] width 28 height 17
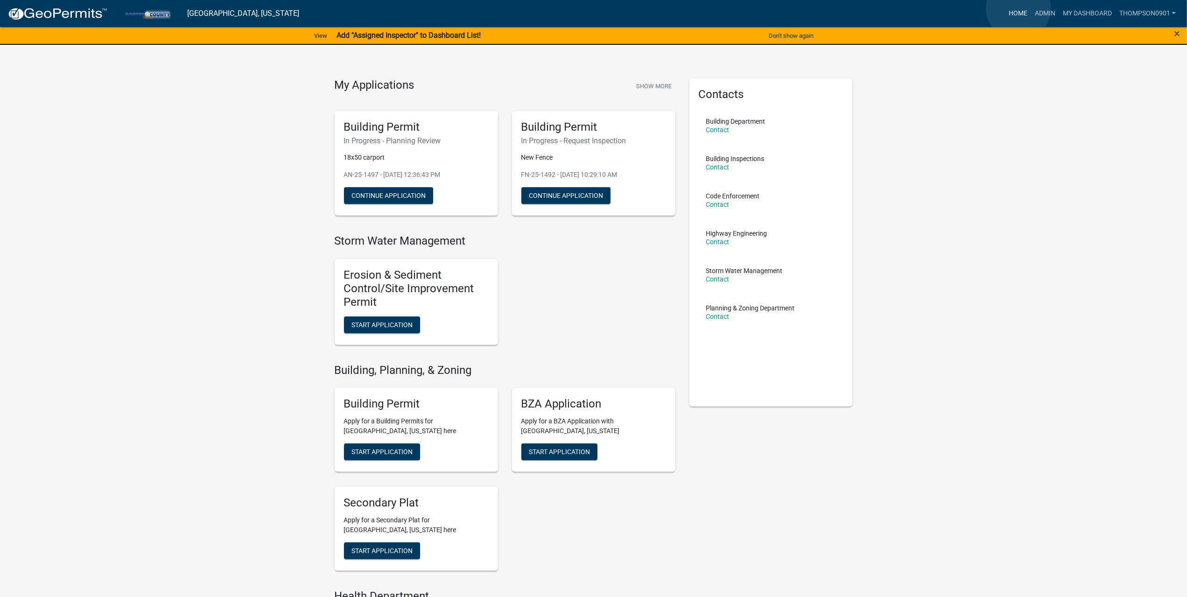
click at [1018, 8] on link "Home" at bounding box center [1018, 14] width 26 height 18
click at [1044, 12] on link "Admin" at bounding box center [1045, 14] width 28 height 18
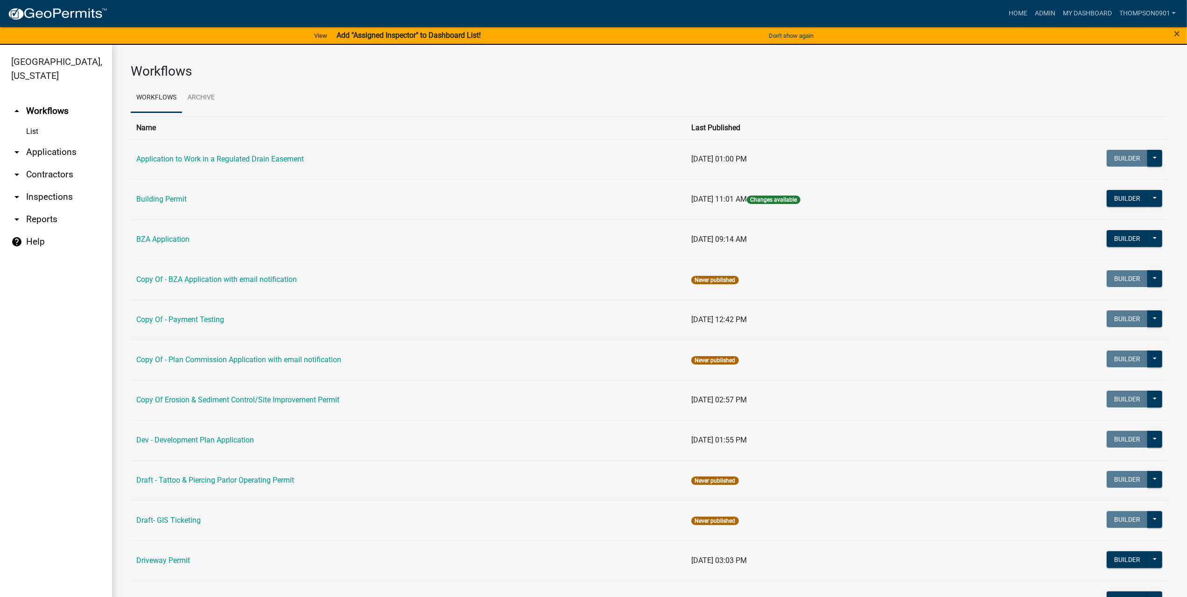
click at [35, 163] on link "arrow_drop_down Contractors" at bounding box center [56, 174] width 112 height 22
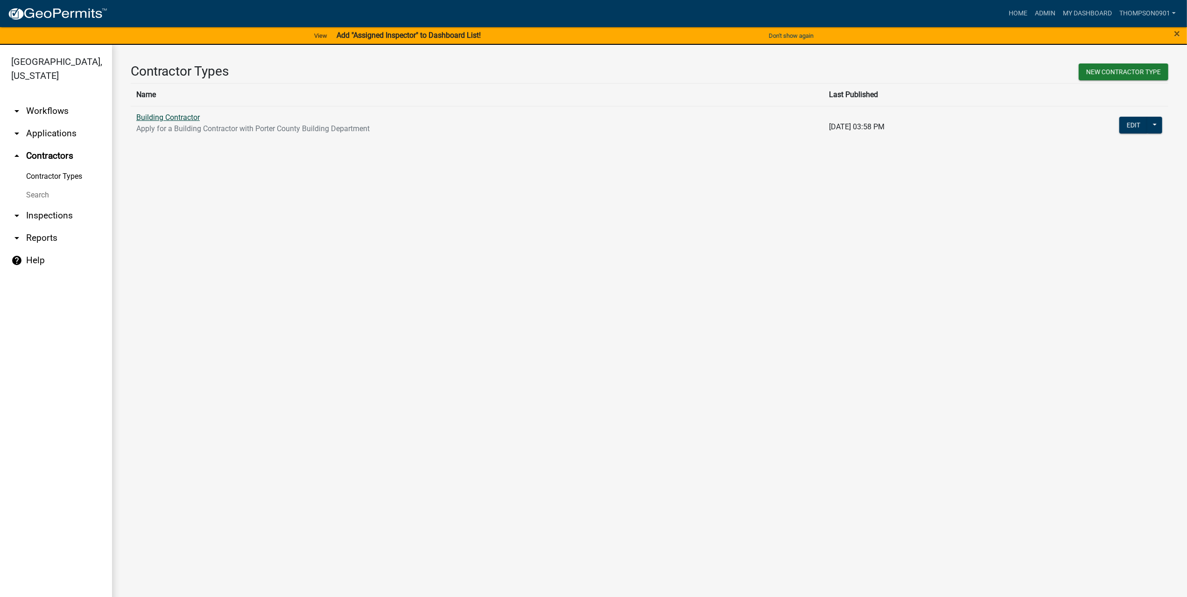
click at [176, 120] on link "Building Contractor" at bounding box center [167, 117] width 63 height 9
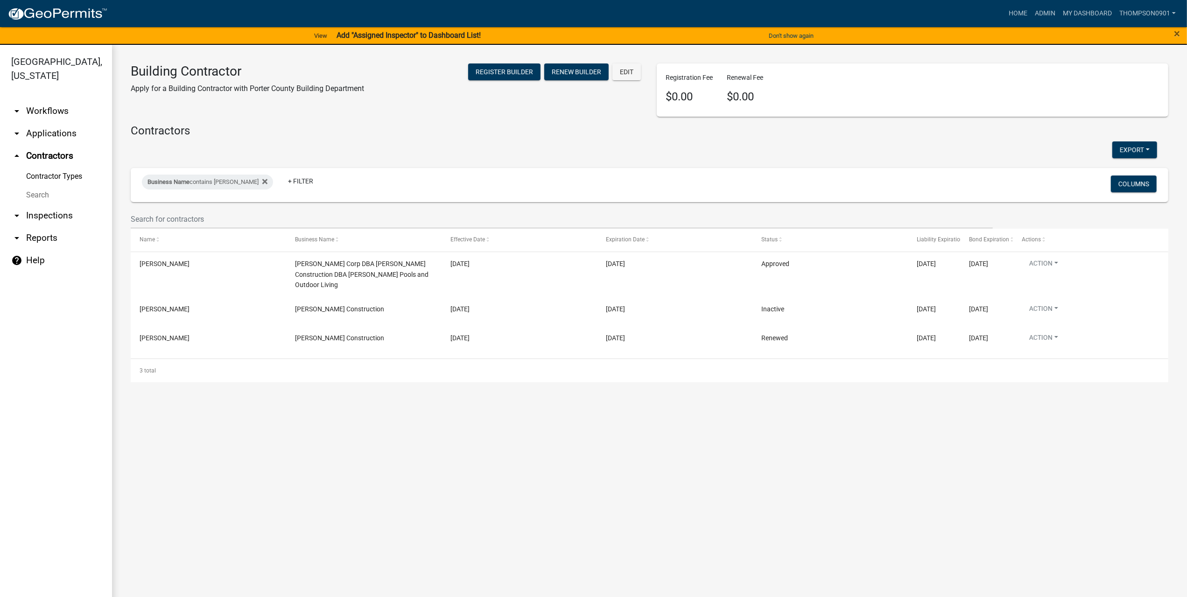
click at [57, 123] on link "arrow_drop_down Applications" at bounding box center [56, 133] width 112 height 22
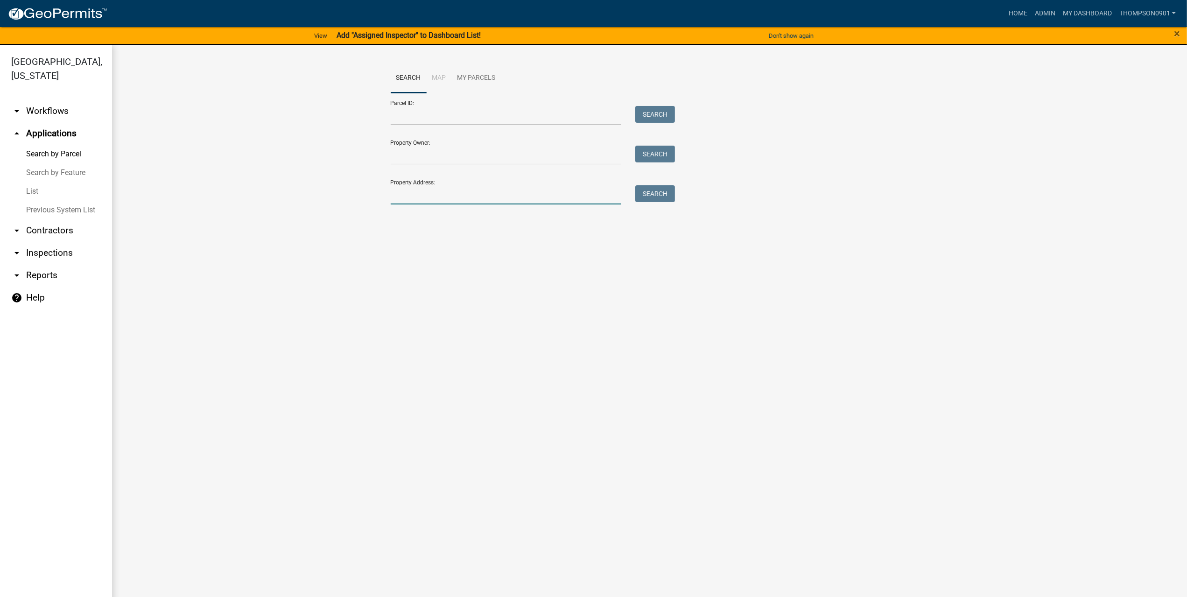
drag, startPoint x: 422, startPoint y: 196, endPoint x: 427, endPoint y: 195, distance: 5.2
click at [426, 195] on input "Property Address:" at bounding box center [506, 194] width 231 height 19
type input "446 st rd 8"
click at [414, 257] on span "Select" at bounding box center [406, 257] width 20 height 9
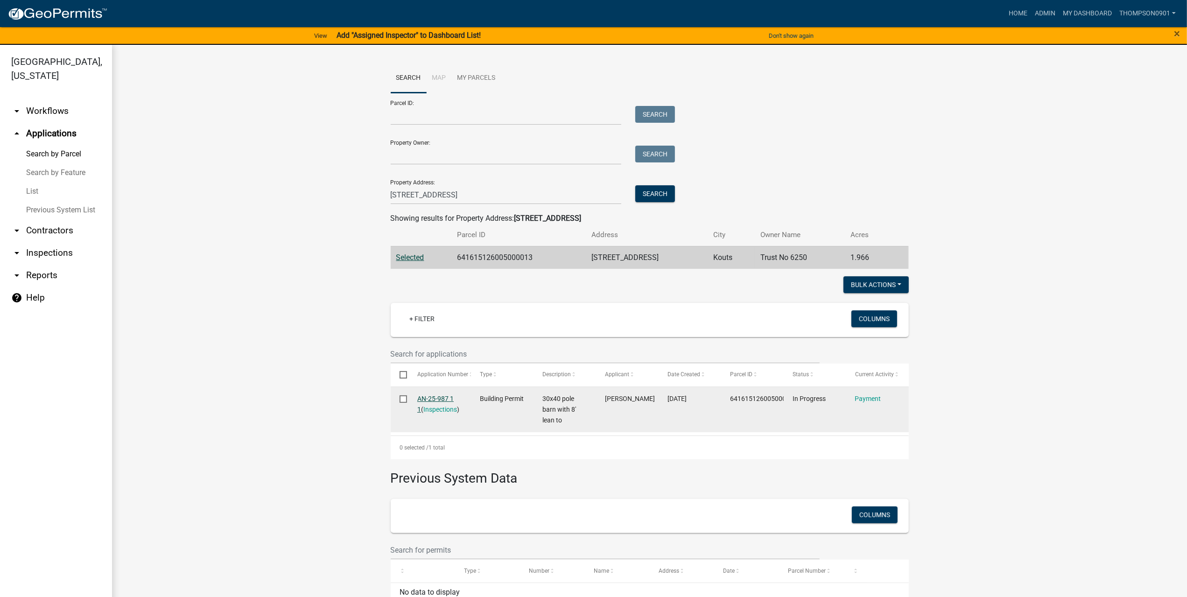
click at [435, 400] on link "AN-25-987 1 1" at bounding box center [435, 404] width 36 height 18
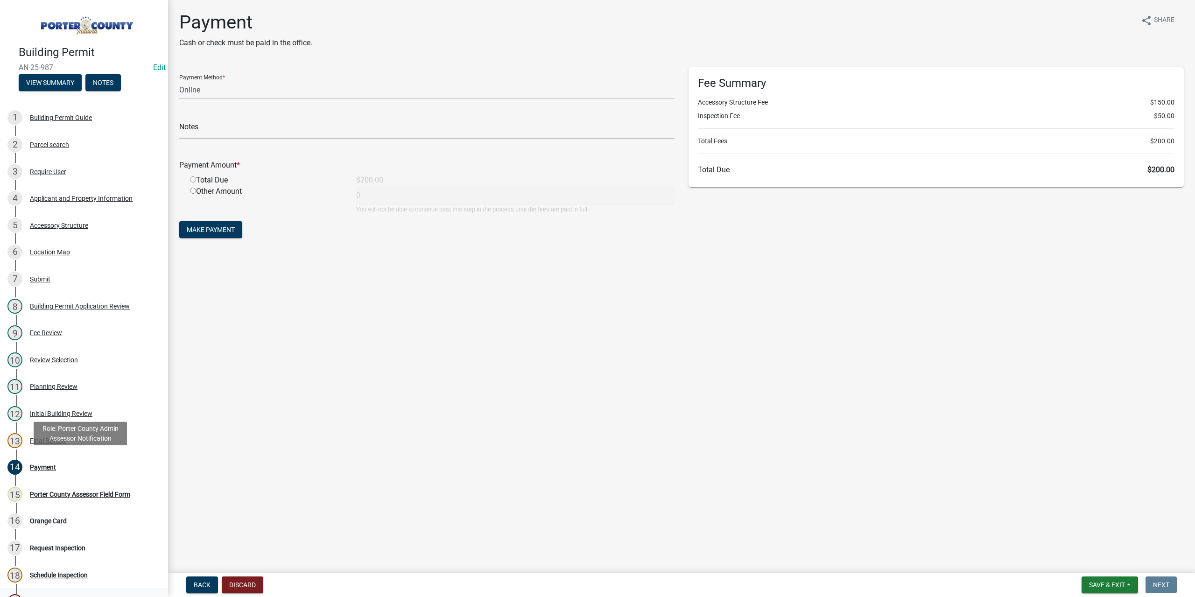
scroll to position [151, 0]
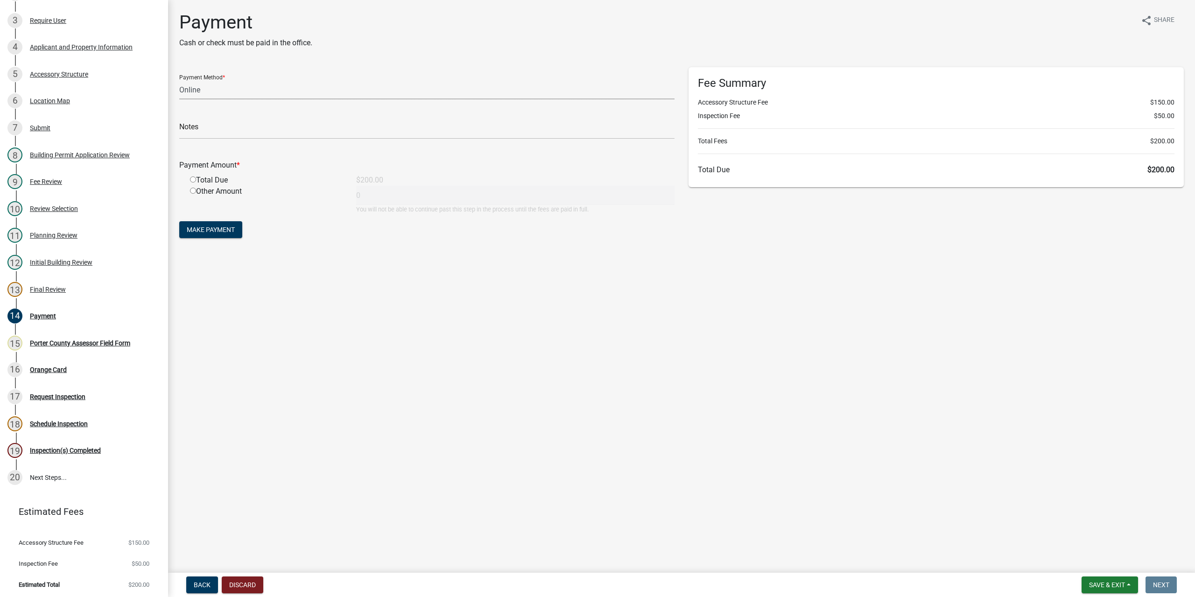
click at [196, 83] on select "Credit Card POS Check Cash Online" at bounding box center [426, 89] width 495 height 19
select select "2: 1"
click at [179, 80] on select "Credit Card POS Check Cash Online" at bounding box center [426, 89] width 495 height 19
click at [194, 134] on input "text" at bounding box center [426, 129] width 495 height 19
type input "Barry Evans"
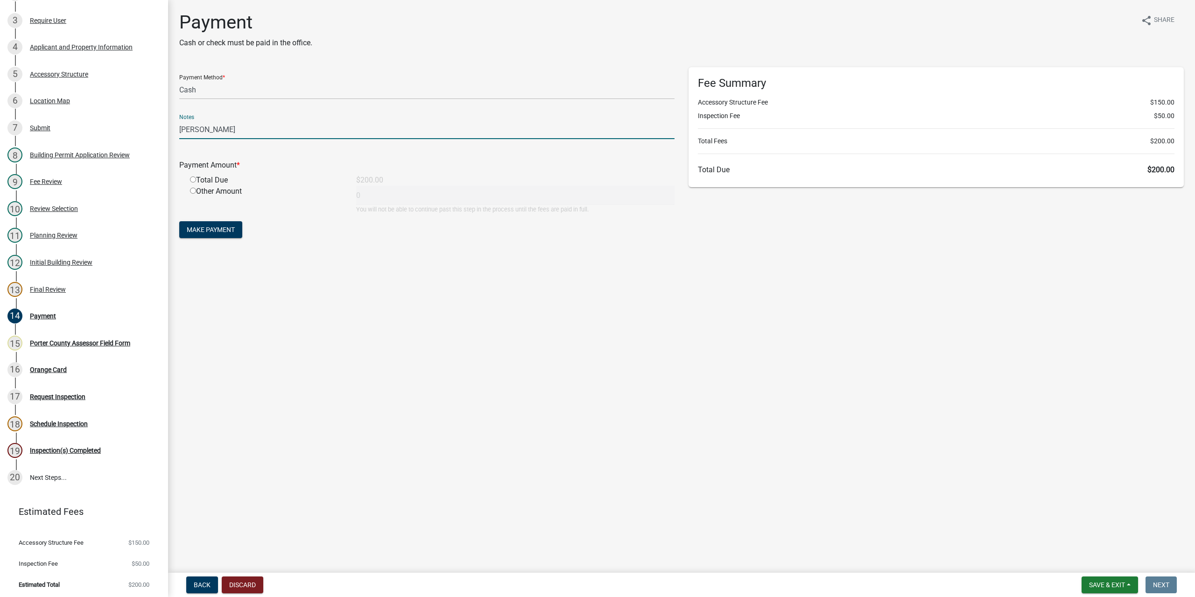
click at [194, 179] on input "radio" at bounding box center [193, 179] width 6 height 6
radio input "true"
type input "200"
drag, startPoint x: 203, startPoint y: 230, endPoint x: 204, endPoint y: 237, distance: 6.5
click at [203, 230] on span "Make Payment" at bounding box center [211, 229] width 48 height 7
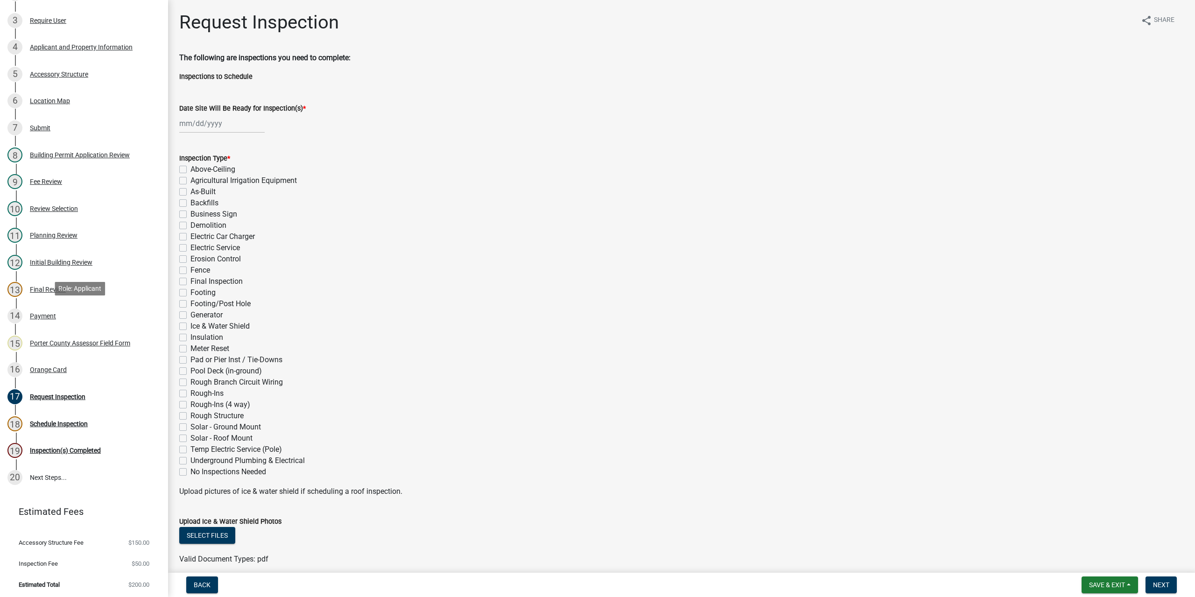
click at [35, 319] on div "14 Payment" at bounding box center [80, 315] width 146 height 15
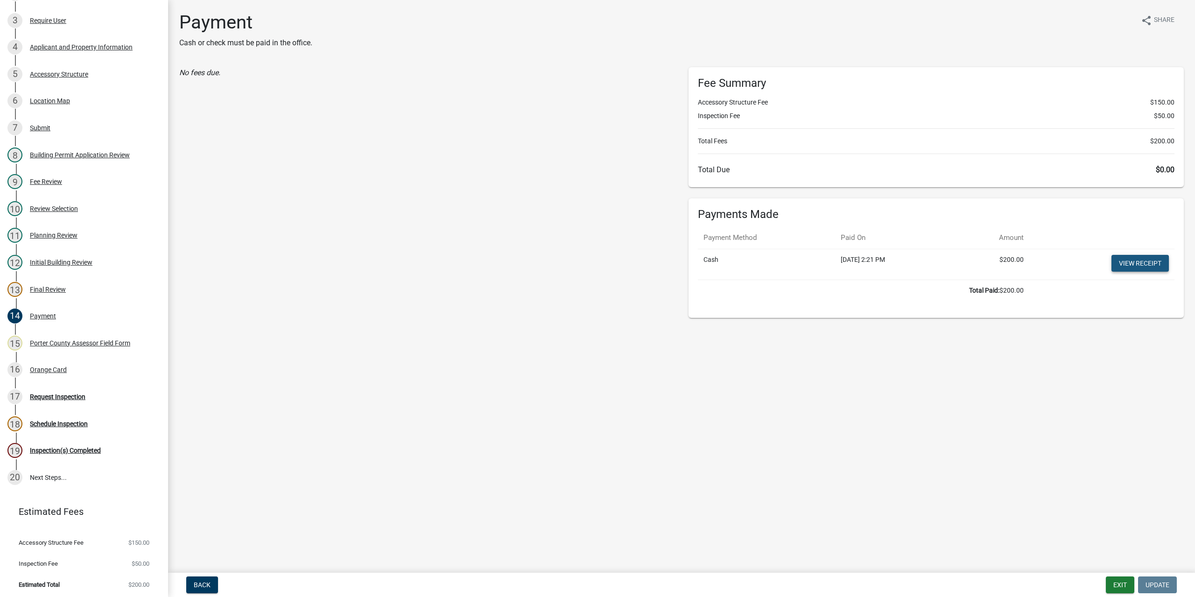
click at [1153, 263] on link "View receipt" at bounding box center [1139, 263] width 57 height 17
click at [49, 367] on div "Orange Card" at bounding box center [48, 369] width 37 height 7
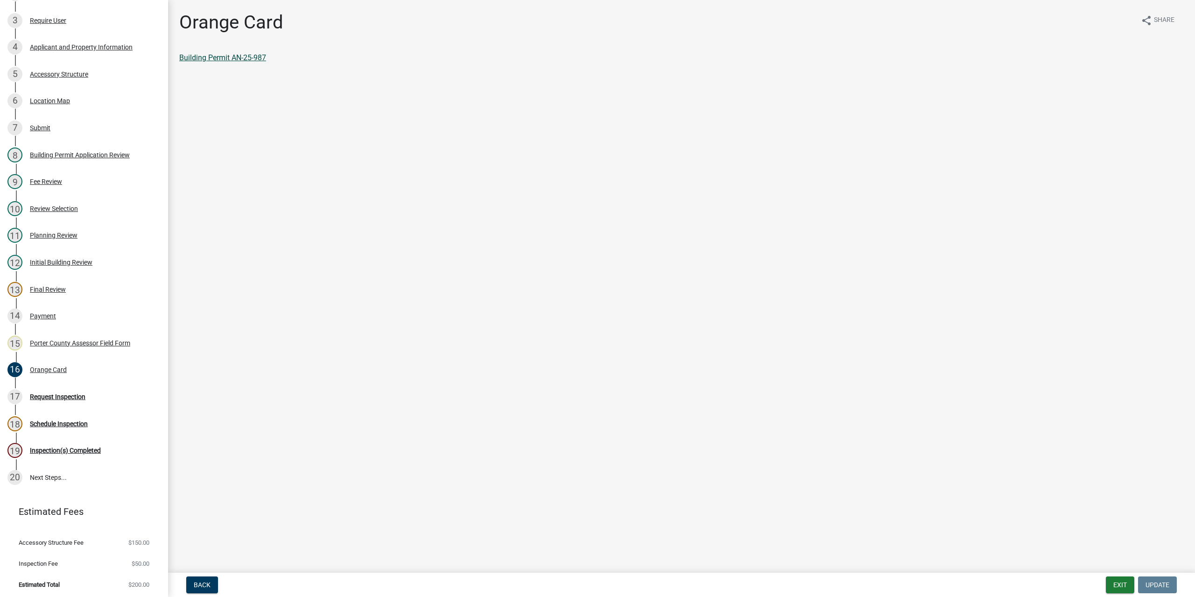
click at [231, 58] on link "Building Permit AN-25-987" at bounding box center [222, 57] width 87 height 9
drag, startPoint x: 225, startPoint y: 194, endPoint x: 272, endPoint y: 237, distance: 63.7
click at [257, 217] on main "Orange Card share Share Building Permit AN-25-987" at bounding box center [681, 284] width 1027 height 569
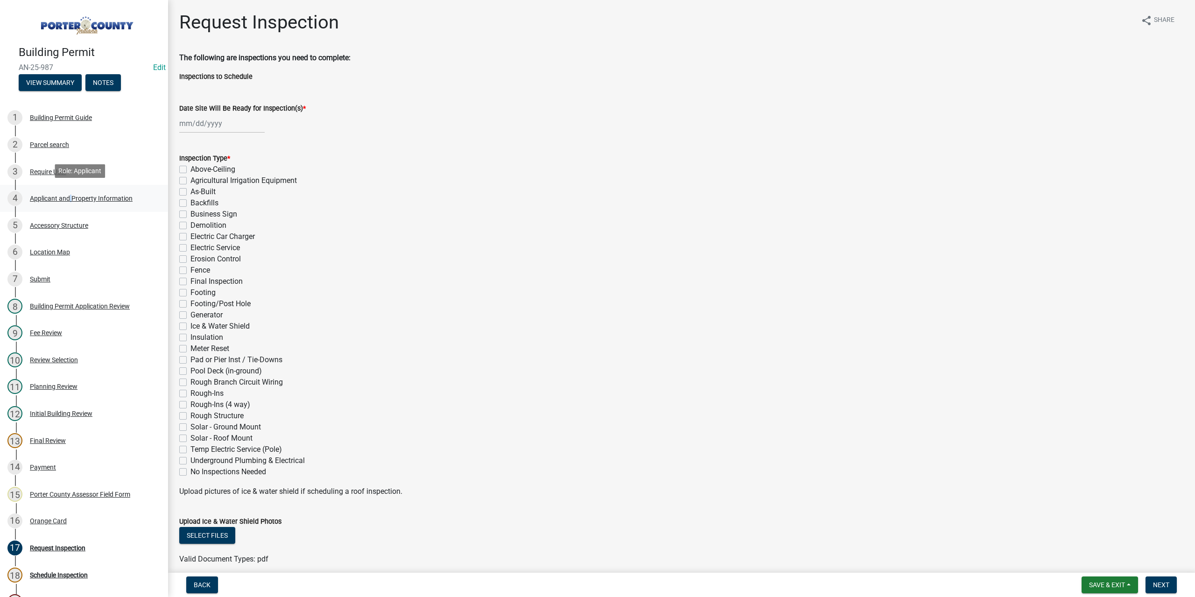
click at [68, 196] on div "Applicant and Property Information" at bounding box center [81, 198] width 103 height 7
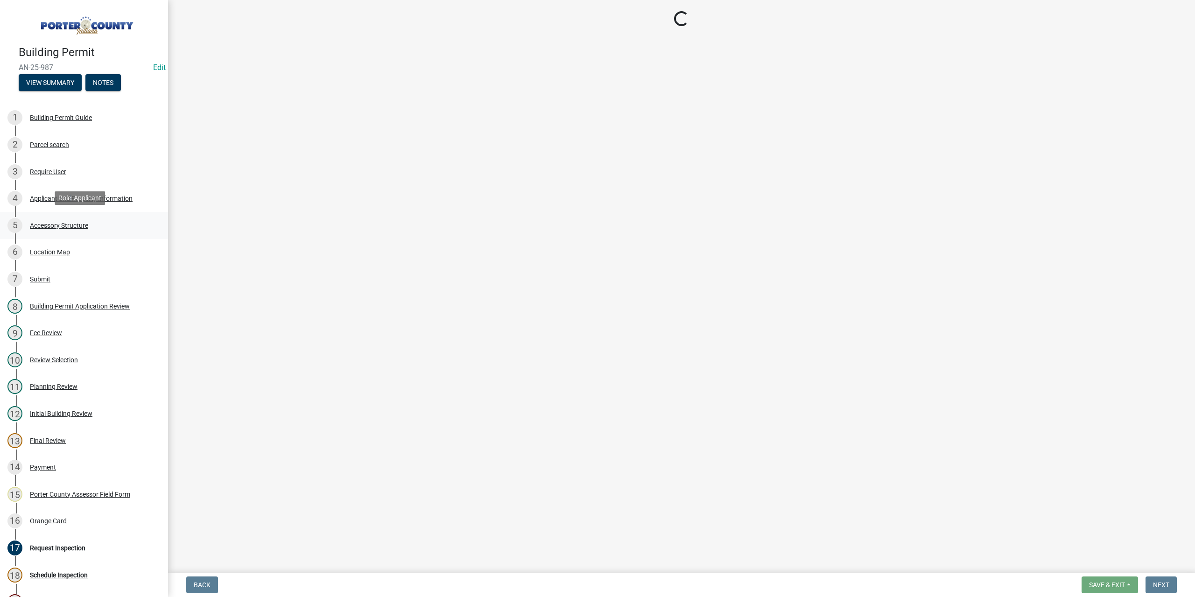
select select "8813af9a-53bd-4ec9-a082-37b92a5ec060"
select select "ea6751d4-6bf7-4a16-89ee-f7801ab82aa1"
select select "271bd504-2c49-4a3f-937e-0db1d3436bac"
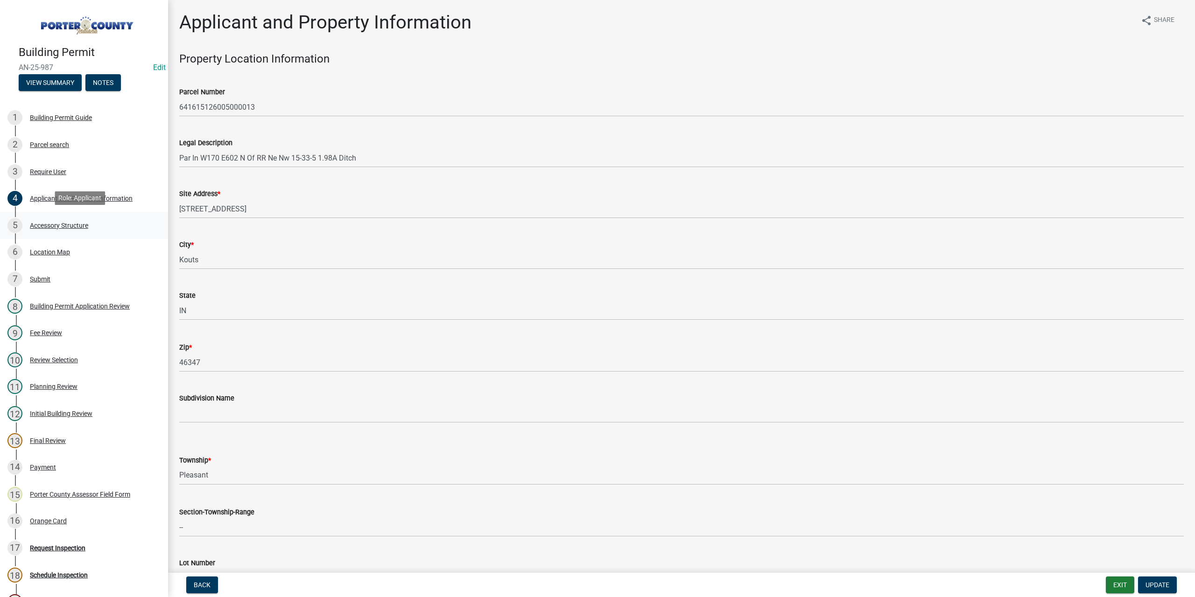
click at [64, 223] on div "Accessory Structure" at bounding box center [59, 225] width 58 height 7
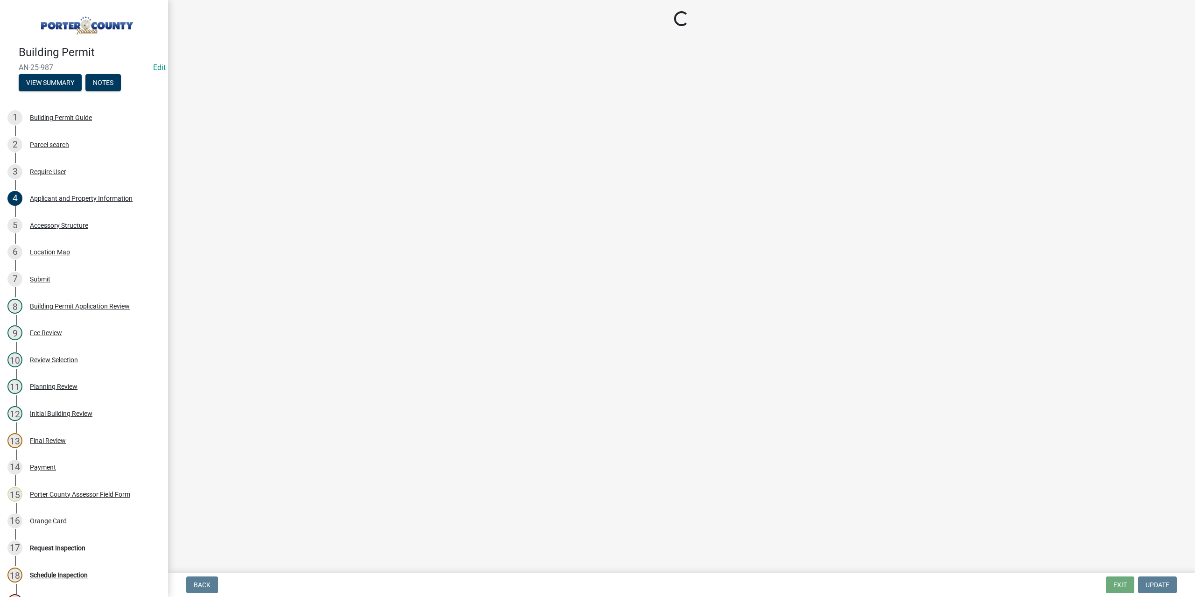
select select "de31ad38-eab4-417a-a8ac-eccf8406b967"
select select "968dc824-c675-4889-9261-eecf15873776"
select select "f445a0ba-bd7f-4793-84a4-aa7237a6abf8"
select select "d63a0ebc-b44d-481d-ab70-ec75eba29316"
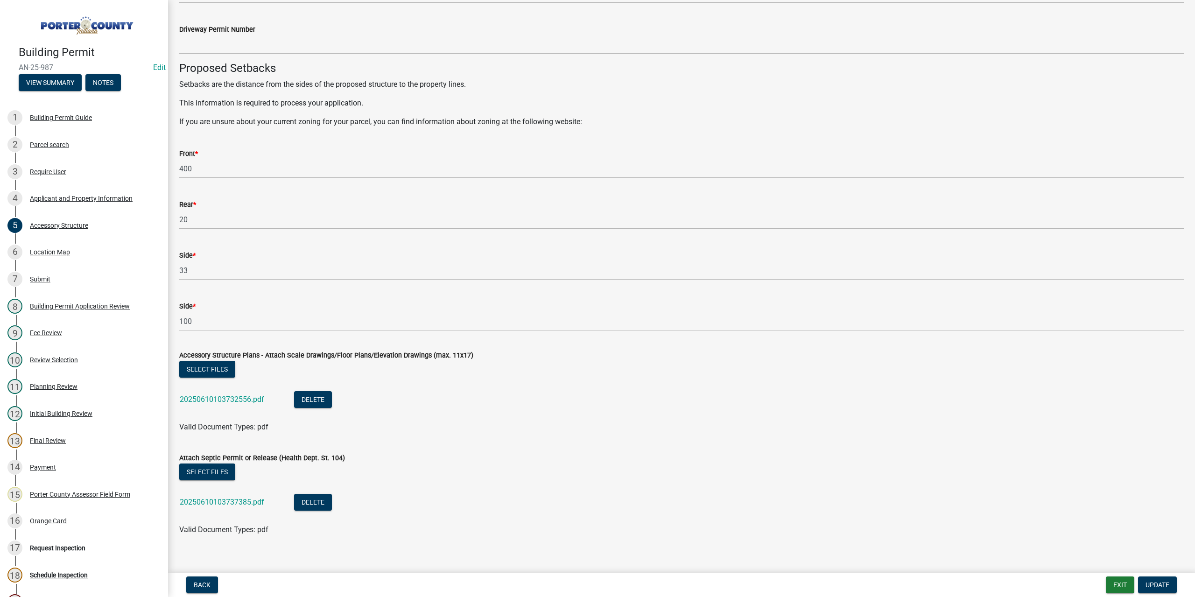
scroll to position [1475, 0]
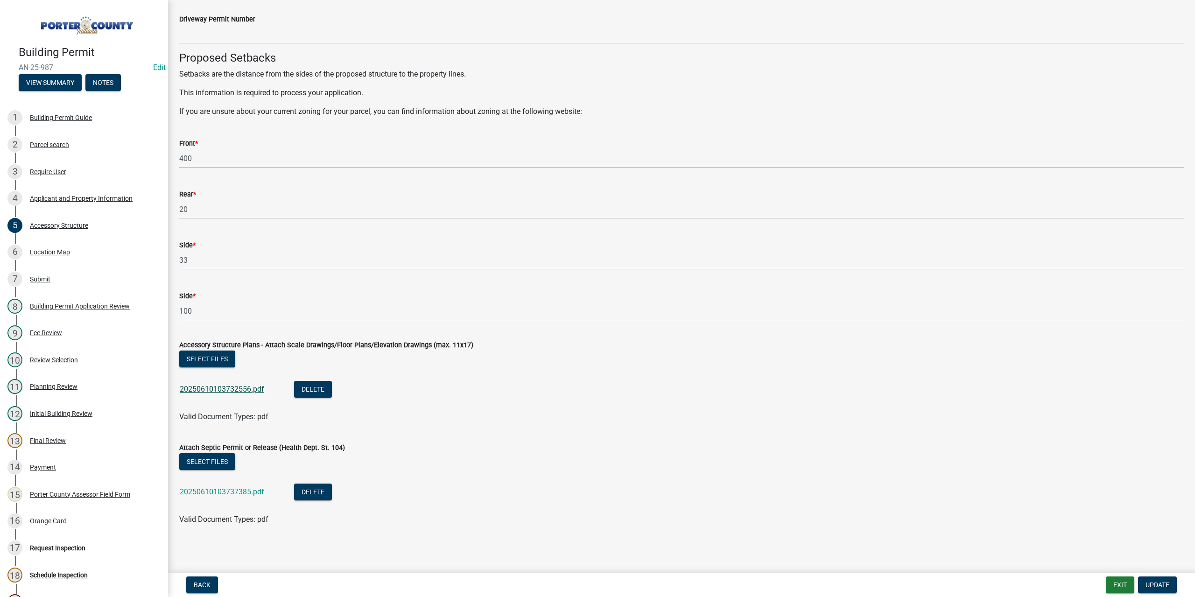
click at [234, 392] on div "20250610103732556.pdf" at bounding box center [229, 390] width 99 height 19
click at [237, 385] on link "20250610103732556.pdf" at bounding box center [222, 388] width 84 height 9
click at [224, 495] on link "20250610103737385.pdf" at bounding box center [222, 491] width 84 height 9
click at [57, 245] on div "6 Location Map" at bounding box center [80, 252] width 146 height 15
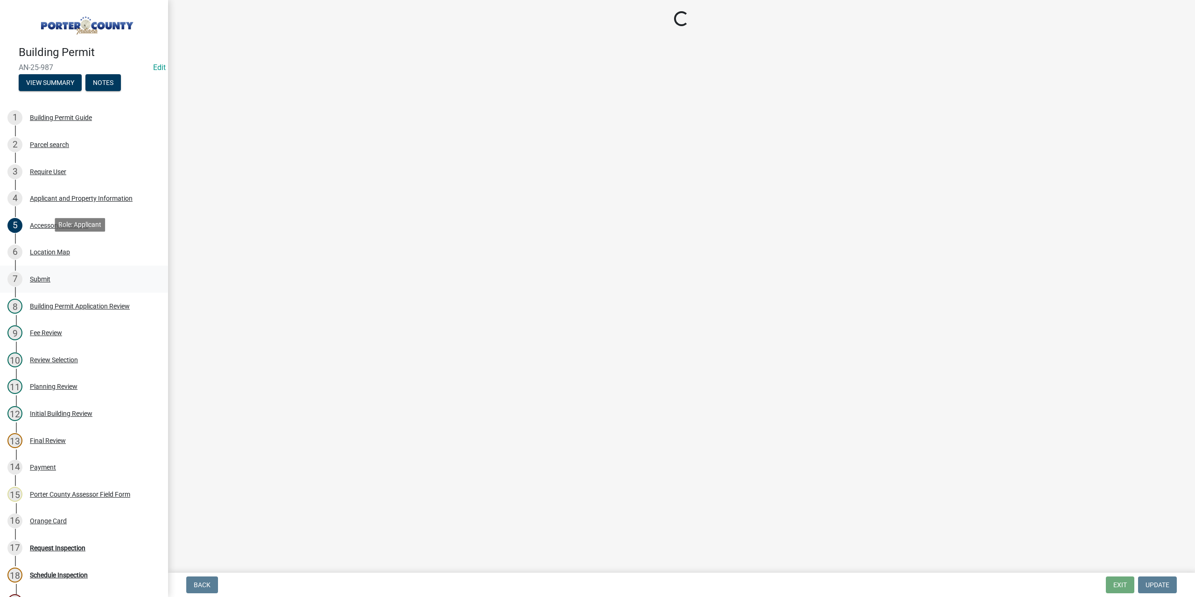
scroll to position [0, 0]
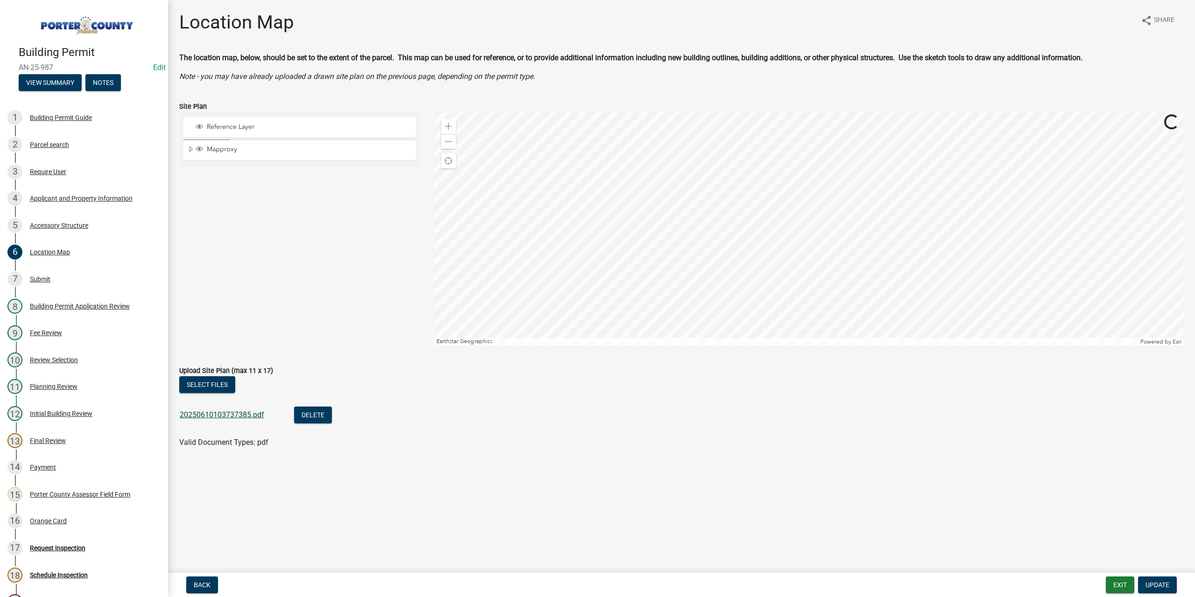
click at [217, 413] on link "20250610103737385.pdf" at bounding box center [222, 414] width 84 height 9
click at [65, 254] on div "Location Map" at bounding box center [50, 252] width 40 height 7
click at [66, 252] on div "Location Map" at bounding box center [50, 252] width 40 height 7
click at [42, 249] on div "Location Map" at bounding box center [50, 252] width 40 height 7
click at [47, 223] on div "Accessory Structure" at bounding box center [59, 225] width 58 height 7
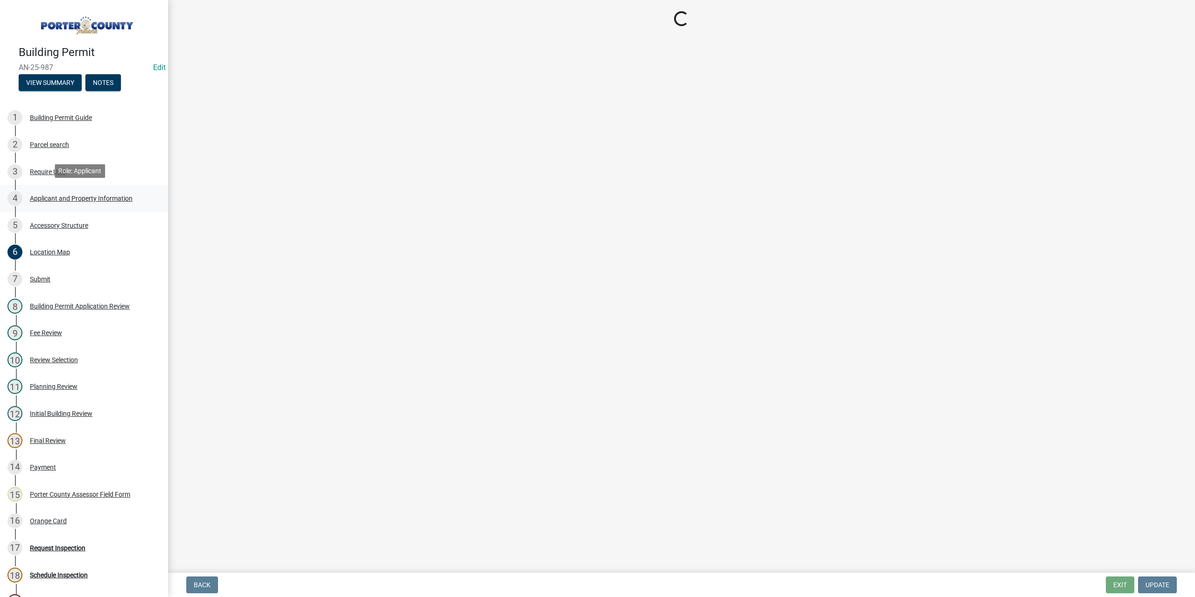
click at [50, 196] on div "Applicant and Property Information" at bounding box center [81, 198] width 103 height 7
select select "de31ad38-eab4-417a-a8ac-eccf8406b967"
select select "968dc824-c675-4889-9261-eecf15873776"
select select "f445a0ba-bd7f-4793-84a4-aa7237a6abf8"
select select "d63a0ebc-b44d-481d-ab70-ec75eba29316"
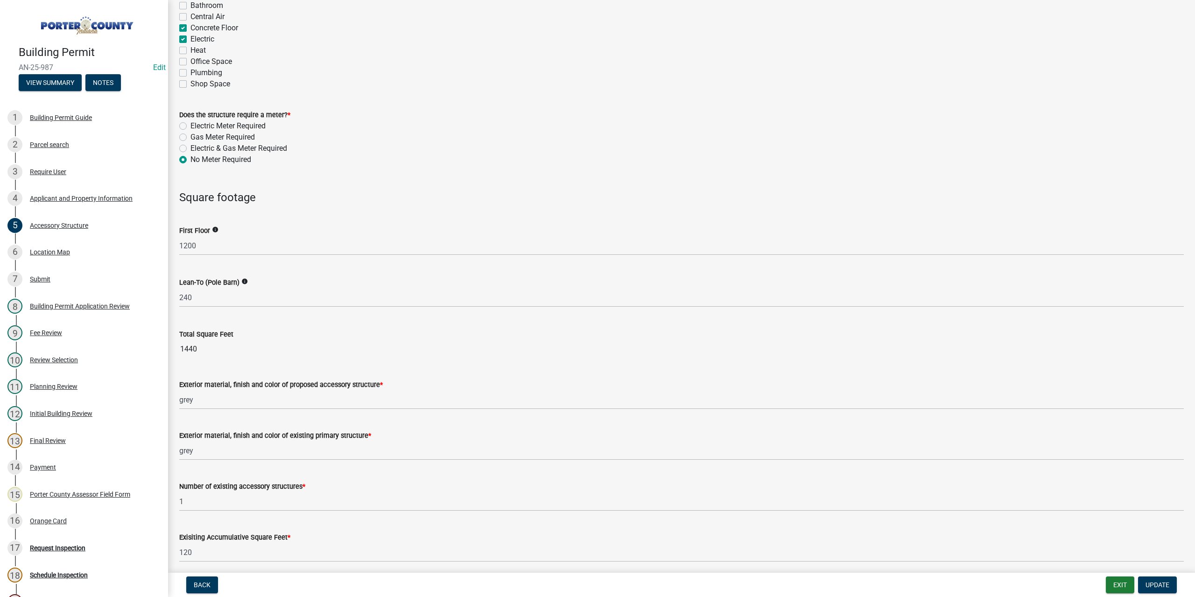
scroll to position [870, 0]
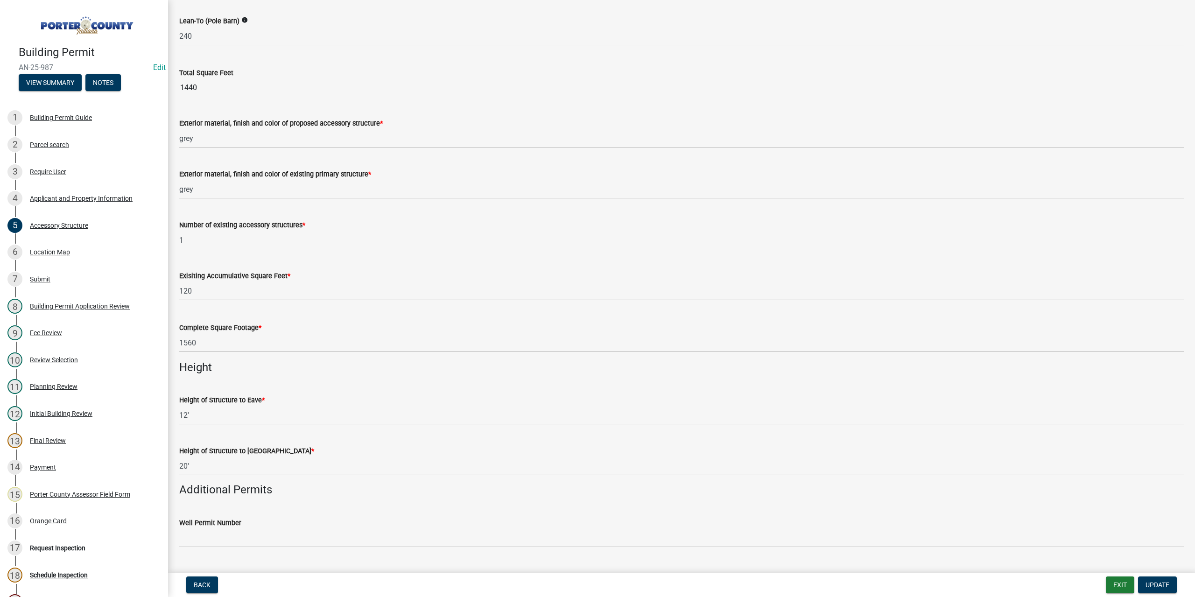
select select "8813af9a-53bd-4ec9-a082-37b92a5ec060"
select select "ea6751d4-6bf7-4a16-89ee-f7801ab82aa1"
select select "271bd504-2c49-4a3f-937e-0db1d3436bac"
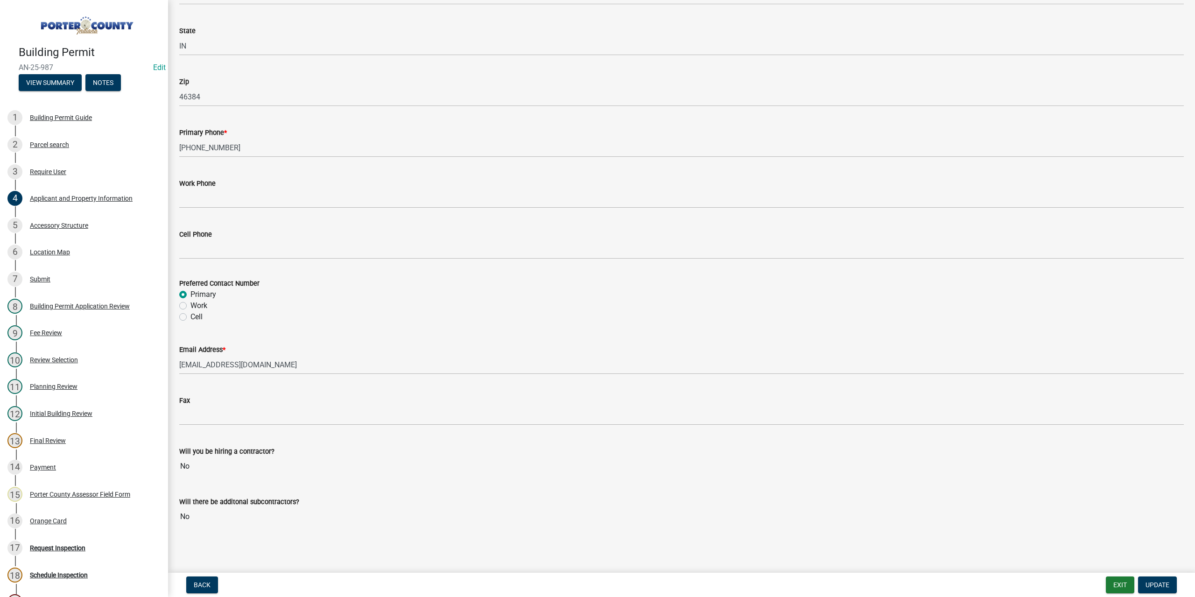
scroll to position [851, 0]
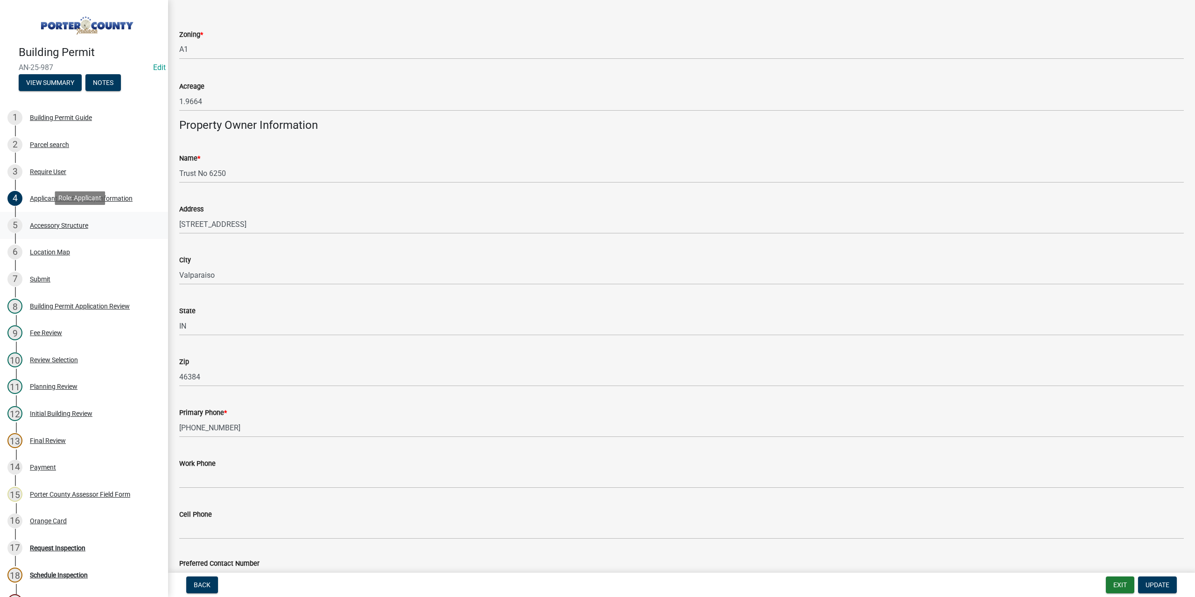
click at [41, 223] on div "Accessory Structure" at bounding box center [59, 225] width 58 height 7
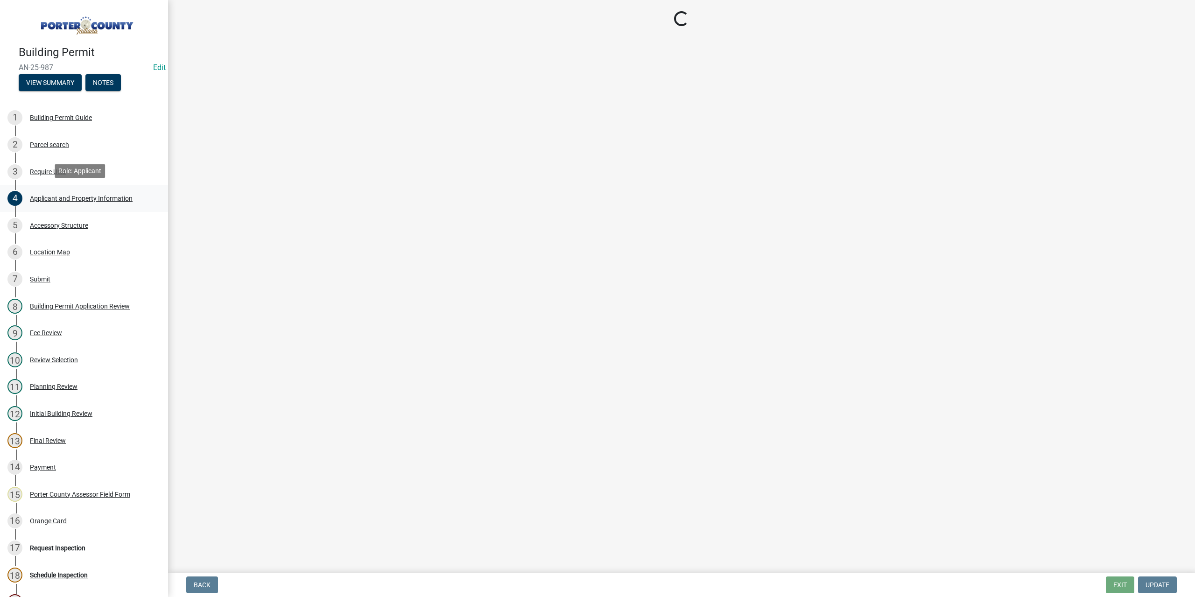
select select "de31ad38-eab4-417a-a8ac-eccf8406b967"
select select "968dc824-c675-4889-9261-eecf15873776"
select select "f445a0ba-bd7f-4793-84a4-aa7237a6abf8"
select select "d63a0ebc-b44d-481d-ab70-ec75eba29316"
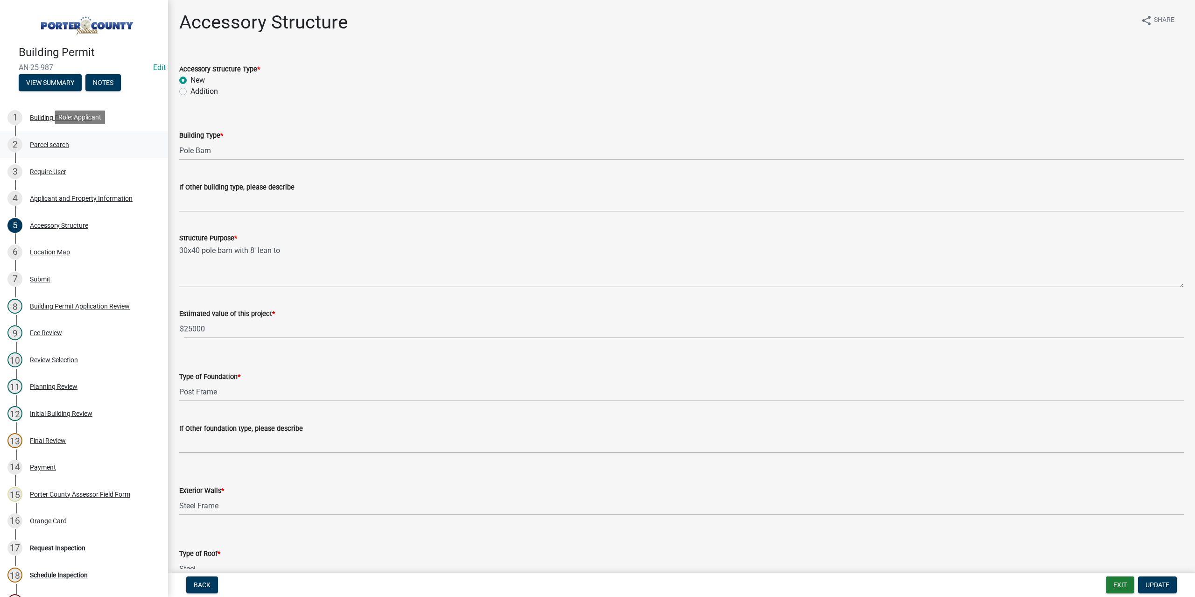
click at [53, 147] on div "2 Parcel search" at bounding box center [80, 144] width 146 height 15
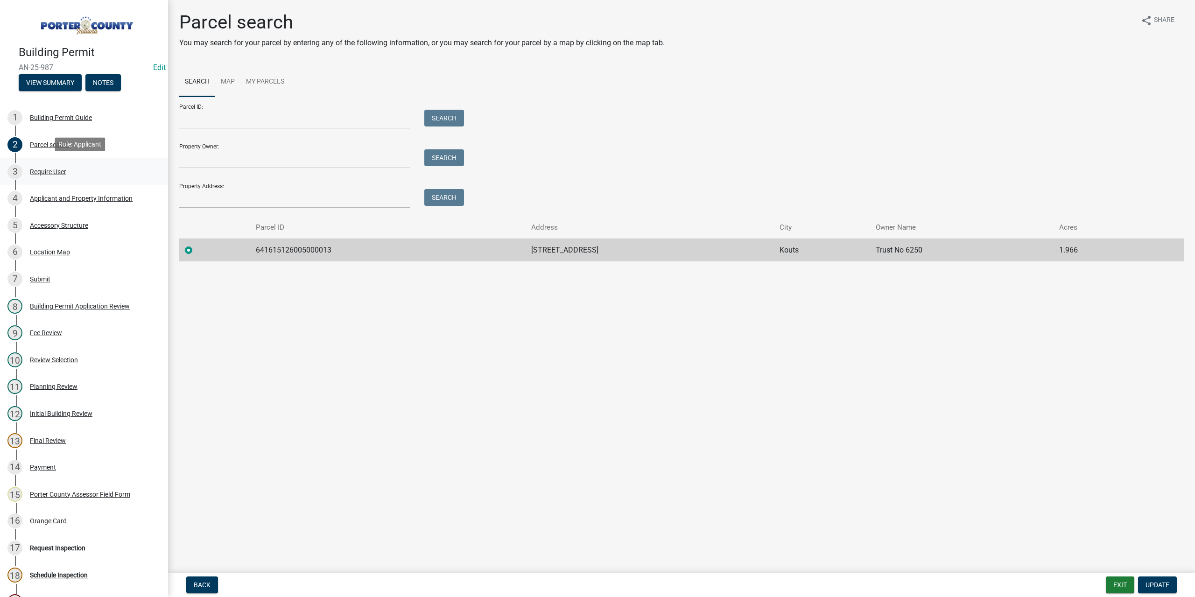
click at [51, 172] on div "Require User" at bounding box center [48, 171] width 36 height 7
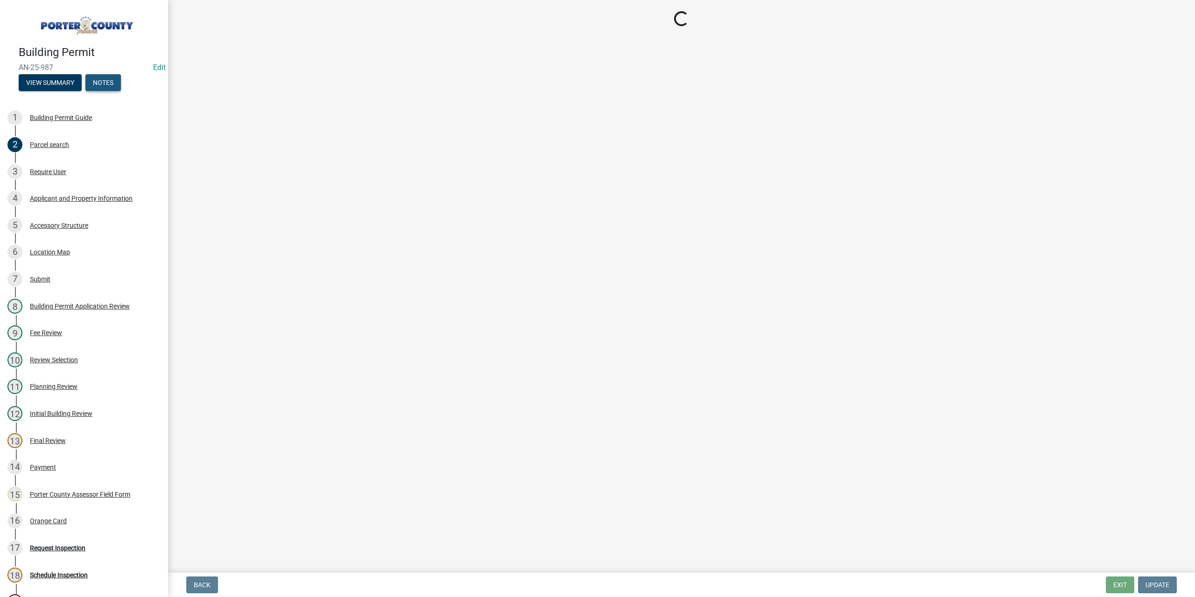
click at [106, 84] on button "Notes" at bounding box center [102, 82] width 35 height 17
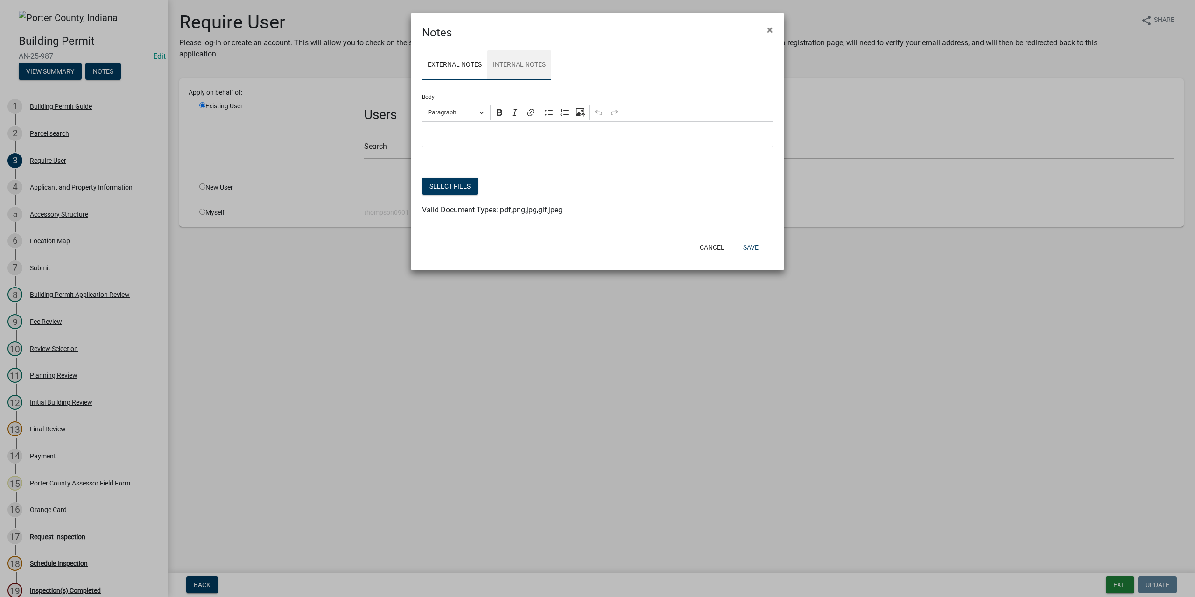
click at [515, 66] on link "Internal Notes" at bounding box center [519, 65] width 64 height 30
click at [772, 31] on span "×" at bounding box center [770, 29] width 6 height 13
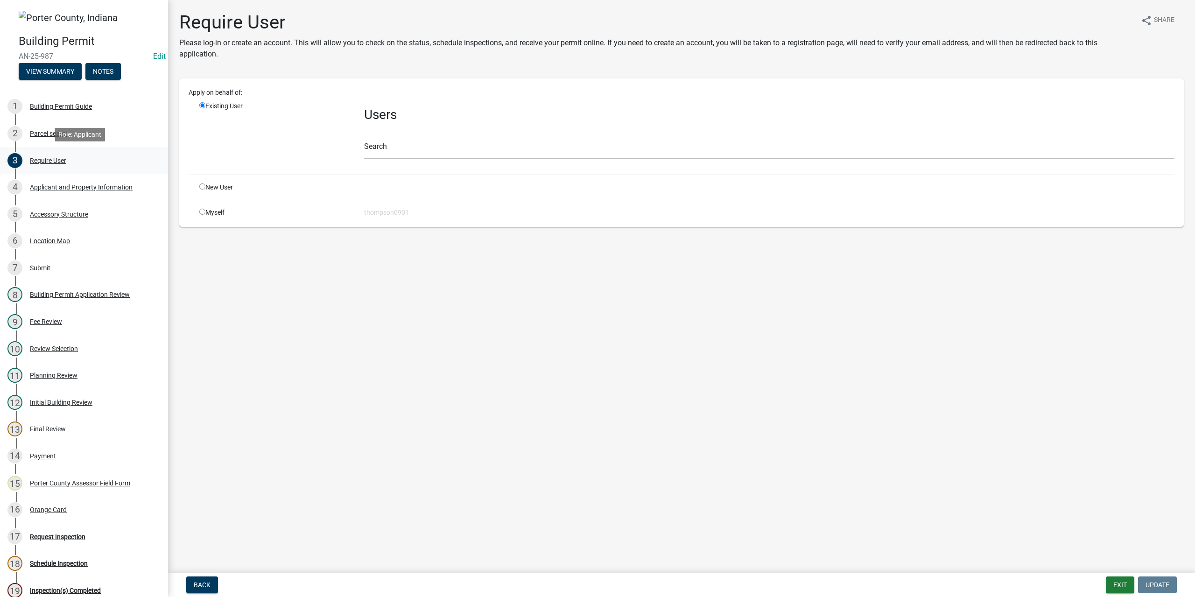
click at [57, 157] on div "Require User" at bounding box center [48, 160] width 36 height 7
click at [62, 131] on div "Parcel search" at bounding box center [49, 133] width 39 height 7
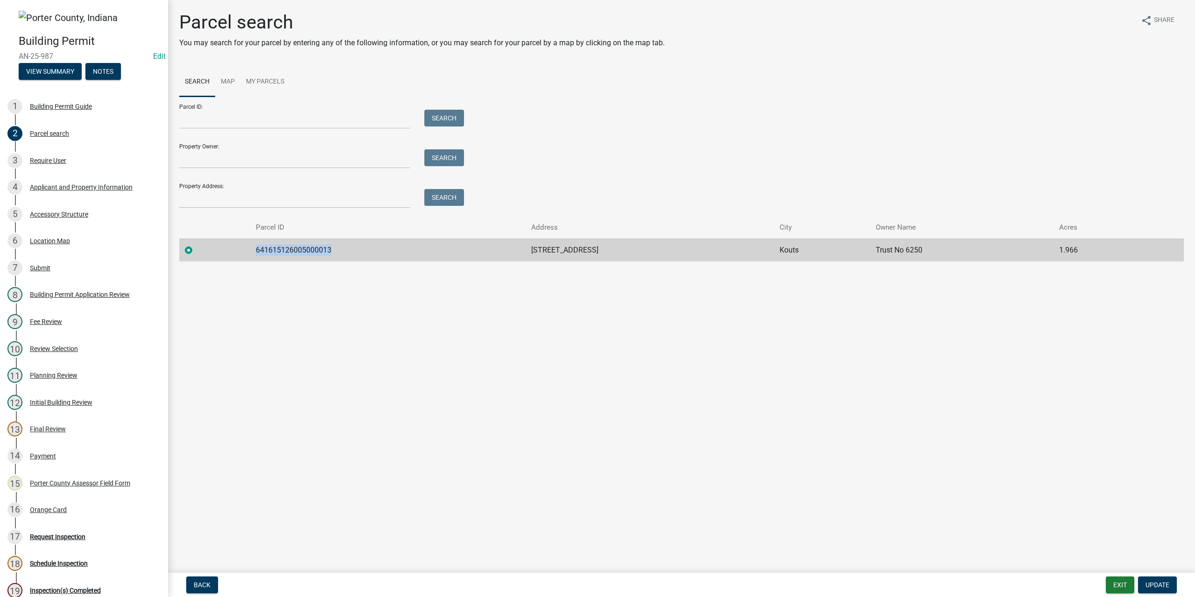
drag, startPoint x: 341, startPoint y: 248, endPoint x: 231, endPoint y: 246, distance: 110.1
click at [228, 247] on tr "641615126005000013 [STREET_ADDRESS] 1.966" at bounding box center [681, 249] width 1004 height 23
copy td "641615126005000013"
drag, startPoint x: 56, startPoint y: 221, endPoint x: 56, endPoint y: 212, distance: 8.9
click at [56, 221] on div "5 Accessory Structure" at bounding box center [80, 214] width 146 height 15
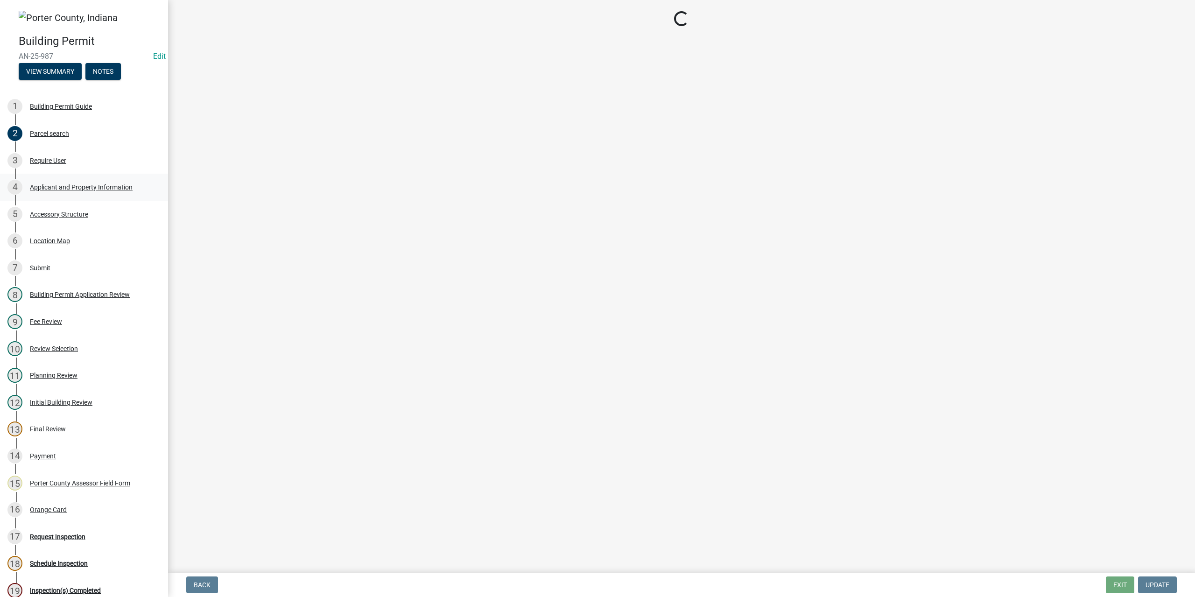
select select "de31ad38-eab4-417a-a8ac-eccf8406b967"
select select "968dc824-c675-4889-9261-eecf15873776"
select select "f445a0ba-bd7f-4793-84a4-aa7237a6abf8"
select select "d63a0ebc-b44d-481d-ab70-ec75eba29316"
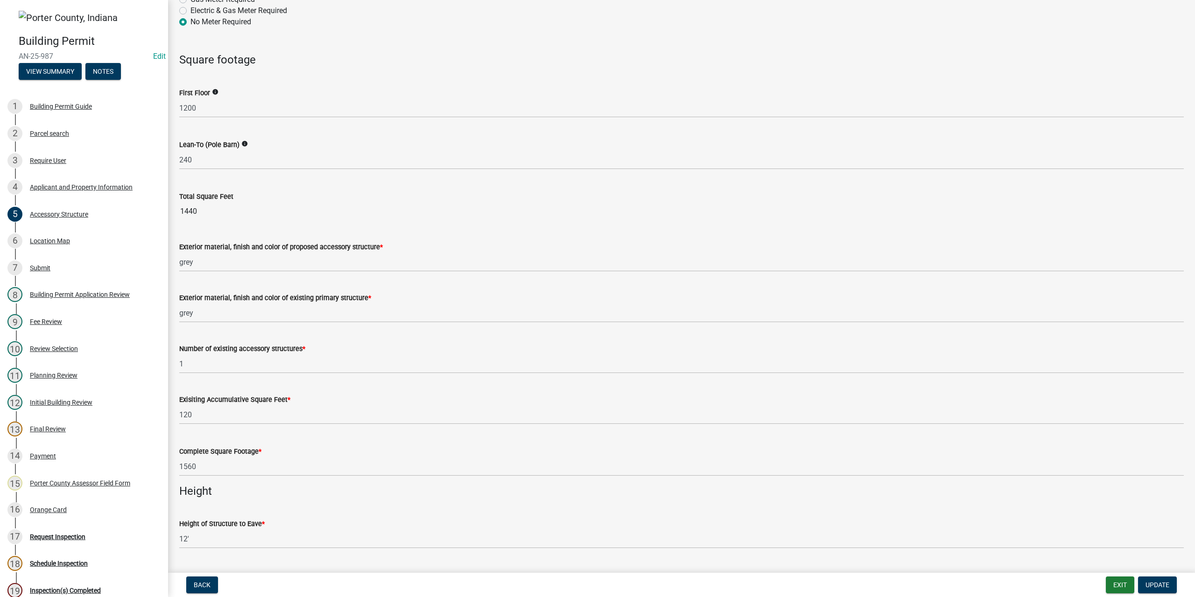
scroll to position [933, 0]
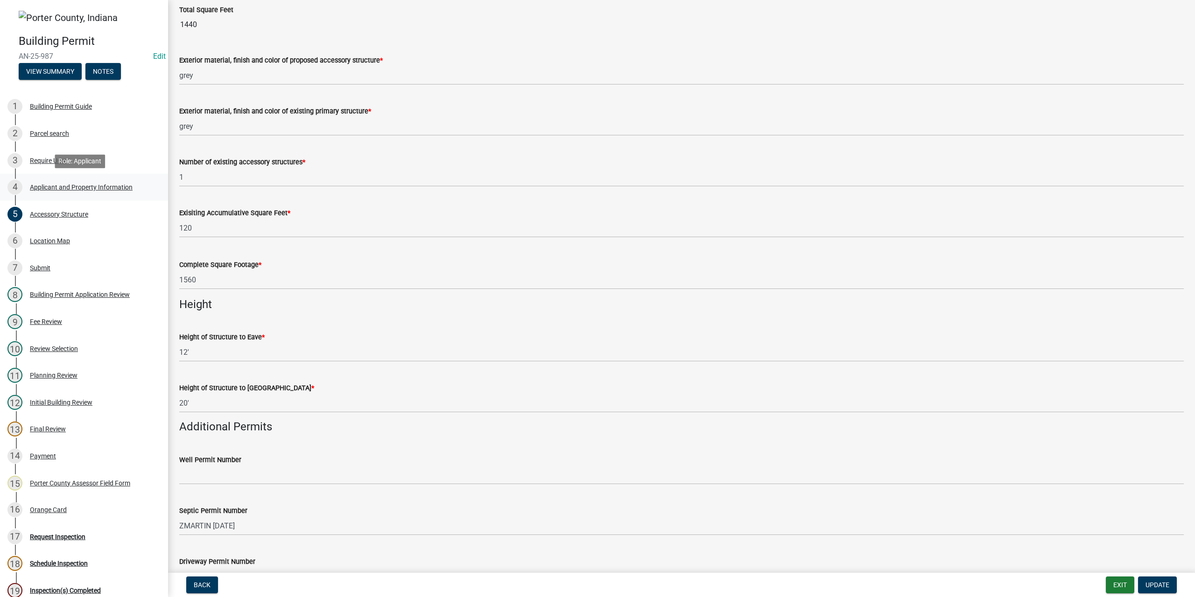
click at [68, 186] on div "Applicant and Property Information" at bounding box center [81, 187] width 103 height 7
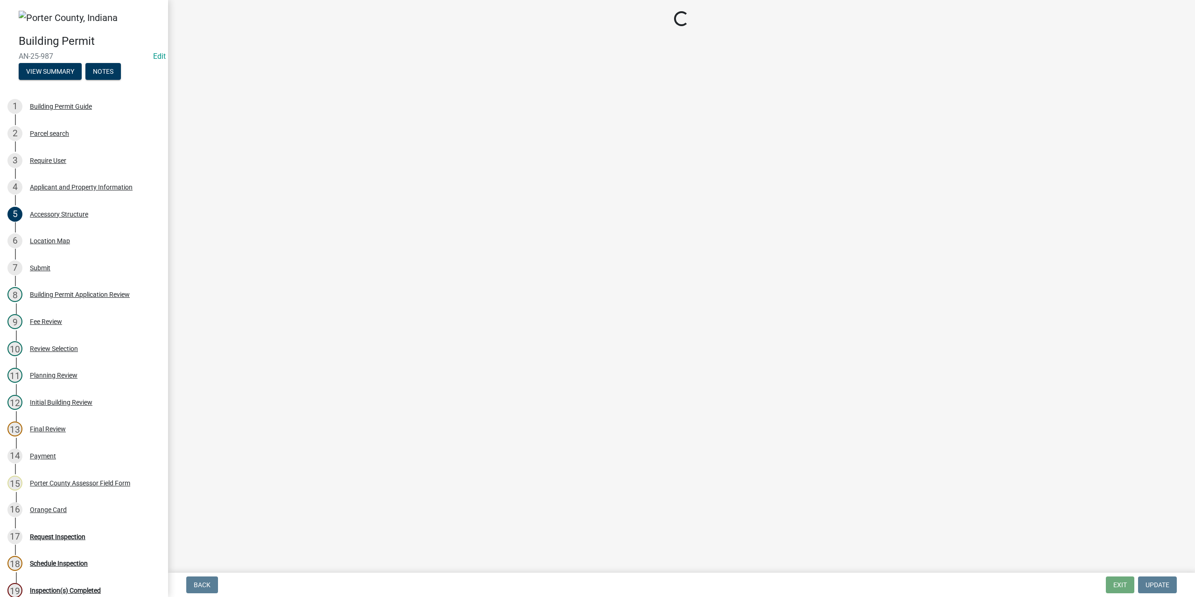
select select "8813af9a-53bd-4ec9-a082-37b92a5ec060"
select select "ea6751d4-6bf7-4a16-89ee-f7801ab82aa1"
select select "271bd504-2c49-4a3f-937e-0db1d3436bac"
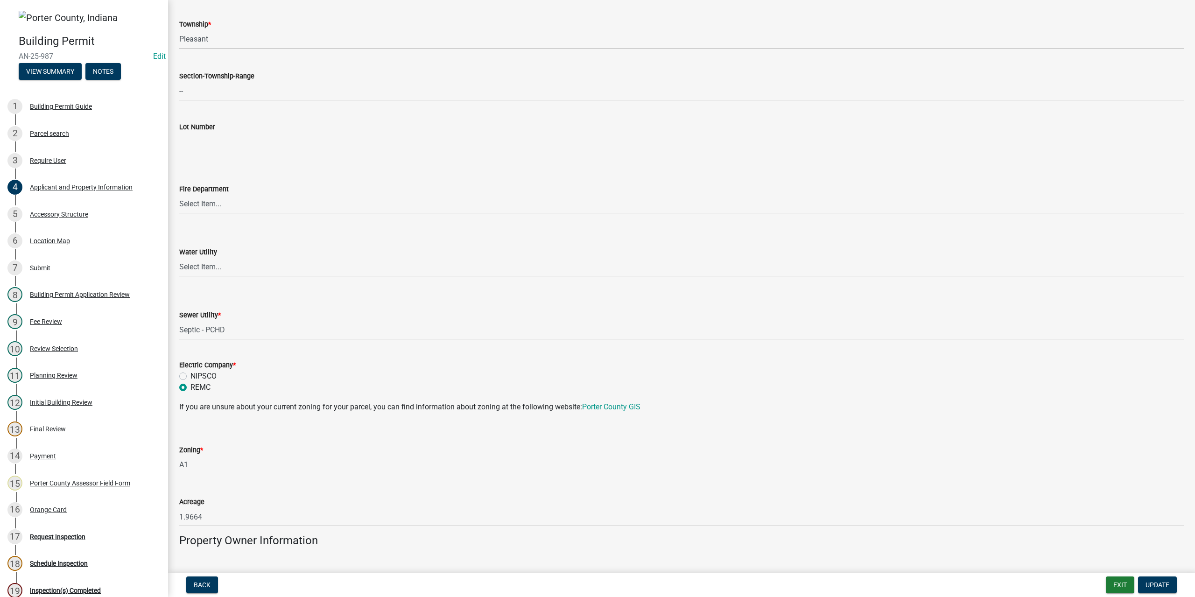
scroll to position [513, 0]
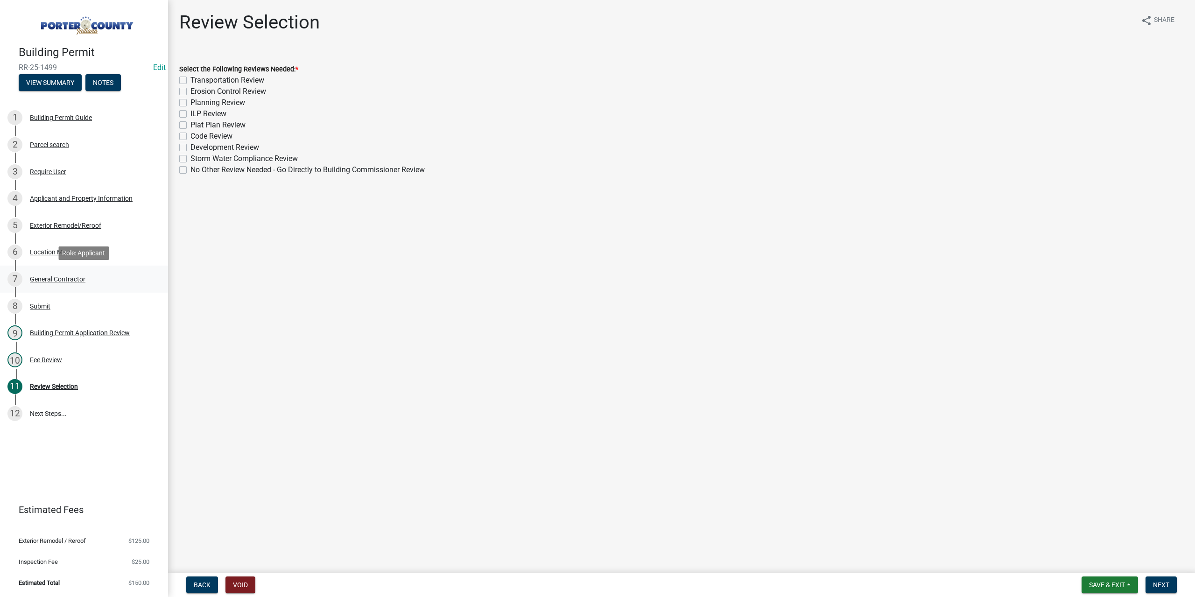
click at [61, 278] on div "General Contractor" at bounding box center [58, 279] width 56 height 7
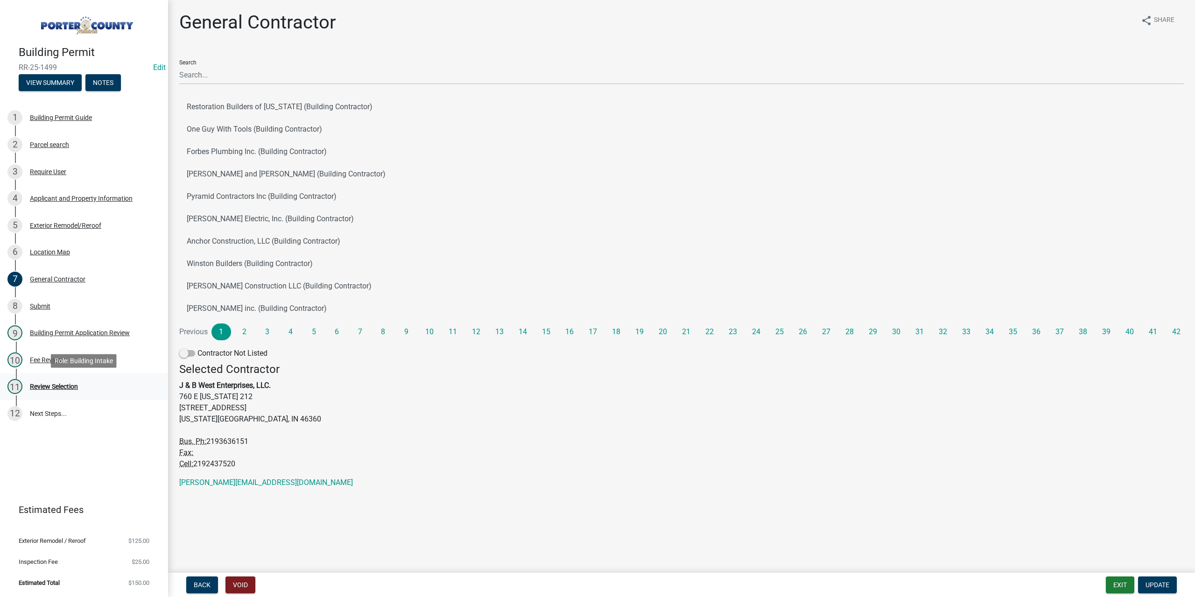
click at [61, 388] on div "Review Selection" at bounding box center [54, 386] width 48 height 7
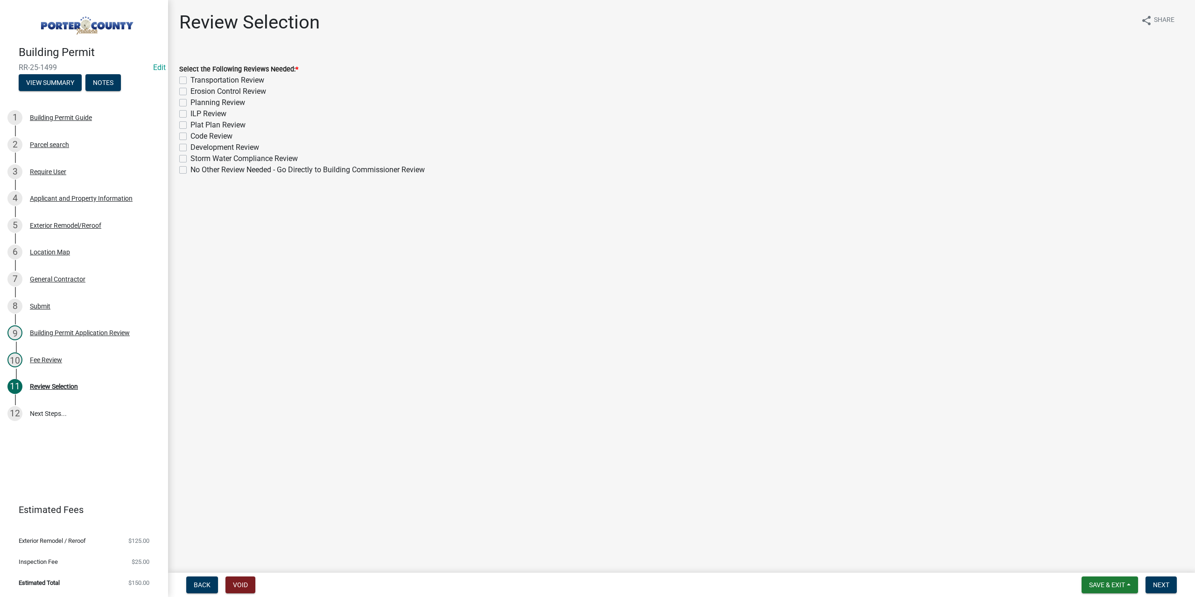
click at [190, 171] on label "No Other Review Needed - Go Directly to Building Commissioner Review" at bounding box center [307, 169] width 234 height 11
click at [190, 170] on input "No Other Review Needed - Go Directly to Building Commissioner Review" at bounding box center [193, 167] width 6 height 6
checkbox input "true"
checkbox input "false"
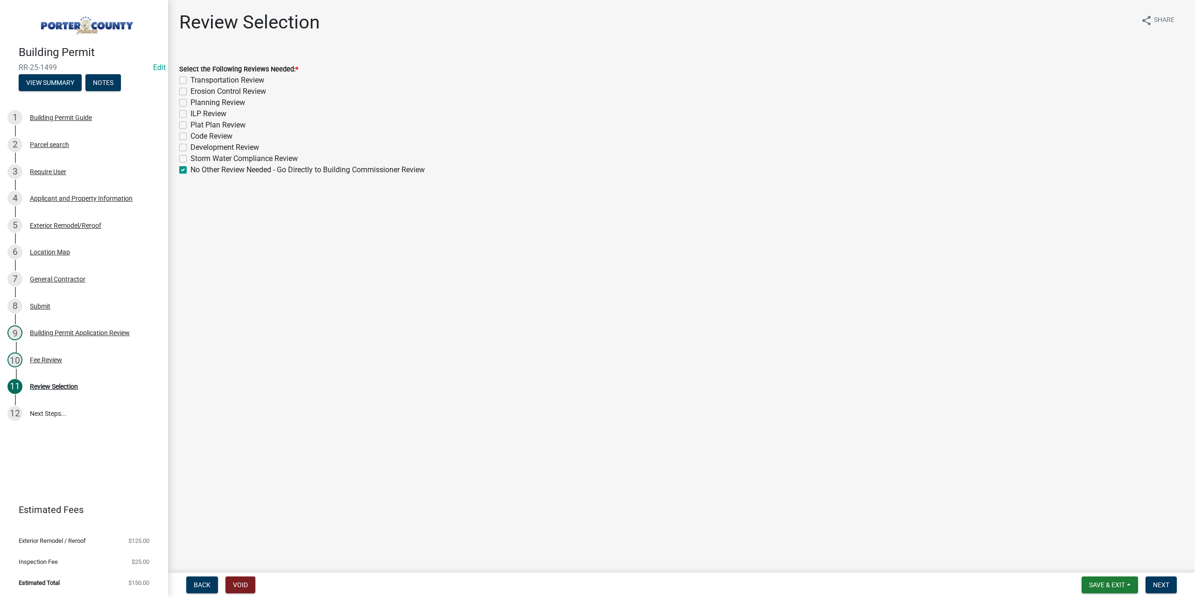
checkbox input "false"
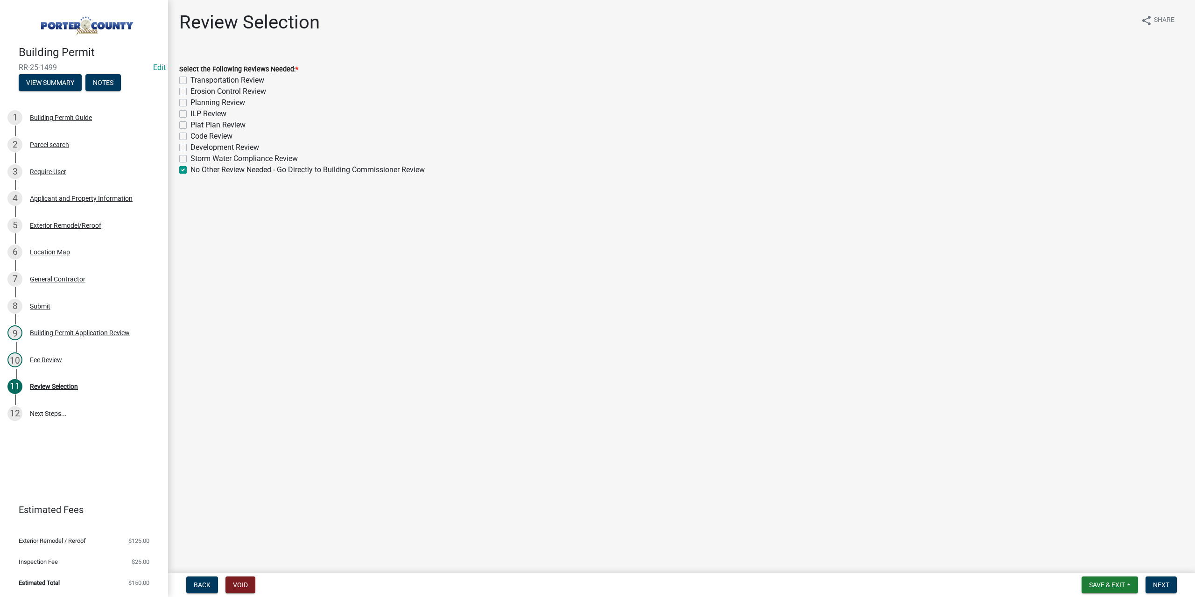
checkbox input "false"
checkbox input "true"
click at [1167, 584] on span "Next" at bounding box center [1161, 584] width 16 height 7
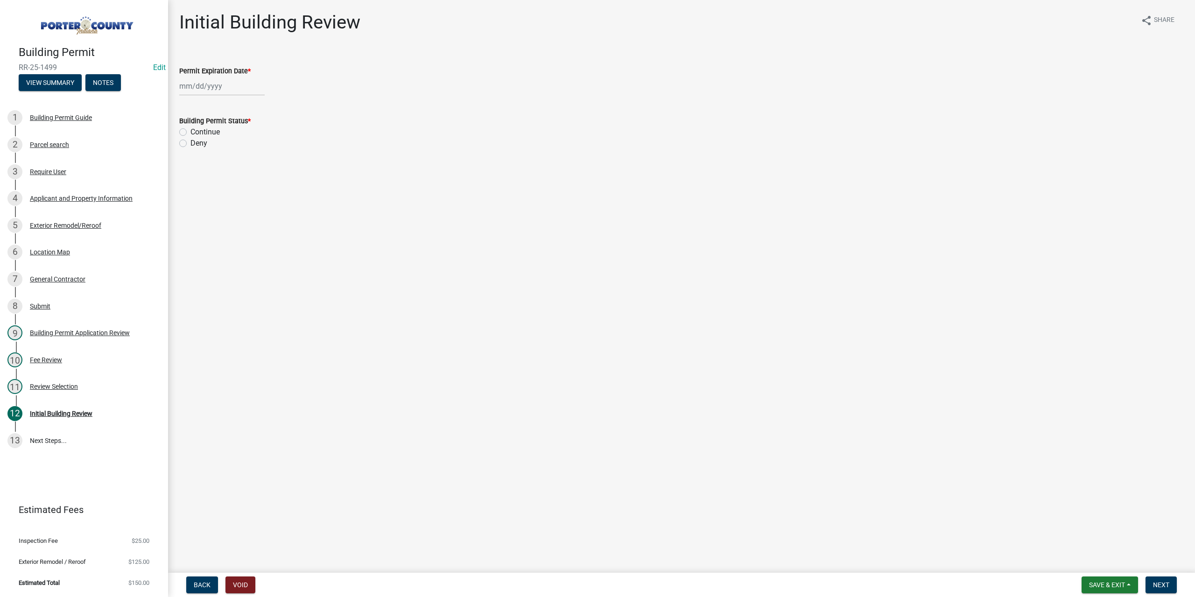
select select "8"
click at [223, 87] on div "[PERSON_NAME] Feb Mar Apr [PERSON_NAME][DATE] Oct Nov [DATE] 1526 1527 1528 152…" at bounding box center [221, 86] width 85 height 19
click at [248, 109] on select "1525 1526 1527 1528 1529 1530 1531 1532 1533 1534 1535 1536 1537 1538 1539 1540…" at bounding box center [253, 106] width 34 height 14
select select "2026"
click at [236, 99] on select "1525 1526 1527 1528 1529 1530 1531 1532 1533 1534 1535 1536 1537 1538 1539 1540…" at bounding box center [253, 106] width 34 height 14
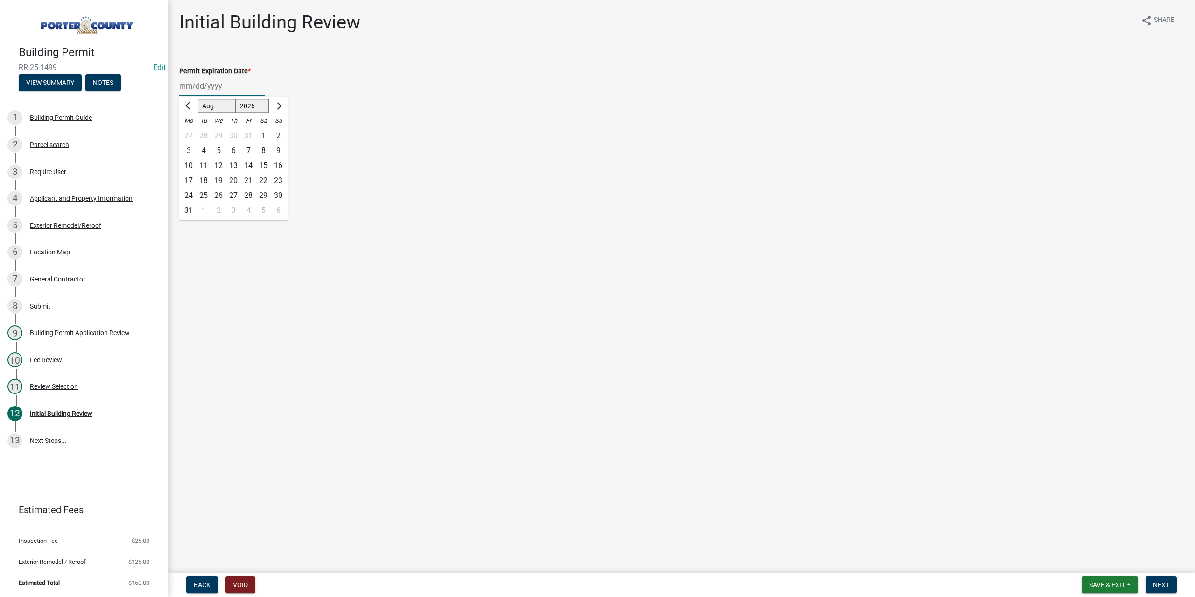
click at [234, 164] on div "13" at bounding box center [233, 165] width 15 height 15
type input "[DATE]"
click at [190, 131] on label "Continue" at bounding box center [204, 131] width 29 height 11
click at [190, 131] on input "Continue" at bounding box center [193, 129] width 6 height 6
radio input "true"
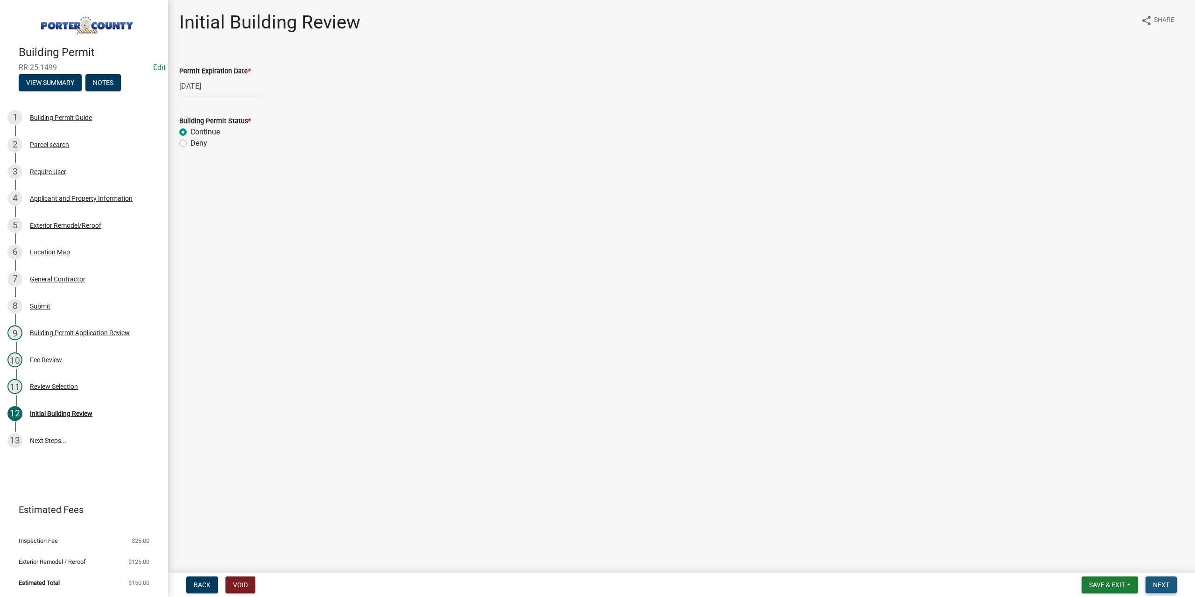
drag, startPoint x: 609, startPoint y: 547, endPoint x: 1151, endPoint y: 583, distance: 542.9
click at [1151, 583] on button "Next" at bounding box center [1160, 584] width 31 height 17
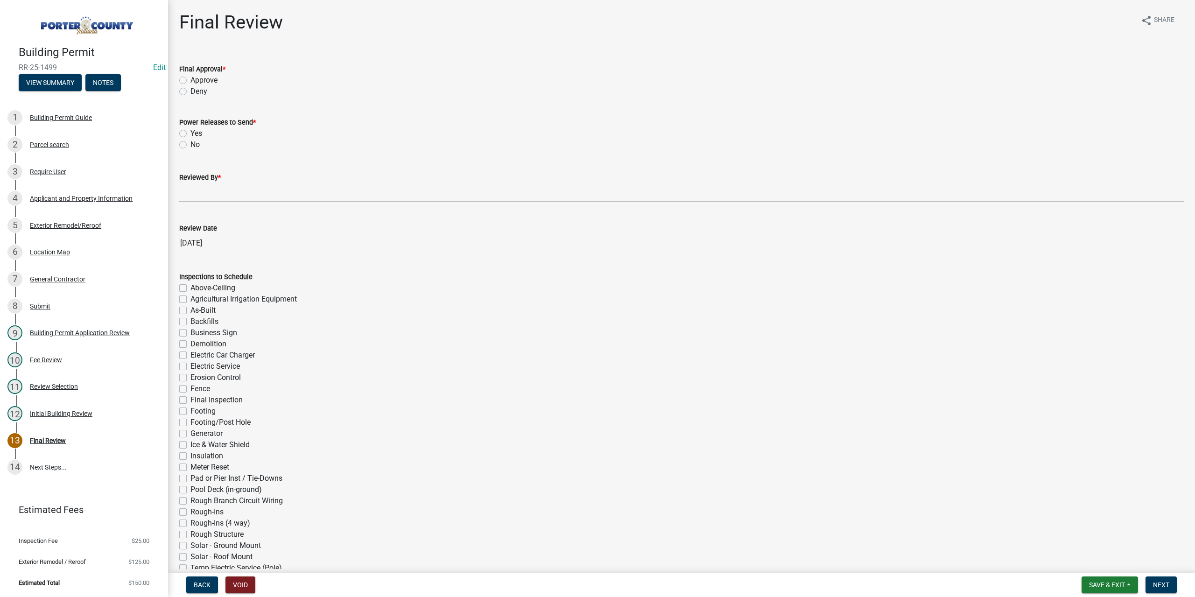
click at [190, 79] on label "Approve" at bounding box center [203, 80] width 27 height 11
click at [190, 79] on input "Approve" at bounding box center [193, 78] width 6 height 6
radio input "true"
click at [190, 146] on label "No" at bounding box center [194, 144] width 9 height 11
click at [190, 145] on input "No" at bounding box center [193, 142] width 6 height 6
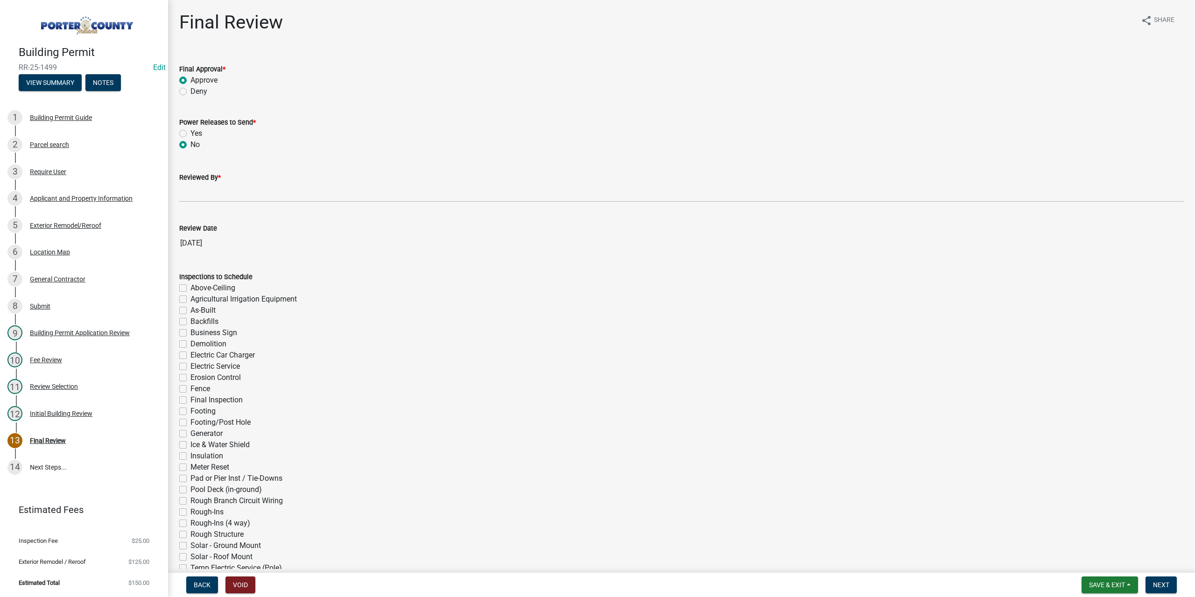
radio input "true"
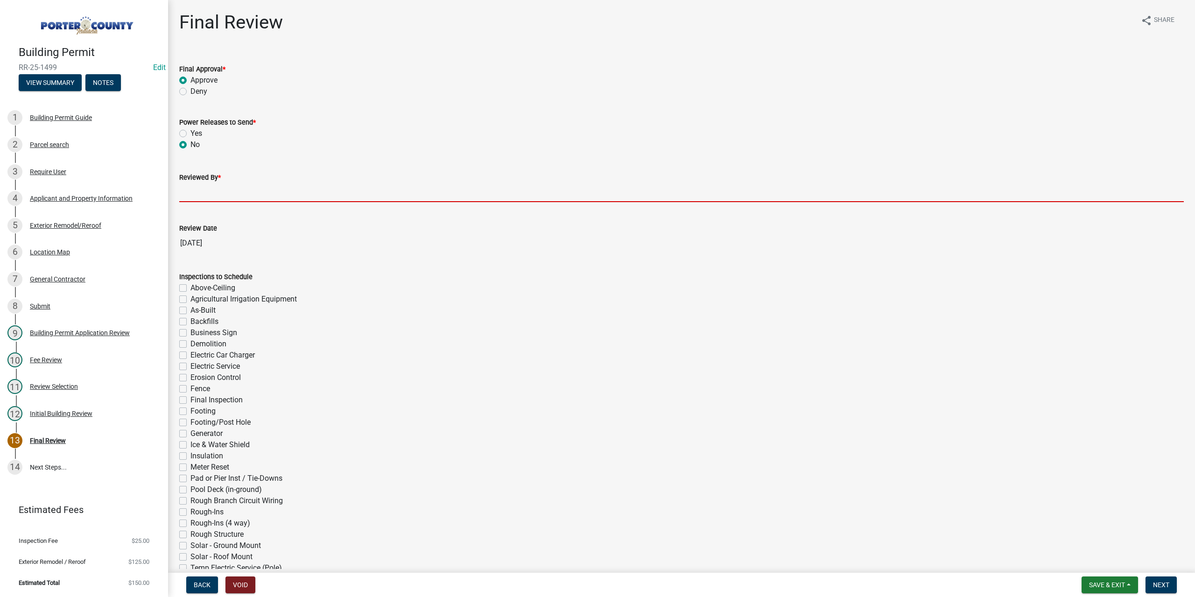
click at [196, 201] on input "Reviewed By *" at bounding box center [681, 192] width 1004 height 19
type input "TT"
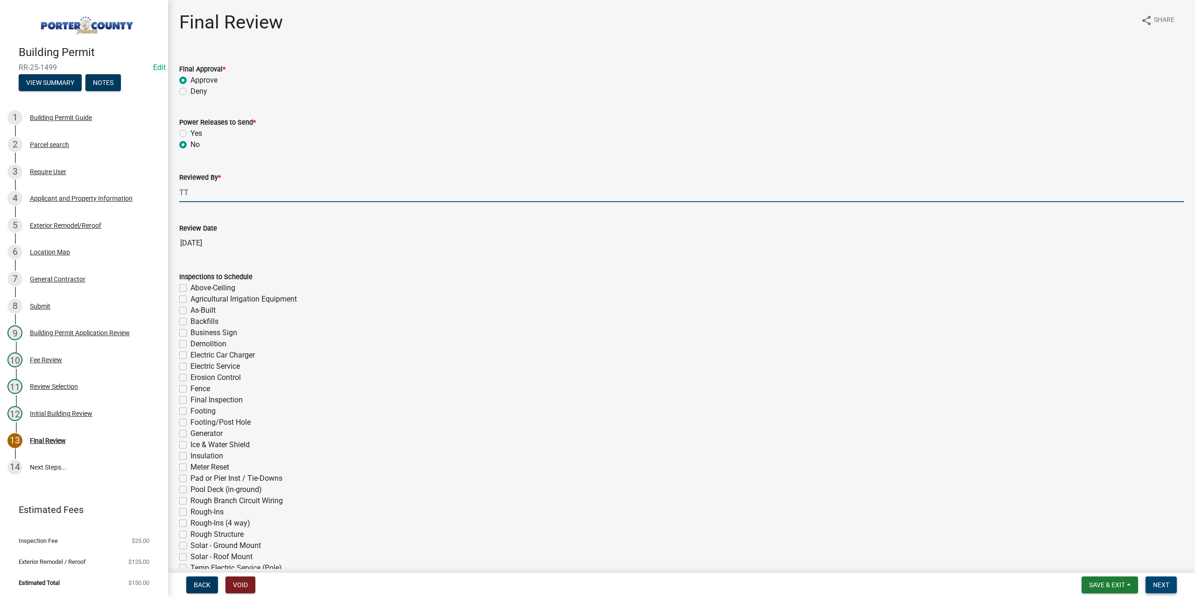
click at [1156, 581] on span "Next" at bounding box center [1161, 584] width 16 height 7
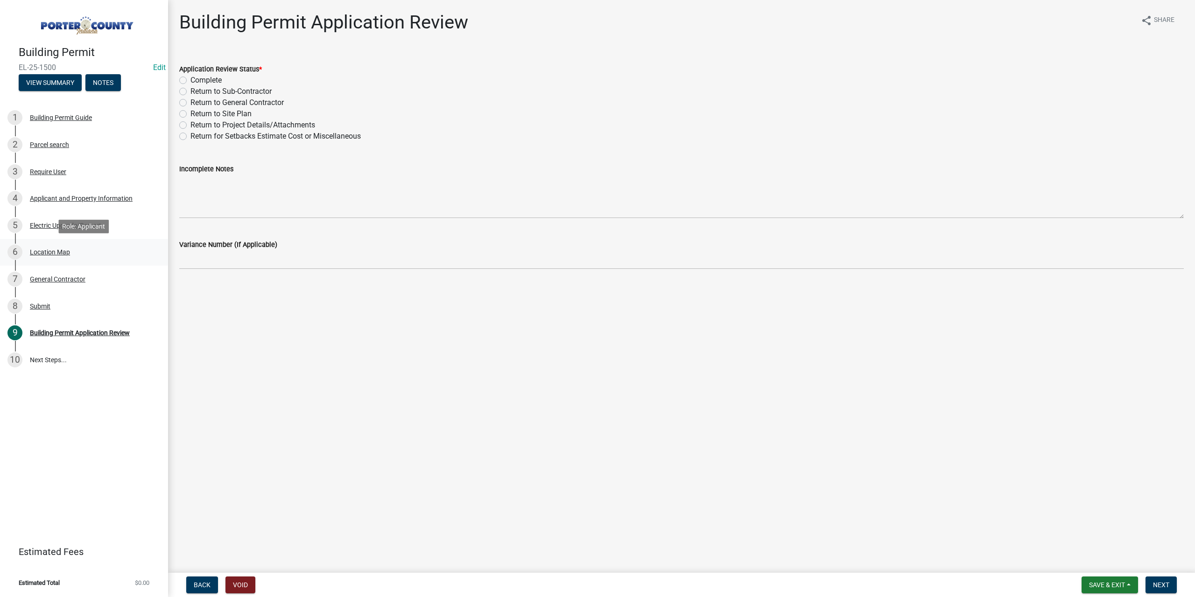
click at [45, 255] on div "Location Map" at bounding box center [50, 252] width 40 height 7
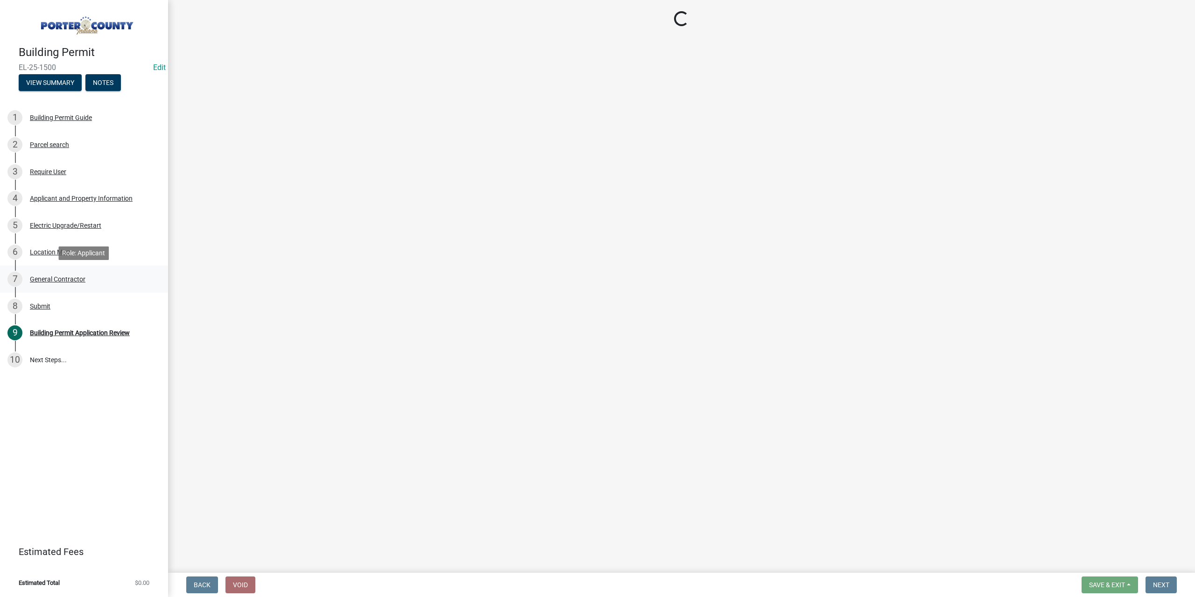
click at [55, 278] on div "General Contractor" at bounding box center [58, 279] width 56 height 7
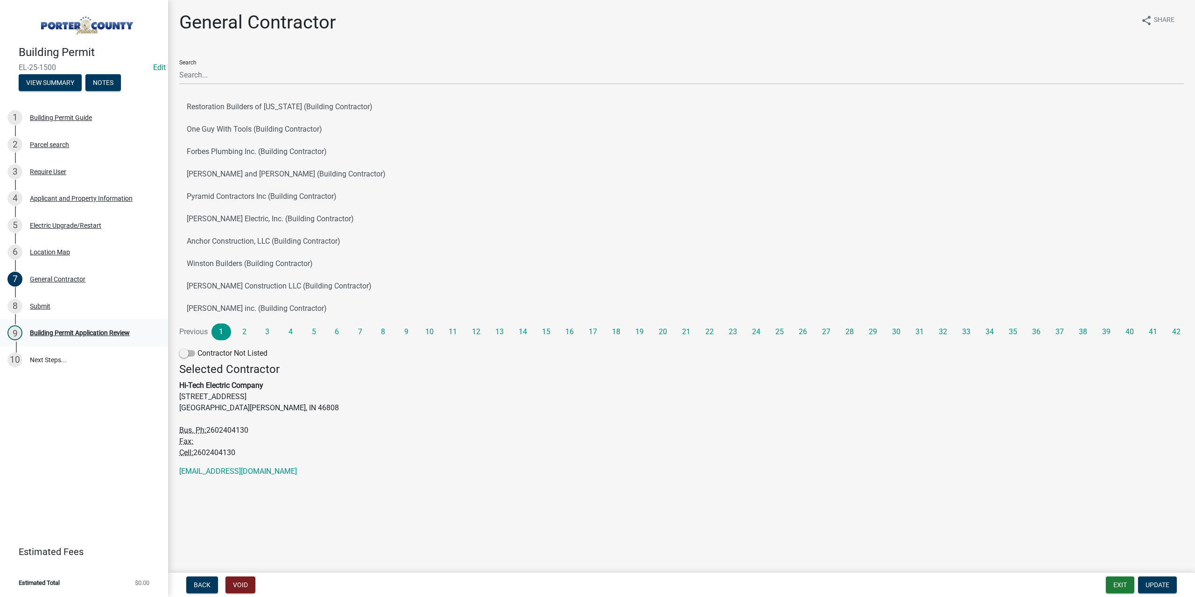
click at [81, 330] on div "Building Permit Application Review" at bounding box center [80, 332] width 100 height 7
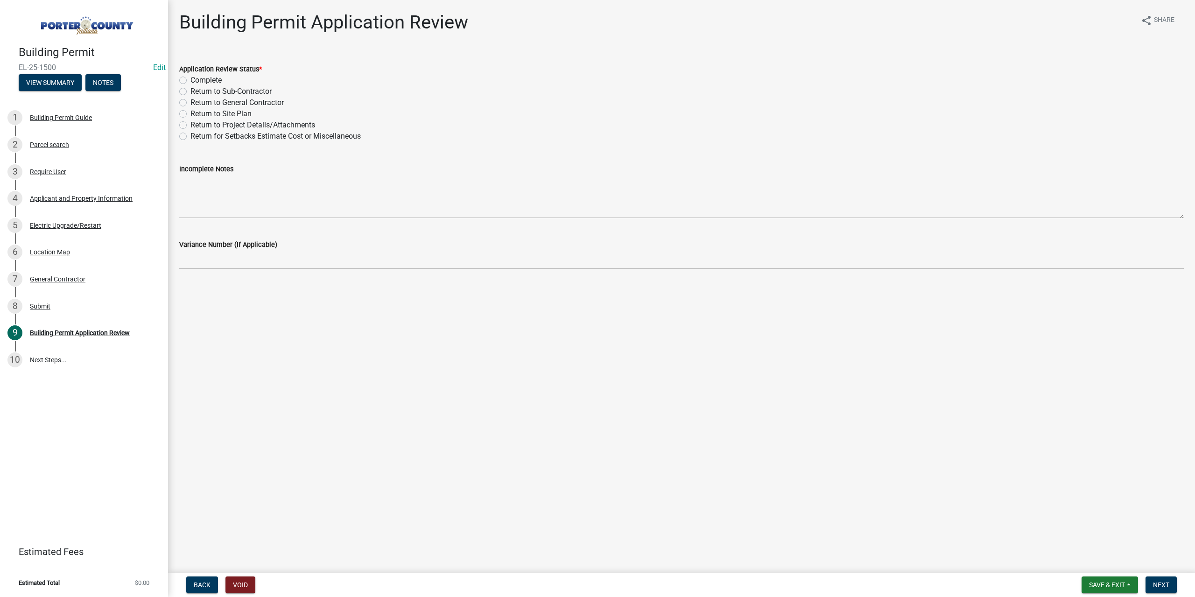
drag, startPoint x: 183, startPoint y: 81, endPoint x: 469, endPoint y: 356, distance: 397.3
click at [190, 81] on label "Complete" at bounding box center [205, 80] width 31 height 11
click at [190, 81] on input "Complete" at bounding box center [193, 78] width 6 height 6
radio input "true"
click at [1158, 583] on span "Next" at bounding box center [1161, 584] width 16 height 7
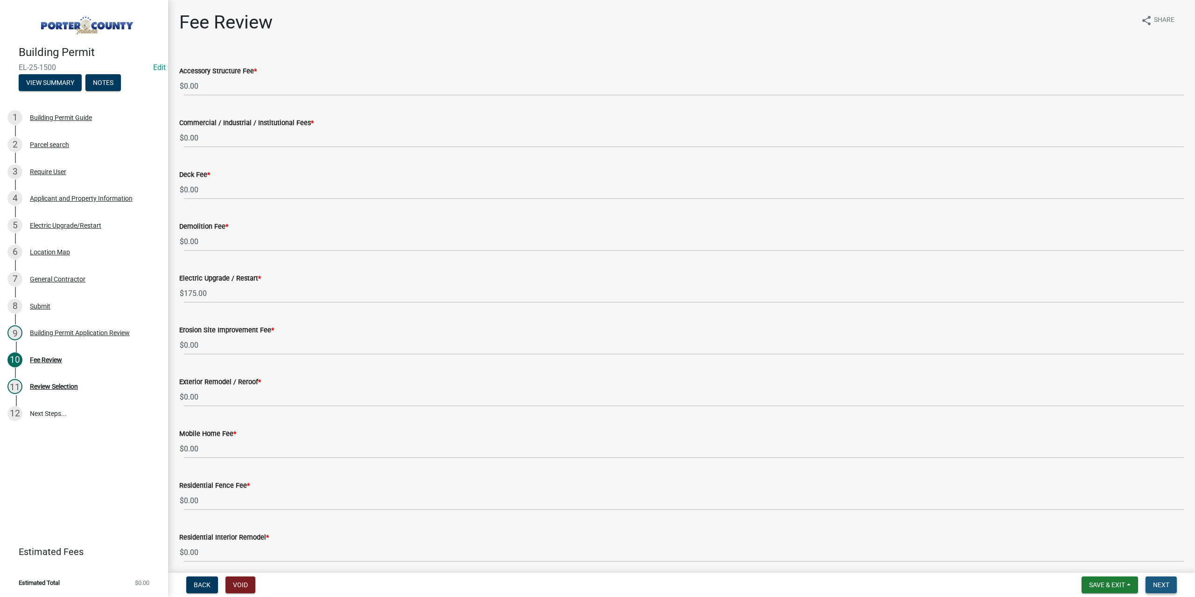
click at [1161, 580] on button "Next" at bounding box center [1160, 584] width 31 height 17
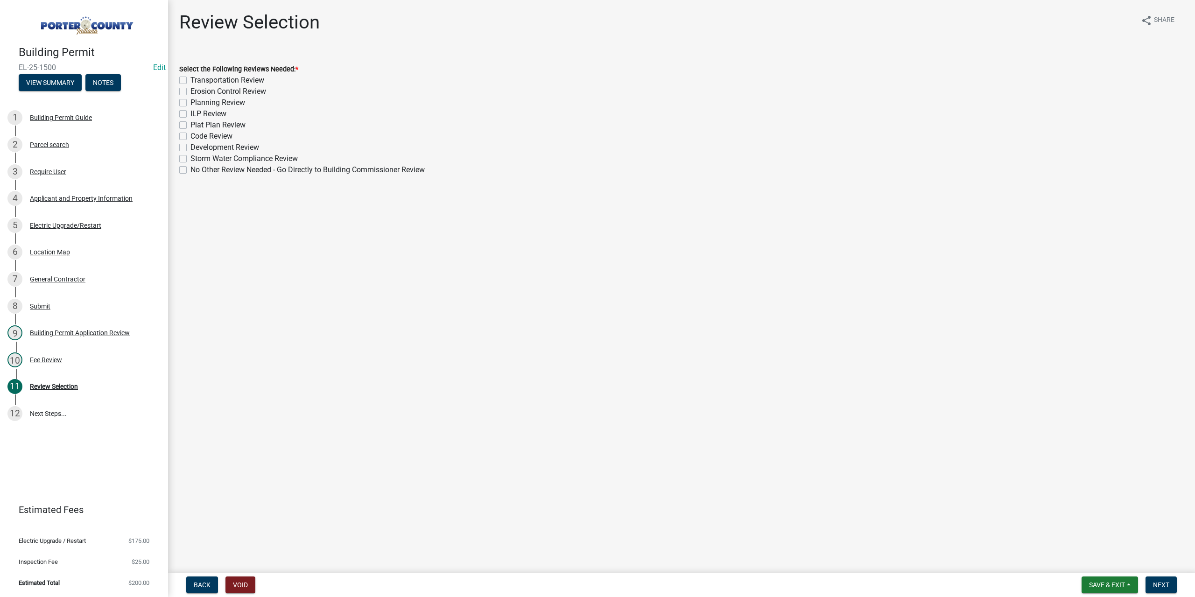
click at [190, 170] on label "No Other Review Needed - Go Directly to Building Commissioner Review" at bounding box center [307, 169] width 234 height 11
click at [190, 170] on input "No Other Review Needed - Go Directly to Building Commissioner Review" at bounding box center [193, 167] width 6 height 6
checkbox input "true"
checkbox input "false"
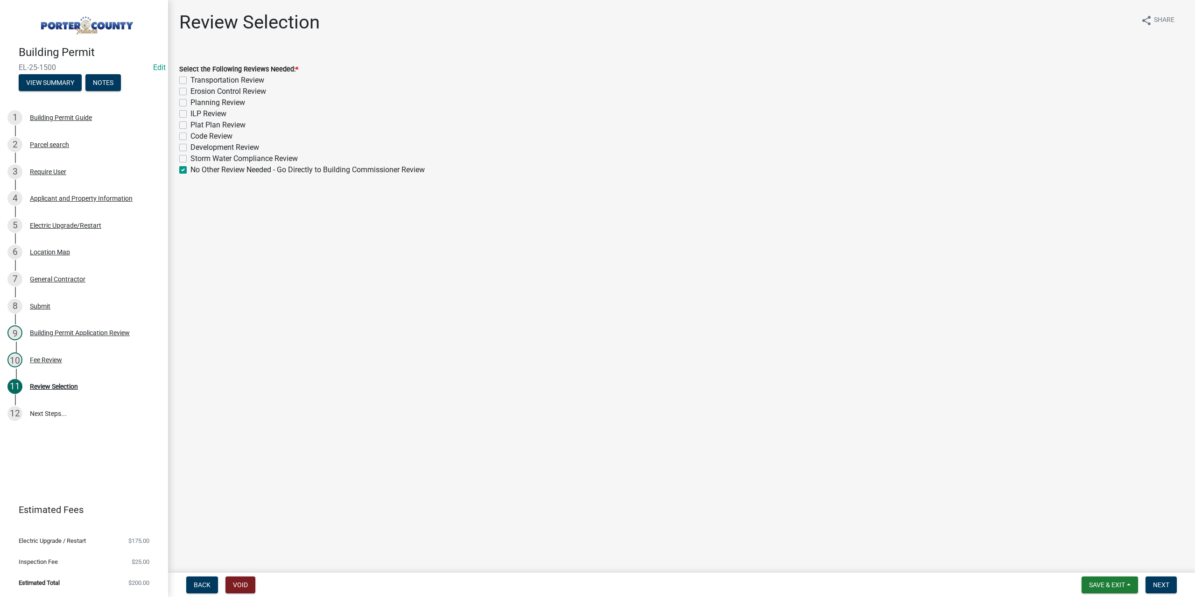
checkbox input "false"
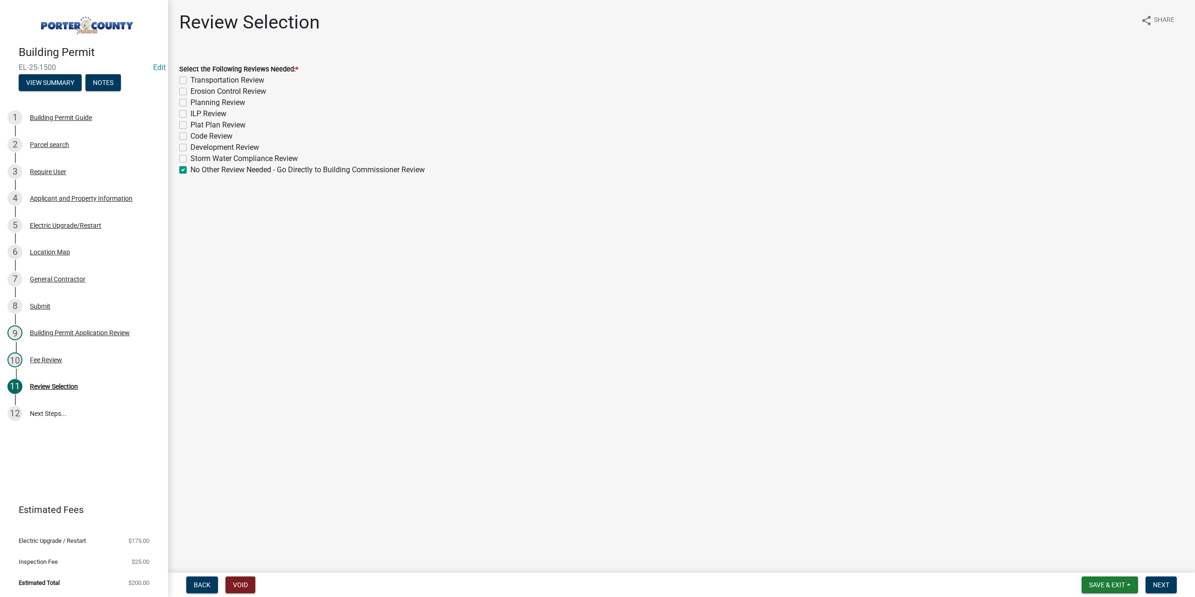
checkbox input "false"
checkbox input "true"
click at [1160, 585] on span "Next" at bounding box center [1161, 584] width 16 height 7
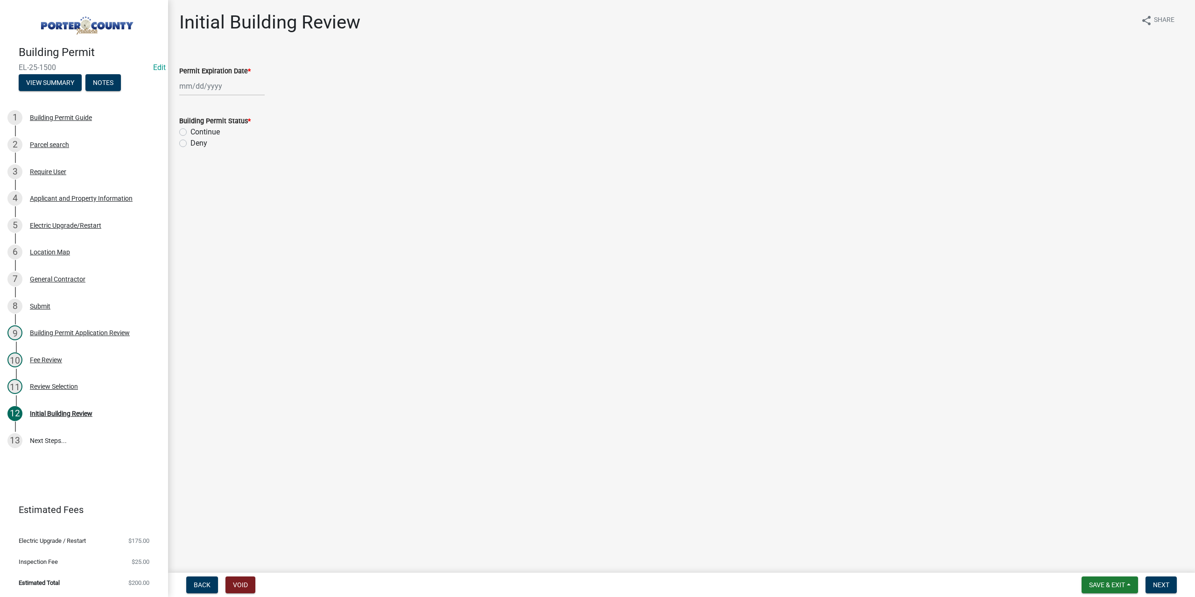
click at [224, 78] on div at bounding box center [221, 86] width 85 height 19
select select "8"
click at [244, 103] on select "1525 1526 1527 1528 1529 1530 1531 1532 1533 1534 1535 1536 1537 1538 1539 1540…" at bounding box center [253, 106] width 34 height 14
select select "2026"
click at [236, 99] on select "1525 1526 1527 1528 1529 1530 1531 1532 1533 1534 1535 1536 1537 1538 1539 1540…" at bounding box center [253, 106] width 34 height 14
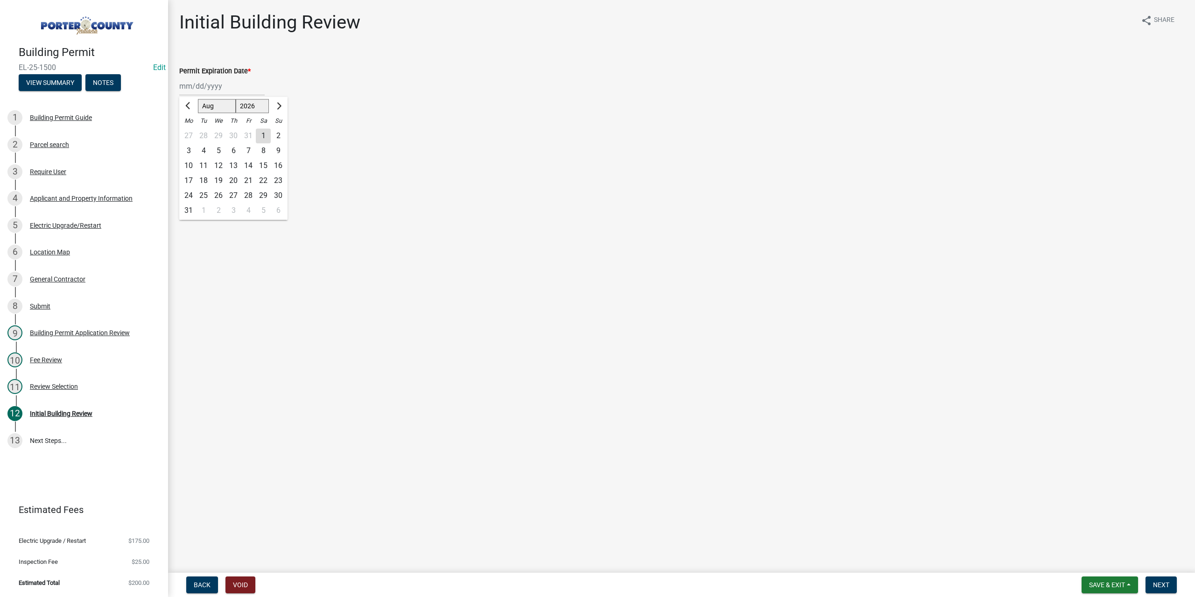
click at [231, 161] on div "13" at bounding box center [233, 165] width 15 height 15
type input "[DATE]"
drag, startPoint x: 182, startPoint y: 133, endPoint x: 297, endPoint y: 291, distance: 195.7
click at [190, 133] on label "Continue" at bounding box center [204, 131] width 29 height 11
click at [190, 133] on input "Continue" at bounding box center [193, 129] width 6 height 6
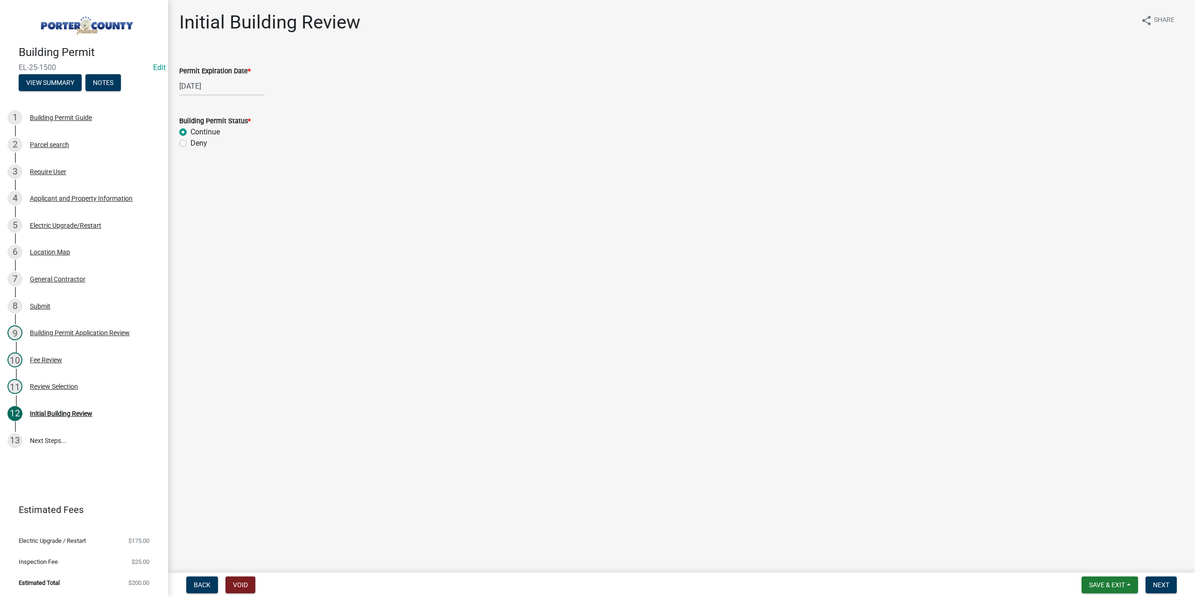
radio input "true"
click at [1159, 578] on button "Next" at bounding box center [1160, 584] width 31 height 17
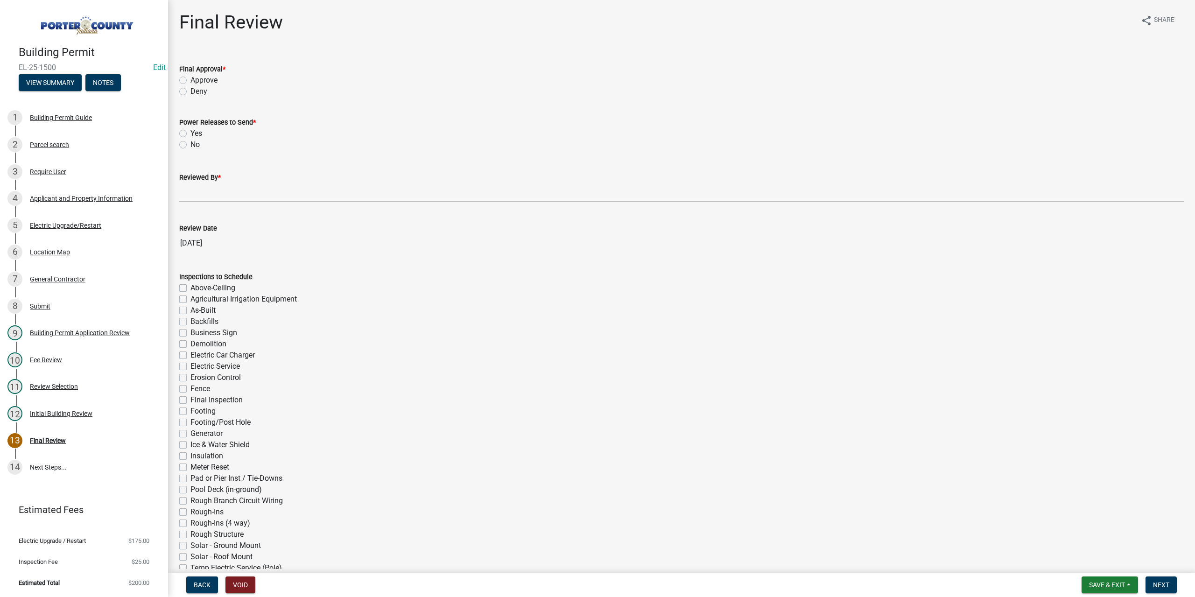
click at [190, 79] on label "Approve" at bounding box center [203, 80] width 27 height 11
click at [190, 79] on input "Approve" at bounding box center [193, 78] width 6 height 6
radio input "true"
click at [190, 143] on label "No" at bounding box center [194, 144] width 9 height 11
click at [190, 143] on input "No" at bounding box center [193, 142] width 6 height 6
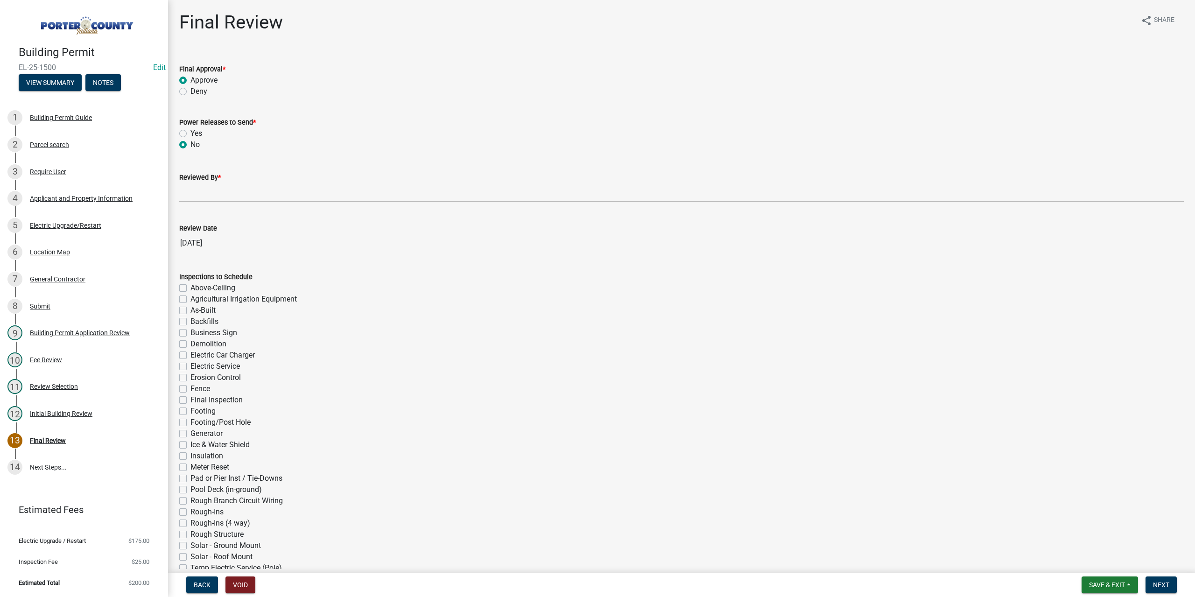
radio input "true"
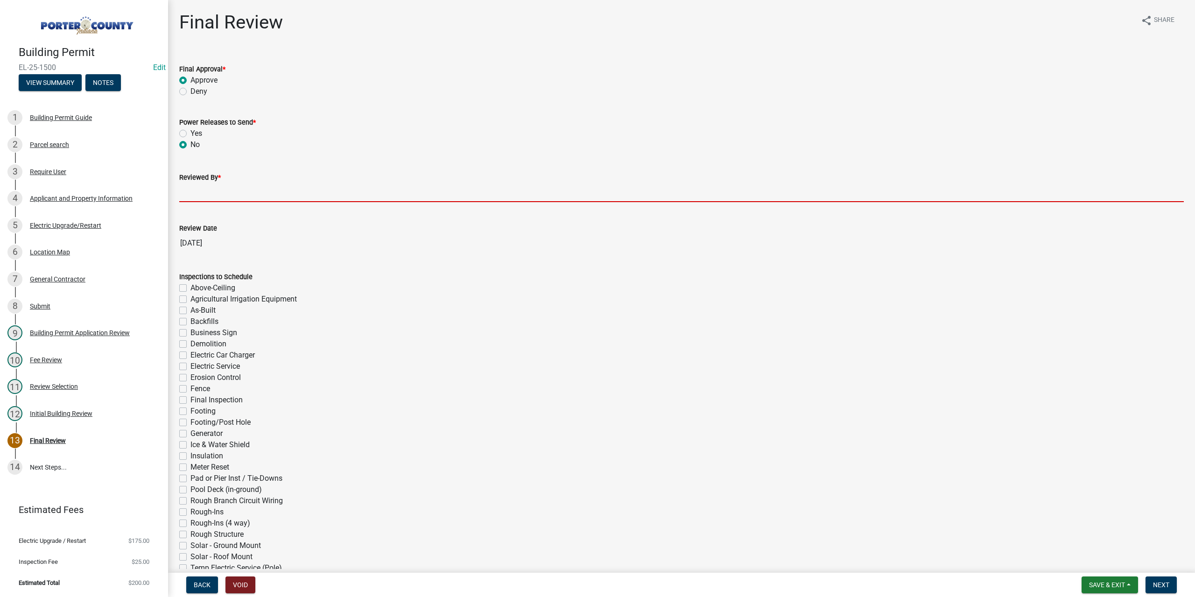
drag, startPoint x: 212, startPoint y: 191, endPoint x: 236, endPoint y: 202, distance: 26.1
click at [213, 191] on input "Reviewed By *" at bounding box center [681, 192] width 1004 height 19
type input "TT"
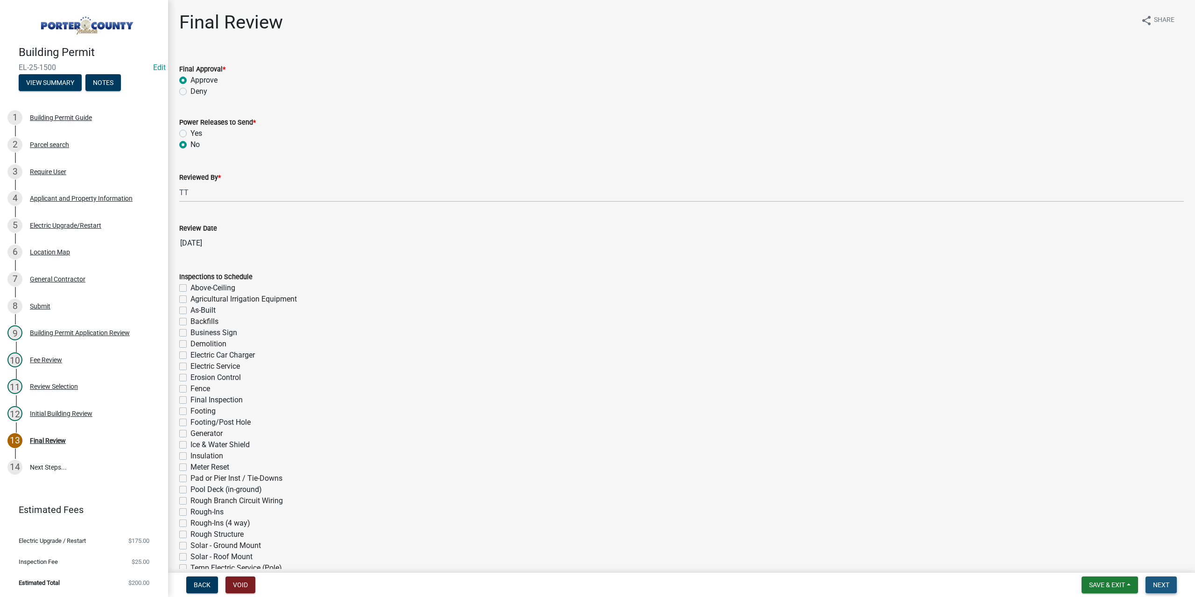
click at [1153, 583] on span "Next" at bounding box center [1161, 584] width 16 height 7
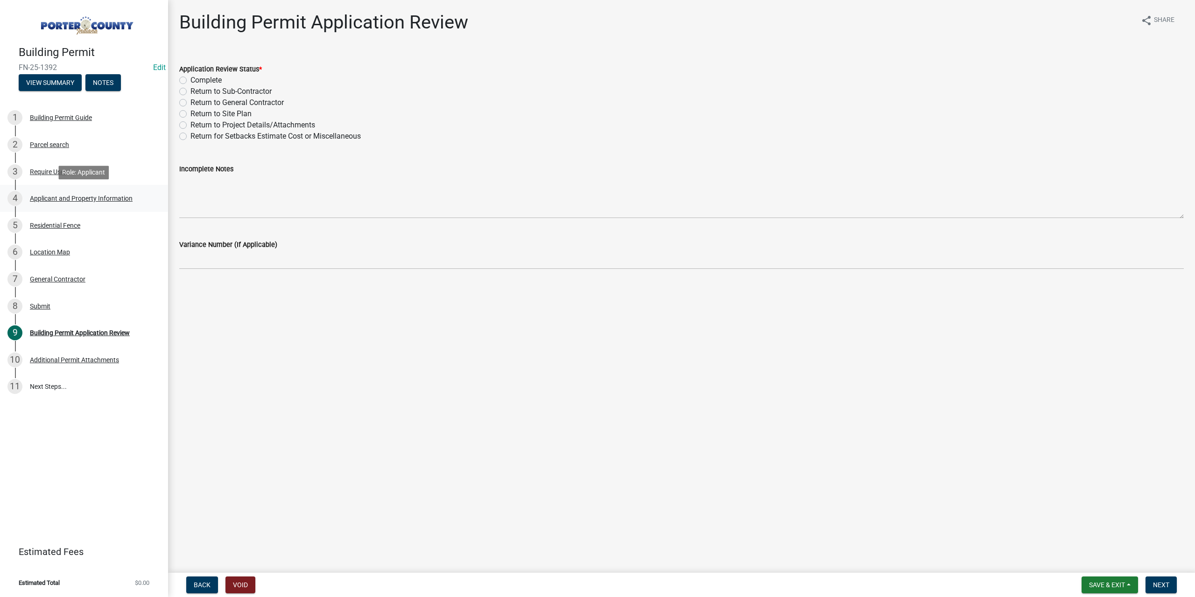
click at [84, 201] on div "Applicant and Property Information" at bounding box center [81, 198] width 103 height 7
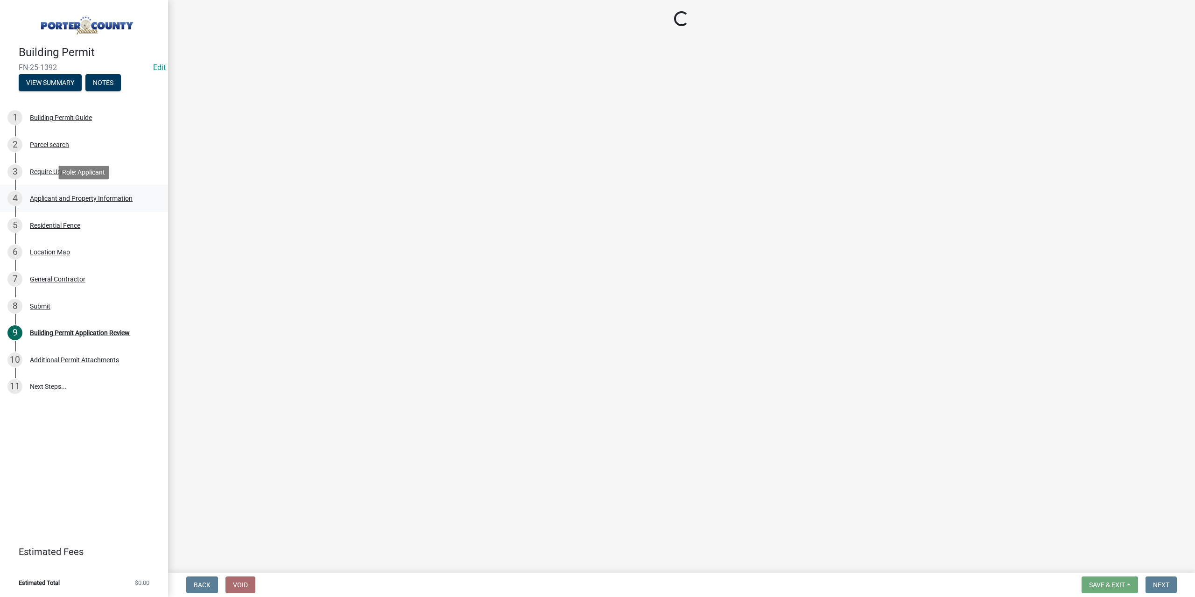
select select "403f4b3c-c23a-4b9f-b6b7-b4f73366513c"
select select "cab7bb26-0259-4021-a4e9-b3a2d3356afe"
select select "19353e9d-6395-4d02-b087-104cb5947cdc"
select select "c796f995-08fe-487b-a20e-70ab553361d3"
select select "e2d1b1d7-ccc9-456b-9e96-e16306515997"
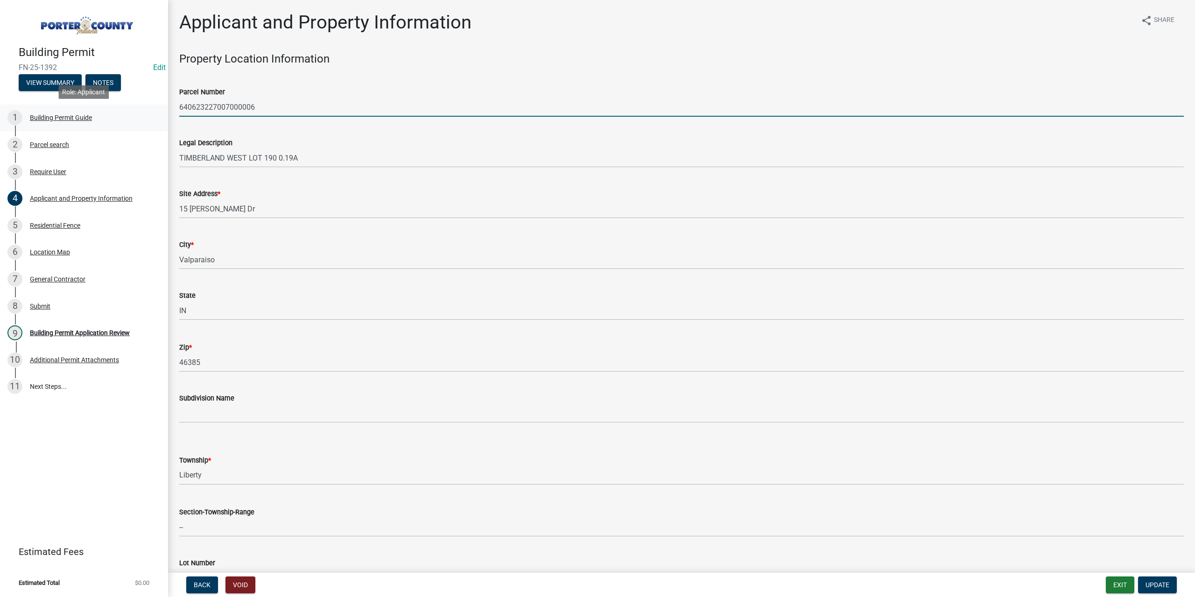
drag, startPoint x: 280, startPoint y: 106, endPoint x: 41, endPoint y: 110, distance: 239.4
click at [41, 110] on div "Building Permit FN-25-1392 Edit View Summary Notes 1 Building Permit Guide 2 Pa…" at bounding box center [597, 298] width 1195 height 597
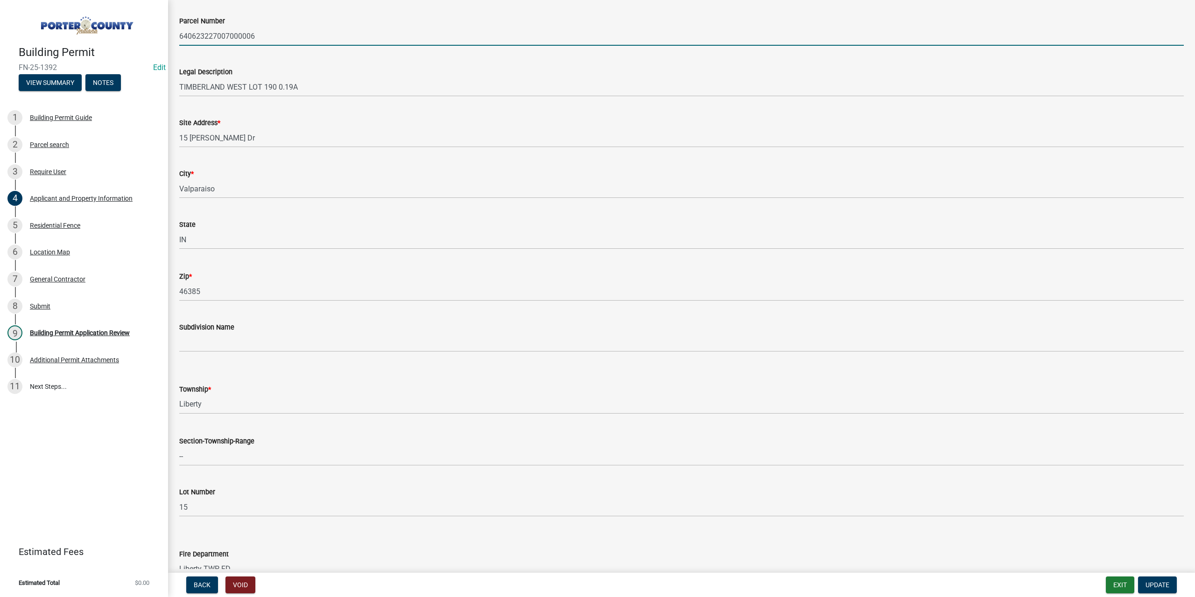
scroll to position [187, 0]
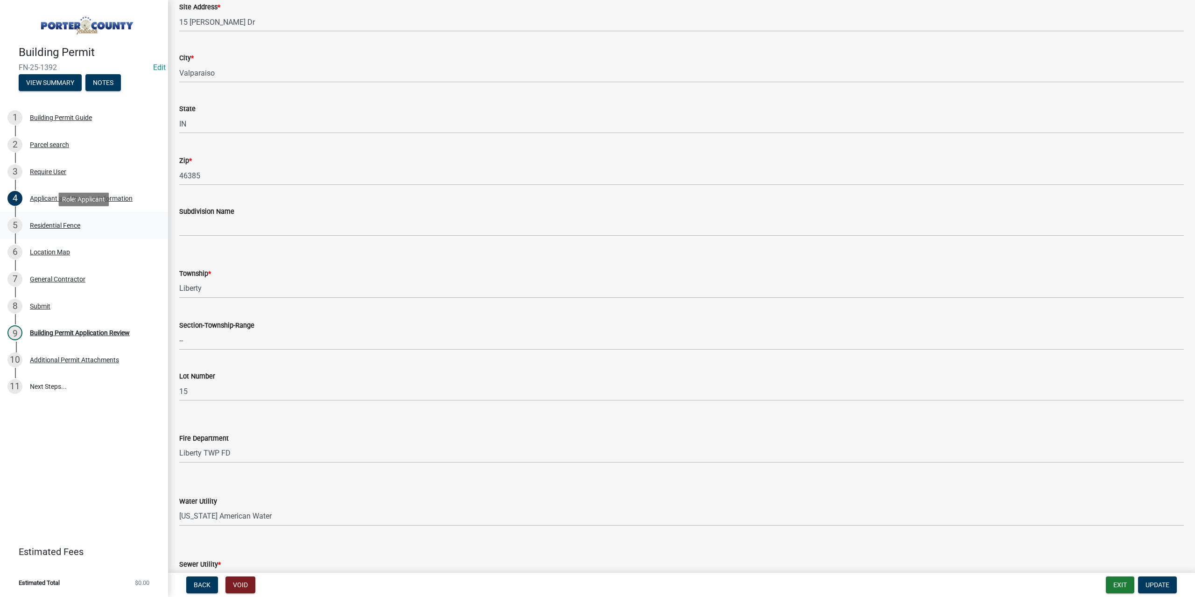
click at [69, 223] on div "Residential Fence" at bounding box center [55, 225] width 50 height 7
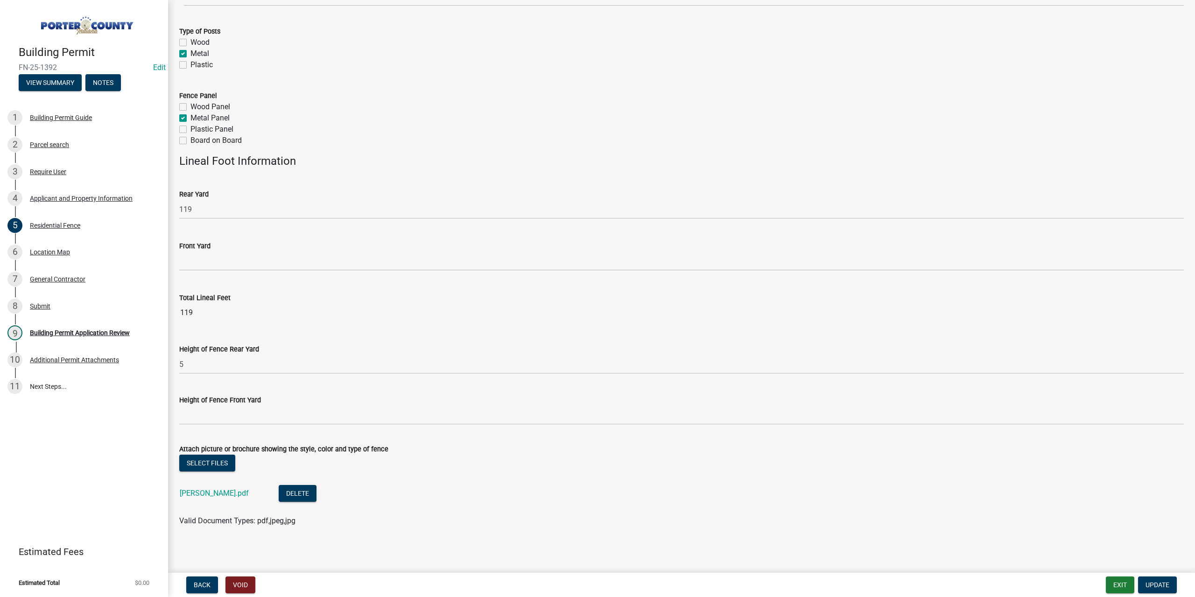
scroll to position [156, 0]
click at [217, 493] on link "[PERSON_NAME].pdf" at bounding box center [214, 491] width 69 height 9
click at [45, 81] on button "View Summary" at bounding box center [50, 82] width 63 height 17
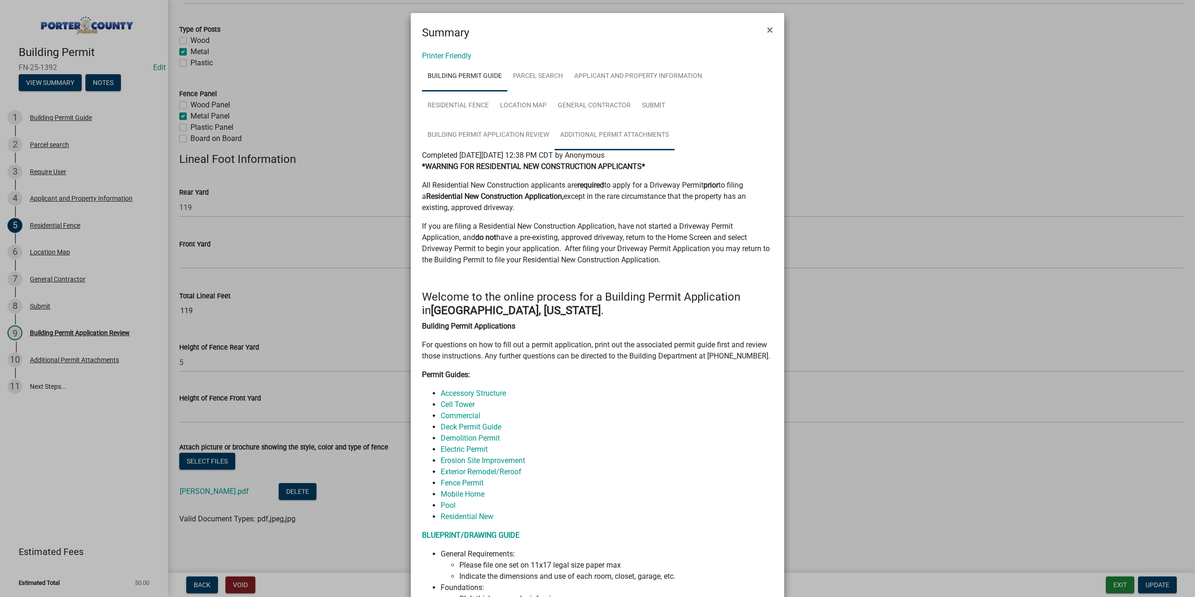
click at [639, 127] on link "Additional Permit Attachments" at bounding box center [614, 135] width 120 height 30
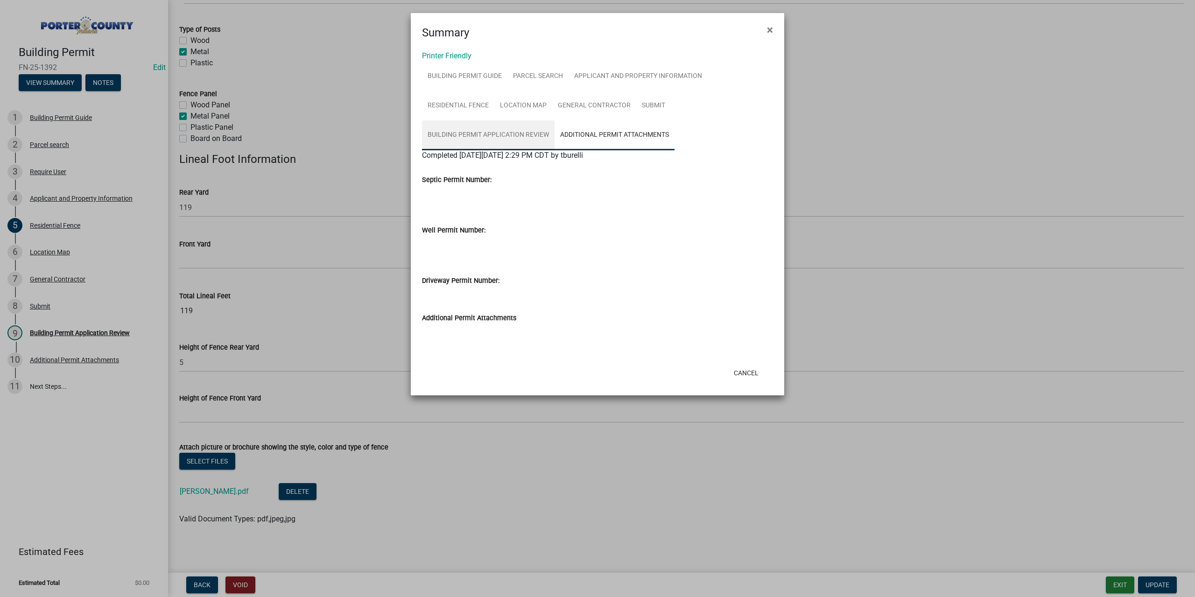
click at [493, 136] on link "Building Permit Application Review" at bounding box center [488, 135] width 133 height 30
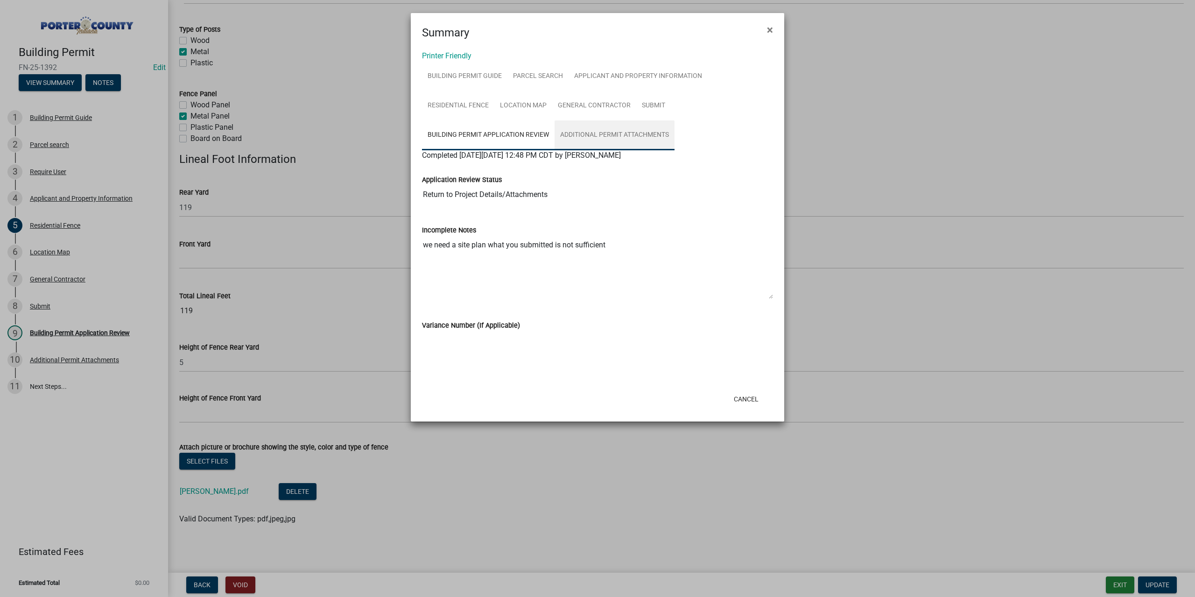
click at [612, 136] on link "Additional Permit Attachments" at bounding box center [614, 135] width 120 height 30
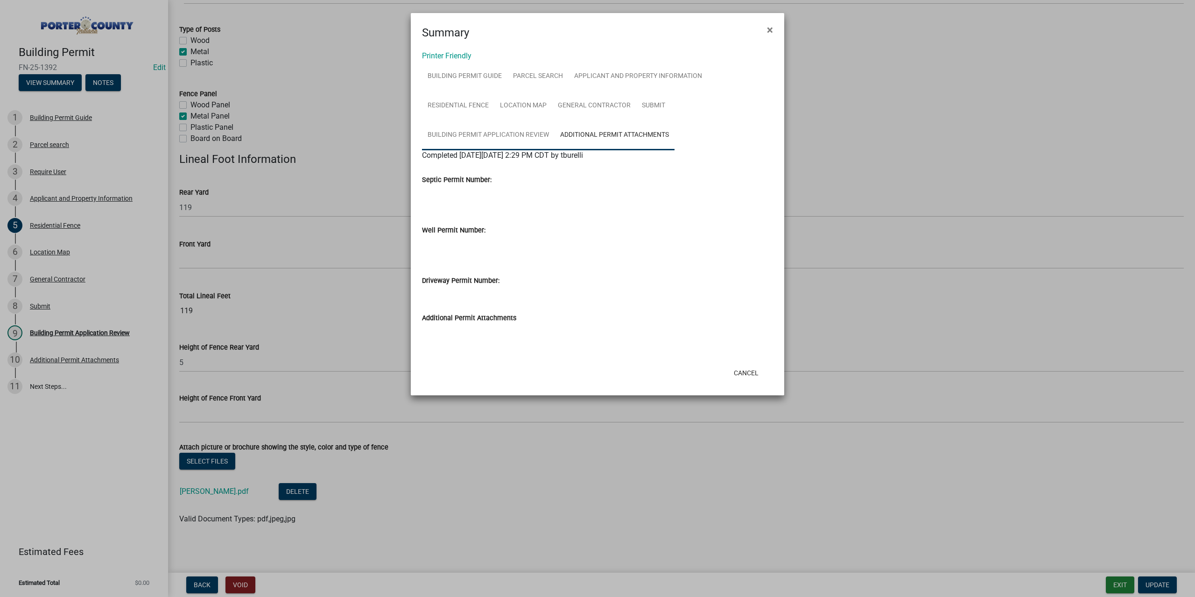
click at [513, 139] on link "Building Permit Application Review" at bounding box center [488, 135] width 133 height 30
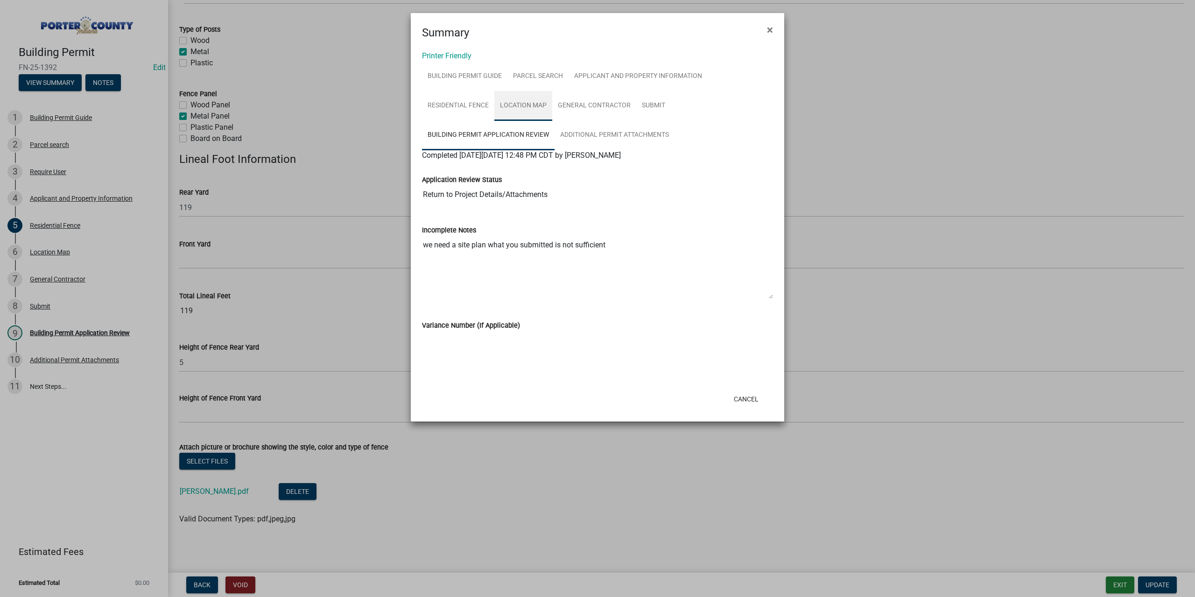
click at [531, 106] on link "Location Map" at bounding box center [523, 106] width 58 height 30
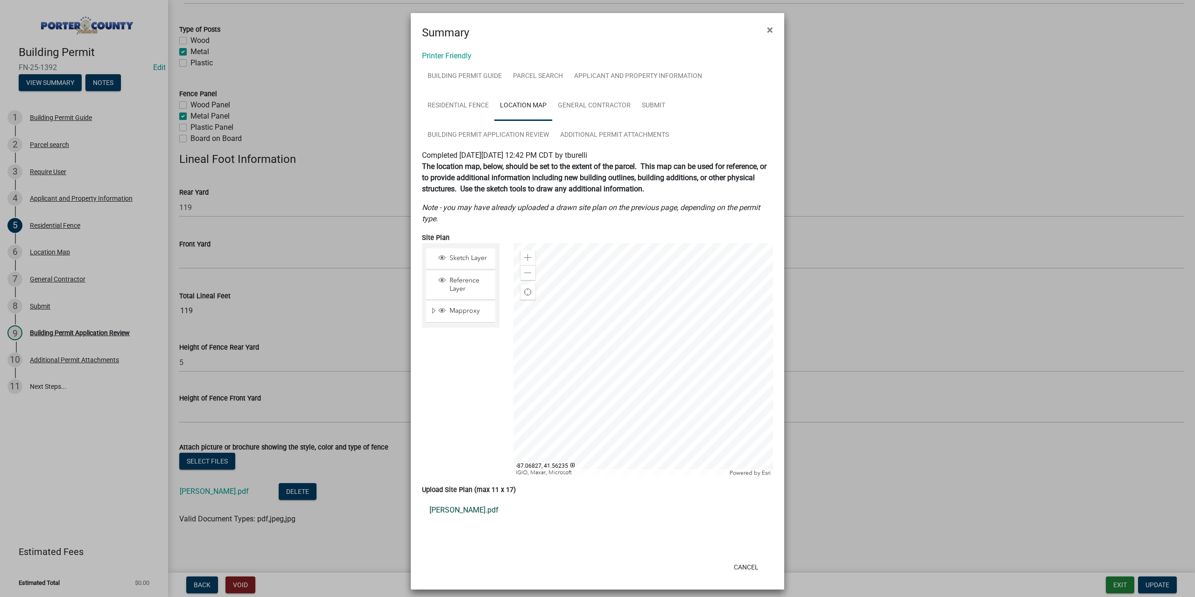
click at [452, 513] on link "[PERSON_NAME].pdf" at bounding box center [597, 510] width 351 height 22
click at [762, 29] on button "×" at bounding box center [769, 30] width 21 height 26
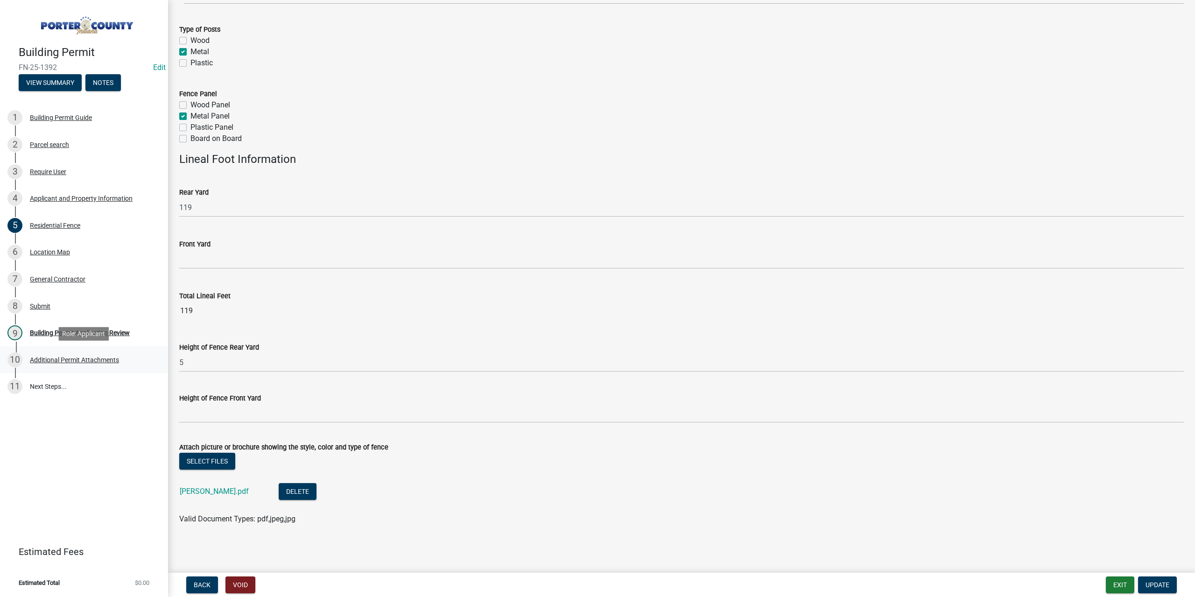
drag, startPoint x: 353, startPoint y: 376, endPoint x: 76, endPoint y: 363, distance: 277.9
click at [76, 363] on div "Additional Permit Attachments" at bounding box center [74, 359] width 89 height 7
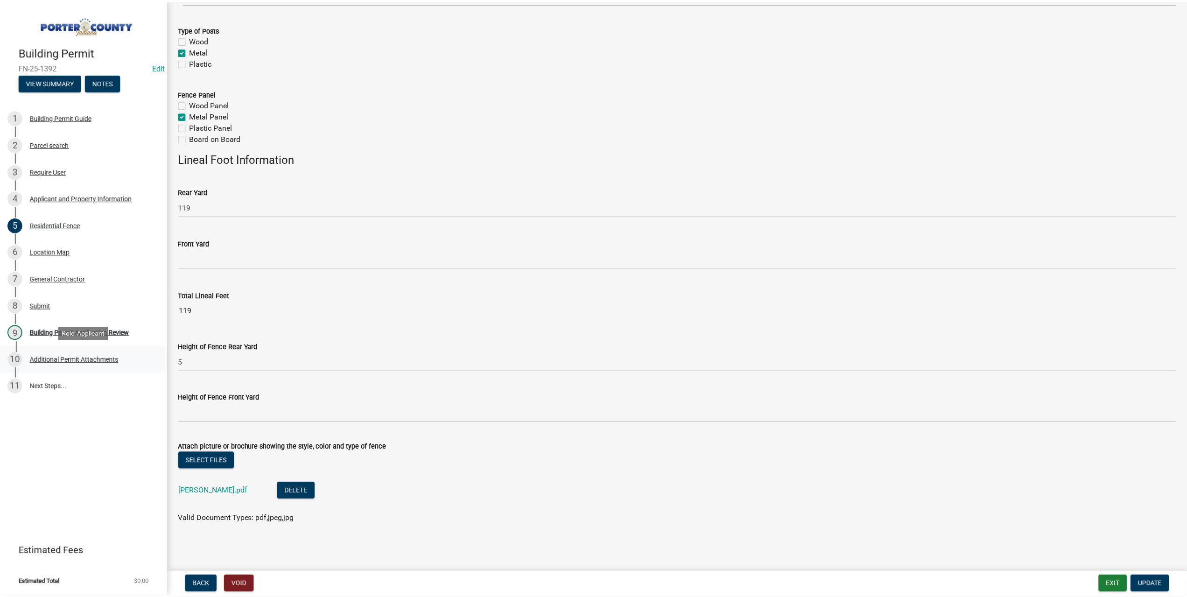
scroll to position [0, 0]
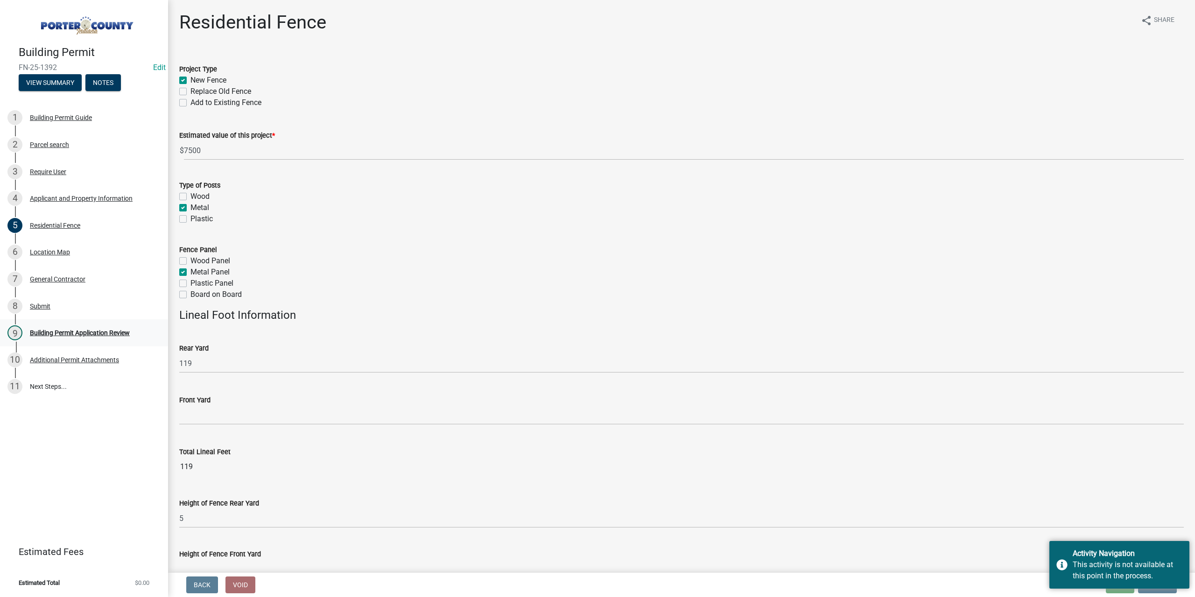
click at [88, 332] on div "Building Permit Application Review" at bounding box center [80, 332] width 100 height 7
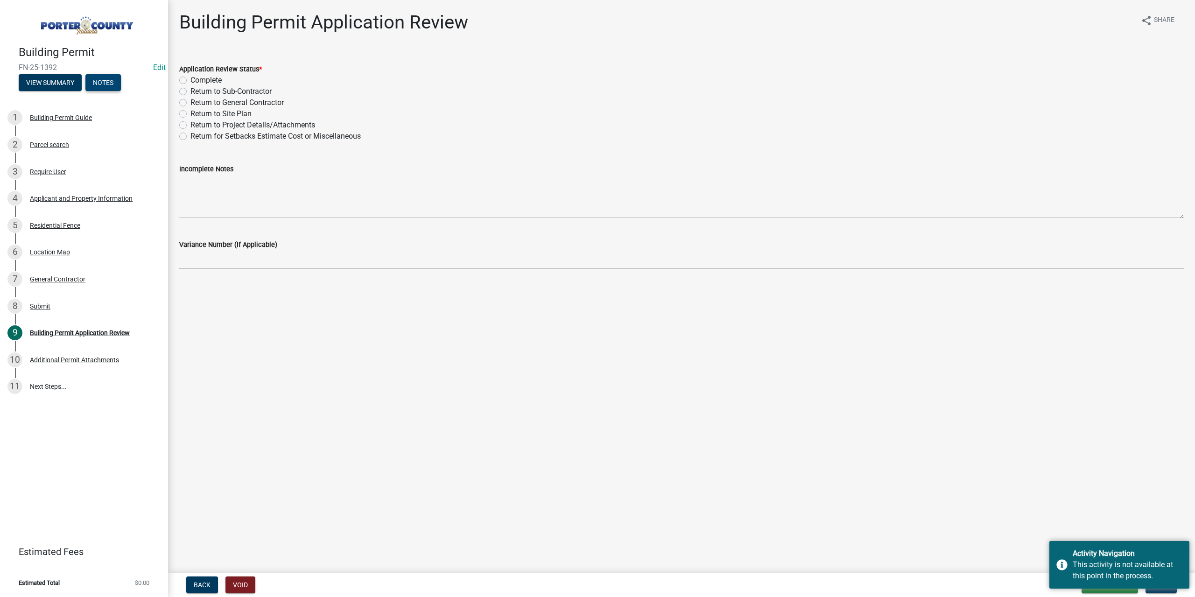
click at [104, 82] on button "Notes" at bounding box center [102, 82] width 35 height 17
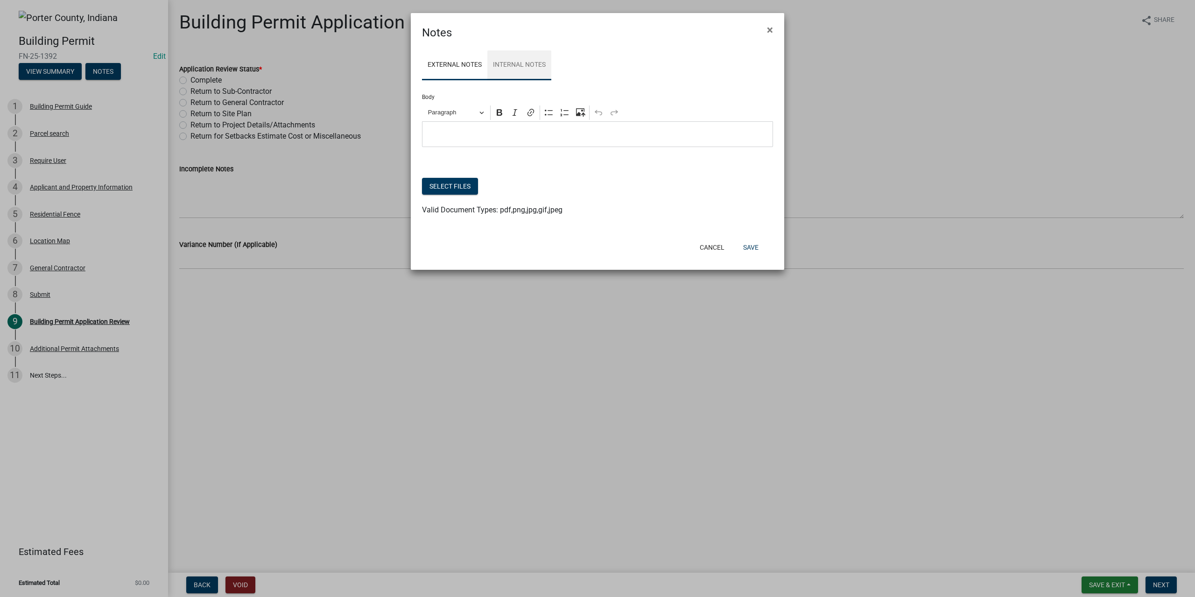
click at [517, 61] on link "Internal Notes" at bounding box center [519, 65] width 64 height 30
click at [770, 29] on span "×" at bounding box center [770, 29] width 6 height 13
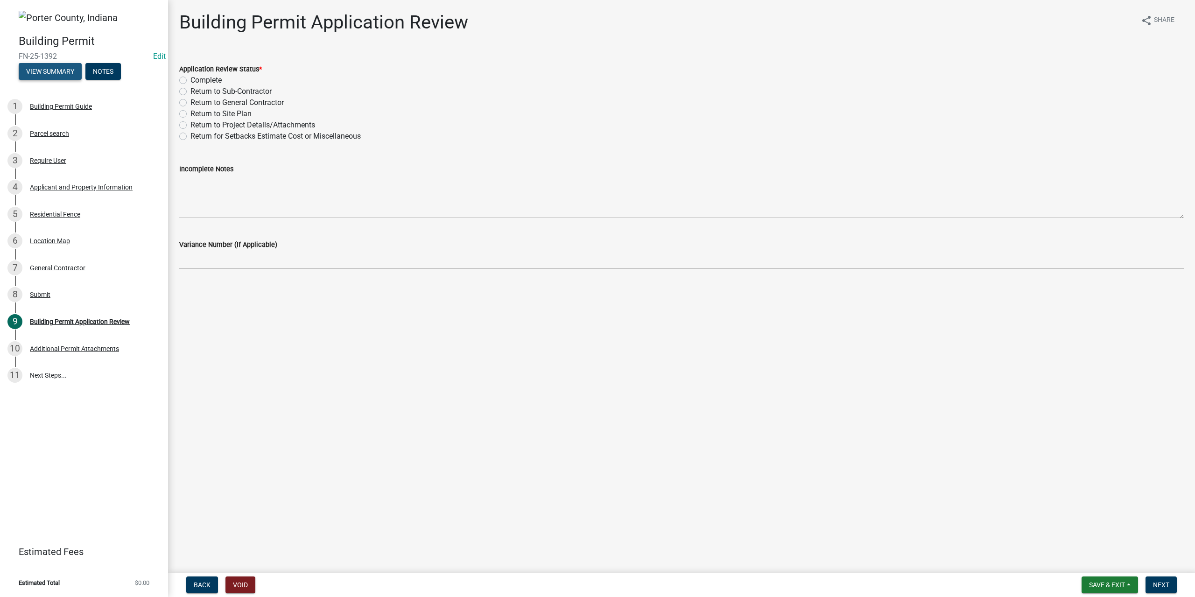
click at [58, 74] on button "View Summary" at bounding box center [50, 71] width 63 height 17
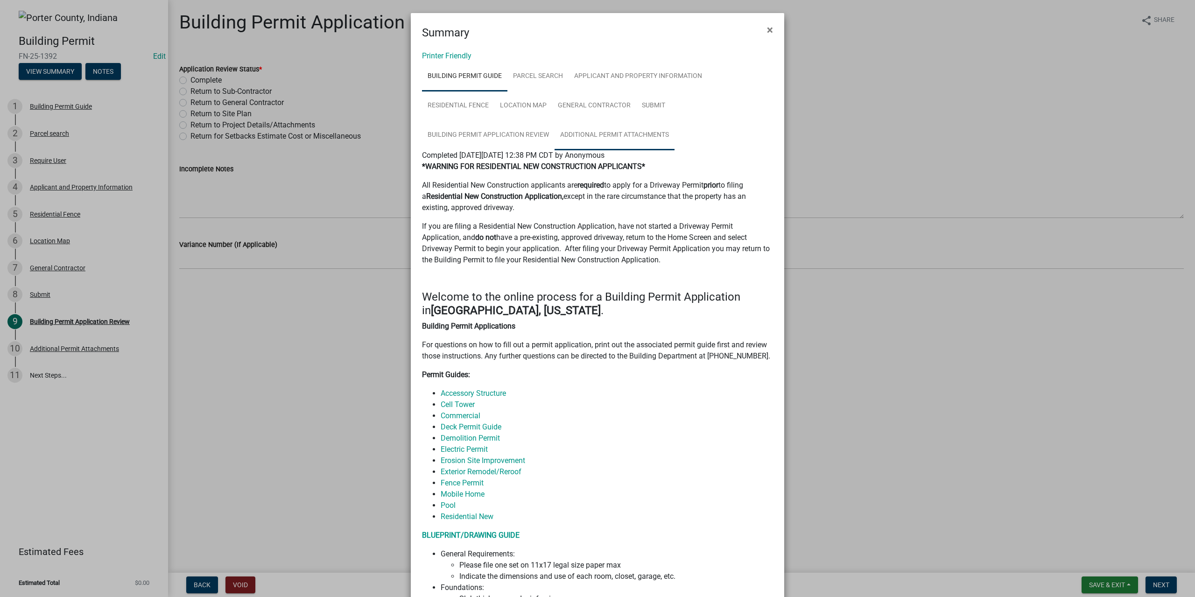
click at [626, 135] on link "Additional Permit Attachments" at bounding box center [614, 135] width 120 height 30
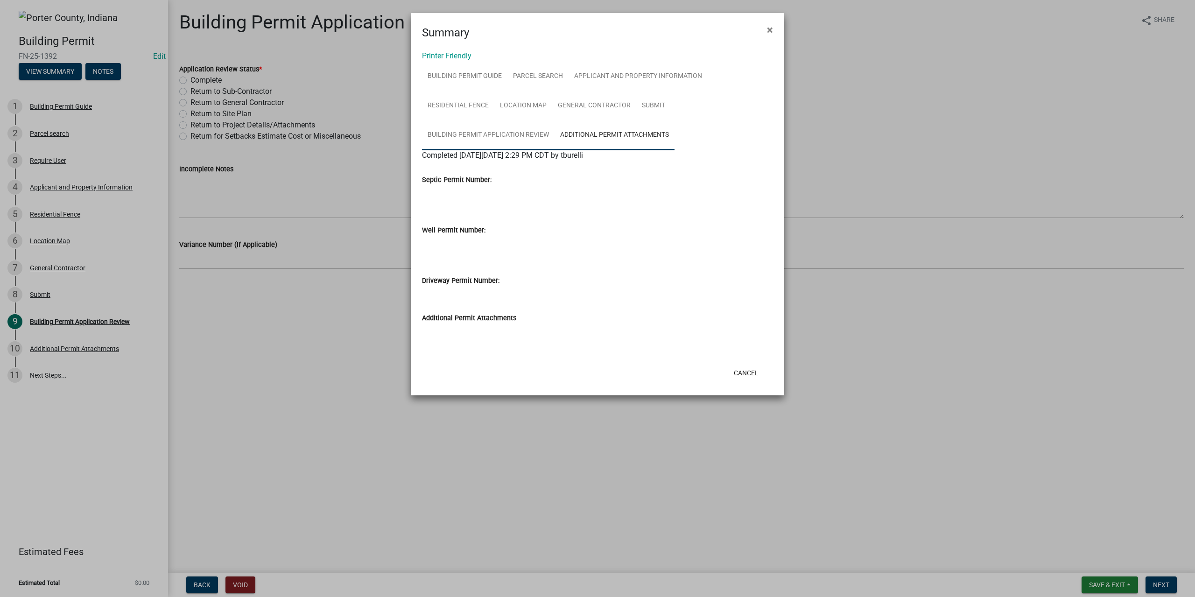
click at [511, 137] on link "Building Permit Application Review" at bounding box center [488, 135] width 133 height 30
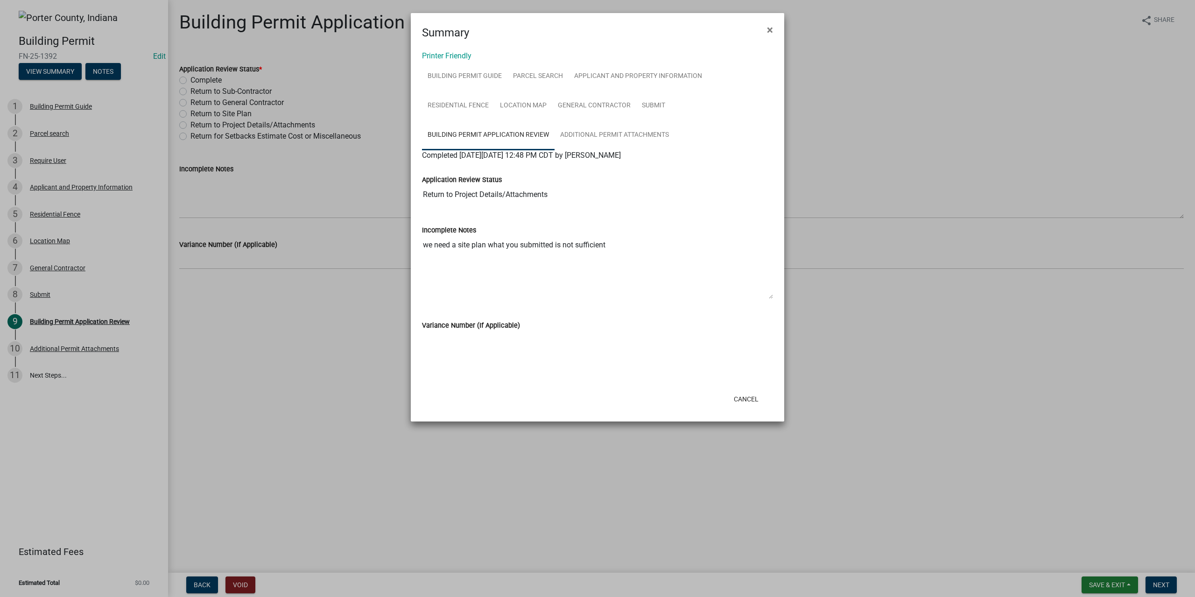
drag, startPoint x: 618, startPoint y: 246, endPoint x: 391, endPoint y: 251, distance: 227.3
click at [391, 251] on ngb-modal-window "Summary × Printer Friendly Building Permit Guide Parcel search Applicant and Pr…" at bounding box center [597, 298] width 1195 height 597
click at [774, 29] on button "×" at bounding box center [769, 30] width 21 height 26
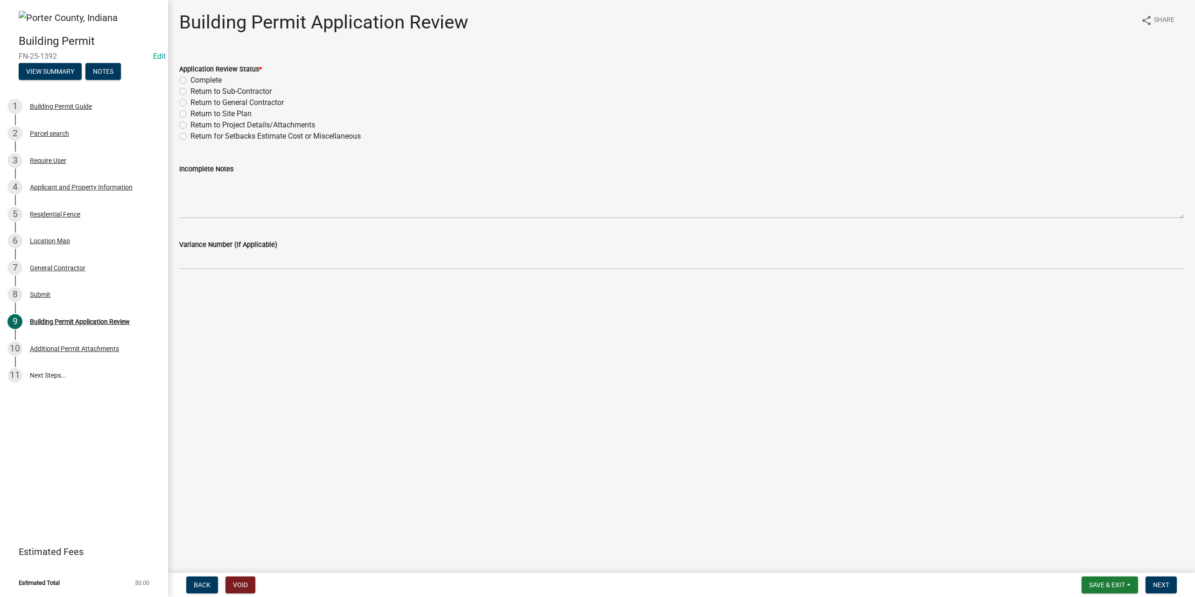
click at [190, 124] on label "Return to Project Details/Attachments" at bounding box center [252, 124] width 125 height 11
click at [190, 124] on input "Return to Project Details/Attachments" at bounding box center [193, 122] width 6 height 6
radio input "true"
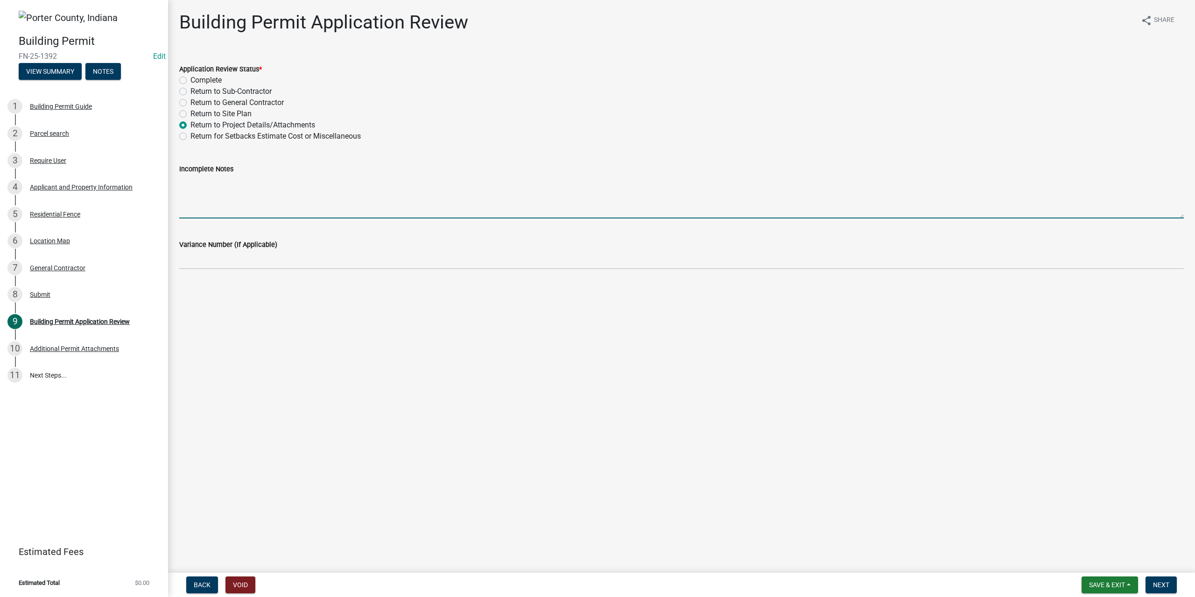
click at [223, 181] on textarea "Incomplete Notes" at bounding box center [681, 197] width 1004 height 44
click at [206, 184] on textarea "Again," at bounding box center [681, 197] width 1004 height 44
paste textarea "we need a site plan what you submitted is not sufficient"
click at [564, 182] on textarea "Again, we need a site plan what you submitted is not sufficient, we need an ove…" at bounding box center [681, 197] width 1004 height 44
click at [592, 180] on textarea "Again, we need a site plan what you submitted is not sufficient, we need an ove…" at bounding box center [681, 197] width 1004 height 44
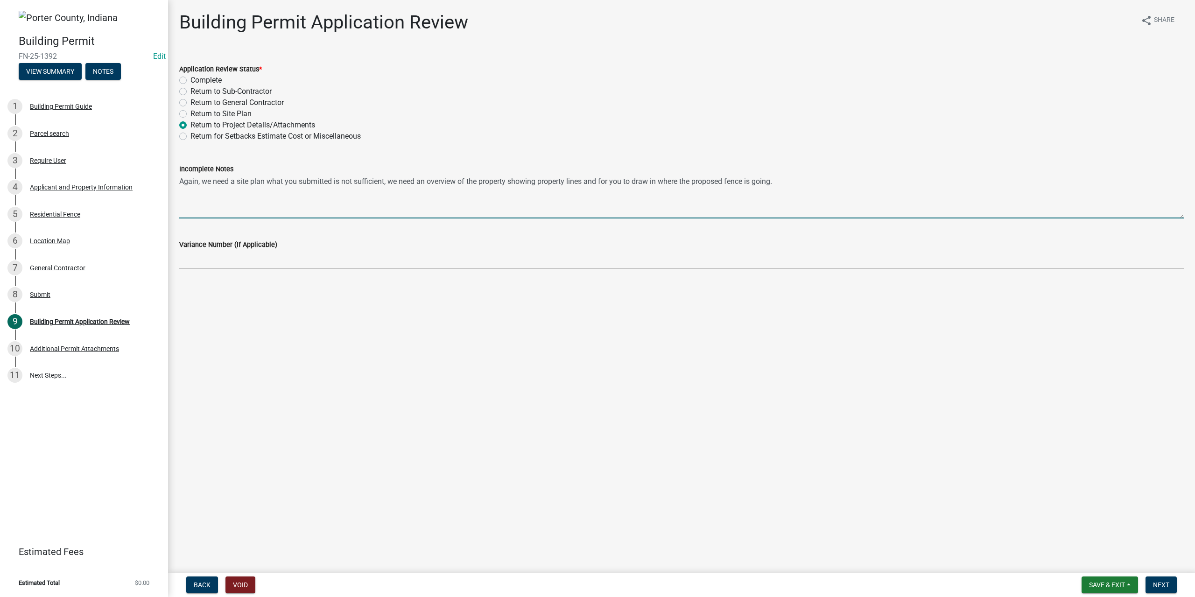
type textarea "Again, we need a site plan what you submitted is not sufficient, we need an ove…"
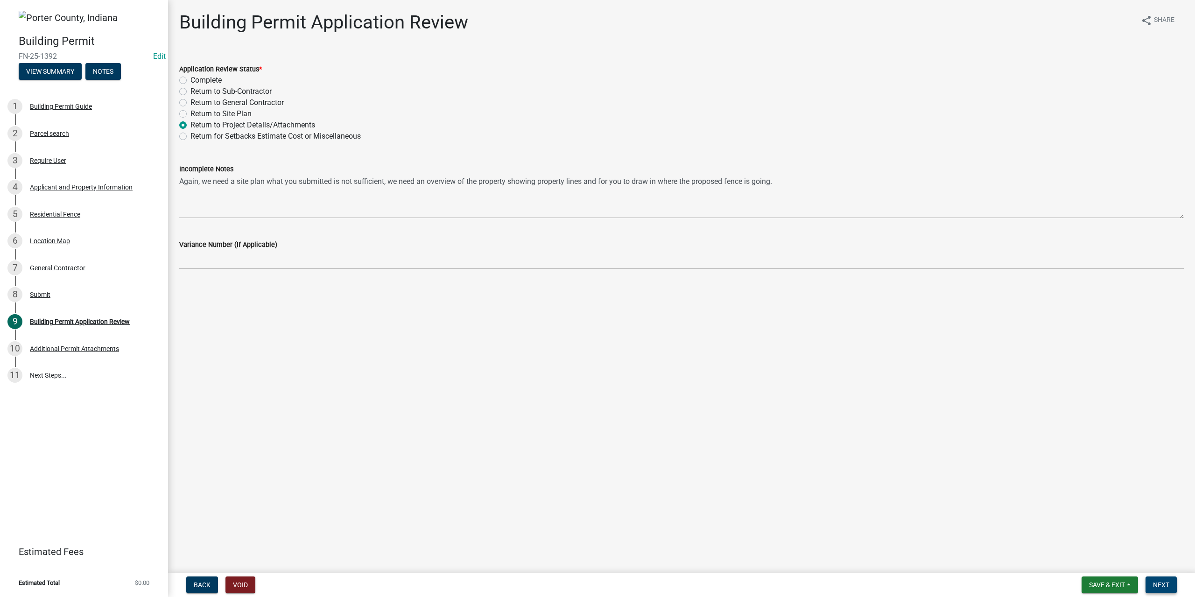
click at [1161, 584] on span "Next" at bounding box center [1161, 584] width 16 height 7
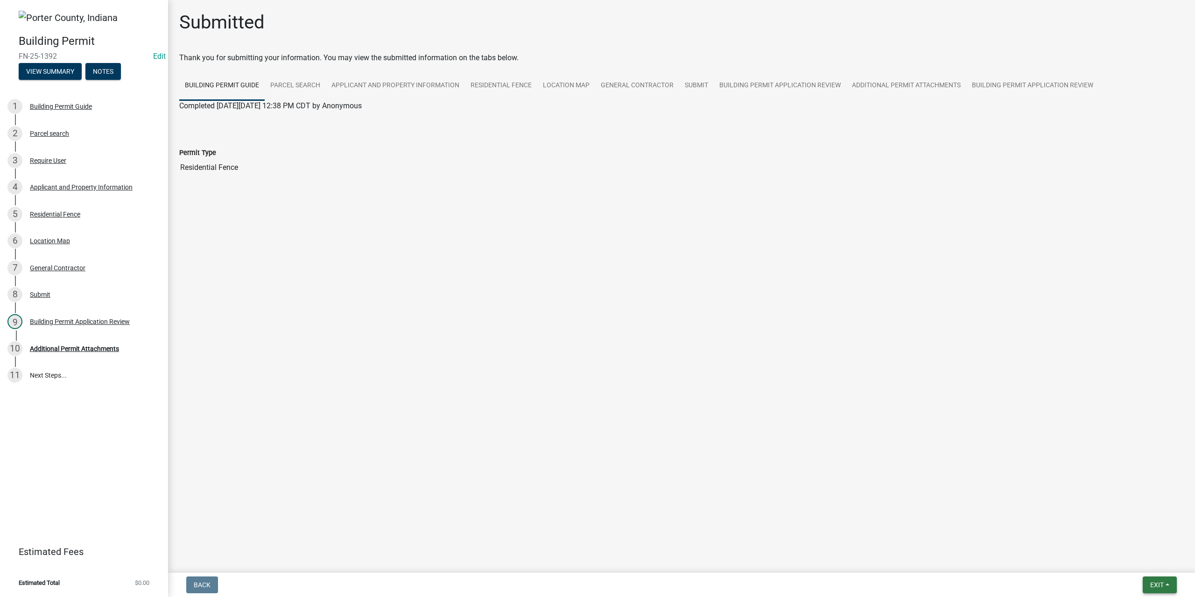
drag, startPoint x: 1156, startPoint y: 592, endPoint x: 1143, endPoint y: 573, distance: 23.6
click at [1155, 591] on button "Exit" at bounding box center [1159, 584] width 34 height 17
click at [1135, 562] on button "Save & Exit" at bounding box center [1139, 560] width 75 height 22
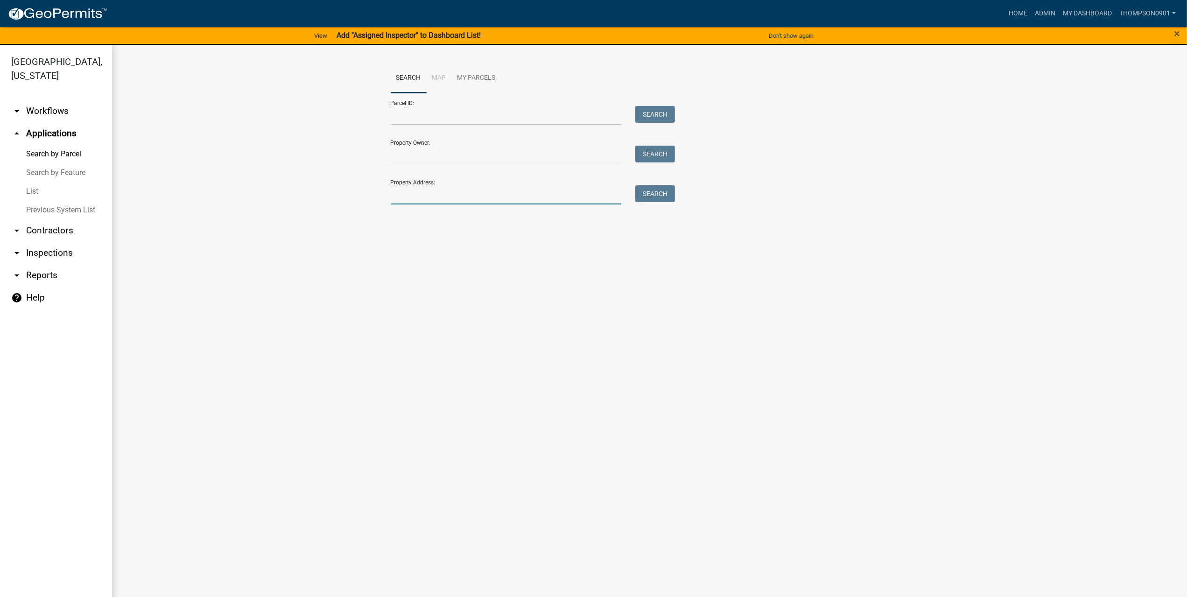
click at [504, 188] on input "Property Address:" at bounding box center [506, 194] width 231 height 19
type input "3"
type input "748 cir"
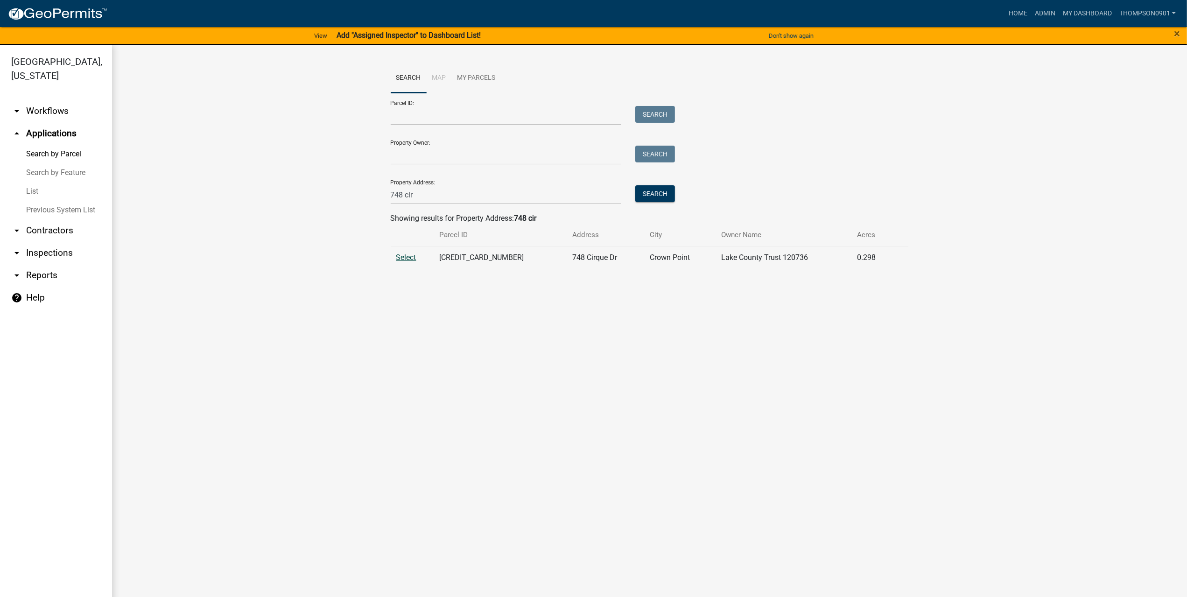
click at [408, 257] on span "Select" at bounding box center [406, 257] width 20 height 9
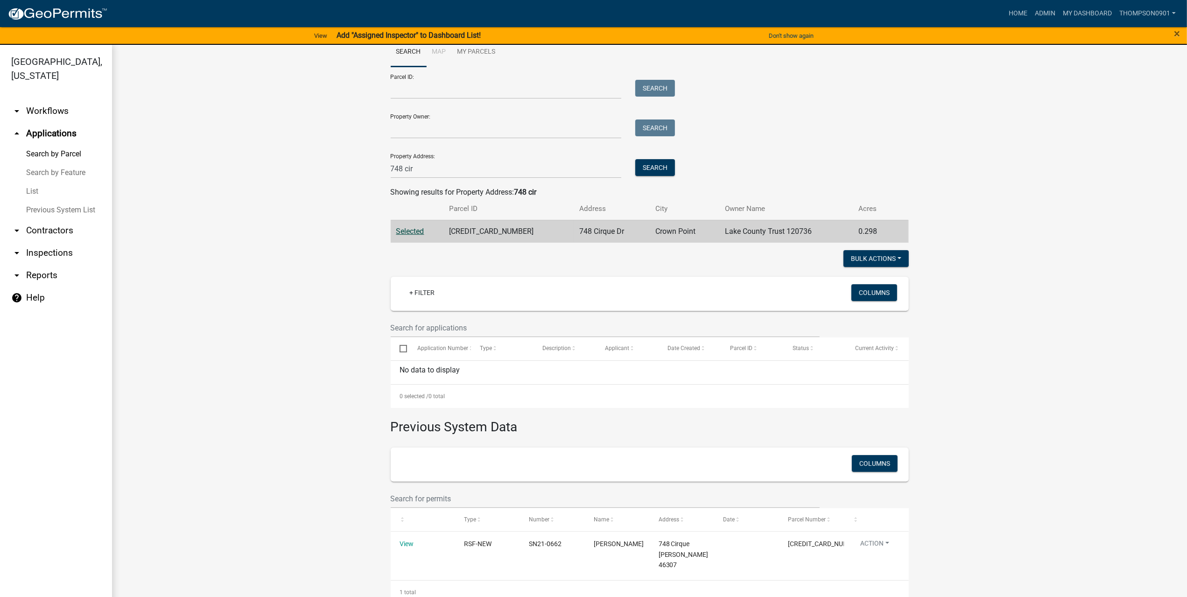
scroll to position [40, 0]
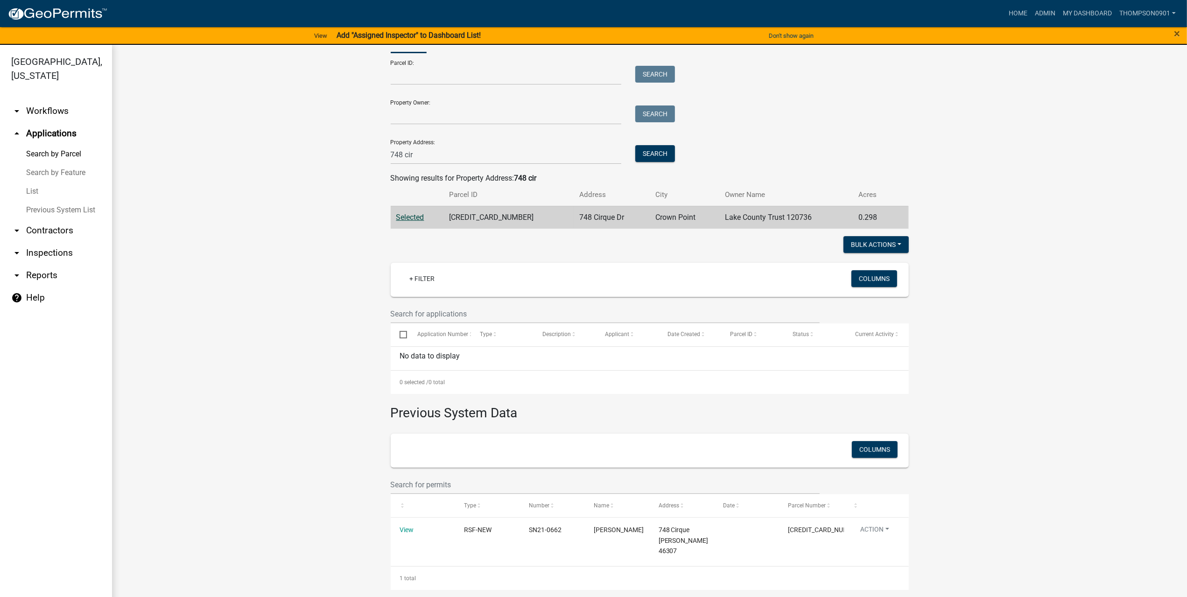
click at [43, 219] on link "arrow_drop_down Contractors" at bounding box center [56, 230] width 112 height 22
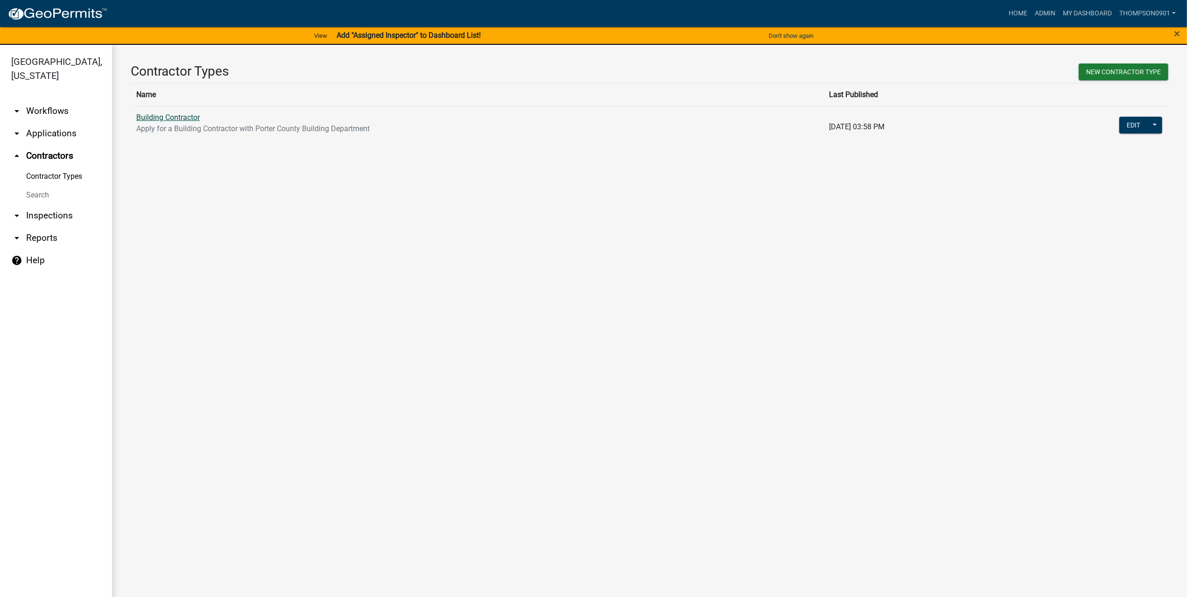
click at [186, 120] on link "Building Contractor" at bounding box center [167, 117] width 63 height 9
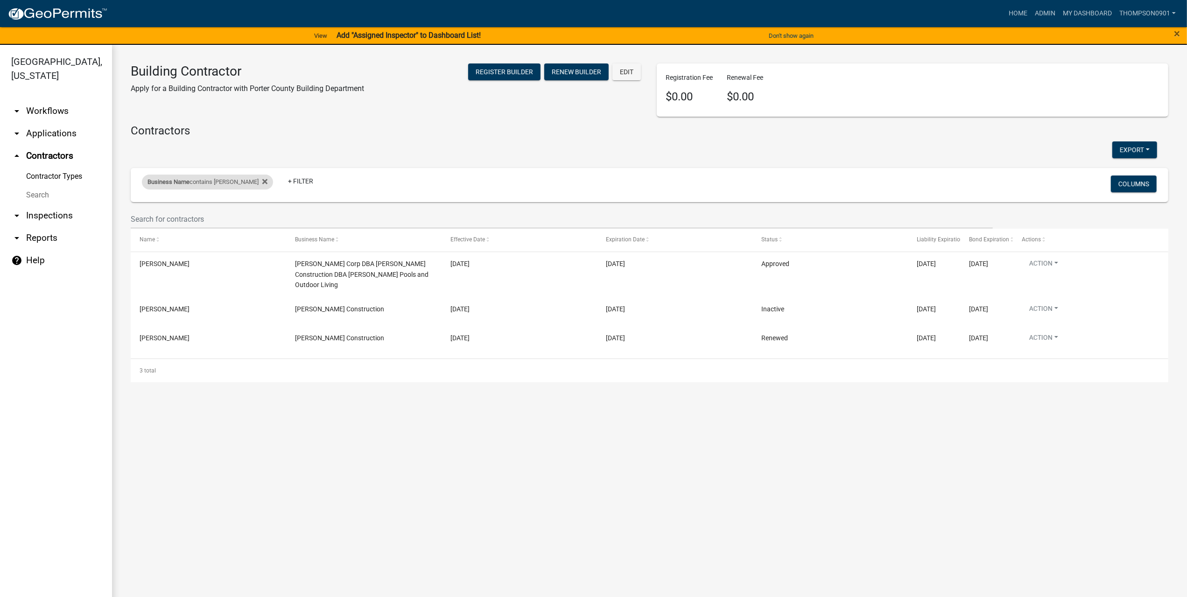
click at [218, 181] on div "Business Name contains [PERSON_NAME]" at bounding box center [207, 182] width 131 height 15
drag, startPoint x: 208, startPoint y: 219, endPoint x: 71, endPoint y: 213, distance: 136.8
click at [71, 213] on body "Internet Explorer does NOT work with GeoPermits. Get a new browser for more sec…" at bounding box center [593, 298] width 1187 height 597
type input "s"
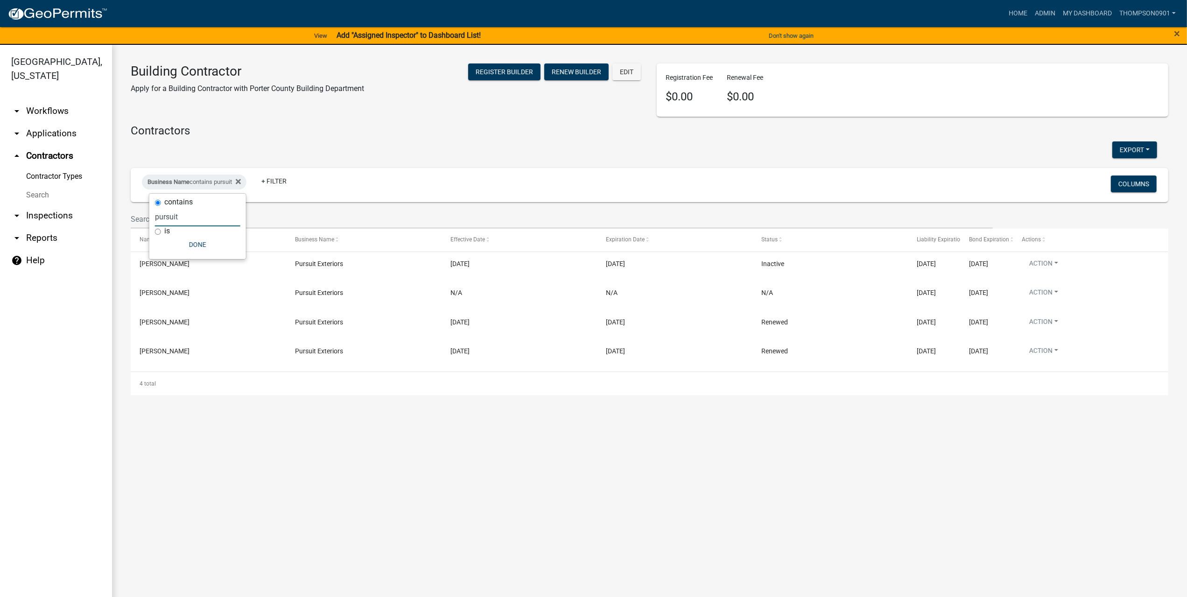
type input "pursuit"
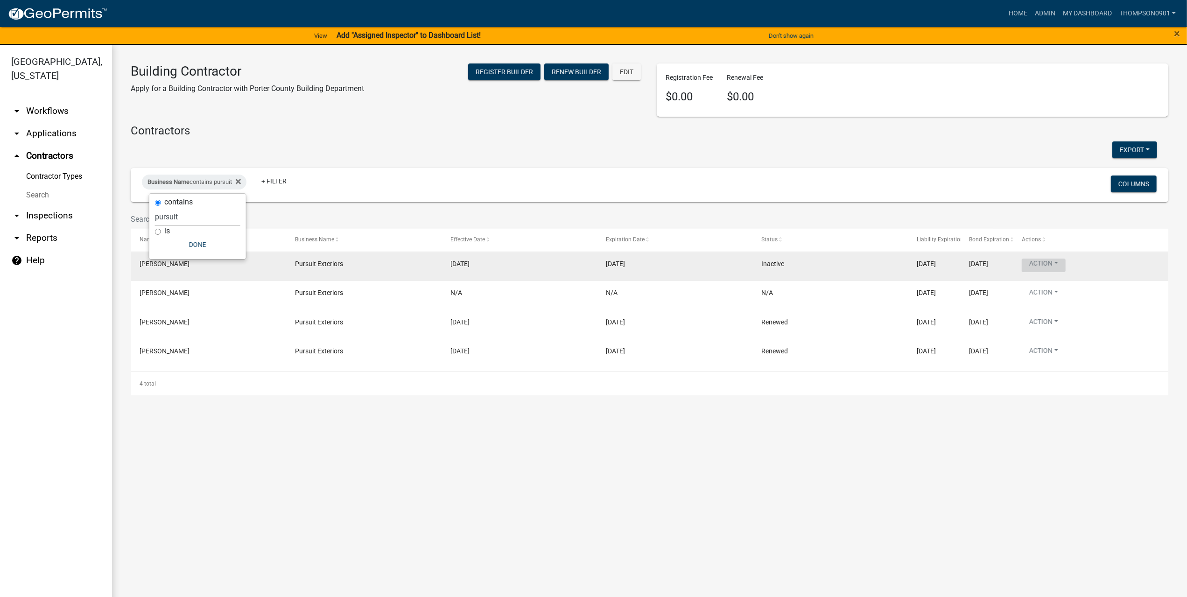
click at [1059, 266] on button "Action" at bounding box center [1043, 266] width 44 height 14
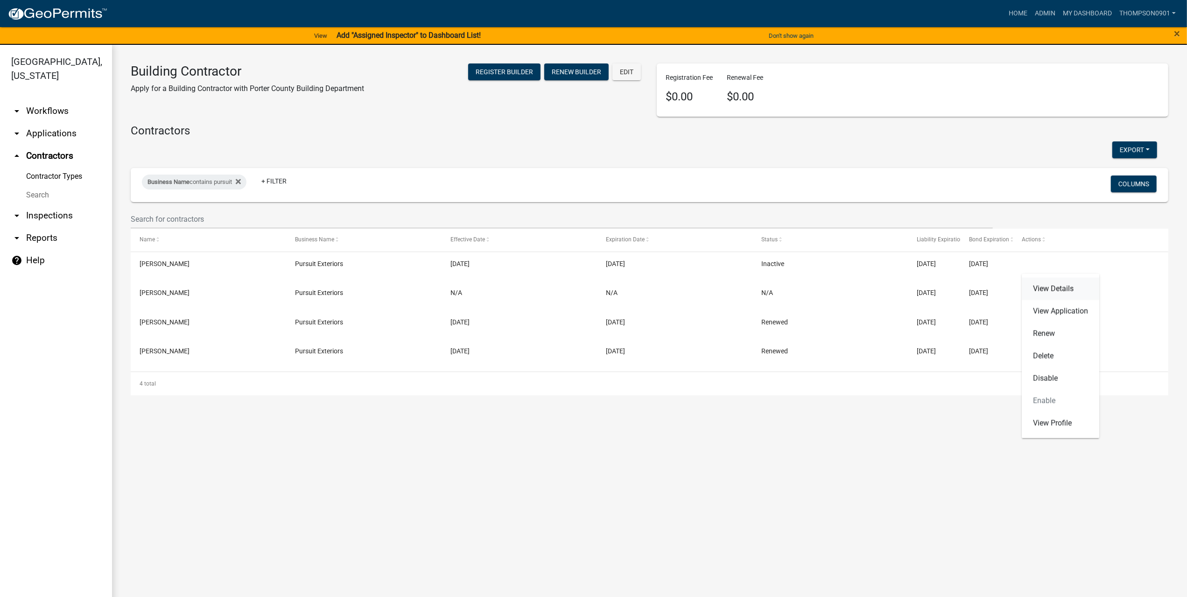
click at [1071, 284] on link "View Details" at bounding box center [1059, 289] width 77 height 22
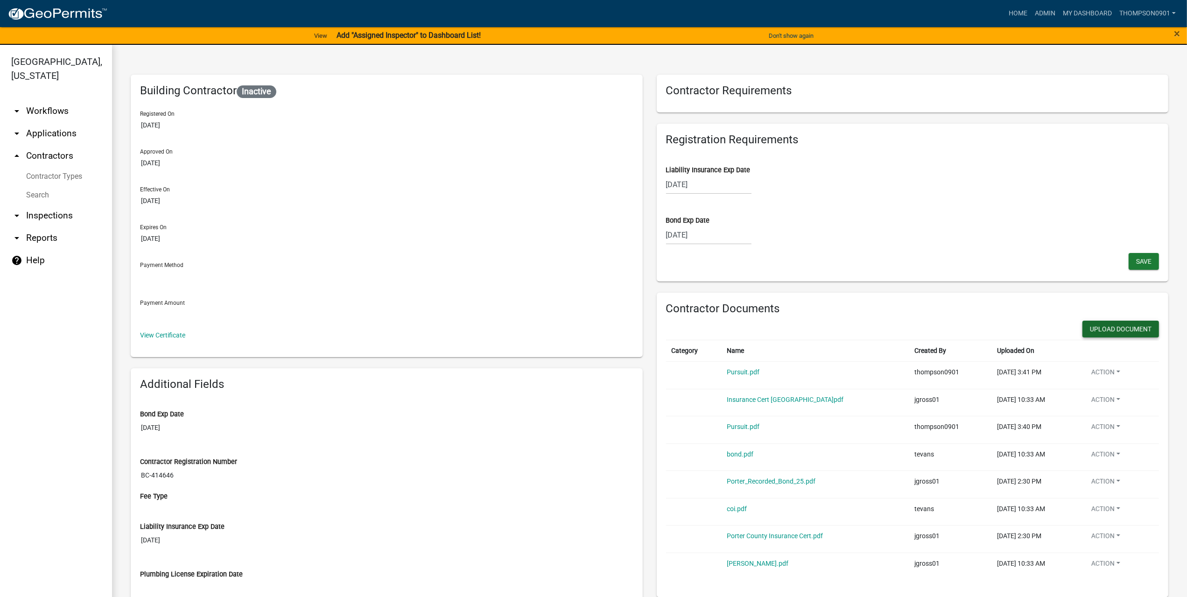
click at [1119, 325] on button "Upload Document" at bounding box center [1120, 329] width 77 height 17
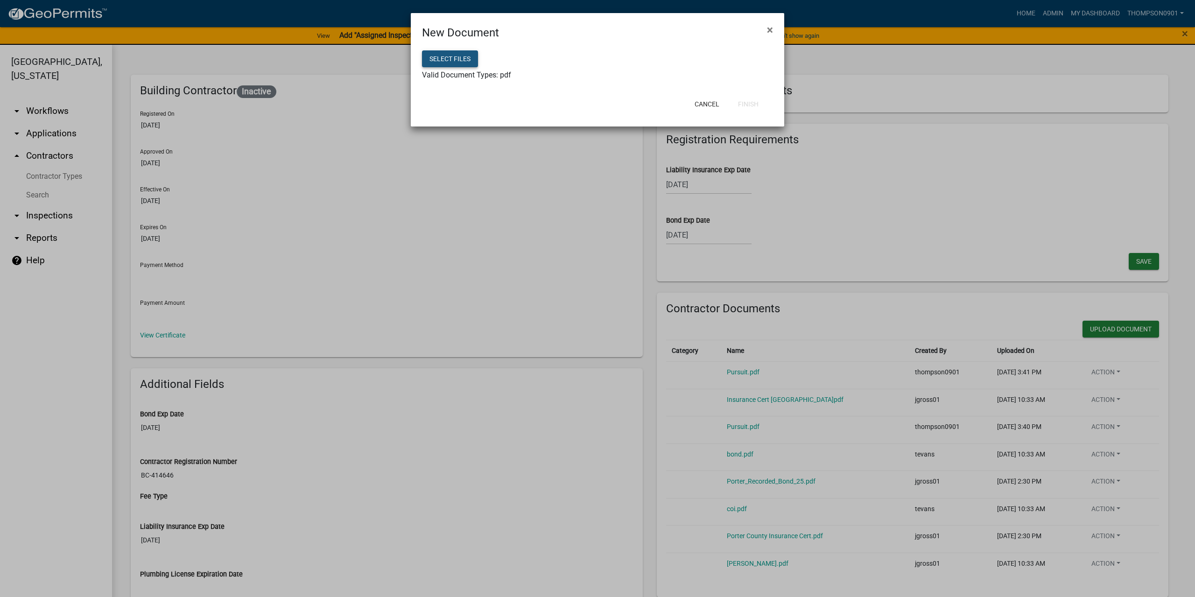
click at [449, 57] on button "Select files" at bounding box center [450, 58] width 56 height 17
click at [752, 106] on button "Finish" at bounding box center [747, 104] width 35 height 17
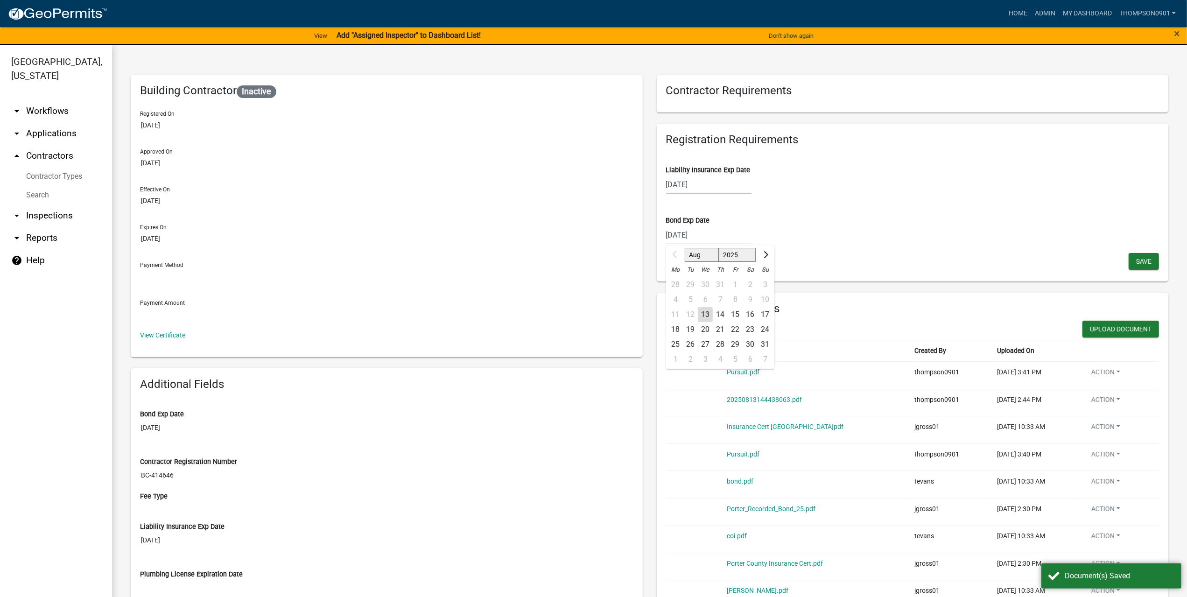
click at [713, 237] on div "[DATE] Aug Sep Oct Nov [DATE] 2026 2027 2028 2029 2030 2031 2032 2033 2034 2035…" at bounding box center [708, 234] width 85 height 19
click at [722, 255] on select "2025 2026 2027 2028 2029 2030 2031 2032 2033 2034 2035 2036 2037 2038 2039 2040…" at bounding box center [736, 255] width 37 height 14
select select "2026"
click at [718, 248] on select "2025 2026 2027 2028 2029 2030 2031 2032 2033 2034 2035 2036 2037 2038 2039 2040…" at bounding box center [736, 255] width 37 height 14
click at [700, 252] on select "Jan Feb Mar Apr May Jun [DATE] Aug Sep Oct Nov Dec" at bounding box center [704, 255] width 38 height 14
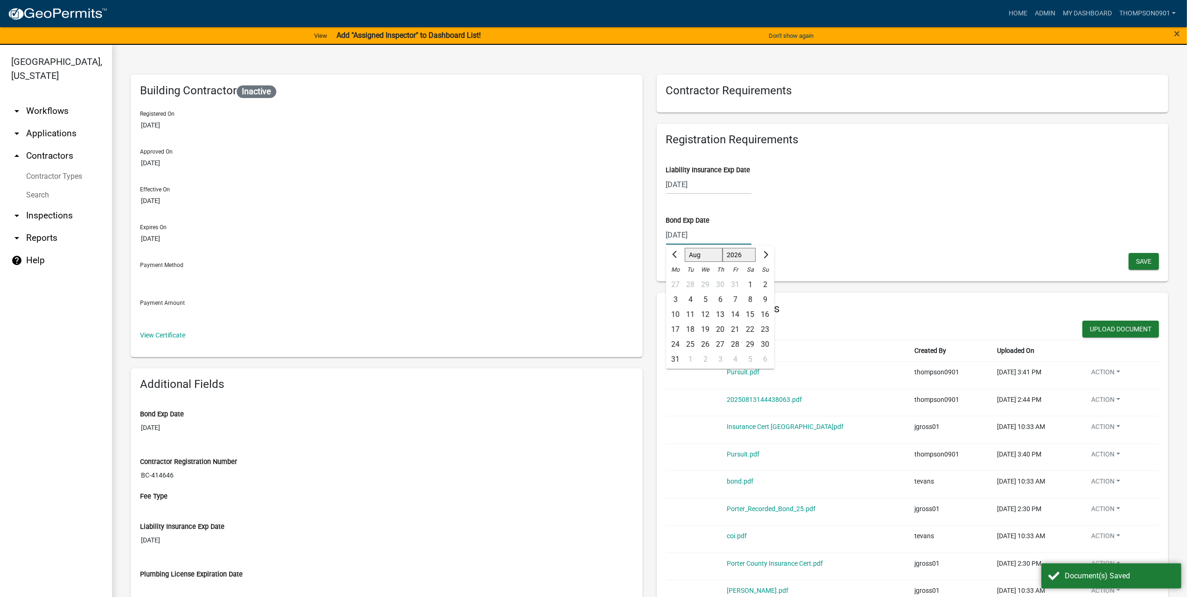
select select "7"
click at [685, 248] on select "Jan Feb Mar Apr May Jun [DATE] Aug Sep Oct Nov Dec" at bounding box center [704, 255] width 38 height 14
click at [731, 296] on div "10" at bounding box center [734, 299] width 15 height 15
type input "[DATE]"
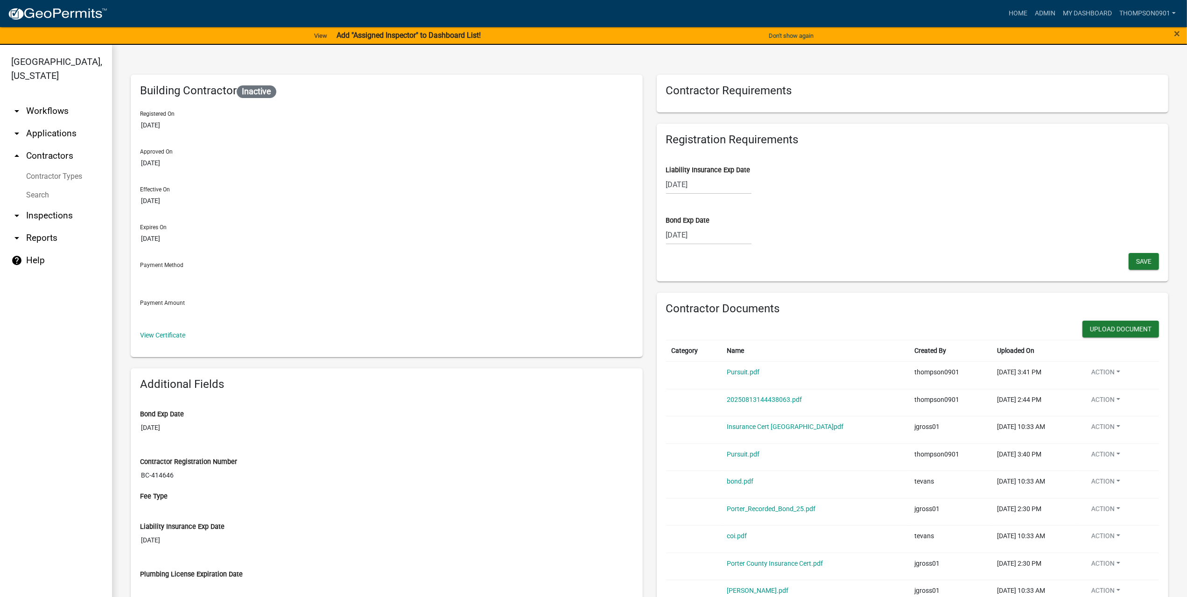
click at [687, 184] on div "[DATE]" at bounding box center [708, 184] width 85 height 19
click at [697, 199] on select "Aug Sep Oct Nov Dec" at bounding box center [702, 204] width 34 height 14
click at [727, 202] on select "2025 2026 2027 2028 2029 2030 2031 2032 2033 2034 2035 2036 2037 2038 2039 2040…" at bounding box center [736, 204] width 37 height 14
select select "2026"
click at [718, 197] on select "2025 2026 2027 2028 2029 2030 2031 2032 2033 2034 2035 2036 2037 2038 2039 2040…" at bounding box center [736, 204] width 37 height 14
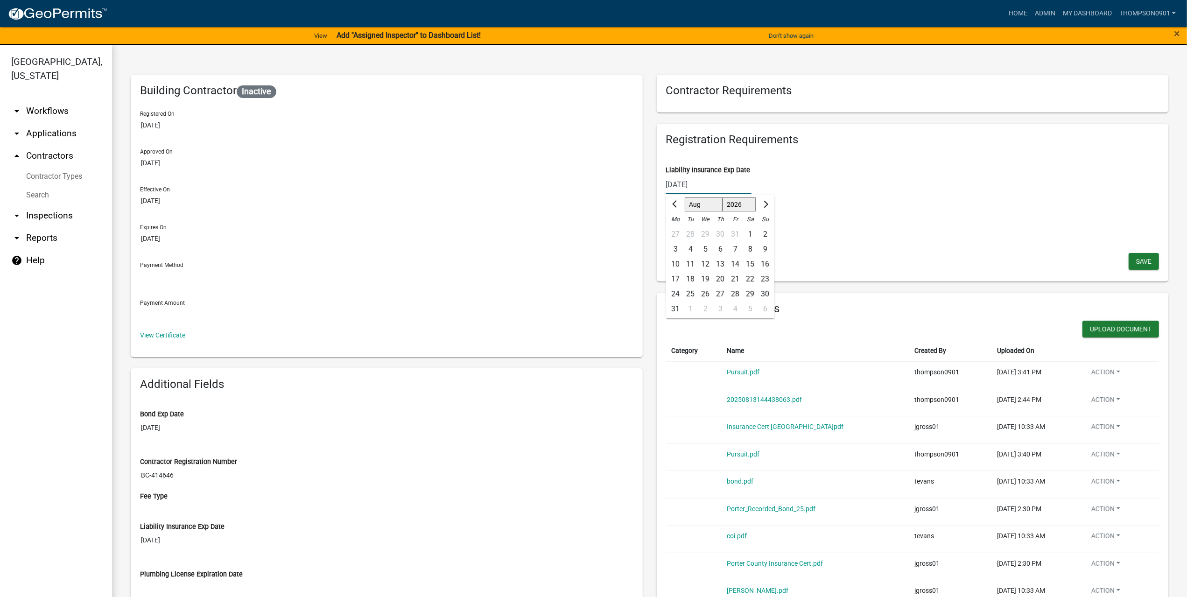
click at [698, 203] on select "Jan Feb Mar Apr May Jun [DATE] Aug Sep Oct Nov Dec" at bounding box center [704, 204] width 38 height 14
select select "7"
click at [685, 197] on select "Jan Feb Mar Apr May Jun [DATE] Aug Sep Oct Nov Dec" at bounding box center [704, 204] width 38 height 14
click at [728, 250] on div "10" at bounding box center [734, 249] width 15 height 15
type input "[DATE]"
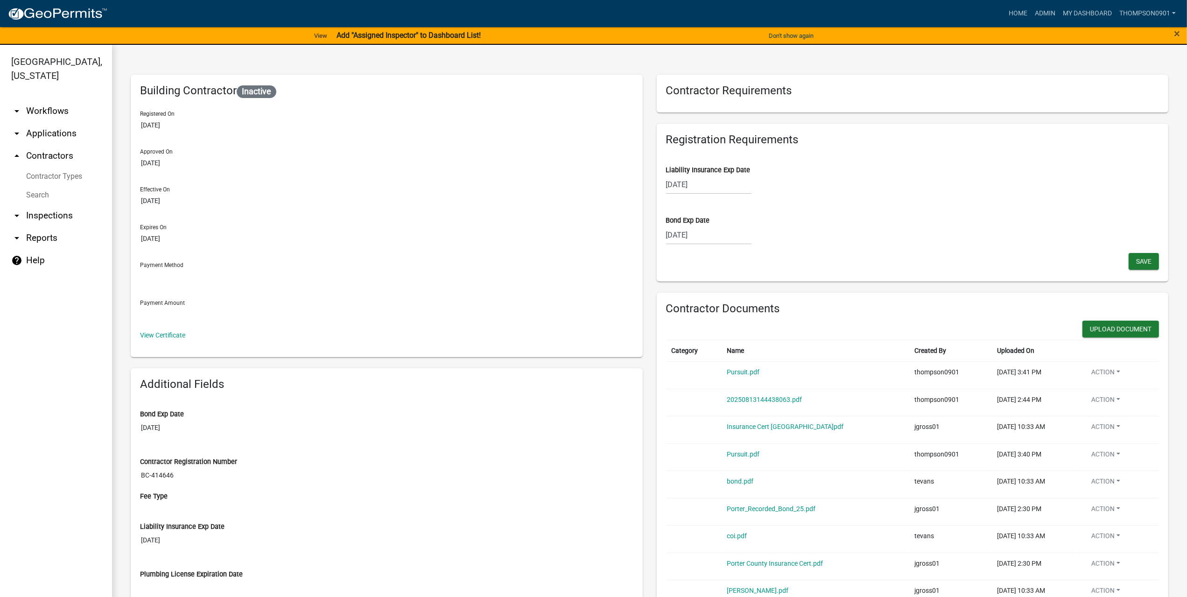
select select "7"
select select "2026"
click at [691, 236] on div "[DATE] Jan Feb Mar Apr May Jun [DATE] Aug Sep Oct Nov [DATE] 2026 2027 2028 202…" at bounding box center [708, 234] width 85 height 19
click at [685, 314] on div "14" at bounding box center [690, 314] width 15 height 15
type input "[DATE]"
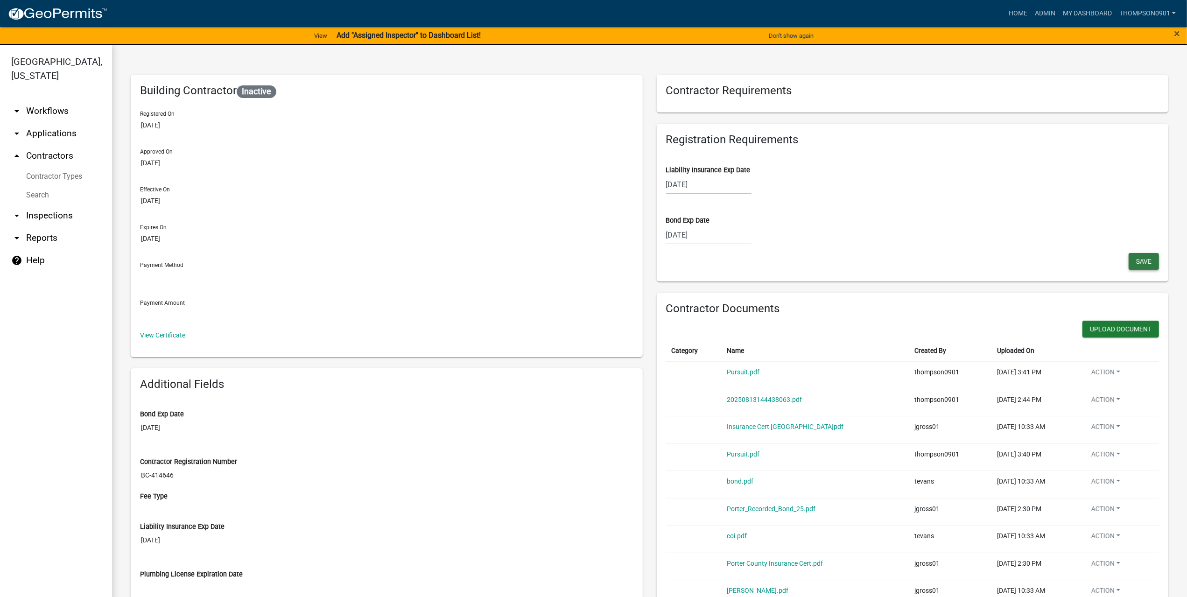
click at [1136, 261] on span "Save" at bounding box center [1143, 260] width 15 height 7
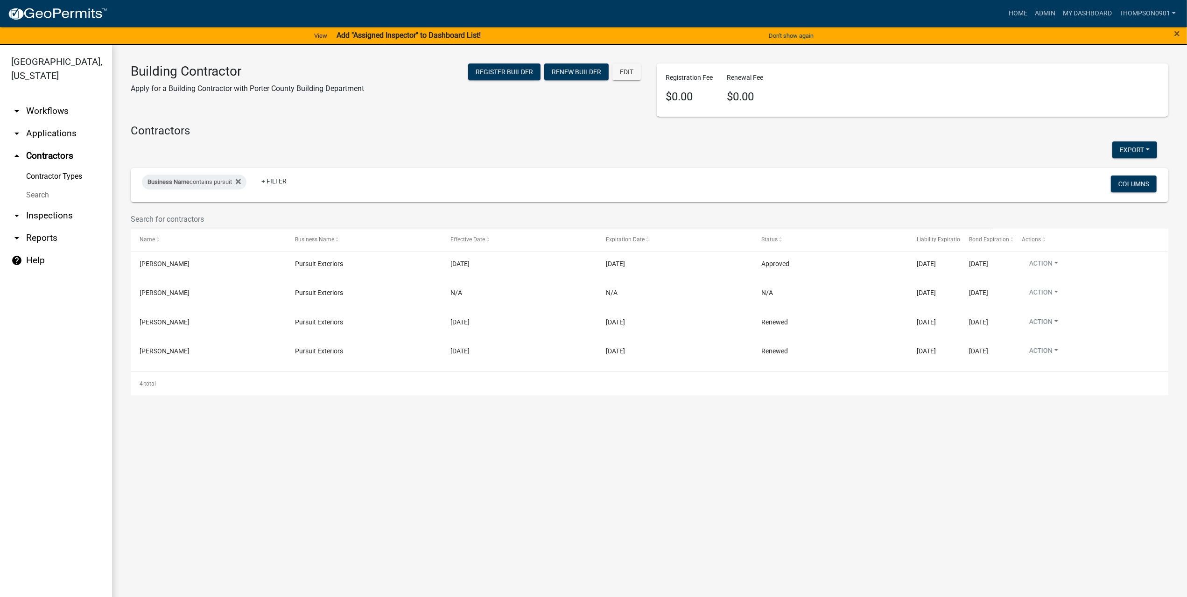
drag, startPoint x: 60, startPoint y: 116, endPoint x: 106, endPoint y: 146, distance: 54.4
click at [60, 122] on link "arrow_drop_down Applications" at bounding box center [56, 133] width 112 height 22
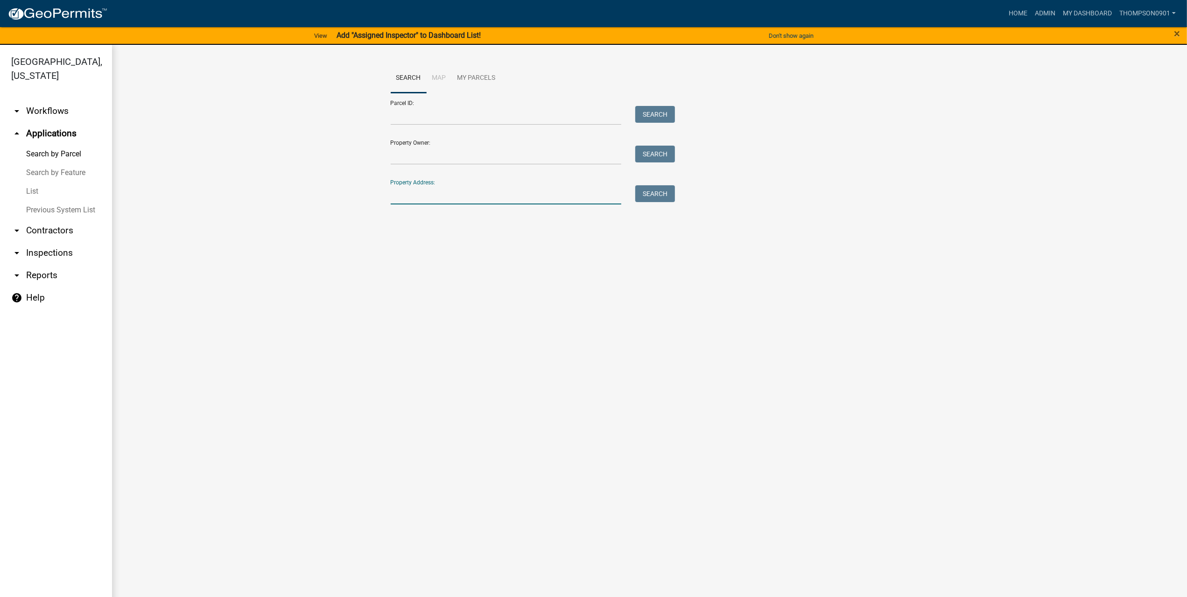
click at [431, 190] on input "Property Address:" at bounding box center [506, 194] width 231 height 19
type input "3758 look"
